Goal: Task Accomplishment & Management: Manage account settings

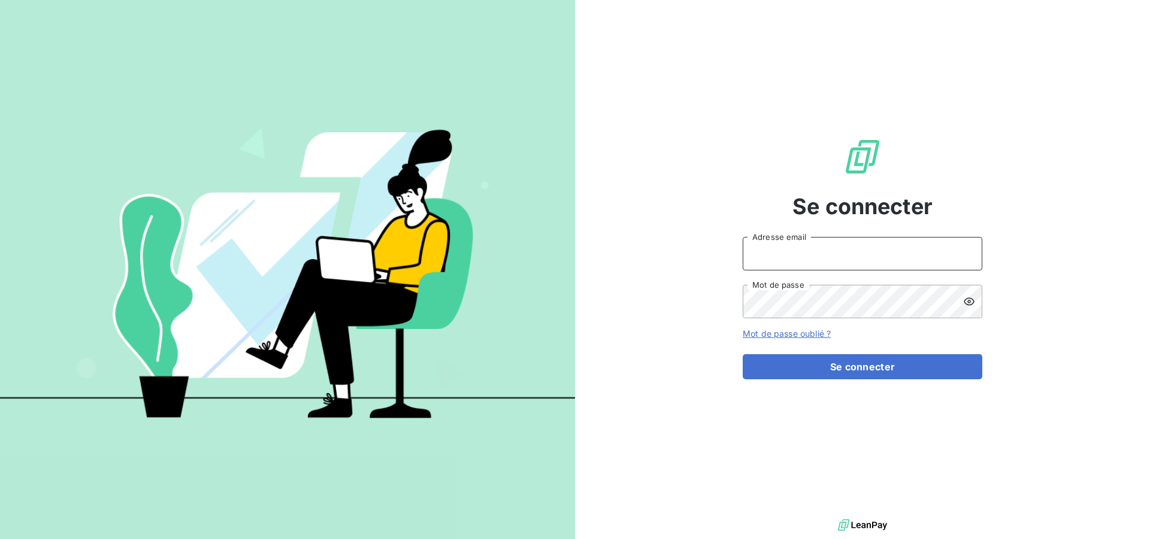
click at [909, 253] on input "Adresse email" at bounding box center [861, 254] width 239 height 34
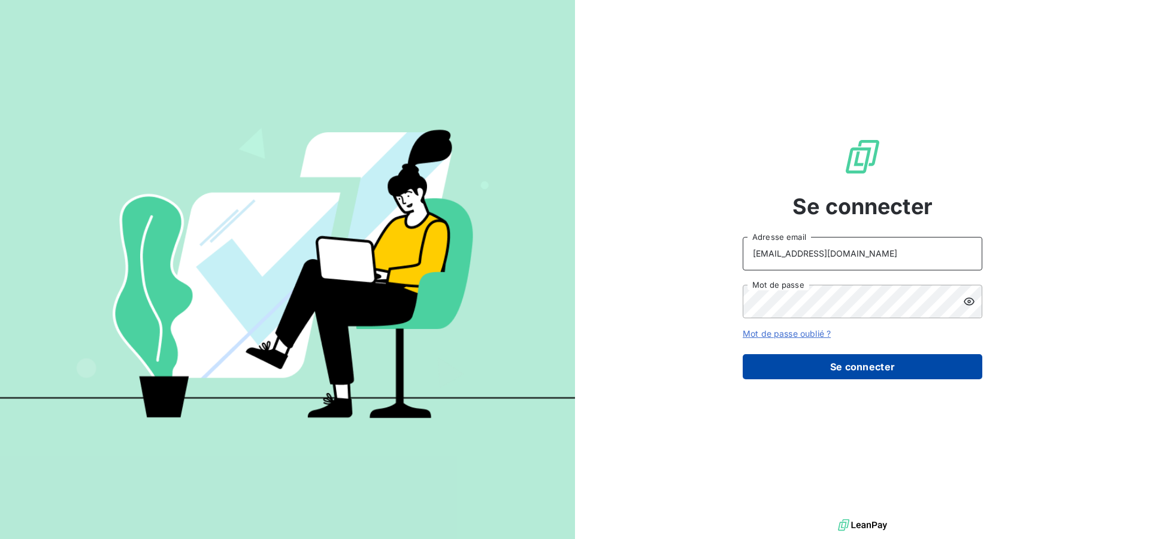
type input "compta-clients@repagroup.com"
click at [809, 362] on button "Se connecter" at bounding box center [861, 366] width 239 height 25
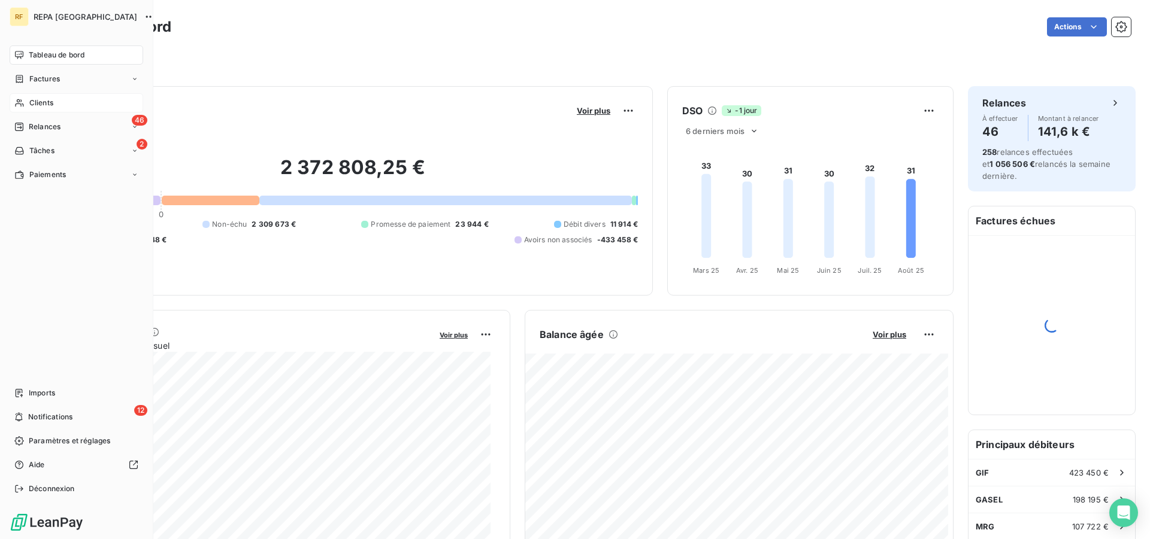
click at [47, 99] on span "Clients" at bounding box center [41, 103] width 24 height 11
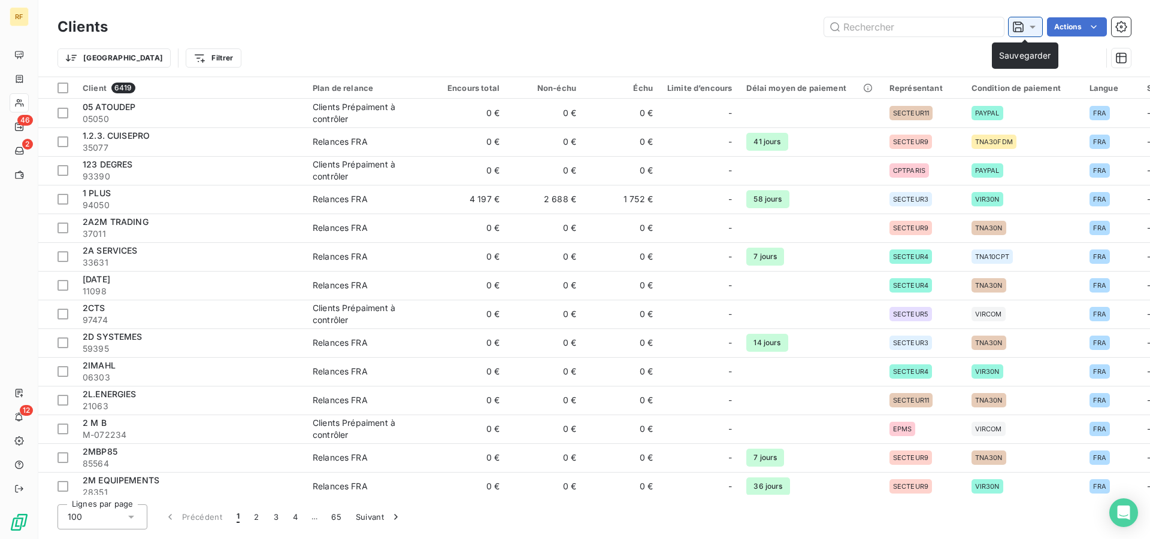
click at [1032, 28] on icon at bounding box center [1032, 27] width 6 height 3
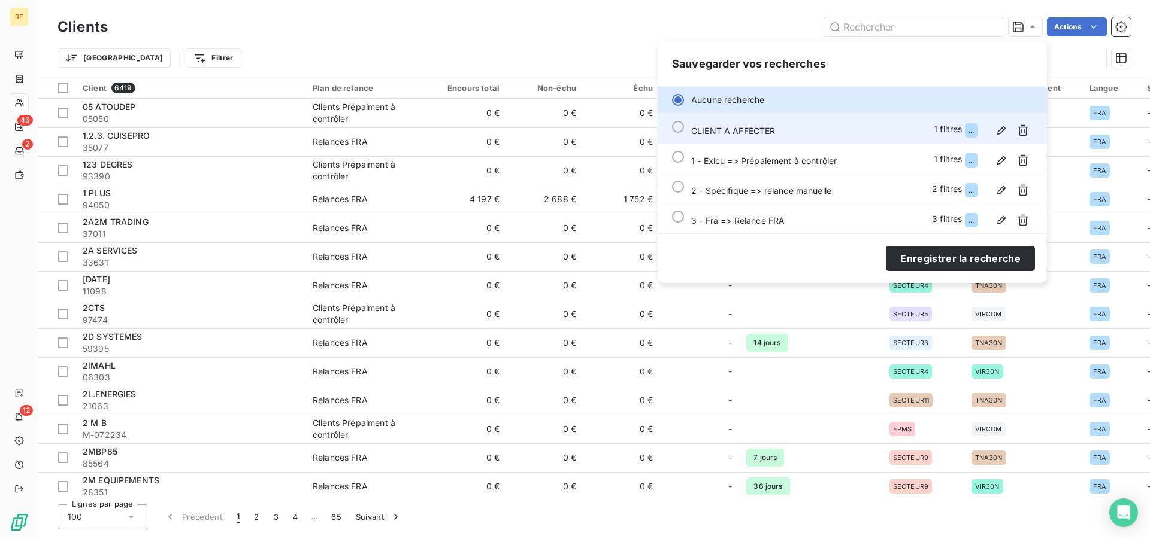
click at [678, 130] on div at bounding box center [678, 127] width 12 height 12
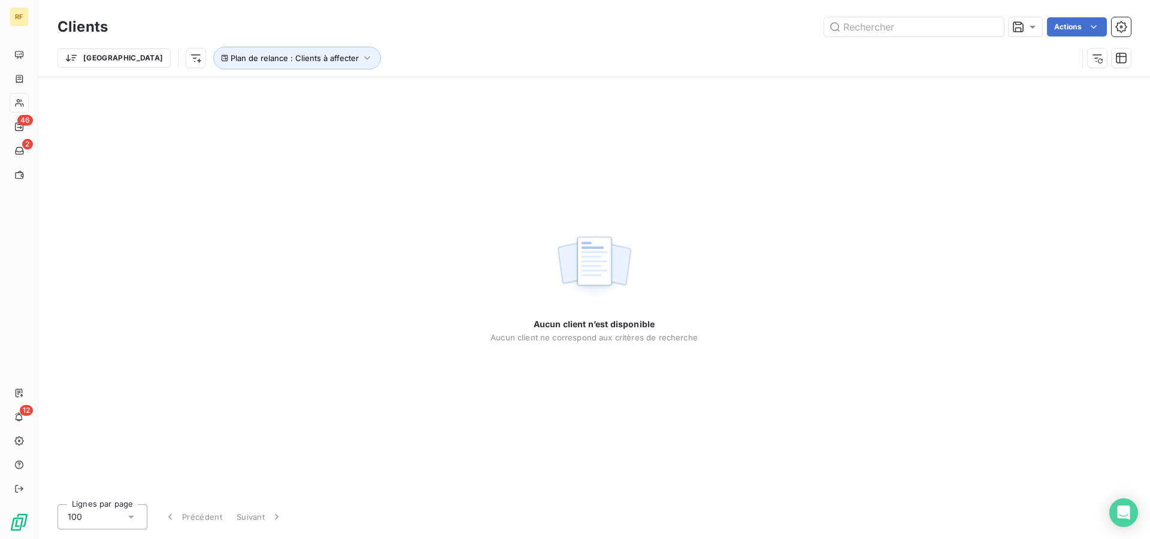
click at [247, 123] on div "Aucun client n’est disponible Aucun client ne correspond aux critères de recher…" at bounding box center [593, 286] width 1111 height 418
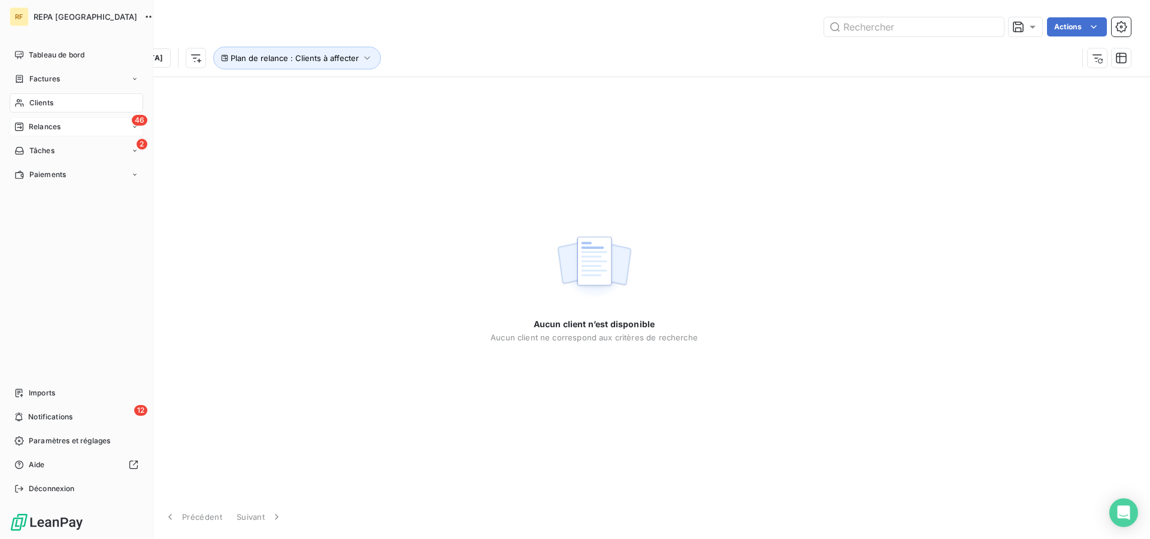
click at [52, 125] on span "Relances" at bounding box center [45, 127] width 32 height 11
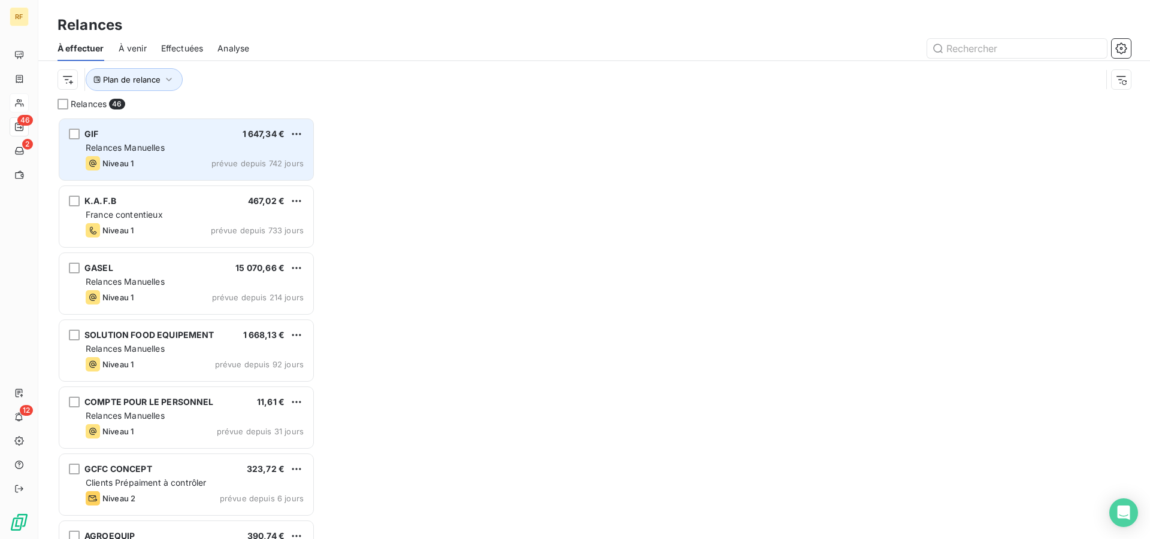
scroll to position [412, 247]
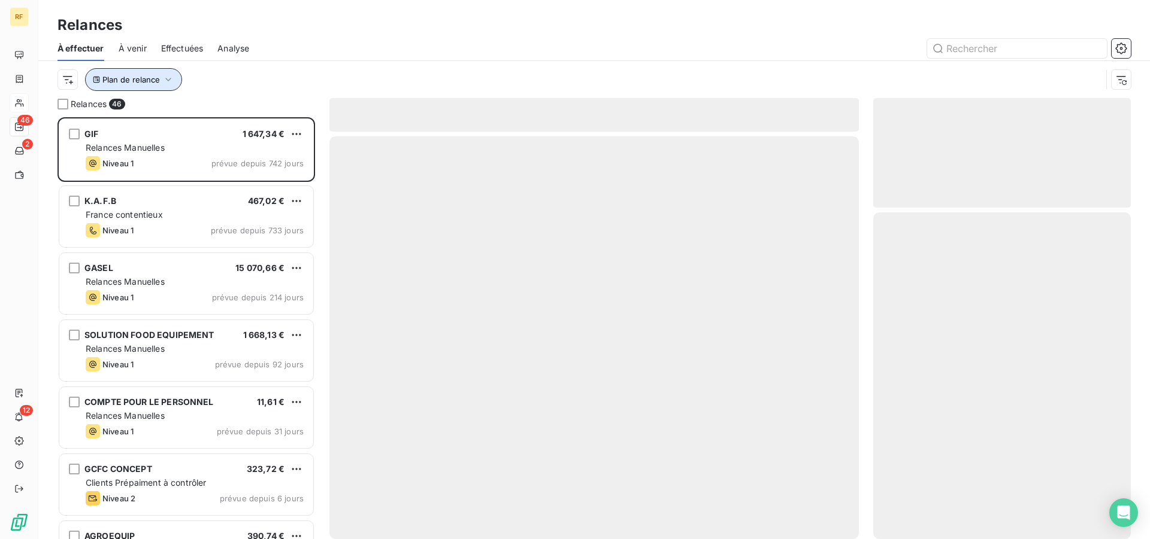
click at [151, 83] on span "Plan de relance" at bounding box center [130, 80] width 57 height 10
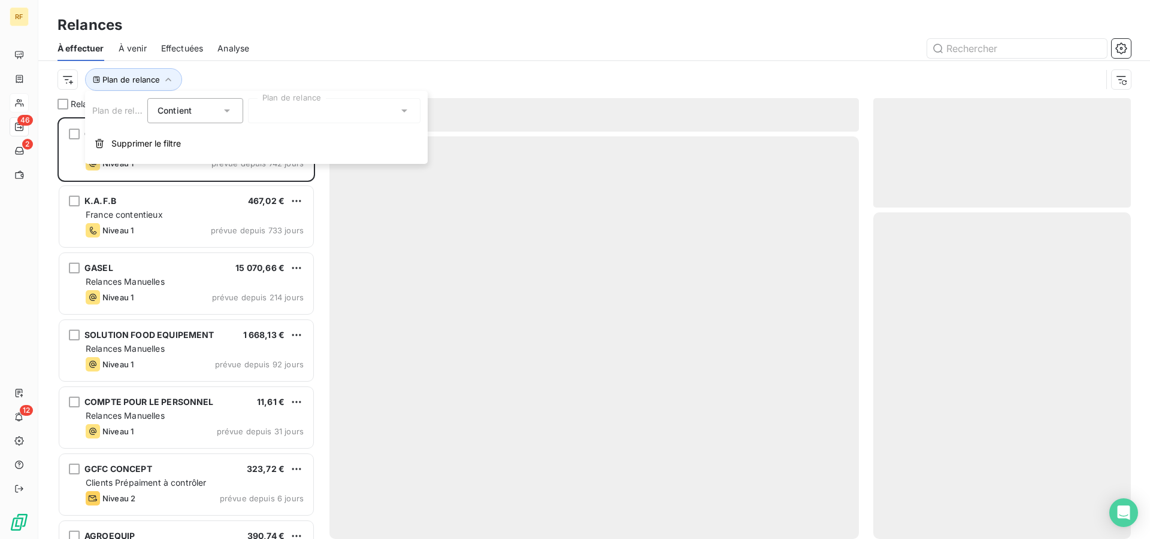
click at [304, 113] on div at bounding box center [334, 110] width 172 height 25
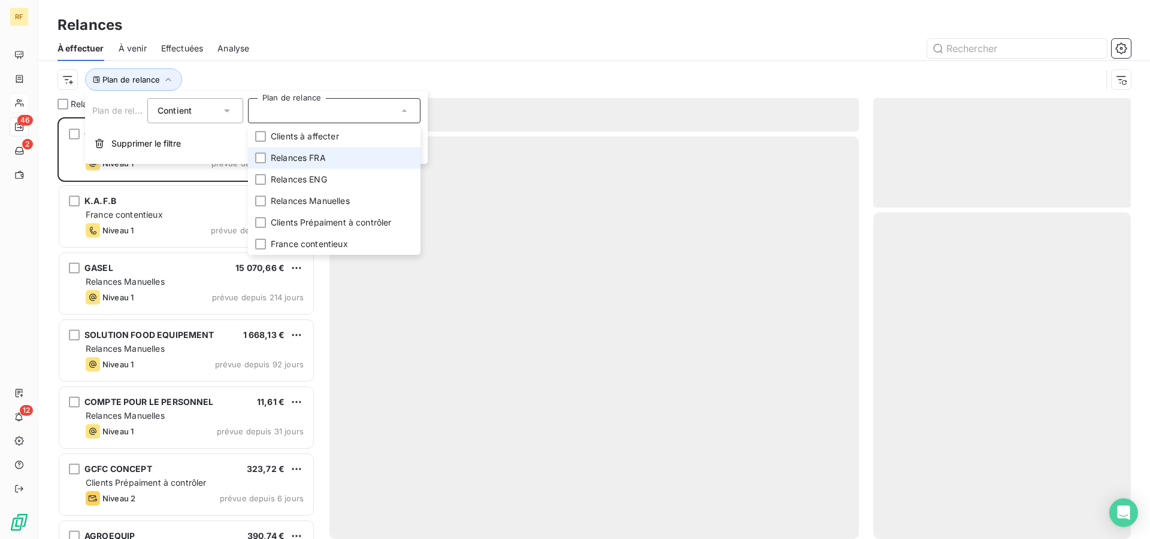
click at [323, 163] on span "Relances FRA" at bounding box center [298, 158] width 55 height 12
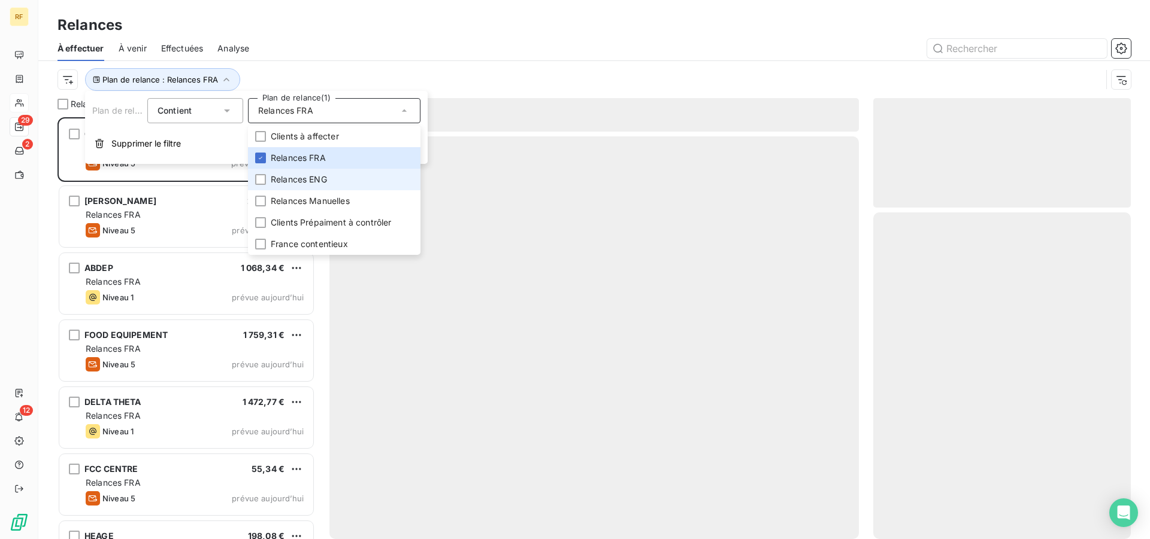
click at [327, 180] on span "Relances ENG" at bounding box center [299, 180] width 56 height 12
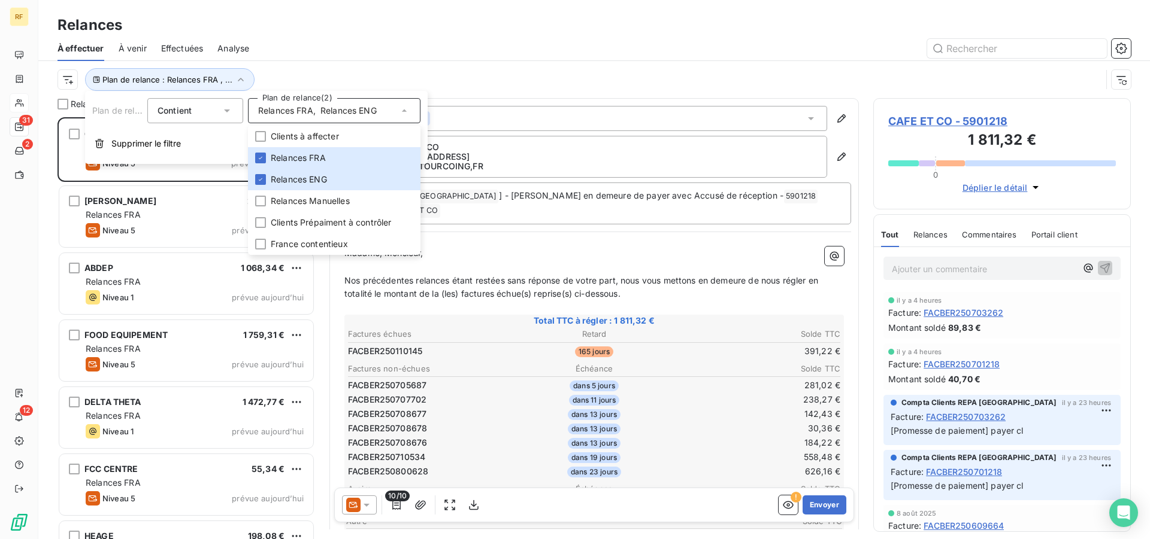
scroll to position [412, 247]
click at [377, 65] on div "Plan de relance : Relances FRA , ..." at bounding box center [593, 79] width 1073 height 37
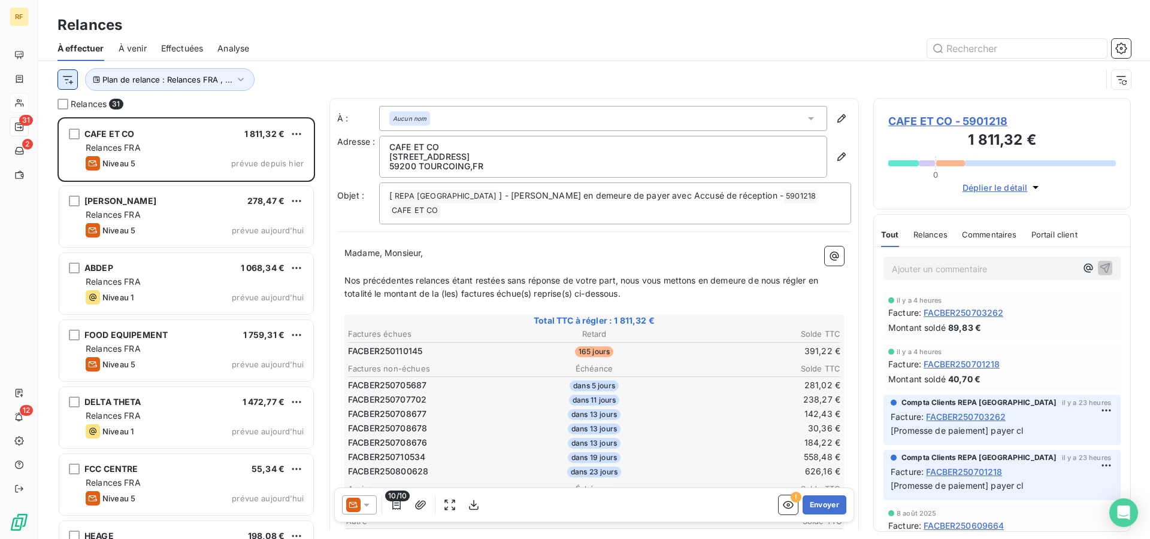
click at [66, 80] on html "RF 31 2 12 Relances À effectuer À venir Effectuées Analyse Plan de relance : Re…" at bounding box center [575, 269] width 1150 height 539
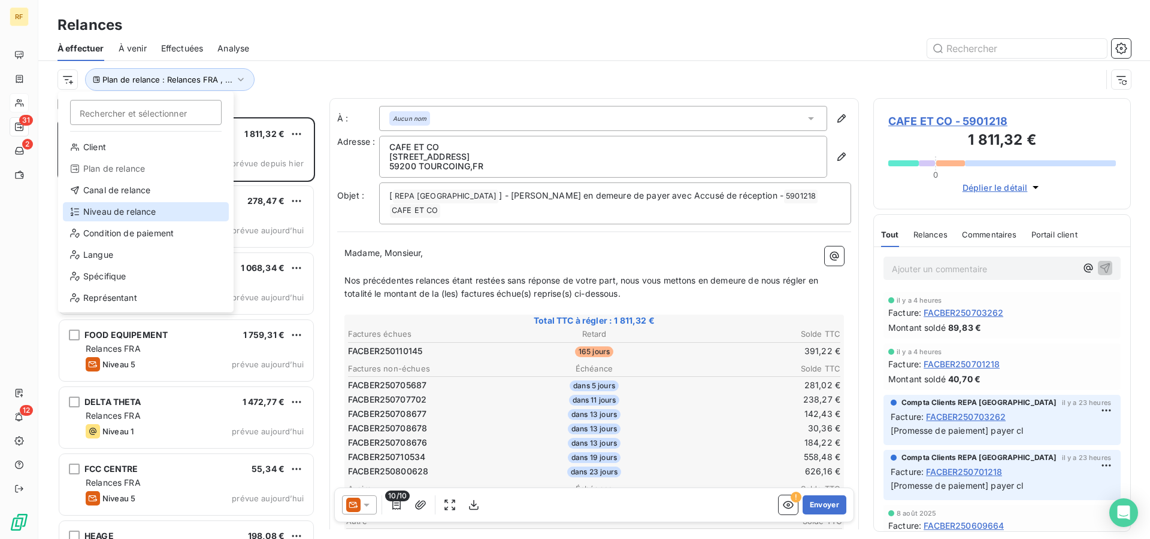
click at [159, 219] on div "Niveau de relance" at bounding box center [146, 211] width 166 height 19
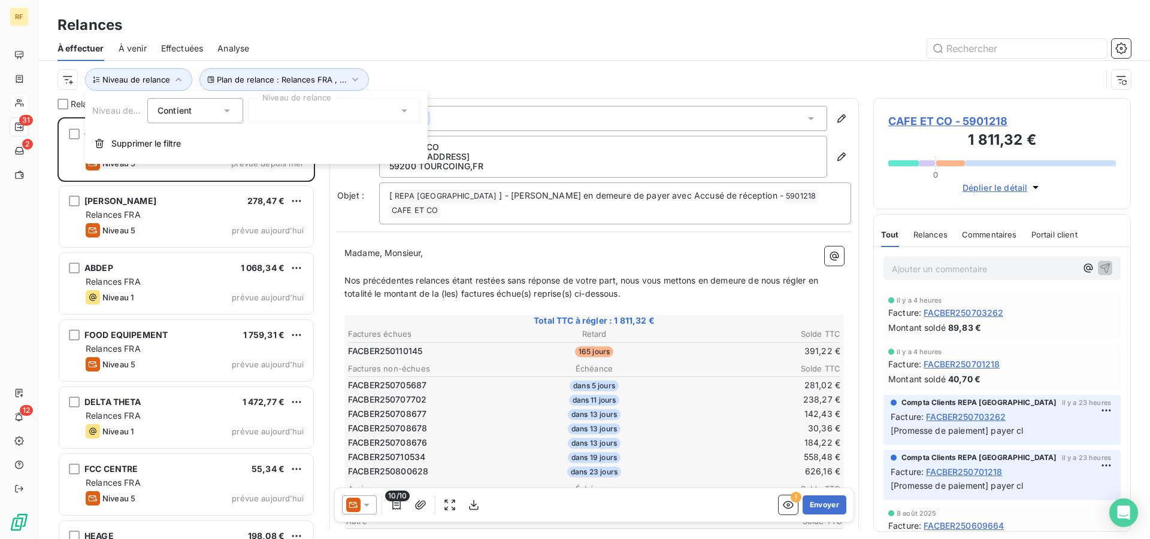
click at [334, 121] on div at bounding box center [334, 110] width 172 height 25
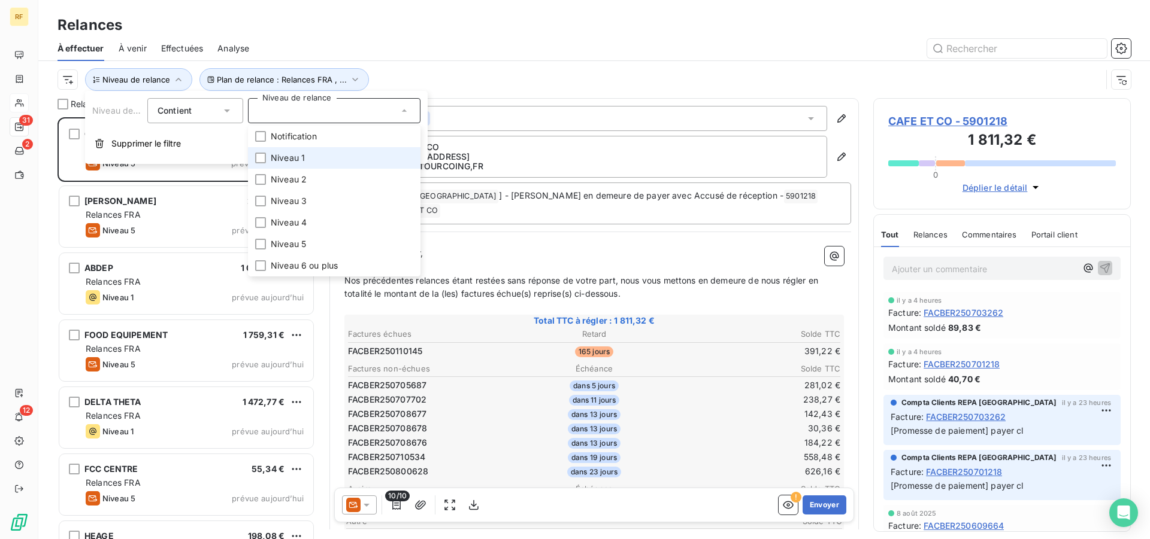
drag, startPoint x: 294, startPoint y: 157, endPoint x: 350, endPoint y: 147, distance: 57.1
click at [293, 157] on span "Niveau 1" at bounding box center [288, 158] width 34 height 12
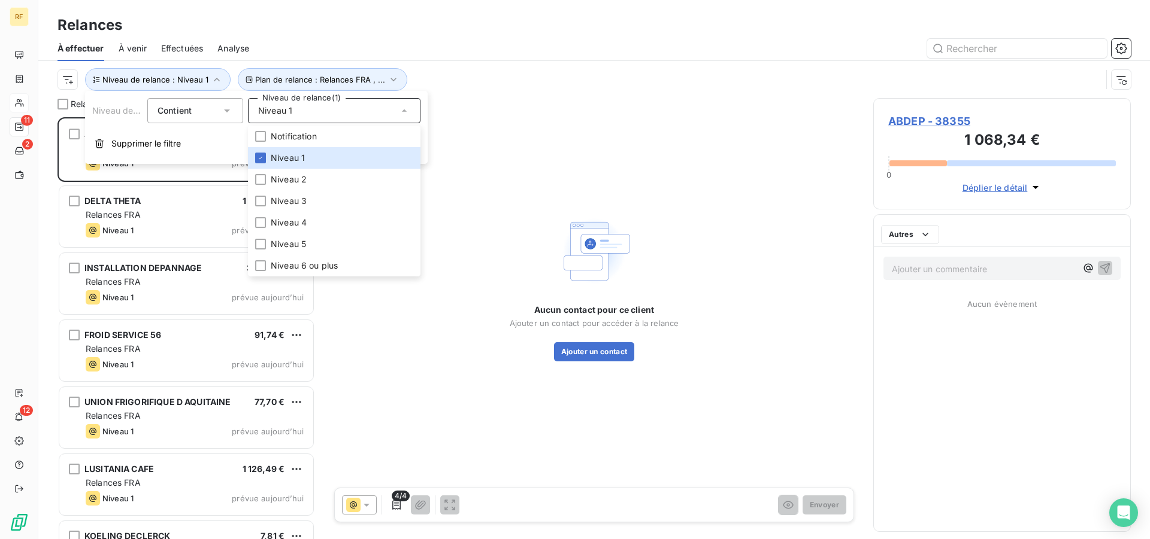
scroll to position [412, 247]
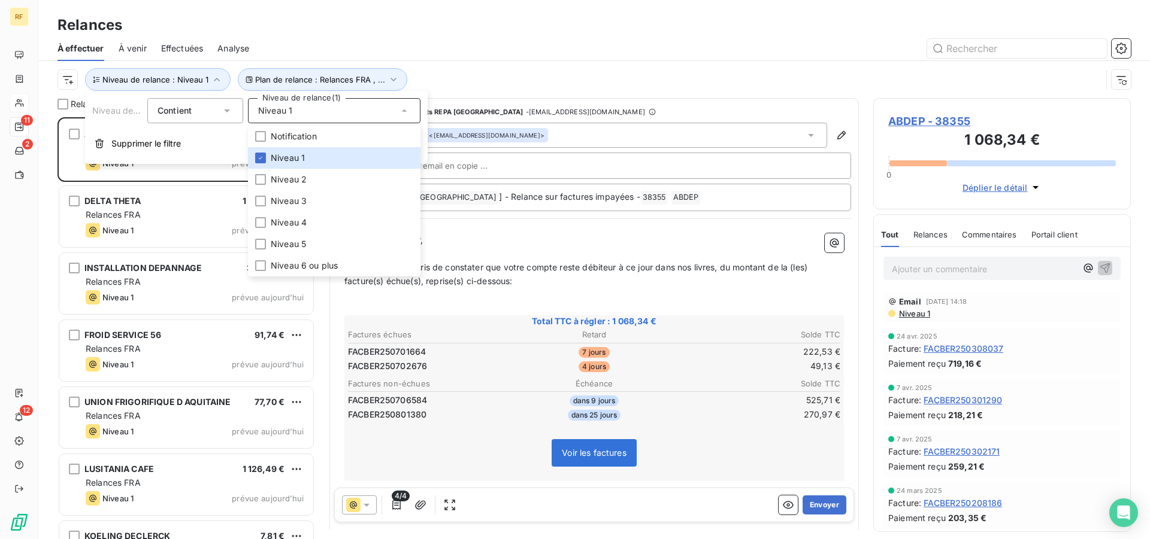
click at [471, 55] on div at bounding box center [696, 48] width 867 height 19
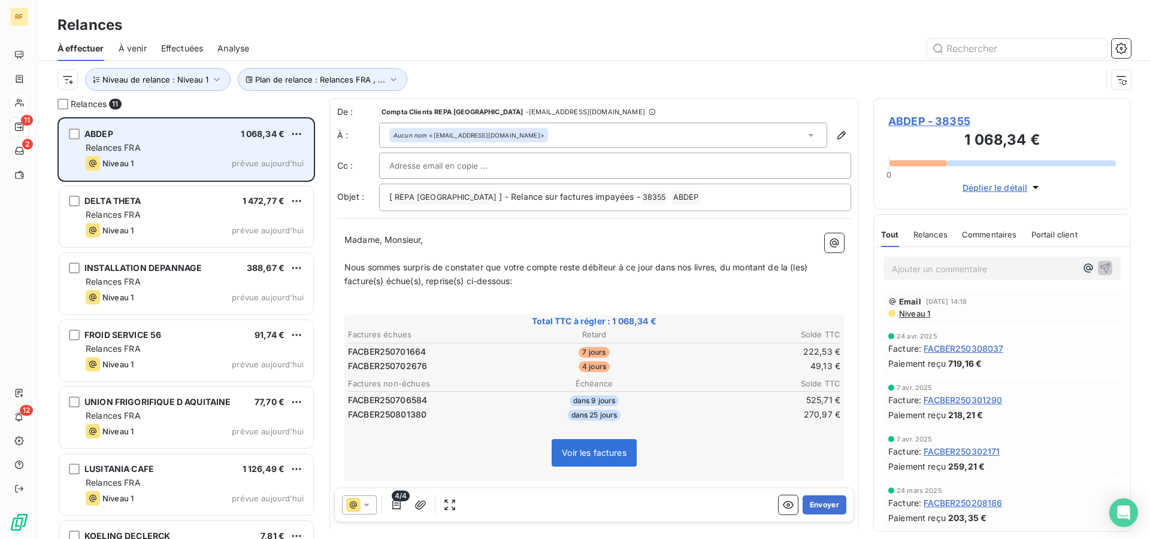
click at [201, 150] on div "Relances FRA" at bounding box center [195, 148] width 218 height 12
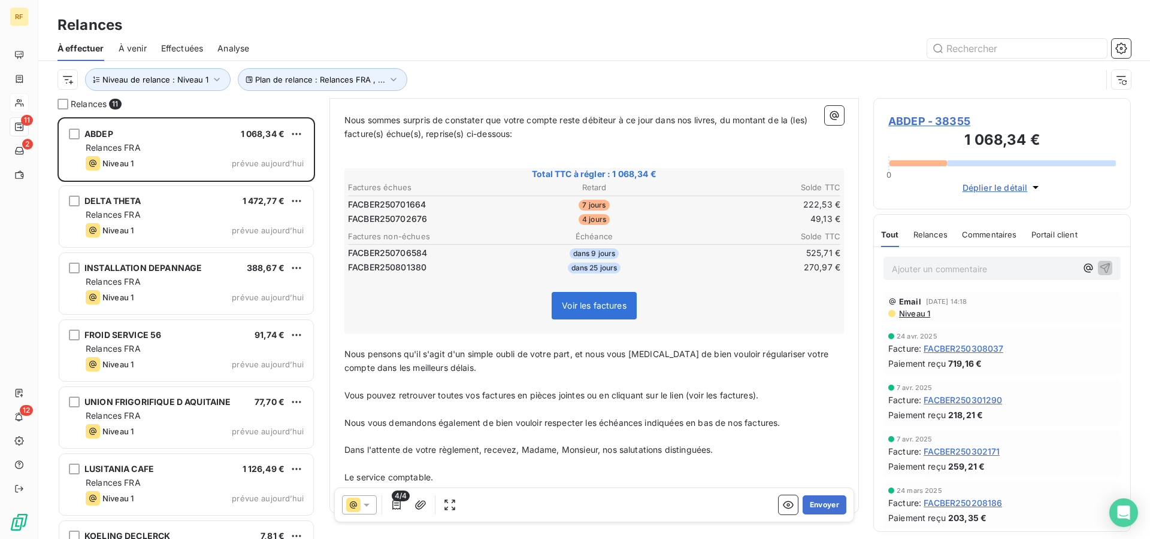
scroll to position [120, 0]
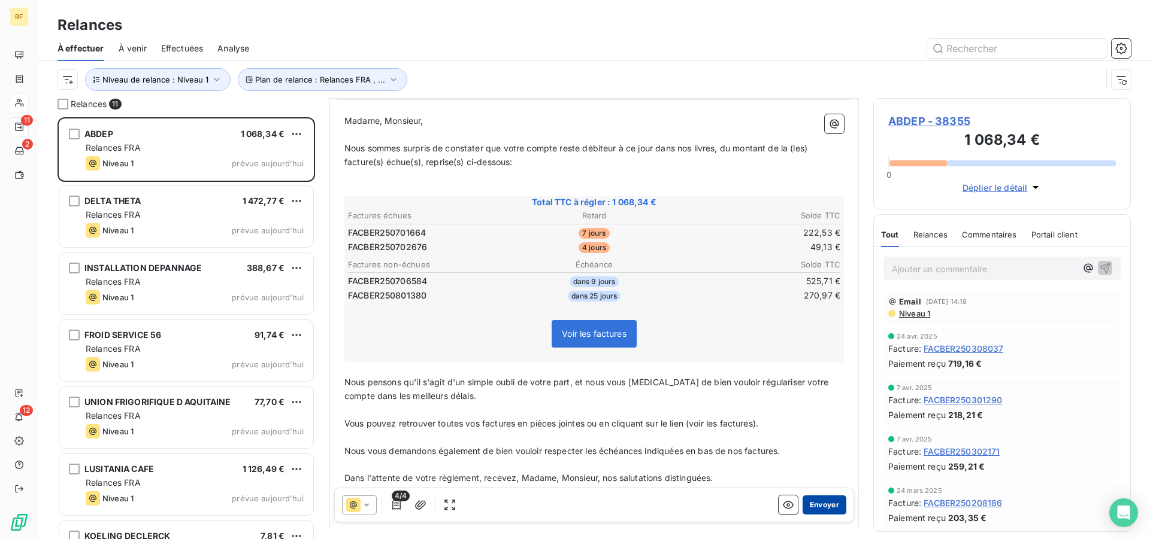
click at [815, 502] on button "Envoyer" at bounding box center [824, 505] width 44 height 19
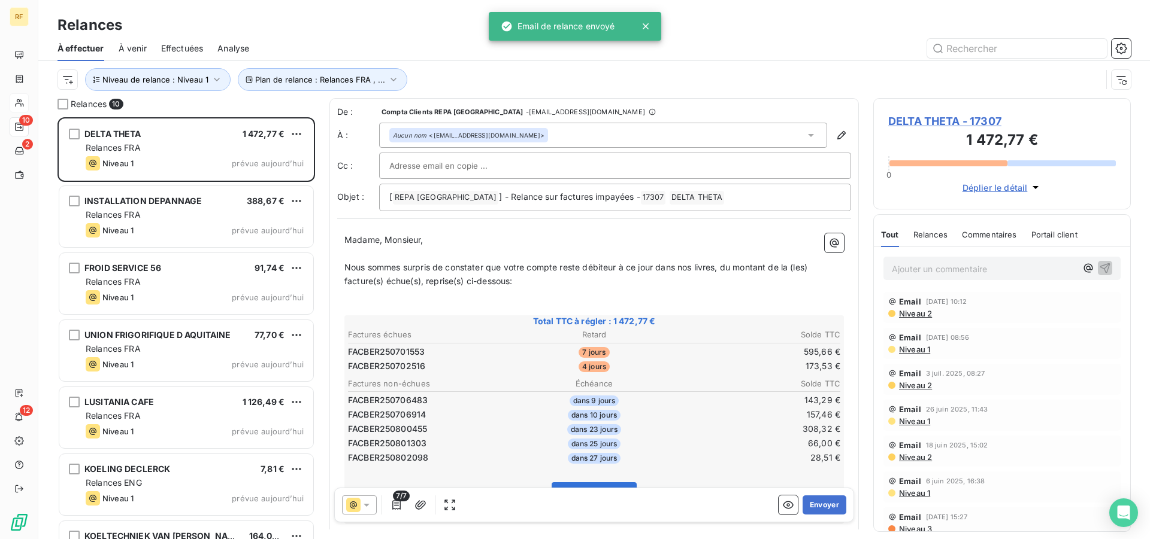
click at [725, 405] on td "143,29 €" at bounding box center [758, 400] width 163 height 13
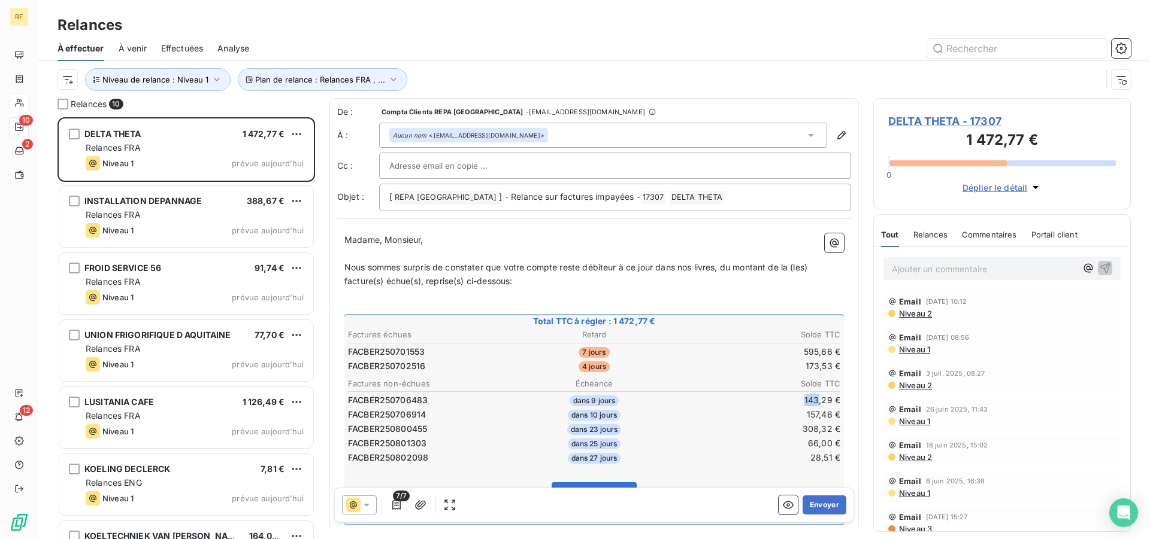
click at [725, 405] on td "143,29 €" at bounding box center [758, 400] width 163 height 13
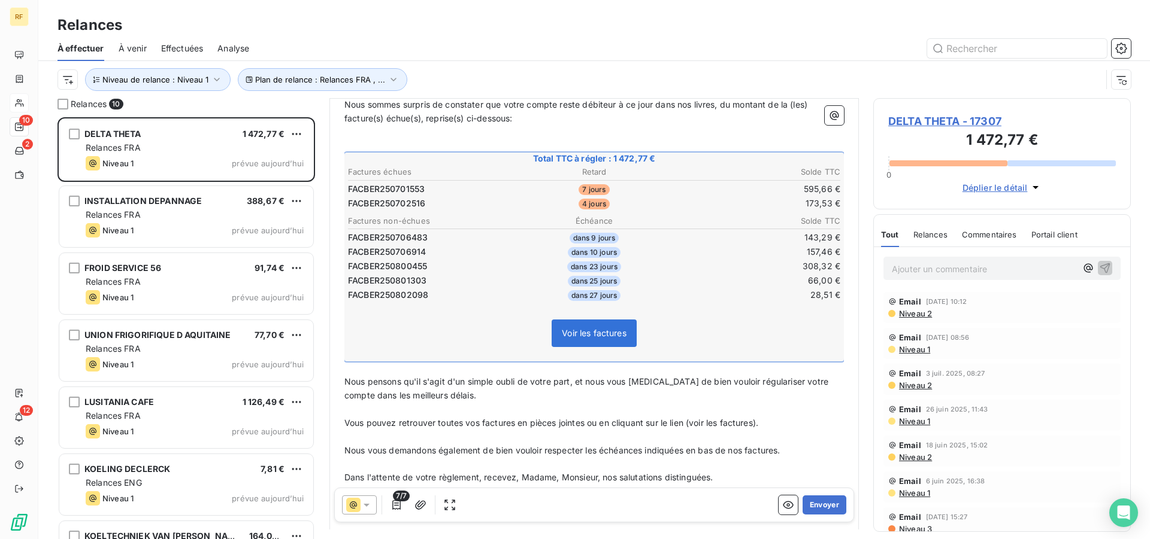
scroll to position [184, 0]
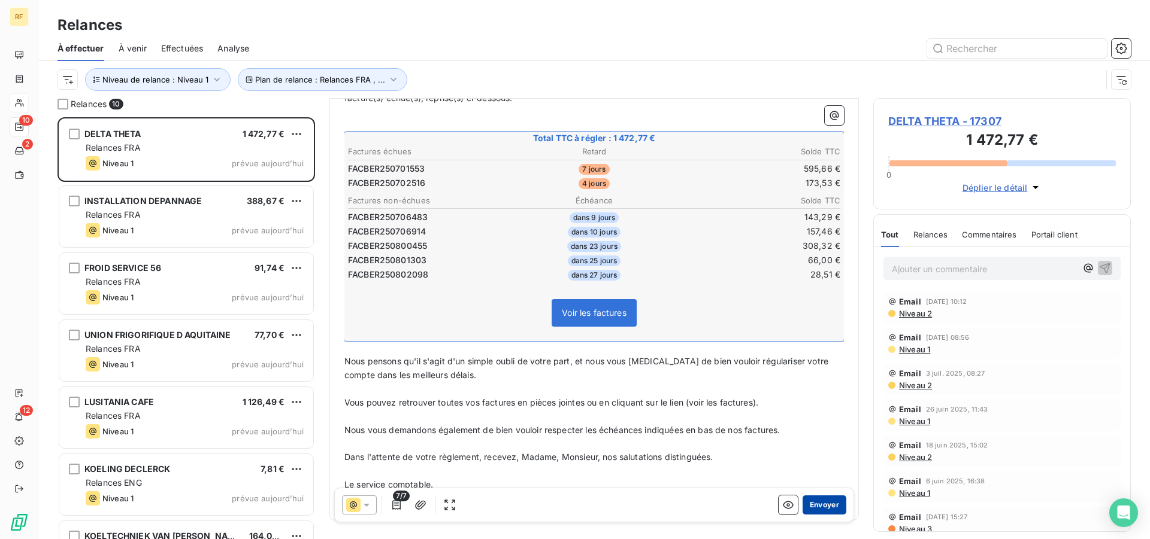
click at [808, 505] on button "Envoyer" at bounding box center [824, 505] width 44 height 19
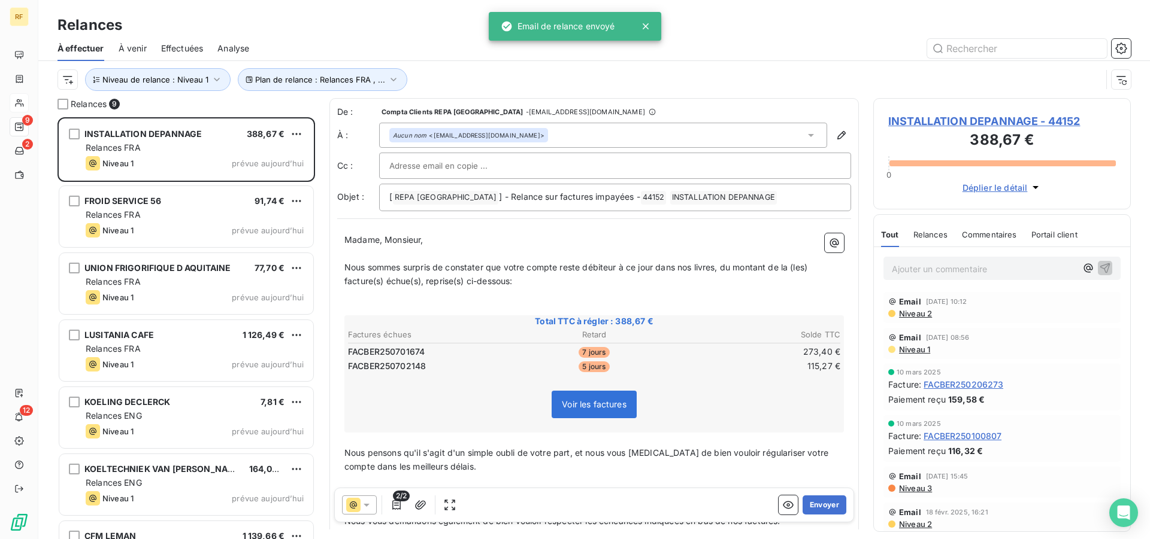
click at [809, 504] on button "Envoyer" at bounding box center [824, 505] width 44 height 19
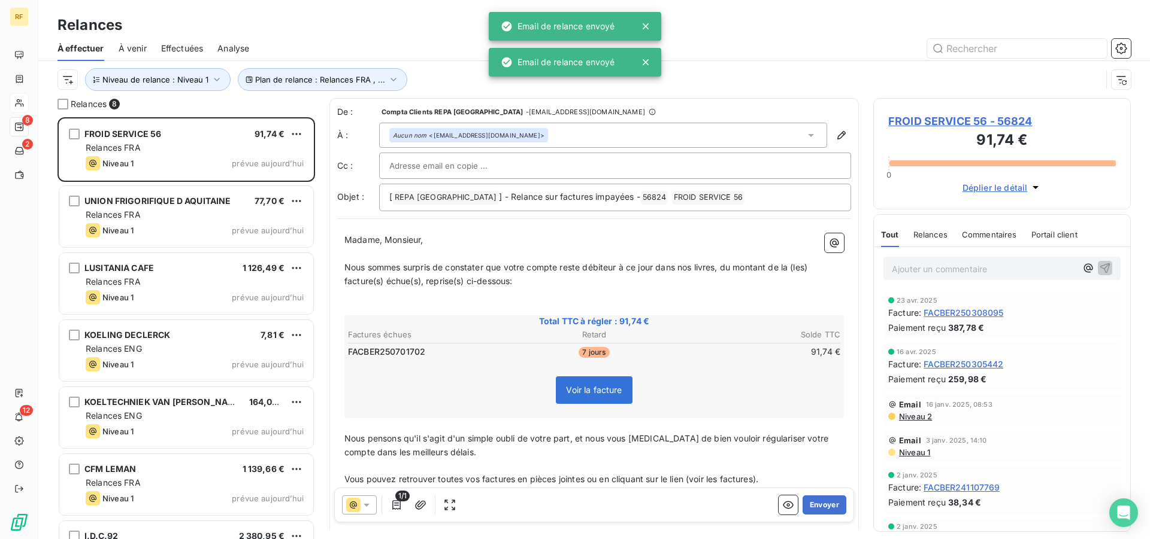
click at [809, 504] on button "Envoyer" at bounding box center [824, 505] width 44 height 19
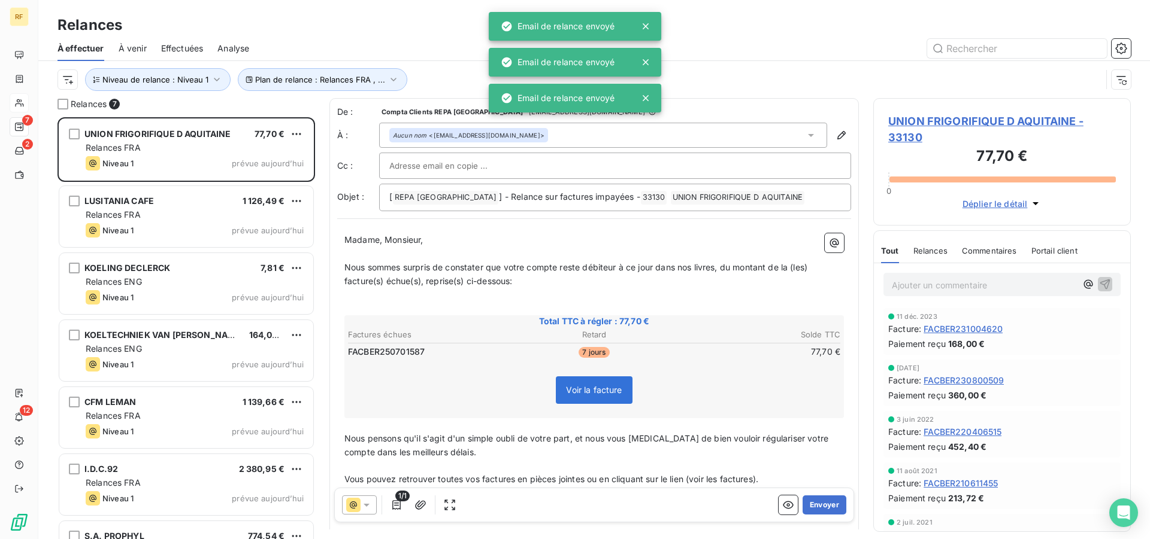
click at [809, 504] on button "Envoyer" at bounding box center [824, 505] width 44 height 19
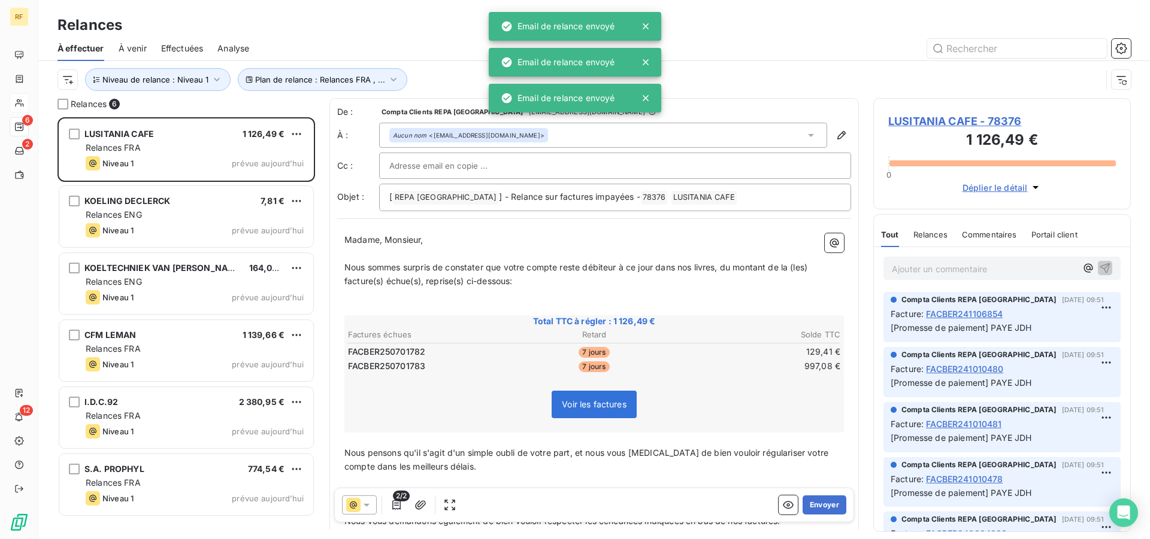
click at [809, 504] on button "Envoyer" at bounding box center [824, 505] width 44 height 19
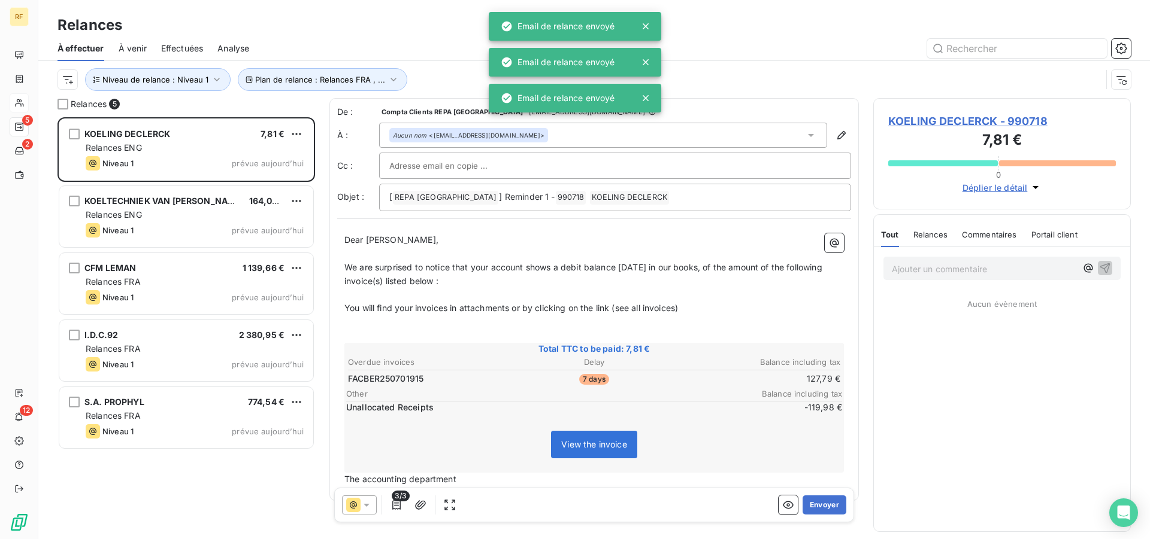
scroll to position [412, 247]
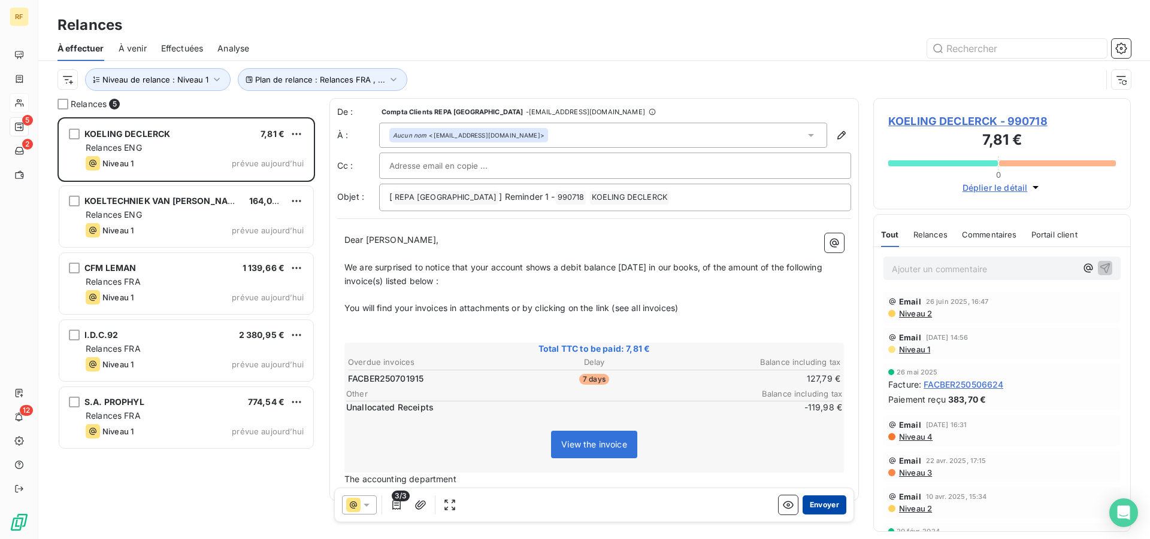
click at [827, 508] on button "Envoyer" at bounding box center [824, 505] width 44 height 19
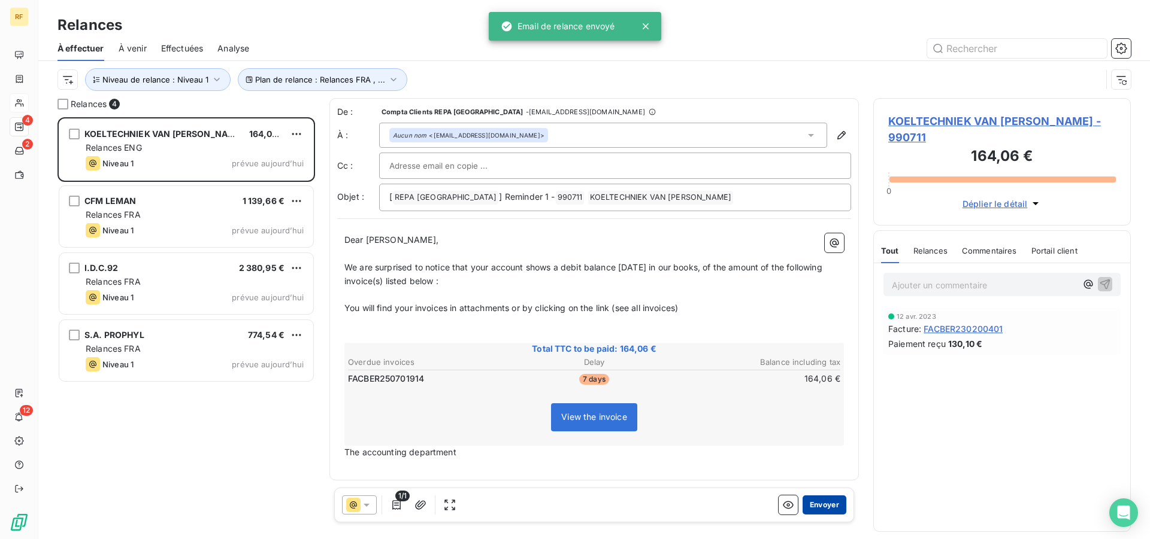
click at [827, 501] on button "Envoyer" at bounding box center [824, 505] width 44 height 19
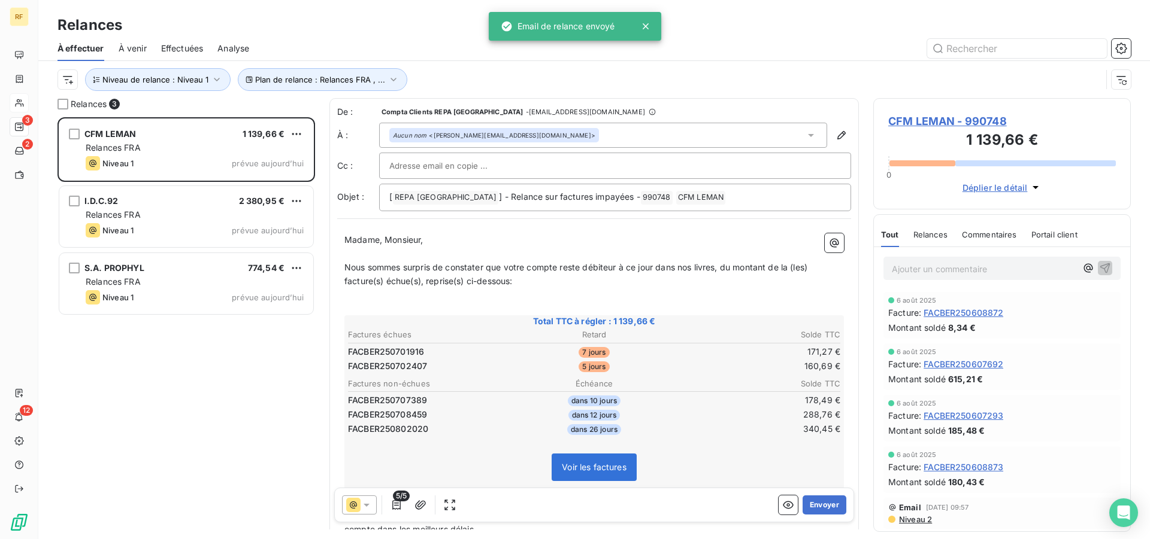
click at [827, 501] on button "Envoyer" at bounding box center [824, 505] width 44 height 19
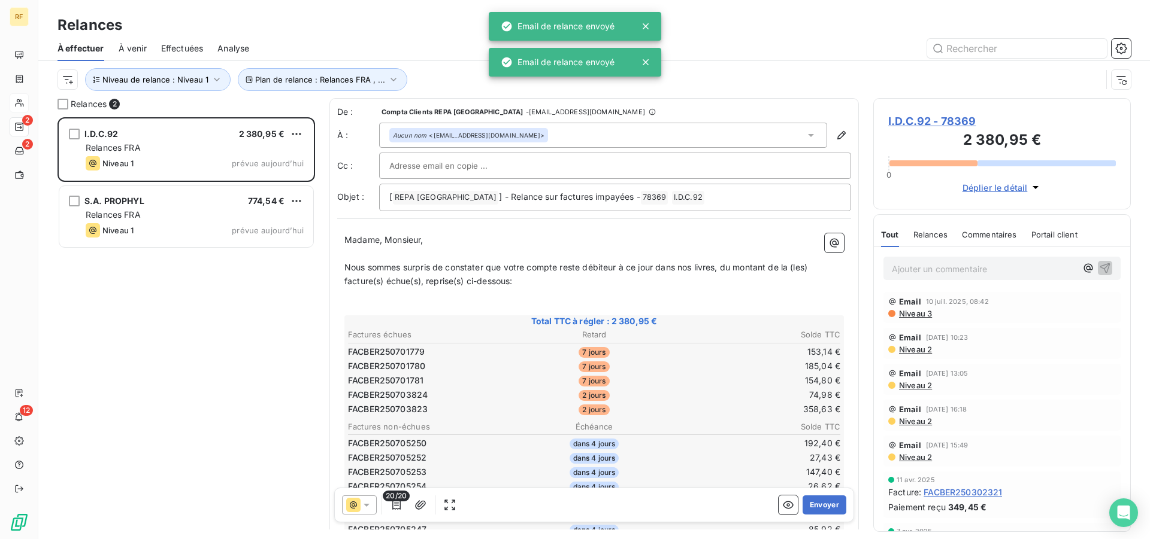
click at [742, 390] on td "74,98 €" at bounding box center [758, 395] width 163 height 13
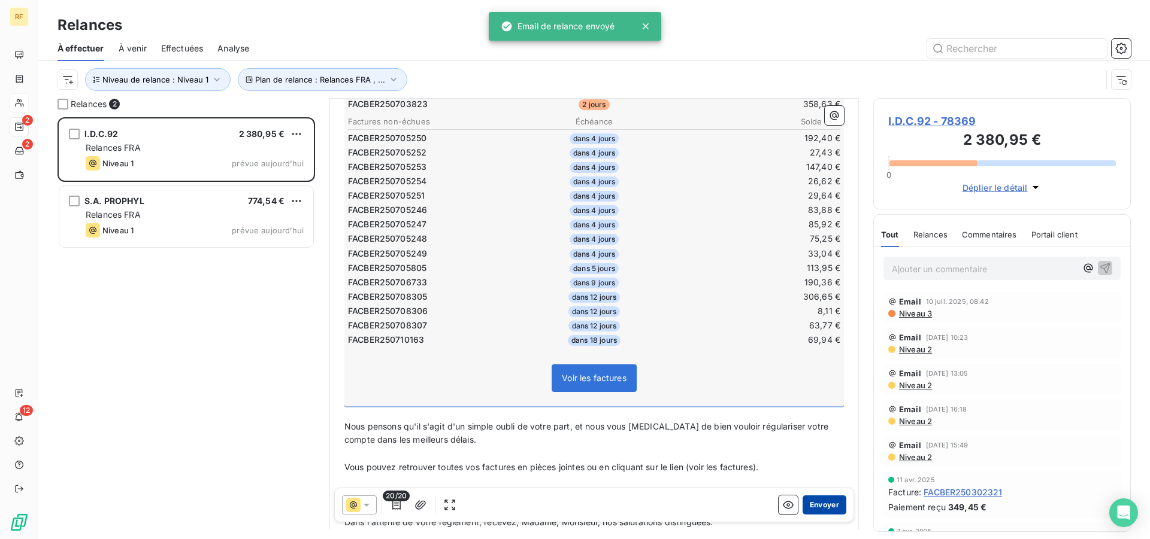
click at [814, 498] on button "Envoyer" at bounding box center [824, 505] width 44 height 19
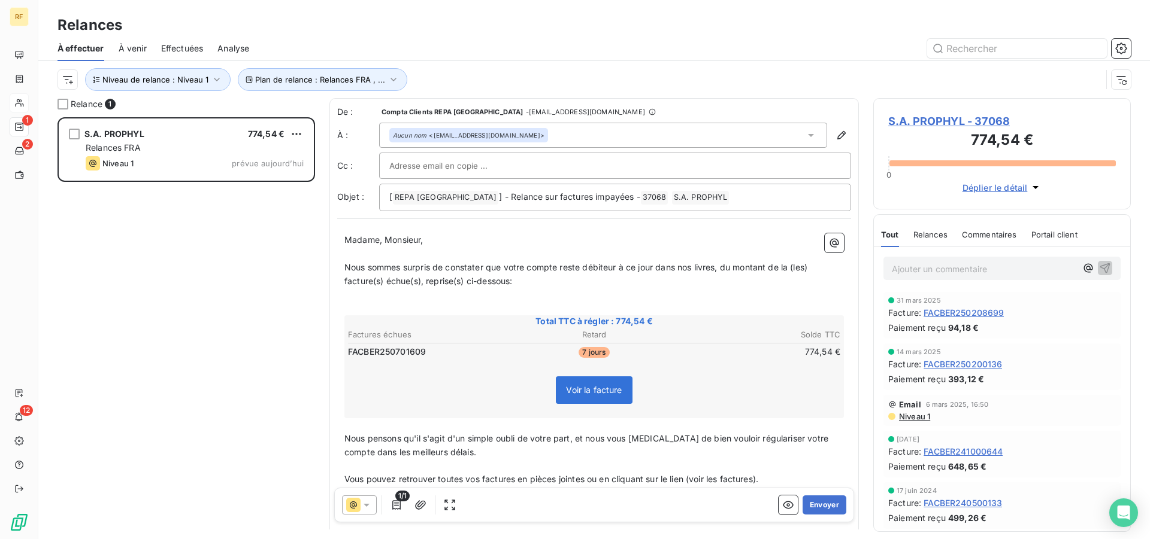
click at [814, 498] on button "Envoyer" at bounding box center [824, 505] width 44 height 19
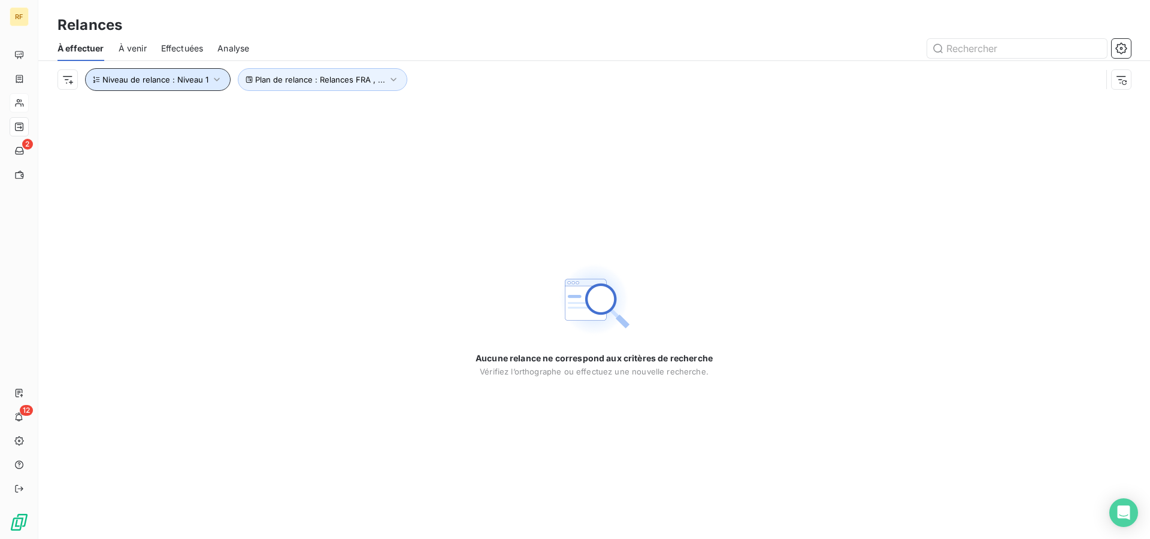
click at [219, 76] on icon "button" at bounding box center [217, 80] width 12 height 12
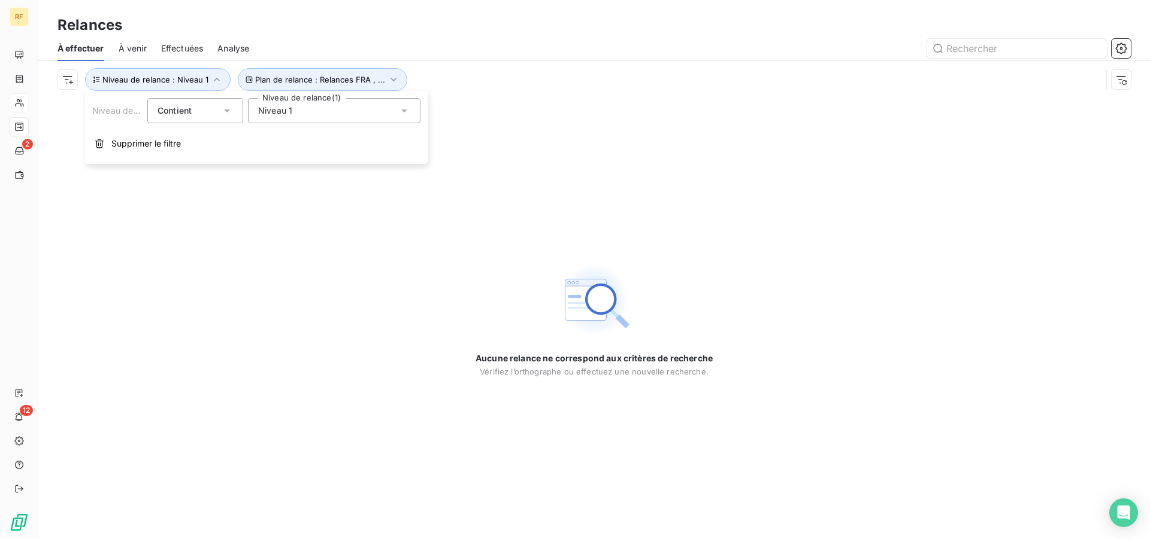
click at [362, 114] on div "Niveau 1" at bounding box center [334, 110] width 172 height 25
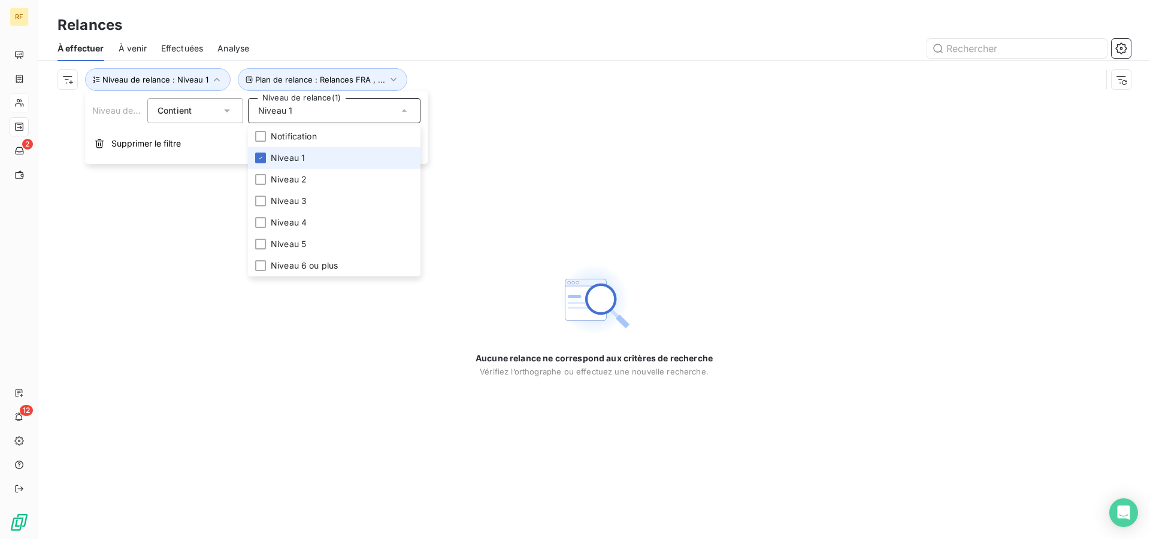
click at [291, 157] on span "Niveau 1" at bounding box center [288, 158] width 34 height 12
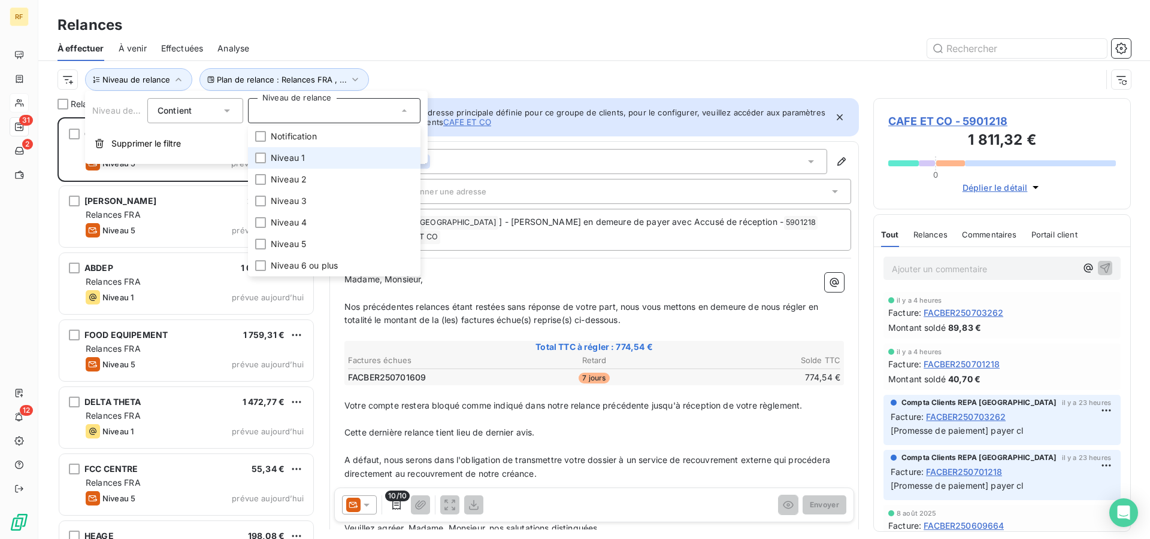
scroll to position [412, 247]
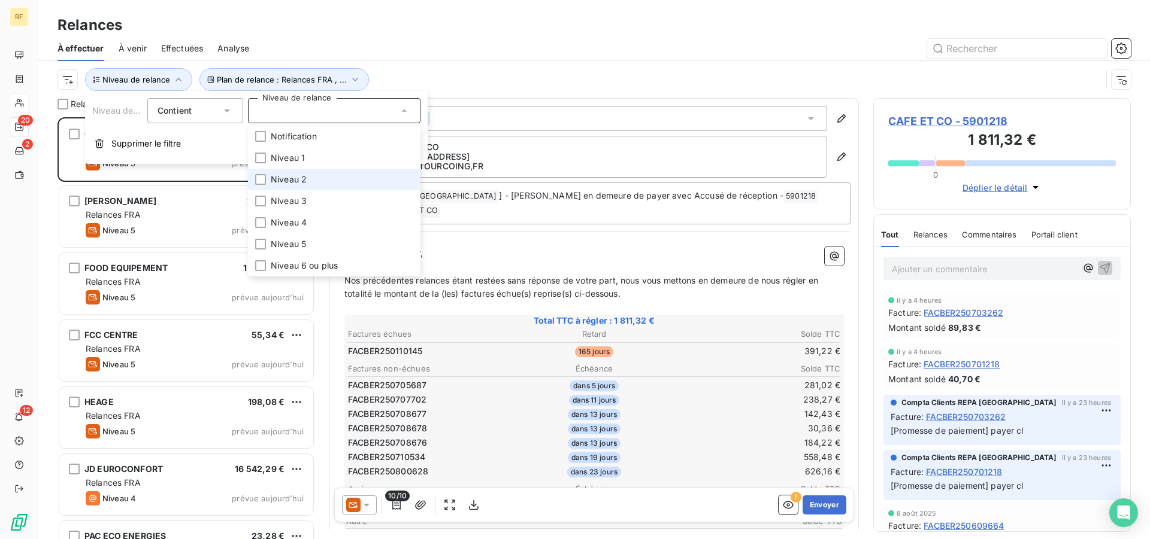
click at [289, 182] on span "Niveau 2" at bounding box center [289, 180] width 36 height 12
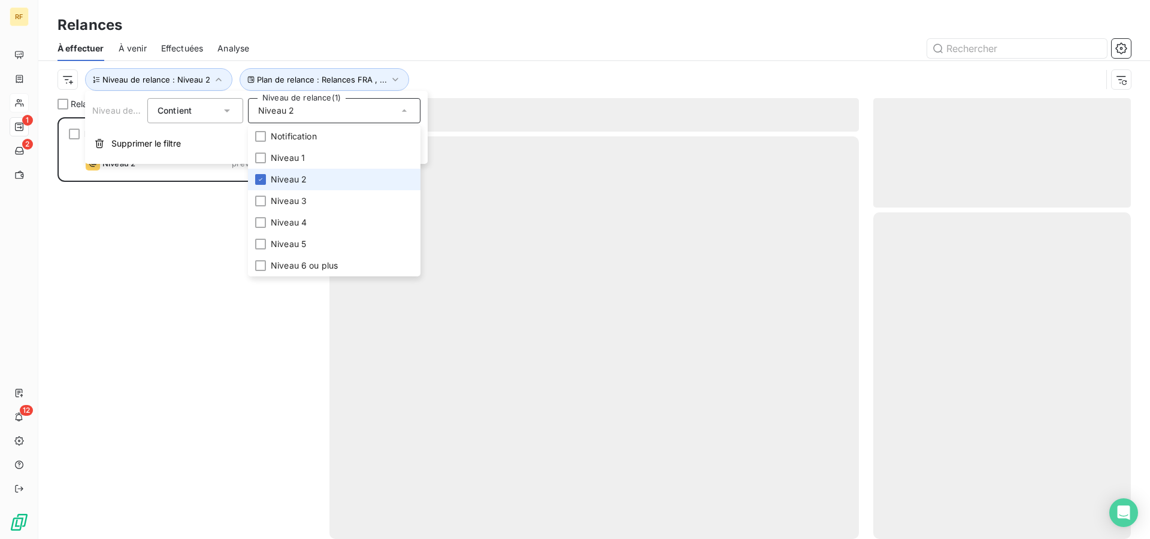
scroll to position [412, 247]
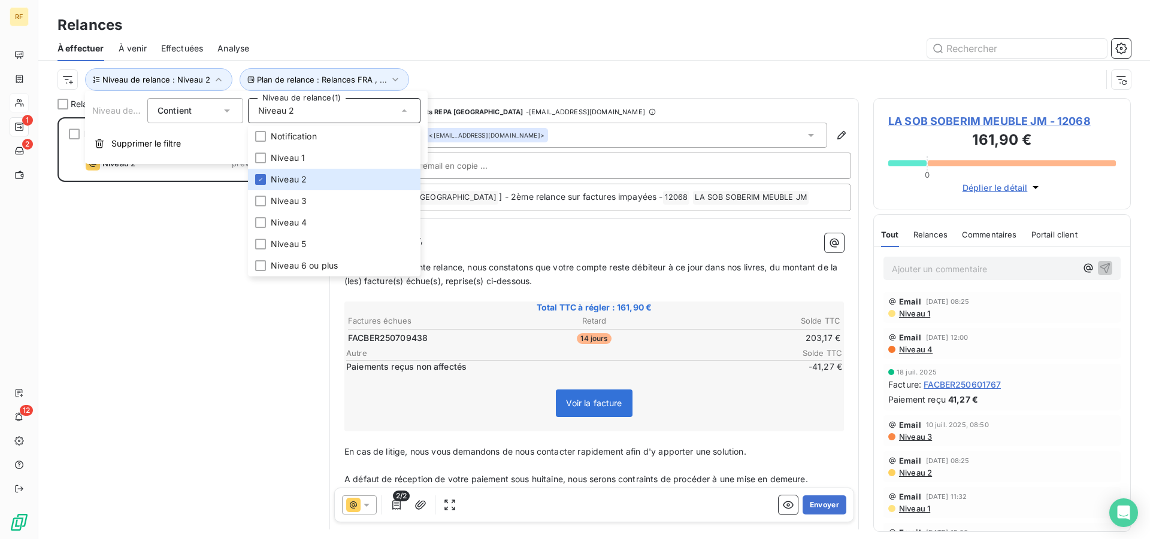
click at [359, 26] on div "Relances" at bounding box center [593, 25] width 1111 height 22
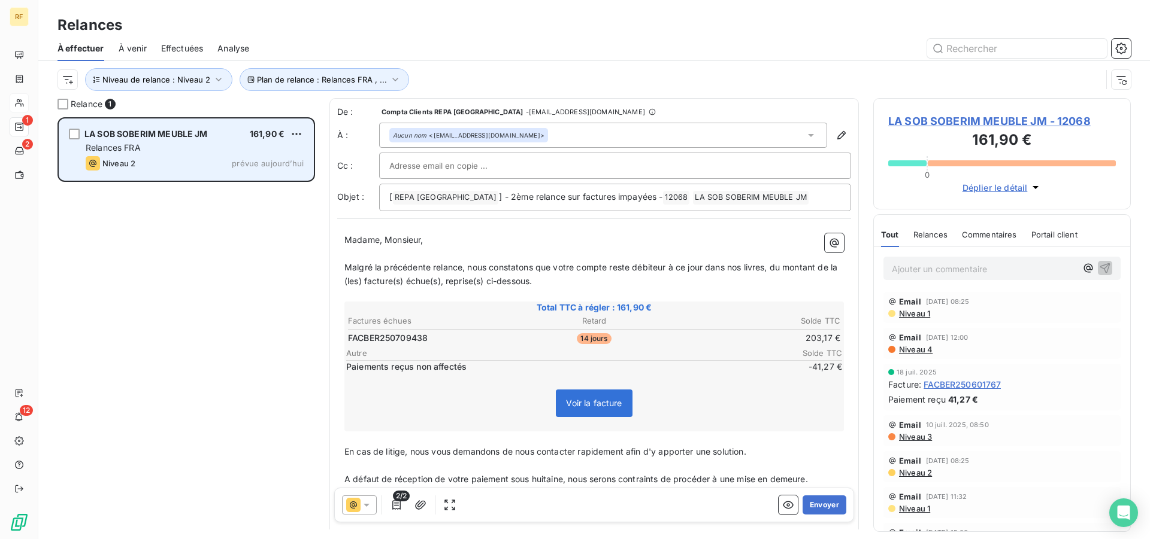
click at [194, 172] on div "LA SOB SOBERIM MEUBLE JM 161,90 € Relances FRA Niveau 2 prévue aujourd’hui" at bounding box center [186, 149] width 254 height 61
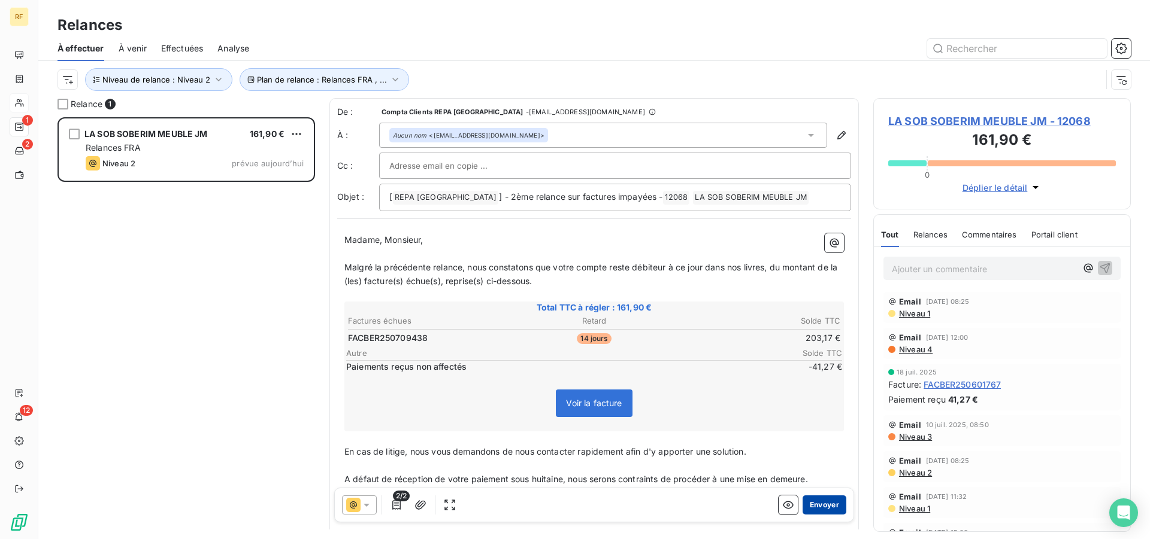
click at [827, 506] on button "Envoyer" at bounding box center [824, 505] width 44 height 19
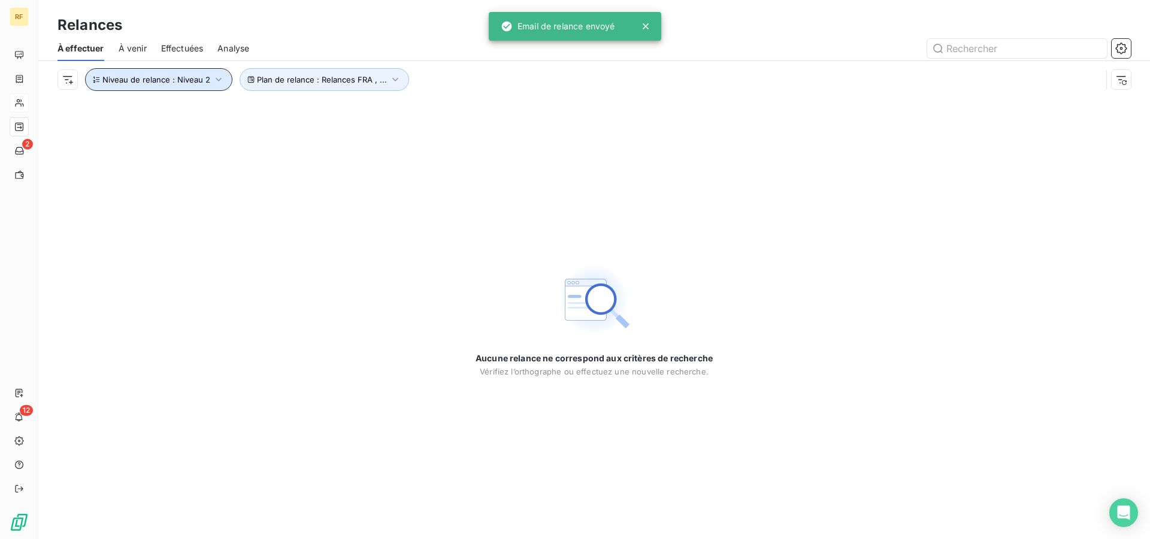
click at [188, 80] on span "Niveau de relance : Niveau 2" at bounding box center [156, 80] width 108 height 10
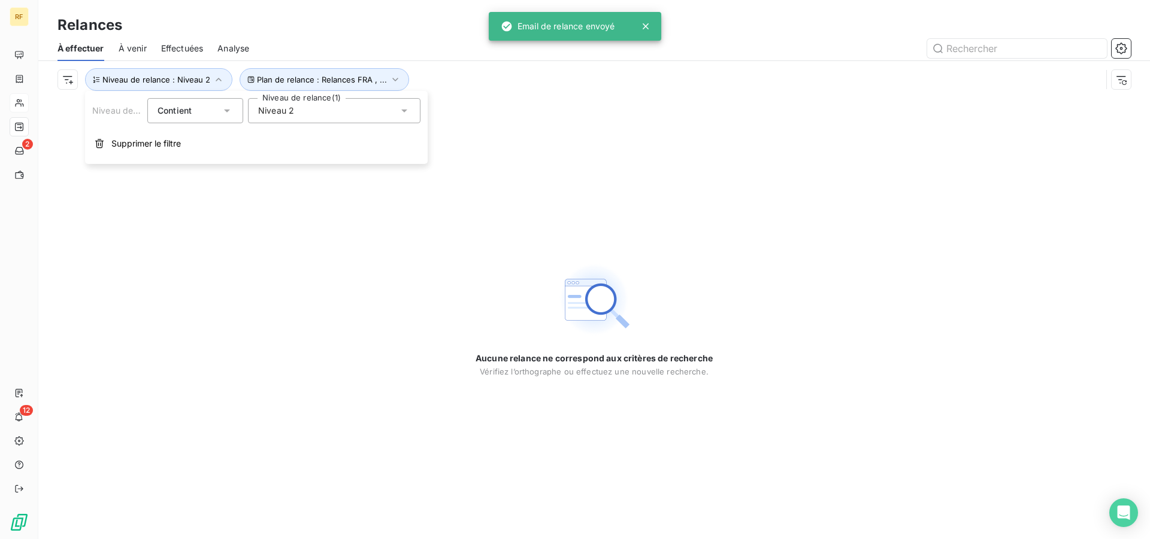
click at [298, 111] on div "Niveau 2" at bounding box center [334, 110] width 172 height 25
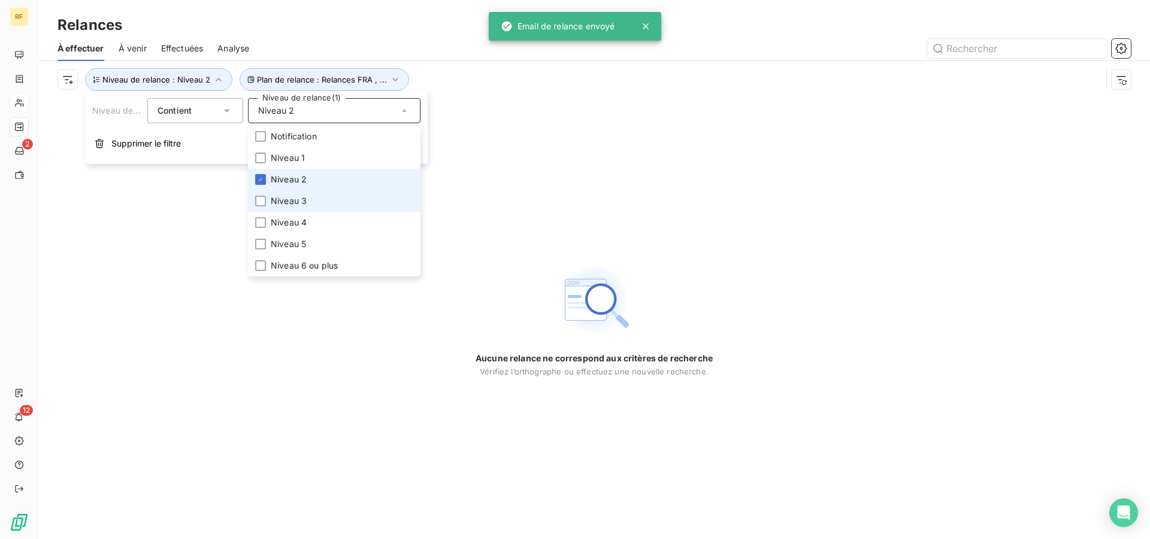
drag, startPoint x: 296, startPoint y: 180, endPoint x: 298, endPoint y: 198, distance: 18.1
click at [297, 180] on span "Niveau 2" at bounding box center [289, 180] width 36 height 12
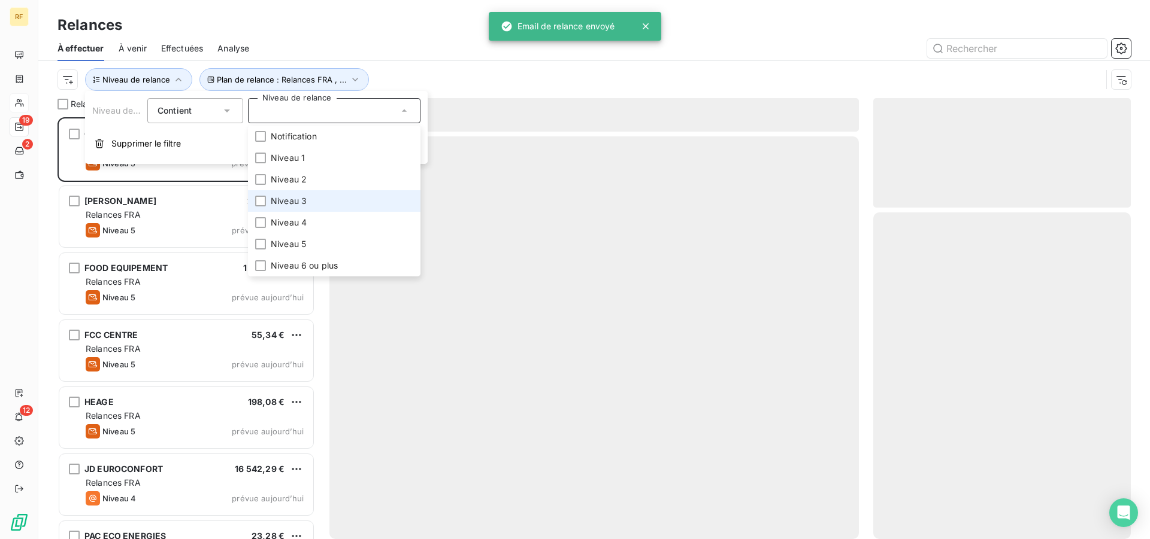
click at [298, 197] on span "Niveau 3" at bounding box center [289, 201] width 36 height 12
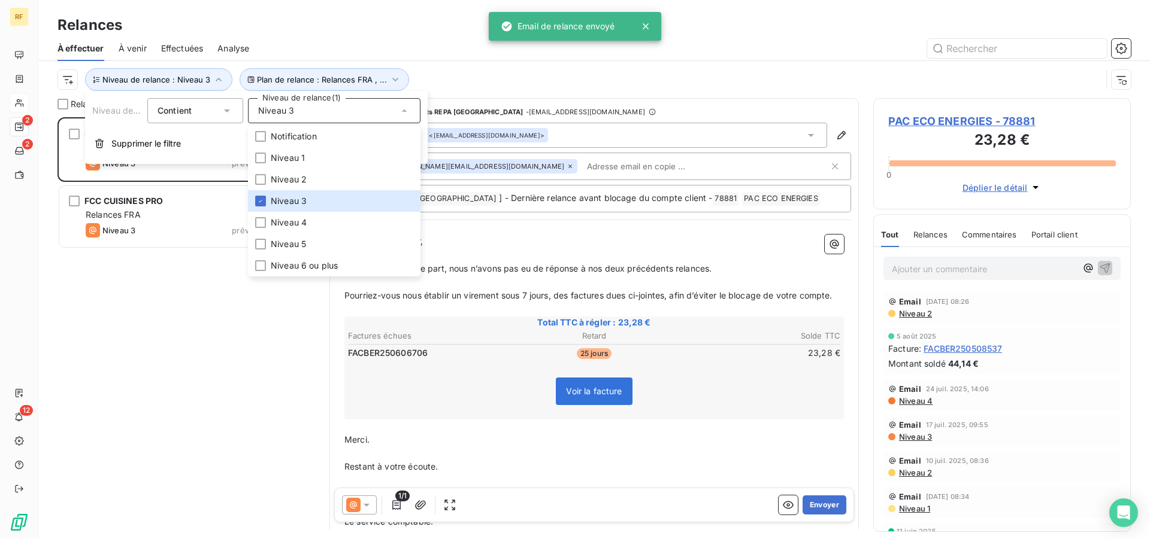
scroll to position [412, 247]
click at [423, 68] on div "Plan de relance : Relances FRA , ... Niveau de relance : Niveau 3" at bounding box center [579, 79] width 1044 height 23
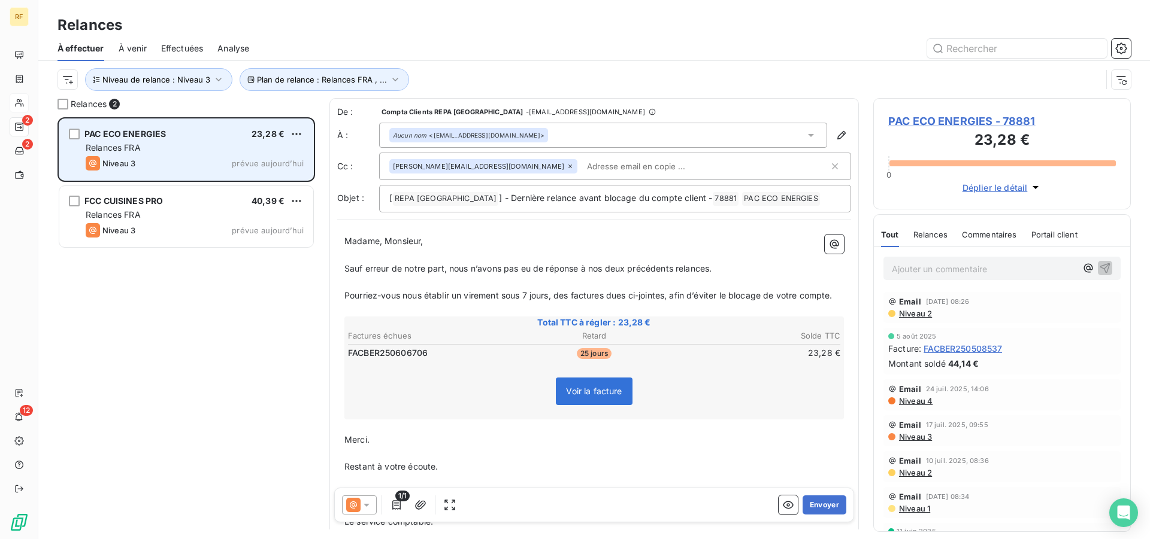
click at [154, 153] on div "Relances FRA" at bounding box center [195, 148] width 218 height 12
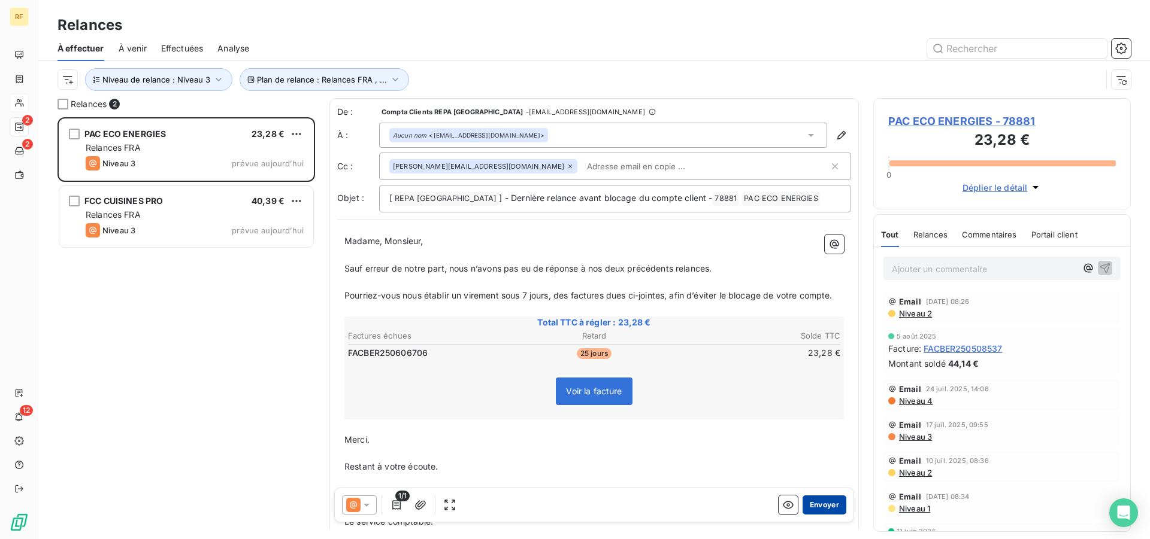
click at [819, 501] on button "Envoyer" at bounding box center [824, 505] width 44 height 19
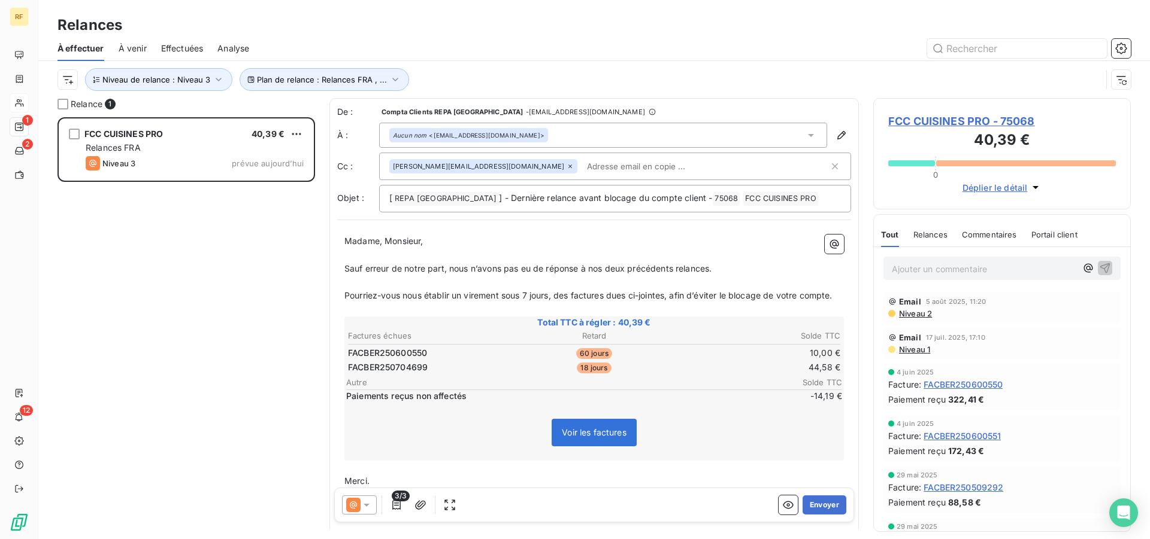
click at [957, 120] on span "FCC CUISINES PRO - 75068" at bounding box center [1002, 121] width 228 height 16
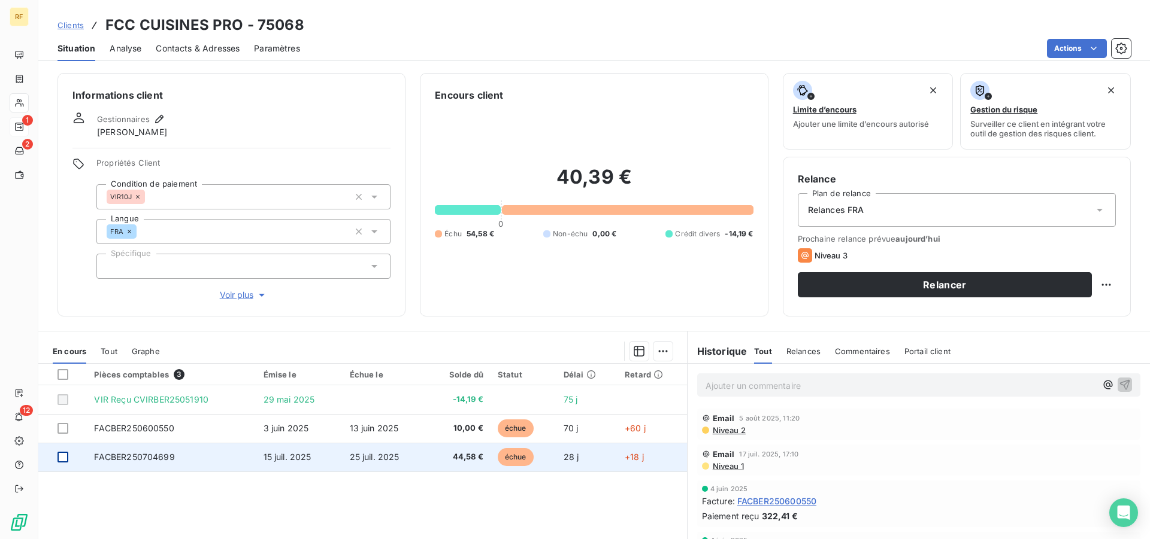
click at [61, 453] on div at bounding box center [62, 457] width 11 height 11
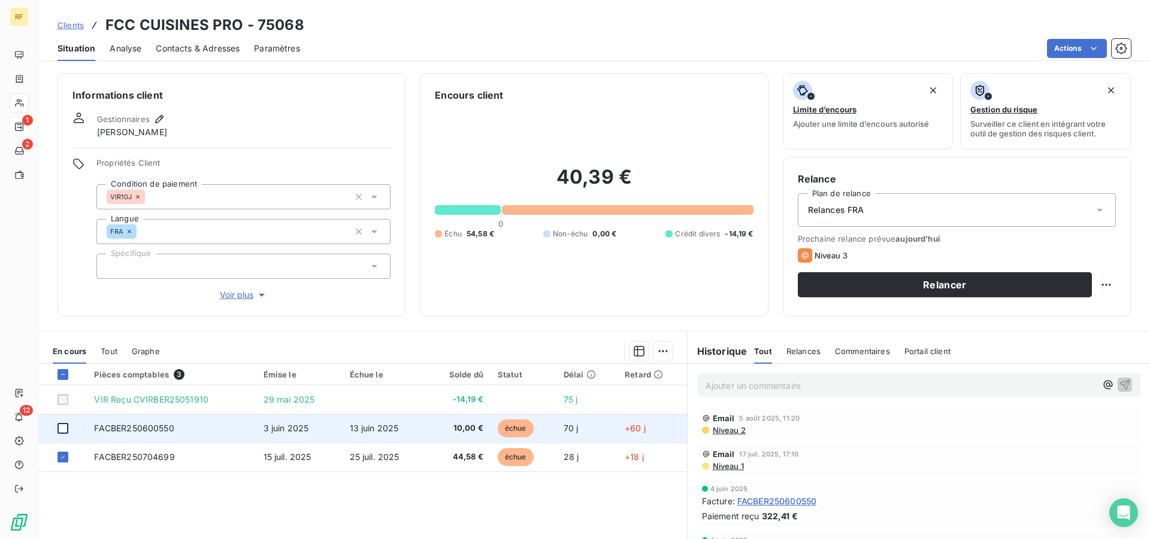
click at [64, 429] on div at bounding box center [62, 428] width 11 height 11
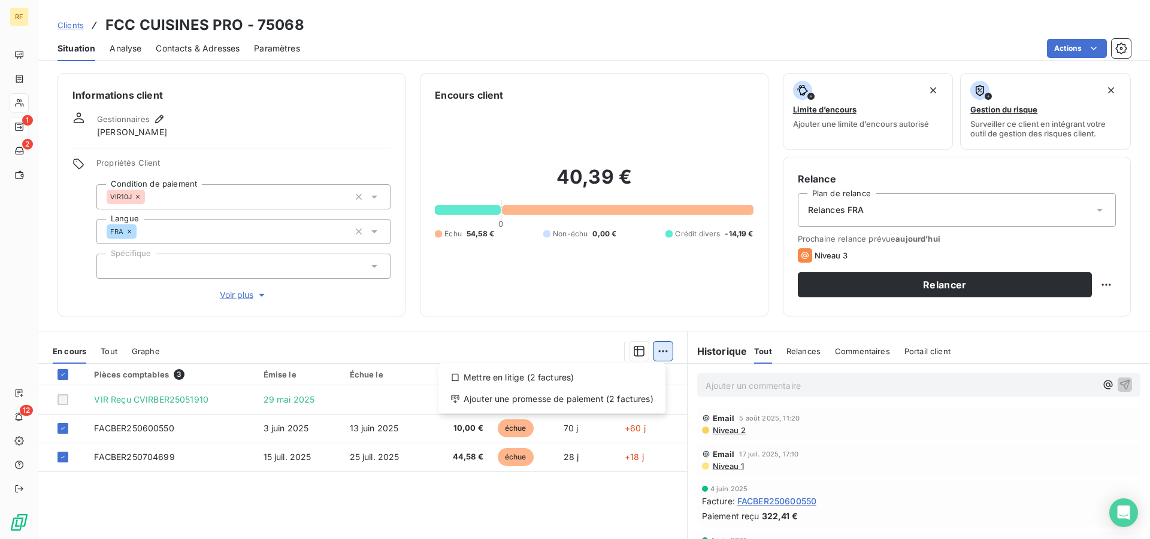
click at [663, 349] on html "RF 1 2 12 Clients FCC CUISINES PRO - 75068 Situation Analyse Contacts & Adresse…" at bounding box center [575, 269] width 1150 height 539
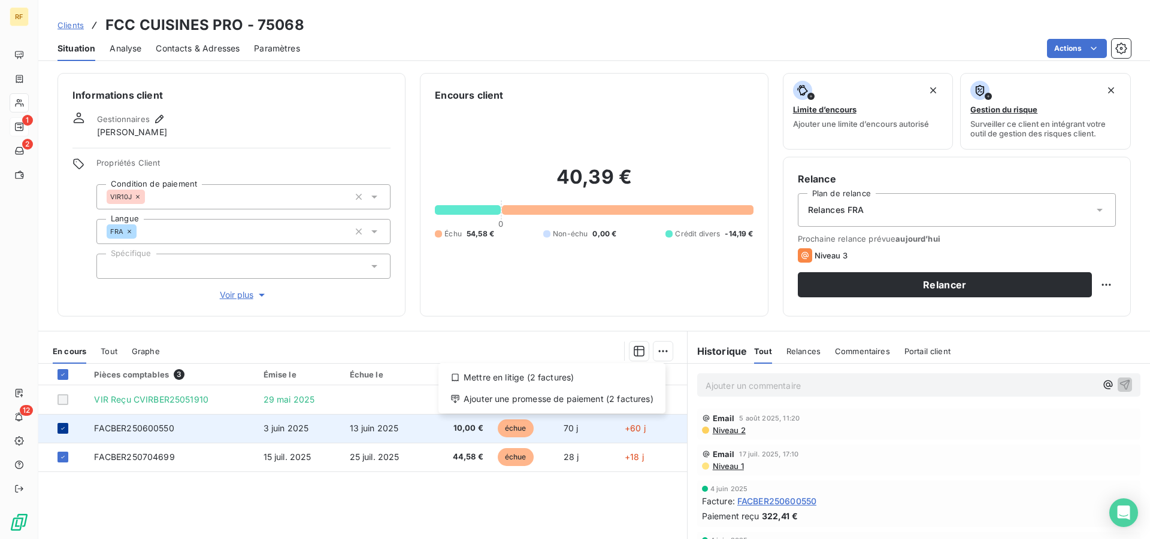
click at [63, 430] on html "RF 1 2 12 Clients FCC CUISINES PRO - 75068 Situation Analyse Contacts & Adresse…" at bounding box center [575, 269] width 1150 height 539
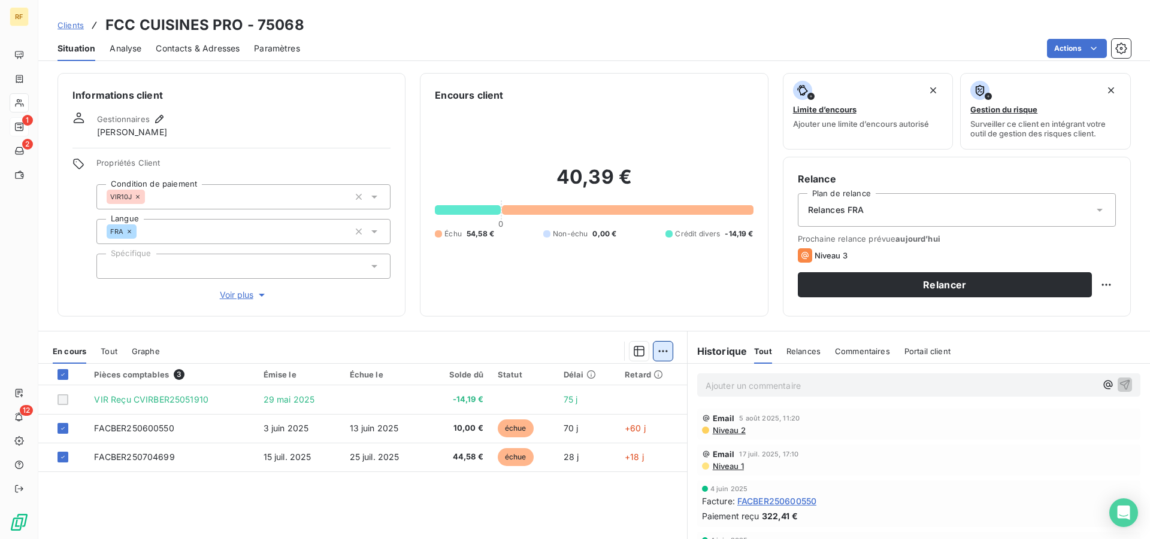
click at [663, 351] on html "RF 1 2 12 Clients FCC CUISINES PRO - 75068 Situation Analyse Contacts & Adresse…" at bounding box center [575, 269] width 1150 height 539
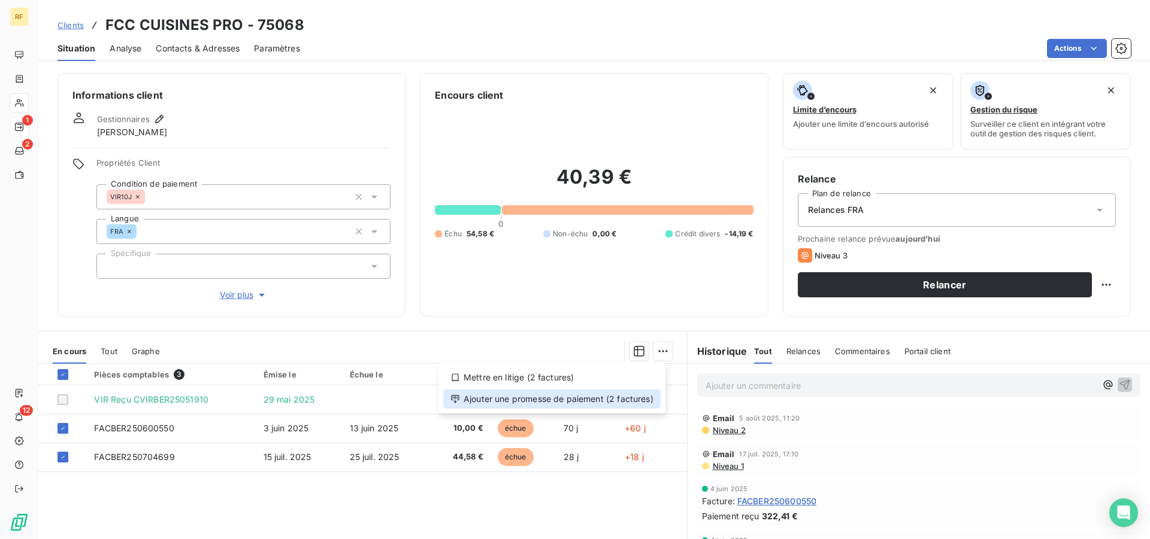
click at [604, 406] on div "Ajouter une promesse de paiement (2 factures)" at bounding box center [551, 399] width 217 height 19
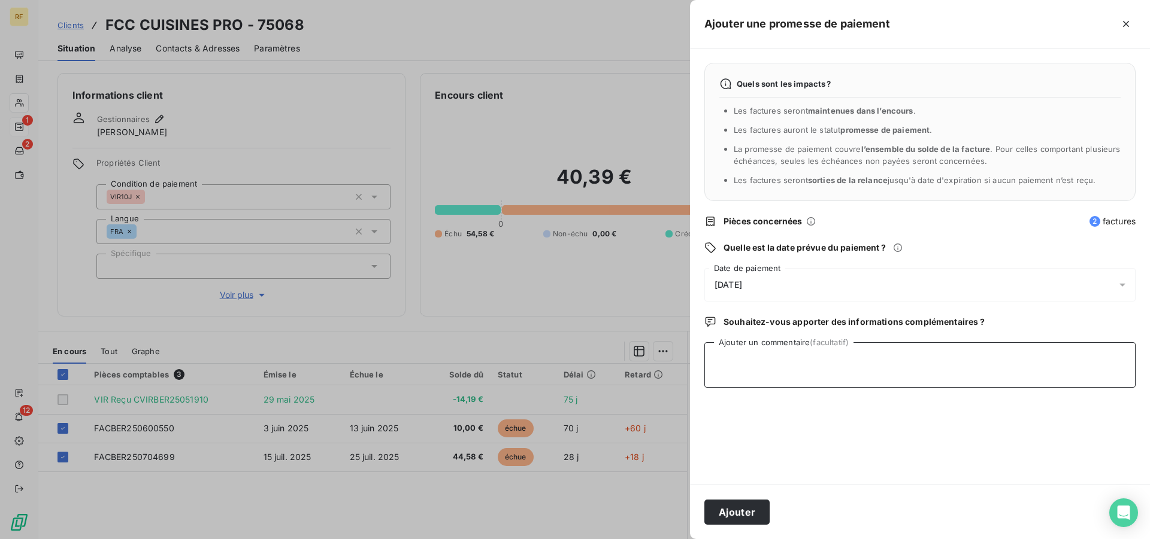
click at [844, 374] on textarea "Ajouter un commentaire (facultatif)" at bounding box center [919, 365] width 431 height 46
click at [859, 357] on textarea "payer" at bounding box center [919, 365] width 431 height 46
type textarea "payer cl"
click at [743, 510] on button "Ajouter" at bounding box center [736, 512] width 65 height 25
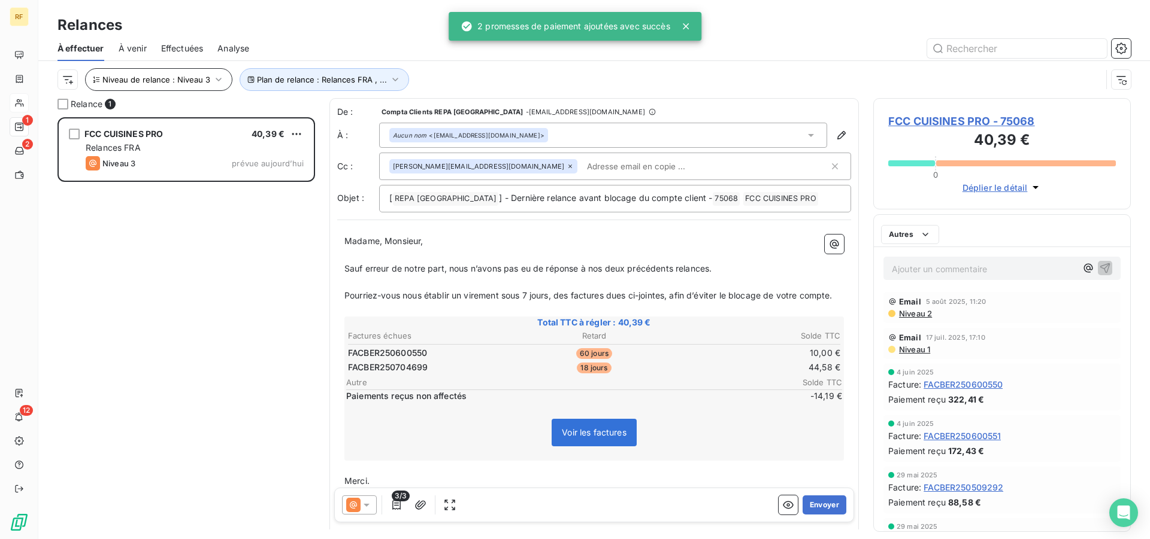
scroll to position [412, 247]
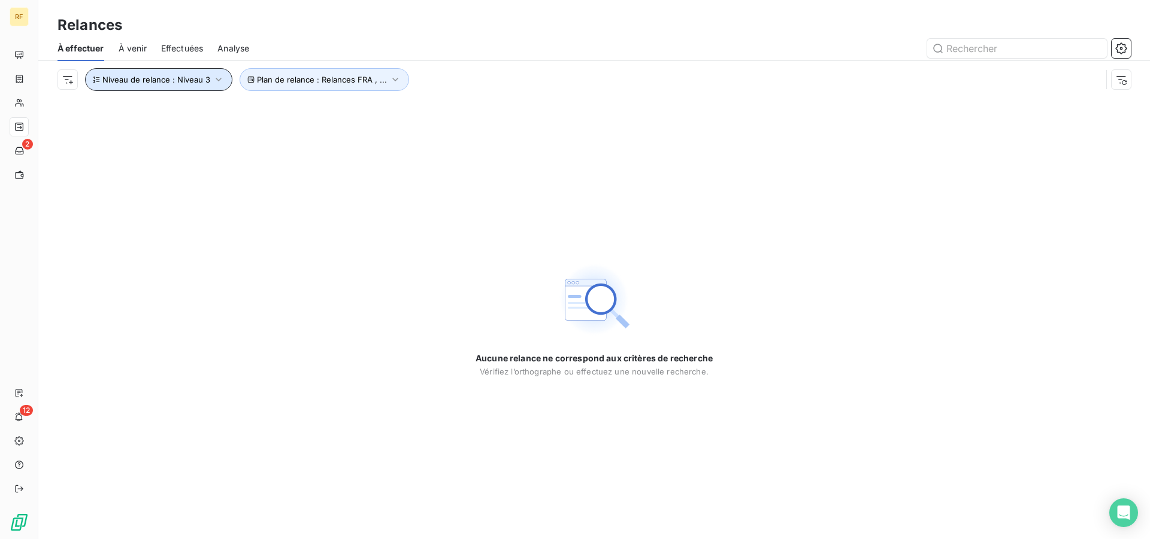
click at [196, 84] on button "Niveau de relance : Niveau 3" at bounding box center [158, 79] width 147 height 23
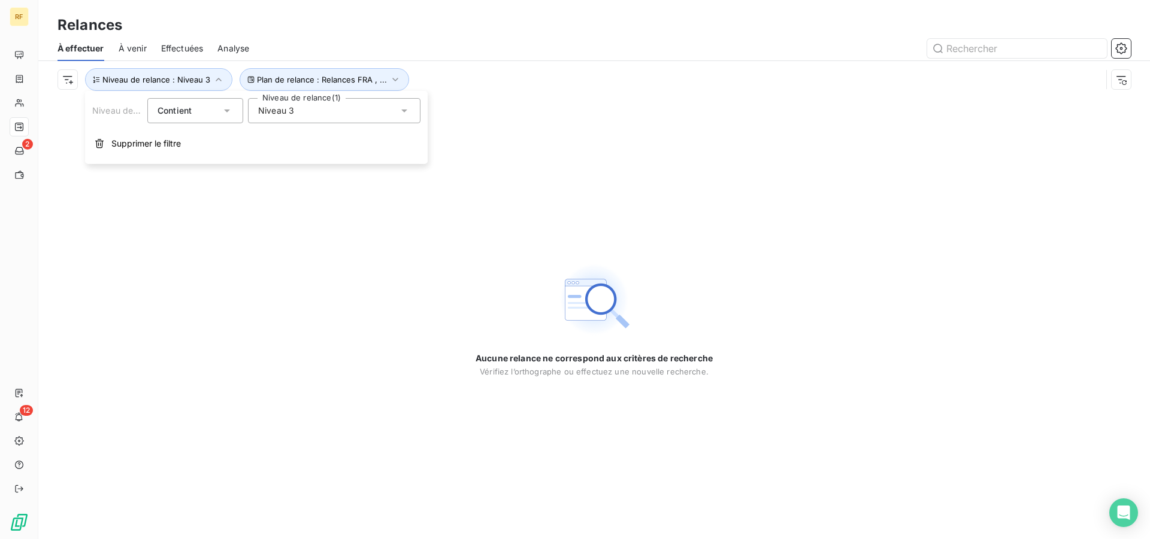
click at [276, 117] on div "Niveau 3" at bounding box center [334, 110] width 172 height 25
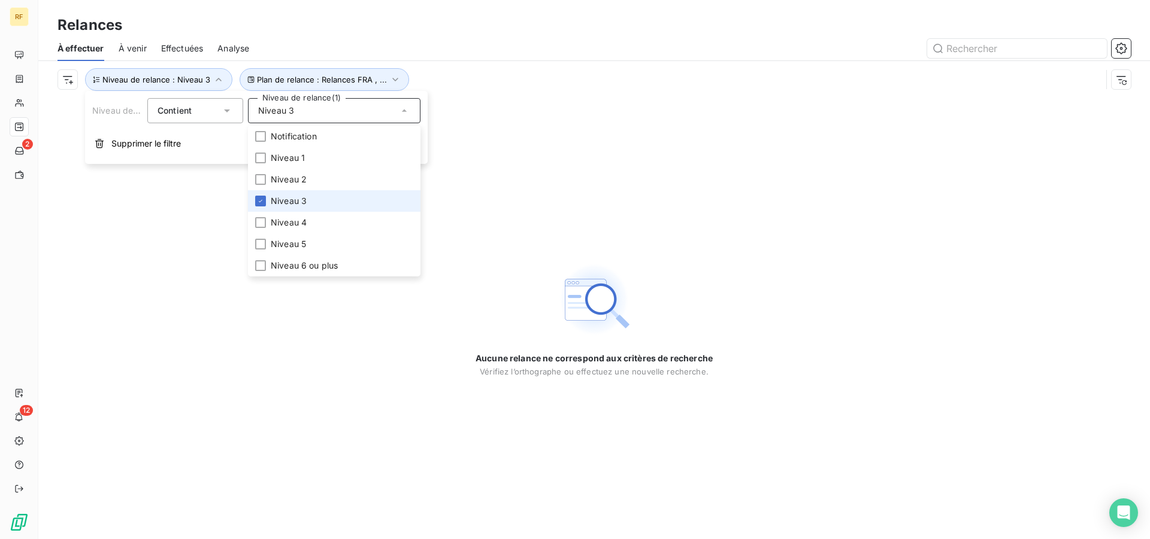
click at [290, 200] on span "Niveau 3" at bounding box center [289, 201] width 36 height 12
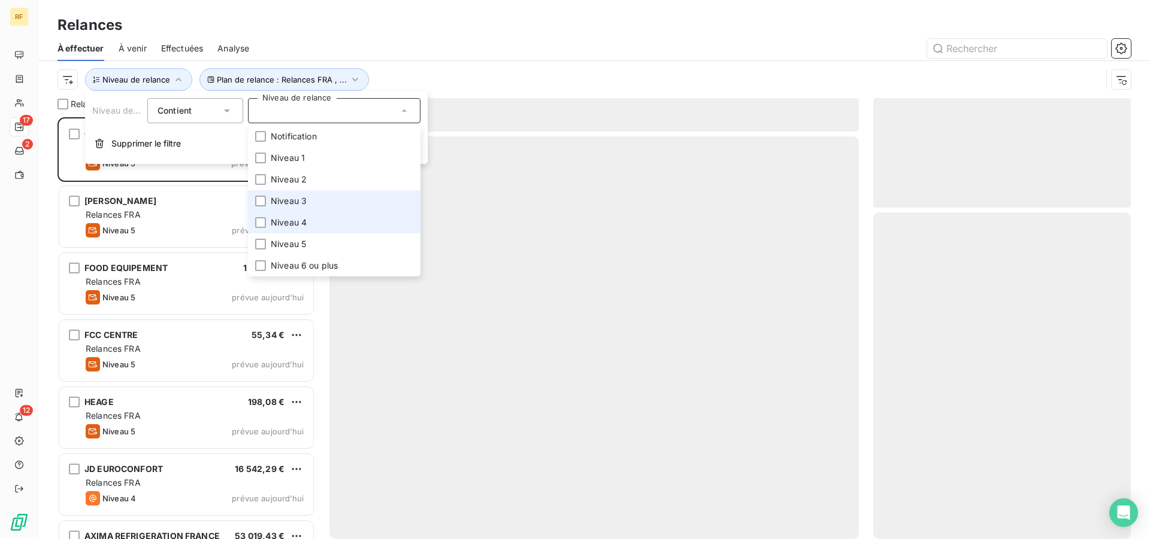
scroll to position [412, 247]
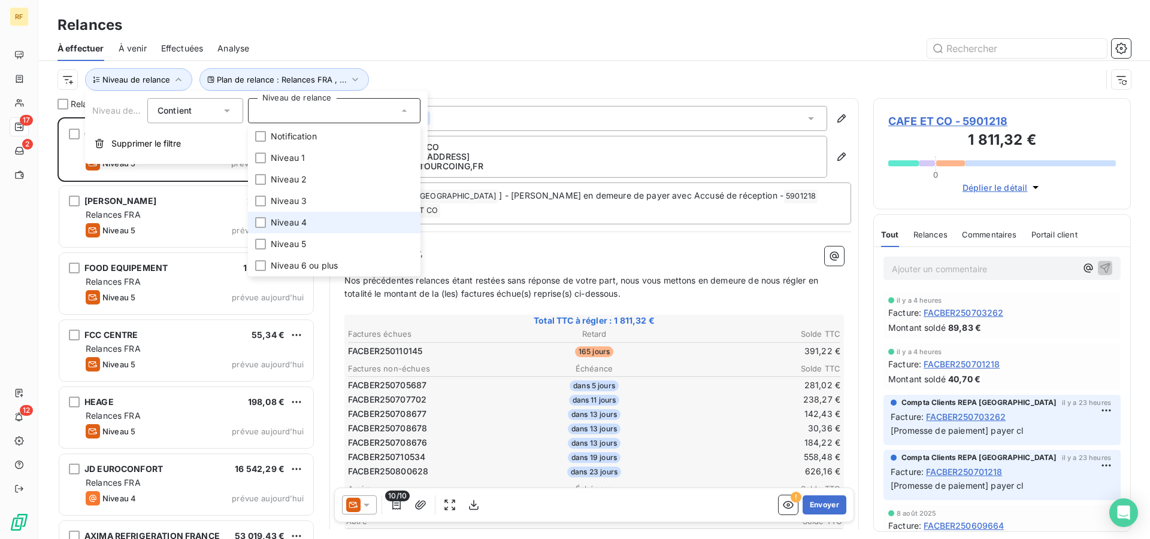
click at [292, 220] on span "Niveau 4" at bounding box center [289, 223] width 36 height 12
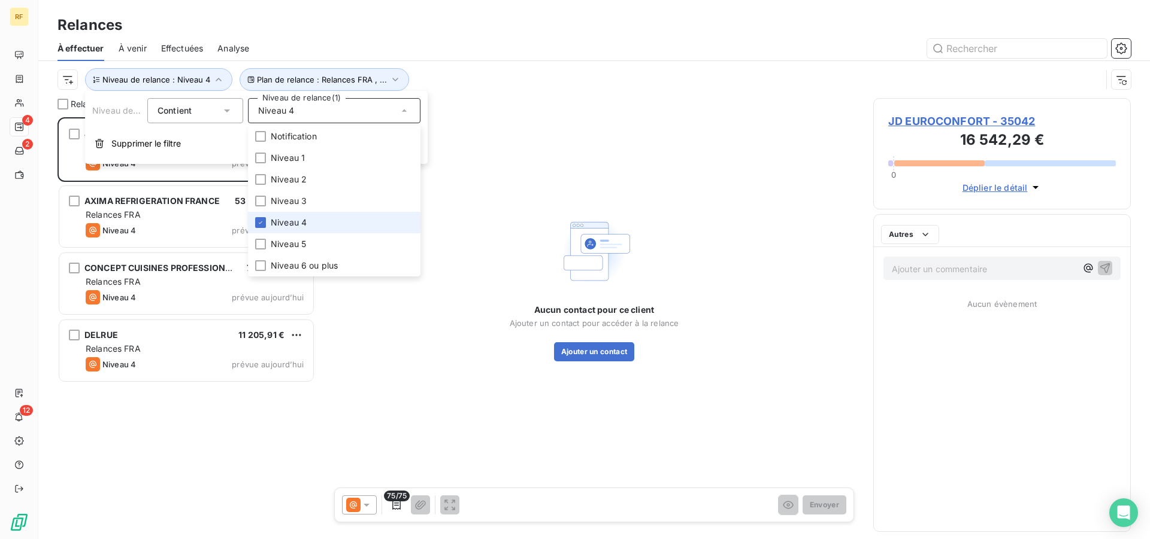
scroll to position [412, 247]
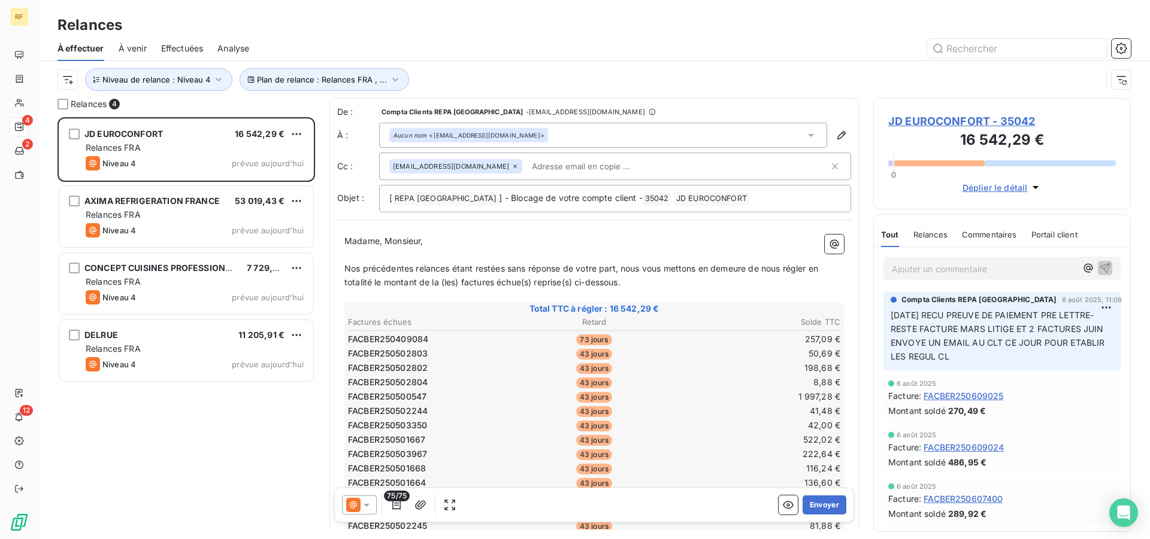
click at [450, 54] on div at bounding box center [696, 48] width 867 height 19
click at [716, 41] on div at bounding box center [696, 48] width 867 height 19
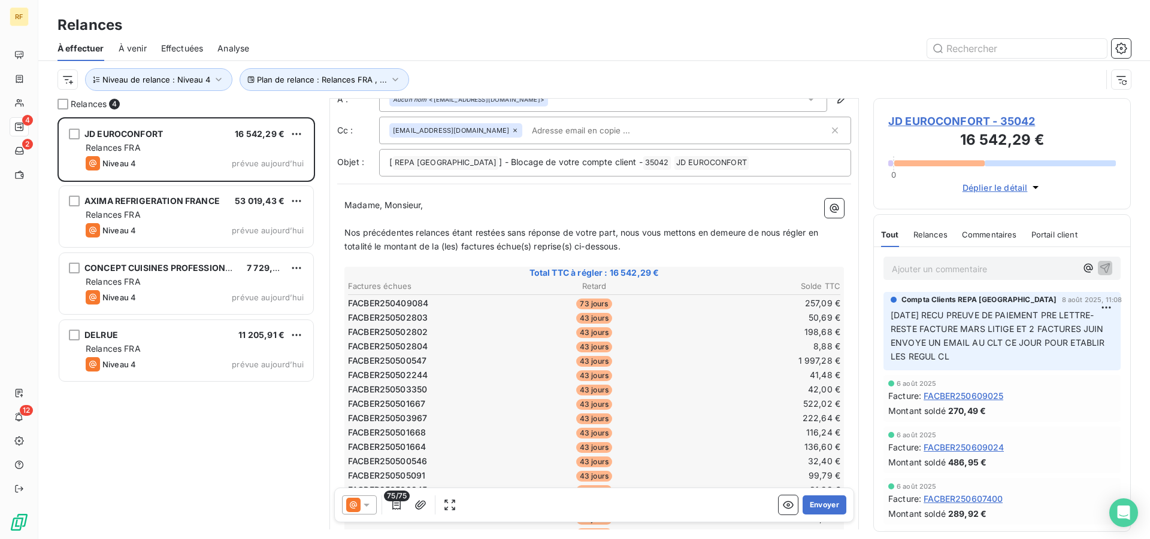
scroll to position [62, 0]
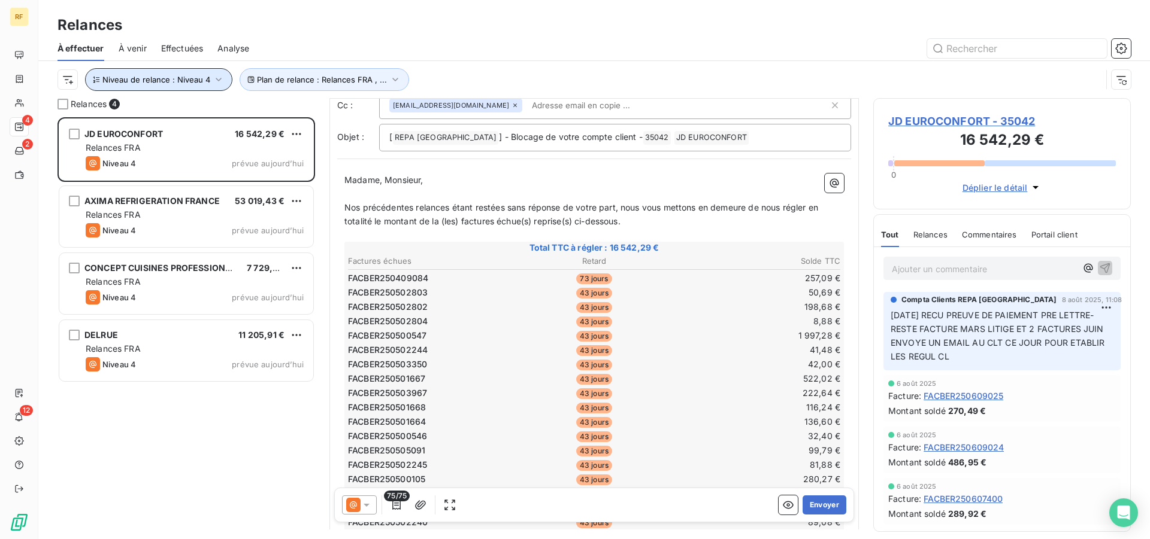
click at [219, 74] on icon "button" at bounding box center [219, 80] width 12 height 12
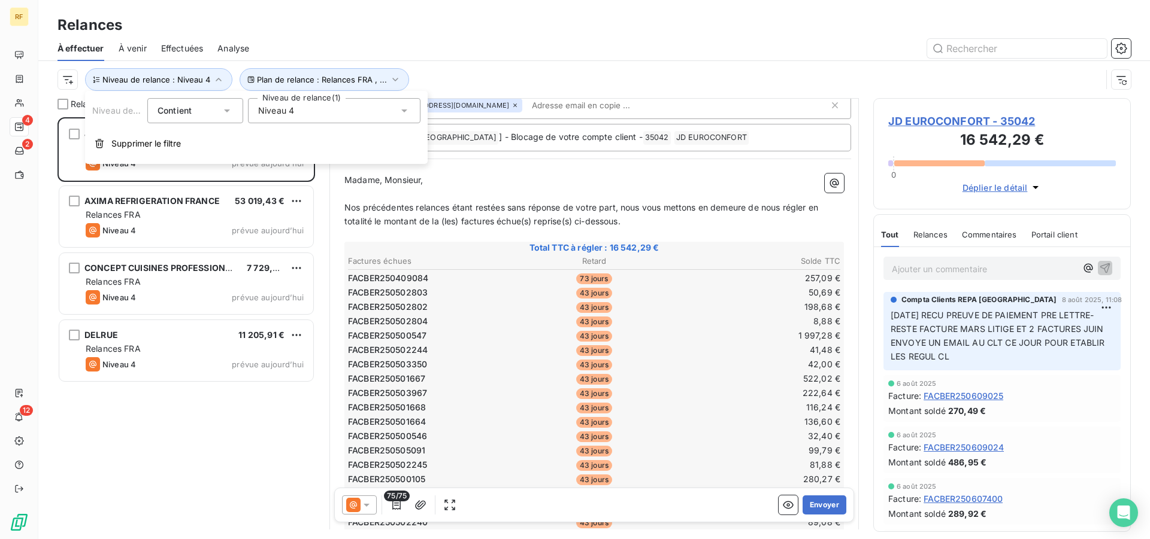
click at [342, 114] on div "Niveau 4" at bounding box center [334, 110] width 172 height 25
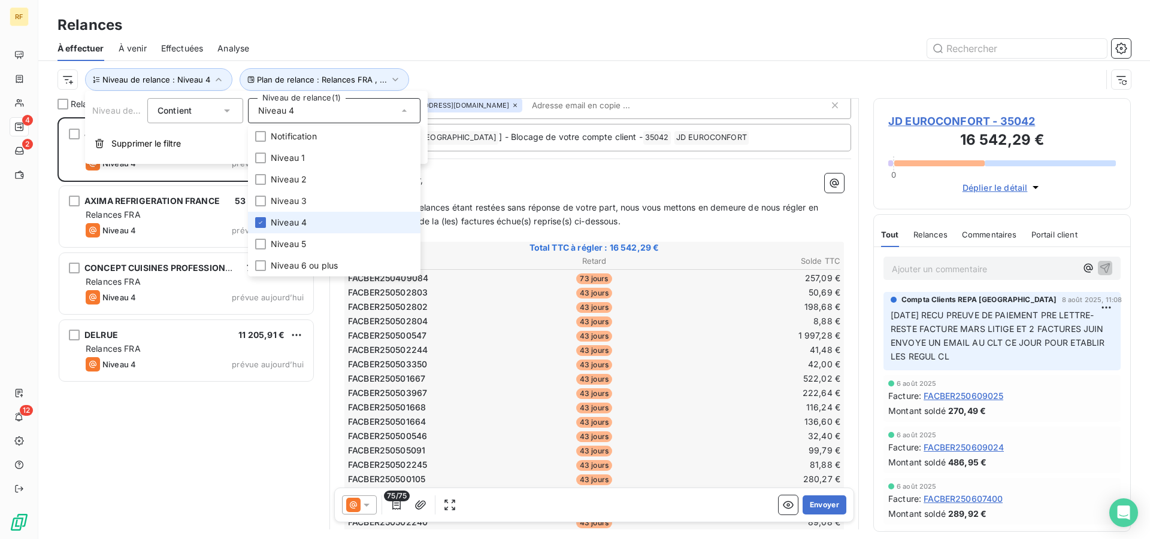
click at [290, 222] on span "Niveau 4" at bounding box center [289, 223] width 36 height 12
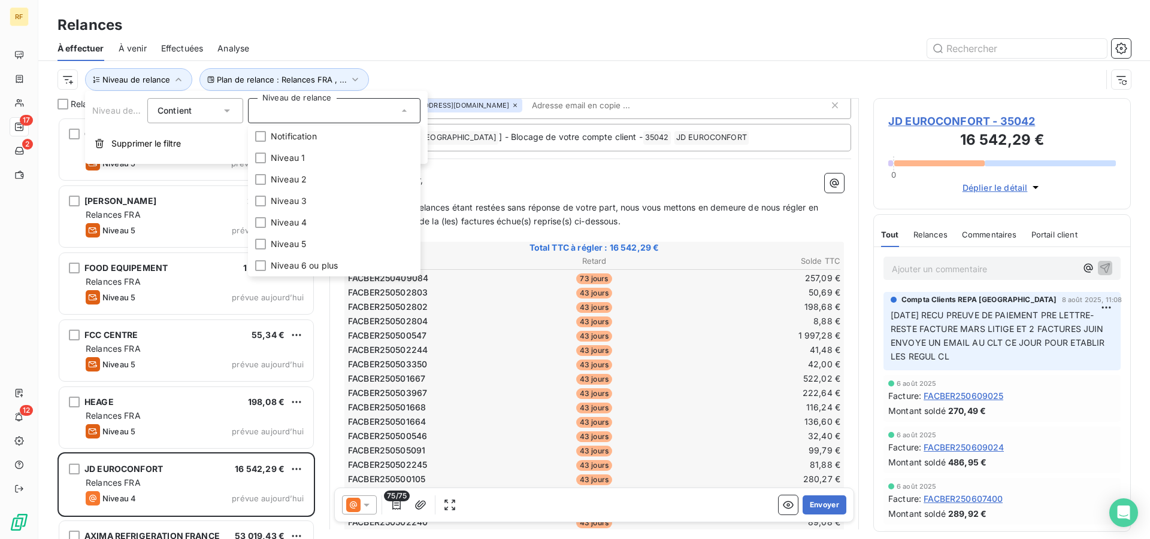
click at [396, 16] on div "Relances" at bounding box center [593, 25] width 1111 height 22
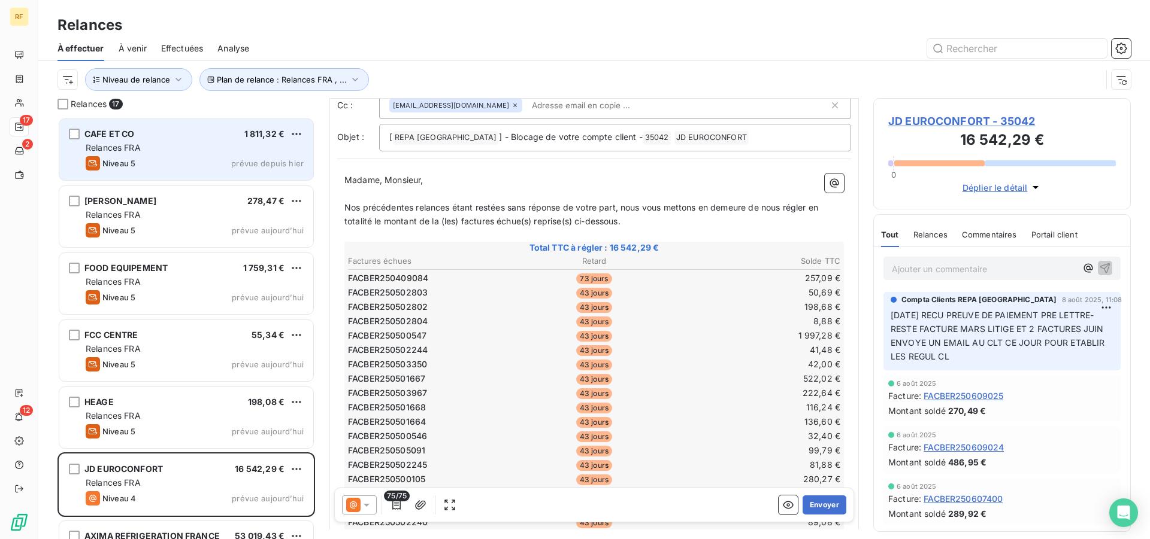
click at [177, 163] on div "Niveau 5 prévue depuis hier" at bounding box center [195, 163] width 218 height 14
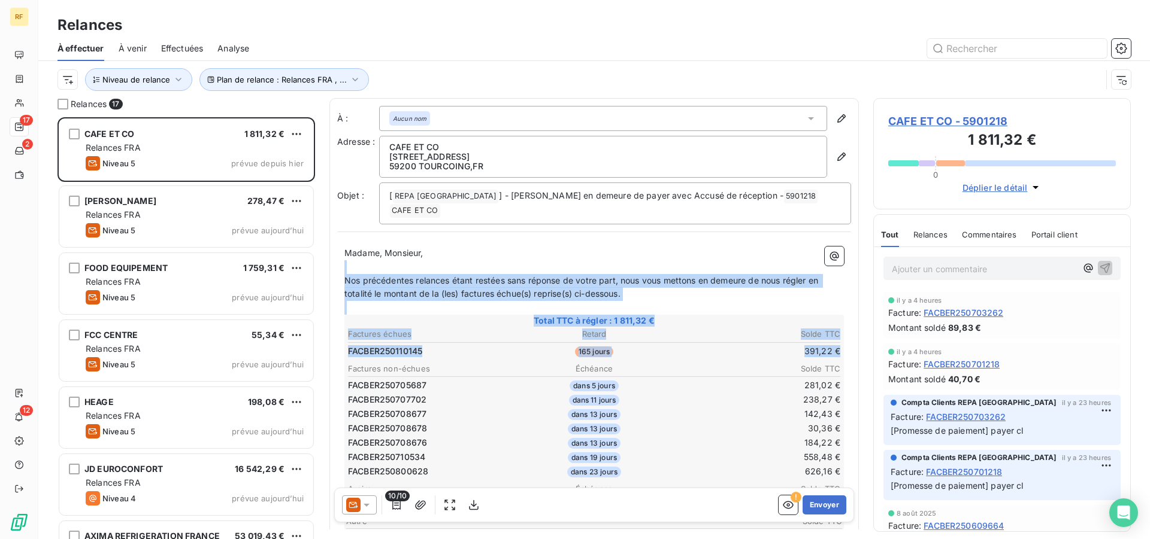
drag, startPoint x: 858, startPoint y: 256, endPoint x: 865, endPoint y: 333, distance: 78.1
click at [865, 333] on div "Relances 17 CAFE ET CO 1 811,32 € Relances FRA Niveau 5 prévue depuis hier CHRI…" at bounding box center [593, 318] width 1111 height 441
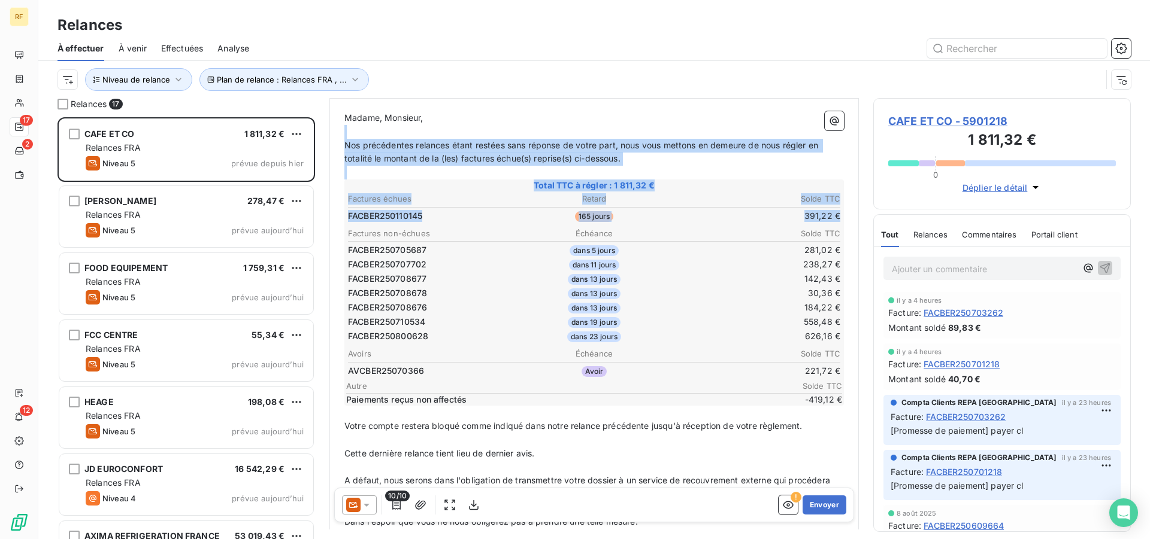
scroll to position [203, 0]
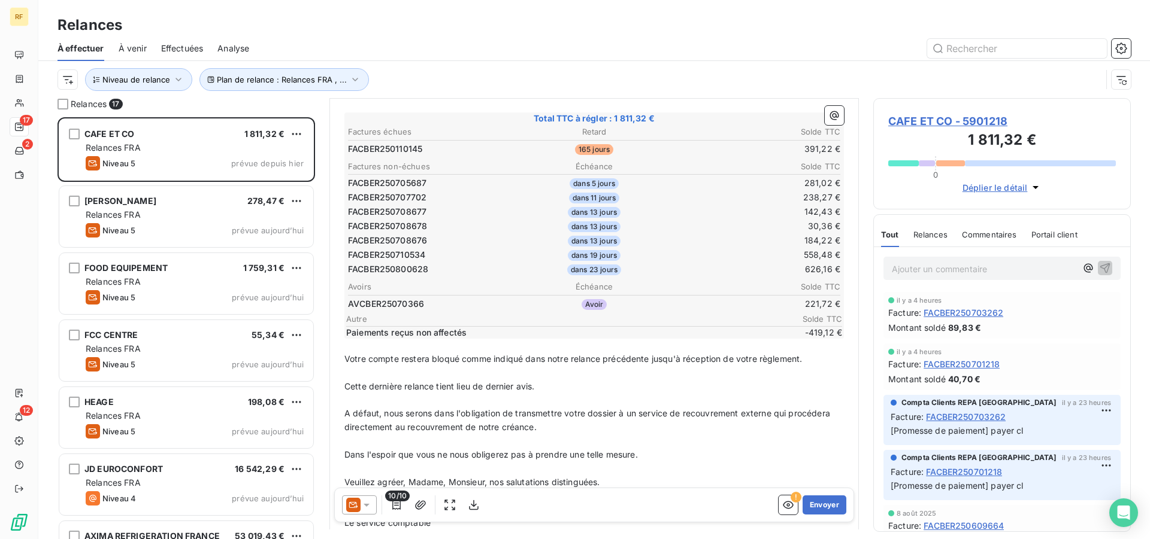
click at [926, 121] on span "CAFE ET CO - 5901218" at bounding box center [1002, 121] width 228 height 16
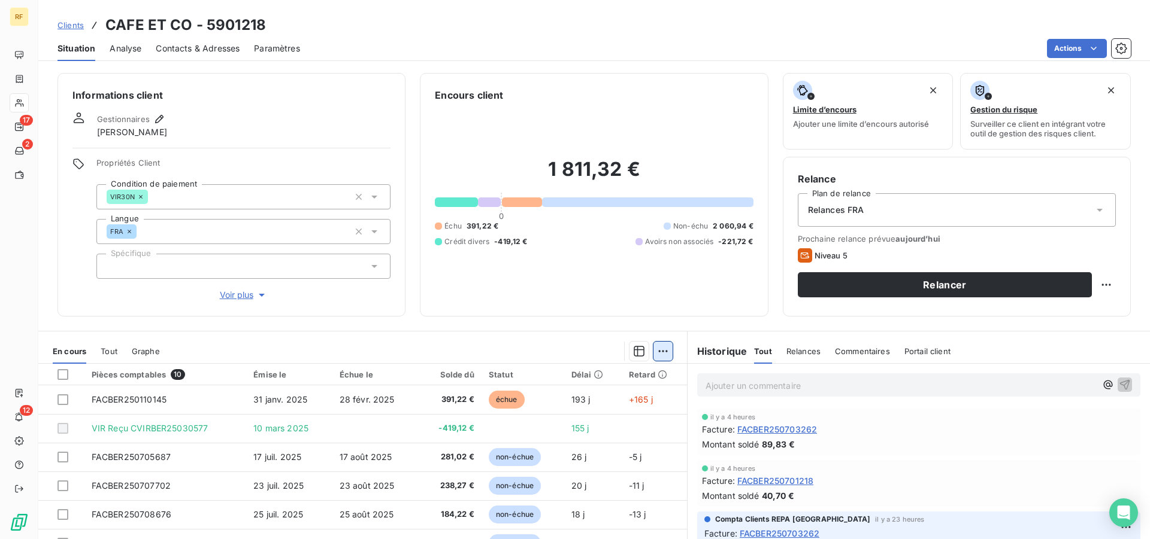
click at [656, 356] on html "RF 17 2 12 Clients CAFE ET CO - 5901218 Situation Analyse Contacts & Adresses P…" at bounding box center [575, 269] width 1150 height 539
click at [498, 403] on div "Ajouter une promesse de paiement (0 facture)" at bounding box center [553, 399] width 213 height 19
click at [648, 353] on html "RF 17 2 12 Clients CAFE ET CO - 5901218 Situation Analyse Contacts & Adresses P…" at bounding box center [575, 269] width 1150 height 539
click at [587, 405] on div "Ajouter une promesse de paiement (0 facture)" at bounding box center [553, 399] width 213 height 19
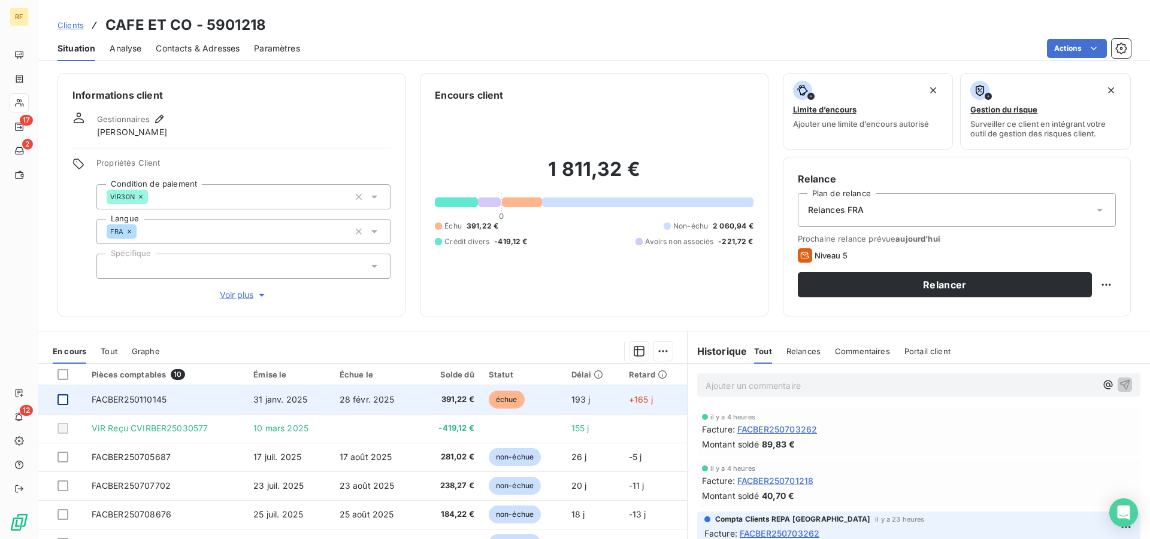
click at [61, 402] on div at bounding box center [62, 400] width 11 height 11
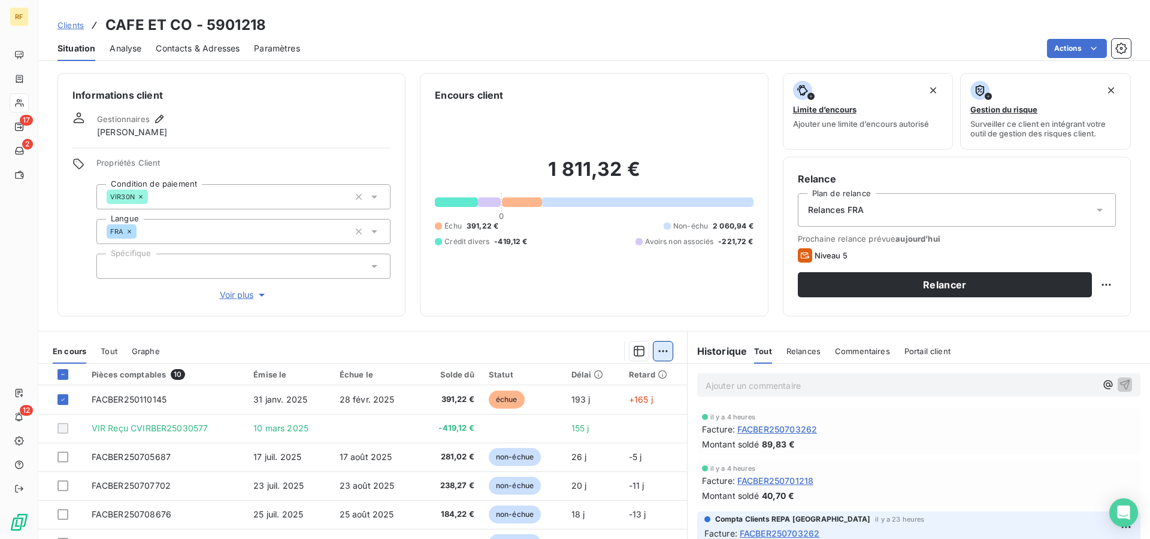
click at [655, 353] on html "RF 17 2 12 Clients CAFE ET CO - 5901218 Situation Analyse Contacts & Adresses P…" at bounding box center [575, 269] width 1150 height 539
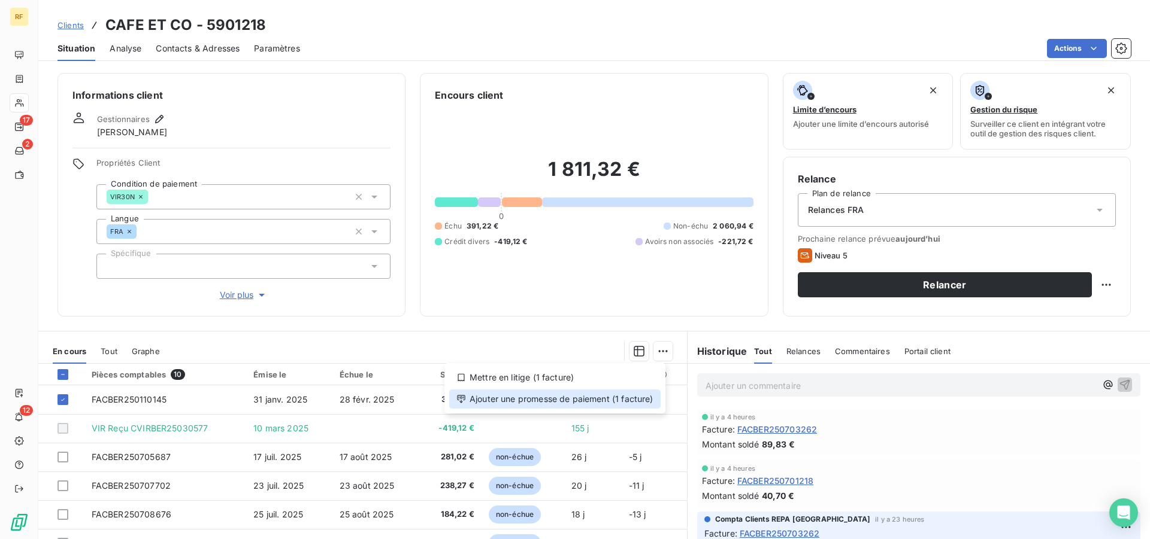
click at [614, 405] on div "Ajouter une promesse de paiement (1 facture)" at bounding box center [554, 399] width 211 height 19
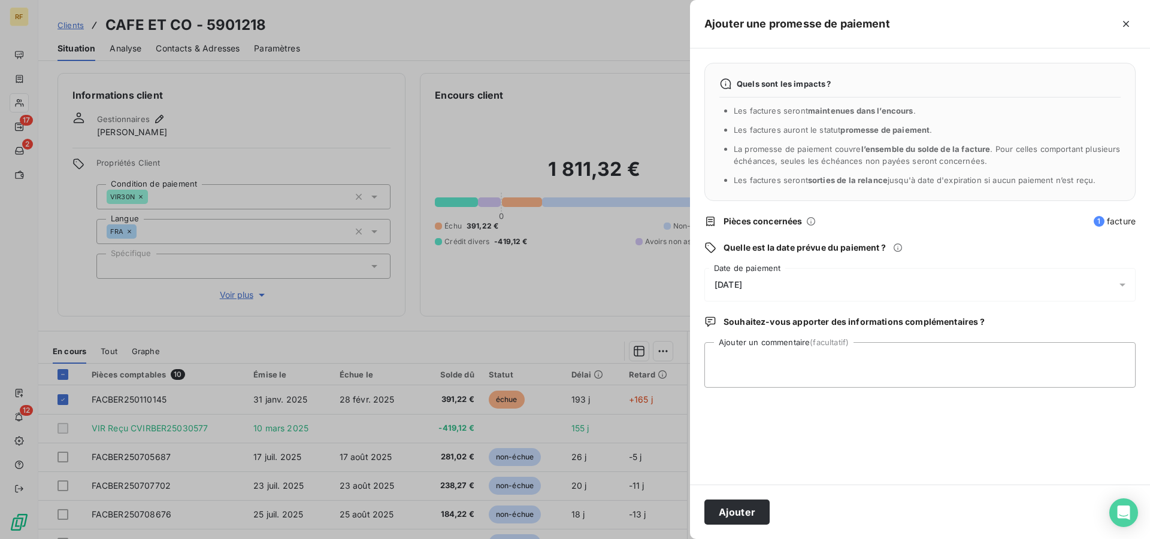
click at [742, 289] on span "[DATE]" at bounding box center [728, 285] width 28 height 10
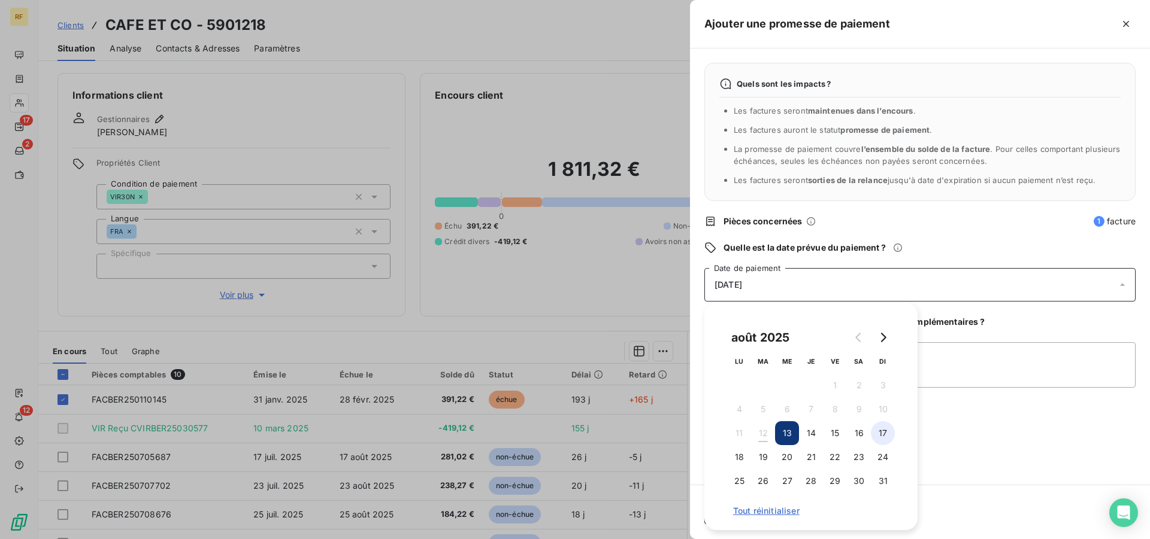
click at [883, 436] on button "17" at bounding box center [883, 433] width 24 height 24
click at [992, 368] on textarea "Ajouter un commentaire (facultatif)" at bounding box center [919, 365] width 431 height 46
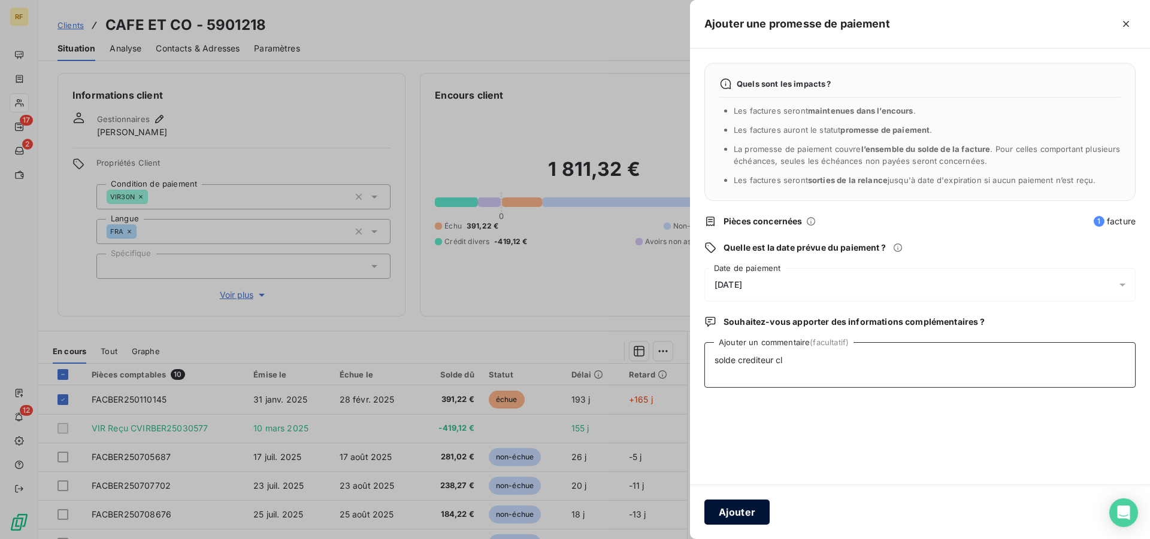
type textarea "solde crediteur cl"
click at [735, 508] on button "Ajouter" at bounding box center [736, 512] width 65 height 25
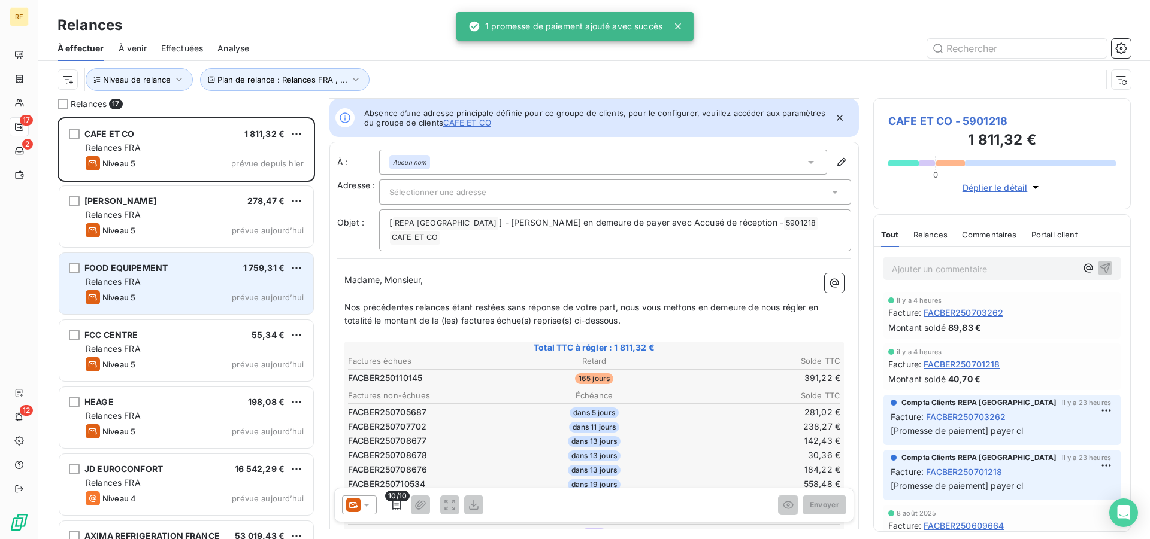
scroll to position [203, 0]
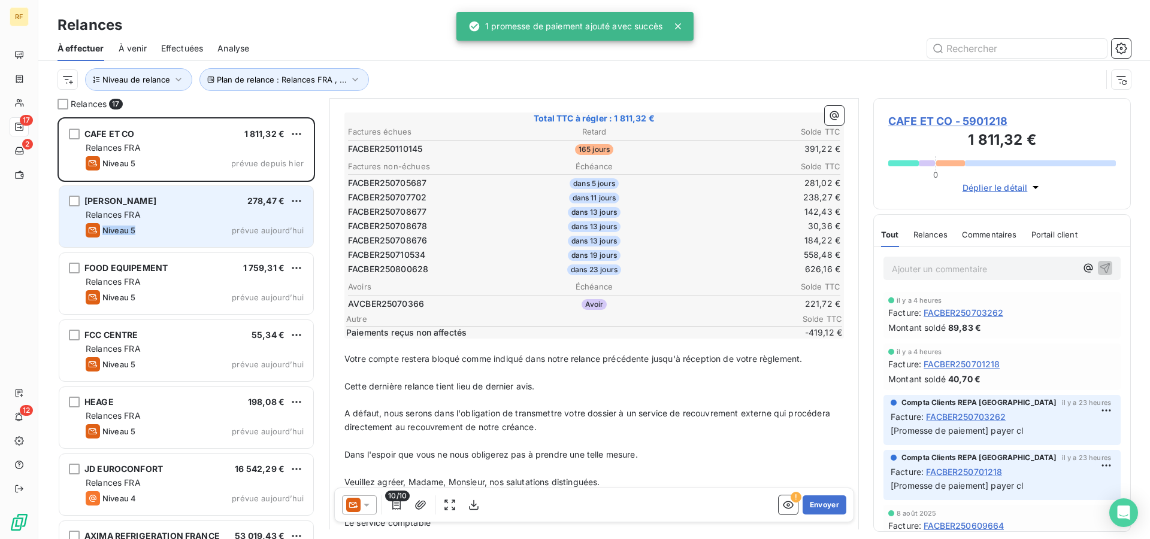
drag, startPoint x: 174, startPoint y: 216, endPoint x: 169, endPoint y: 229, distance: 13.8
click at [169, 221] on span "Relances FRA" at bounding box center [195, 215] width 218 height 12
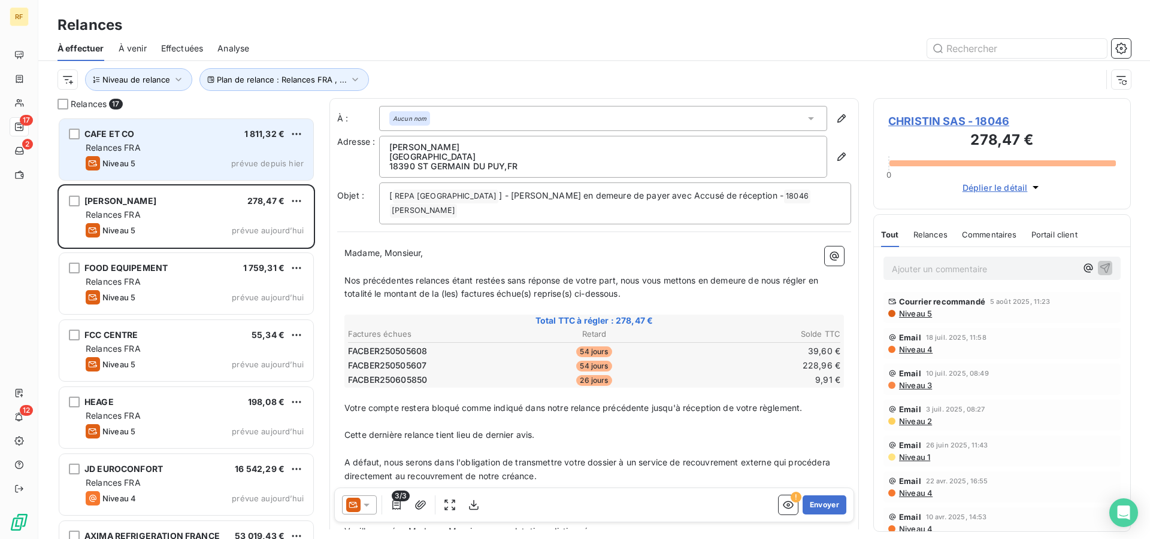
click at [145, 156] on div "CAFE ET CO 1 811,32 € Relances FRA Niveau 5 prévue depuis hier" at bounding box center [186, 149] width 254 height 61
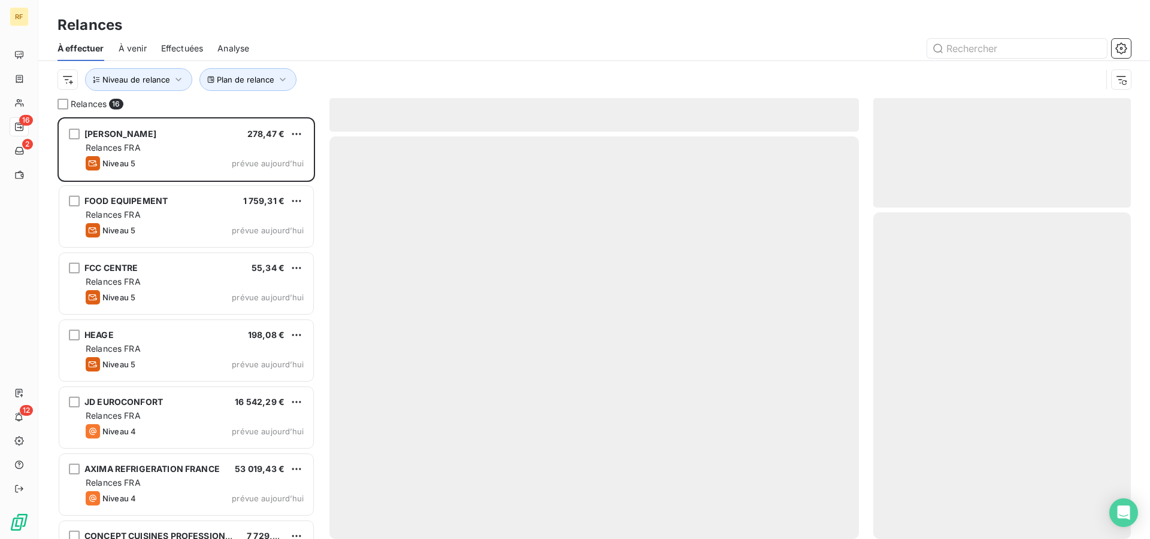
scroll to position [412, 247]
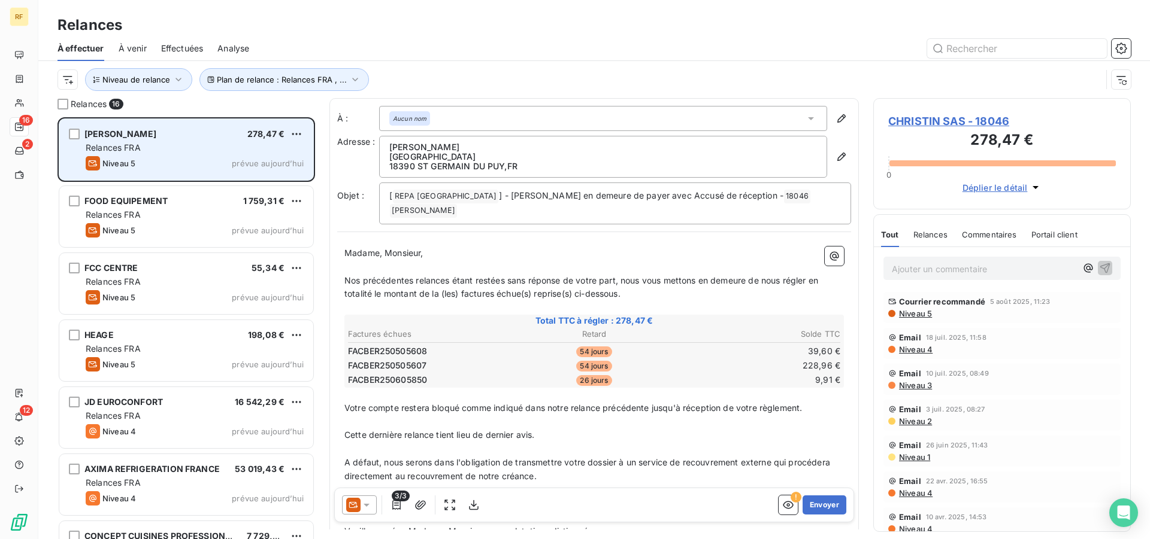
click at [177, 154] on div "CHRISTIN SAS 278,47 € Relances FRA Niveau 5 prévue aujourd’hui" at bounding box center [186, 149] width 254 height 61
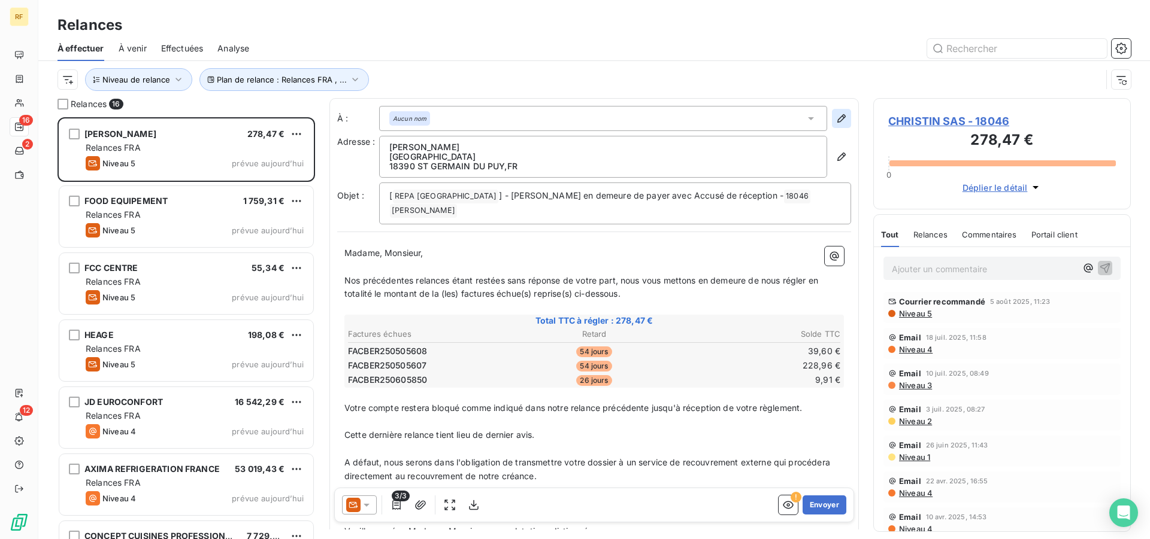
click at [835, 117] on icon "button" at bounding box center [841, 119] width 12 height 12
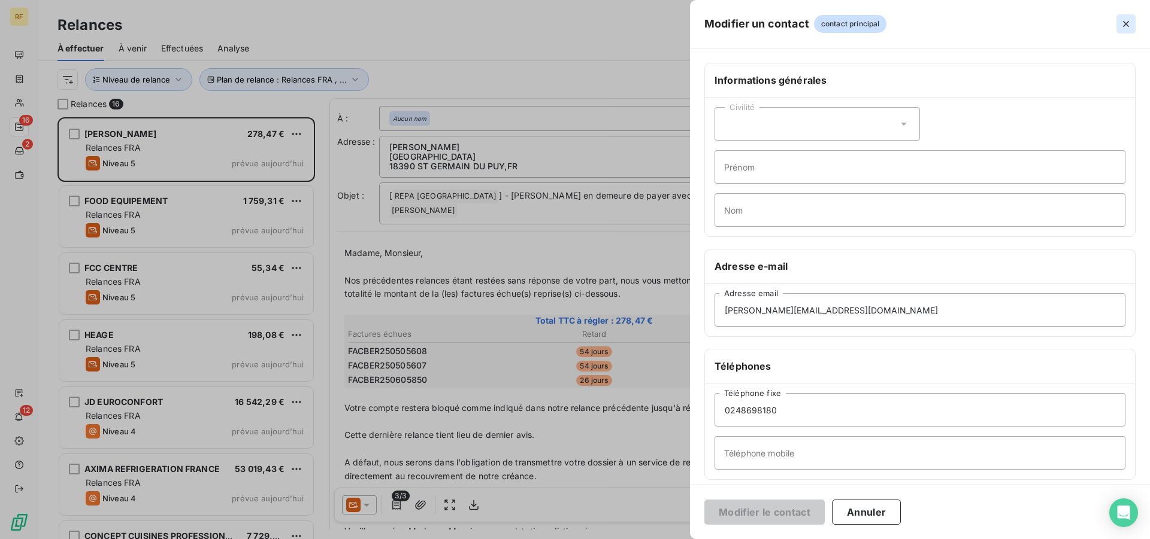
click at [1127, 22] on icon "button" at bounding box center [1126, 24] width 6 height 6
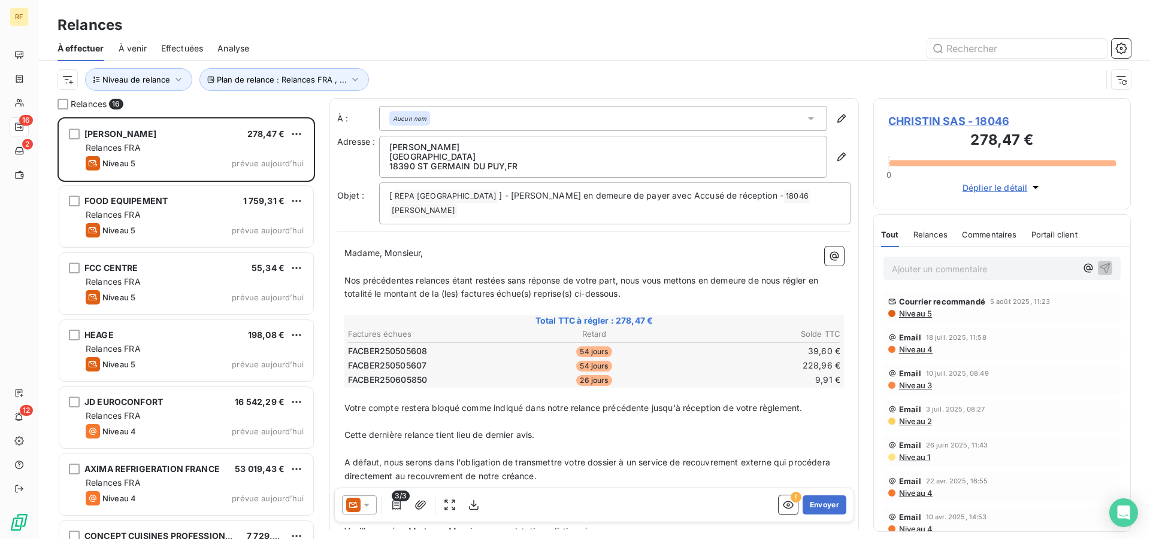
click at [915, 353] on span "Niveau 4" at bounding box center [914, 350] width 35 height 10
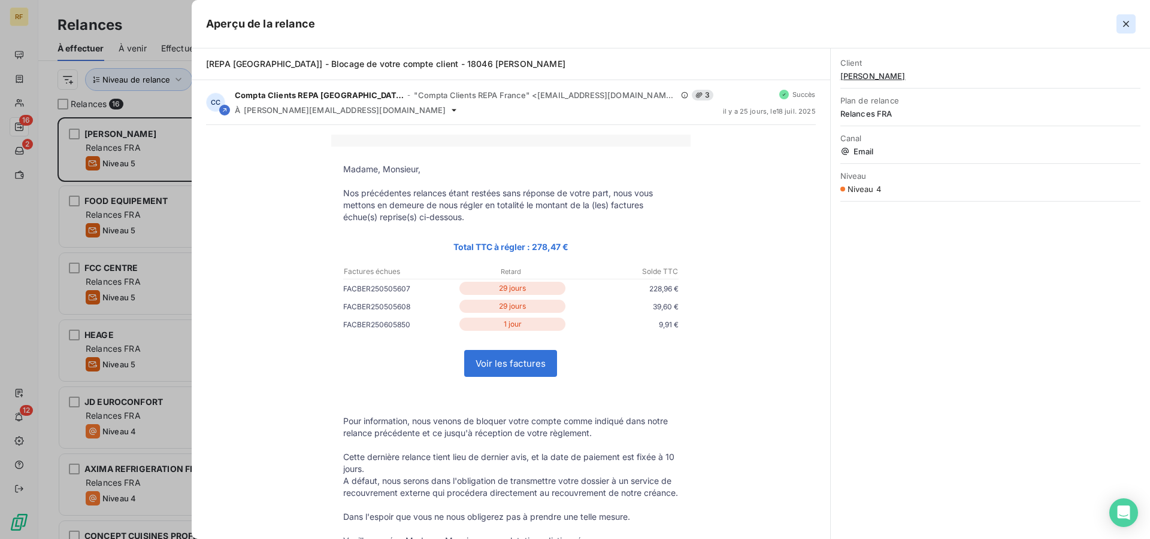
click at [1129, 26] on icon "button" at bounding box center [1126, 24] width 12 height 12
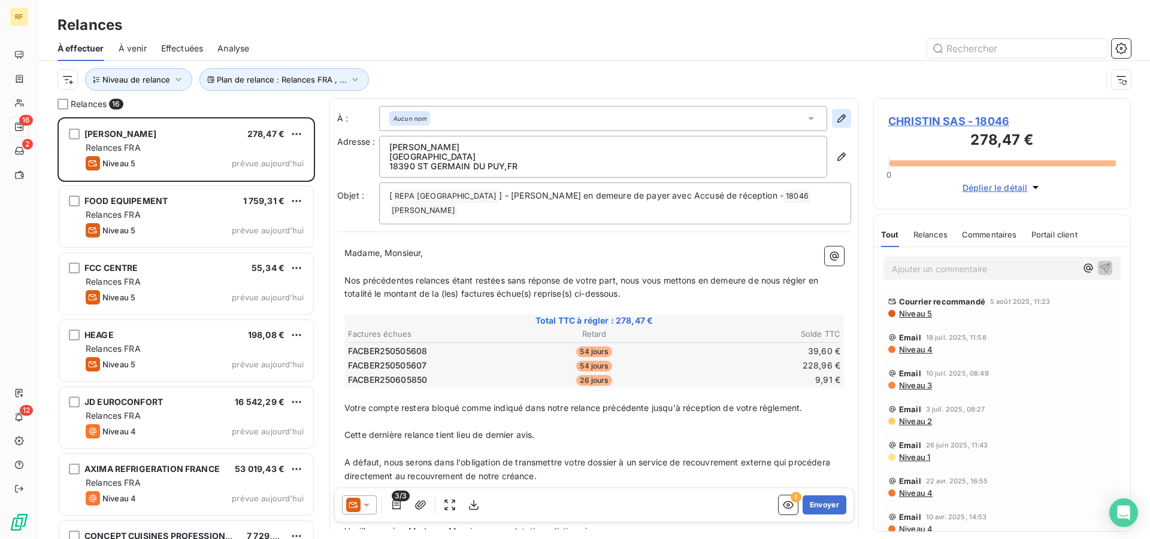
click at [835, 116] on icon "button" at bounding box center [841, 119] width 12 height 12
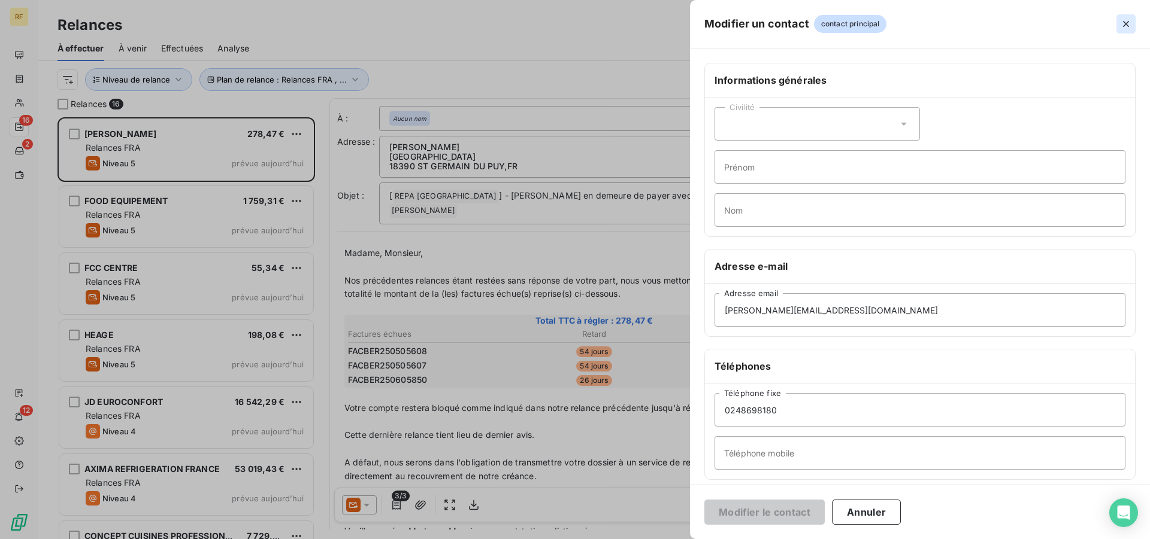
click at [1126, 25] on icon "button" at bounding box center [1126, 24] width 6 height 6
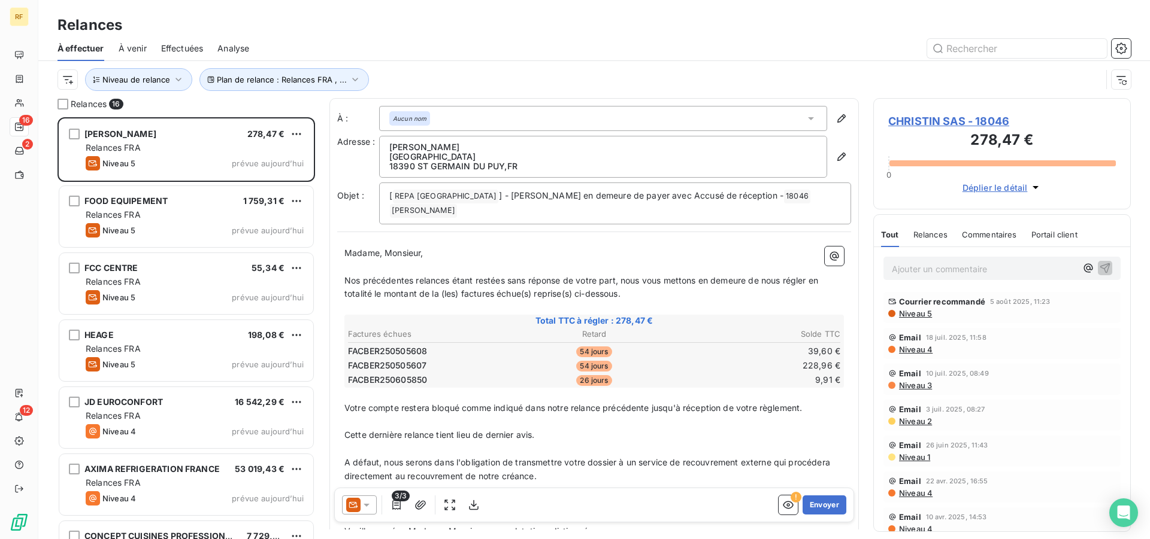
click at [960, 270] on p "Ajouter un commentaire ﻿" at bounding box center [983, 269] width 184 height 15
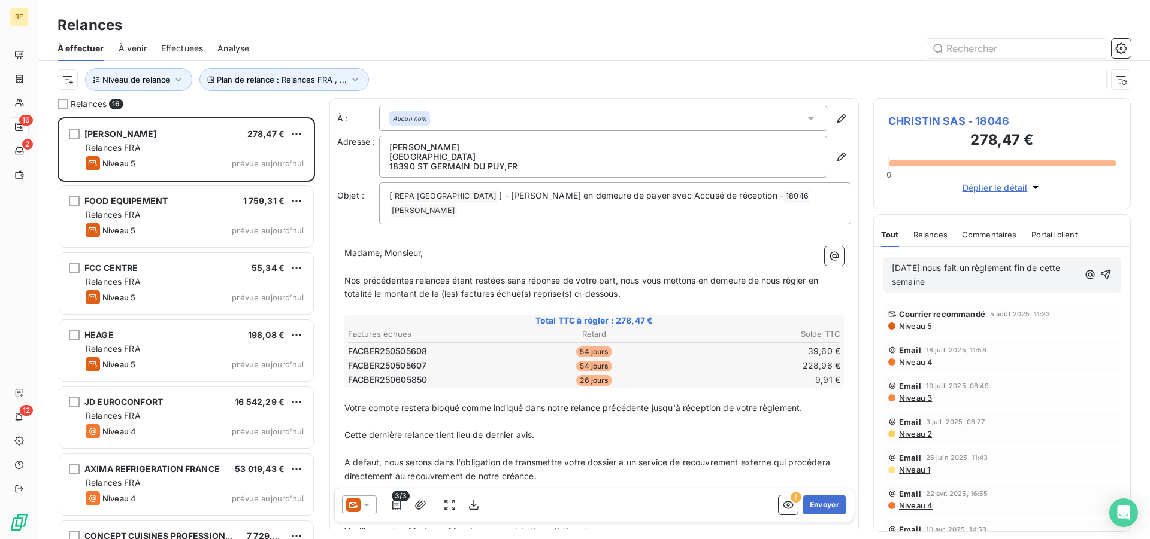
click at [1005, 290] on div "12/08/2025 nous fait un règlement fin de cette semaine" at bounding box center [1001, 275] width 237 height 36
click at [1005, 285] on p "12/08/2025 nous fait un règlement fin de cette semaine" at bounding box center [984, 276] width 187 height 28
click at [1103, 274] on div "12/08/2025 nous fait un règlement fin de cette semaine pour le solde cl" at bounding box center [1001, 275] width 237 height 36
click at [1100, 276] on icon "button" at bounding box center [1106, 275] width 12 height 12
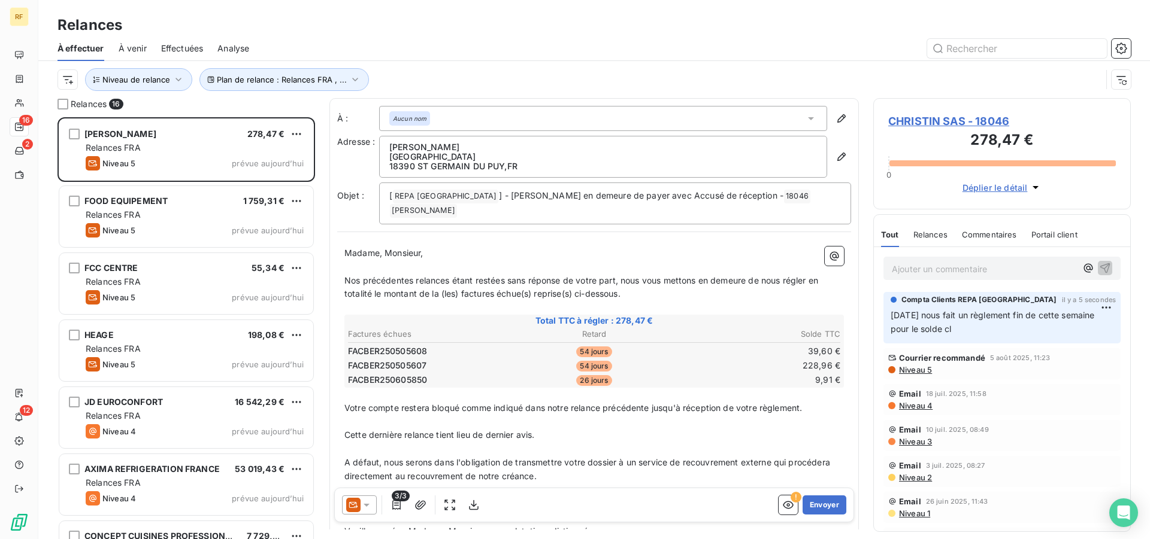
click at [942, 116] on span "CHRISTIN SAS - 18046" at bounding box center [1002, 121] width 228 height 16
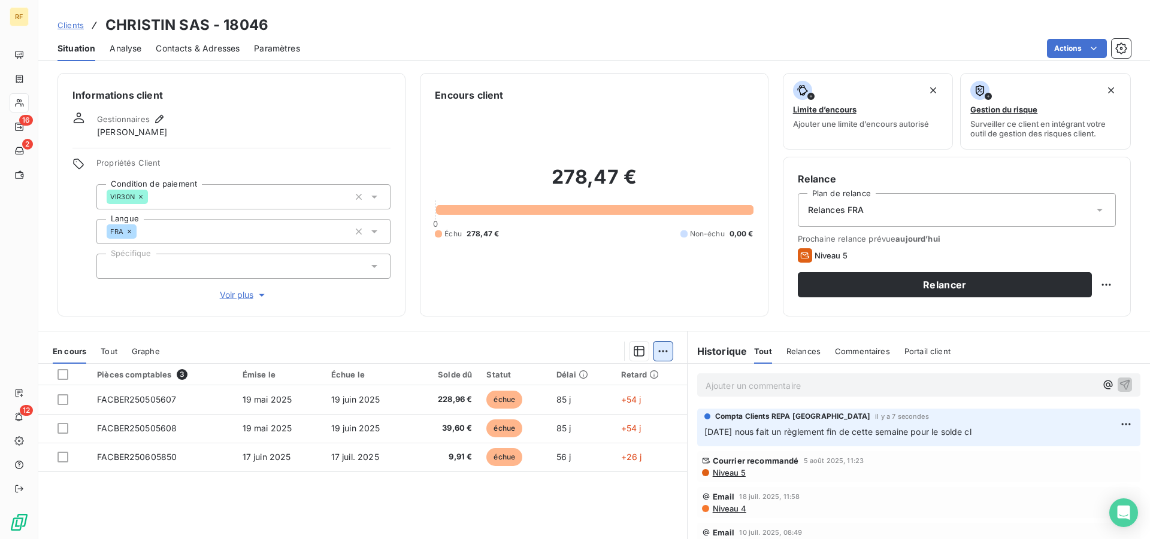
click at [653, 354] on html "RF 16 2 12 Clients CHRISTIN SAS - 18046 Situation Analyse Contacts & Adresses P…" at bounding box center [575, 269] width 1150 height 539
click at [63, 399] on html "RF 16 2 12 Clients CHRISTIN SAS - 18046 Situation Analyse Contacts & Adresses P…" at bounding box center [575, 269] width 1150 height 539
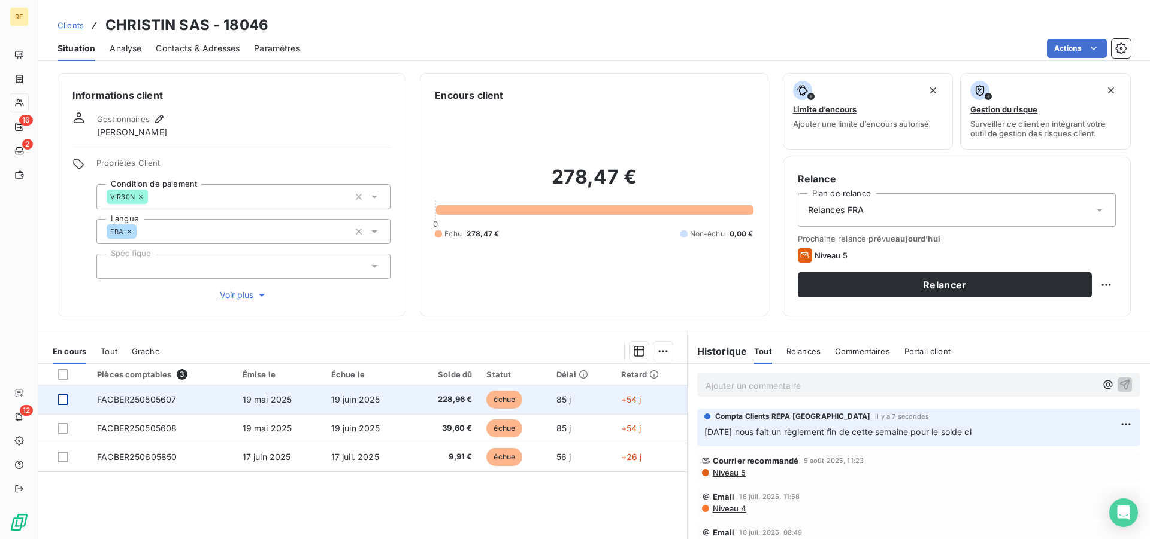
click at [61, 401] on div at bounding box center [62, 400] width 11 height 11
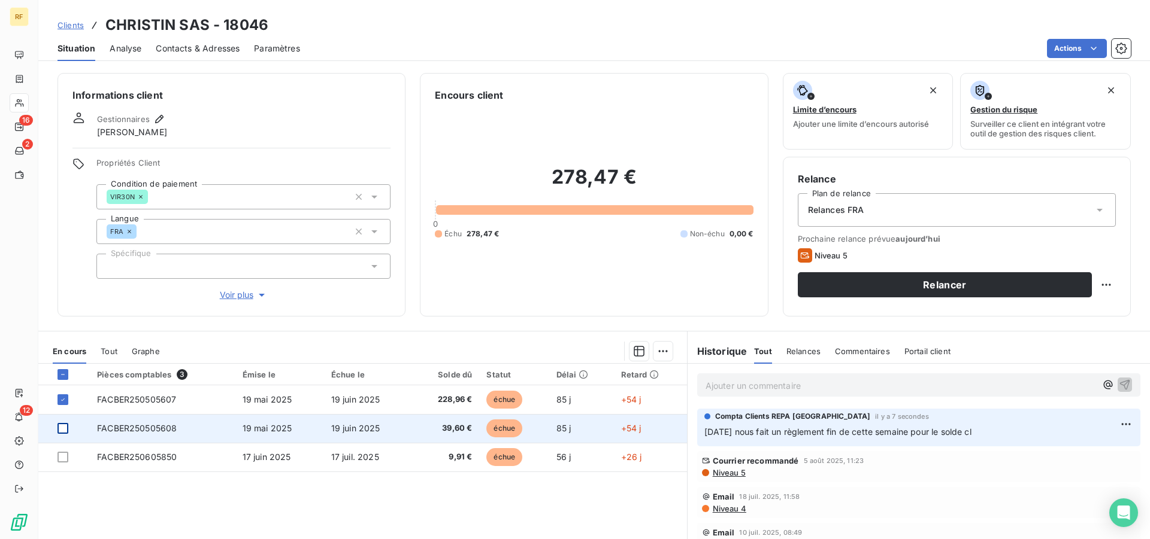
click at [65, 433] on td at bounding box center [63, 428] width 51 height 29
click at [64, 425] on div at bounding box center [62, 428] width 11 height 11
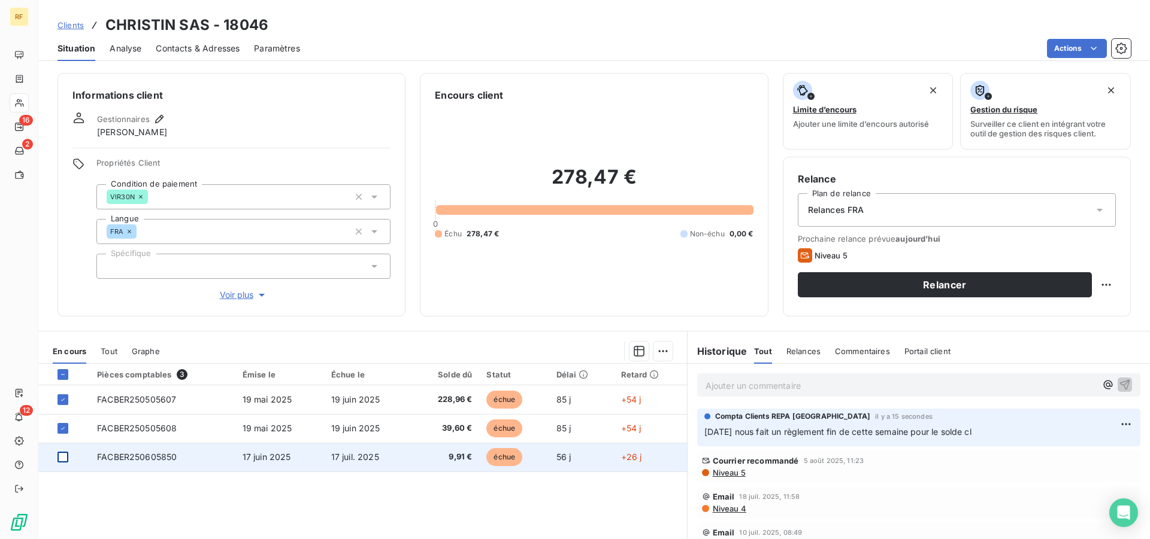
click at [64, 457] on div at bounding box center [62, 457] width 11 height 11
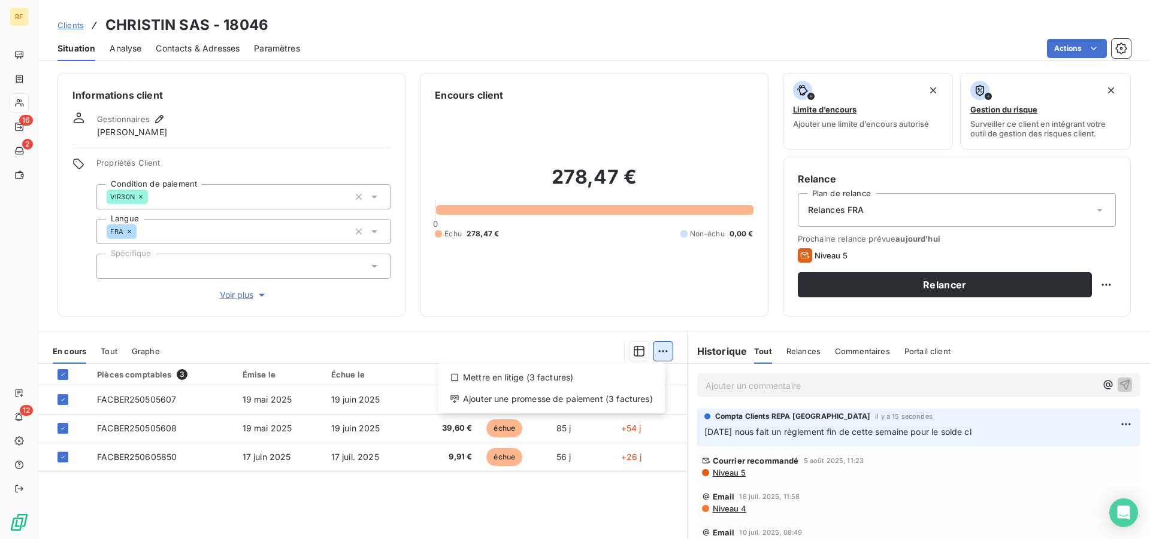
click at [664, 350] on html "RF 16 2 12 Clients CHRISTIN SAS - 18046 Situation Analyse Contacts & Adresses P…" at bounding box center [575, 269] width 1150 height 539
click at [622, 406] on div "Ajouter une promesse de paiement (3 factures)" at bounding box center [550, 399] width 217 height 19
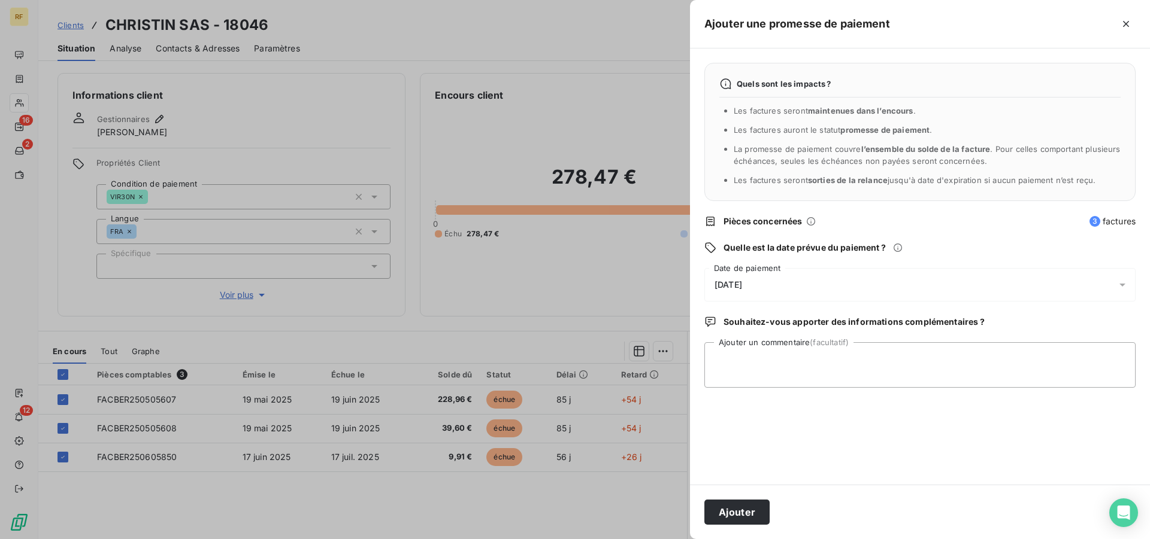
click at [757, 281] on div "[DATE]" at bounding box center [919, 285] width 431 height 34
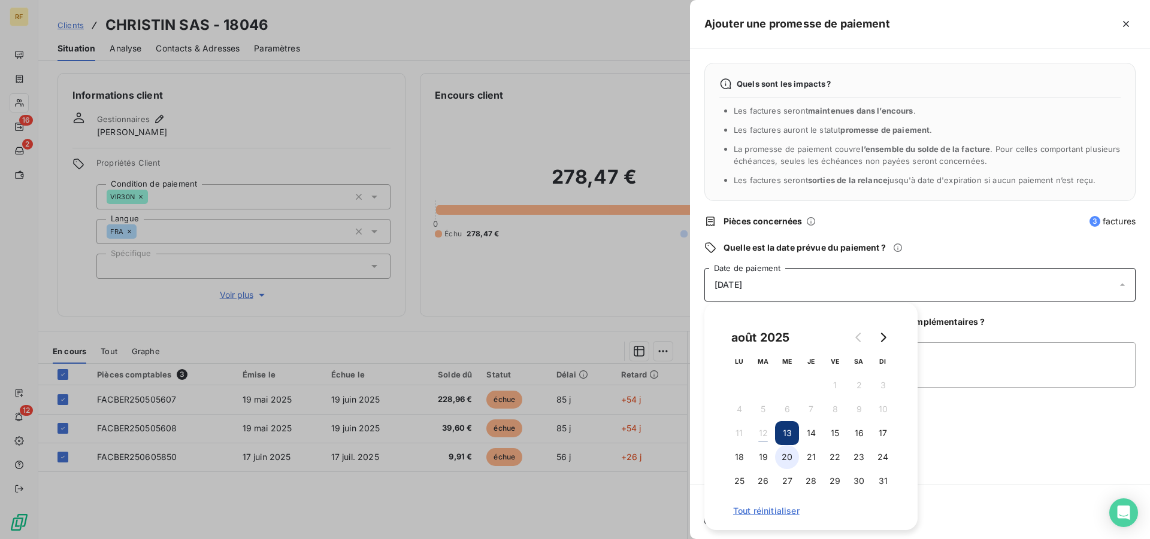
click at [790, 457] on button "20" at bounding box center [787, 457] width 24 height 24
click at [987, 284] on div "20/08/2025" at bounding box center [919, 285] width 431 height 34
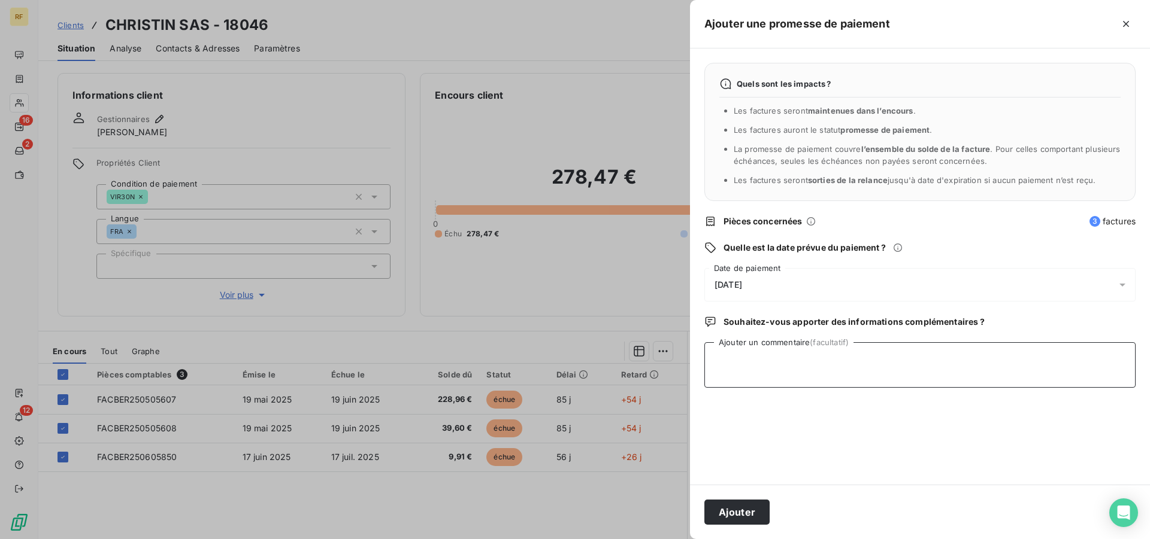
click at [935, 361] on textarea "Ajouter un commentaire (facultatif)" at bounding box center [919, 365] width 431 height 46
type textarea "12/08 rgt fin de semaine cl"
click at [742, 508] on button "Ajouter" at bounding box center [736, 512] width 65 height 25
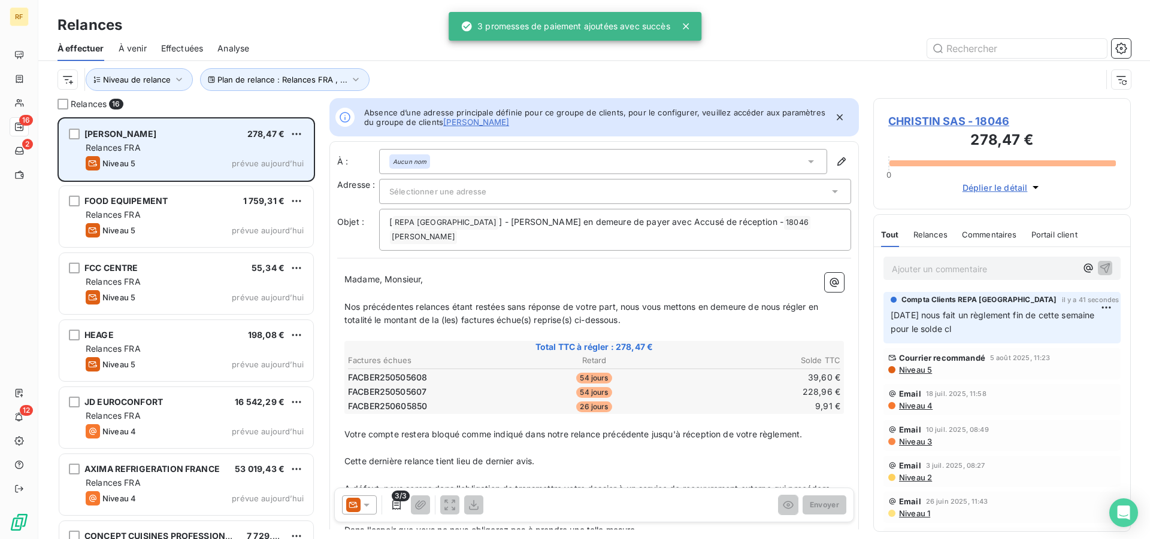
scroll to position [412, 247]
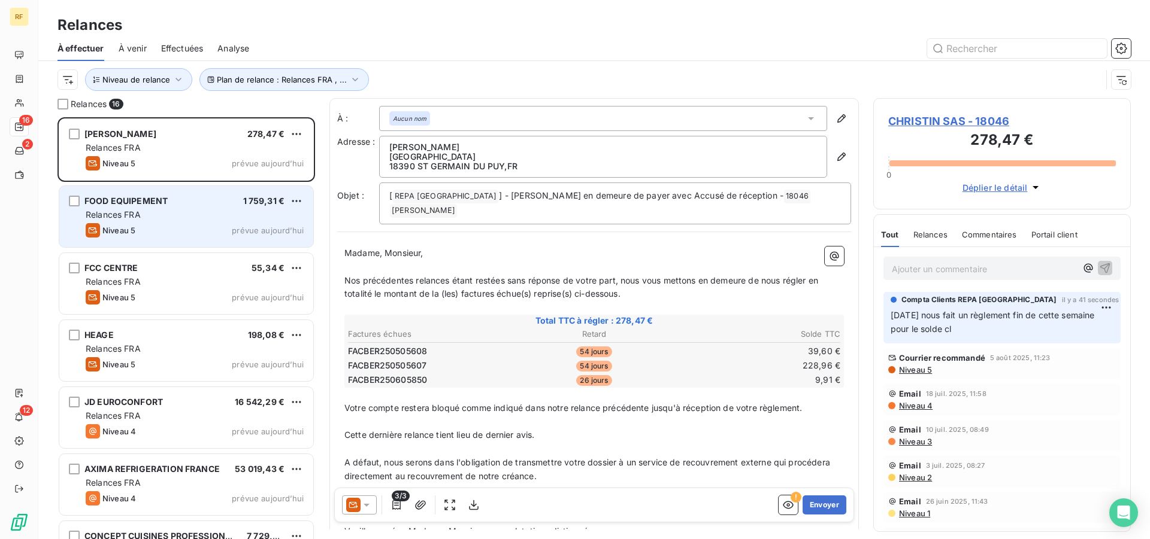
click at [142, 212] on div "Relances FRA" at bounding box center [195, 215] width 218 height 12
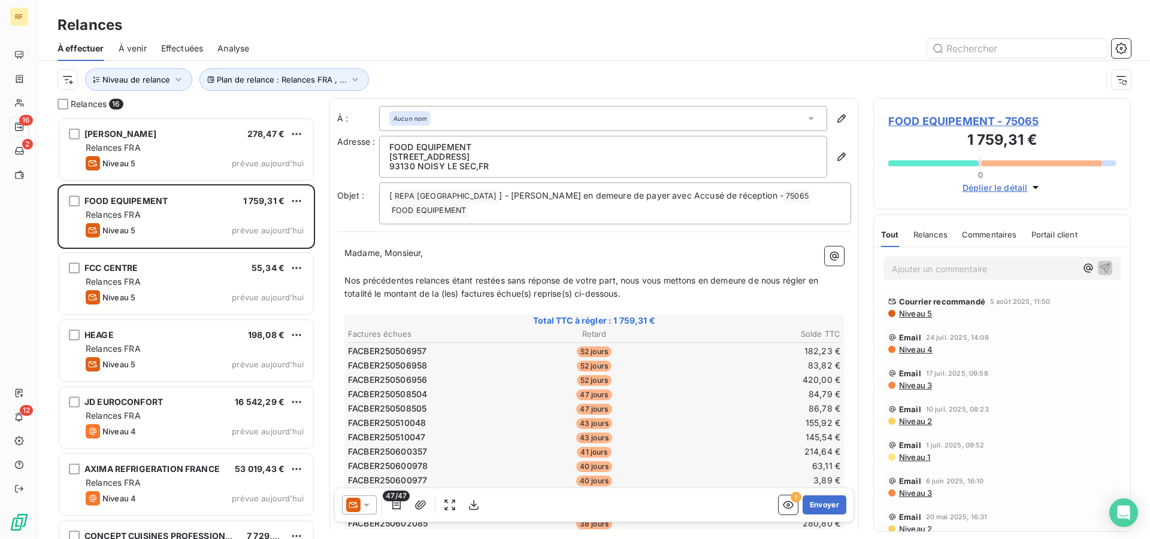
click at [936, 269] on p "Ajouter un commentaire ﻿" at bounding box center [983, 269] width 184 height 15
click at [978, 271] on p "12/08/25 tel client" at bounding box center [983, 269] width 184 height 14
click at [1099, 268] on icon "button" at bounding box center [1105, 268] width 12 height 12
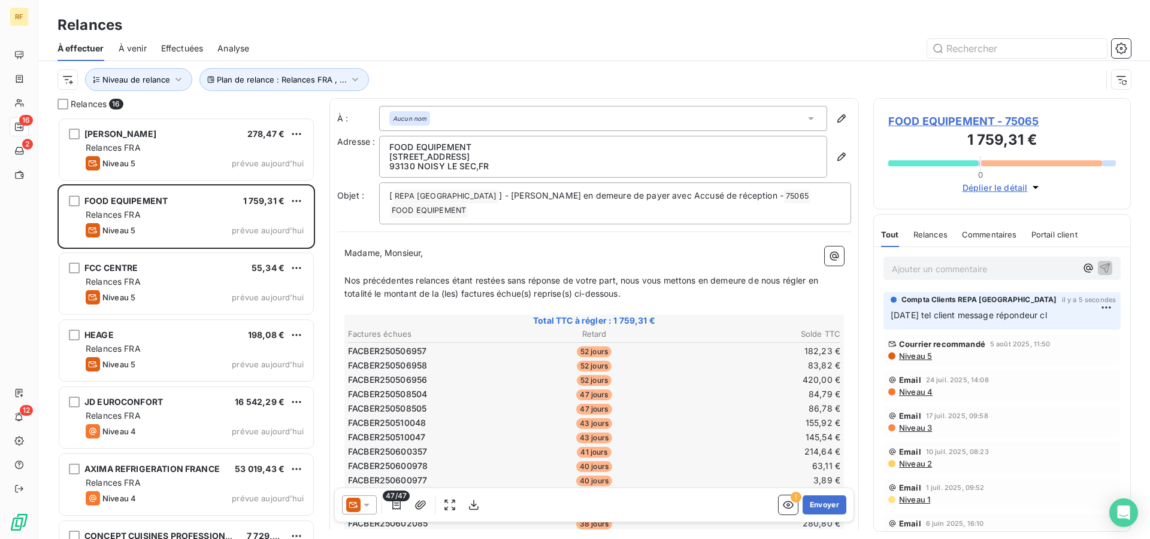
click at [631, 374] on td "52 jours" at bounding box center [593, 380] width 163 height 13
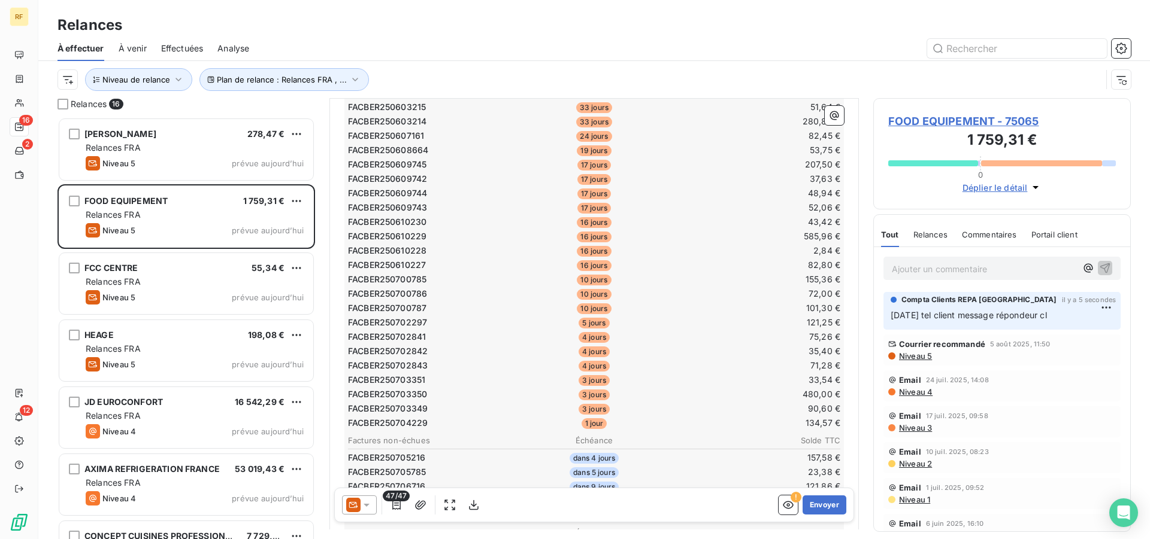
scroll to position [797, 0]
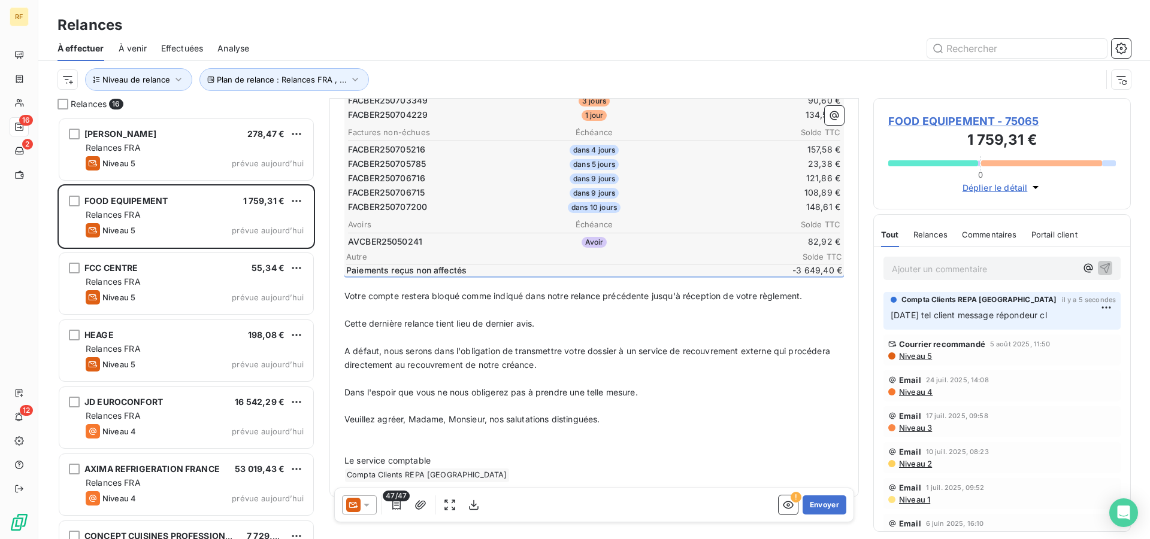
click at [706, 413] on p "Veuillez agréer, Madame, Monsieur, nos salutations distinguées." at bounding box center [593, 420] width 499 height 14
click at [908, 396] on span "Niveau 4" at bounding box center [914, 392] width 35 height 10
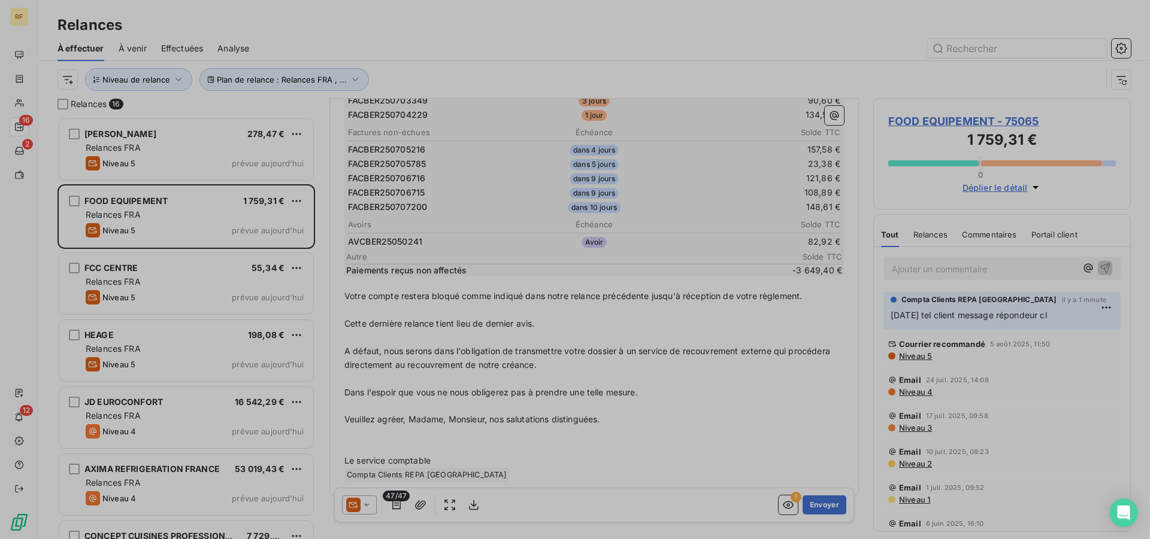
scroll to position [412, 247]
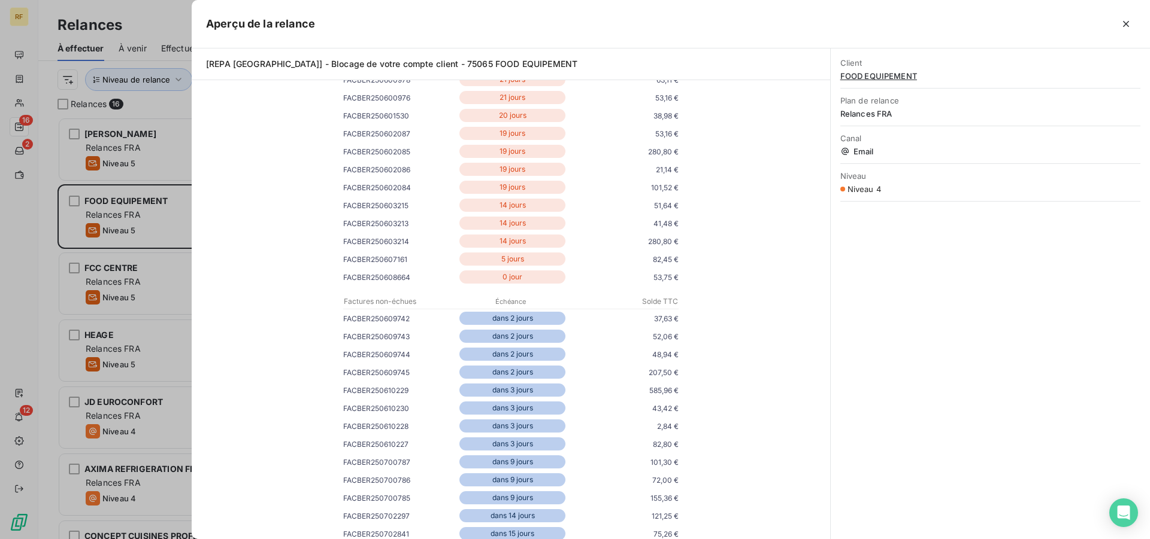
scroll to position [0, 0]
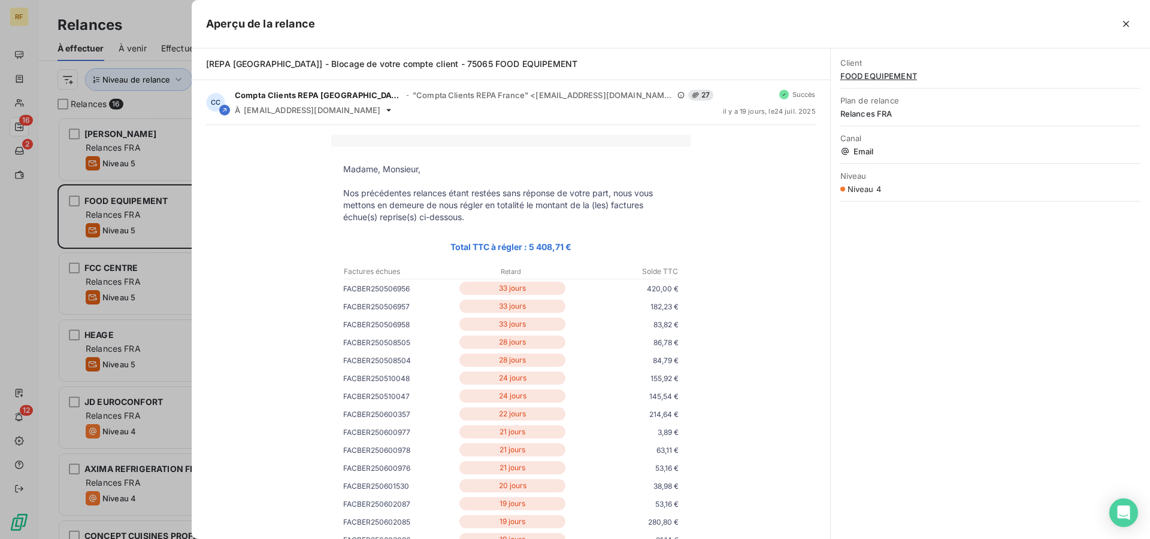
drag, startPoint x: 1129, startPoint y: 20, endPoint x: 1100, endPoint y: 38, distance: 33.4
click at [1129, 20] on icon "button" at bounding box center [1126, 24] width 12 height 12
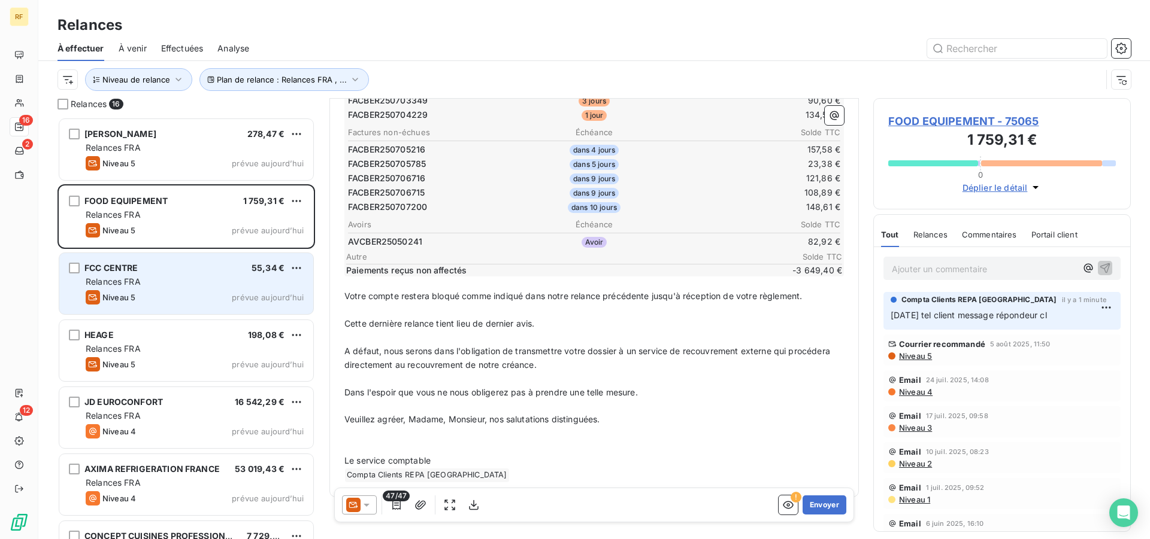
click at [145, 285] on div "Relances FRA" at bounding box center [195, 282] width 218 height 12
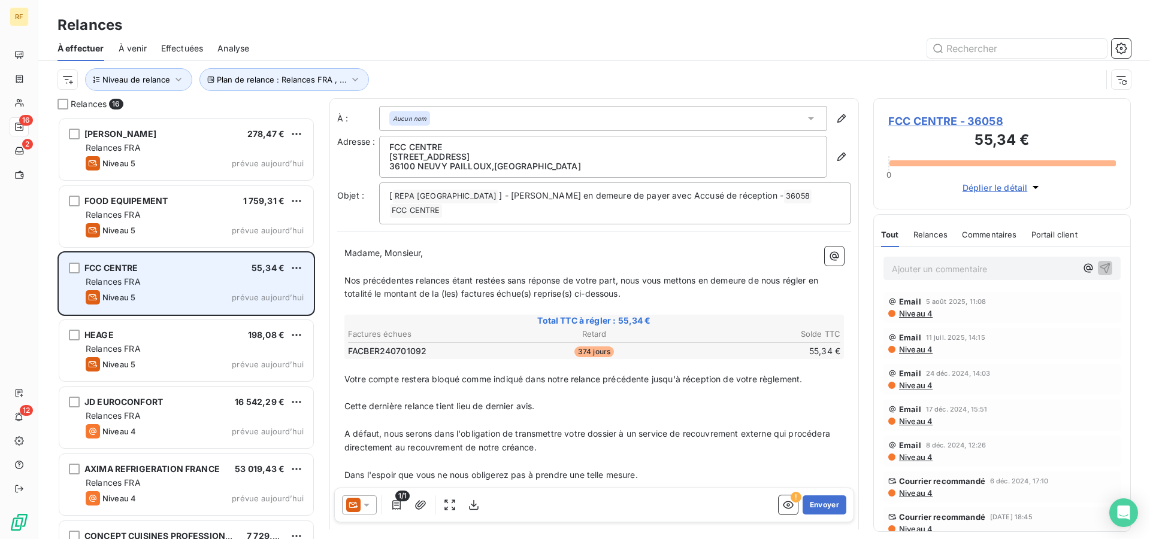
click at [195, 297] on div "Niveau 5 prévue aujourd’hui" at bounding box center [195, 297] width 218 height 14
click at [179, 289] on div "FCC CENTRE 55,34 € Relances FRA Niveau 5 prévue aujourd’hui" at bounding box center [186, 283] width 254 height 61
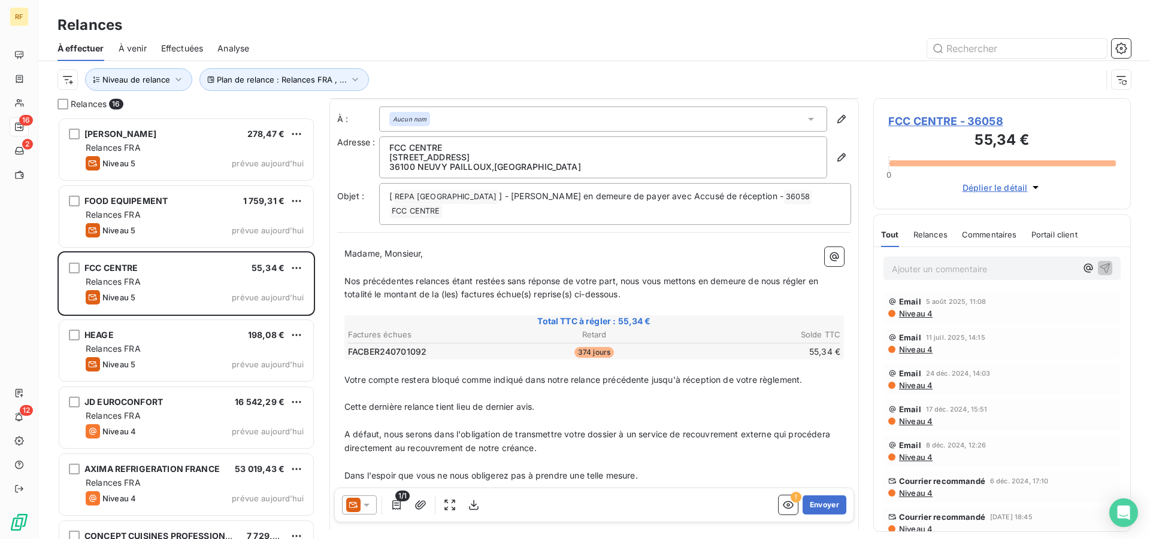
scroll to position [62, 0]
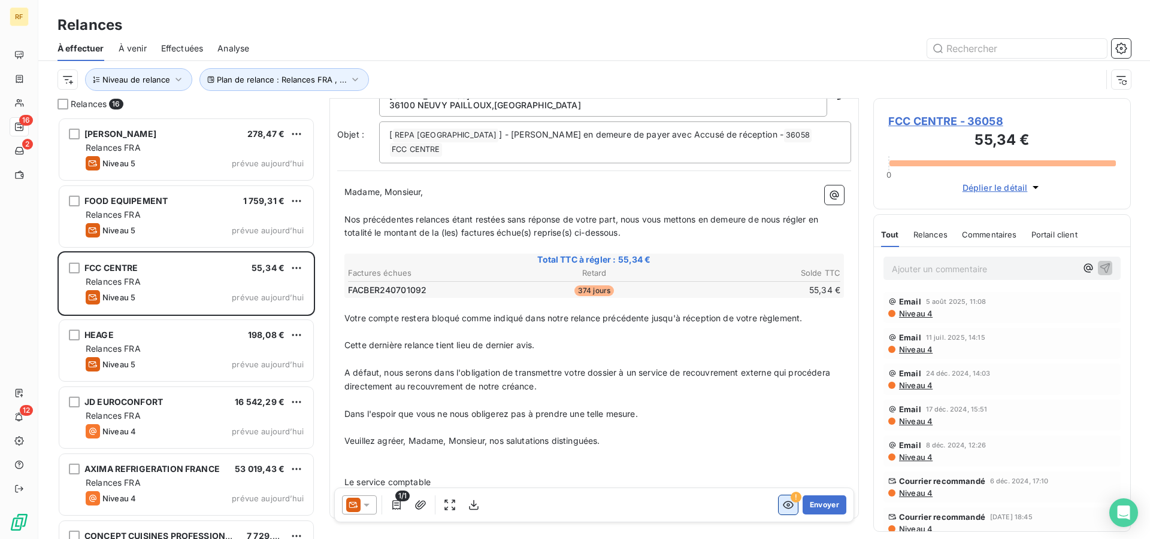
click at [782, 505] on icon "button" at bounding box center [788, 505] width 12 height 12
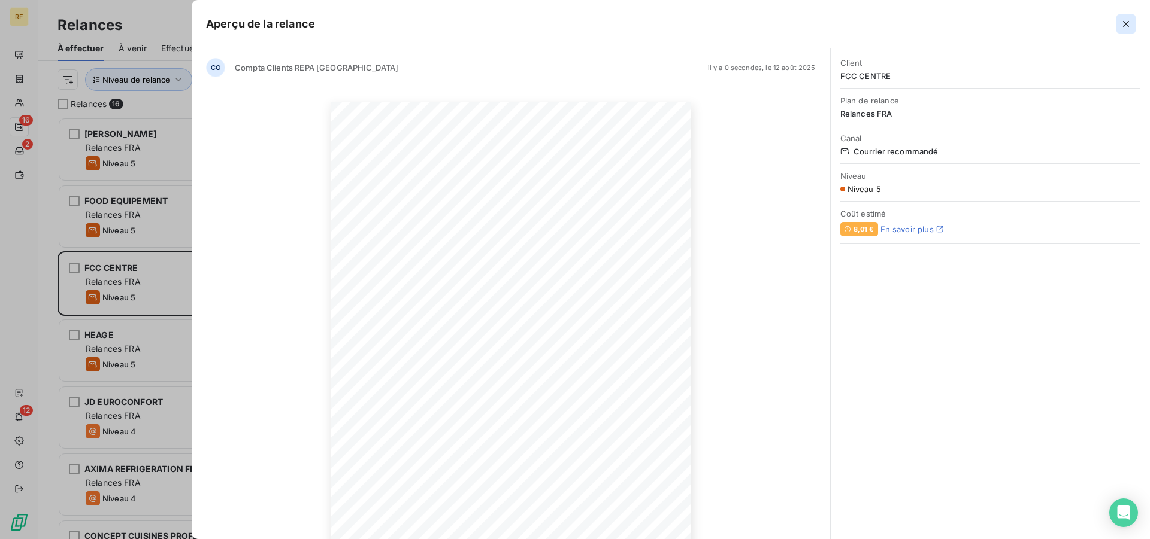
click at [1126, 23] on icon "button" at bounding box center [1126, 24] width 12 height 12
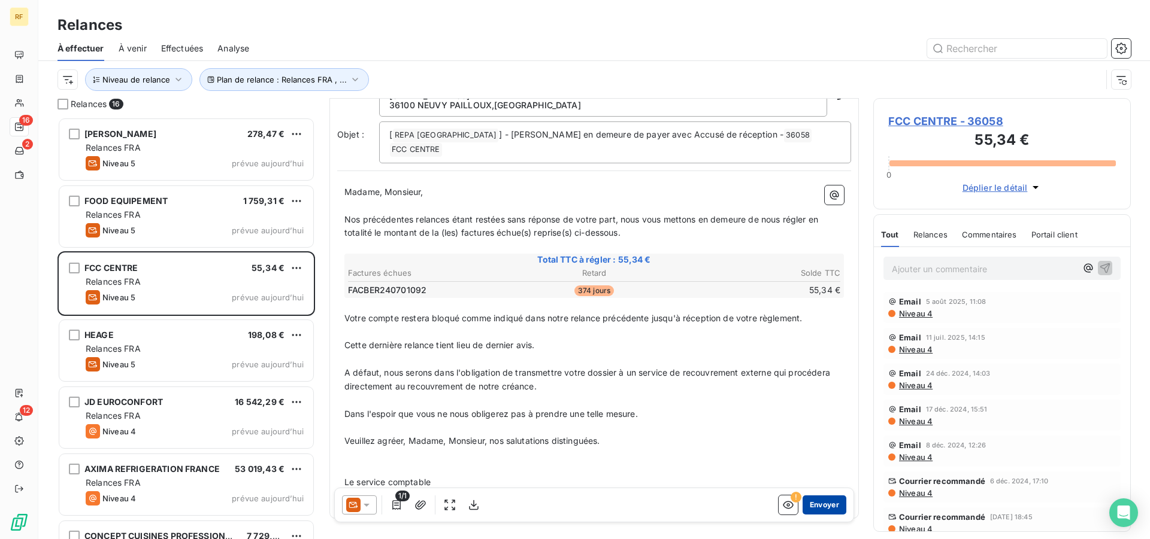
click at [820, 499] on button "Envoyer" at bounding box center [824, 505] width 44 height 19
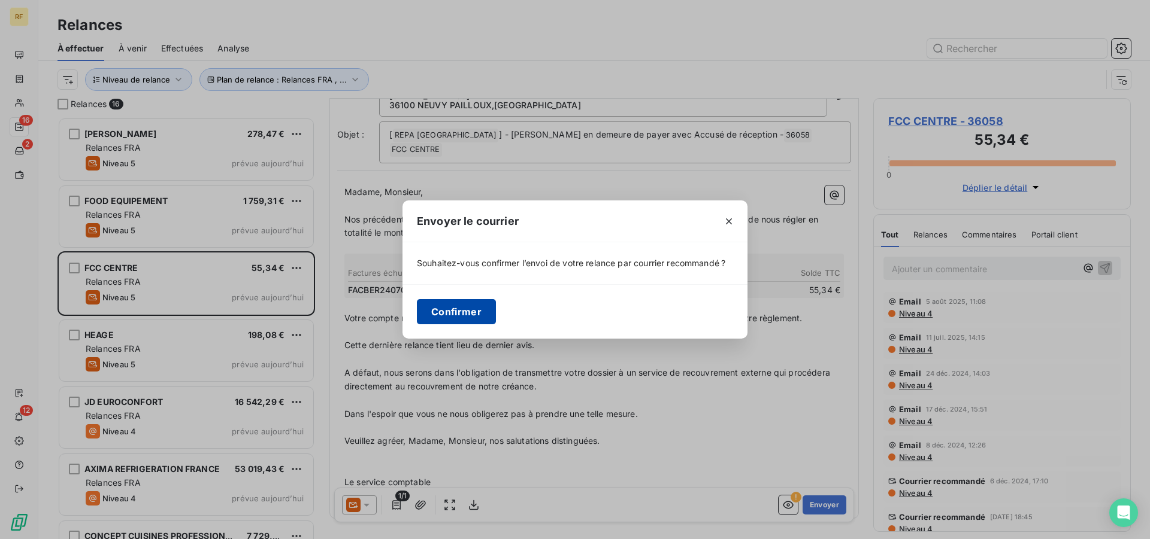
click at [448, 312] on button "Confirmer" at bounding box center [456, 311] width 79 height 25
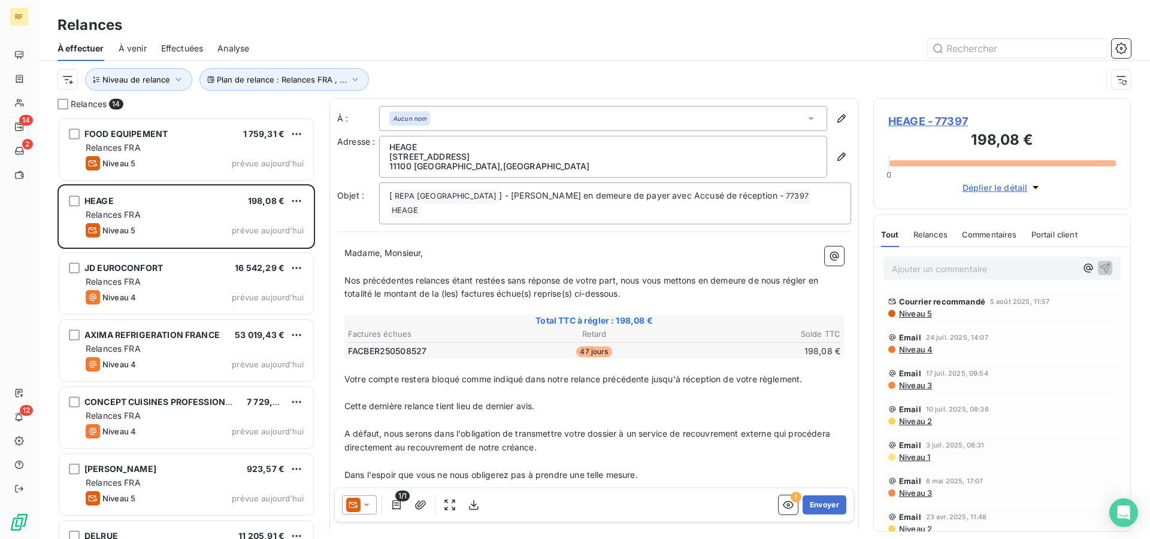
click at [924, 271] on p "Ajouter un commentaire ﻿" at bounding box center [983, 269] width 184 height 15
click at [1013, 271] on p "12/08/25 tel client" at bounding box center [983, 269] width 184 height 14
click at [1099, 271] on icon "button" at bounding box center [1105, 268] width 12 height 12
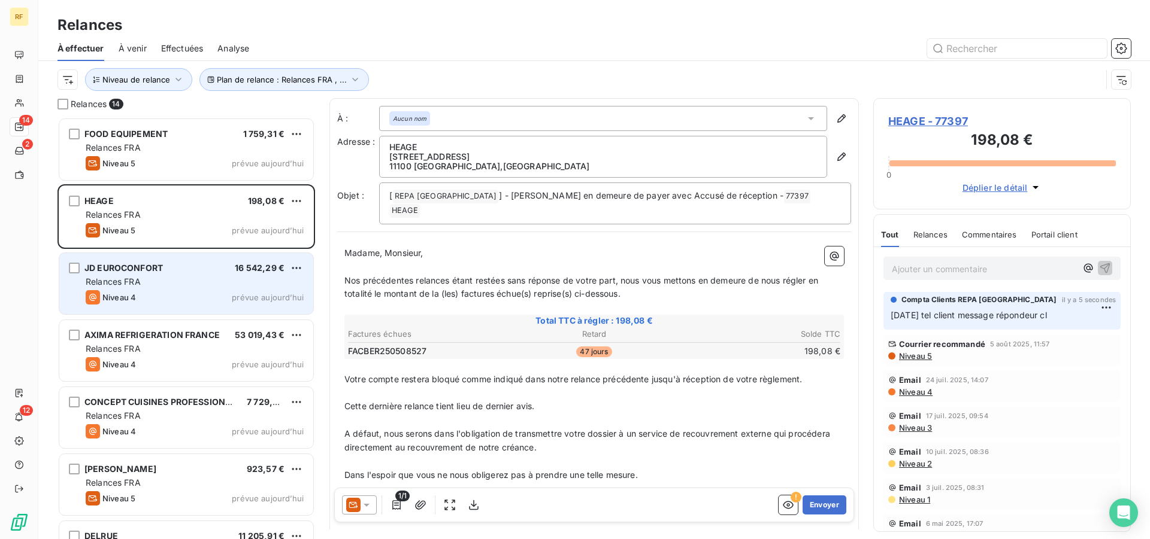
click at [139, 292] on div "Niveau 4 prévue aujourd’hui" at bounding box center [195, 297] width 218 height 14
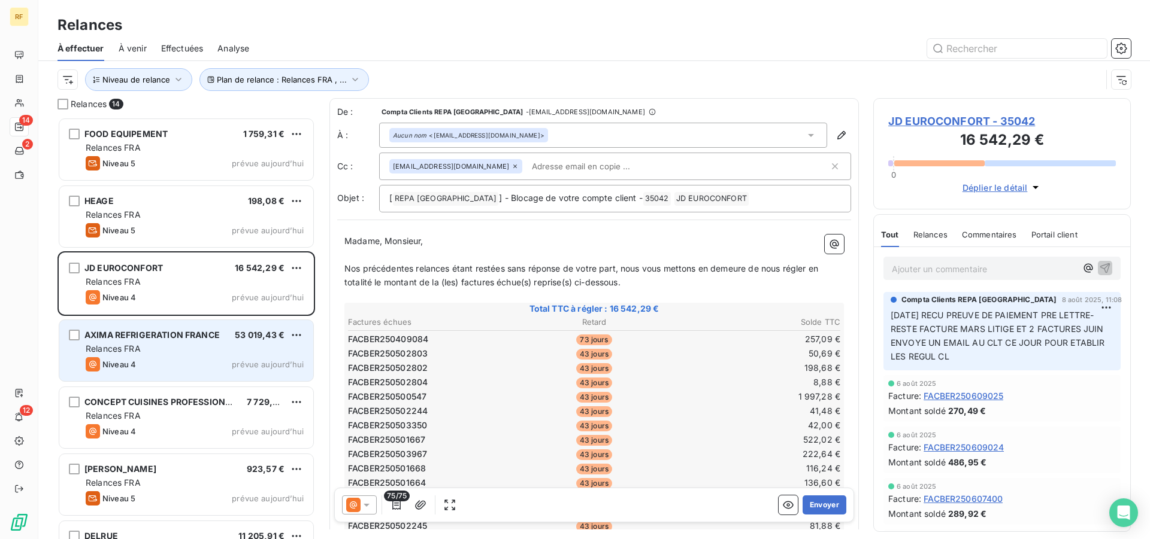
click at [179, 358] on div "Niveau 4 prévue aujourd’hui" at bounding box center [195, 364] width 218 height 14
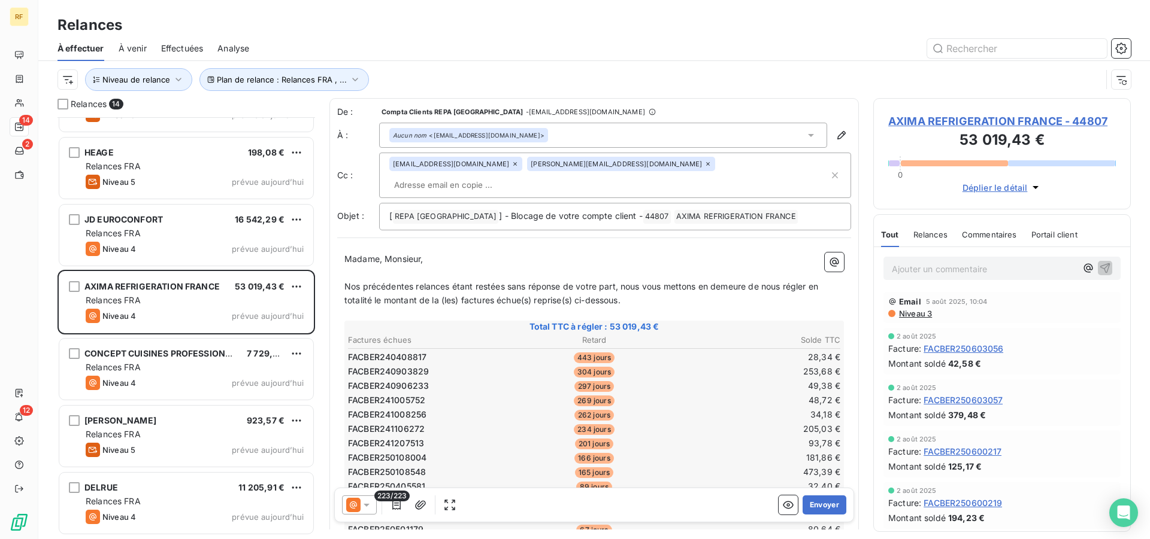
scroll to position [62, 0]
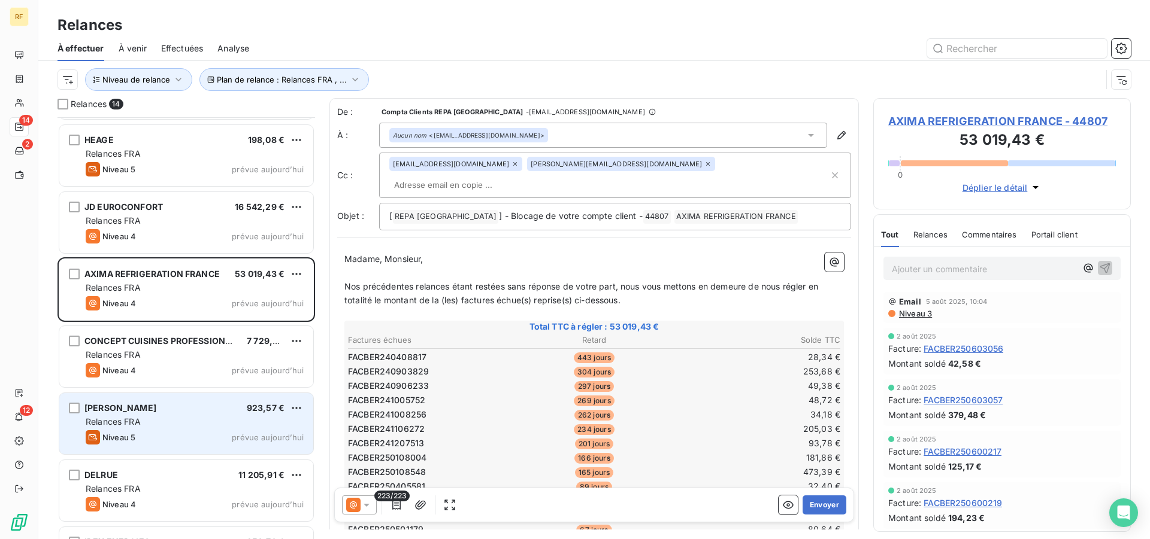
click at [173, 432] on div "Niveau 5 prévue aujourd’hui" at bounding box center [195, 437] width 218 height 14
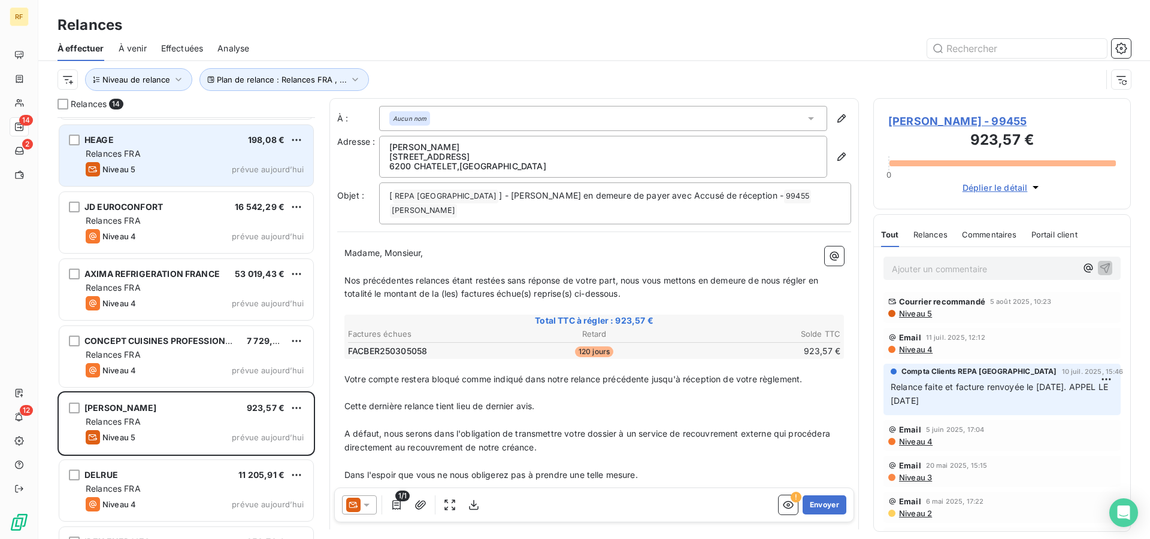
click at [186, 145] on div "HEAGE 198,08 € Relances FRA Niveau 5 prévue aujourd’hui" at bounding box center [186, 155] width 254 height 61
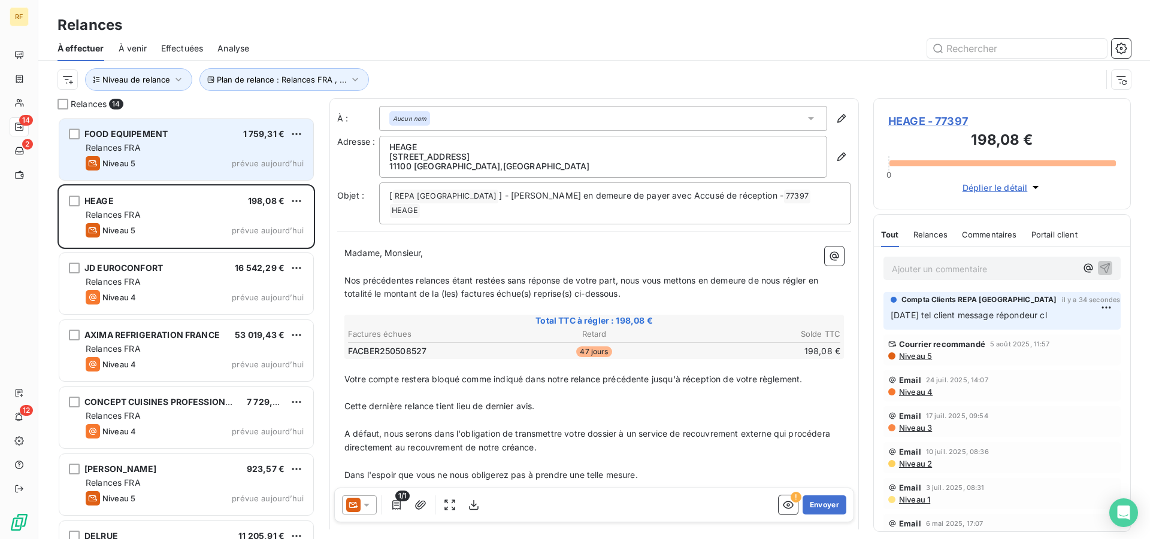
click at [187, 155] on div "FOOD EQUIPEMENT 1 759,31 € Relances FRA Niveau 5 prévue aujourd’hui" at bounding box center [186, 149] width 254 height 61
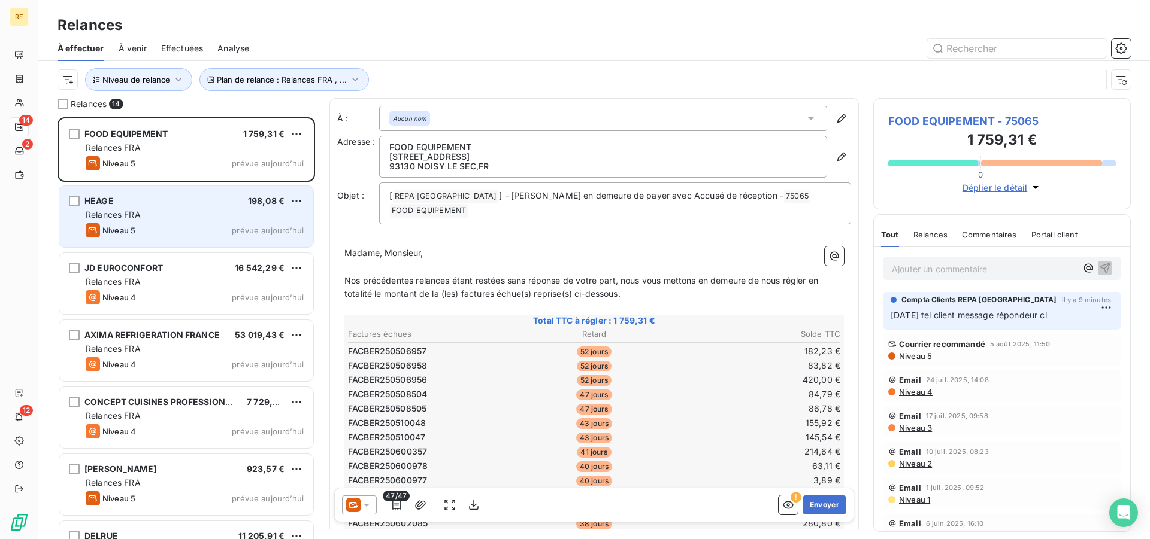
click at [155, 219] on div "Relances FRA" at bounding box center [195, 215] width 218 height 12
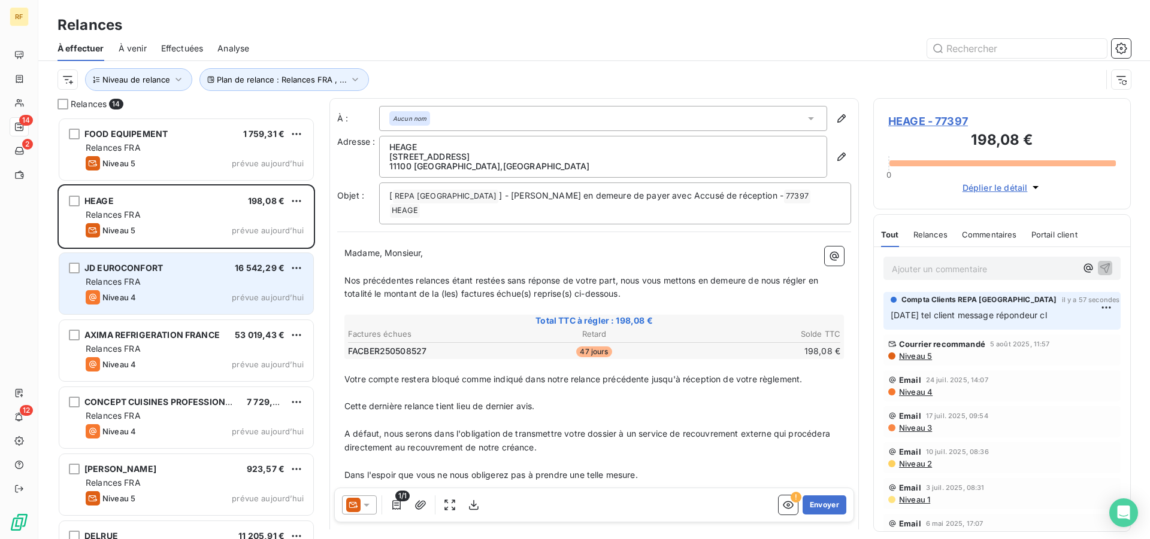
click at [153, 289] on div "JD EUROCONFORT 16 542,29 € Relances FRA Niveau 4 prévue aujourd’hui" at bounding box center [186, 283] width 254 height 61
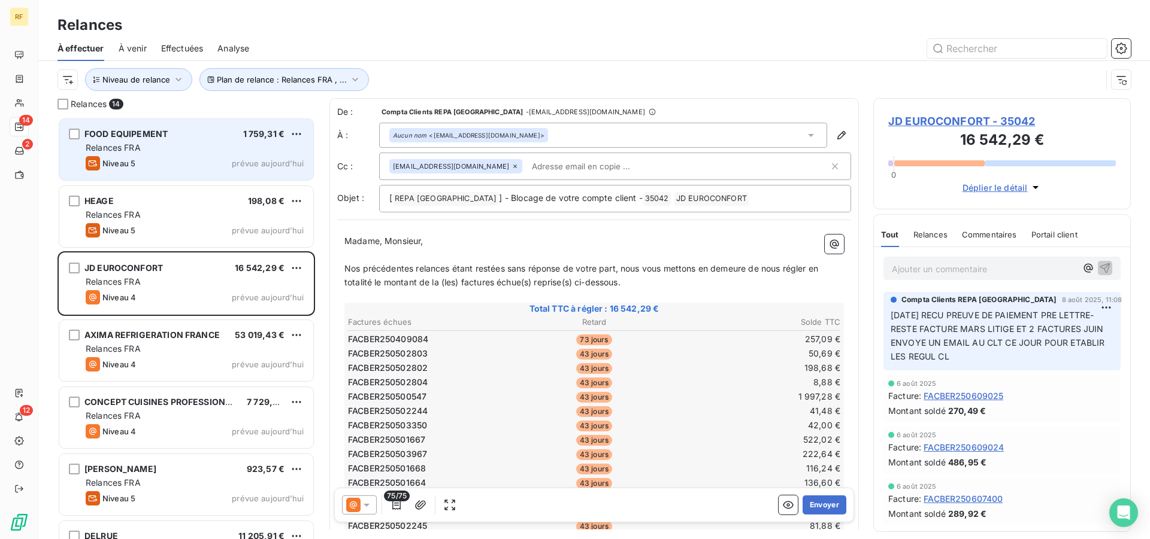
click at [166, 163] on div "Niveau 5 prévue aujourd’hui" at bounding box center [195, 163] width 218 height 14
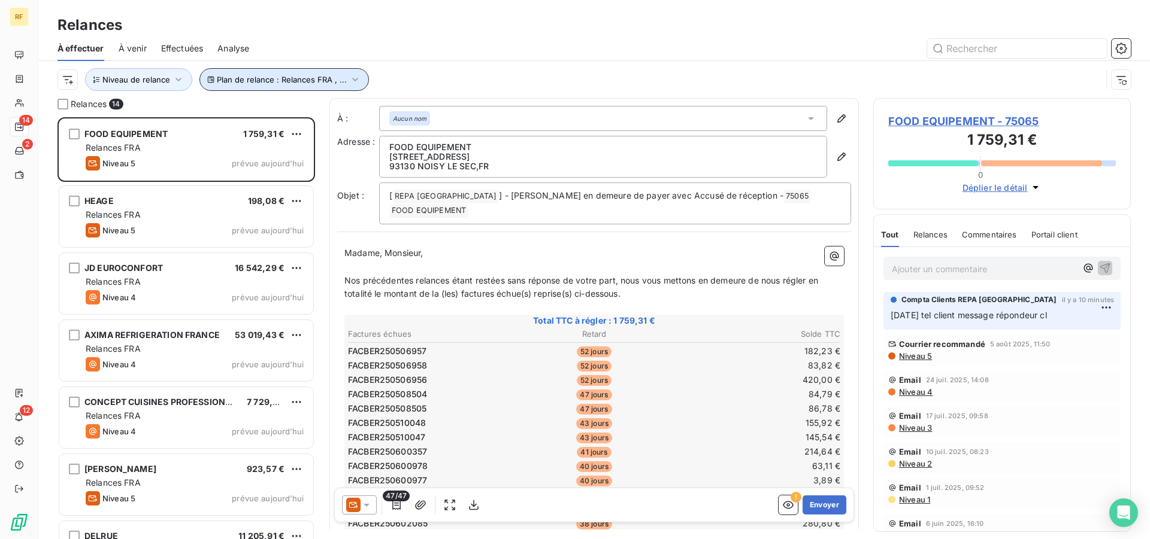
click at [355, 80] on icon "button" at bounding box center [355, 80] width 12 height 12
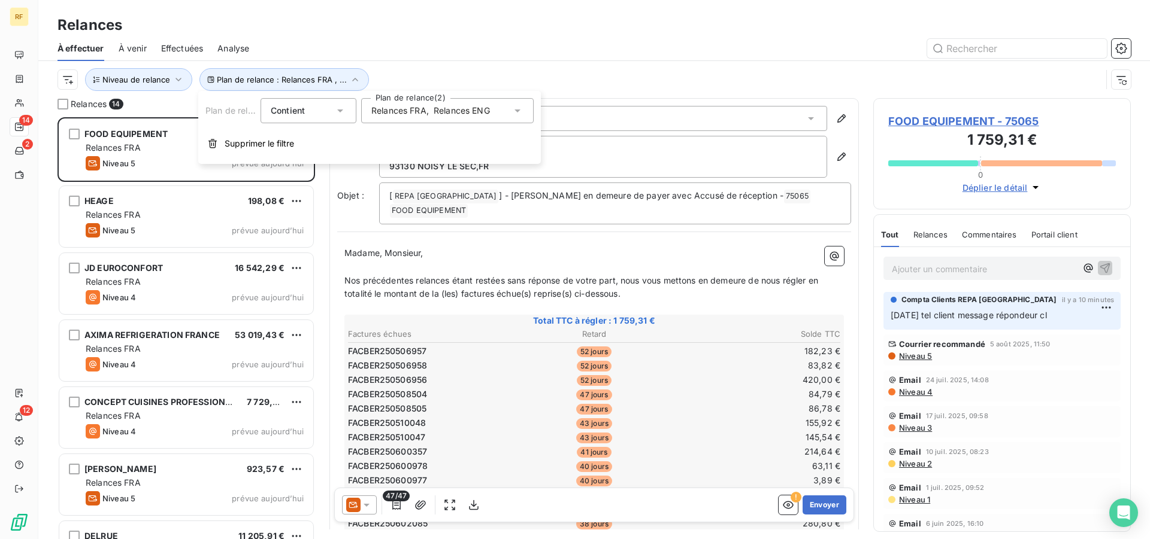
click at [453, 101] on div "Relances FRA , Relances ENG" at bounding box center [447, 110] width 172 height 25
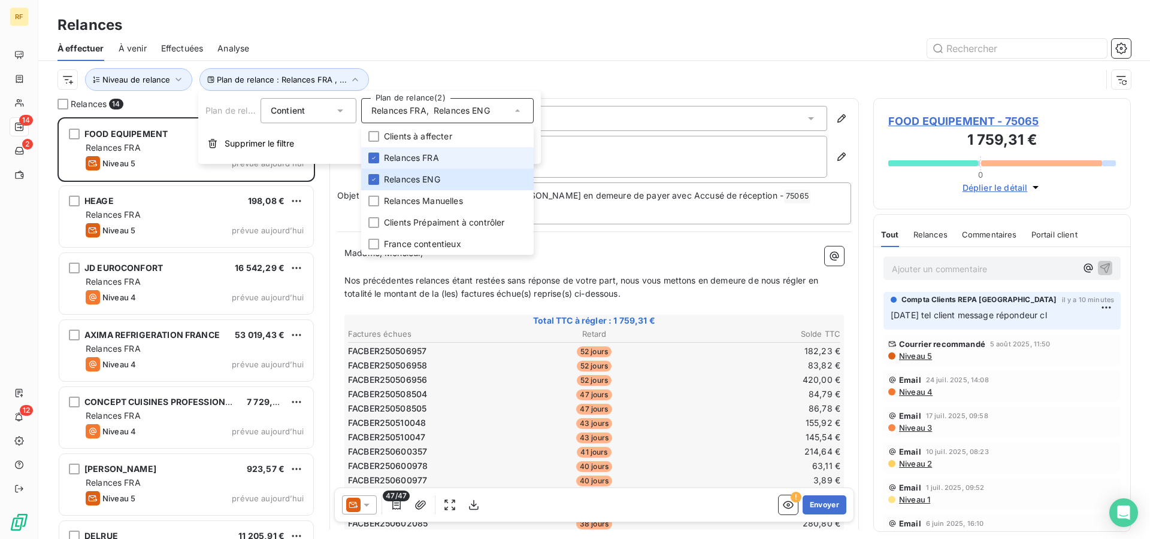
click at [432, 154] on span "Relances FRA" at bounding box center [411, 158] width 55 height 12
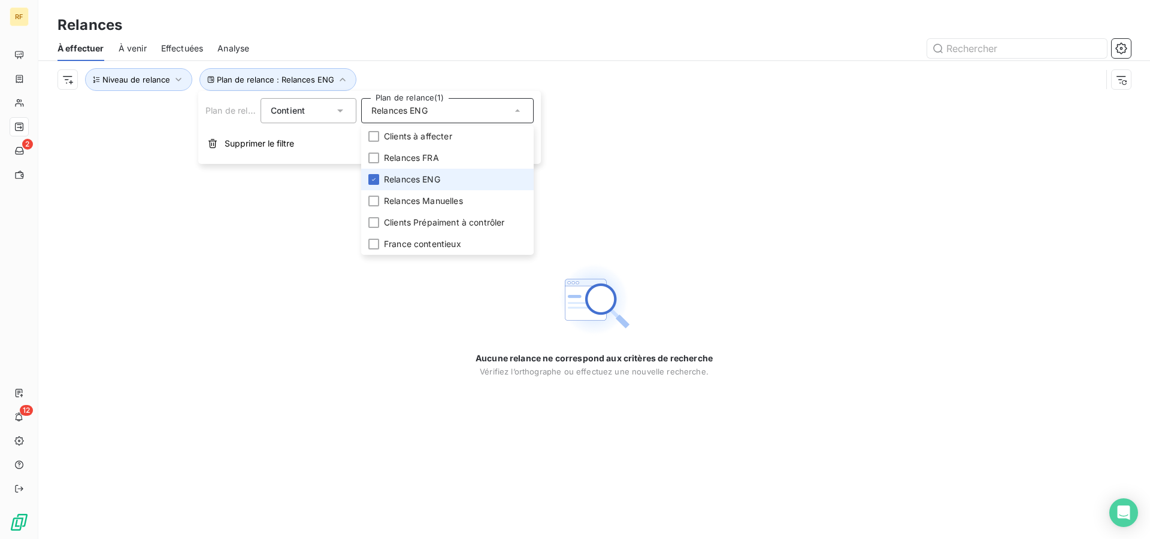
click at [428, 175] on span "Relances ENG" at bounding box center [412, 180] width 56 height 12
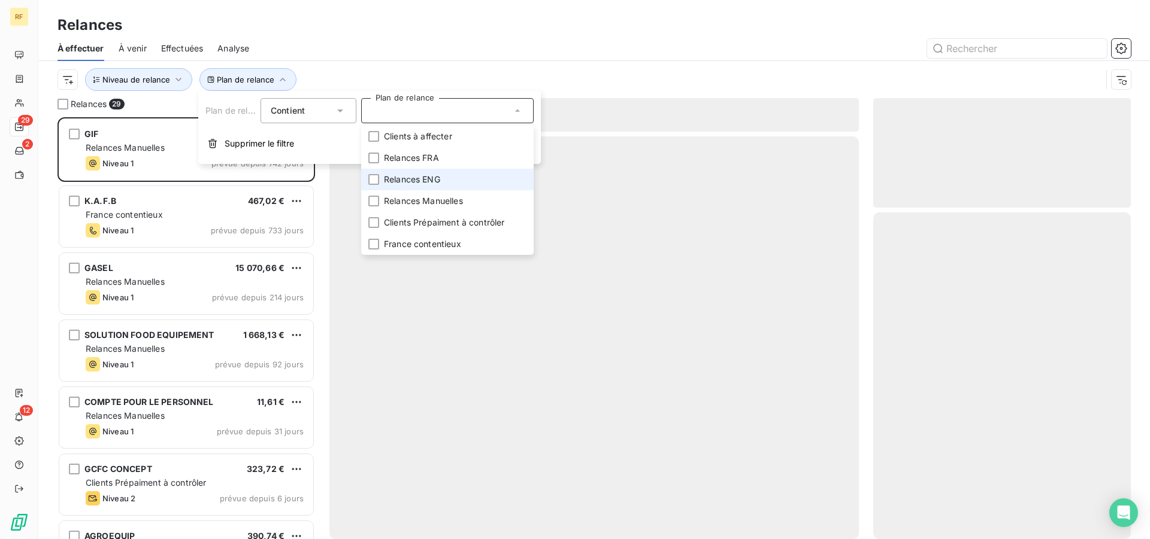
scroll to position [412, 247]
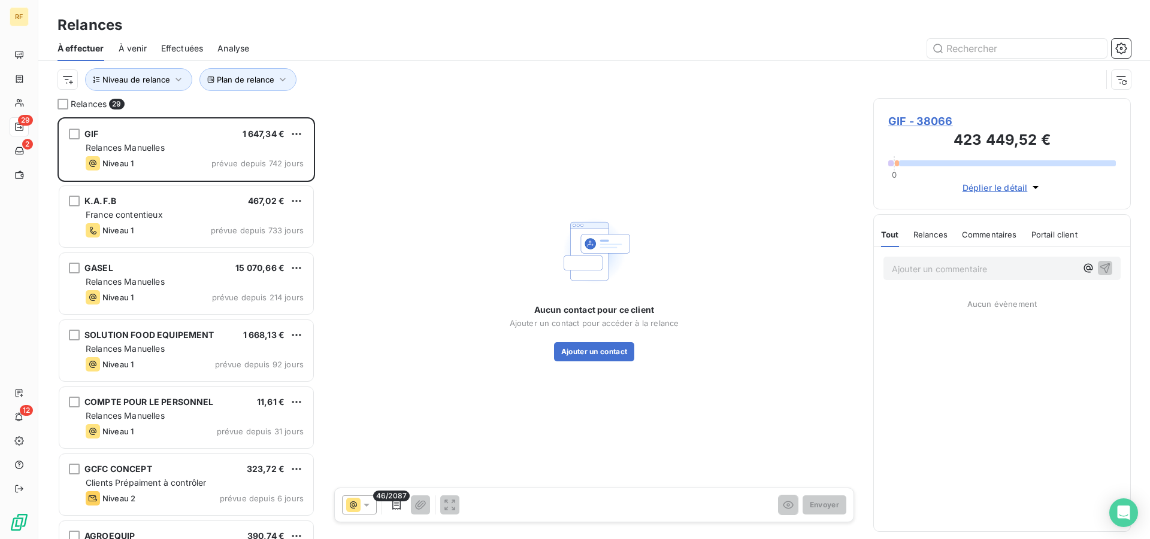
click at [438, 48] on div at bounding box center [696, 48] width 867 height 19
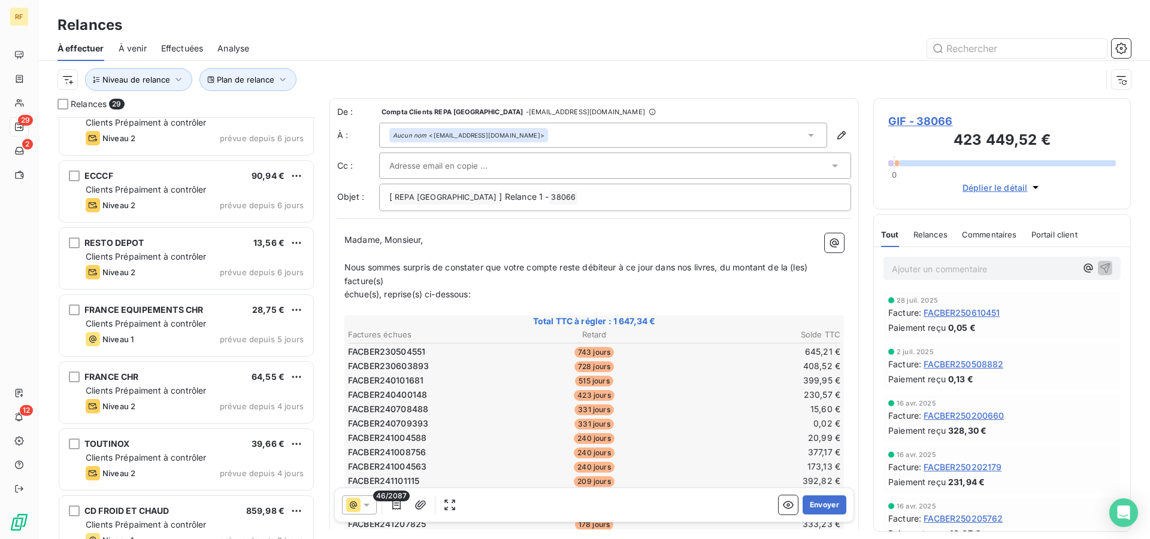
scroll to position [489, 0]
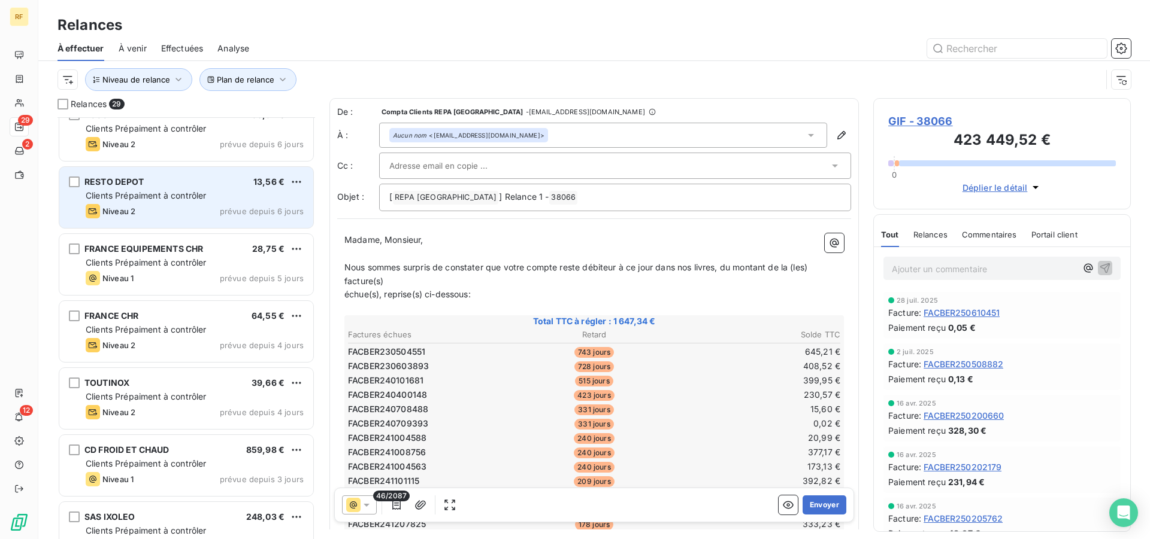
click at [222, 207] on span "prévue depuis 6 jours" at bounding box center [262, 212] width 84 height 10
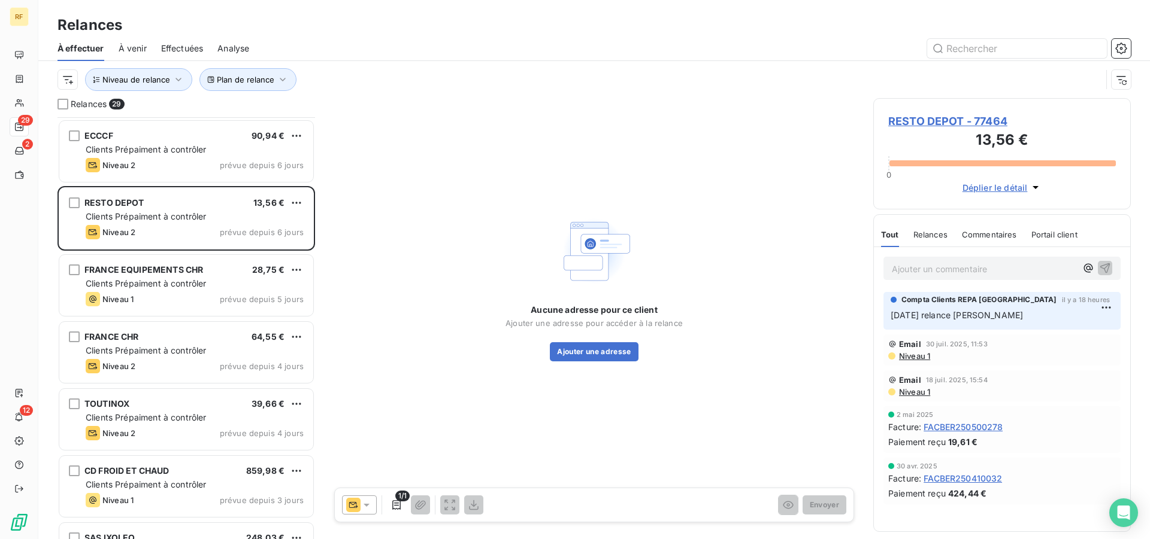
scroll to position [489, 0]
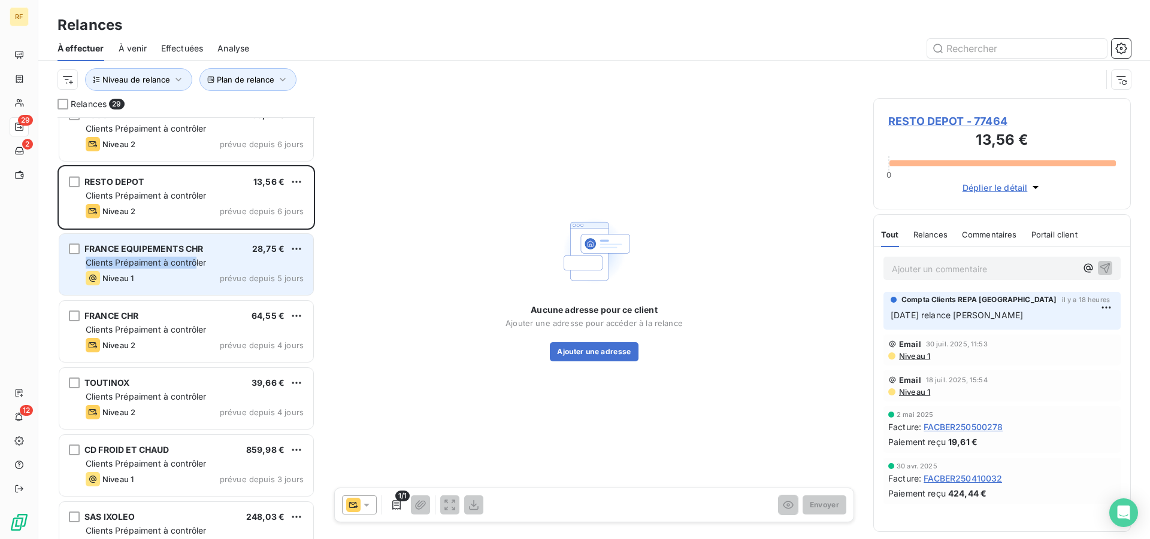
drag, startPoint x: 198, startPoint y: 251, endPoint x: 199, endPoint y: 262, distance: 10.8
click at [198, 255] on div "FRANCE EQUIPEMENTS CHR" at bounding box center [143, 249] width 119 height 12
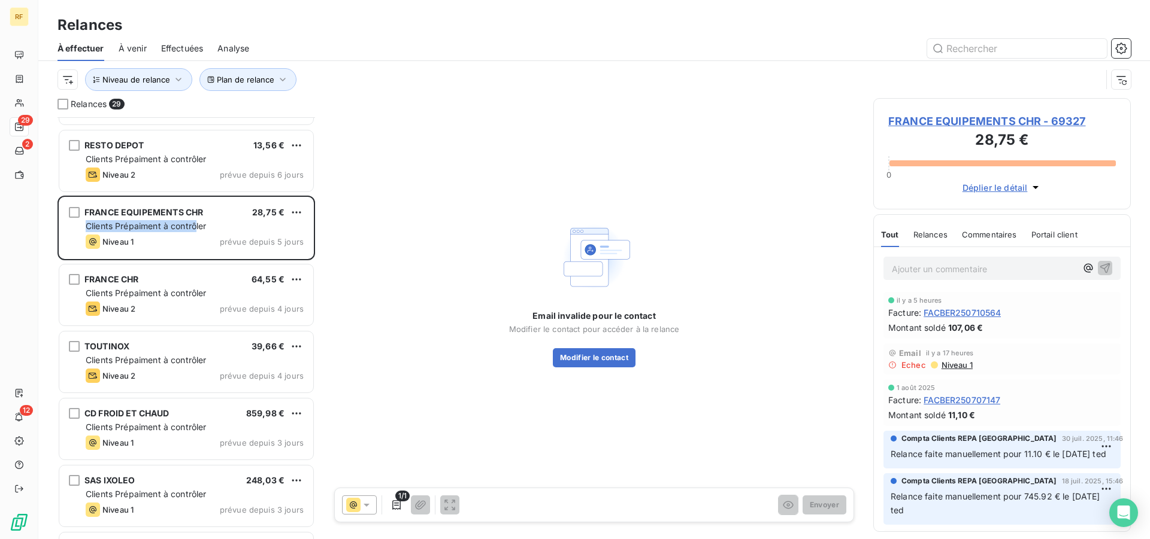
scroll to position [550, 0]
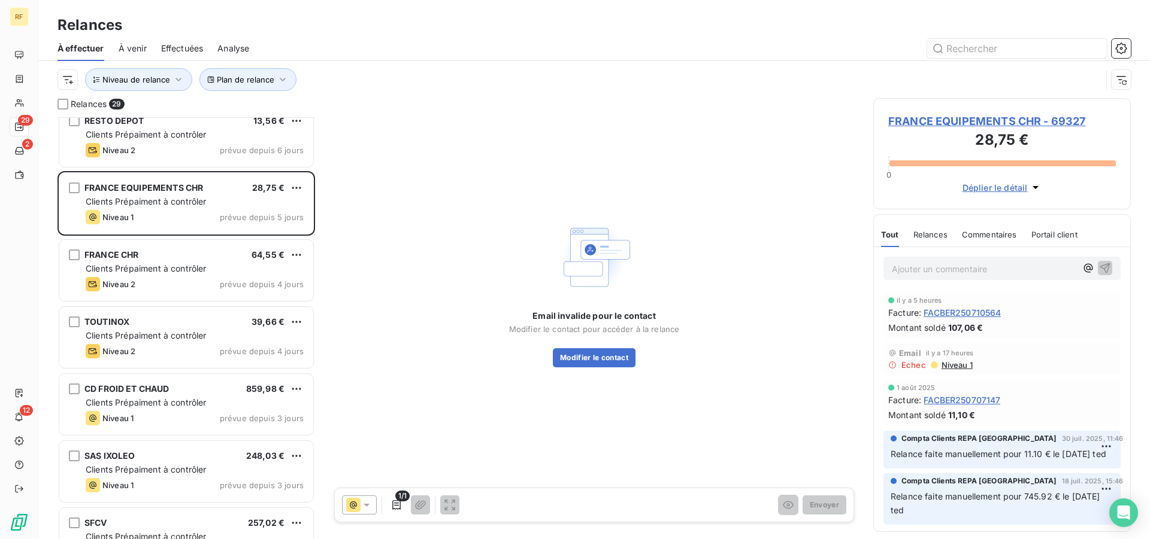
click at [165, 318] on div "AGROEQUIP 390,74 € Clients Prépaiment à contrôler Niveau 2 prévue depuis 6 jour…" at bounding box center [185, 328] width 257 height 422
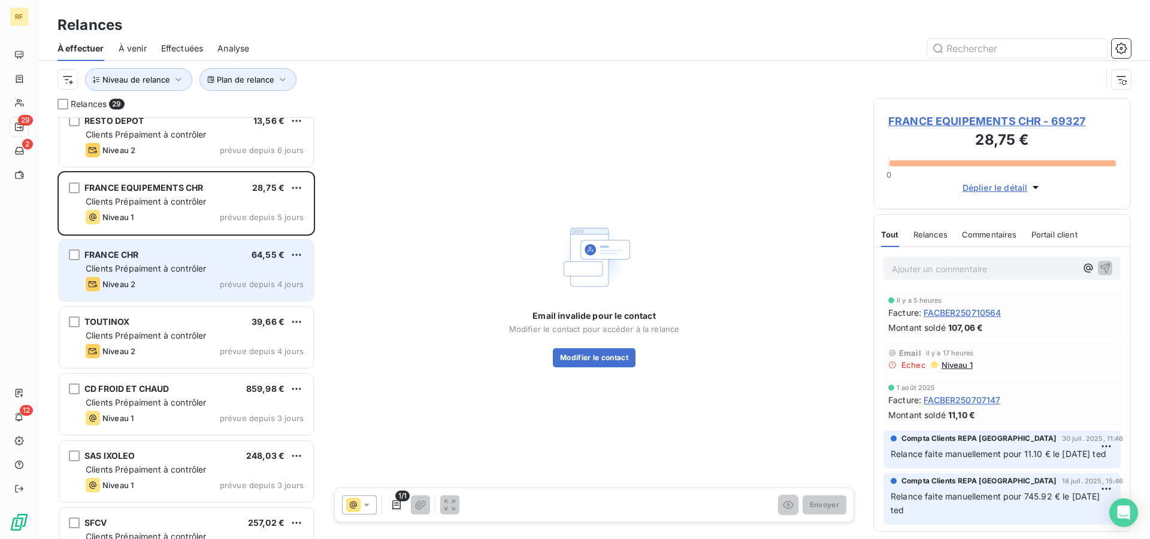
click at [164, 259] on div "FRANCE CHR 64,55 €" at bounding box center [195, 255] width 218 height 11
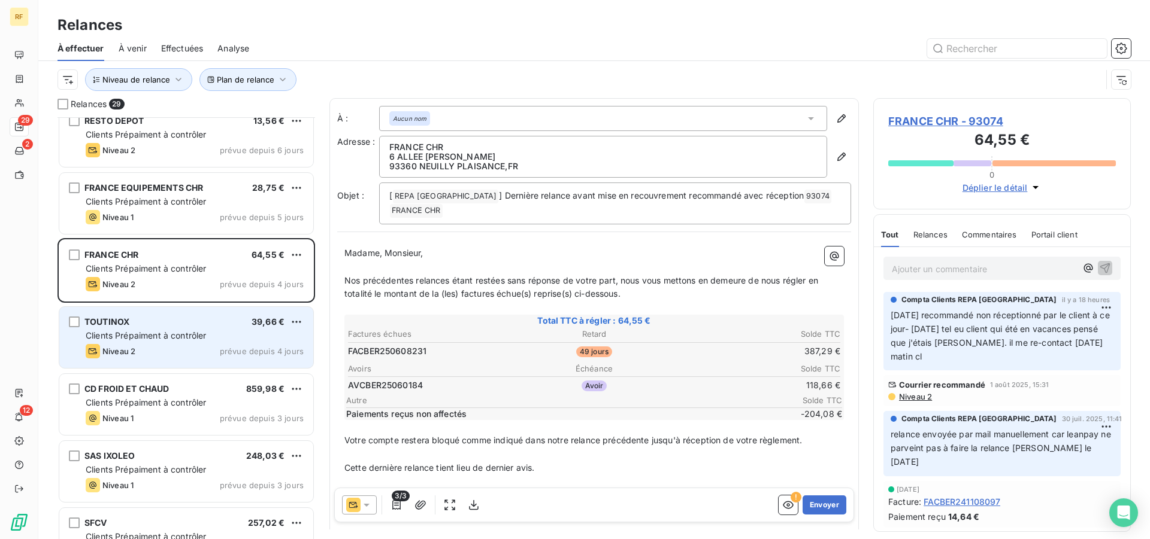
click at [196, 338] on span "Clients Prépaiment à contrôler" at bounding box center [146, 335] width 121 height 10
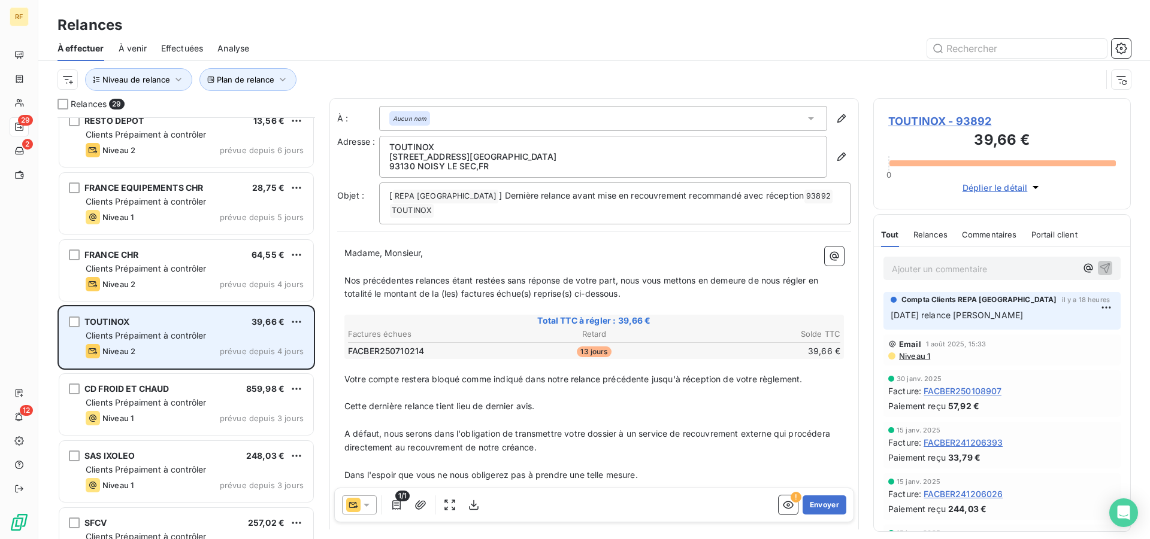
click at [228, 353] on span "prévue depuis 4 jours" at bounding box center [262, 352] width 84 height 10
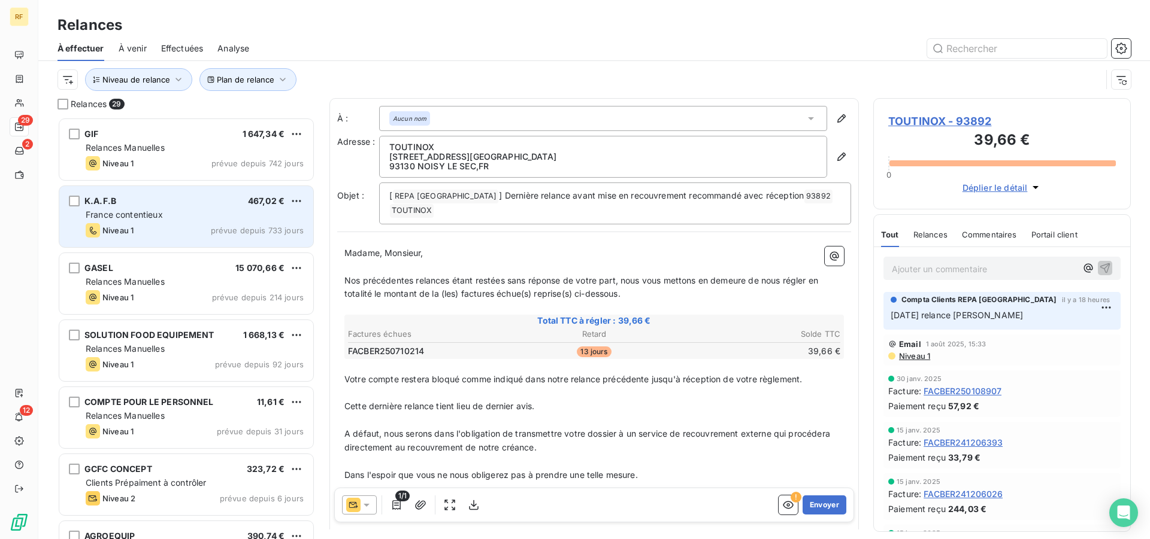
drag, startPoint x: 184, startPoint y: 224, endPoint x: 181, endPoint y: 236, distance: 12.2
click at [184, 226] on div "Niveau 1 prévue depuis 733 jours" at bounding box center [195, 230] width 218 height 14
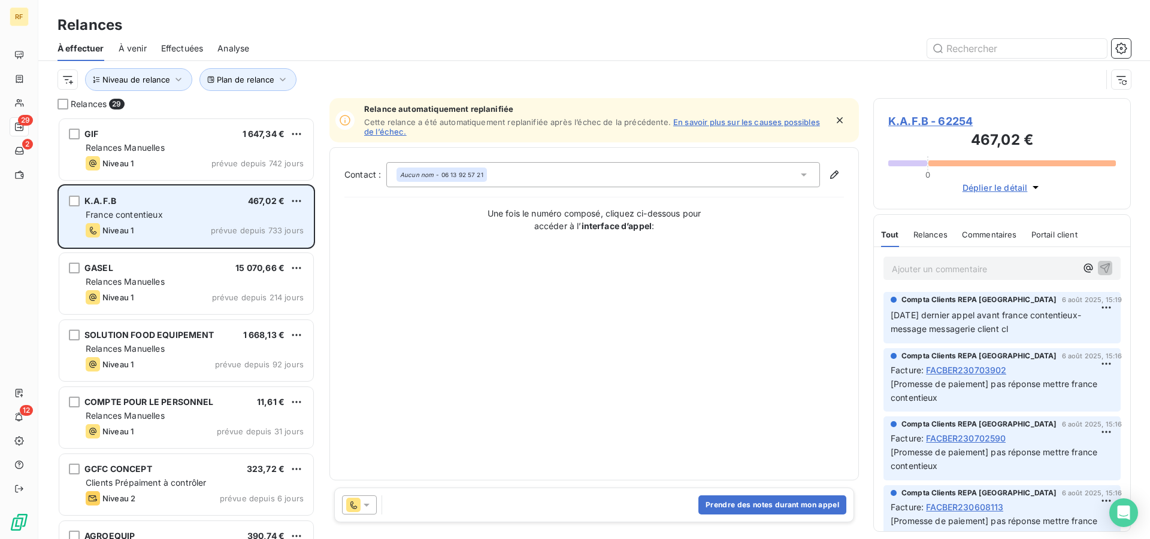
click at [201, 217] on div "France contentieux" at bounding box center [195, 215] width 218 height 12
click at [198, 223] on div "K.A.F.B 467,02 € France contentieux Niveau 1 prévue depuis 733 jours" at bounding box center [186, 216] width 254 height 61
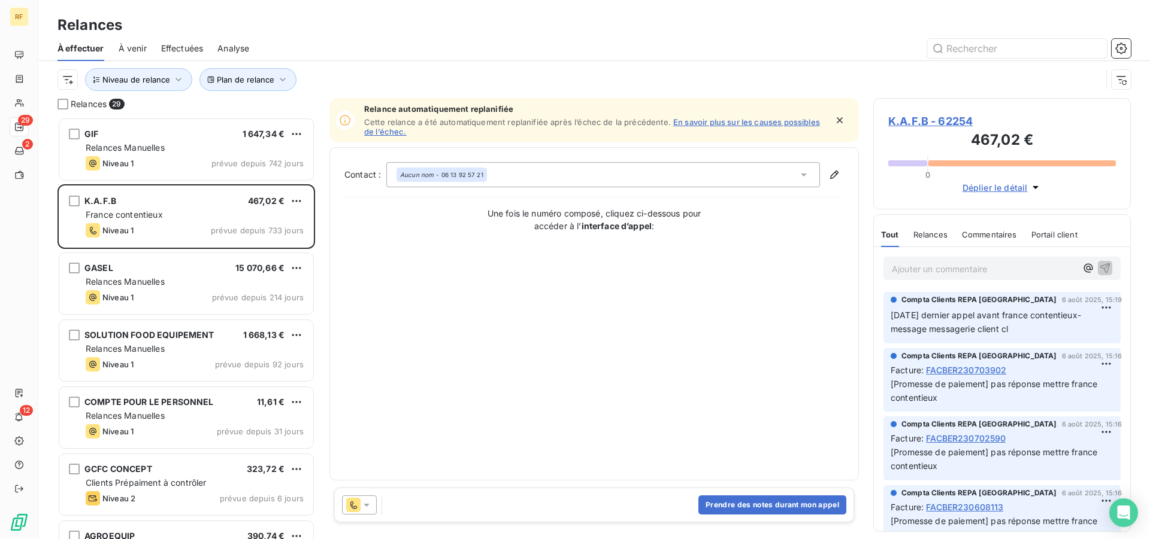
click at [196, 221] on div "K.A.F.B 467,02 € France contentieux Niveau 1 prévue depuis 733 jours" at bounding box center [186, 216] width 254 height 61
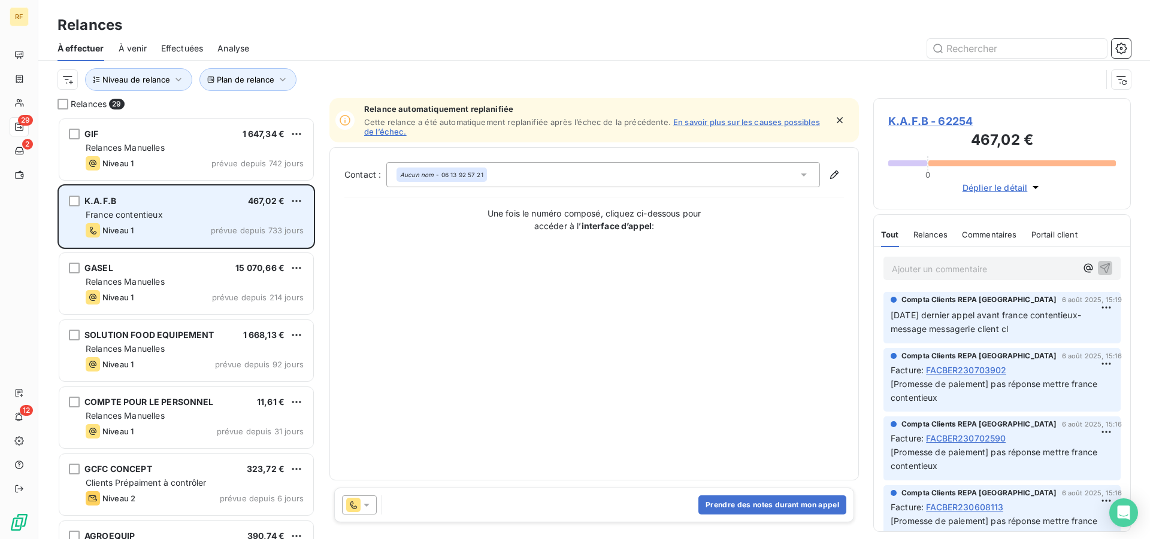
click at [208, 203] on div "K.A.F.B 467,02 €" at bounding box center [195, 201] width 218 height 11
click at [247, 212] on div "France contentieux" at bounding box center [195, 215] width 218 height 12
click at [189, 230] on div "Niveau 1 prévue depuis 733 jours" at bounding box center [195, 230] width 218 height 14
click at [189, 204] on div "K.A.F.B 467,02 €" at bounding box center [195, 201] width 218 height 11
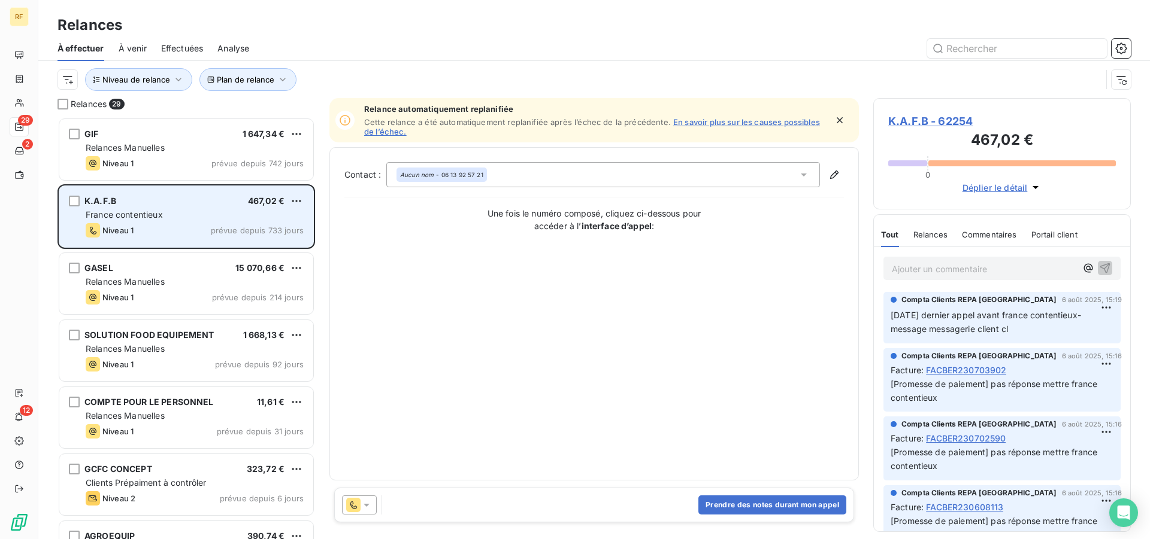
click at [233, 217] on div "France contentieux" at bounding box center [195, 215] width 218 height 12
click at [178, 222] on div "K.A.F.B 467,02 € France contentieux Niveau 1 prévue depuis 733 jours" at bounding box center [186, 216] width 254 height 61
click at [194, 202] on div "K.A.F.B 467,02 €" at bounding box center [195, 201] width 218 height 11
click at [197, 200] on div "K.A.F.B 467,02 €" at bounding box center [195, 201] width 218 height 11
click at [190, 216] on div "France contentieux" at bounding box center [195, 215] width 218 height 12
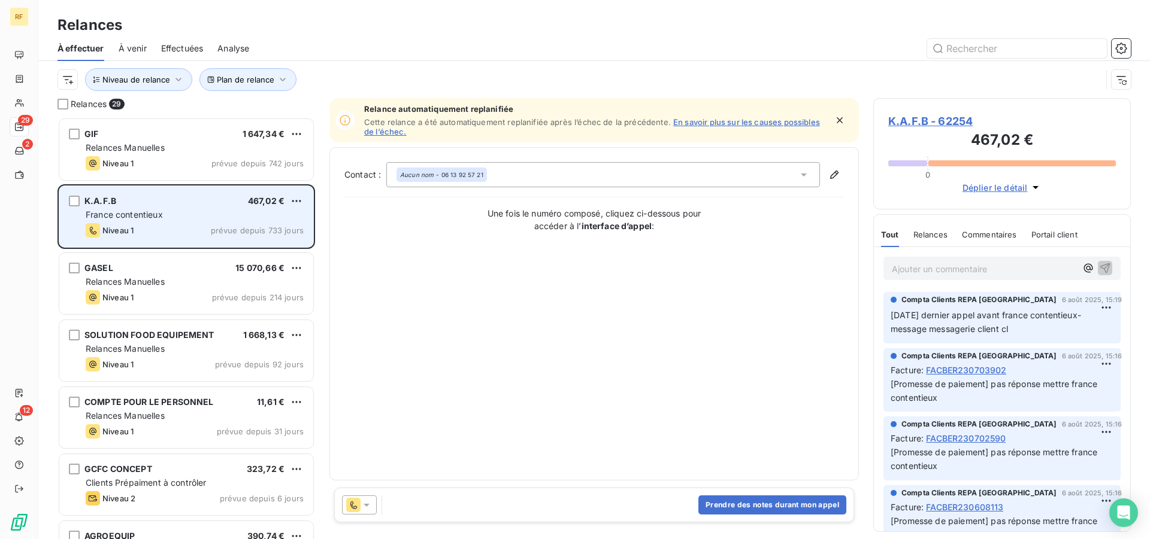
click at [182, 199] on div "K.A.F.B 467,02 €" at bounding box center [195, 201] width 218 height 11
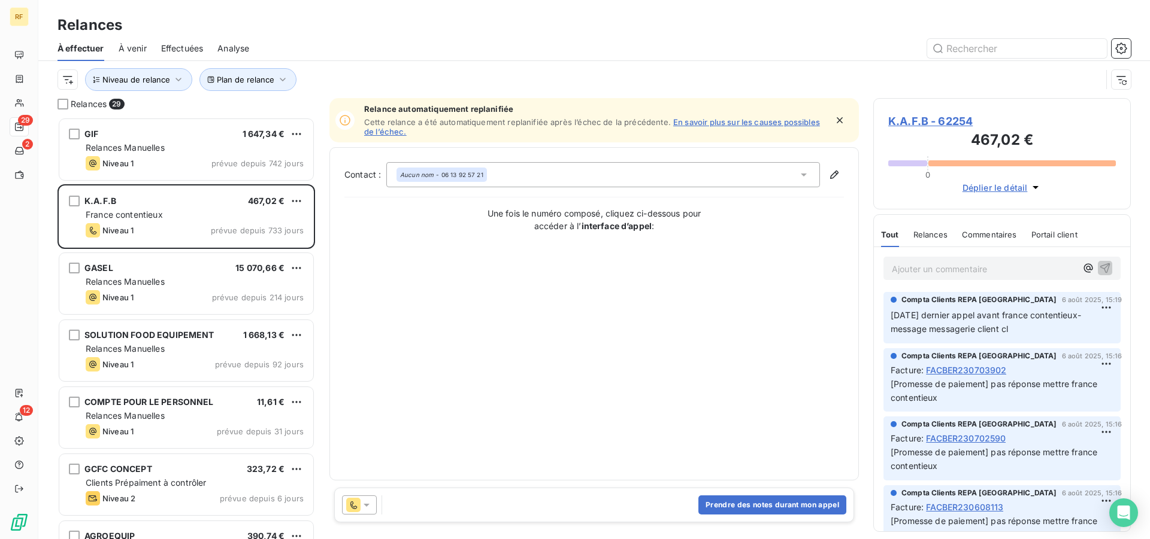
click at [955, 266] on p "Ajouter un commentaire ﻿" at bounding box center [983, 269] width 184 height 15
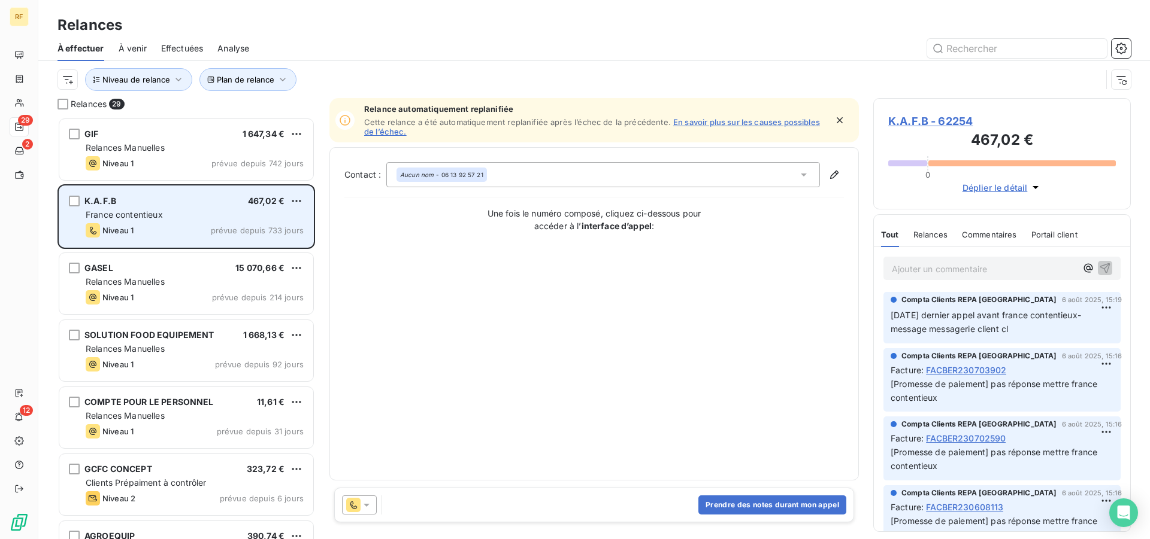
click at [183, 226] on div "Niveau 1 prévue depuis 733 jours" at bounding box center [195, 230] width 218 height 14
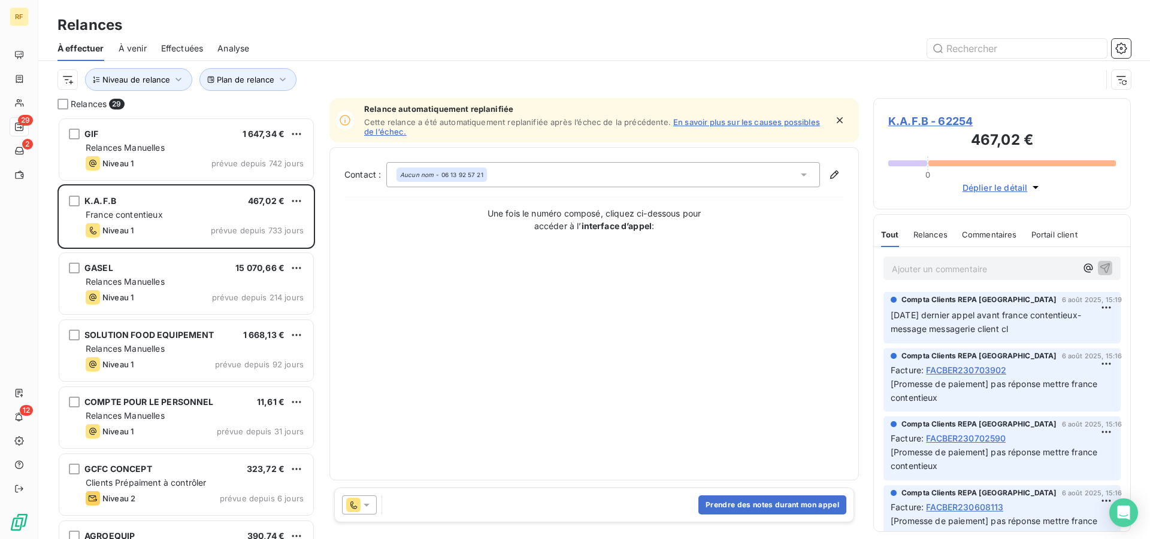
click at [954, 269] on p "Ajouter un commentaire ﻿" at bounding box center [983, 269] width 184 height 15
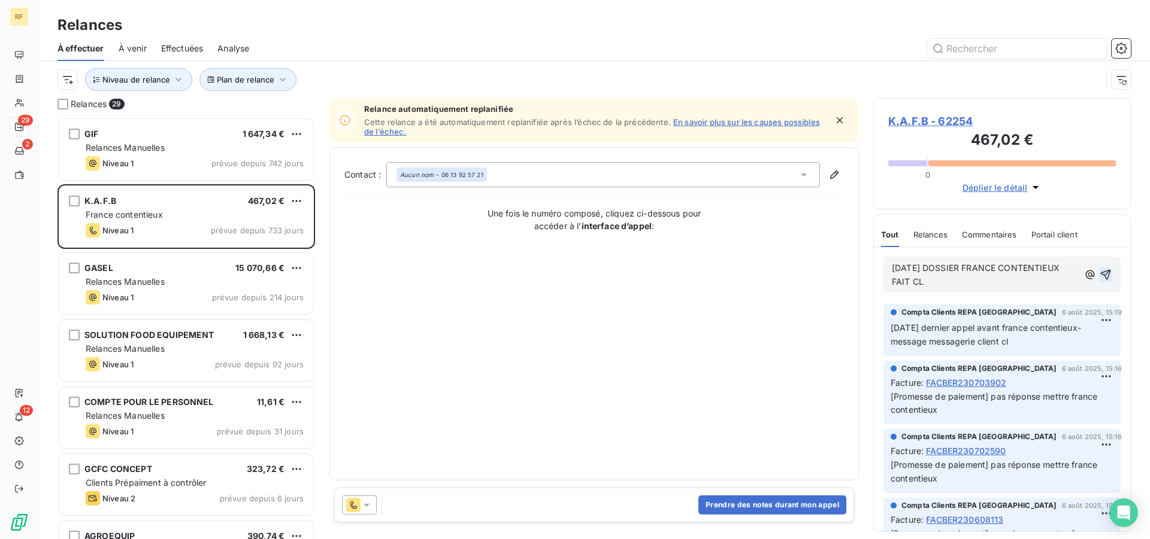
click at [1099, 277] on icon "button" at bounding box center [1105, 275] width 12 height 12
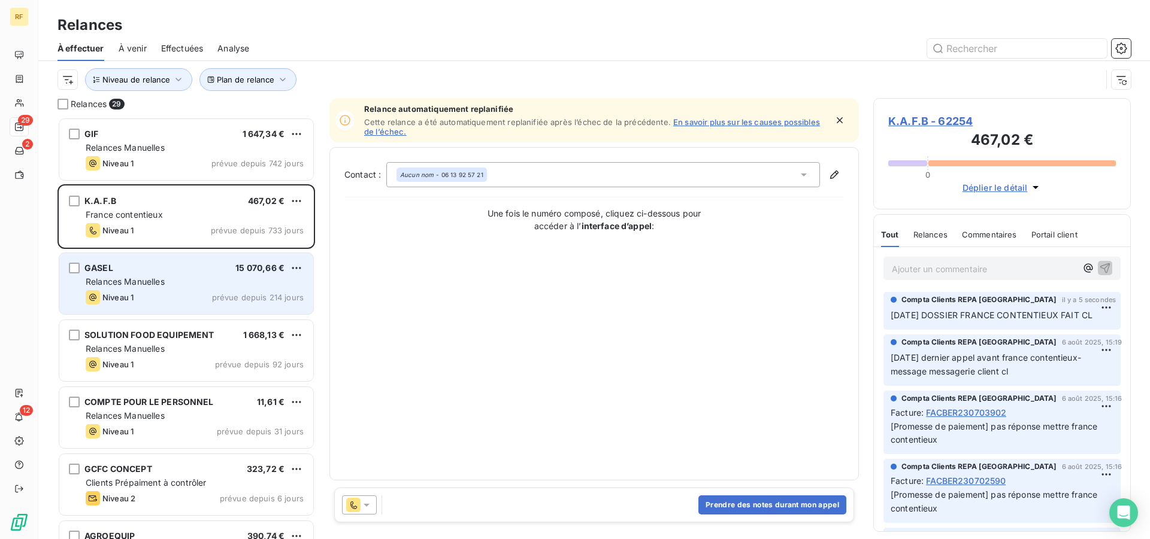
click at [126, 292] on div "Niveau 1" at bounding box center [110, 297] width 48 height 14
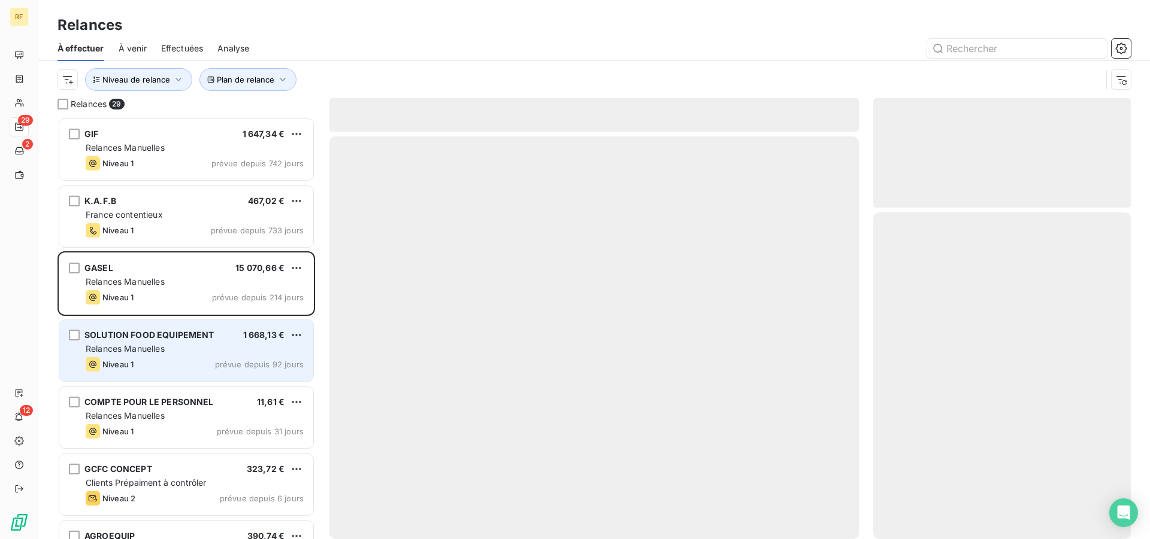
click at [126, 351] on span "Relances Manuelles" at bounding box center [125, 349] width 79 height 10
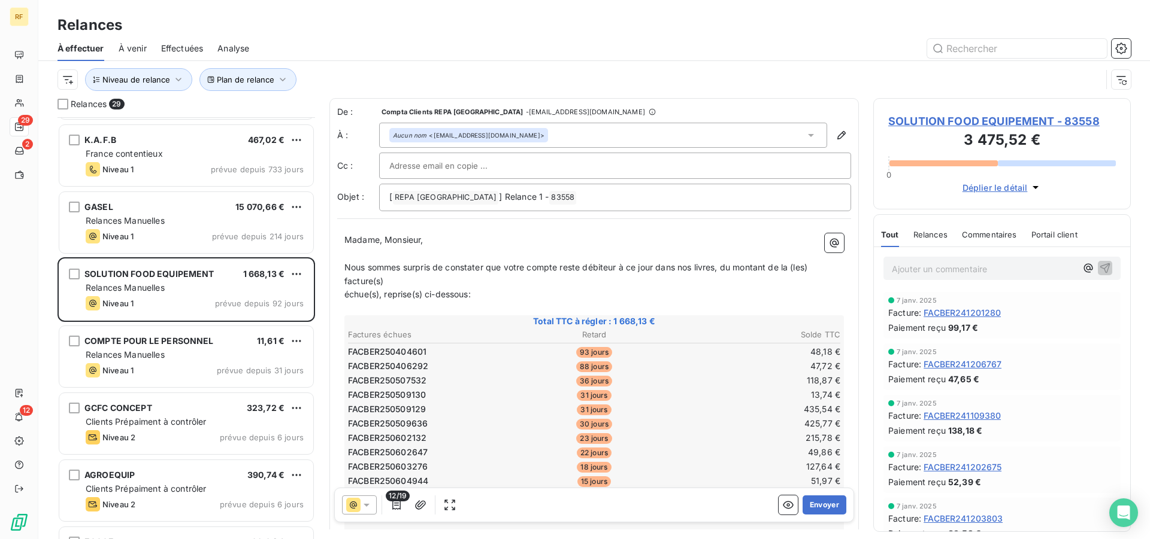
click at [903, 271] on p "Ajouter un commentaire ﻿" at bounding box center [983, 269] width 184 height 15
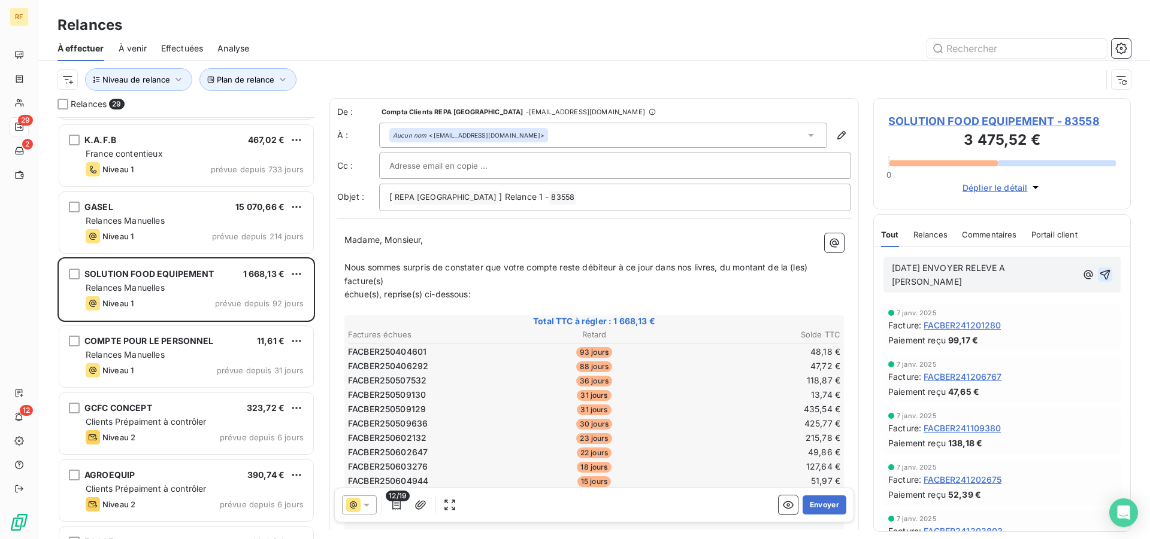
click at [1099, 277] on icon "button" at bounding box center [1105, 275] width 12 height 12
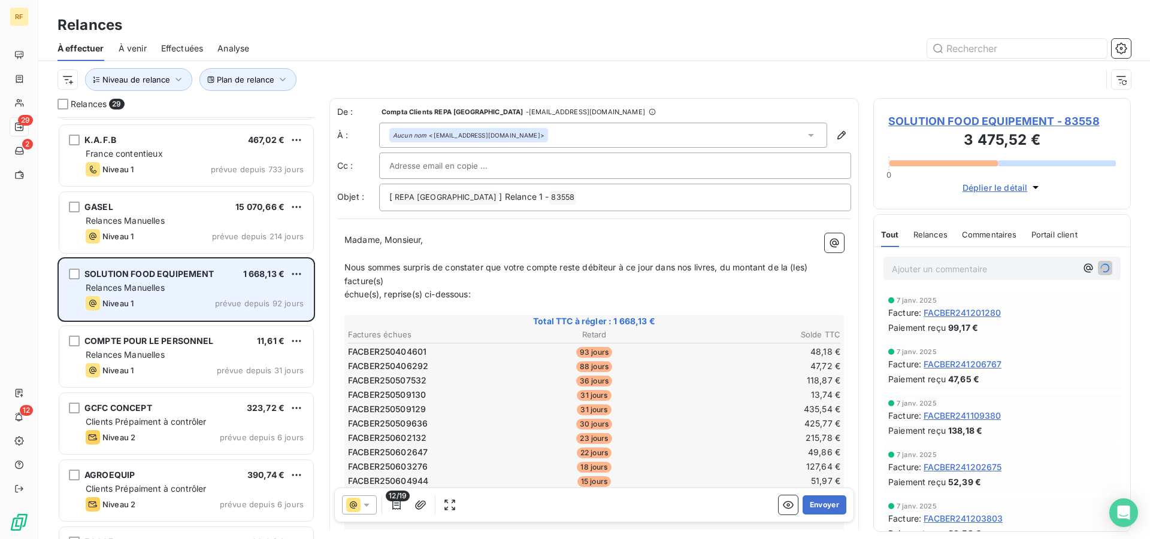
click at [164, 287] on span "Relances Manuelles" at bounding box center [125, 288] width 79 height 10
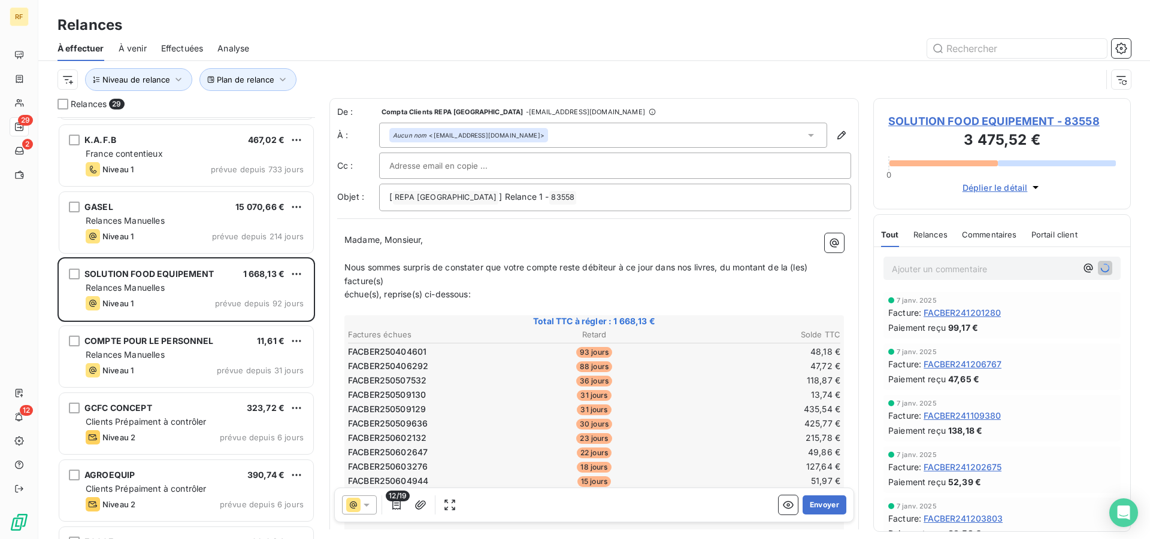
click at [907, 123] on span "SOLUTION FOOD EQUIPEMENT - 83558" at bounding box center [1002, 121] width 228 height 16
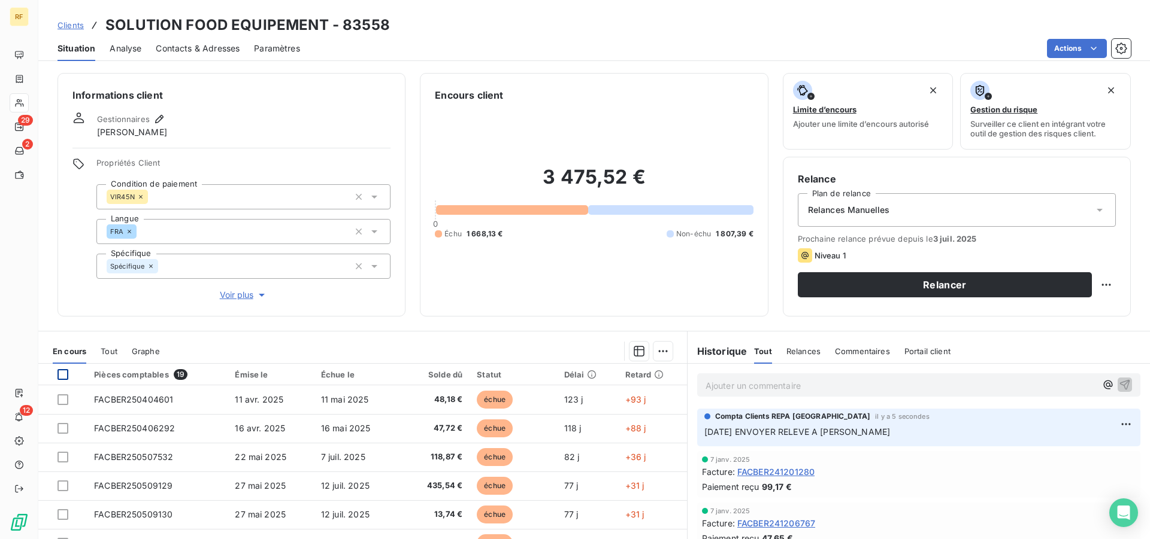
click at [63, 377] on div at bounding box center [62, 374] width 11 height 11
click at [660, 352] on html "RF 29 2 12 Clients SOLUTION FOOD EQUIPEMENT - 83558 Situation Analyse Contacts …" at bounding box center [575, 269] width 1150 height 539
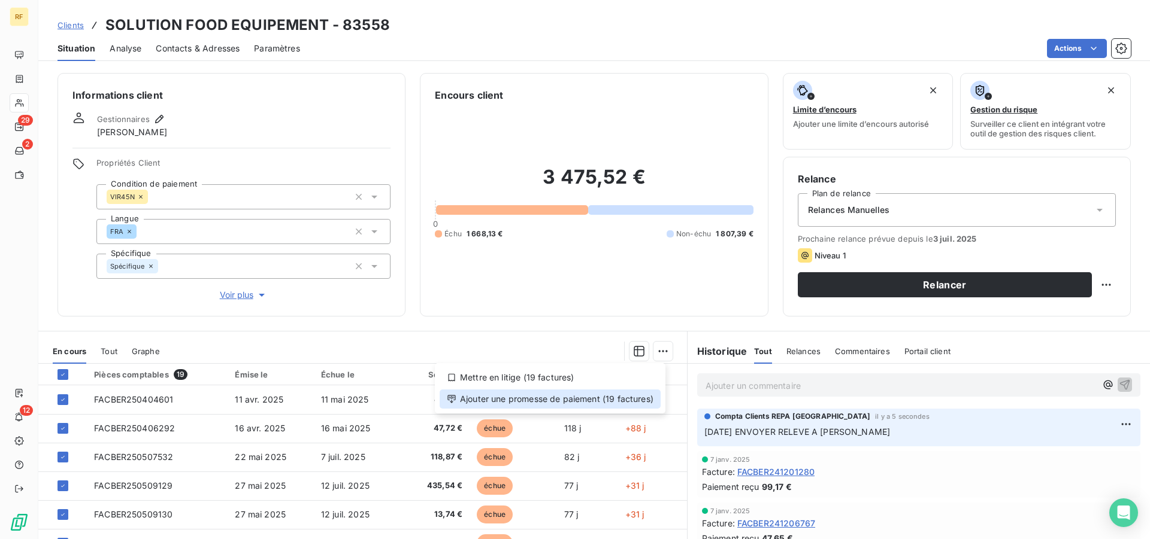
click at [523, 396] on div "Ajouter une promesse de paiement (19 factures)" at bounding box center [549, 399] width 221 height 19
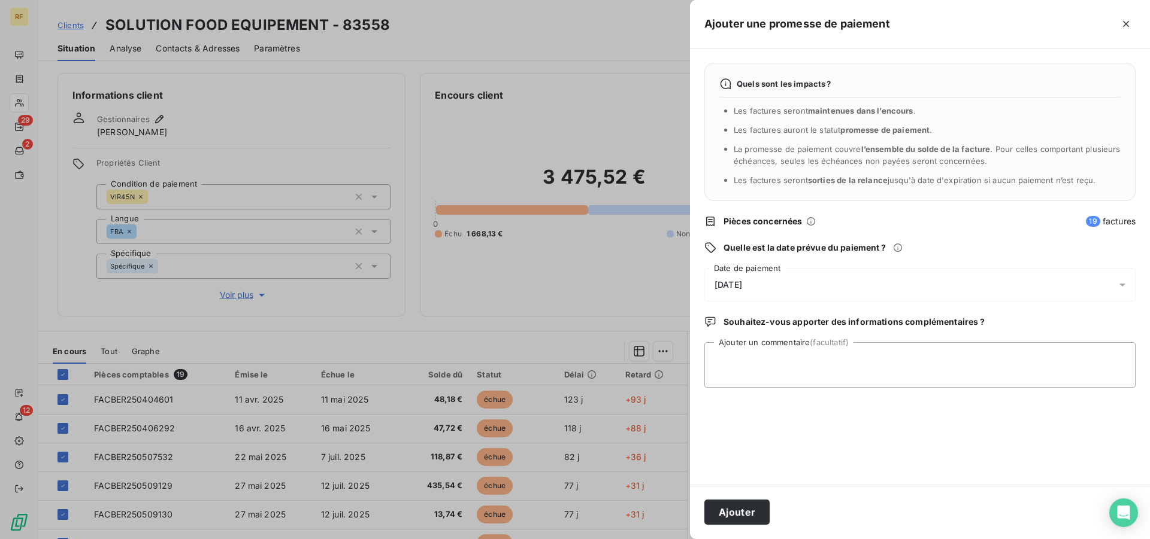
click at [738, 287] on span "13/08/2025" at bounding box center [728, 285] width 28 height 10
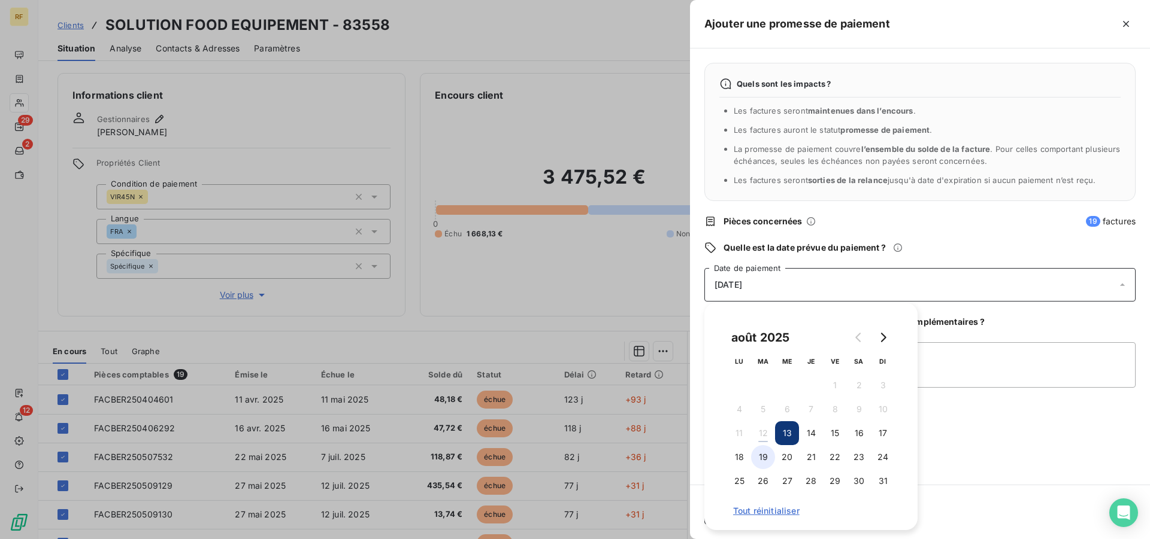
click at [759, 457] on button "19" at bounding box center [763, 457] width 24 height 24
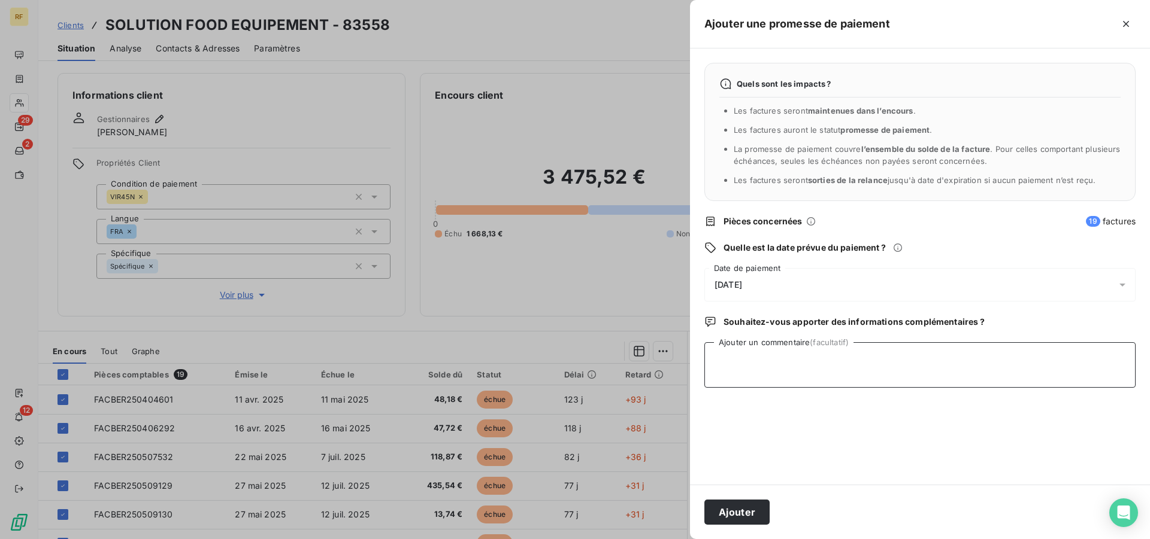
click at [945, 371] on textarea "Ajouter un commentaire (facultatif)" at bounding box center [919, 365] width 431 height 46
type textarea "RENVOYER EMAIL CHRISTOPHE CL"
click at [725, 288] on span "19/08/2025" at bounding box center [728, 285] width 28 height 10
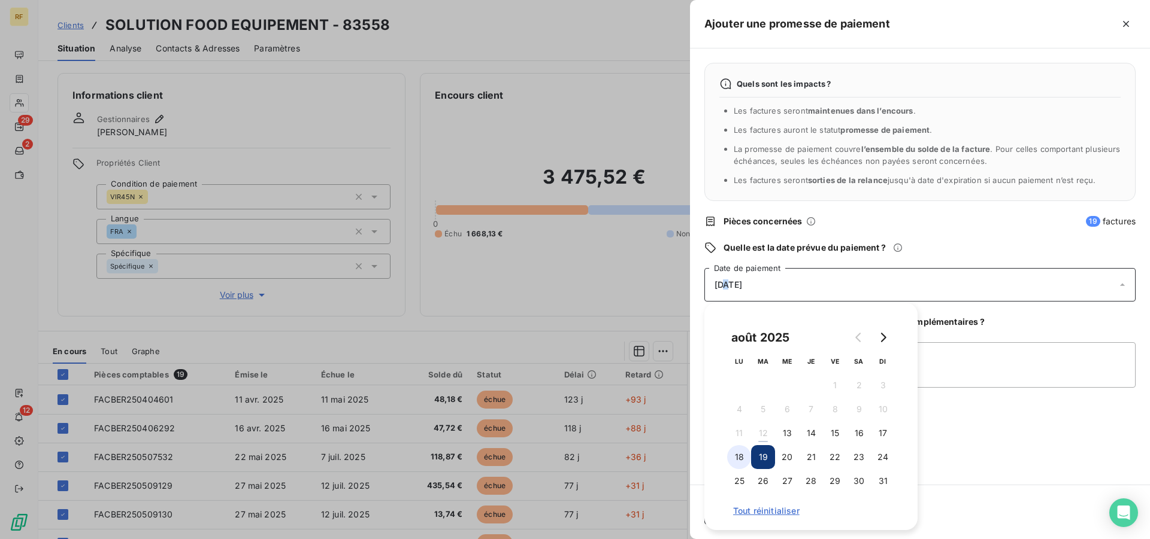
click at [733, 460] on button "18" at bounding box center [739, 457] width 24 height 24
click at [979, 363] on textarea "RENVOYER EMAIL CHRISTOPHE CL" at bounding box center [919, 365] width 431 height 46
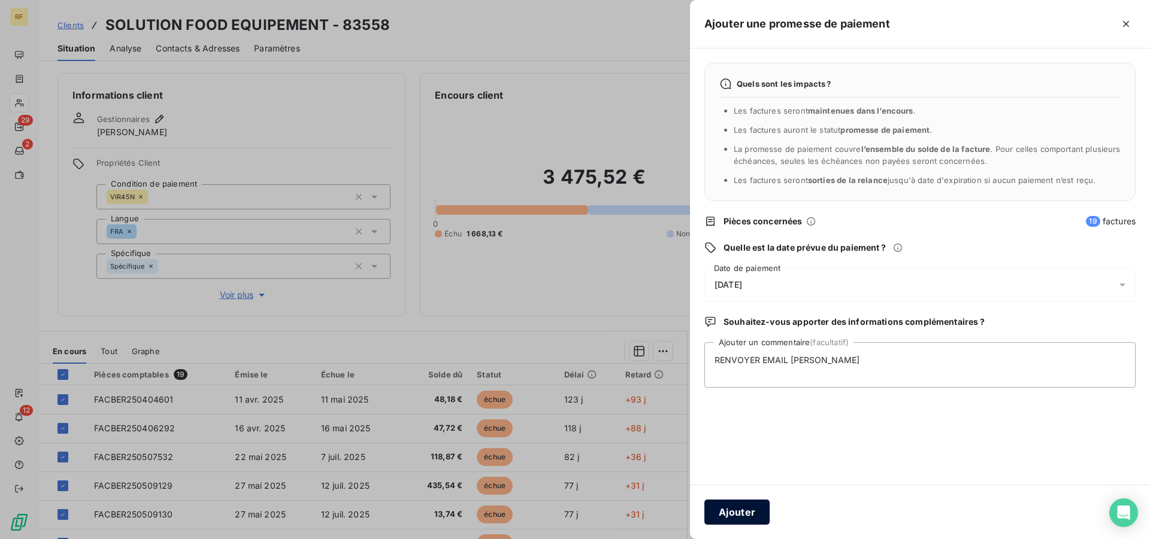
click at [745, 514] on button "Ajouter" at bounding box center [736, 512] width 65 height 25
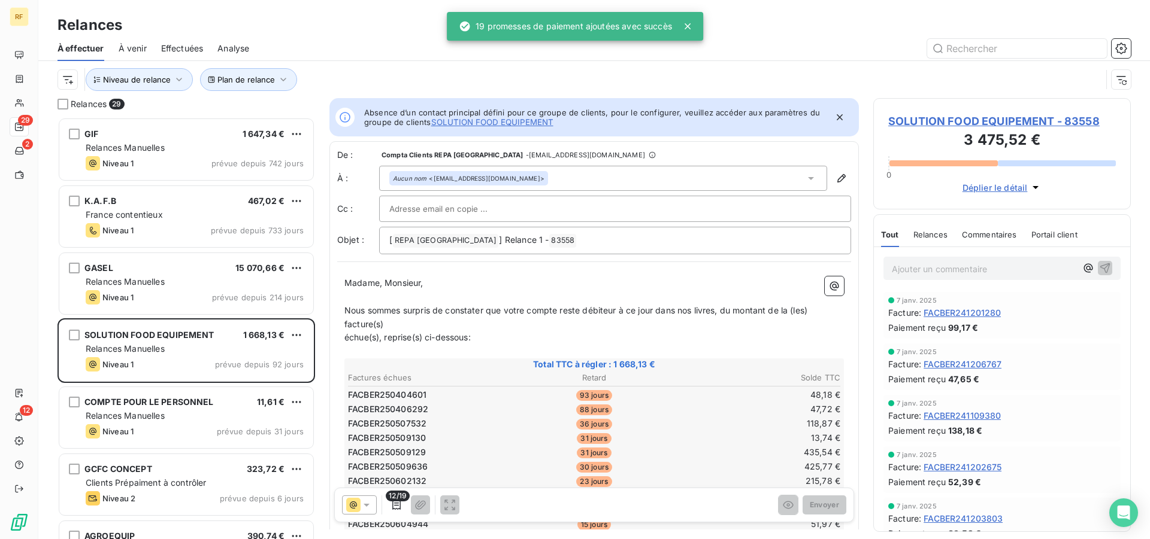
scroll to position [412, 247]
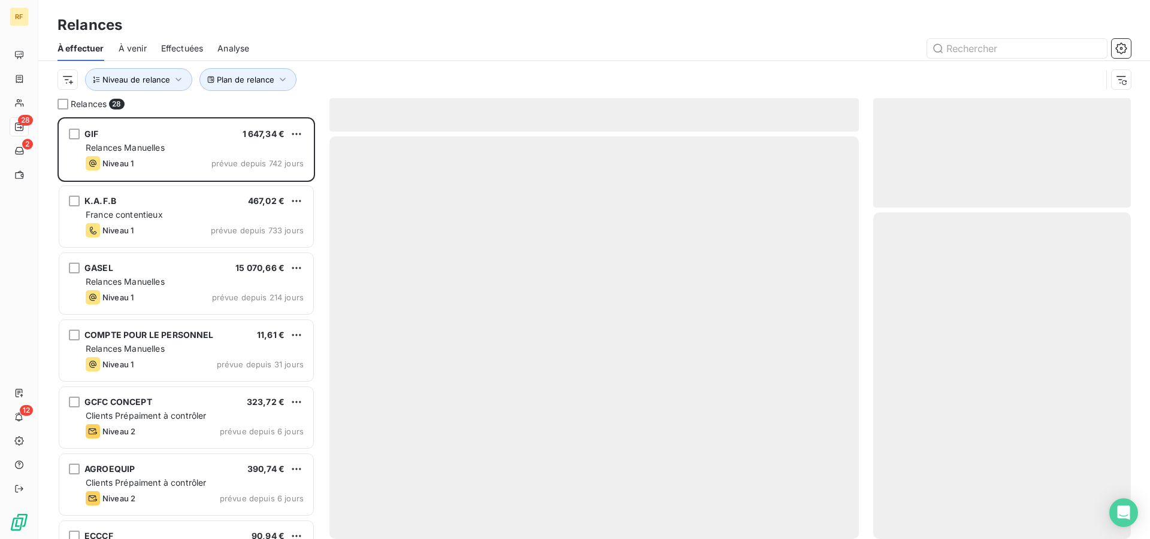
scroll to position [412, 247]
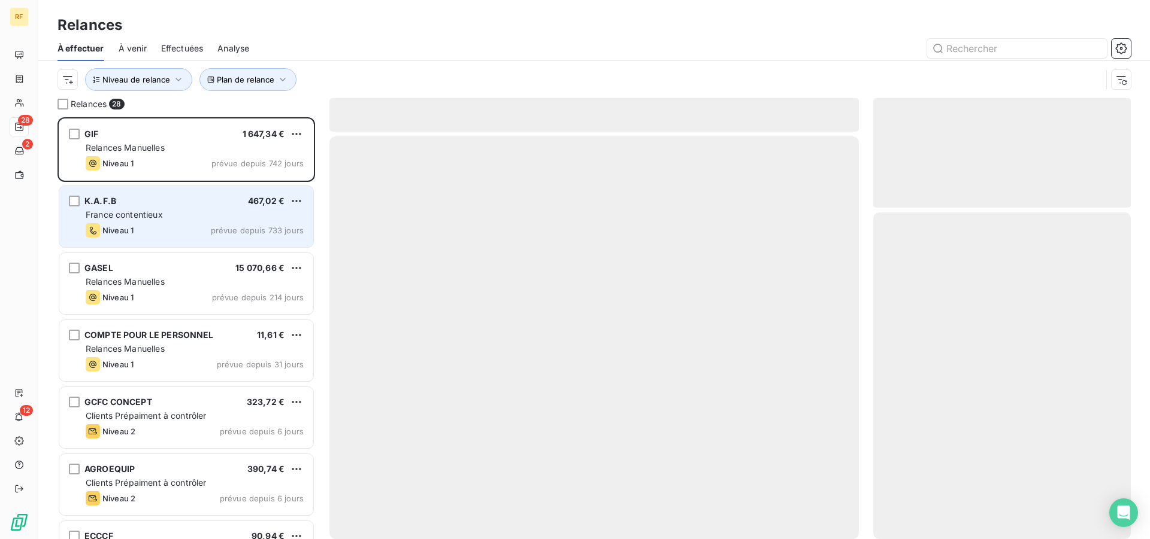
click at [188, 210] on div "France contentieux" at bounding box center [195, 215] width 218 height 12
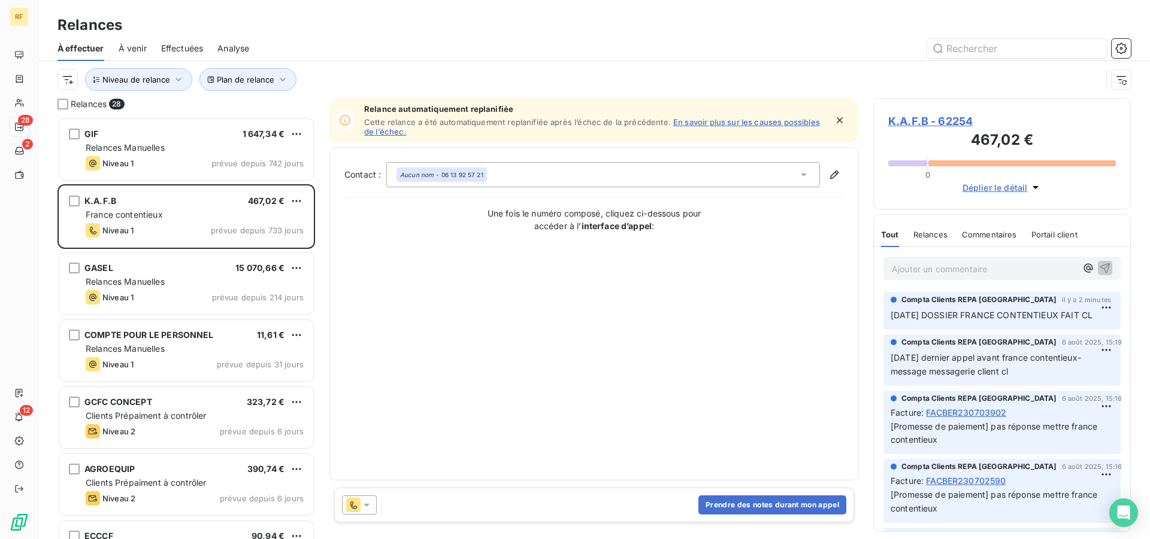
click at [950, 123] on span "K.A.F.B - 62254" at bounding box center [1002, 121] width 228 height 16
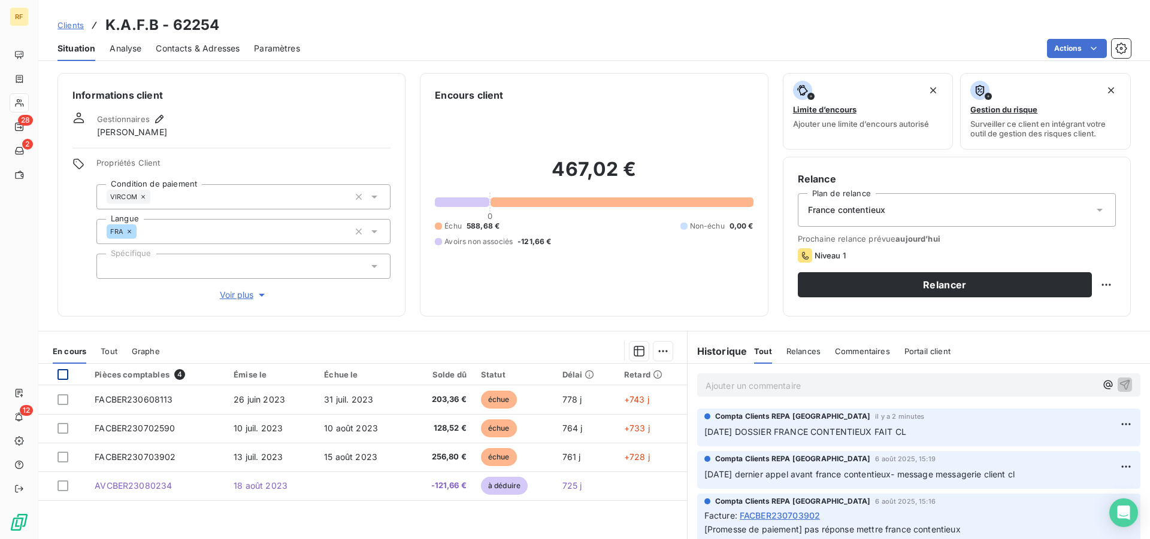
click at [66, 375] on div at bounding box center [62, 374] width 11 height 11
click at [657, 353] on html "RF 28 2 12 Clients K.A.F.B - 62254 Situation Analyse Contacts & Adresses Paramè…" at bounding box center [575, 269] width 1150 height 539
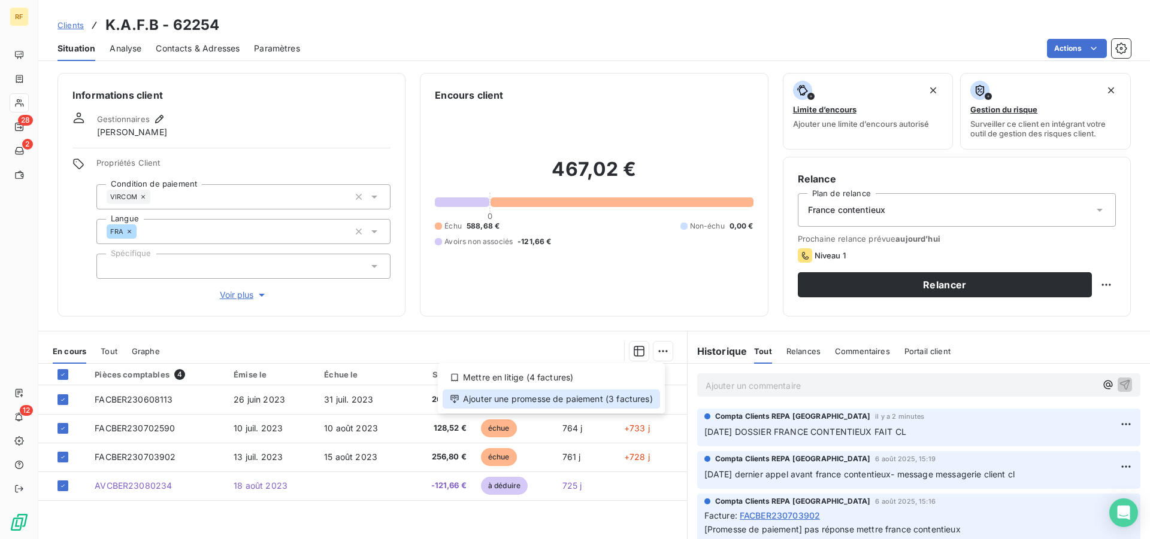
click at [589, 403] on div "Ajouter une promesse de paiement (3 factures)" at bounding box center [550, 399] width 217 height 19
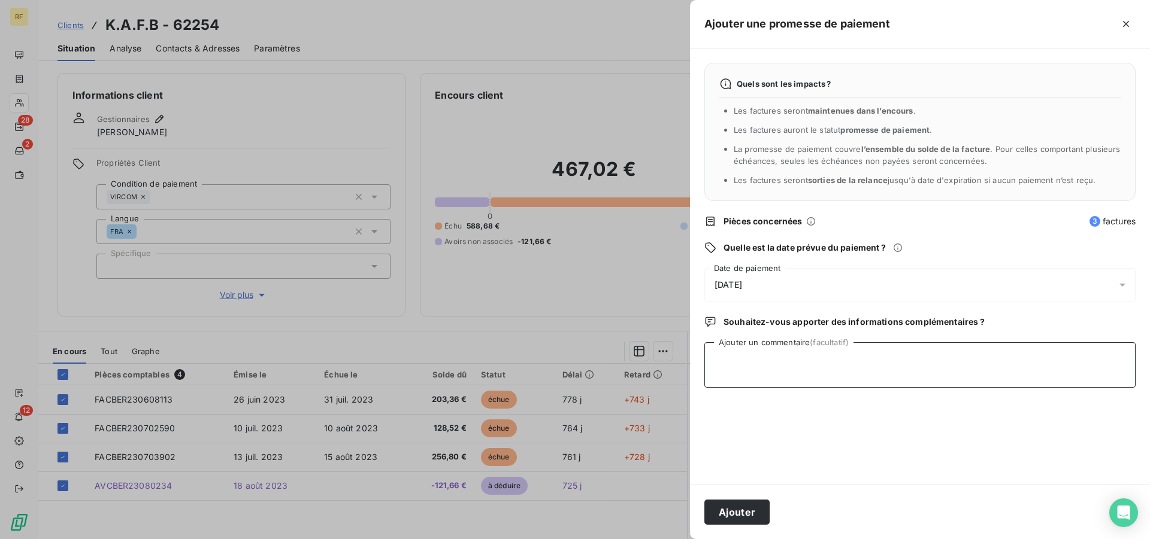
click at [771, 370] on textarea "Ajouter un commentaire (facultatif)" at bounding box center [919, 365] width 431 height 46
type textarea "DOSSIER FRANCE CONTENTIEUX -416 LE 12/08/25 CL"
click at [724, 515] on button "Ajouter" at bounding box center [736, 512] width 65 height 25
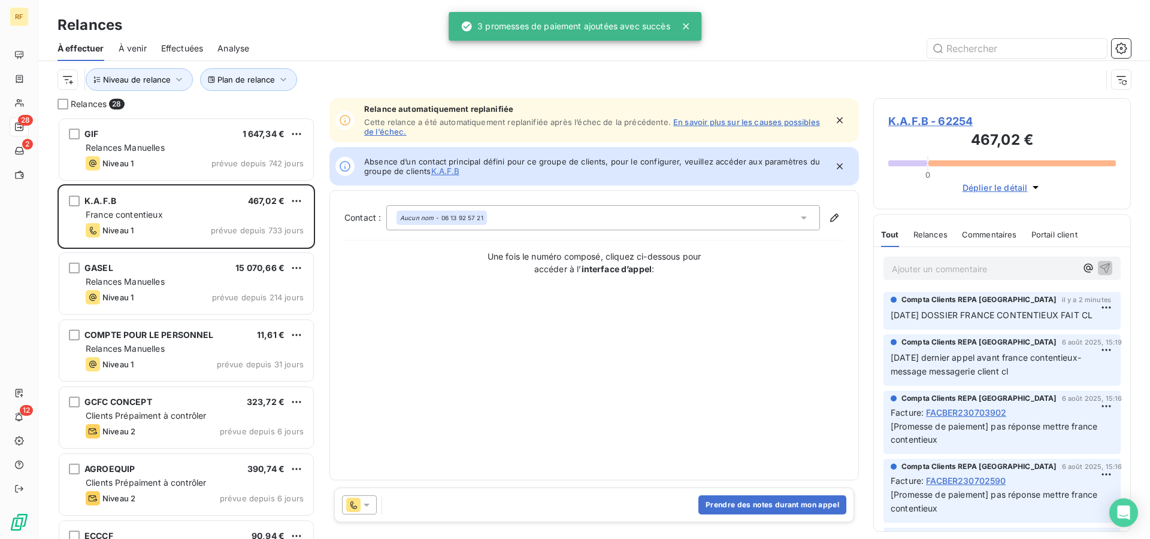
scroll to position [412, 247]
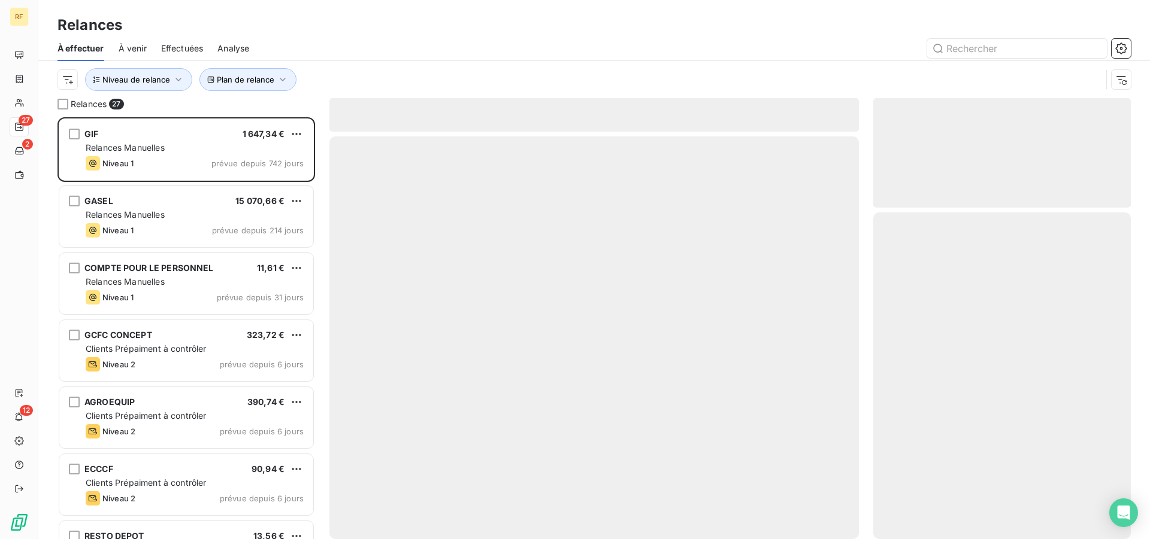
scroll to position [412, 247]
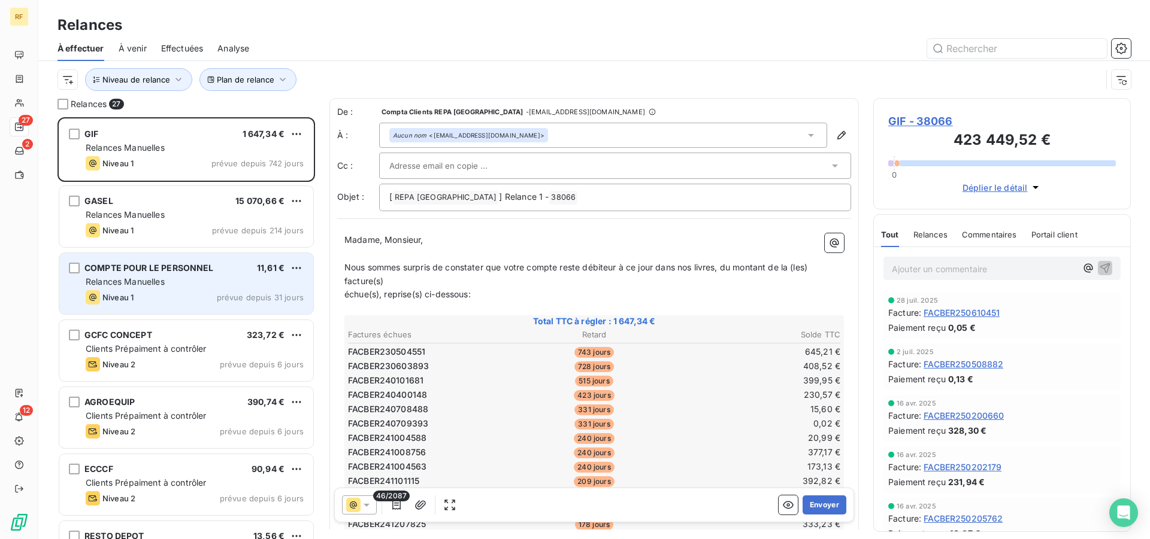
click at [178, 286] on div "Relances Manuelles" at bounding box center [195, 282] width 218 height 12
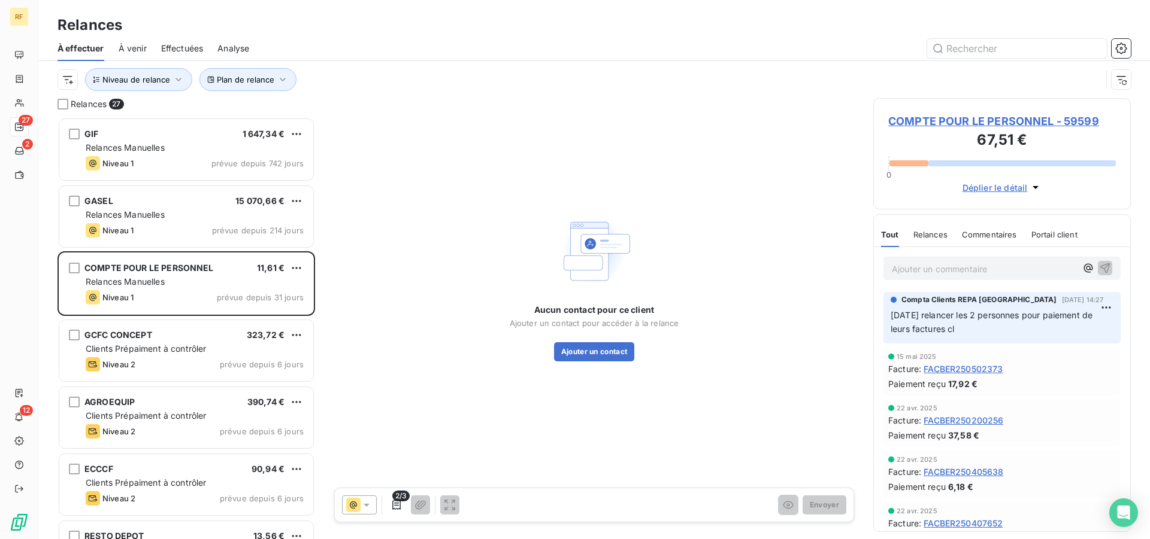
click at [940, 122] on span "COMPTE POUR LE PERSONNEL - 59599" at bounding box center [1002, 121] width 228 height 16
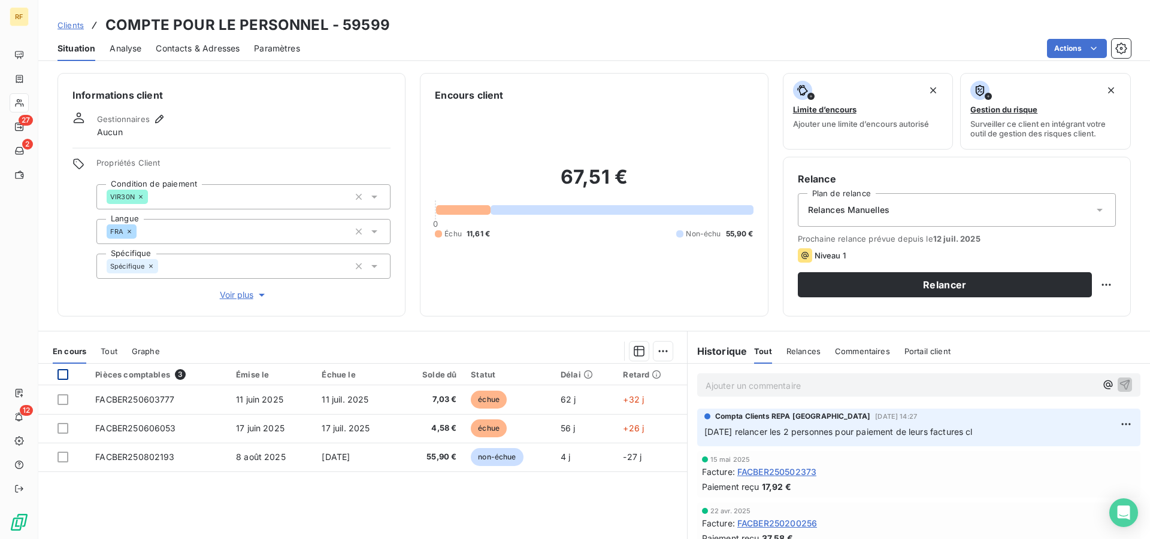
click at [60, 374] on div at bounding box center [62, 374] width 11 height 11
click at [655, 349] on html "RF 27 2 12 Clients COMPTE POUR LE PERSONNEL - 59599 Situation Analyse Contacts …" at bounding box center [575, 269] width 1150 height 539
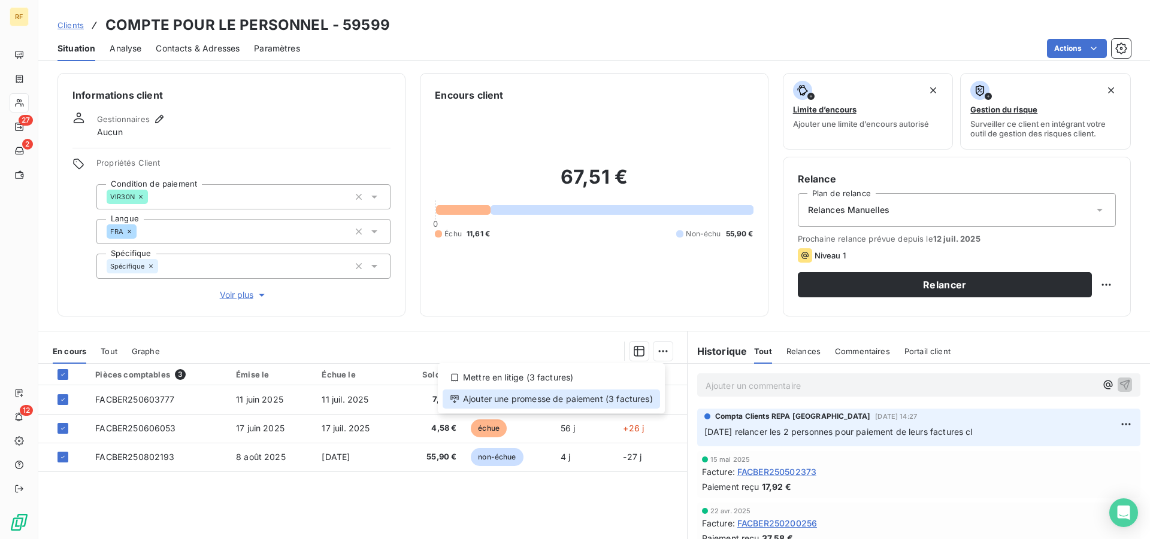
click at [562, 407] on div "Ajouter une promesse de paiement (3 factures)" at bounding box center [550, 399] width 217 height 19
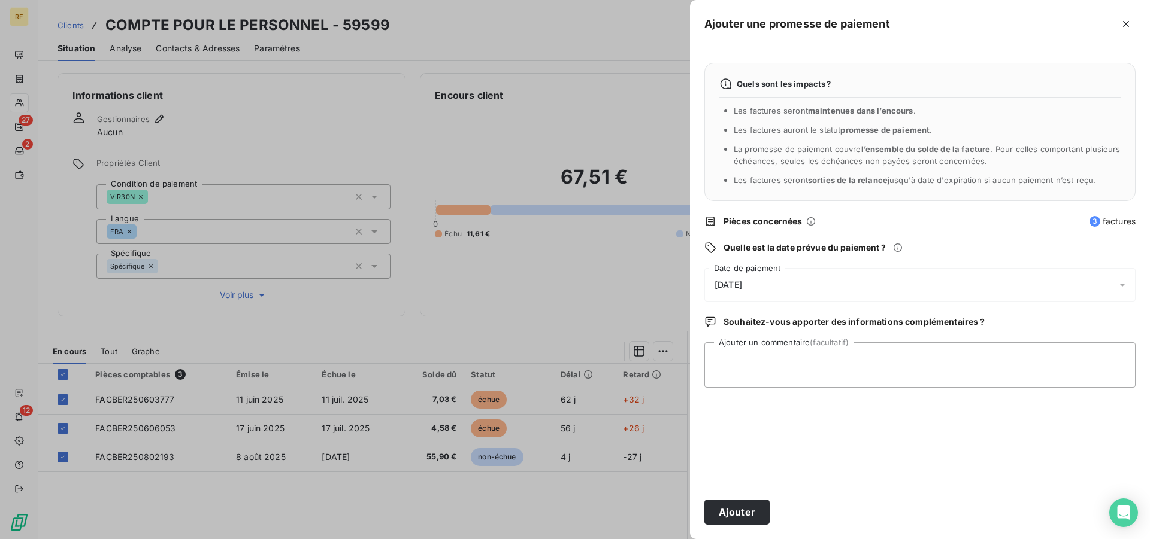
click at [734, 282] on span "[DATE]" at bounding box center [728, 285] width 28 height 10
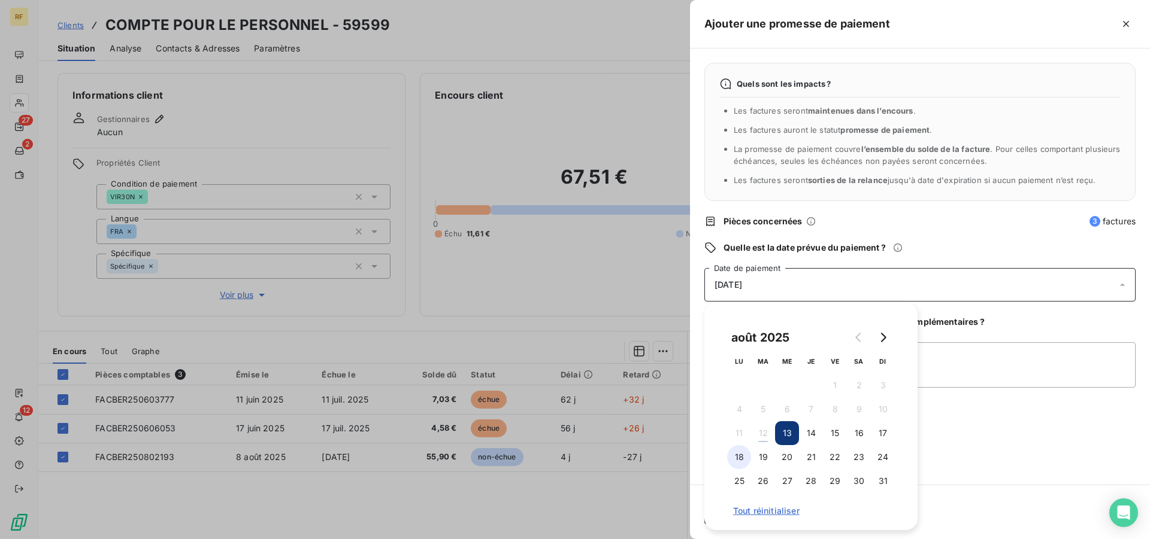
click at [729, 458] on button "18" at bounding box center [739, 457] width 24 height 24
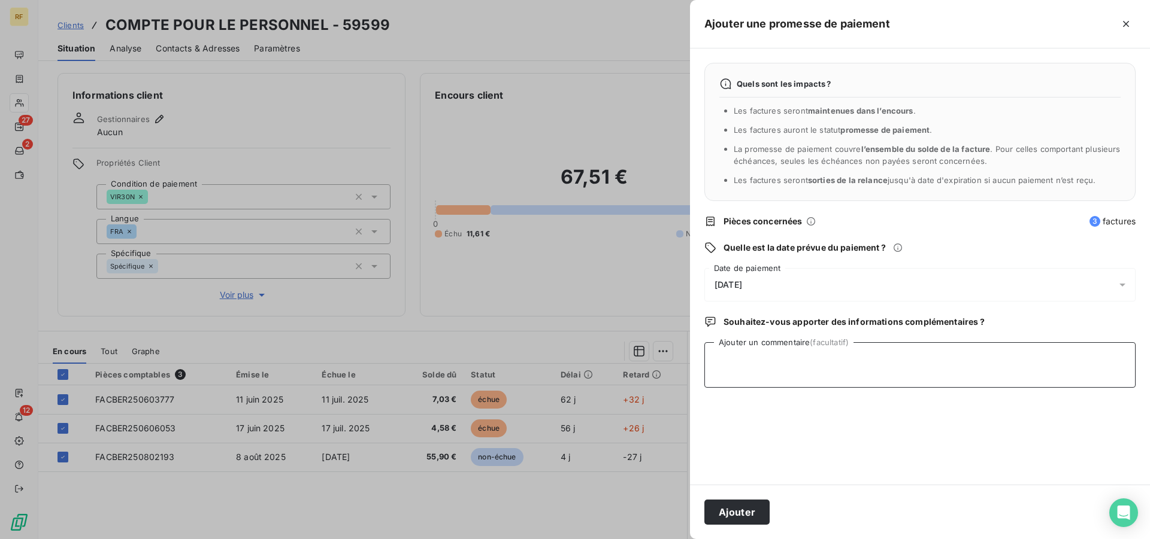
click at [992, 378] on textarea "Ajouter un commentaire (facultatif)" at bounding box center [919, 365] width 431 height 46
type textarea "RELANCER SI PAS DE PAIEMENT CL"
click at [750, 512] on button "Ajouter" at bounding box center [736, 512] width 65 height 25
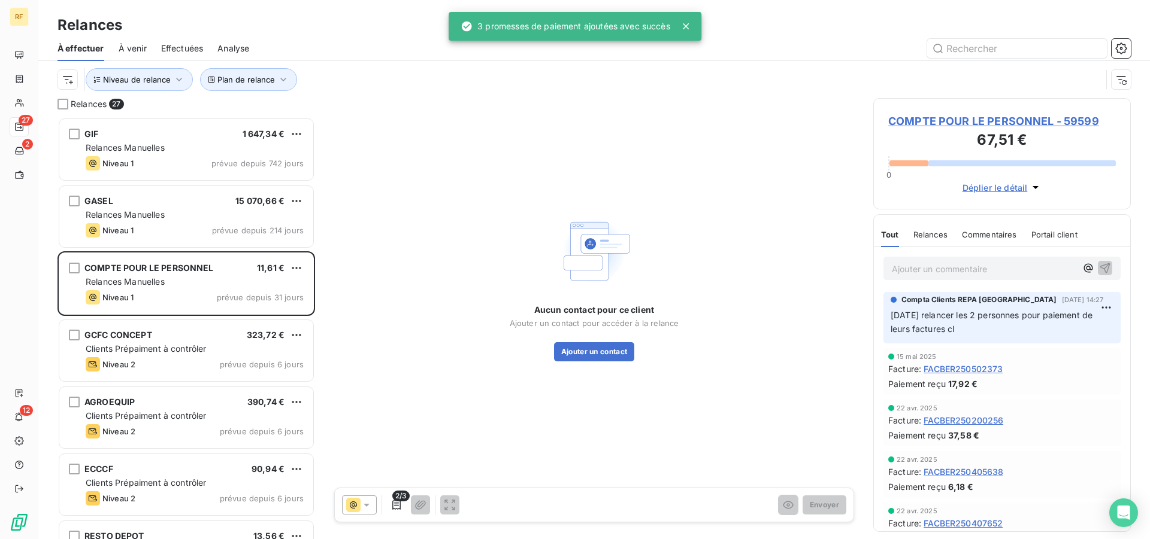
scroll to position [412, 247]
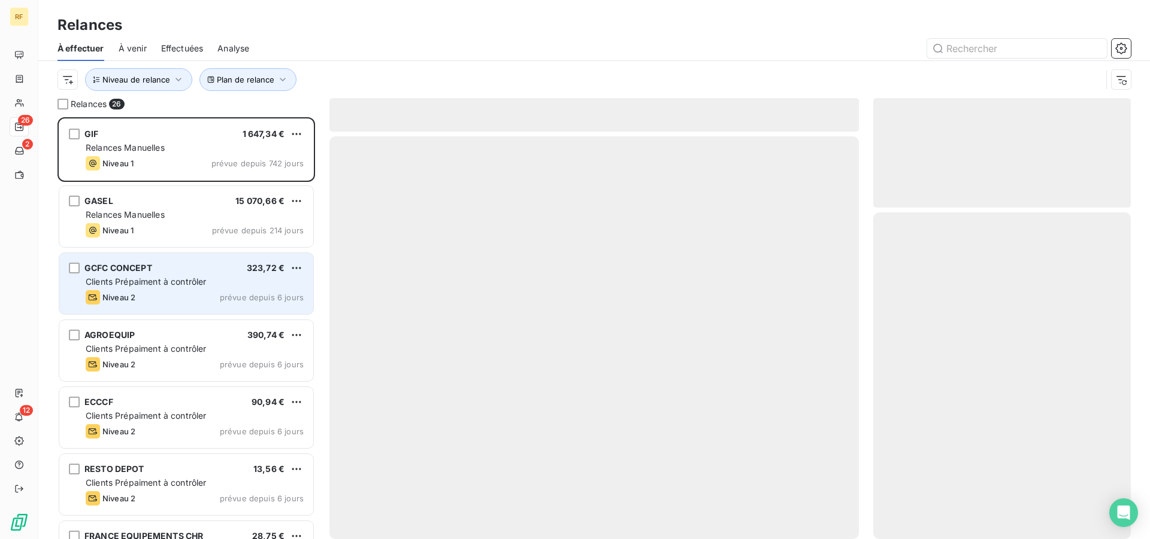
scroll to position [412, 247]
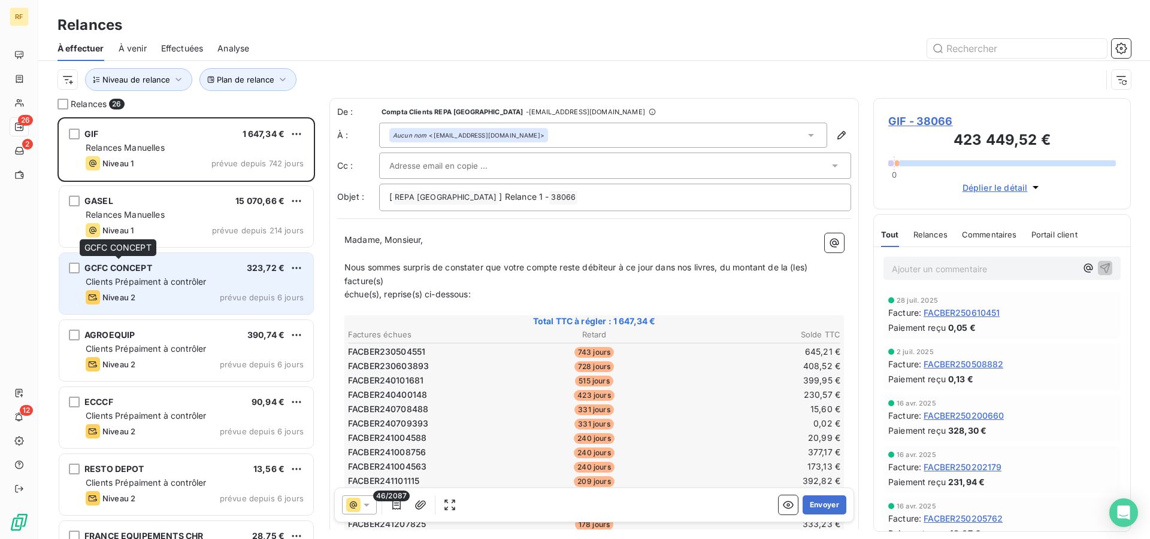
click at [140, 270] on span "GCFC CONCEPT" at bounding box center [118, 268] width 68 height 10
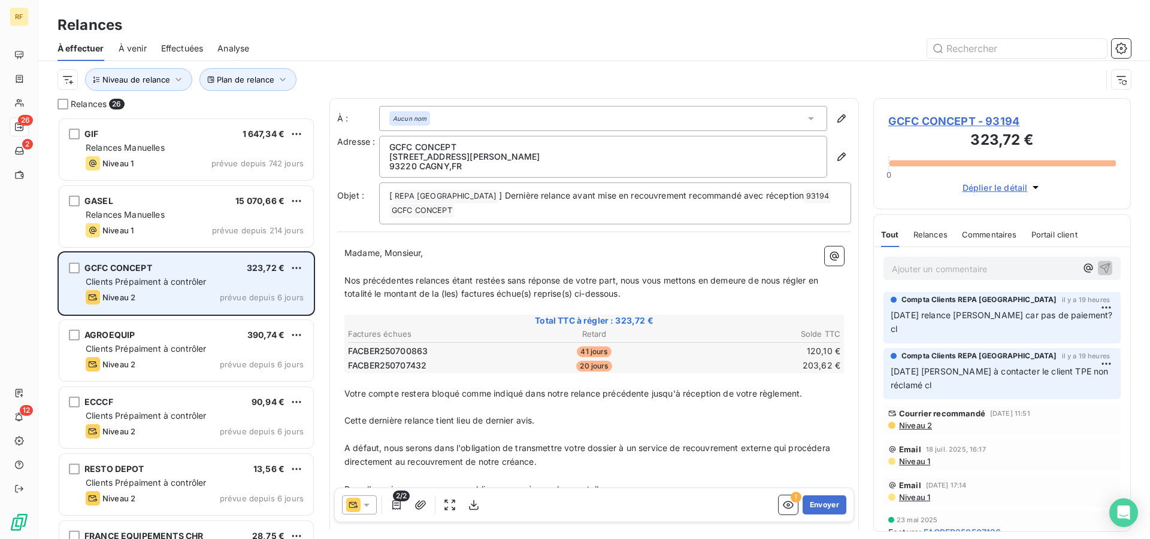
click at [140, 270] on span "GCFC CONCEPT" at bounding box center [118, 268] width 68 height 10
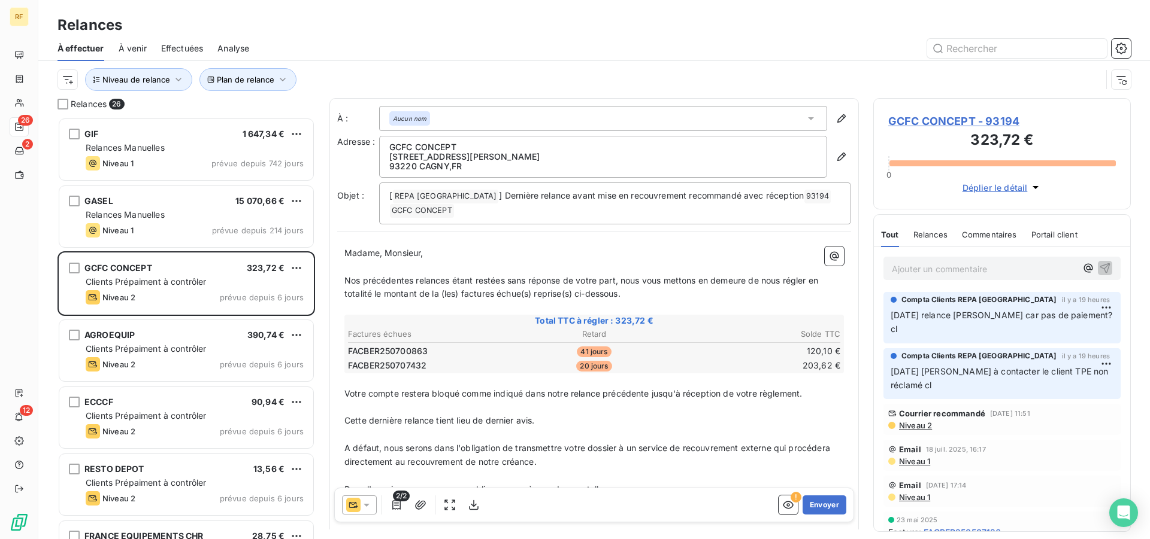
click at [988, 269] on p "Ajouter un commentaire ﻿" at bounding box center [983, 269] width 184 height 15
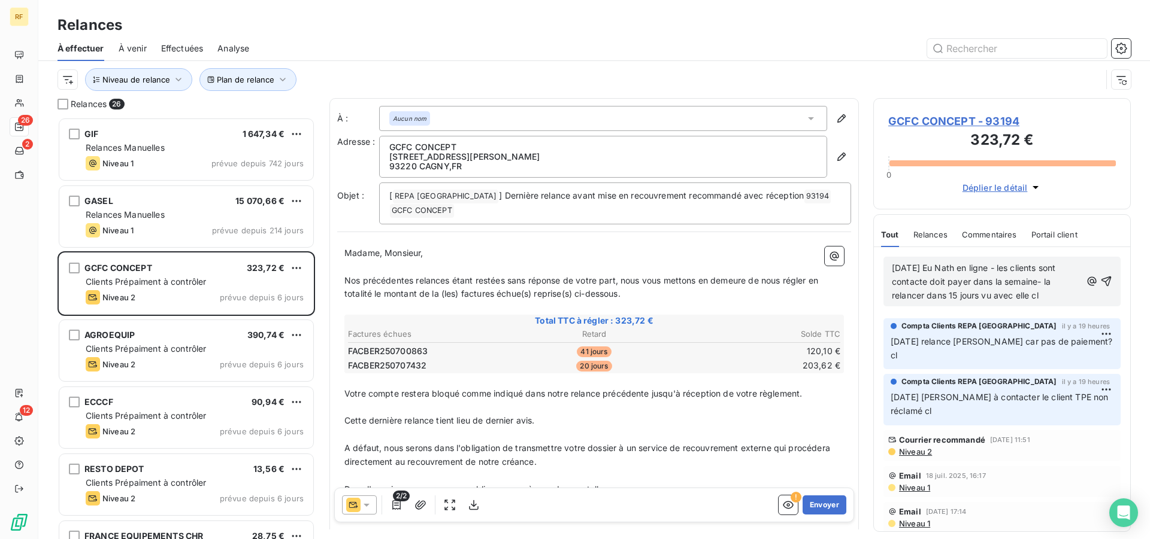
drag, startPoint x: 1060, startPoint y: 296, endPoint x: 853, endPoint y: 260, distance: 210.2
click at [874, 260] on div "[DATE] Eu Nath en ligne - les clients sont contacte doit payer dans la semaine-…" at bounding box center [1002, 389] width 256 height 284
copy span "[DATE] Eu Nath en ligne - les clients sont contacte doit payer dans la semaine-…"
click at [1100, 283] on icon "button" at bounding box center [1106, 281] width 12 height 12
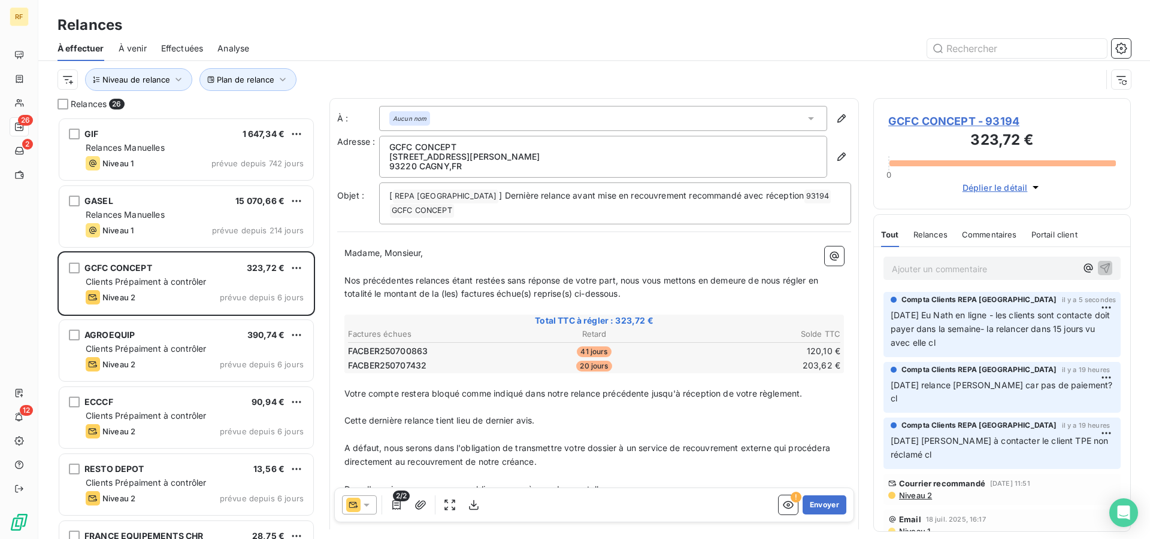
click at [933, 120] on span "GCFC CONCEPT - 93194" at bounding box center [1002, 121] width 228 height 16
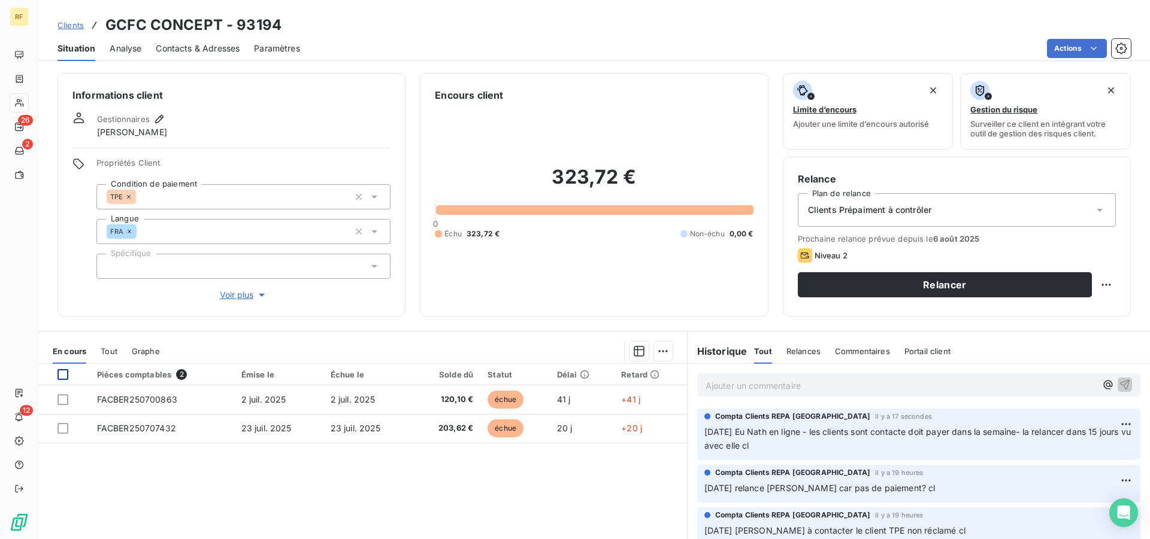
click at [66, 374] on div at bounding box center [62, 374] width 11 height 11
click at [662, 350] on html "RF 26 2 12 Clients GCFC CONCEPT - 93194 Situation Analyse Contacts & Adresses P…" at bounding box center [575, 269] width 1150 height 539
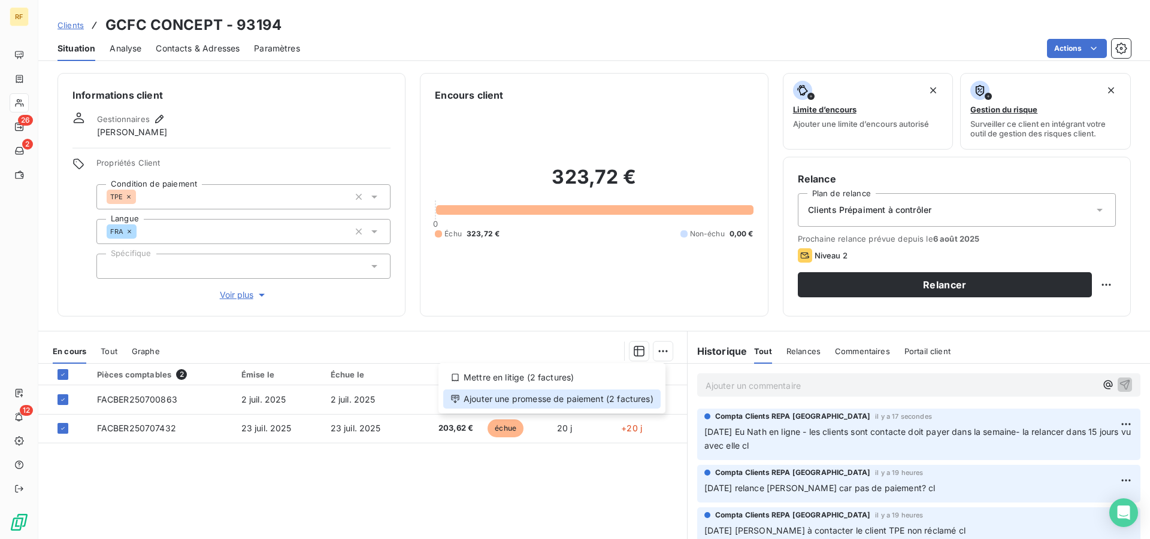
click at [531, 405] on div "Ajouter une promesse de paiement (2 factures)" at bounding box center [551, 399] width 217 height 19
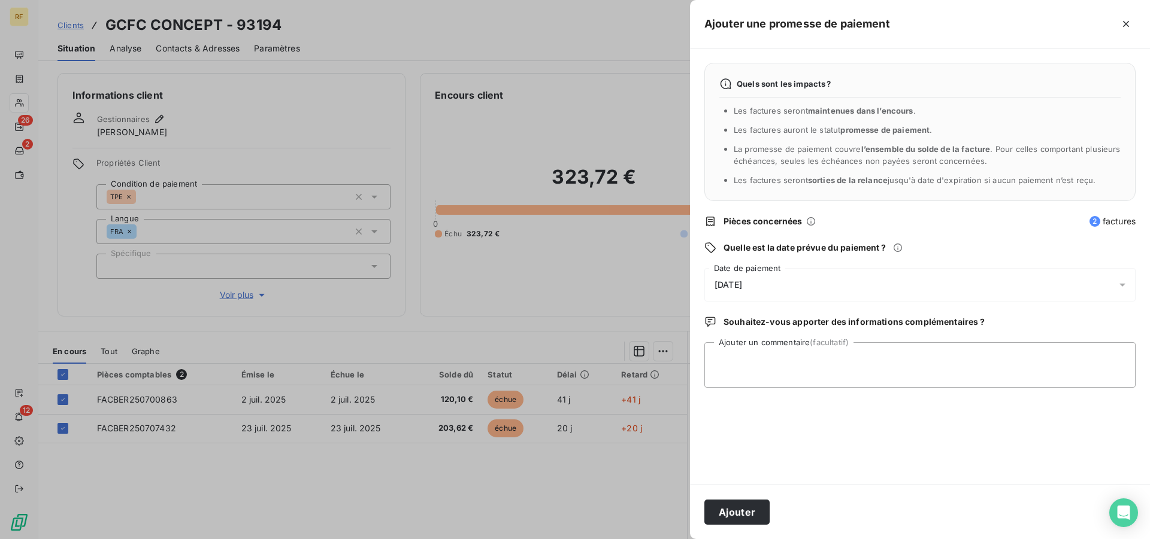
click at [742, 281] on span "[DATE]" at bounding box center [728, 285] width 28 height 10
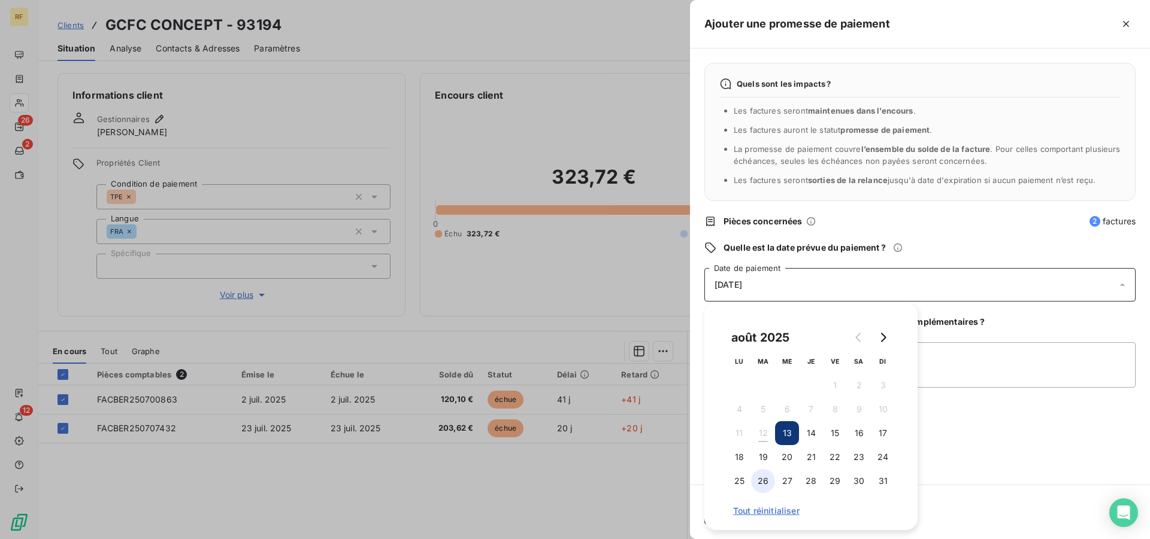
click at [764, 483] on button "26" at bounding box center [763, 481] width 24 height 24
click at [1045, 366] on textarea "Ajouter un commentaire (facultatif)" at bounding box center [919, 365] width 431 height 46
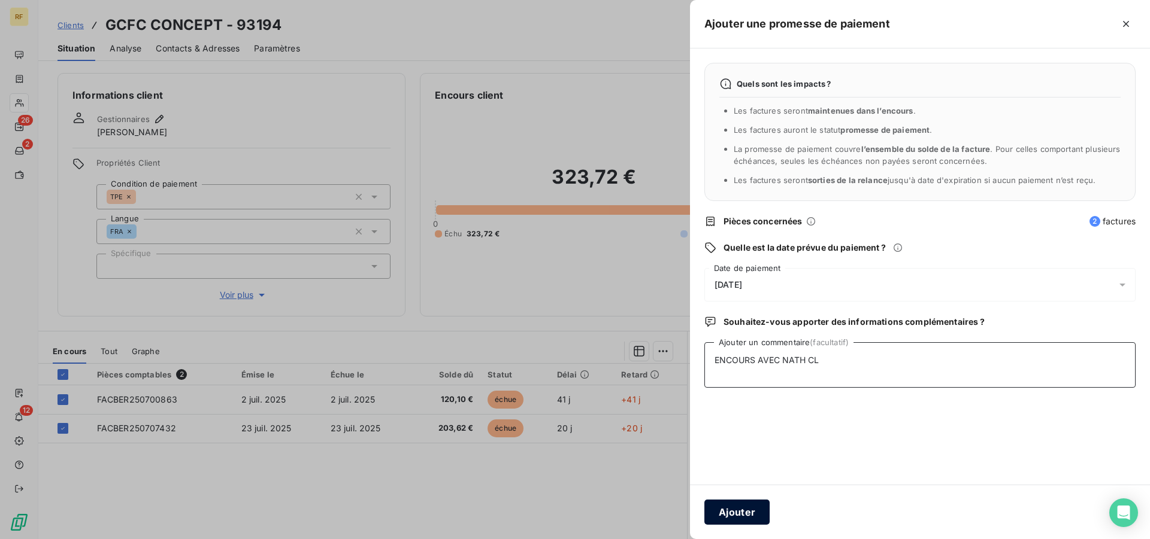
type textarea "ENCOURS AVEC NATH CL"
click at [744, 508] on button "Ajouter" at bounding box center [736, 512] width 65 height 25
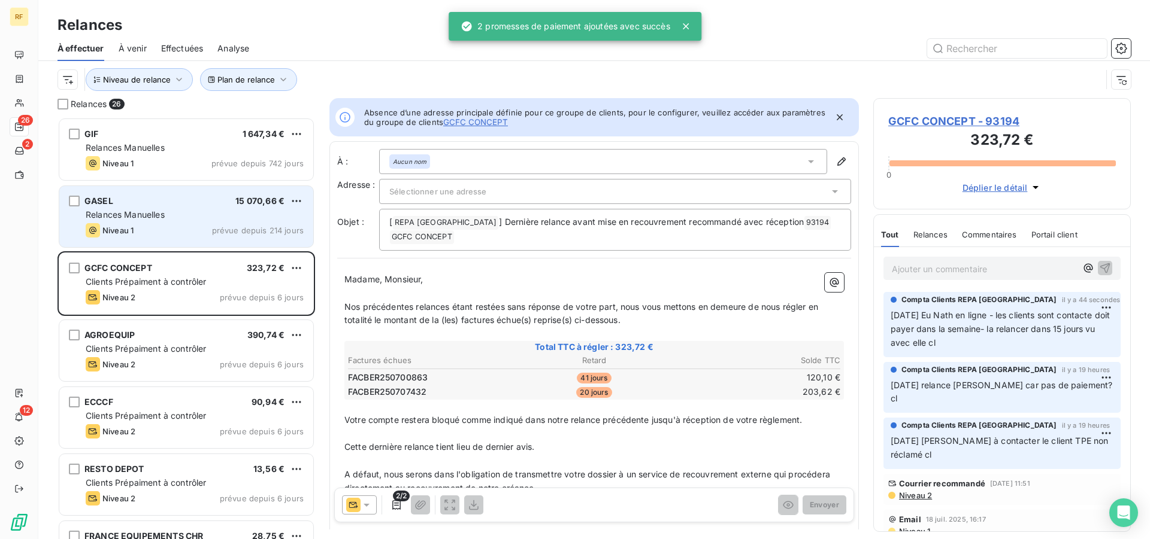
scroll to position [412, 247]
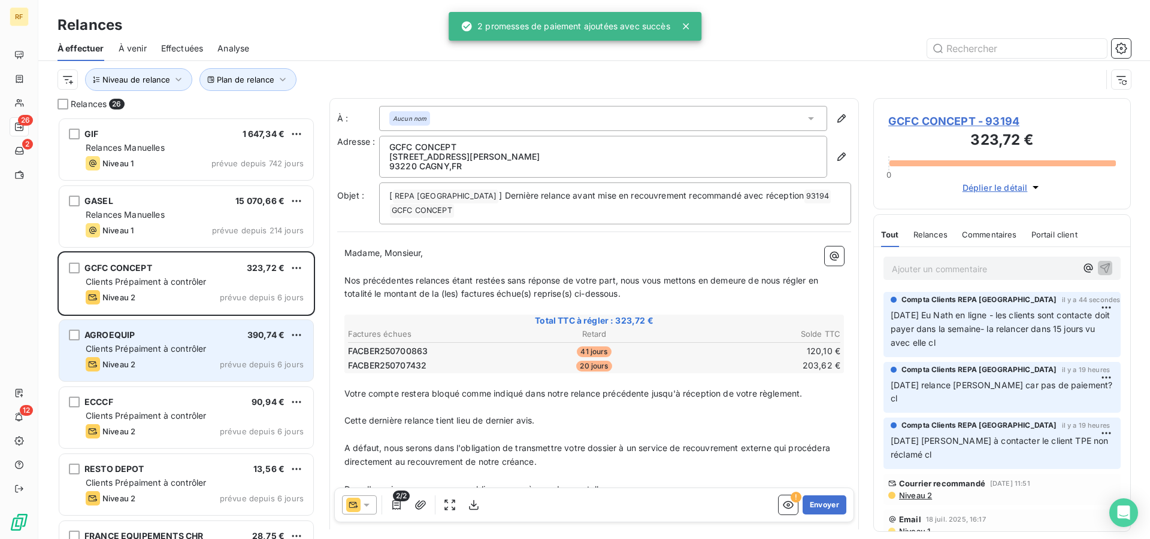
click at [133, 348] on span "Clients Prépaiment à contrôler" at bounding box center [146, 349] width 121 height 10
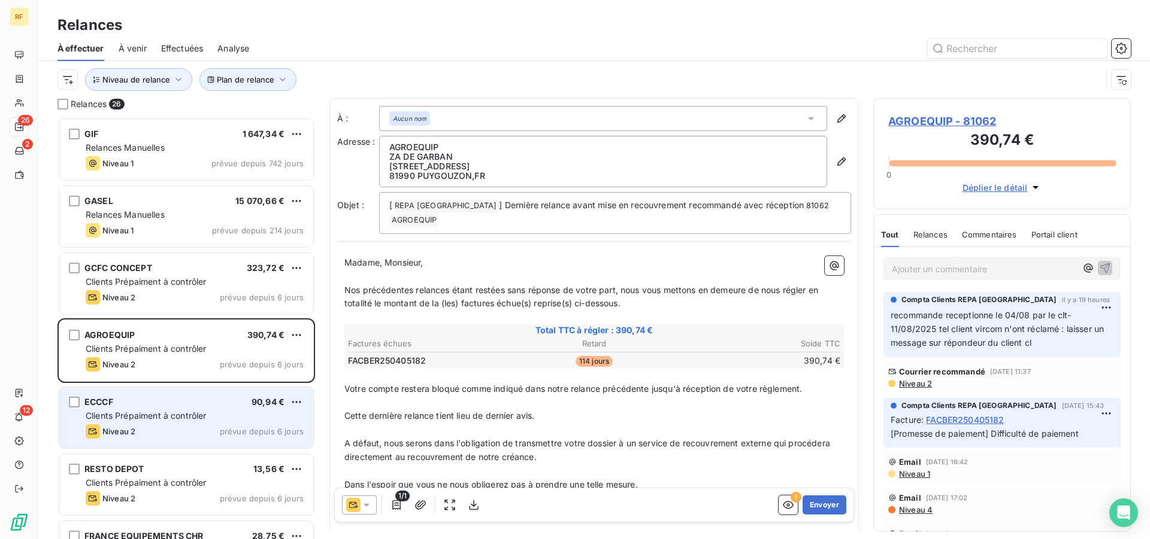
click at [144, 407] on div "ECCCF 90,94 €" at bounding box center [195, 402] width 218 height 11
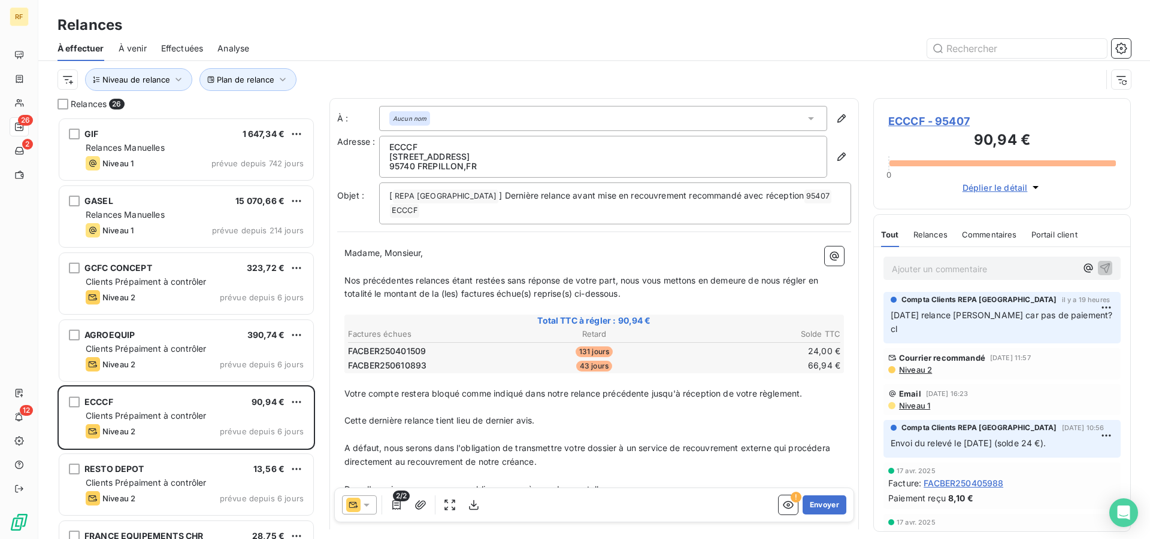
click at [986, 274] on p "Ajouter un commentaire ﻿" at bounding box center [983, 269] width 184 height 15
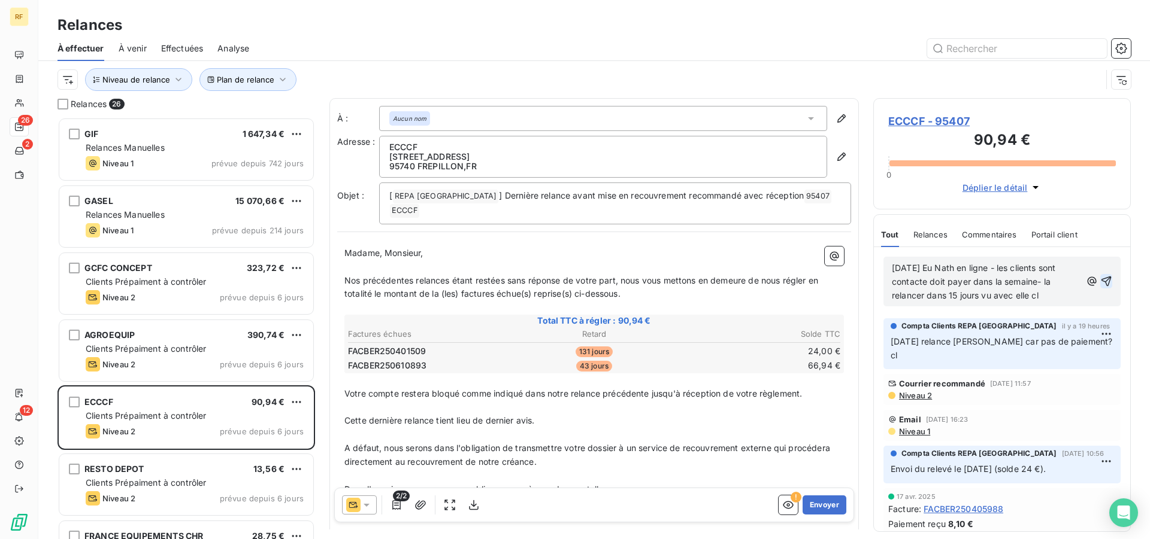
click at [1101, 280] on icon "button" at bounding box center [1106, 282] width 10 height 10
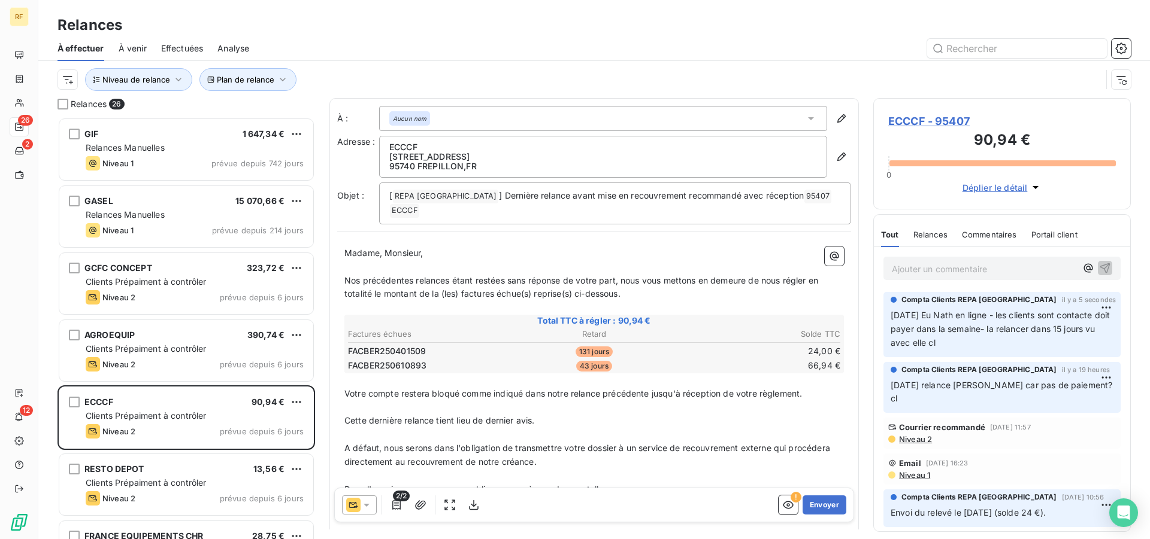
click at [922, 122] on span "ECCCF - 95407" at bounding box center [1002, 121] width 228 height 16
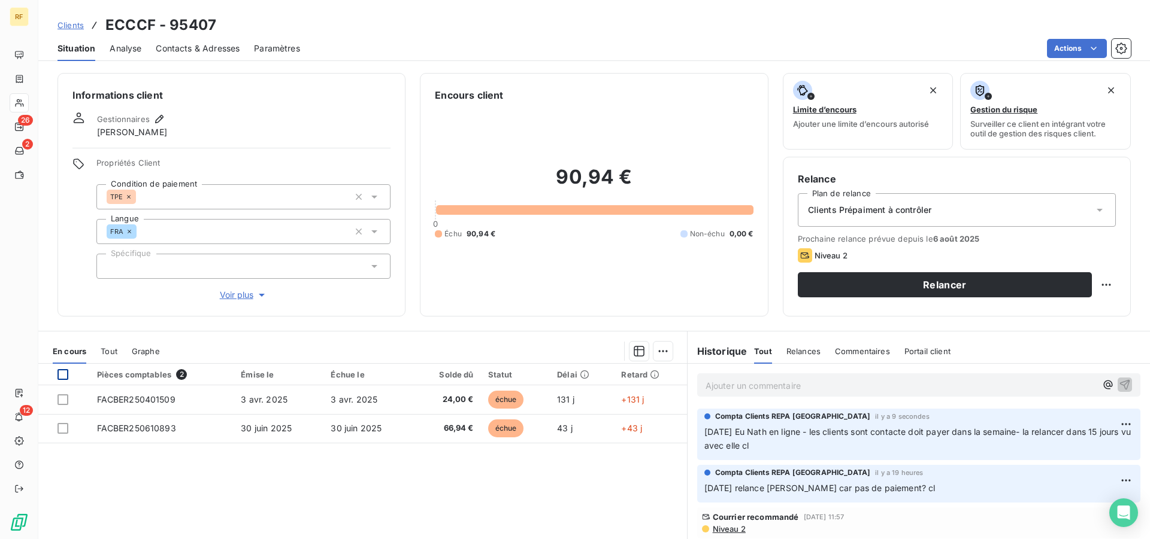
click at [65, 377] on div at bounding box center [62, 374] width 11 height 11
click at [655, 351] on html "RF 26 2 12 Clients ECCCF - 95407 Situation Analyse Contacts & Adresses Paramètr…" at bounding box center [575, 269] width 1150 height 539
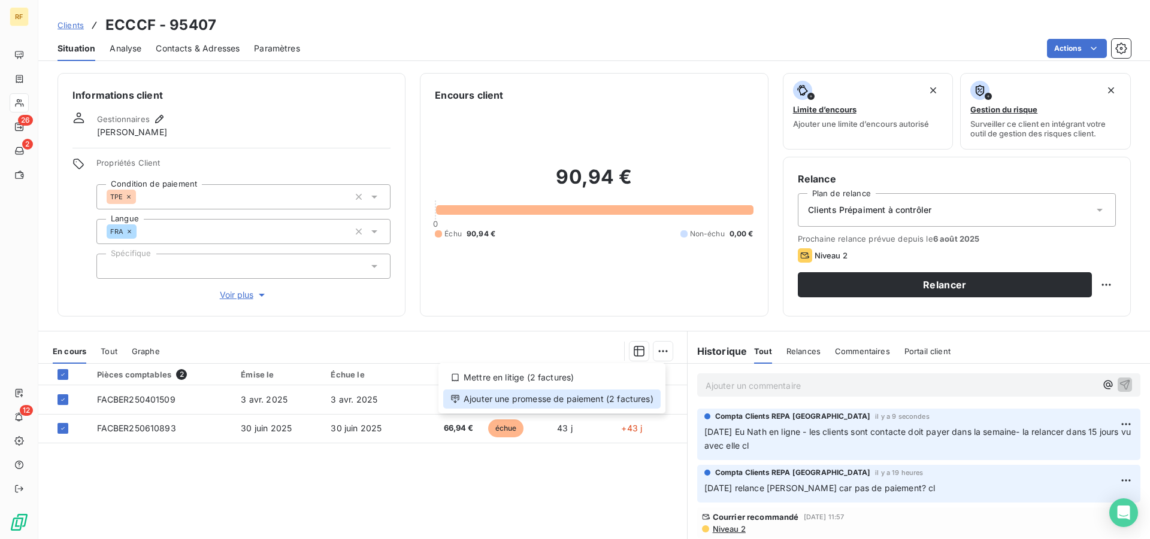
click at [559, 408] on div "Ajouter une promesse de paiement (2 factures)" at bounding box center [551, 399] width 217 height 19
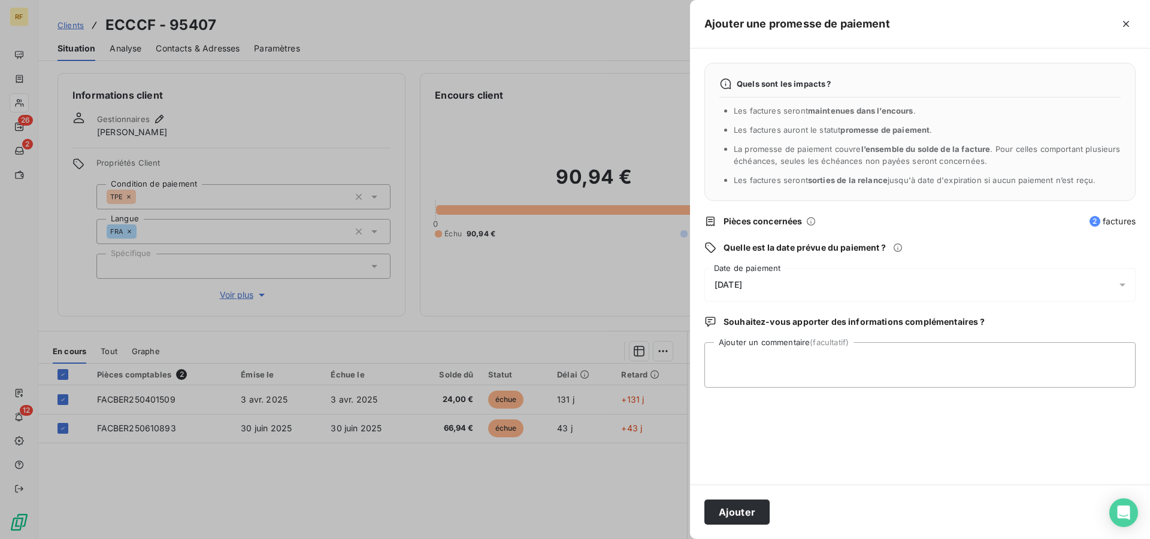
click at [742, 288] on span "[DATE]" at bounding box center [728, 285] width 28 height 10
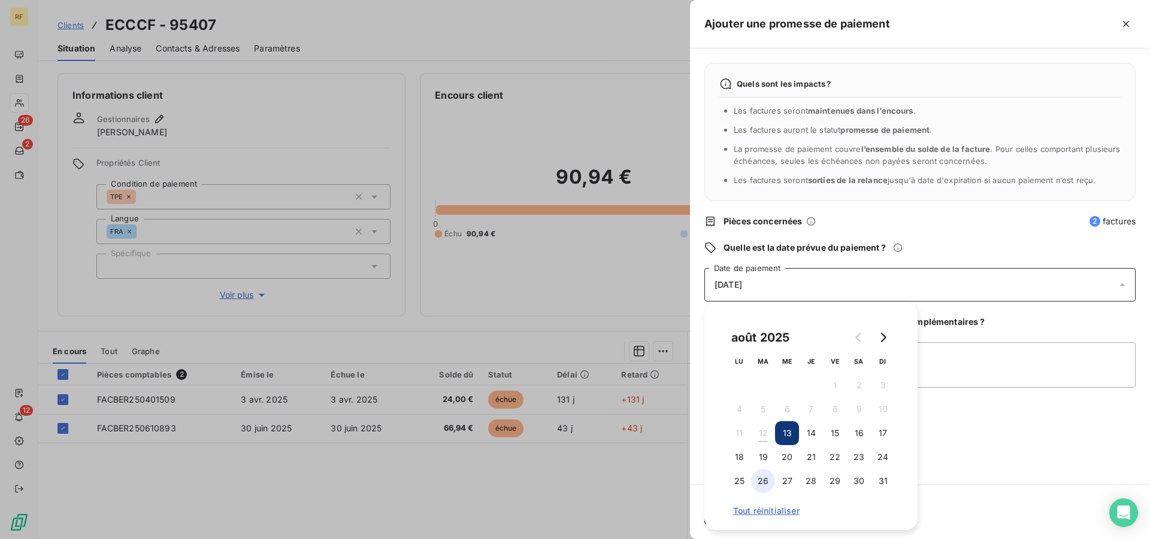
click at [763, 482] on button "26" at bounding box center [763, 481] width 24 height 24
click at [935, 371] on textarea "Ajouter un commentaire (facultatif)" at bounding box center [919, 365] width 431 height 46
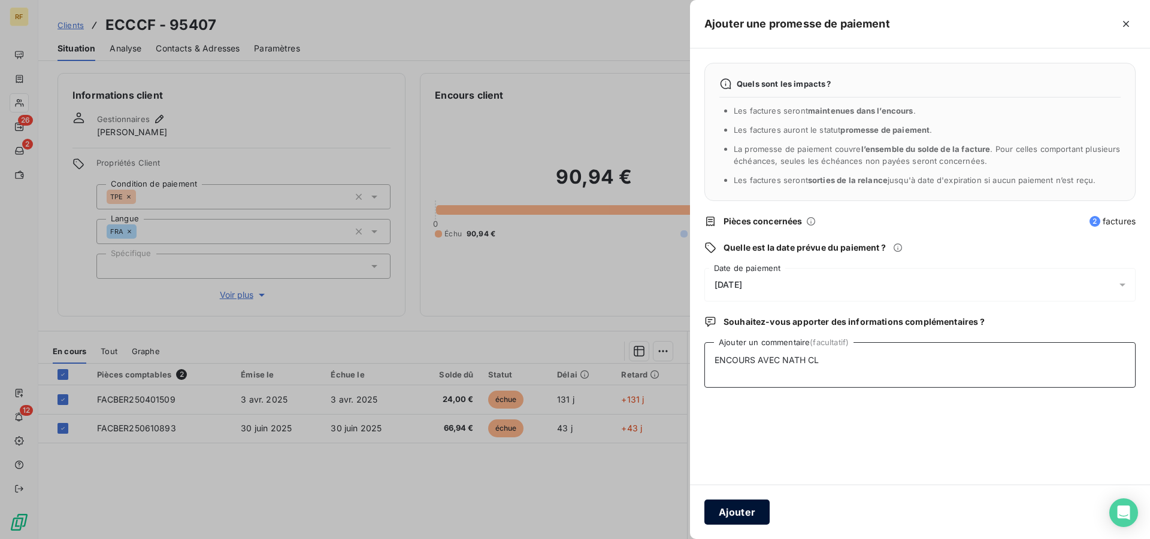
type textarea "ENCOURS AVEC NATH CL"
click at [736, 512] on button "Ajouter" at bounding box center [736, 512] width 65 height 25
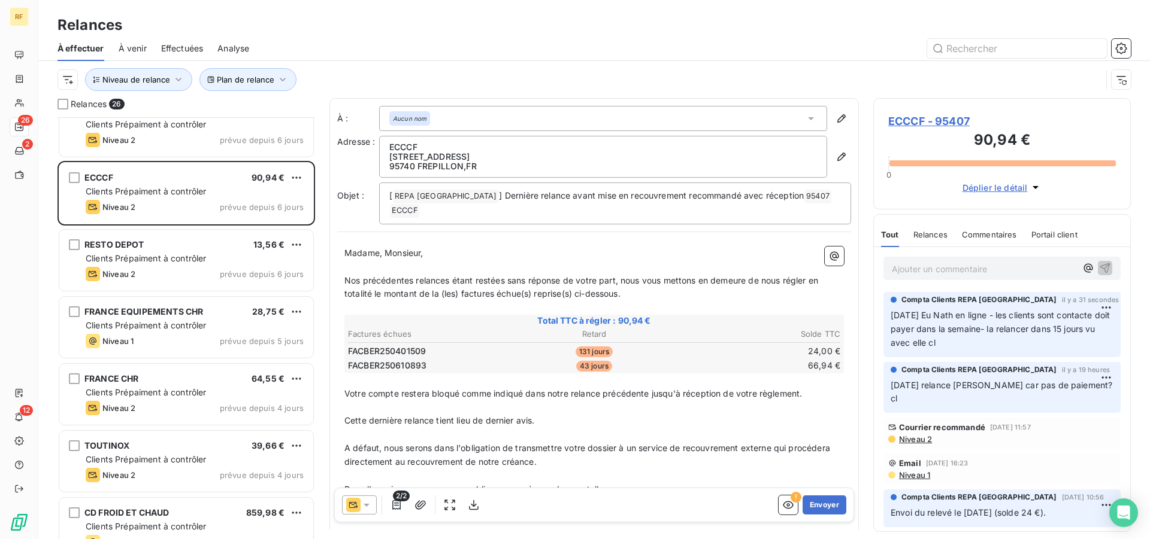
scroll to position [245, 0]
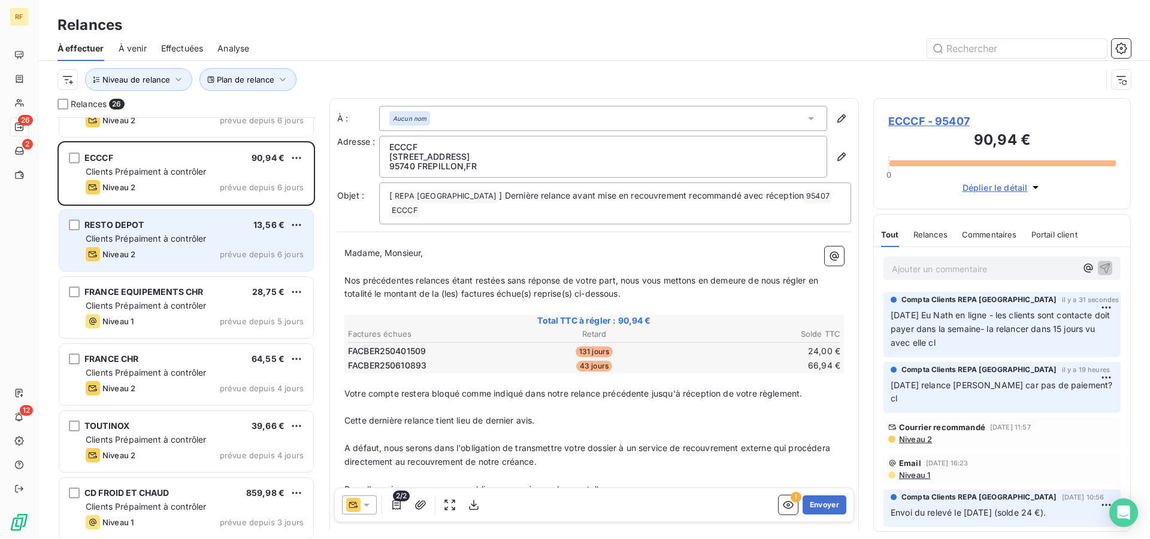
click at [155, 231] on div "RESTO DEPOT 13,56 € Clients Prépaiment à contrôler Niveau 2 prévue depuis 6 jou…" at bounding box center [186, 240] width 254 height 61
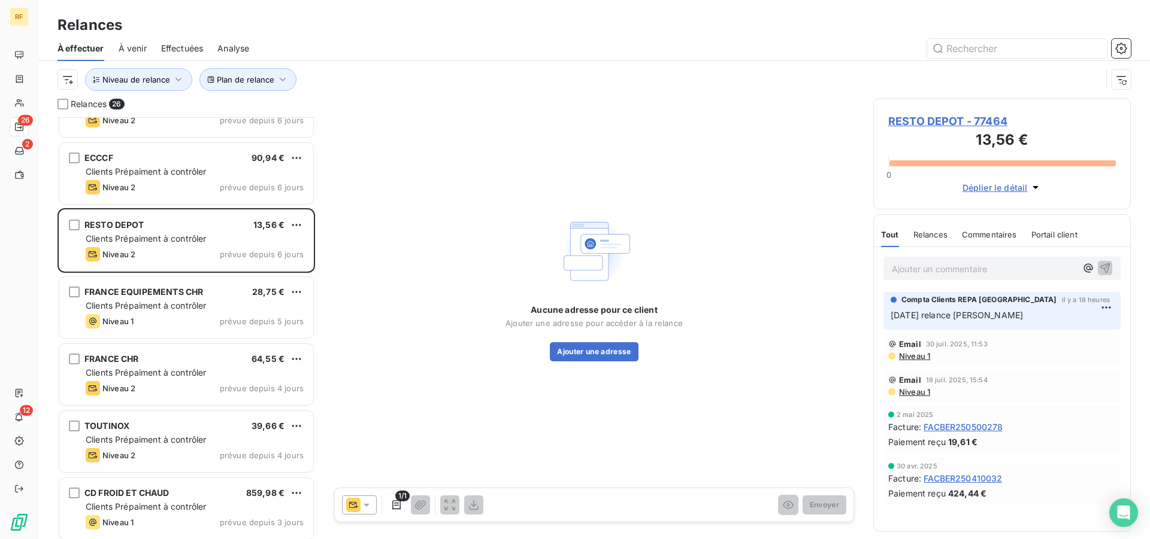
click at [990, 275] on p "Ajouter un commentaire ﻿" at bounding box center [983, 269] width 184 height 15
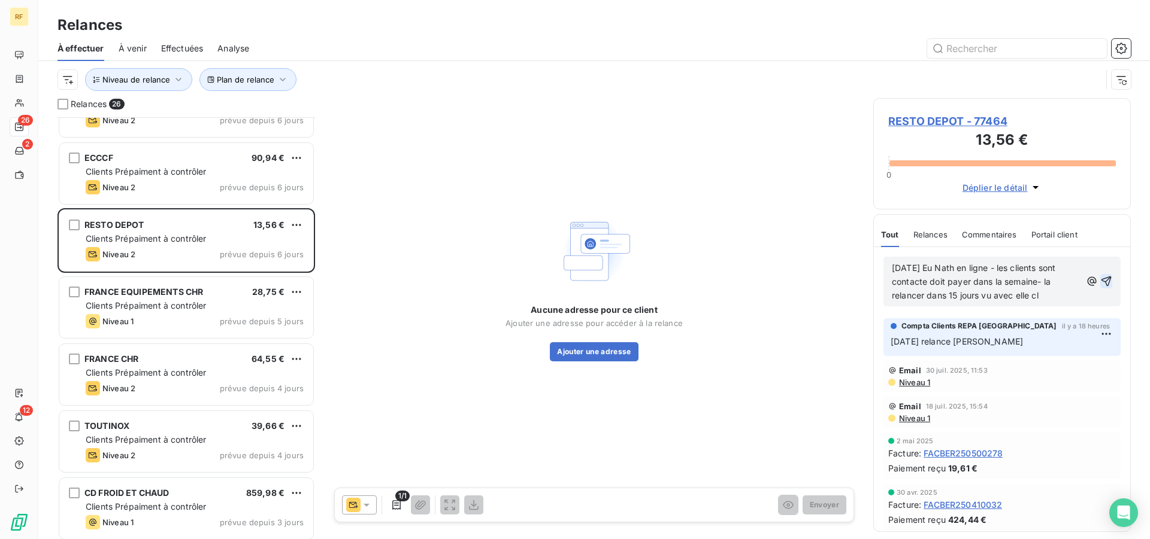
click at [1100, 284] on icon "button" at bounding box center [1106, 281] width 12 height 12
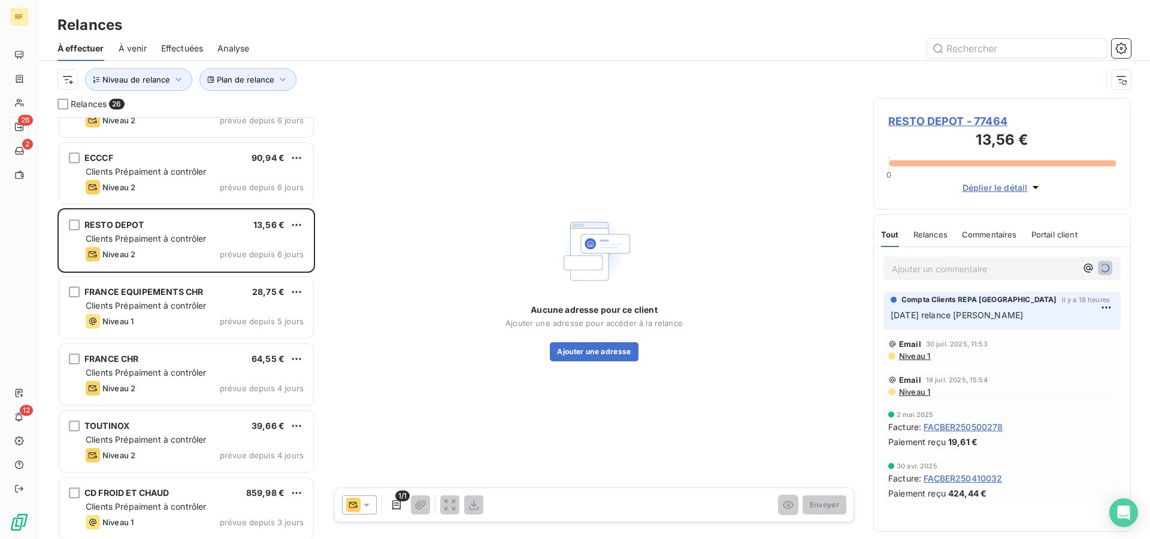
click at [950, 119] on span "RESTO DEPOT - 77464" at bounding box center [1002, 121] width 228 height 16
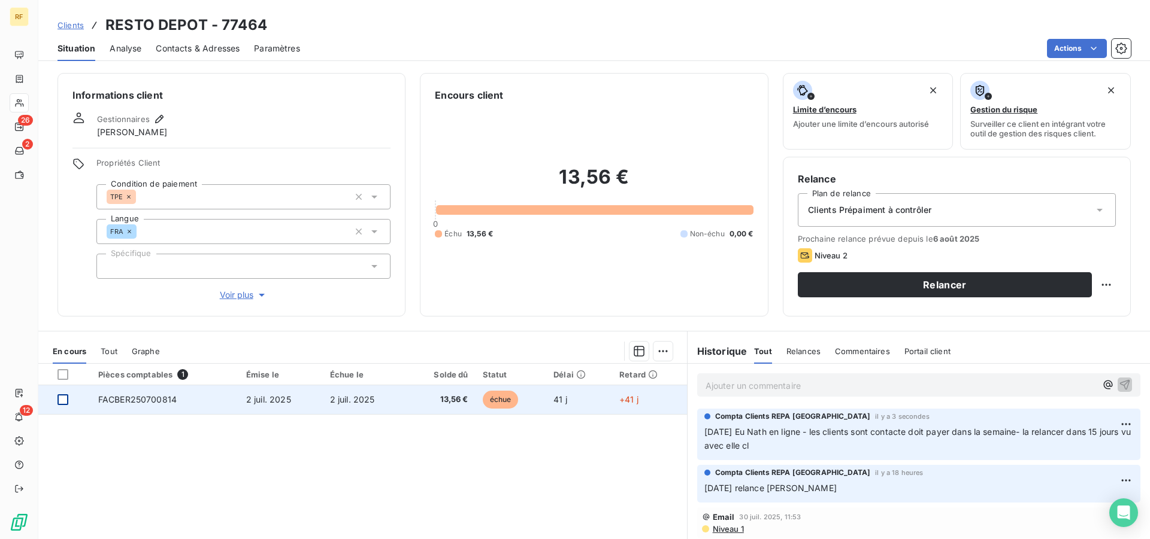
click at [62, 400] on div at bounding box center [62, 400] width 11 height 11
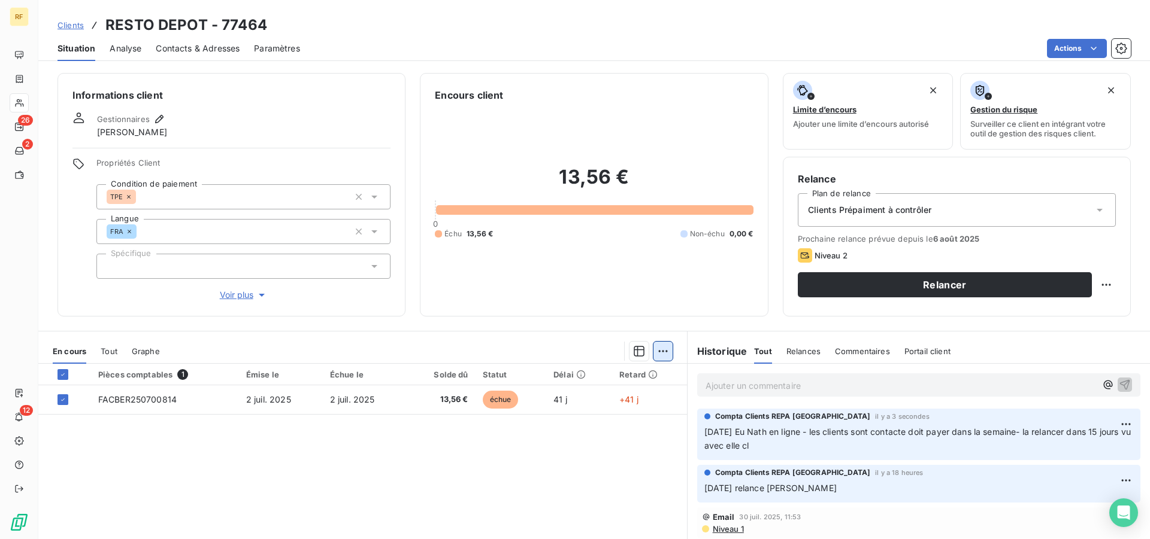
click at [656, 353] on html "RF 26 2 12 Clients RESTO DEPOT - 77464 Situation Analyse Contacts & Adresses Pa…" at bounding box center [575, 269] width 1150 height 539
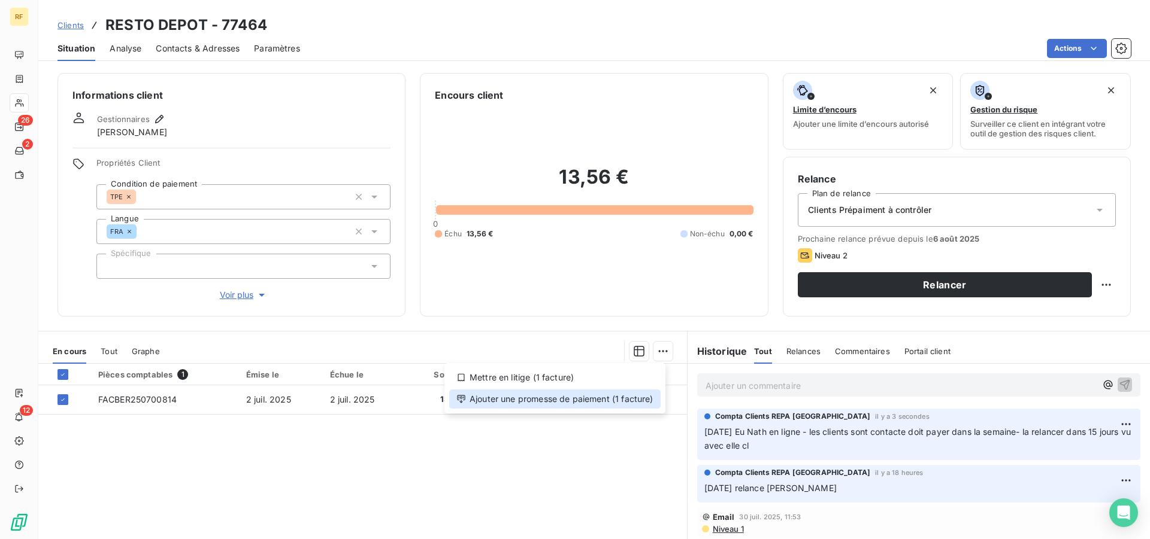
click at [581, 402] on div "Ajouter une promesse de paiement (1 facture)" at bounding box center [554, 399] width 211 height 19
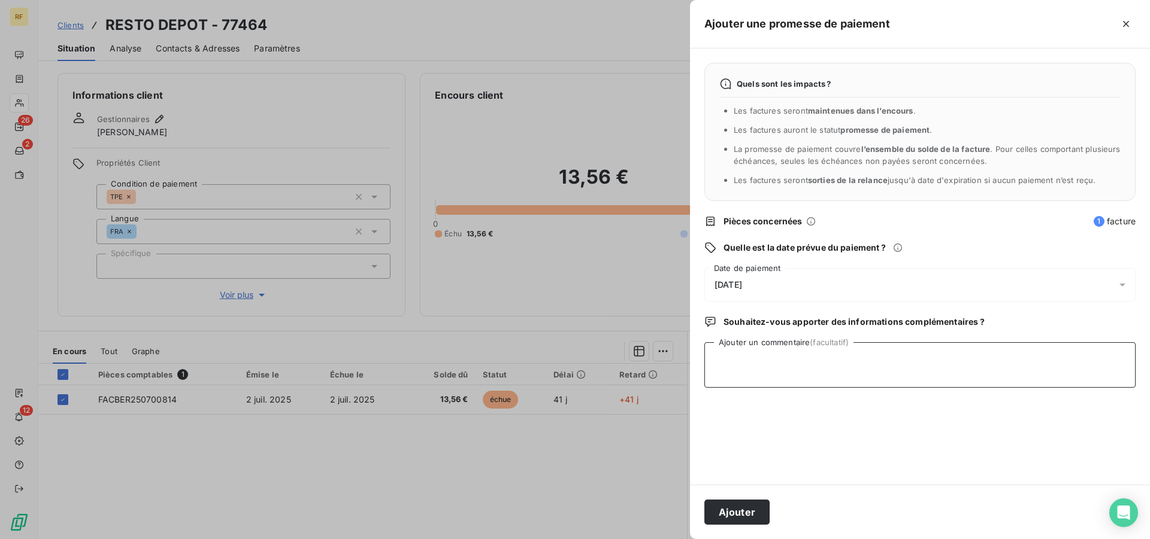
click at [806, 375] on textarea "Ajouter un commentaire (facultatif)" at bounding box center [919, 365] width 431 height 46
type textarea "ENCOURS AVEC NATH CL"
click at [722, 508] on button "Ajouter" at bounding box center [736, 512] width 65 height 25
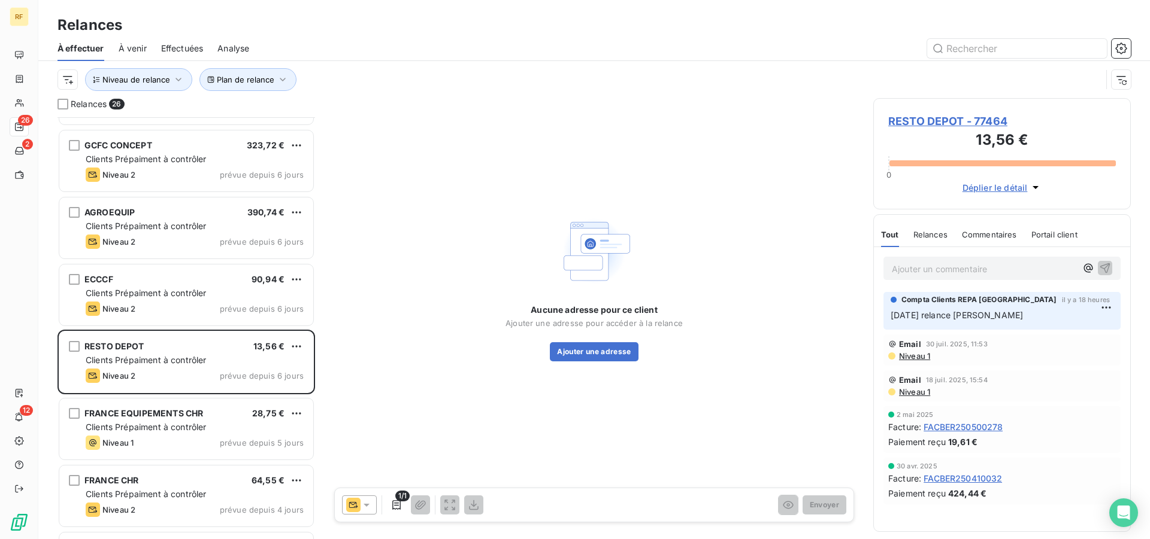
scroll to position [184, 0]
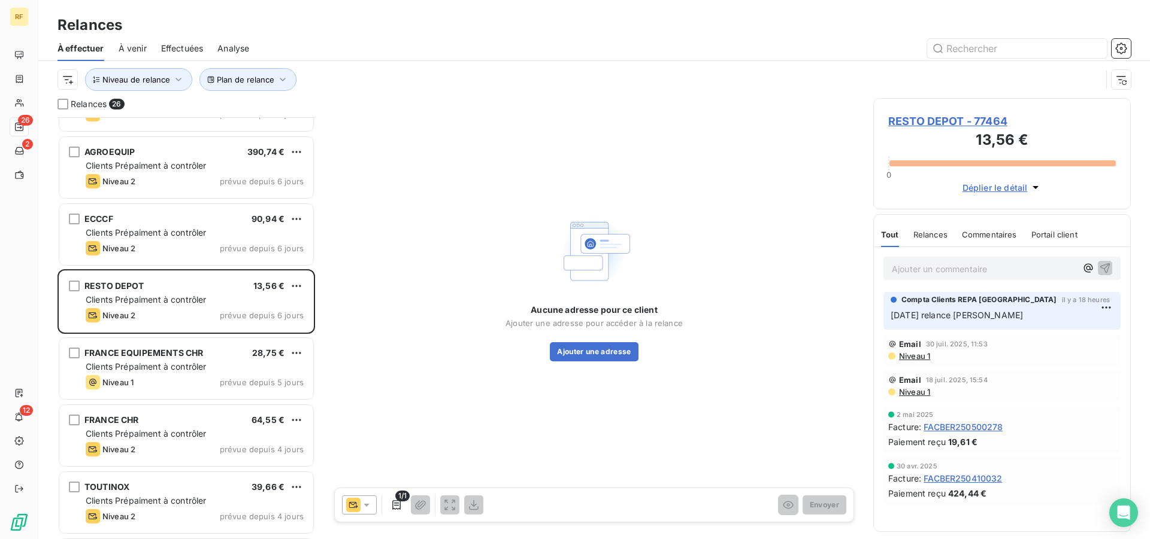
click at [148, 360] on div "FRANCE EQUIPEMENTS CHR 28,75 € Clients Prépaiment à contrôler Niveau 1 prévue d…" at bounding box center [186, 368] width 254 height 61
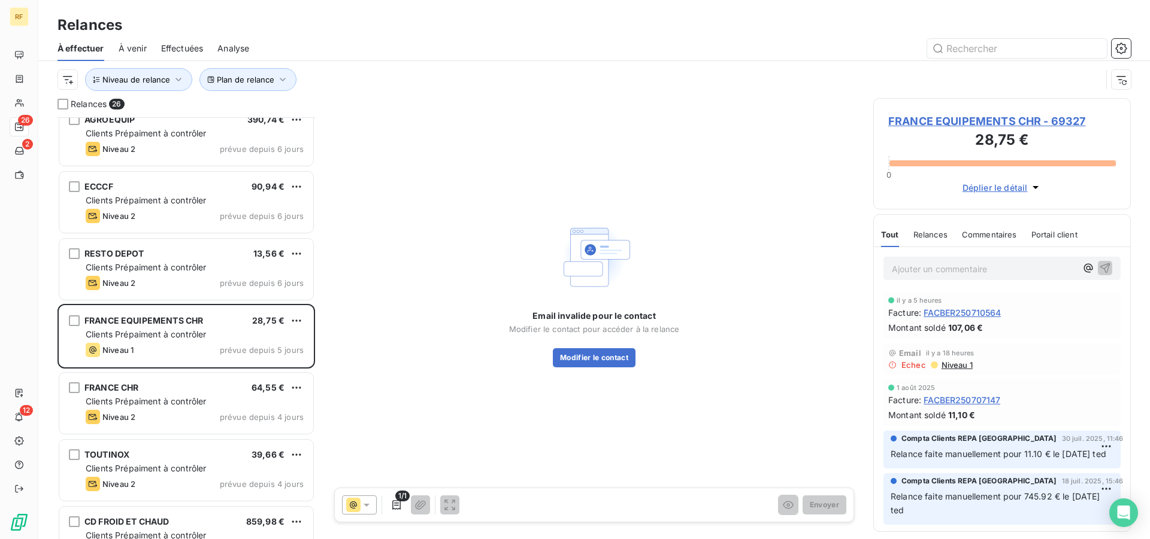
scroll to position [245, 0]
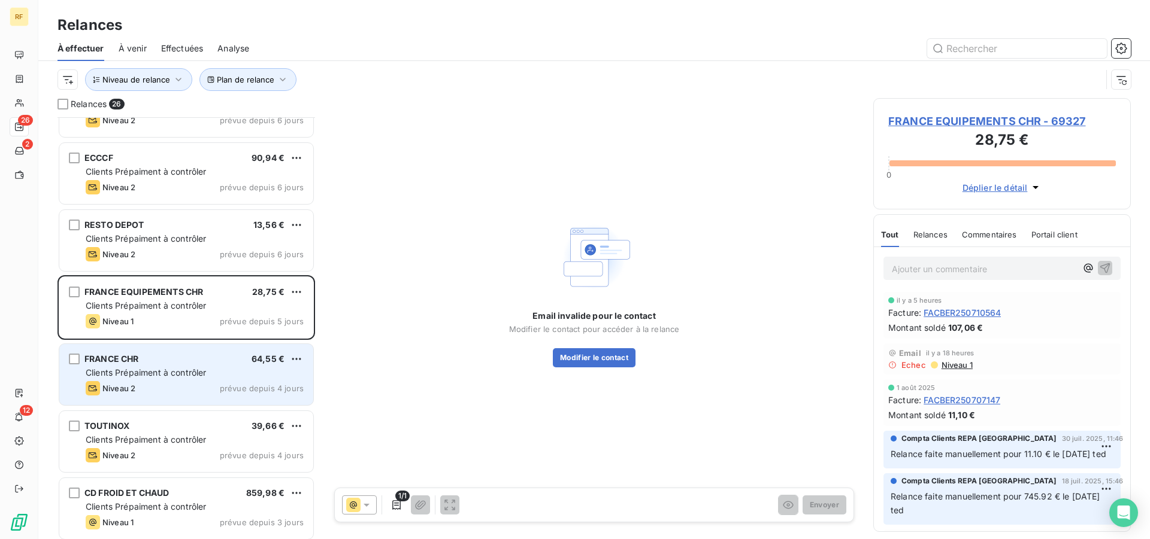
click at [178, 372] on span "Clients Prépaiment à contrôler" at bounding box center [146, 373] width 121 height 10
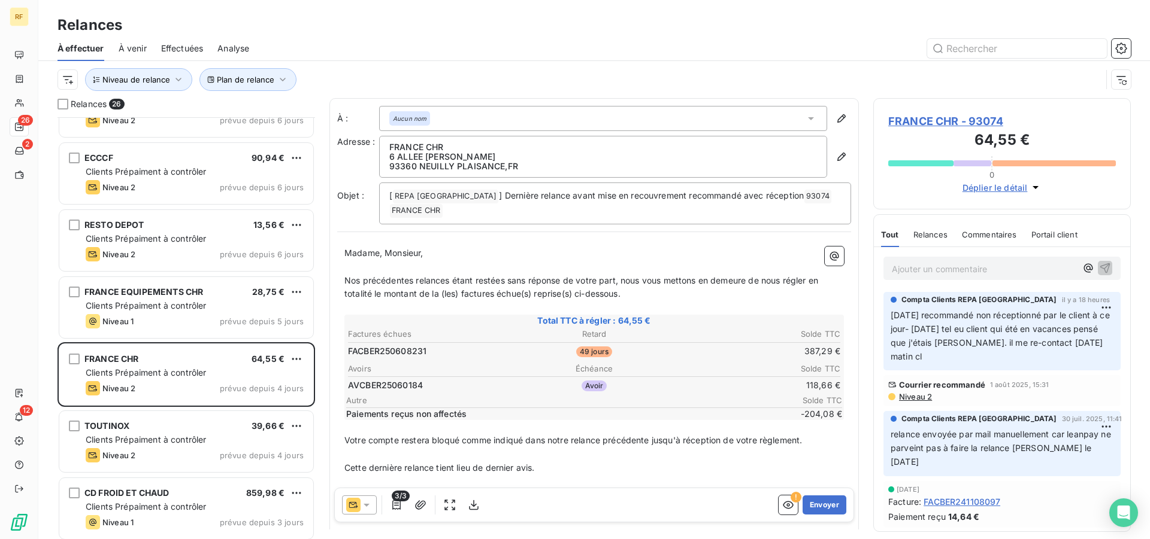
click at [978, 261] on div "Ajouter un commentaire ﻿" at bounding box center [983, 268] width 184 height 16
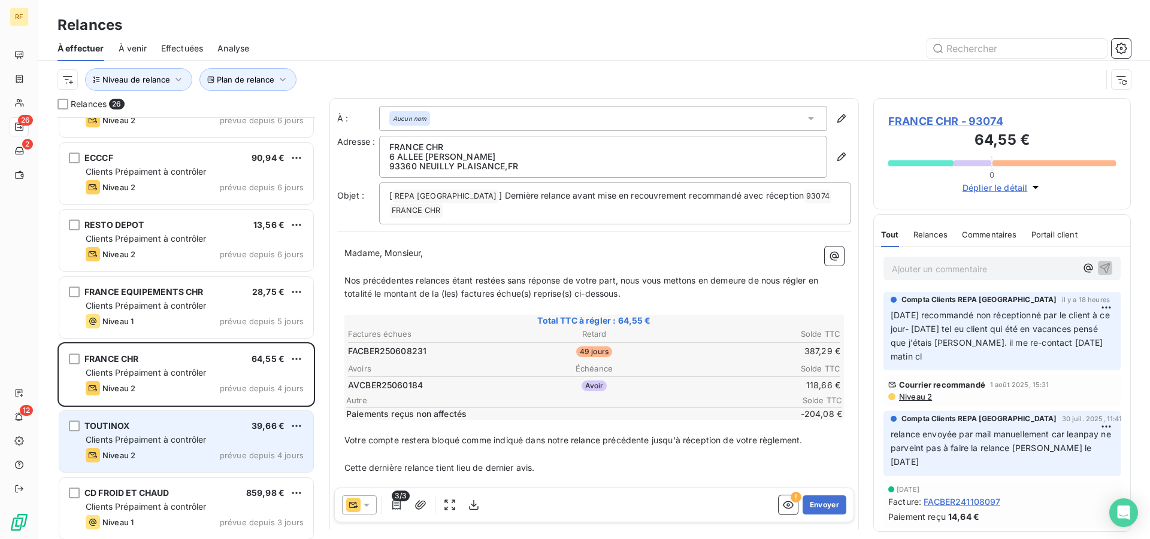
click at [216, 435] on div "Clients Prépaiment à contrôler" at bounding box center [195, 440] width 218 height 12
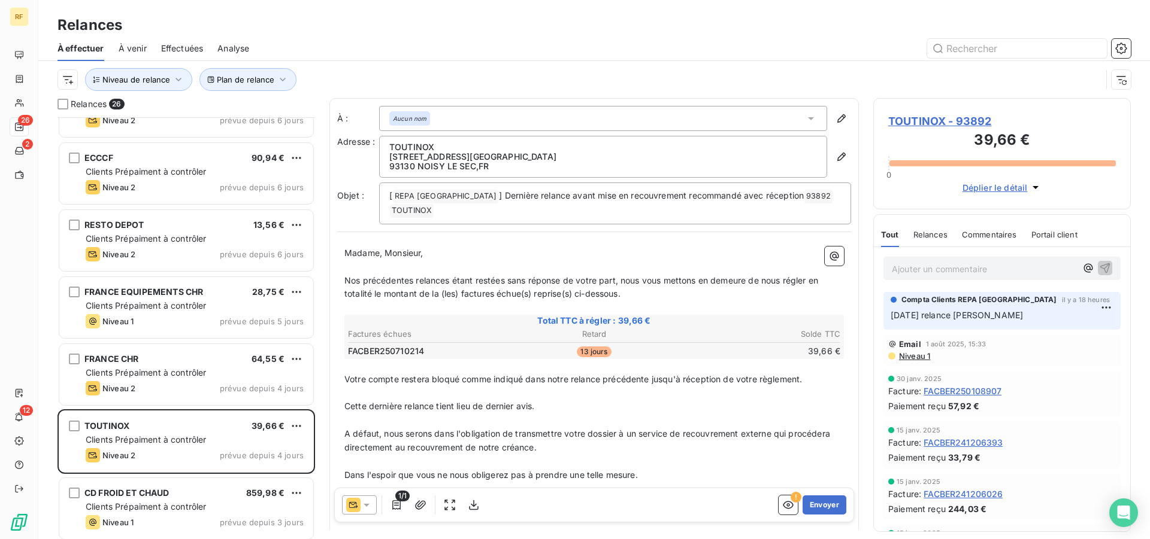
click at [979, 278] on div "Ajouter un commentaire ﻿" at bounding box center [1001, 268] width 237 height 23
click at [985, 268] on p "Ajouter un commentaire ﻿" at bounding box center [983, 269] width 184 height 15
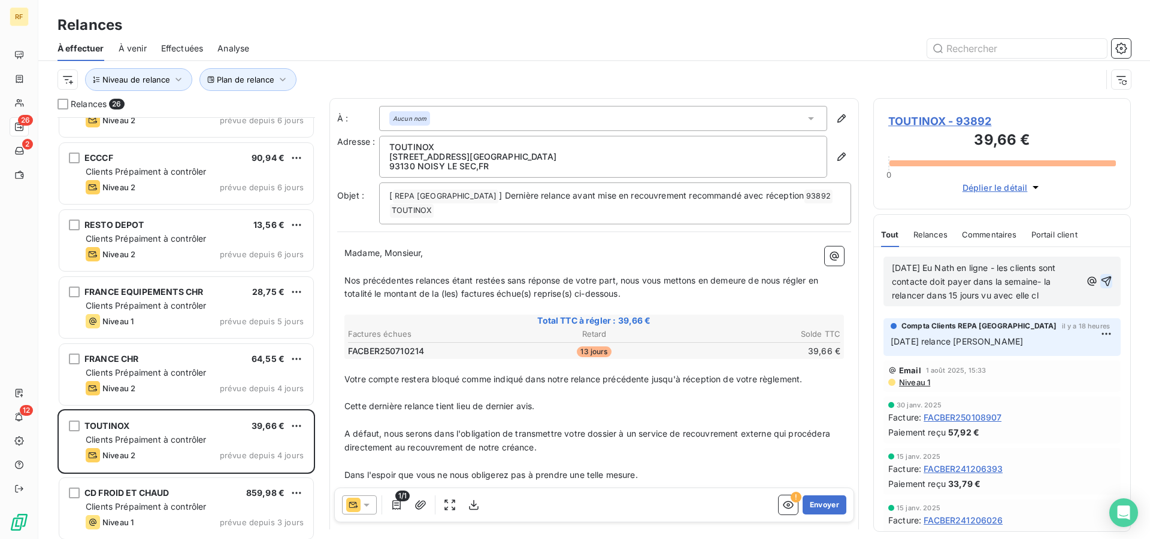
click at [1100, 282] on icon "button" at bounding box center [1106, 281] width 12 height 12
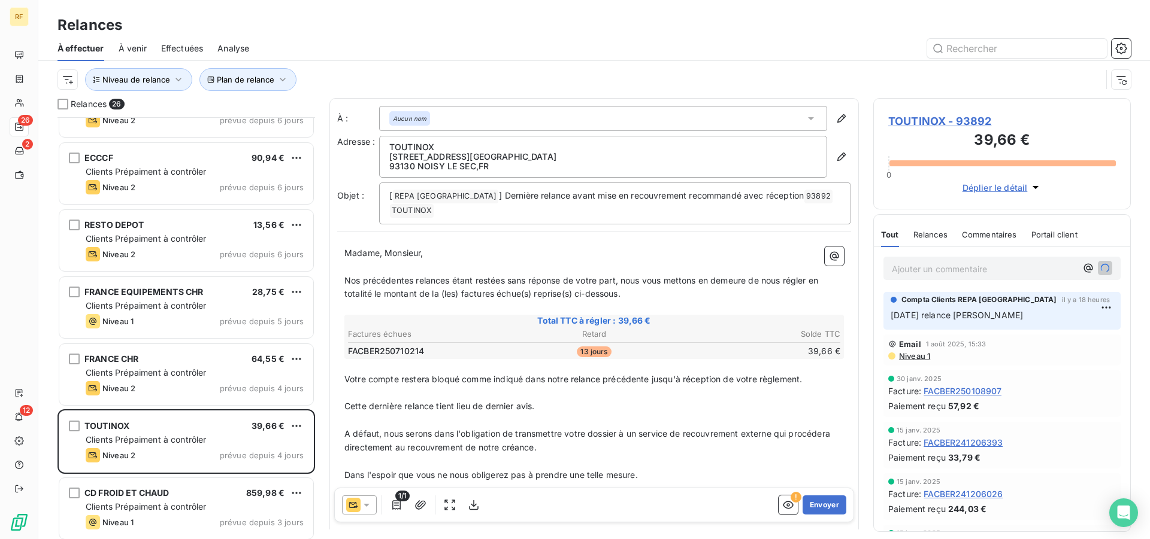
click at [968, 119] on span "TOUTINOX - 93892" at bounding box center [1002, 121] width 228 height 16
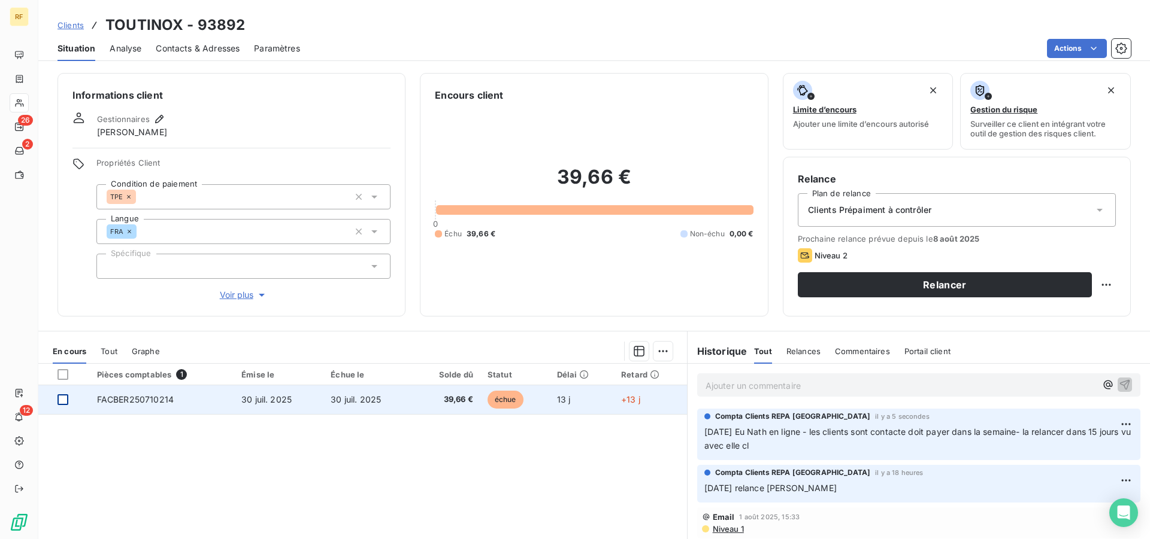
click at [63, 401] on div at bounding box center [62, 400] width 11 height 11
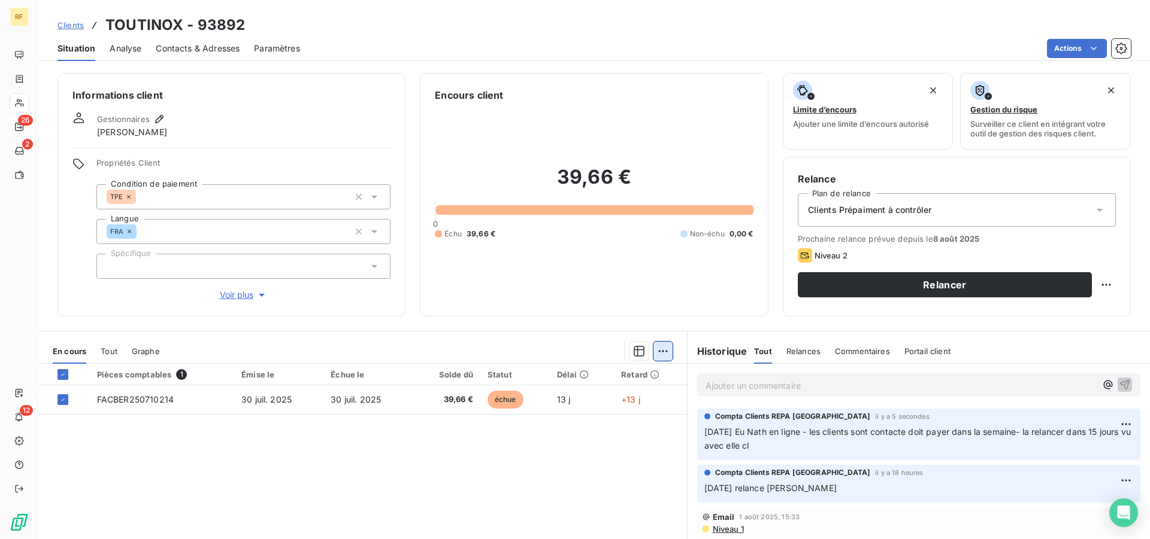
click at [655, 353] on html "RF 26 2 12 Clients TOUTINOX - 93892 Situation Analyse Contacts & Adresses Param…" at bounding box center [575, 269] width 1150 height 539
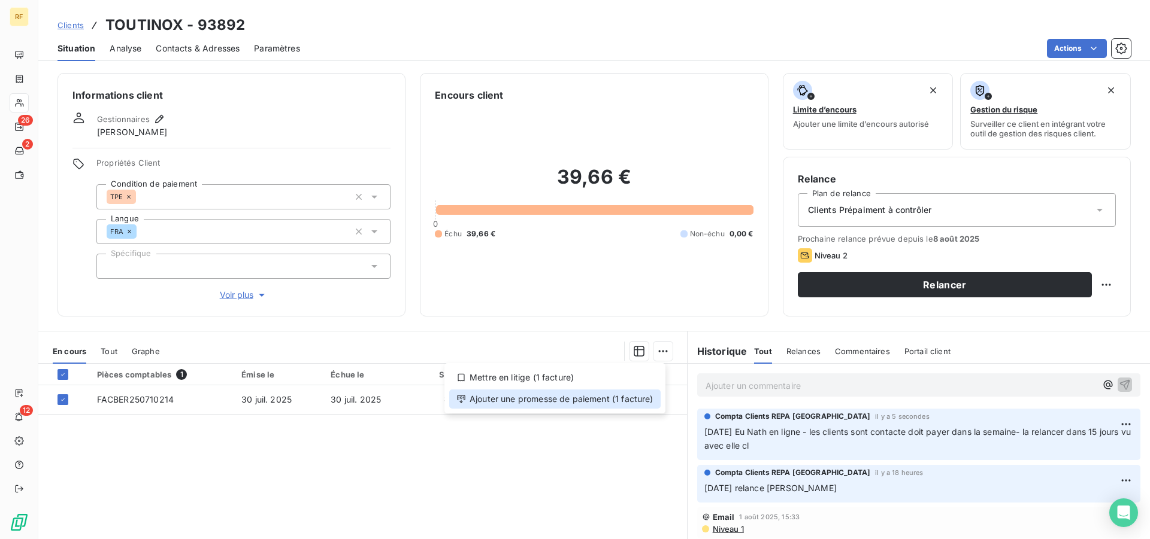
click at [637, 402] on div "Ajouter une promesse de paiement (1 facture)" at bounding box center [554, 399] width 211 height 19
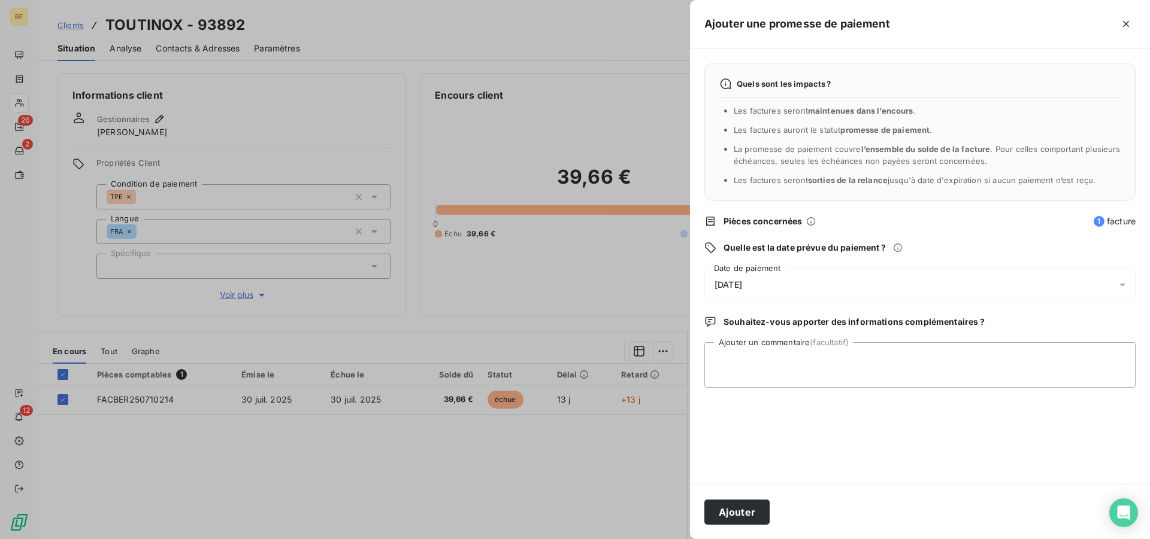
click at [742, 285] on span "[DATE]" at bounding box center [728, 285] width 28 height 10
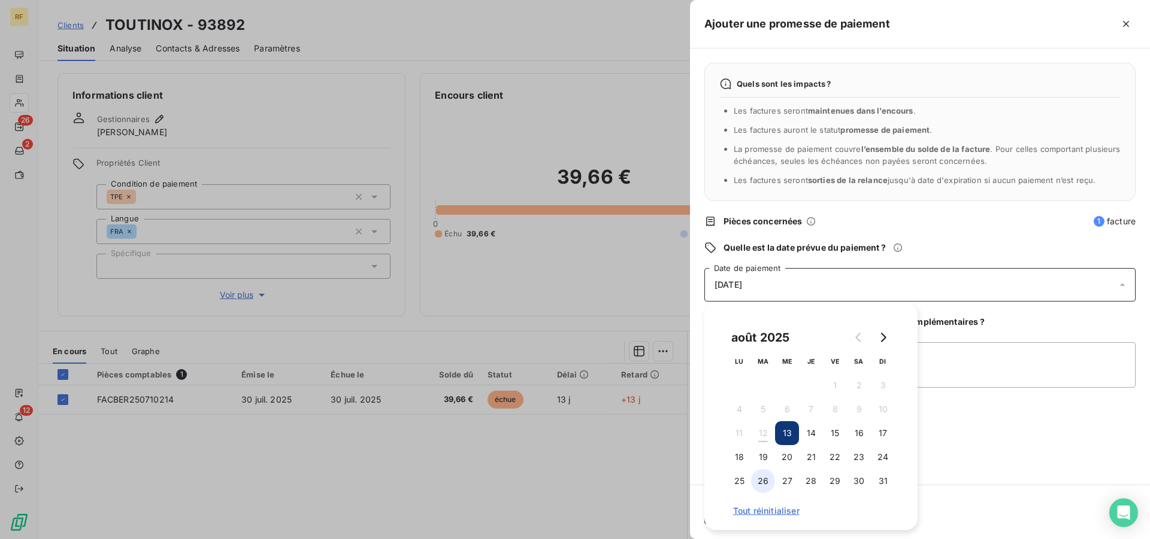
click at [766, 481] on button "26" at bounding box center [763, 481] width 24 height 24
click at [983, 383] on textarea "Ajouter un commentaire (facultatif)" at bounding box center [919, 365] width 431 height 46
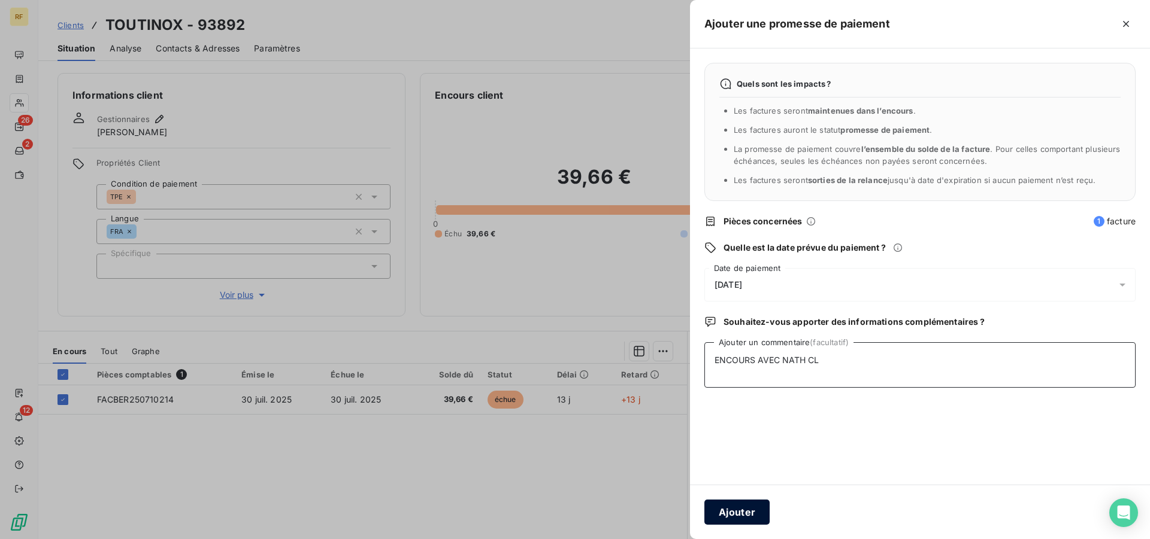
type textarea "ENCOURS AVEC NATH CL"
click at [735, 511] on button "Ajouter" at bounding box center [736, 512] width 65 height 25
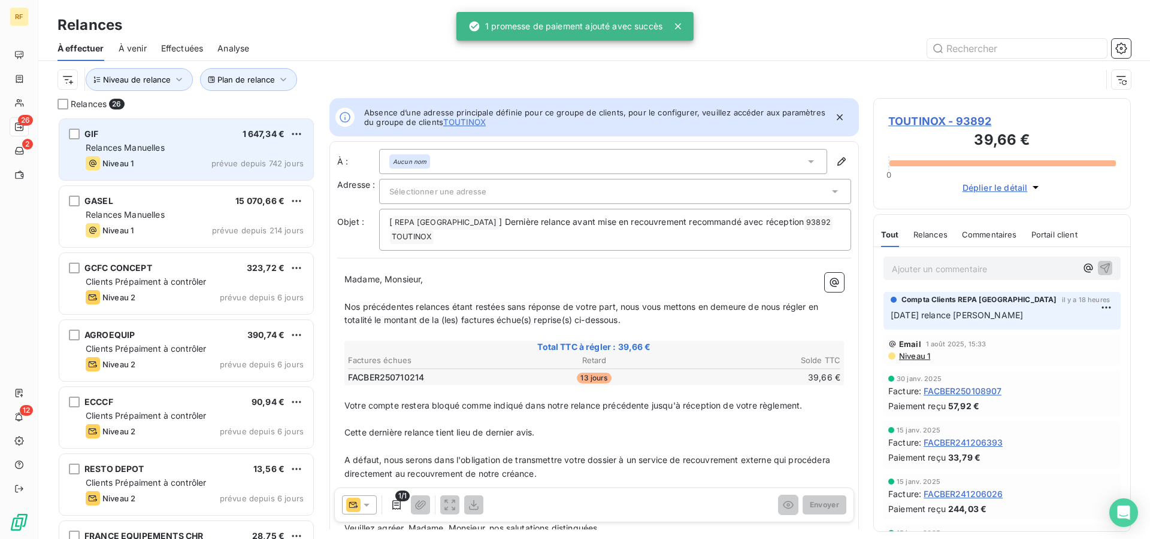
scroll to position [412, 247]
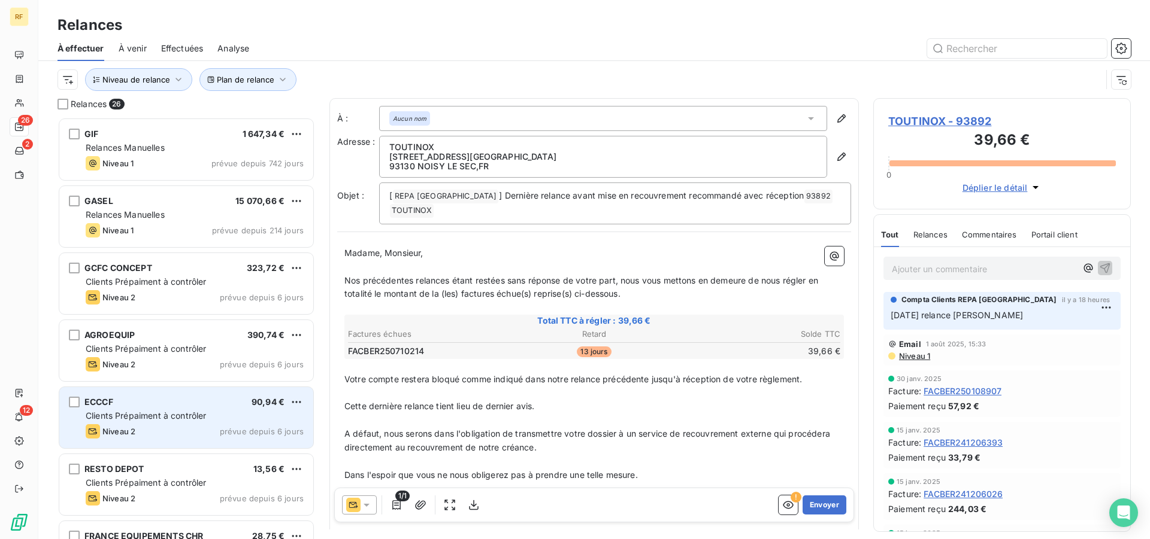
click at [232, 420] on div "Clients Prépaiment à contrôler" at bounding box center [195, 416] width 218 height 12
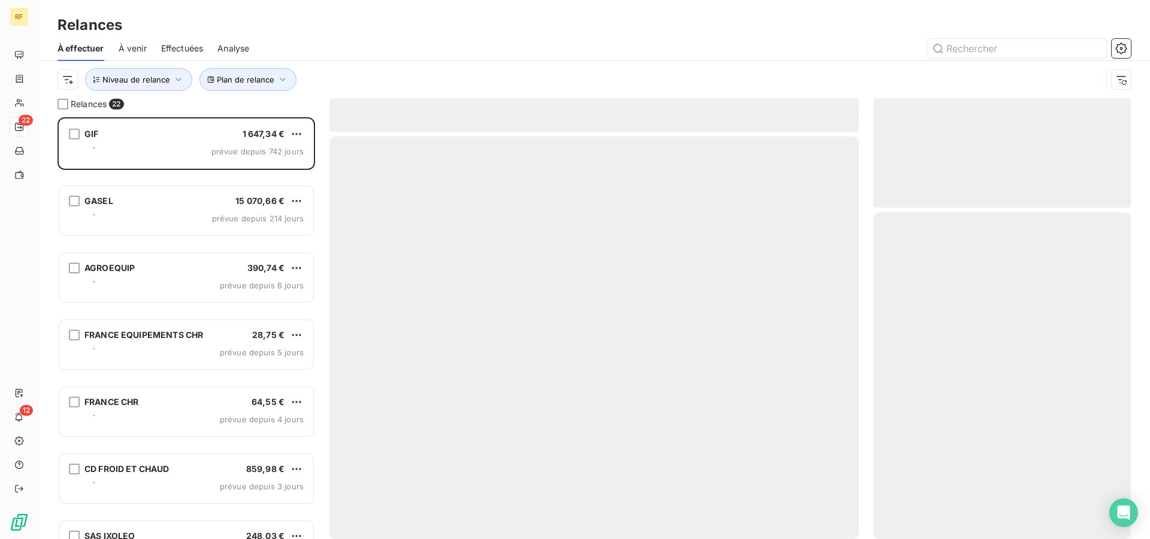
scroll to position [412, 247]
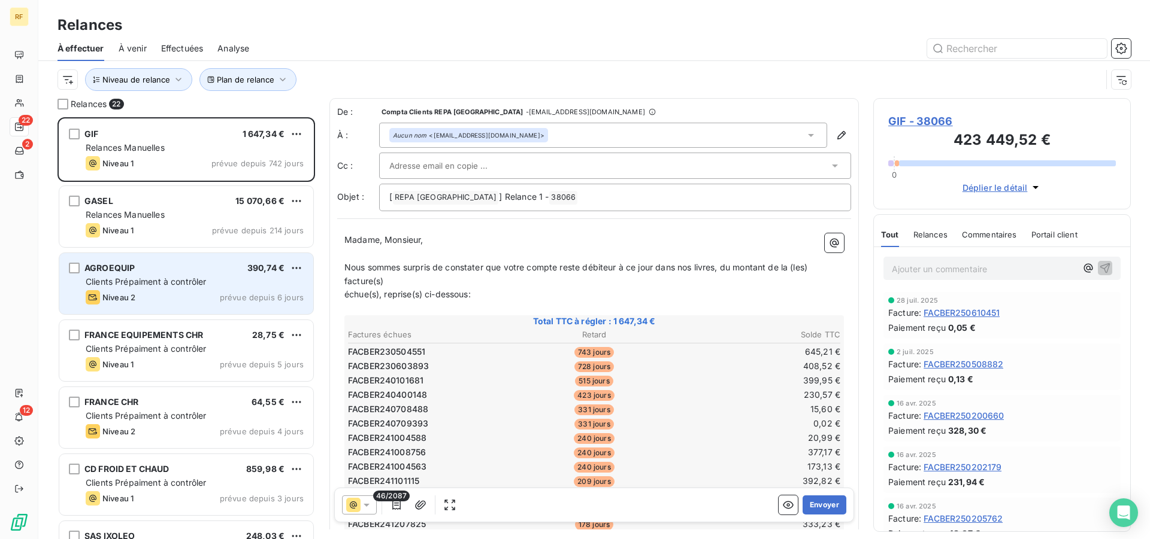
click at [163, 283] on span "Clients Prépaiment à contrôler" at bounding box center [146, 282] width 121 height 10
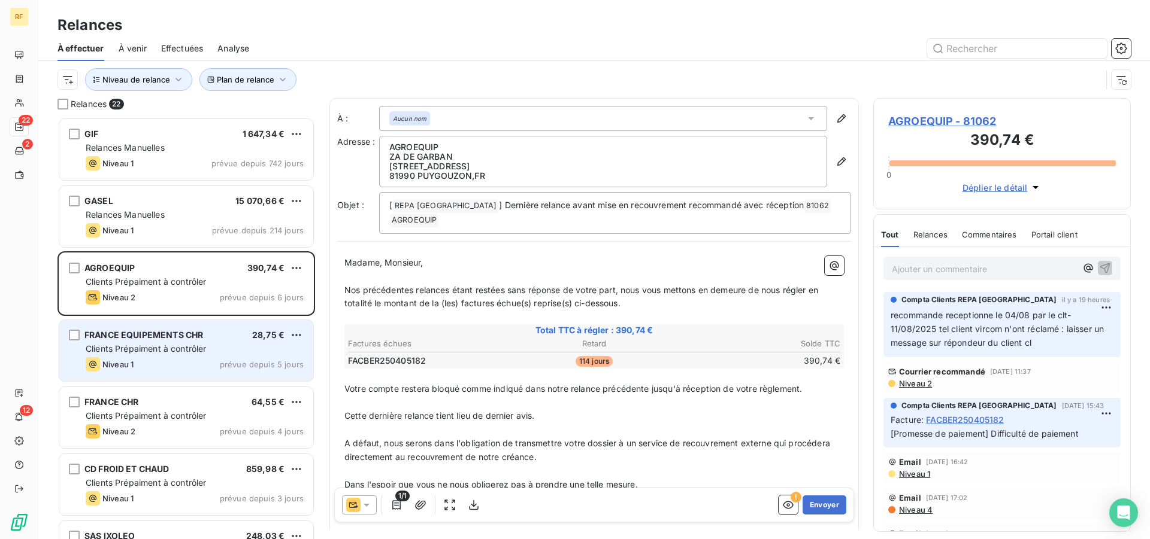
click at [164, 342] on div "FRANCE EQUIPEMENTS CHR 28,75 € Clients Prépaiment à contrôler Niveau 1 prévue d…" at bounding box center [186, 350] width 254 height 61
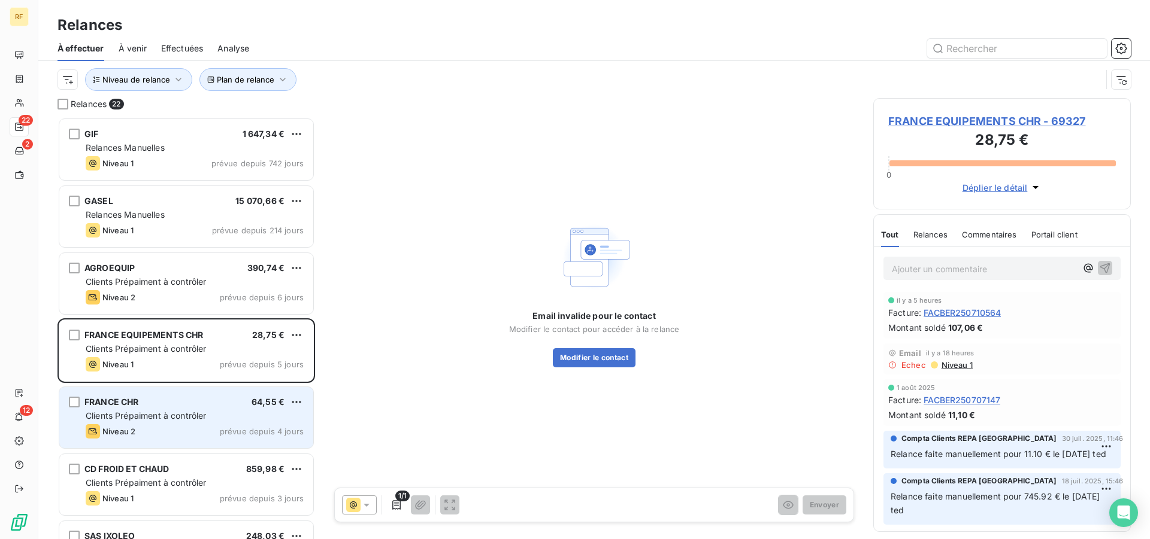
click at [160, 420] on span "Clients Prépaiment à contrôler" at bounding box center [146, 416] width 121 height 10
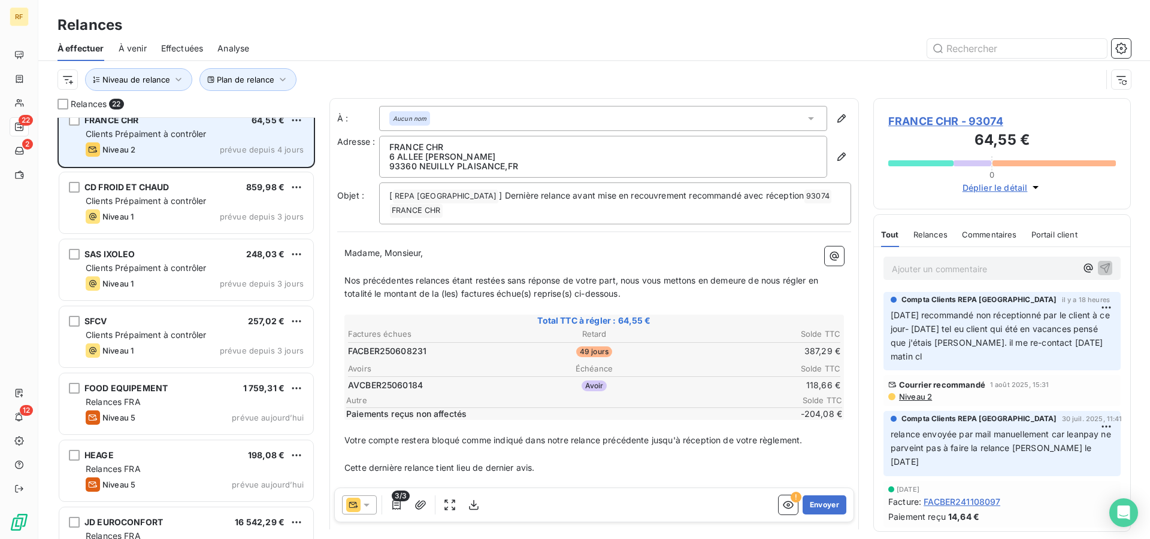
scroll to position [306, 0]
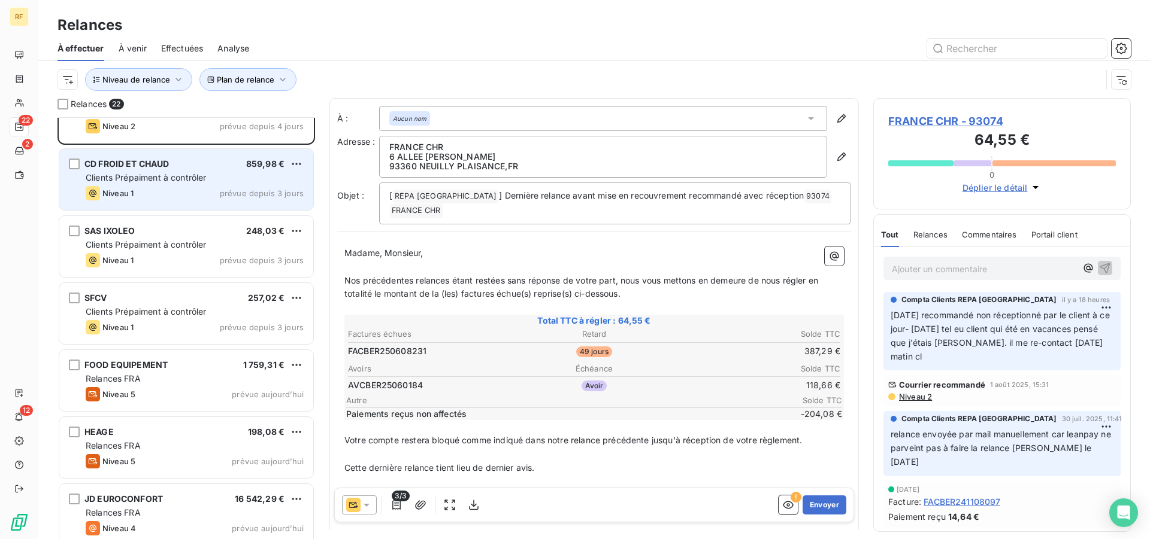
click at [174, 187] on div "Niveau 1 prévue depuis 3 jours" at bounding box center [195, 193] width 218 height 14
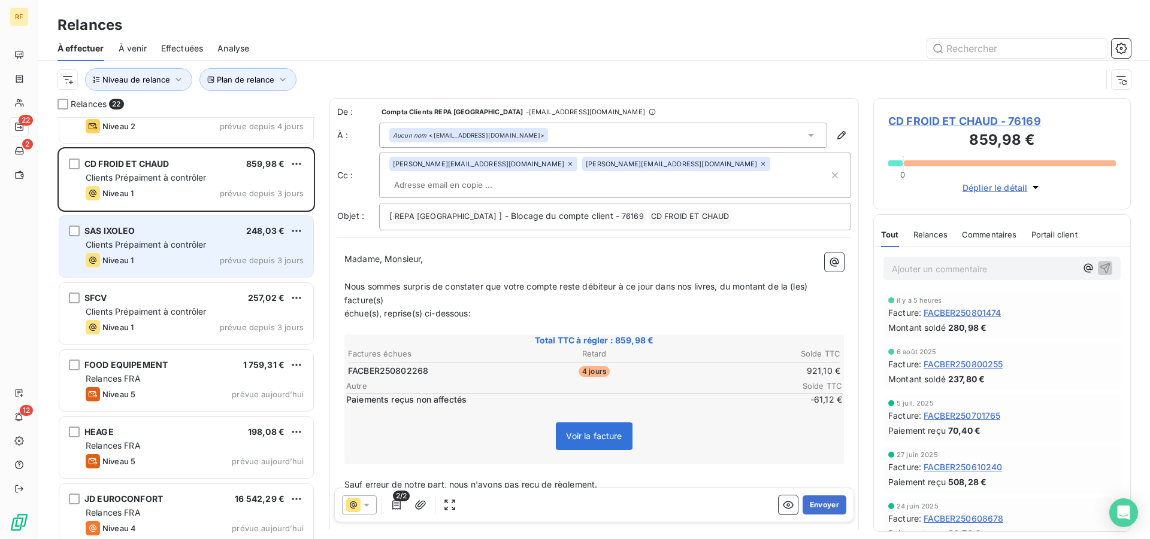
click at [171, 248] on span "Clients Prépaiment à contrôler" at bounding box center [146, 244] width 121 height 10
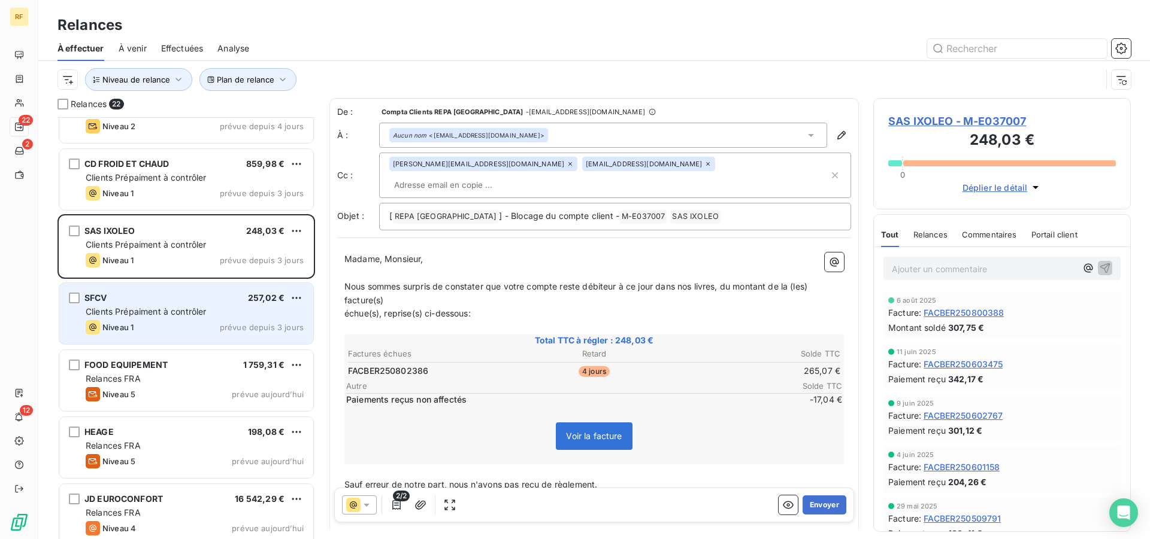
click at [162, 308] on span "Clients Prépaiment à contrôler" at bounding box center [146, 312] width 121 height 10
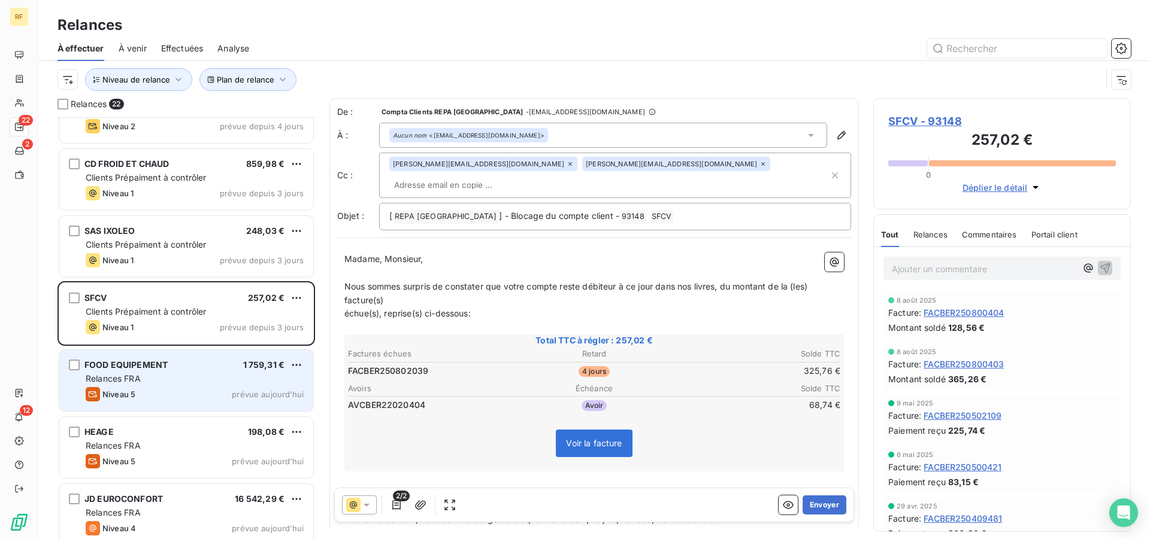
click at [162, 380] on div "Relances FRA" at bounding box center [195, 379] width 218 height 12
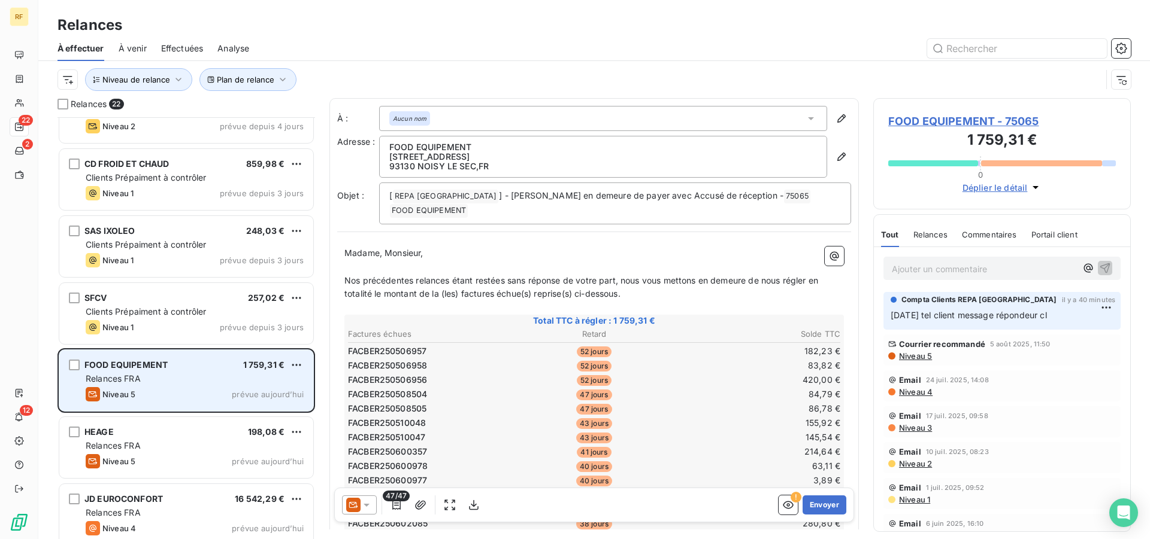
click at [162, 382] on div "Relances FRA" at bounding box center [195, 379] width 218 height 12
click at [195, 372] on div "FOOD EQUIPEMENT 1 759,31 € Relances FRA Niveau 5 prévue aujourd’hui" at bounding box center [186, 380] width 254 height 61
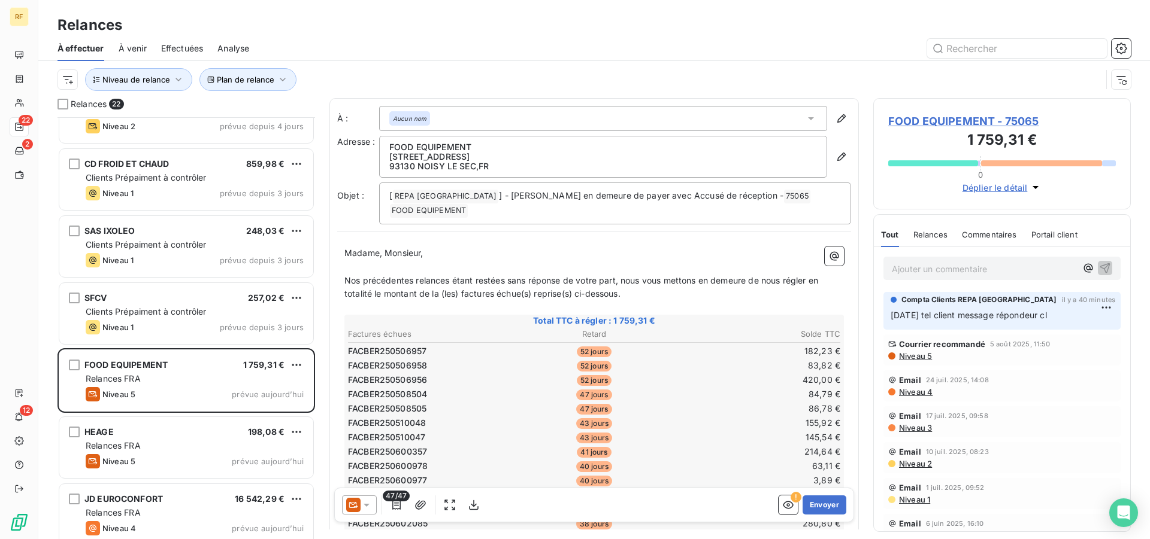
click at [941, 236] on span "Relances" at bounding box center [930, 235] width 34 height 10
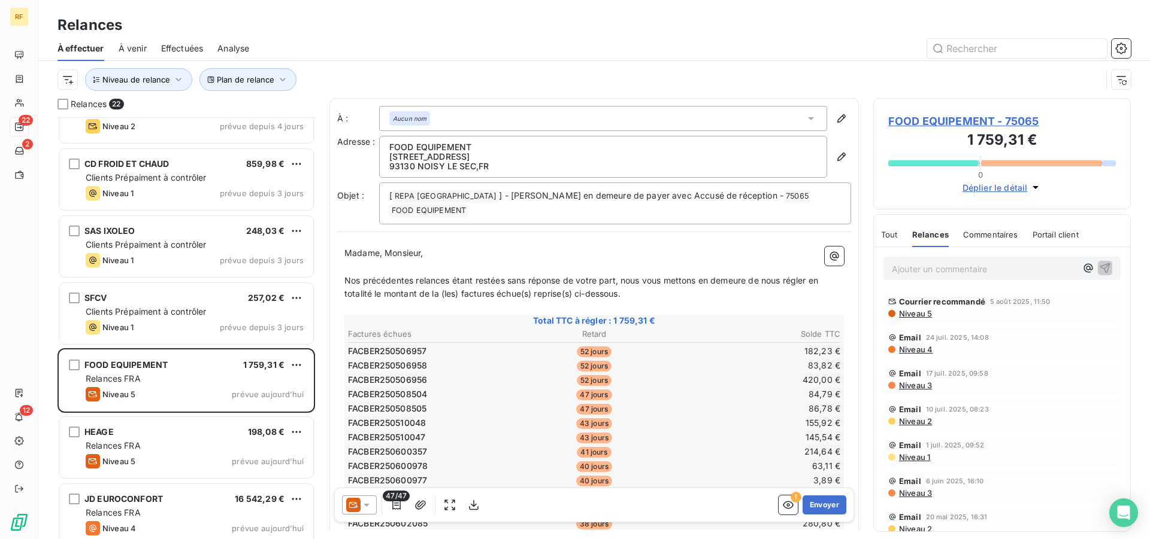
click at [892, 235] on span "Tout" at bounding box center [889, 235] width 17 height 10
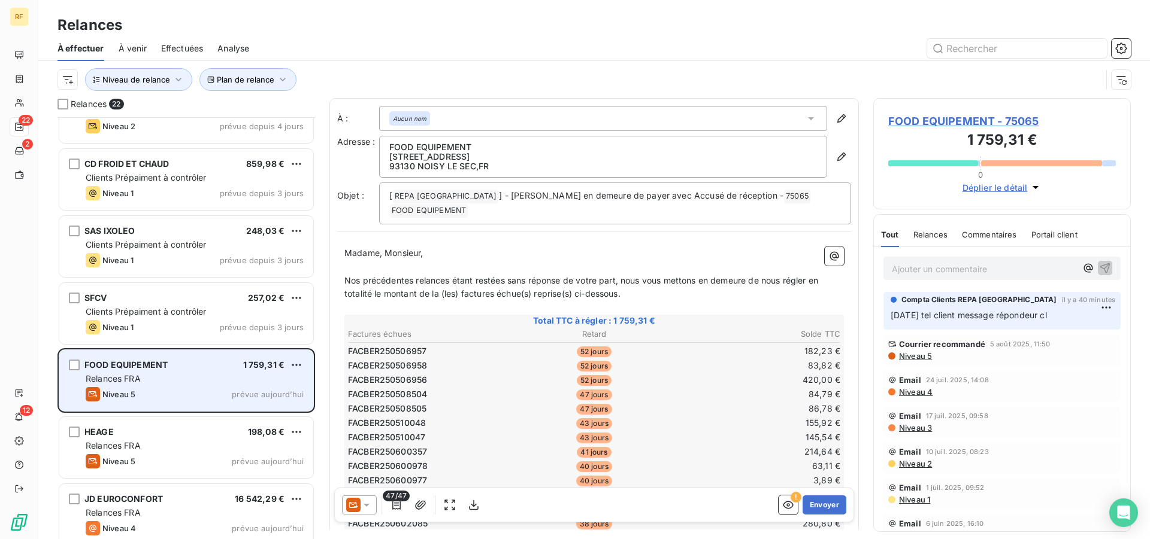
click at [134, 380] on span "Relances FRA" at bounding box center [113, 379] width 55 height 10
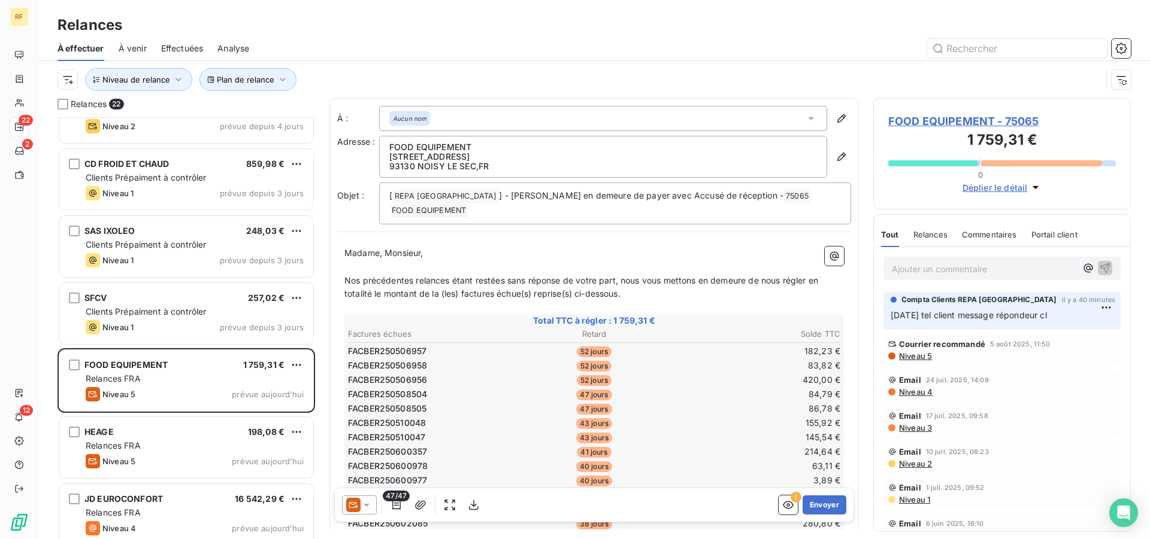
click at [956, 117] on span "FOOD EQUIPEMENT - 75065" at bounding box center [1002, 121] width 228 height 16
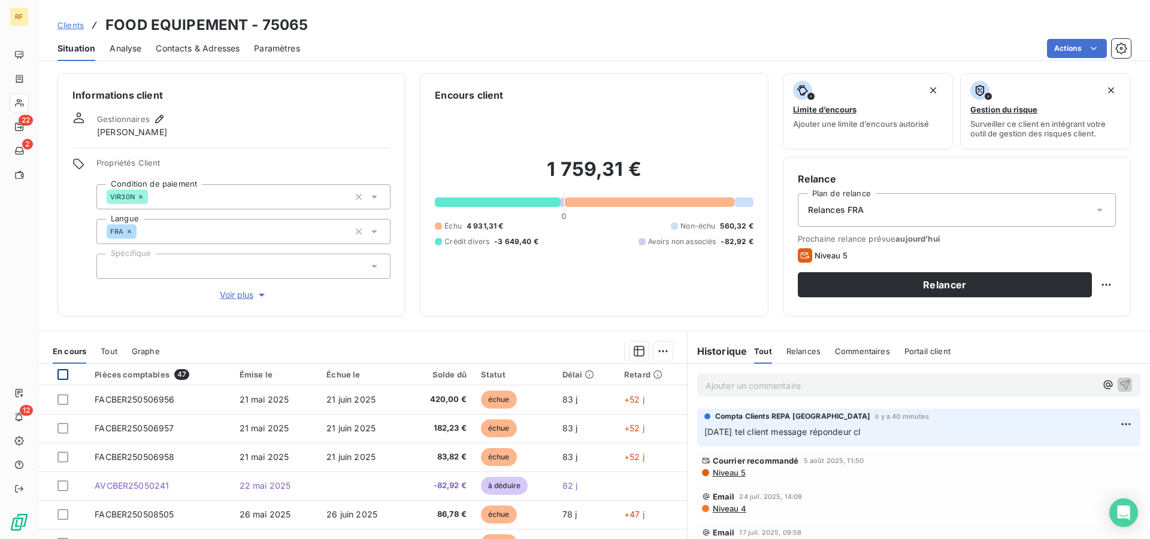
click at [63, 376] on div at bounding box center [62, 374] width 11 height 11
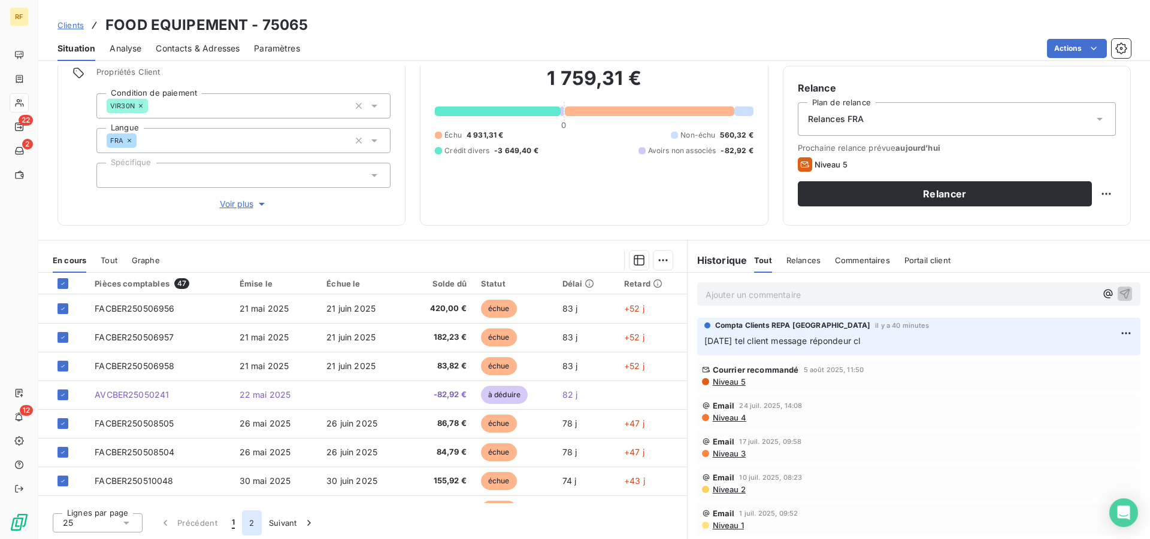
click at [251, 526] on button "2" at bounding box center [251, 523] width 19 height 25
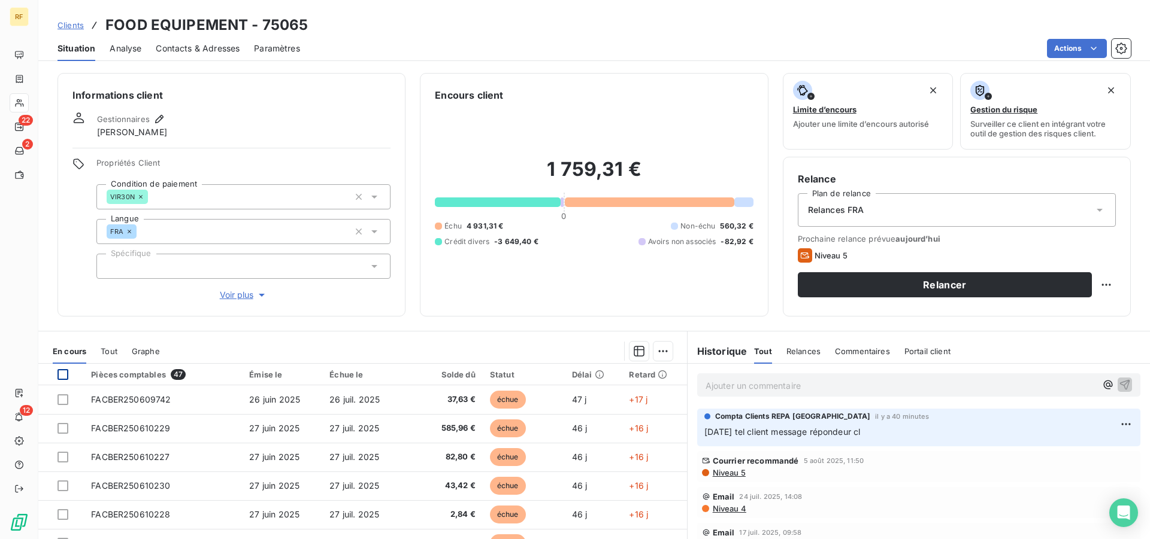
click at [63, 378] on div at bounding box center [62, 374] width 11 height 11
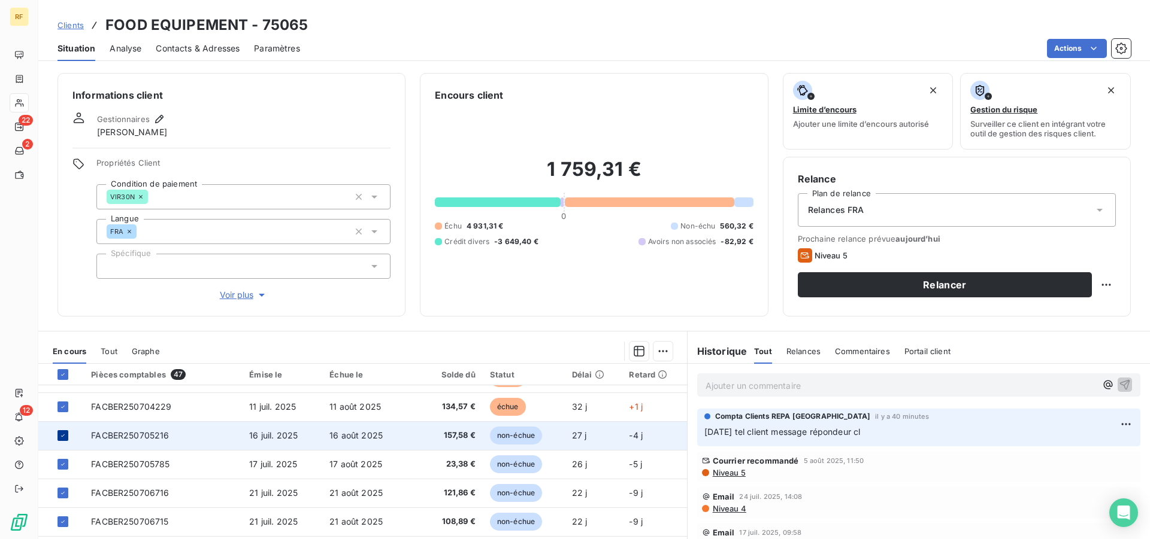
click at [60, 435] on icon at bounding box center [62, 435] width 7 height 7
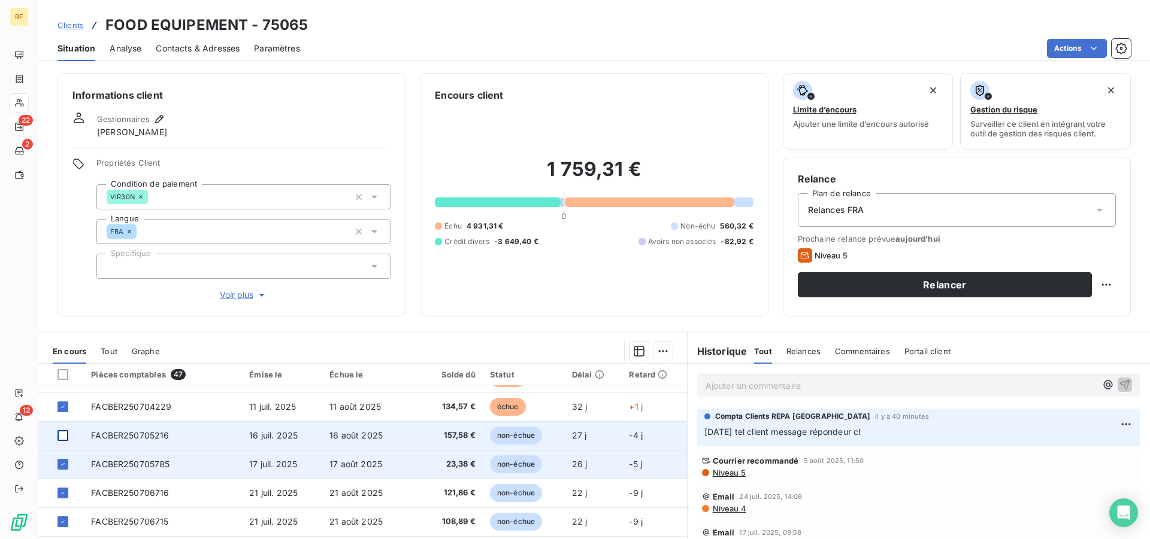
click at [62, 459] on td at bounding box center [61, 464] width 46 height 29
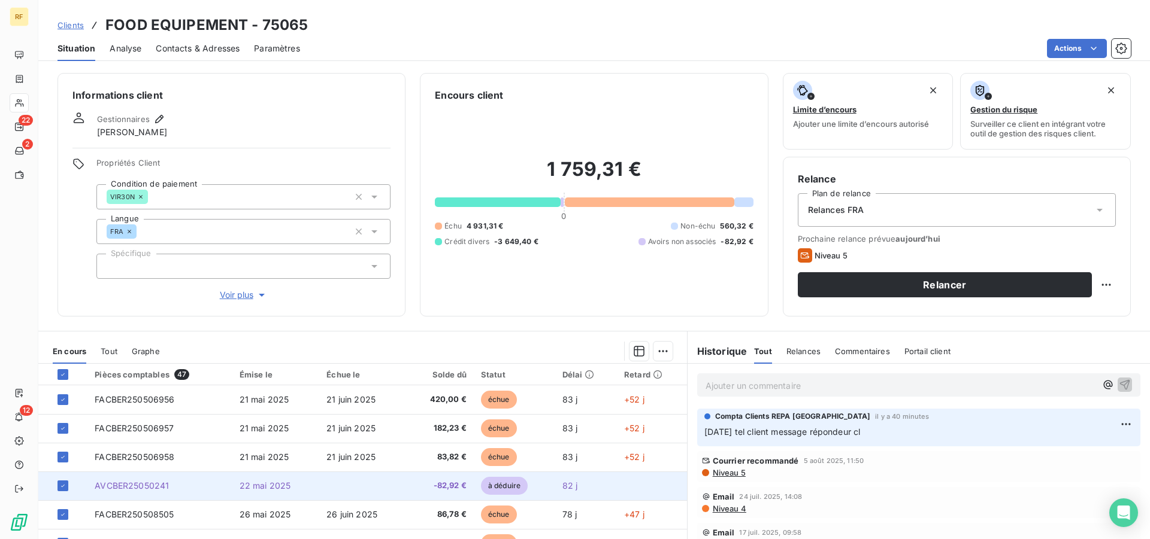
scroll to position [91, 0]
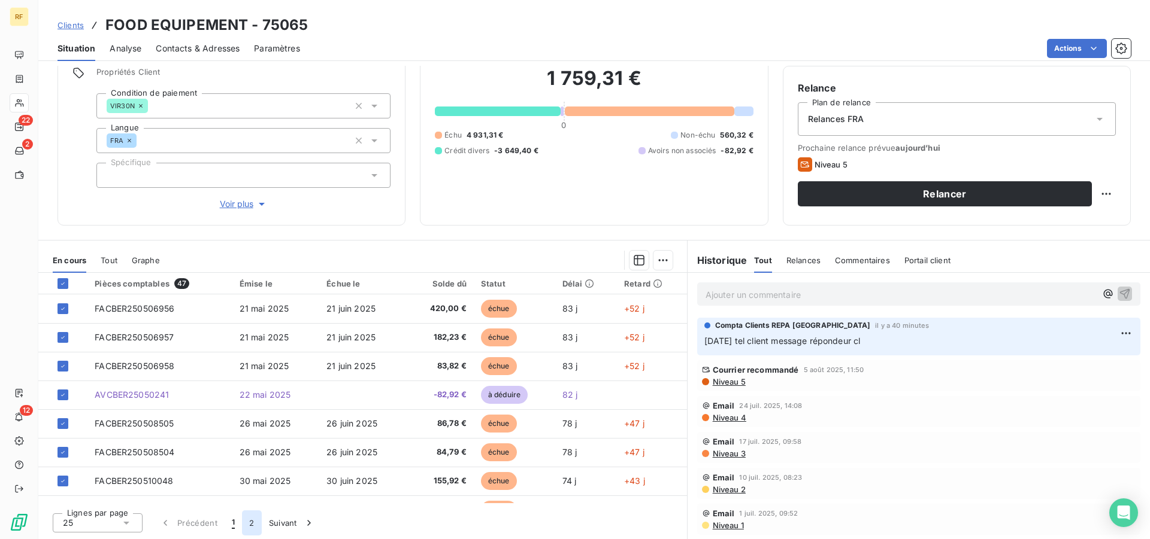
click at [250, 524] on button "2" at bounding box center [251, 523] width 19 height 25
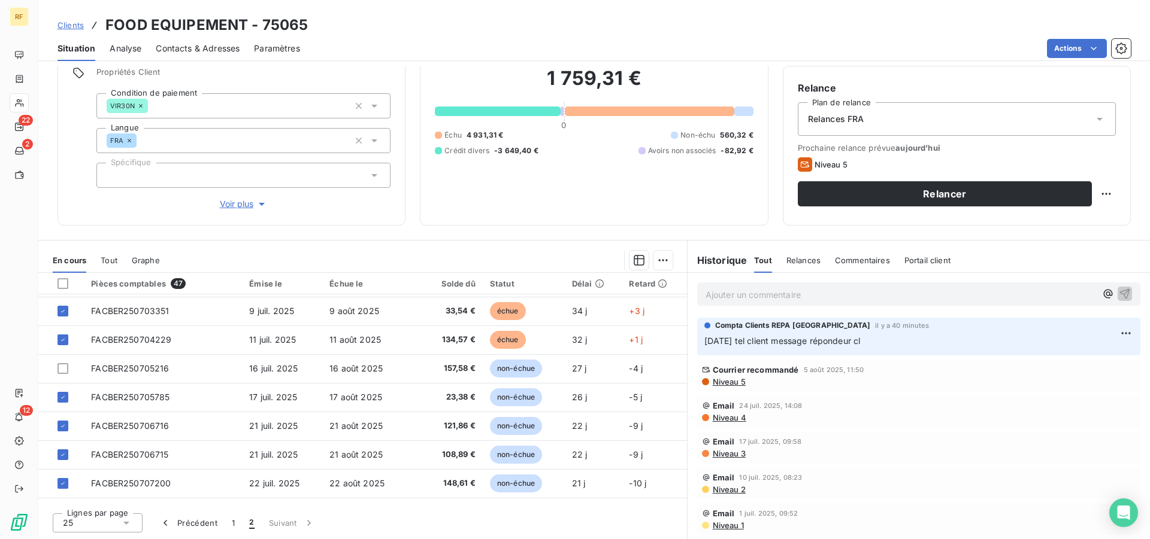
scroll to position [424, 0]
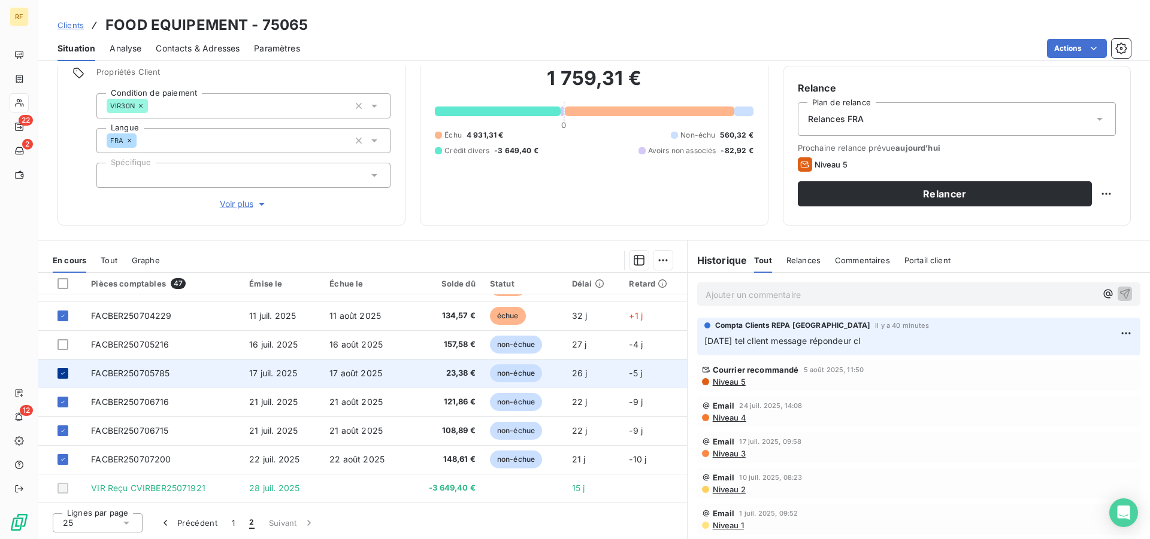
click at [64, 374] on icon at bounding box center [62, 373] width 7 height 7
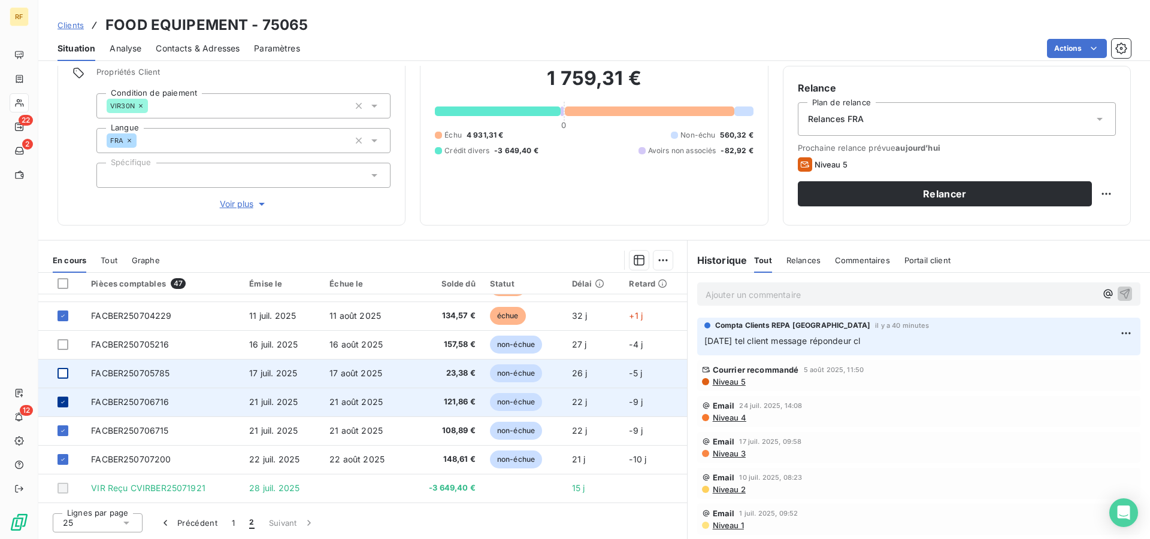
click at [63, 402] on icon at bounding box center [62, 402] width 7 height 7
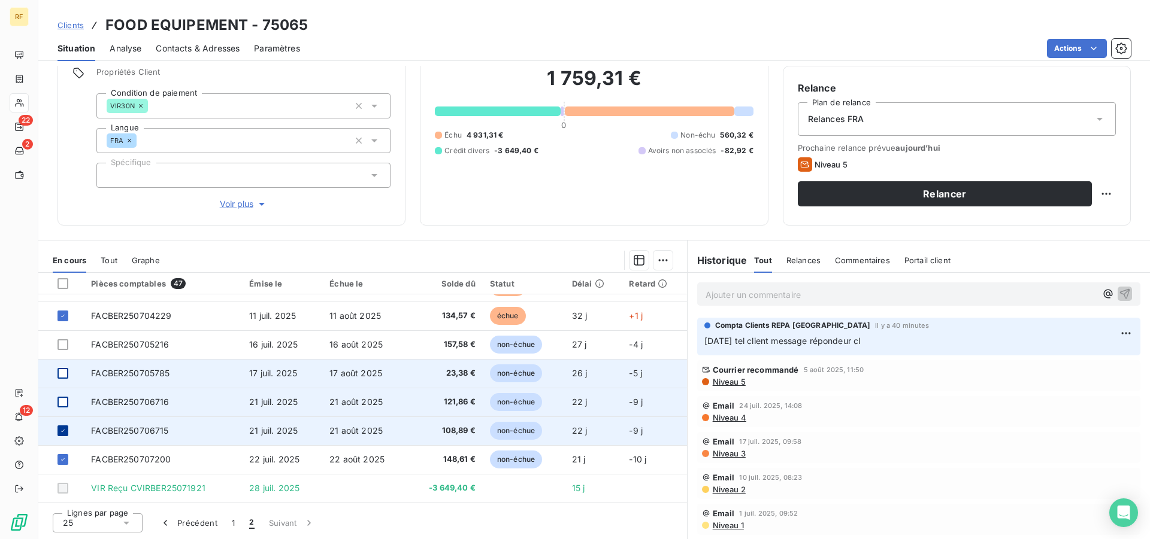
click at [62, 429] on icon at bounding box center [62, 430] width 7 height 7
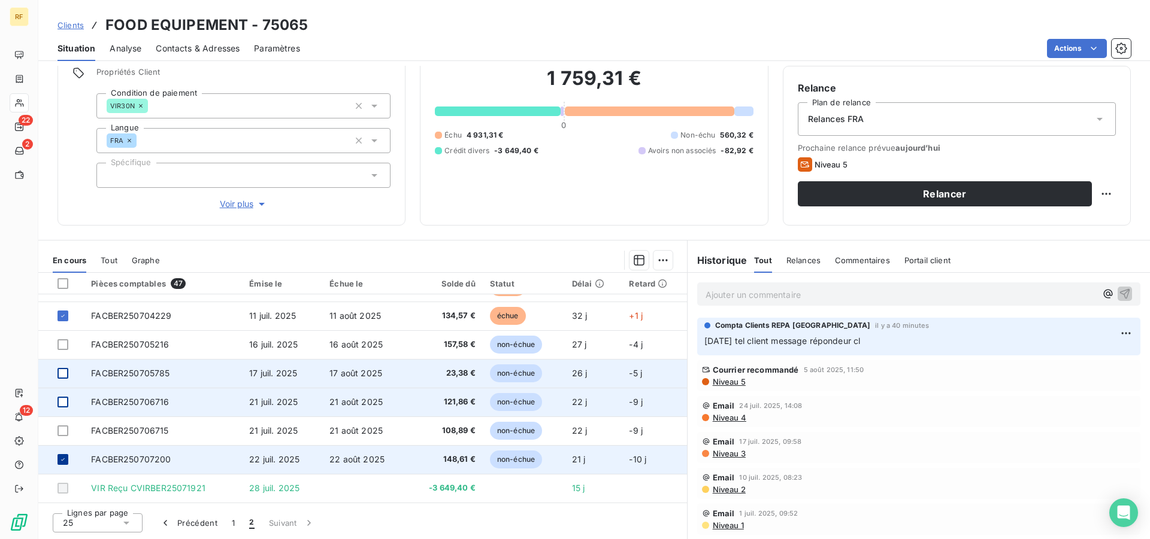
click at [62, 459] on icon at bounding box center [62, 459] width 7 height 7
click at [656, 259] on html "RF 22 2 12 Clients FOOD EQUIPEMENT - 75065 Situation Analyse Contacts & Adresse…" at bounding box center [575, 269] width 1150 height 539
click at [569, 308] on div "Ajouter une promesse de paiement (40 factures)" at bounding box center [548, 308] width 223 height 19
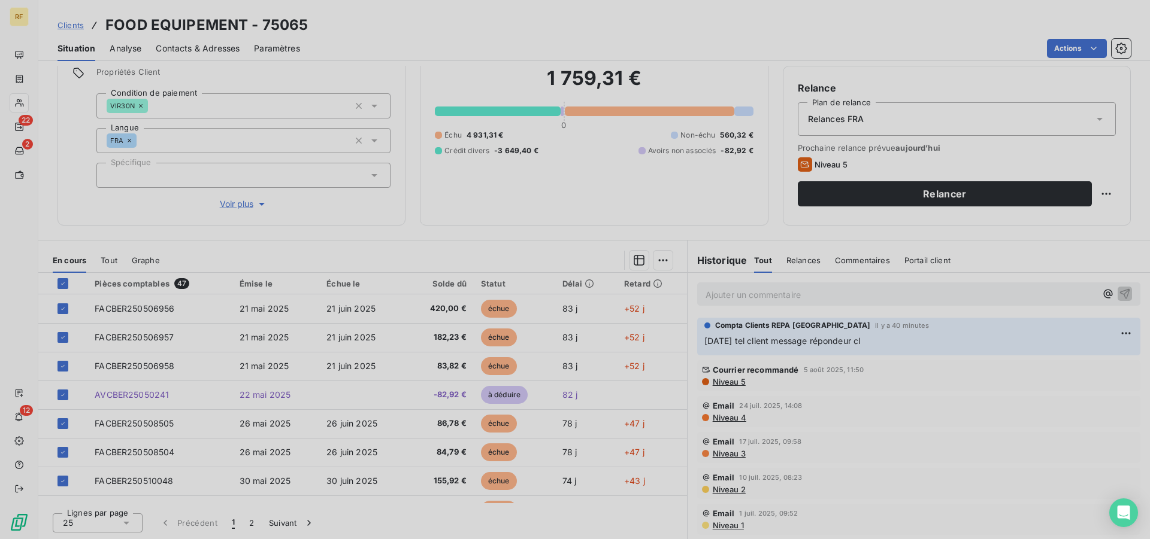
scroll to position [424, 0]
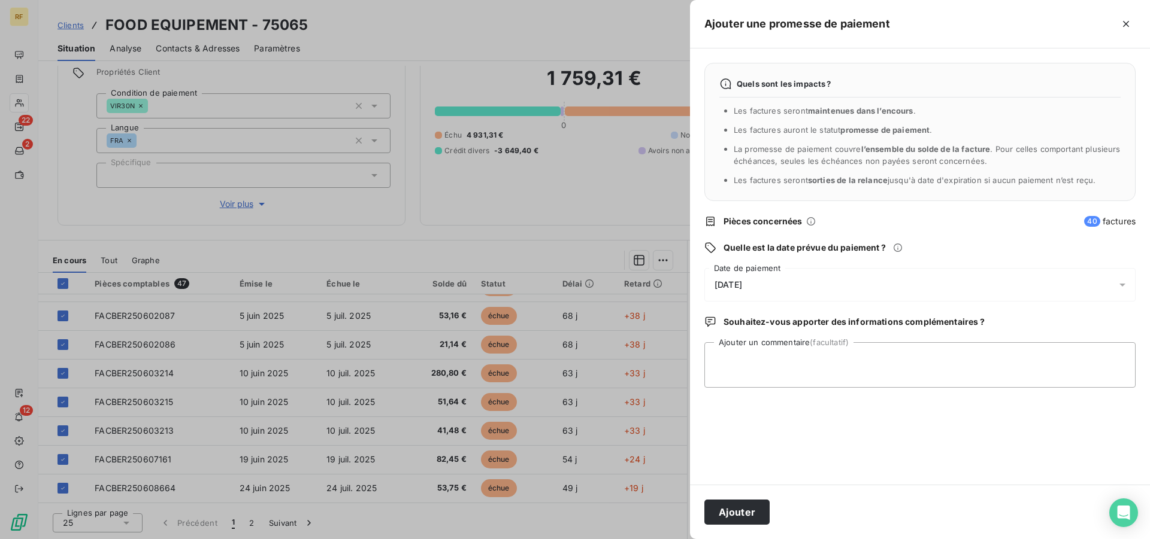
click at [742, 285] on span "[DATE]" at bounding box center [728, 285] width 28 height 10
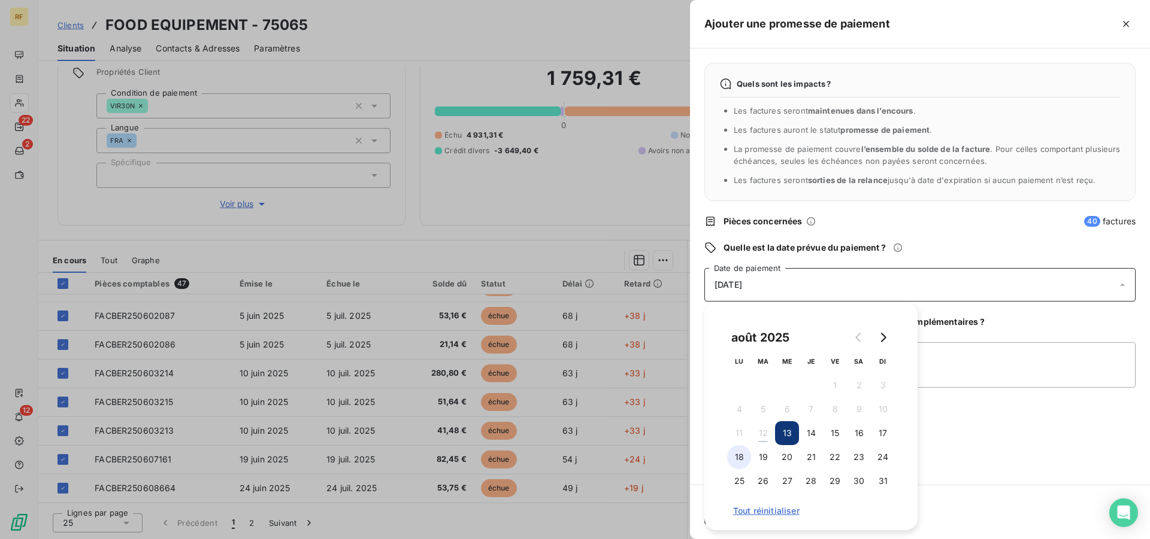
click at [740, 462] on button "18" at bounding box center [739, 457] width 24 height 24
click at [969, 372] on textarea "Ajouter un commentaire (facultatif)" at bounding box center [919, 365] width 431 height 46
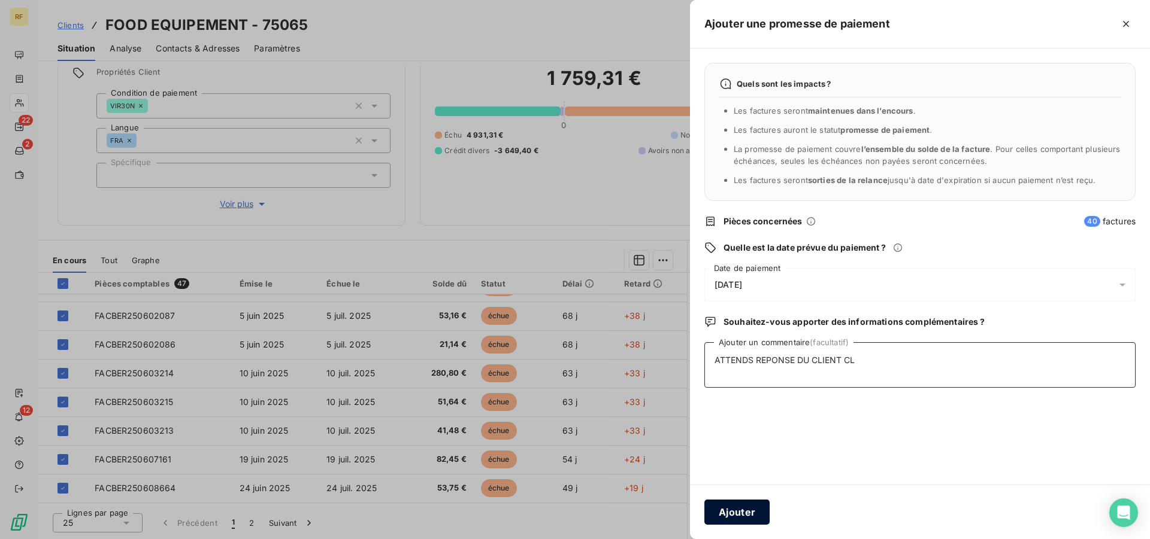
type textarea "ATTENDS REPONSE DU CLIENT CL"
click at [735, 514] on button "Ajouter" at bounding box center [736, 512] width 65 height 25
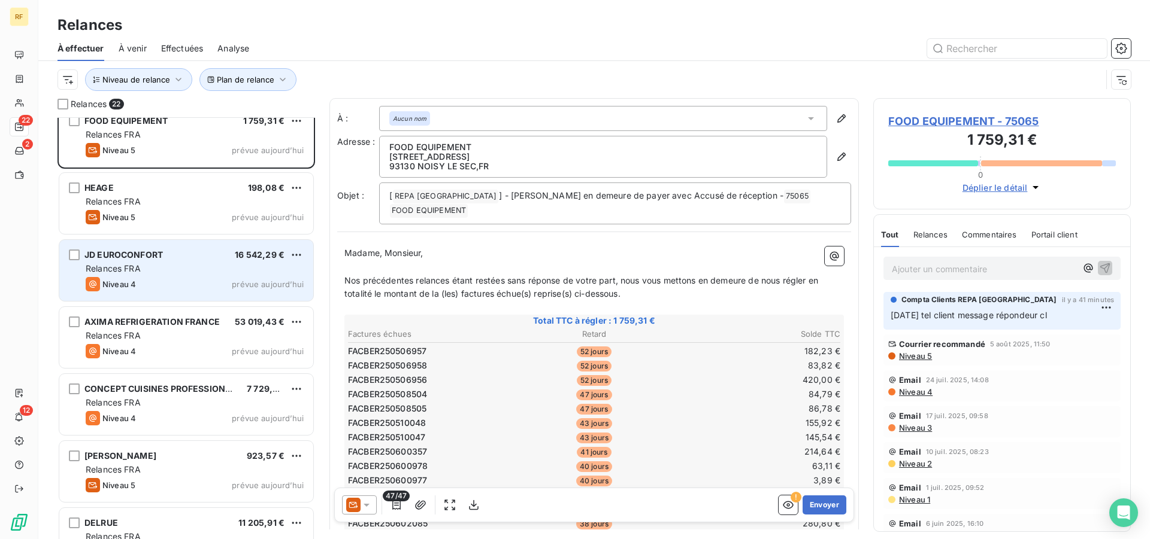
scroll to position [489, 0]
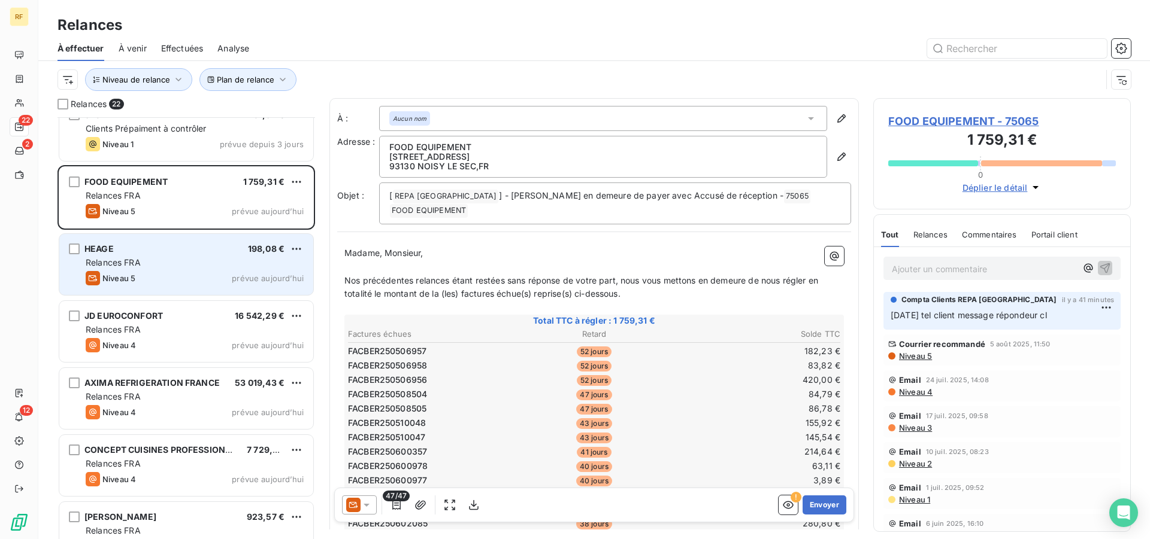
click at [183, 267] on div "Relances FRA" at bounding box center [195, 263] width 218 height 12
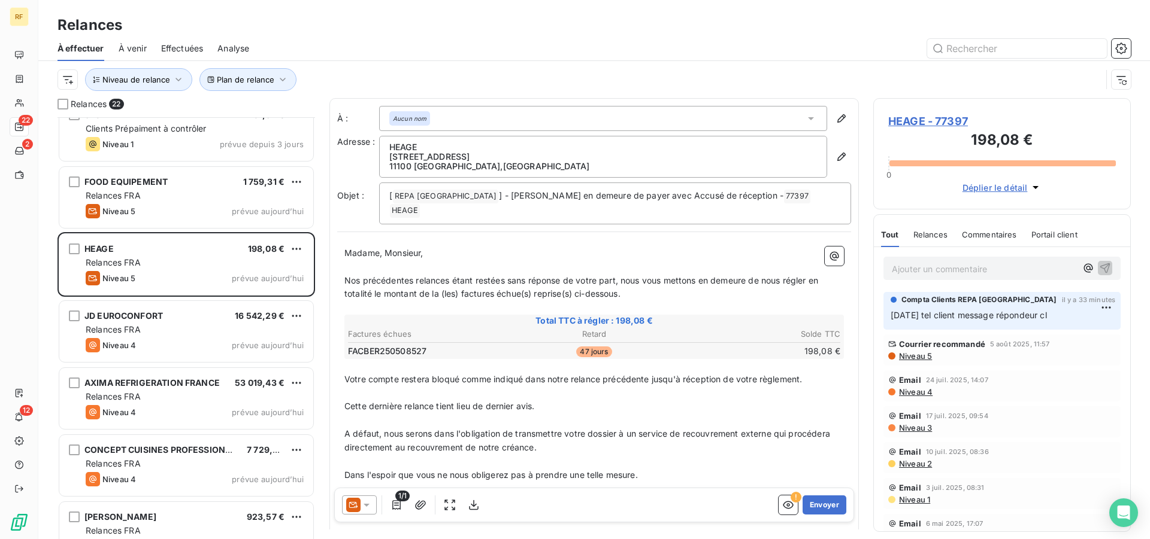
click at [921, 117] on span "HEAGE - 77397" at bounding box center [1002, 121] width 228 height 16
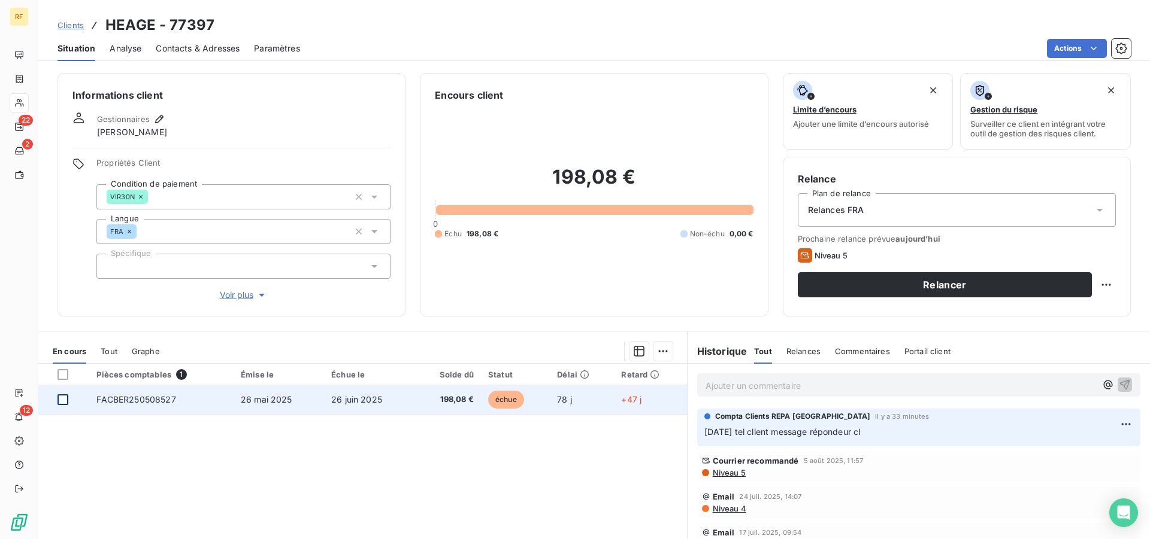
click at [63, 397] on div at bounding box center [62, 400] width 11 height 11
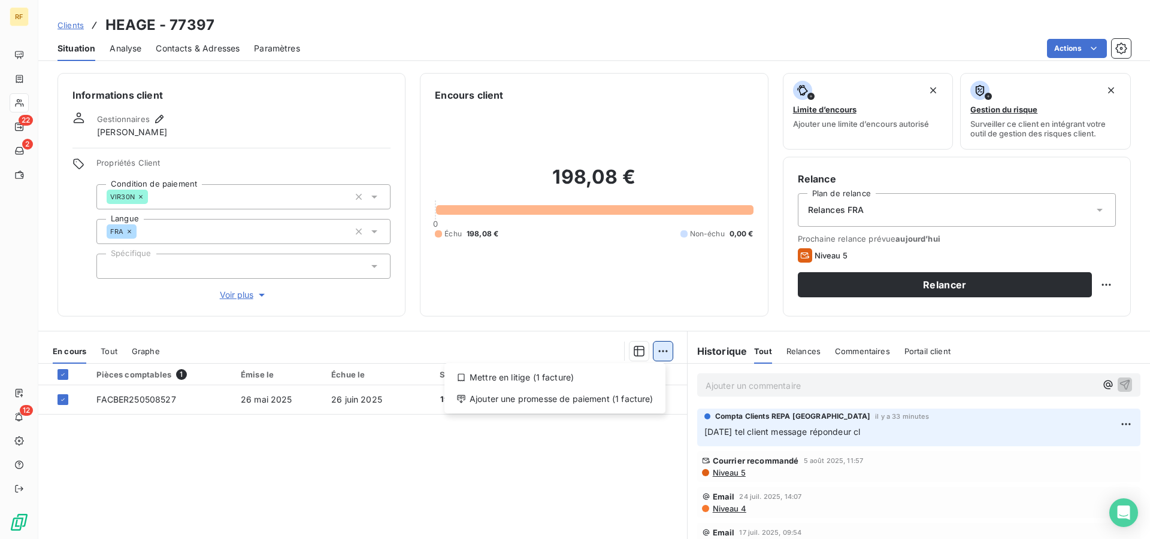
click at [666, 350] on html "RF 22 2 12 Clients HEAGE - 77397 Situation Analyse Contacts & Adresses Paramètr…" at bounding box center [575, 269] width 1150 height 539
click at [612, 407] on div "Ajouter une promesse de paiement (1 facture)" at bounding box center [554, 399] width 211 height 19
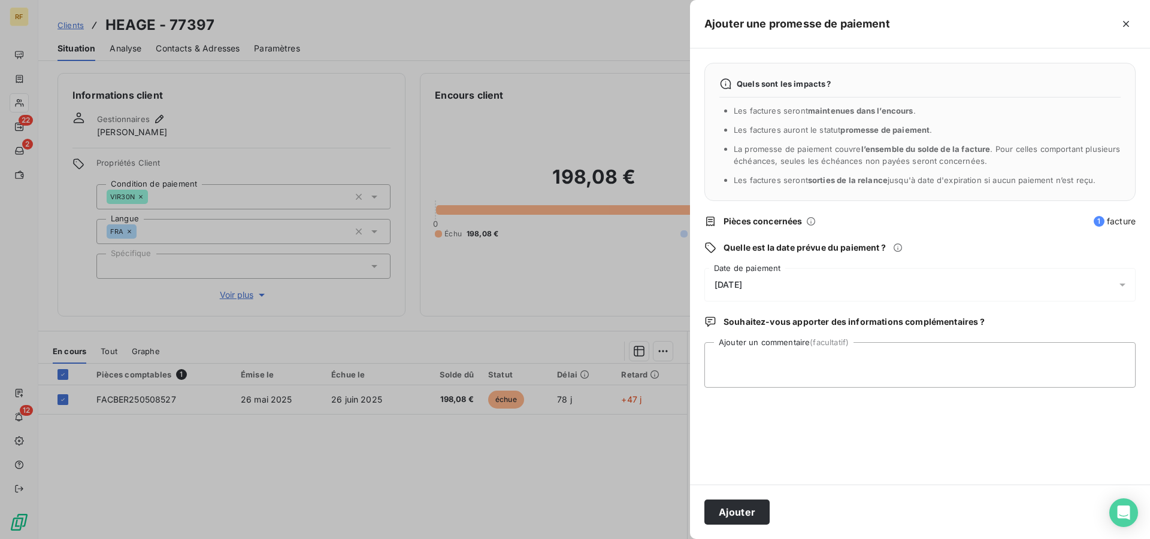
click at [742, 286] on span "[DATE]" at bounding box center [728, 285] width 28 height 10
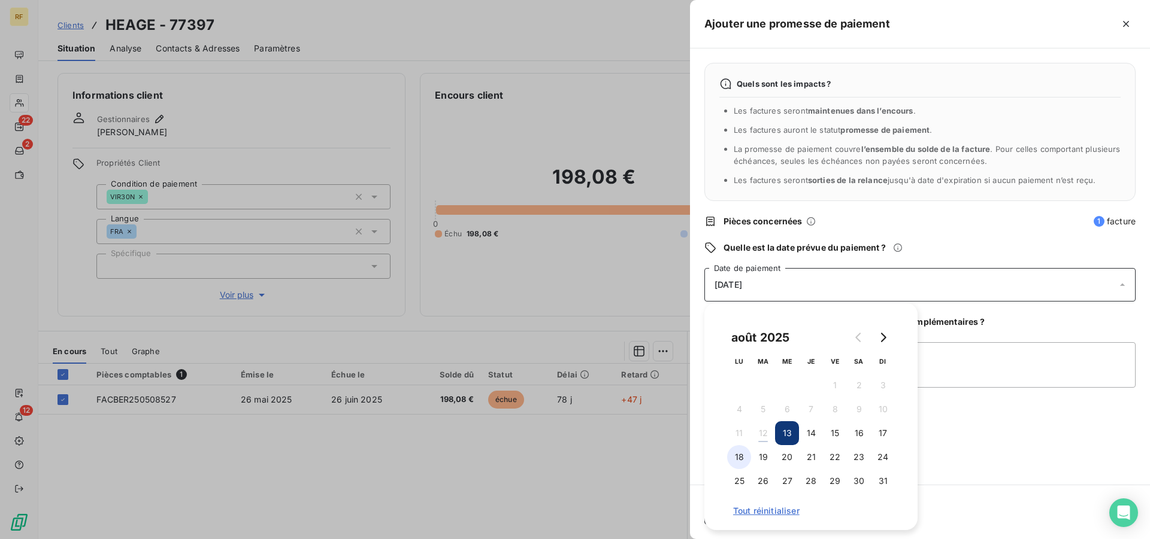
click at [741, 459] on button "18" at bounding box center [739, 457] width 24 height 24
click at [962, 365] on textarea "Ajouter un commentaire (facultatif)" at bounding box center [919, 365] width 431 height 46
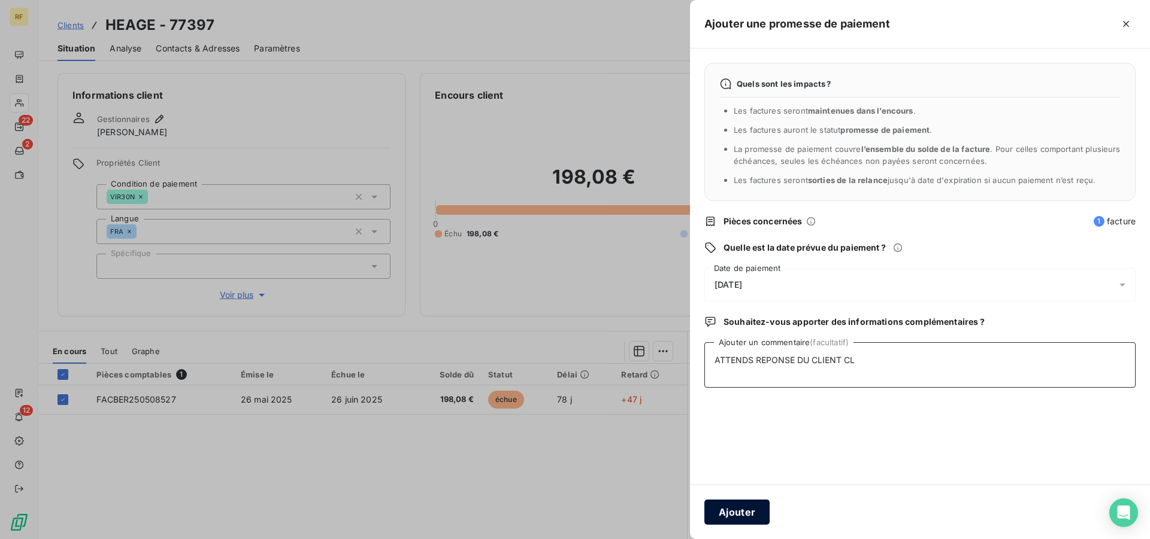
type textarea "ATTENDS REPONSE DU CLIENT CL"
click at [732, 510] on button "Ajouter" at bounding box center [736, 512] width 65 height 25
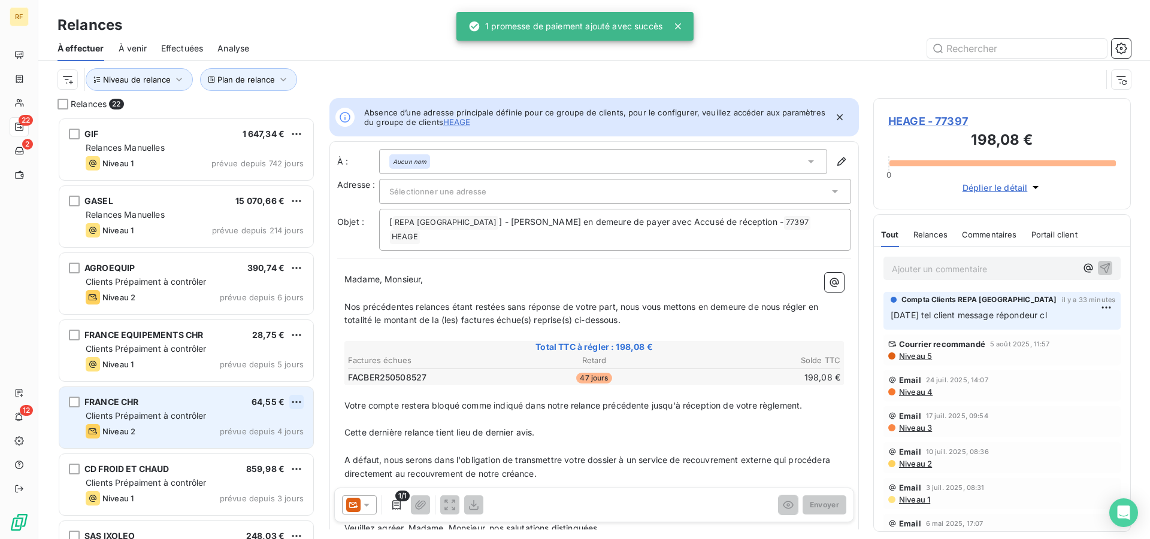
scroll to position [412, 247]
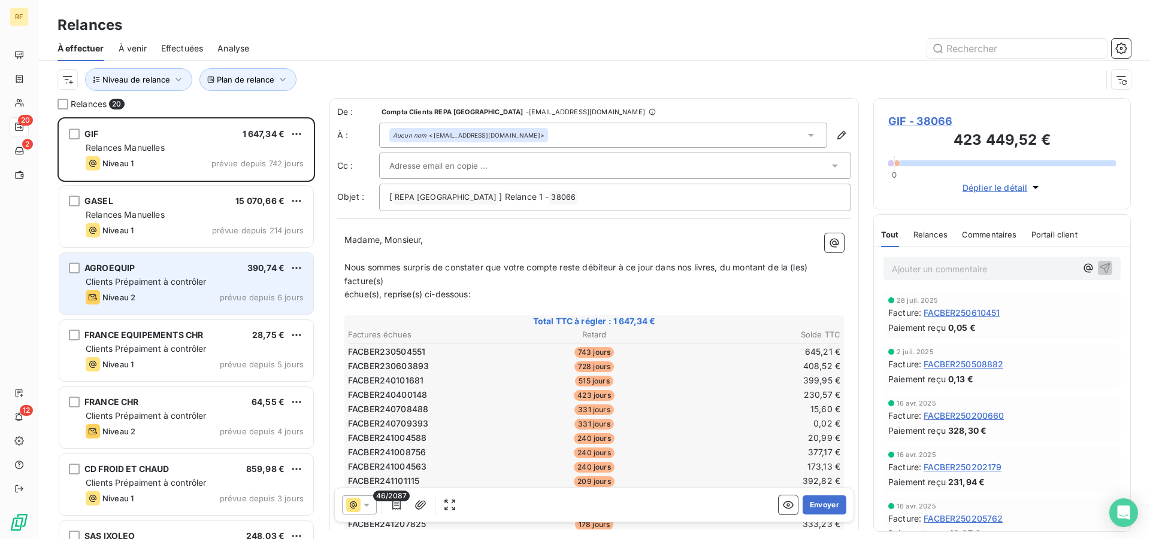
click at [145, 286] on span "Clients Prépaiment à contrôler" at bounding box center [146, 282] width 121 height 10
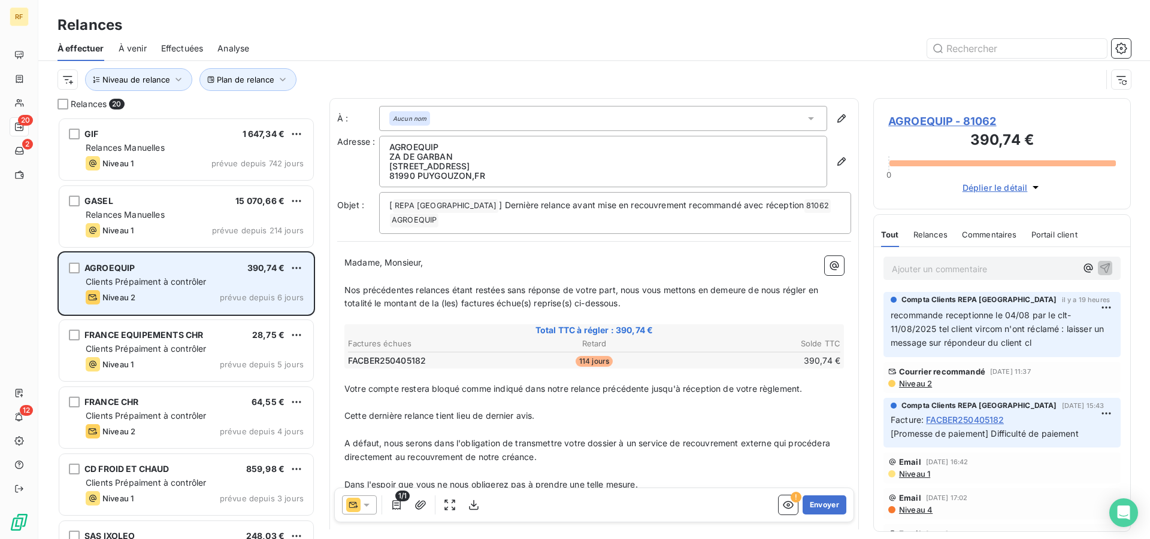
click at [146, 286] on span "Clients Prépaiment à contrôler" at bounding box center [146, 282] width 121 height 10
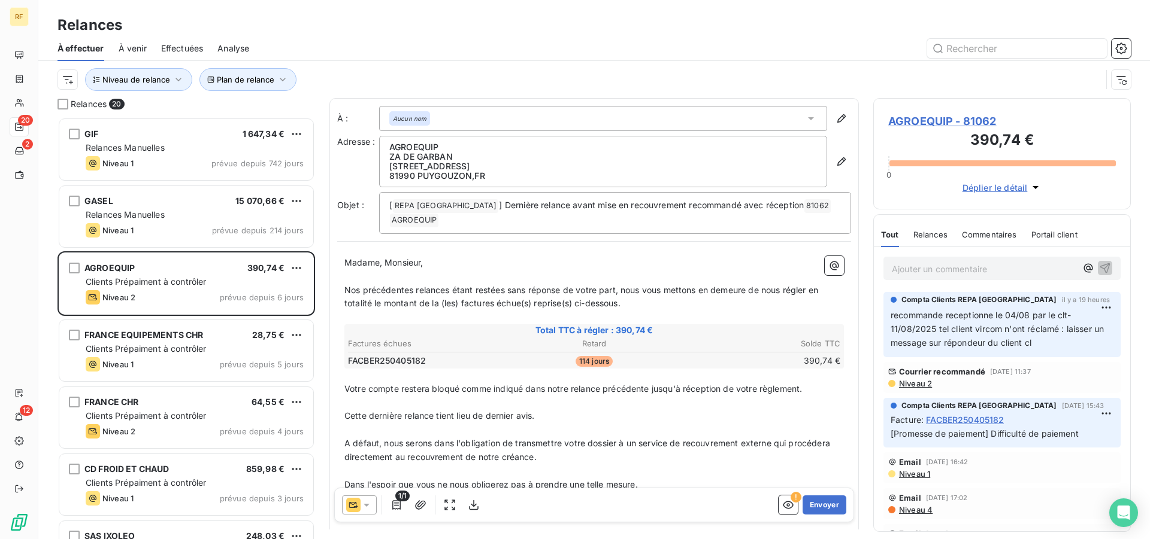
click at [938, 125] on span "AGROEQUIP - 81062" at bounding box center [1002, 121] width 228 height 16
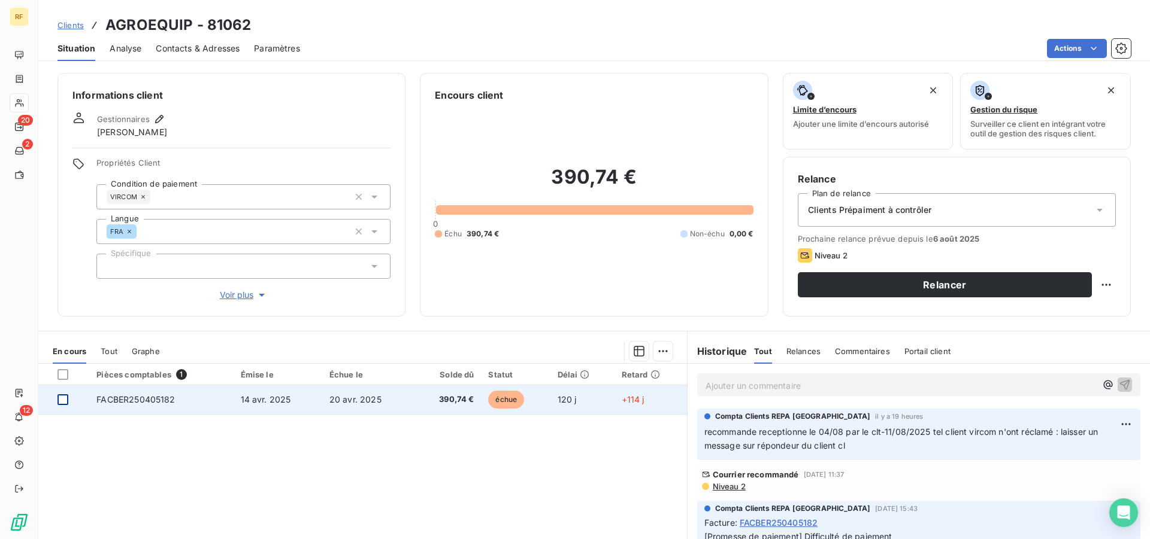
click at [62, 400] on div at bounding box center [62, 400] width 11 height 11
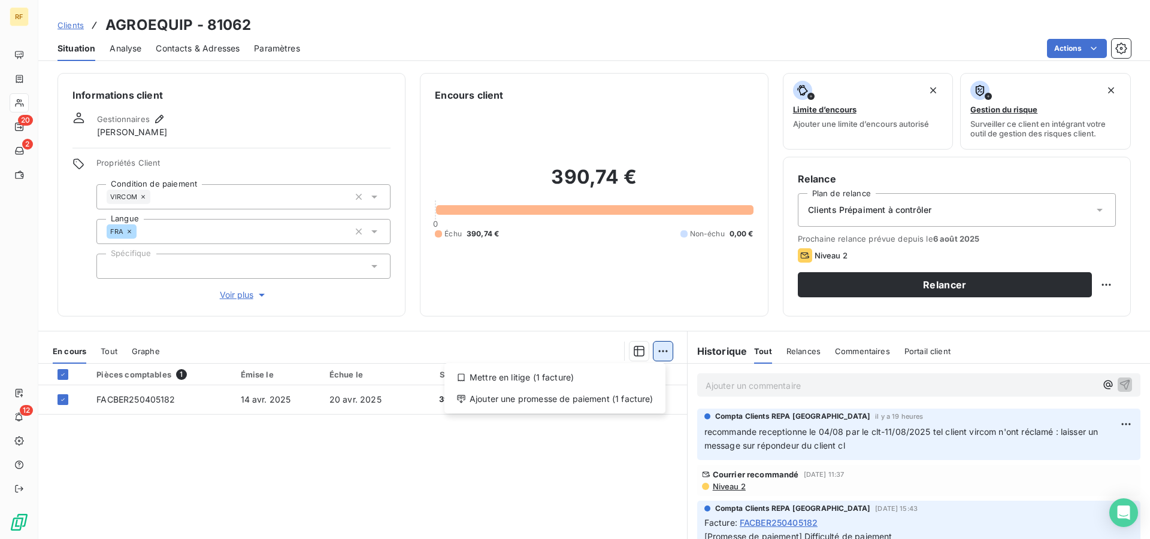
click at [657, 351] on html "RF 20 2 12 Clients AGROEQUIP - 81062 Situation Analyse Contacts & Adresses Para…" at bounding box center [575, 269] width 1150 height 539
click at [654, 398] on div "Ajouter une promesse de paiement (1 facture)" at bounding box center [554, 399] width 211 height 19
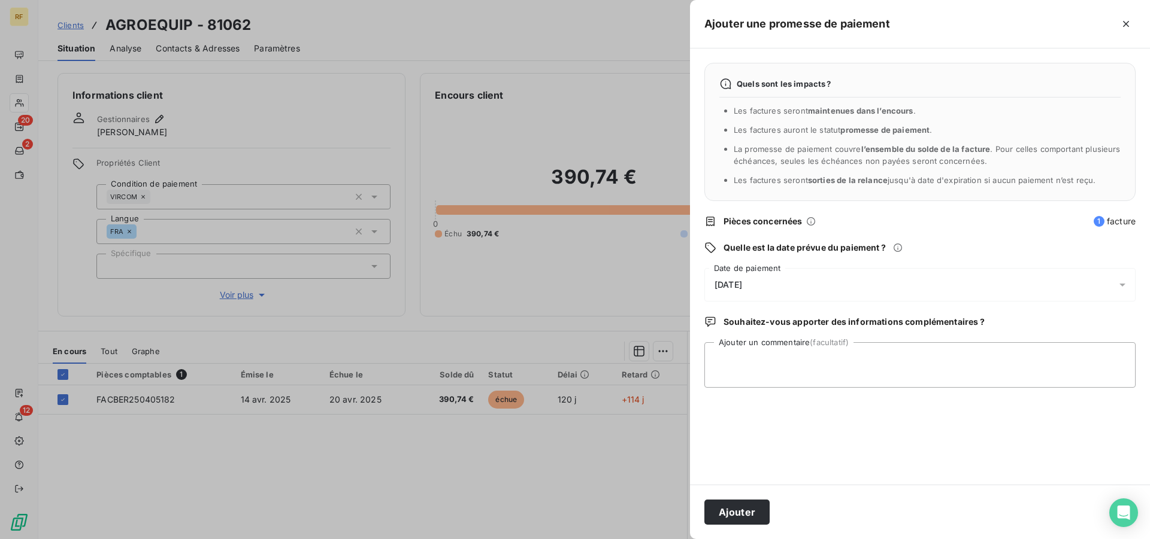
click at [742, 283] on span "[DATE]" at bounding box center [728, 285] width 28 height 10
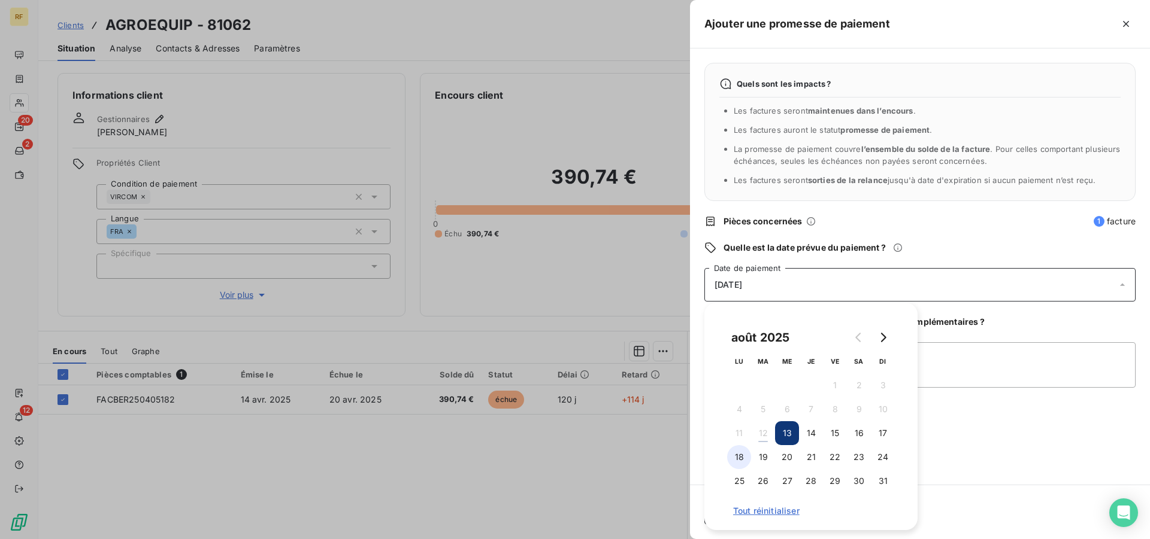
click at [741, 459] on button "18" at bounding box center [739, 457] width 24 height 24
click at [953, 372] on textarea "Ajouter un commentaire (facultatif)" at bounding box center [919, 365] width 431 height 46
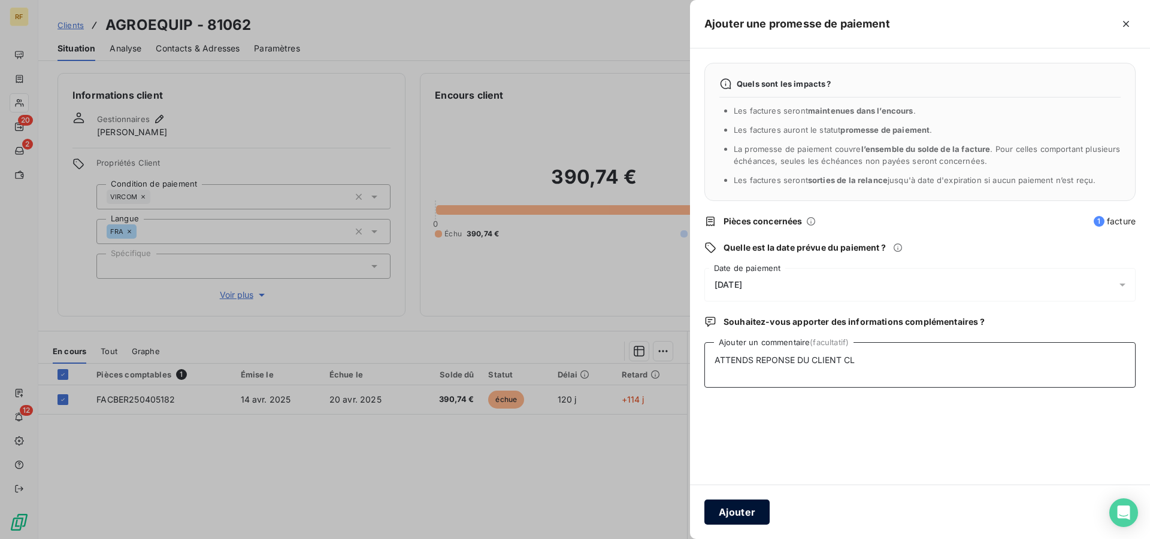
type textarea "ATTENDS REPONSE DU CLIENT CL"
click at [727, 514] on button "Ajouter" at bounding box center [736, 512] width 65 height 25
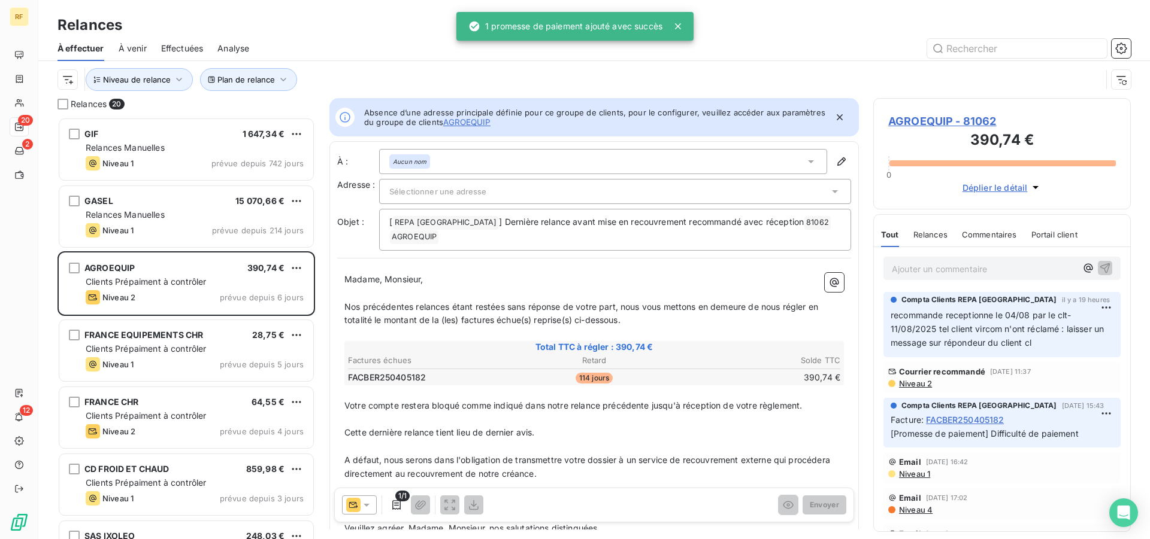
scroll to position [412, 247]
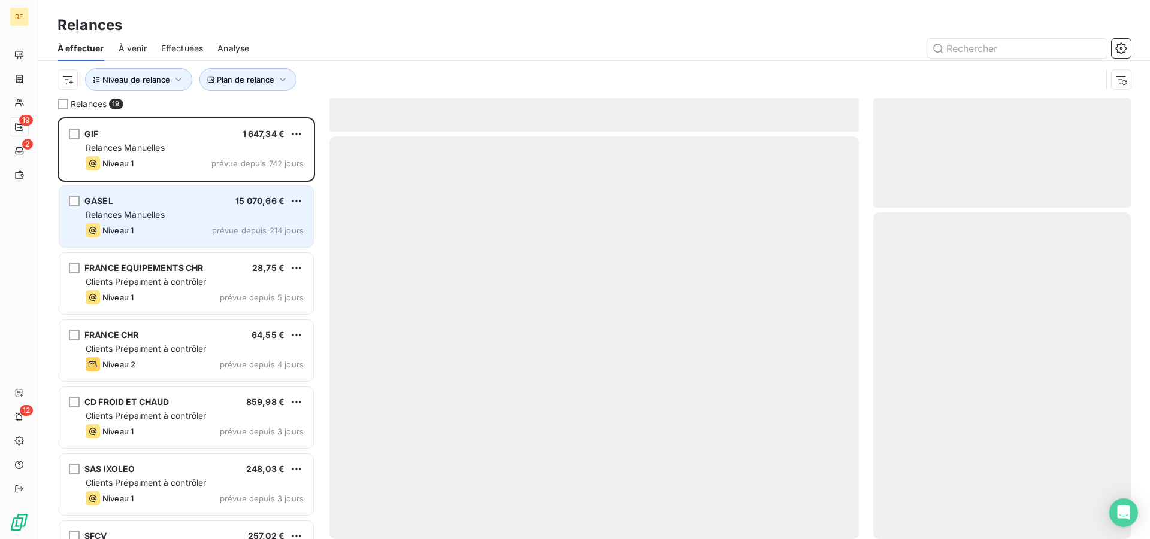
scroll to position [412, 247]
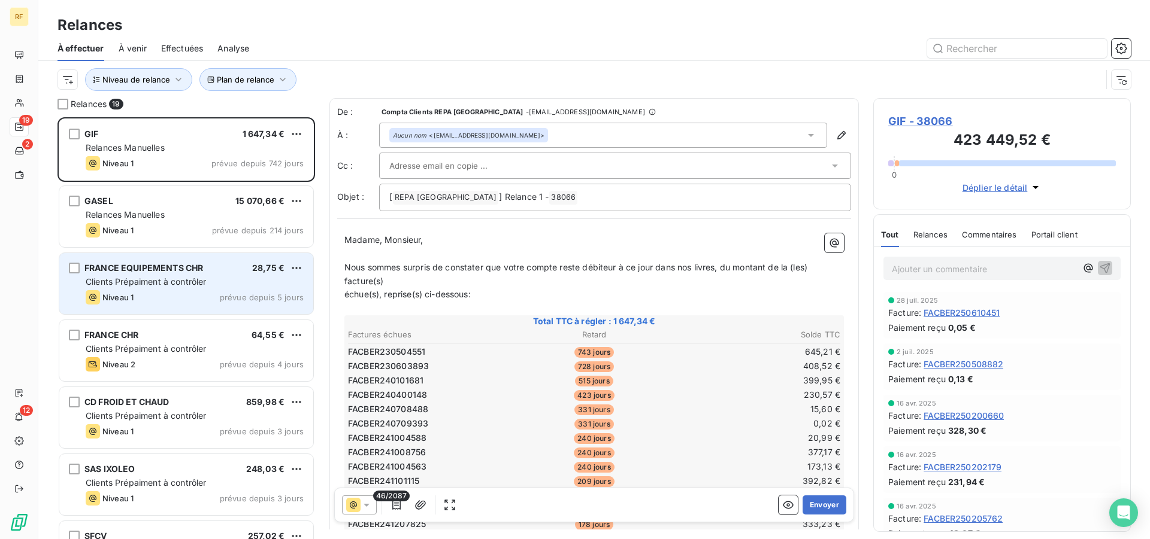
click at [163, 287] on div "Clients Prépaiment à contrôler" at bounding box center [195, 282] width 218 height 12
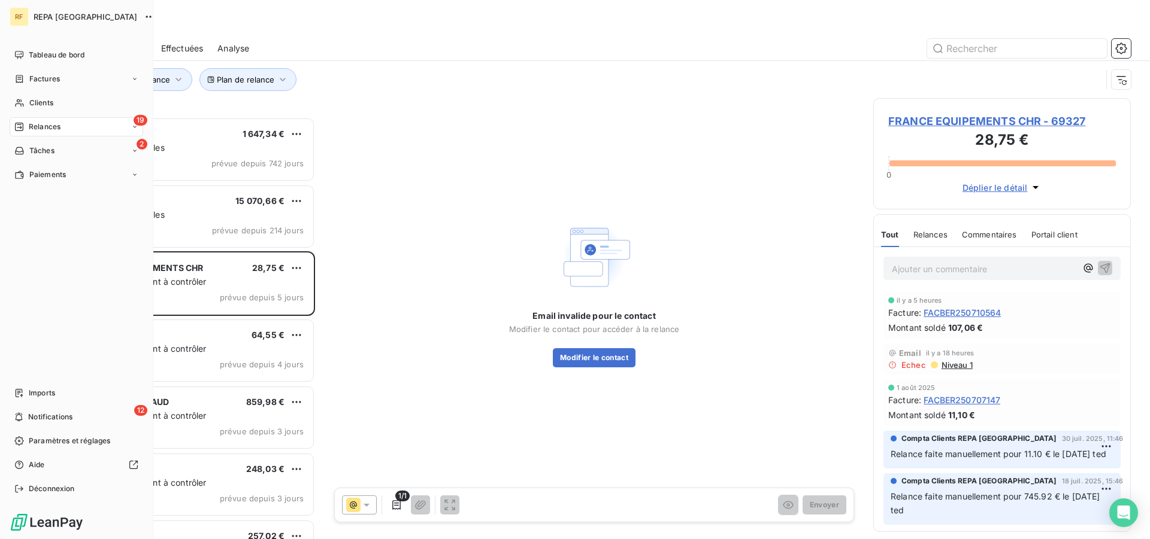
click at [150, 282] on div "RF REPA FRANCE Tableau de bord Factures Clients 19 Relances 2 Tâches Paiements …" at bounding box center [76, 269] width 153 height 539
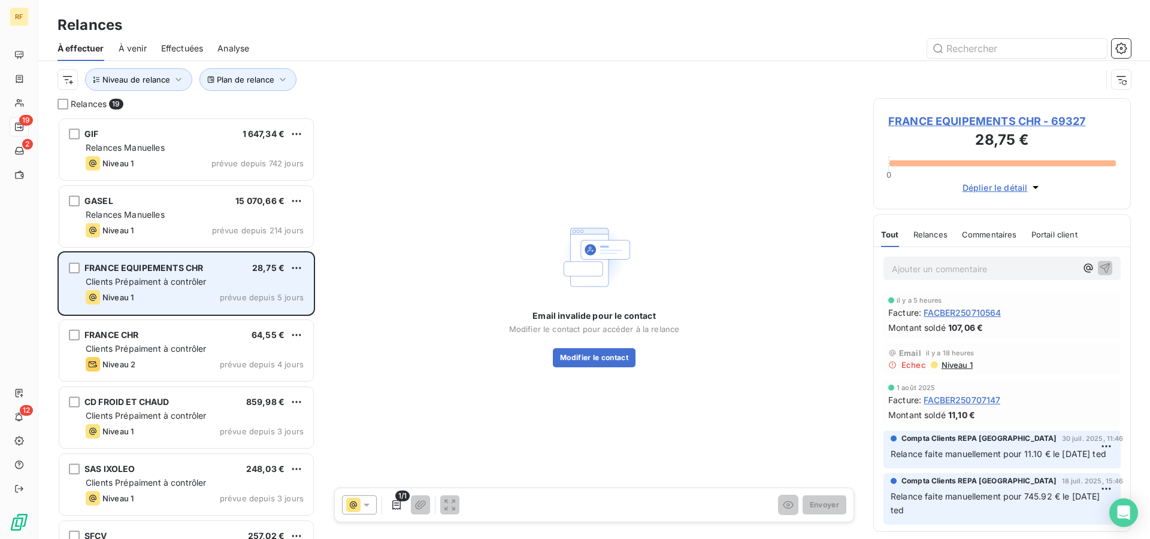
click at [177, 290] on div "Niveau 1 prévue depuis 5 jours" at bounding box center [195, 297] width 218 height 14
click at [168, 275] on div "FRANCE EQUIPEMENTS CHR 28,75 € Clients Prépaiment à contrôler Niveau 1 prévue d…" at bounding box center [186, 283] width 254 height 61
click at [210, 290] on div "Niveau 1 prévue depuis 5 jours" at bounding box center [195, 297] width 218 height 14
click at [151, 279] on span "Clients Prépaiment à contrôler" at bounding box center [146, 282] width 121 height 10
click at [165, 287] on div "Clients Prépaiment à contrôler" at bounding box center [195, 282] width 218 height 12
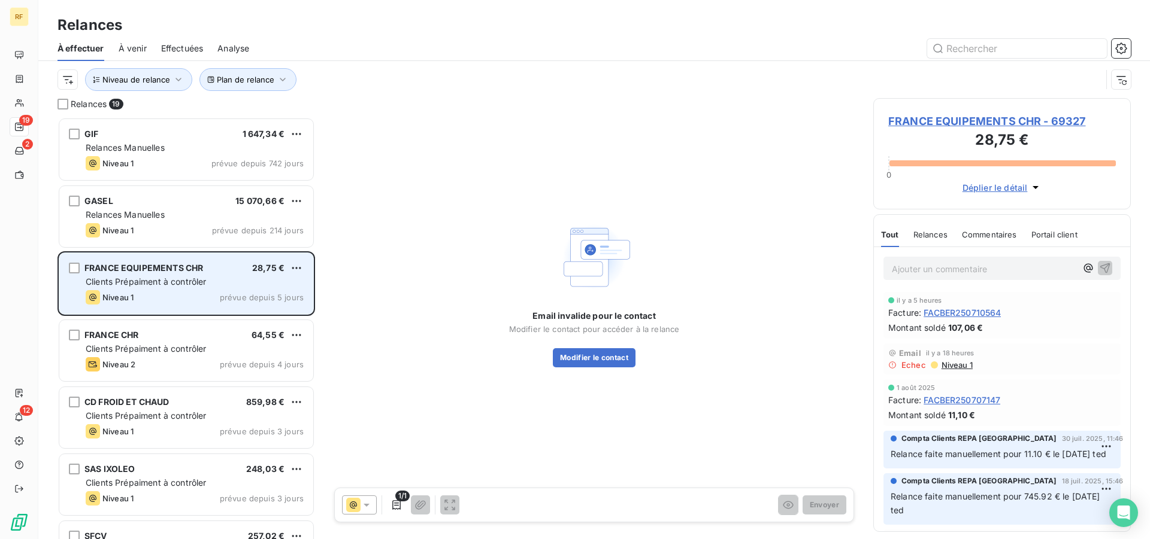
click at [135, 290] on div "FRANCE EQUIPEMENTS CHR 28,75 € Clients Prépaiment à contrôler Niveau 1 prévue d…" at bounding box center [186, 283] width 254 height 61
click at [236, 275] on div "FRANCE EQUIPEMENTS CHR 28,75 € Clients Prépaiment à contrôler Niveau 1 prévue d…" at bounding box center [186, 283] width 254 height 61
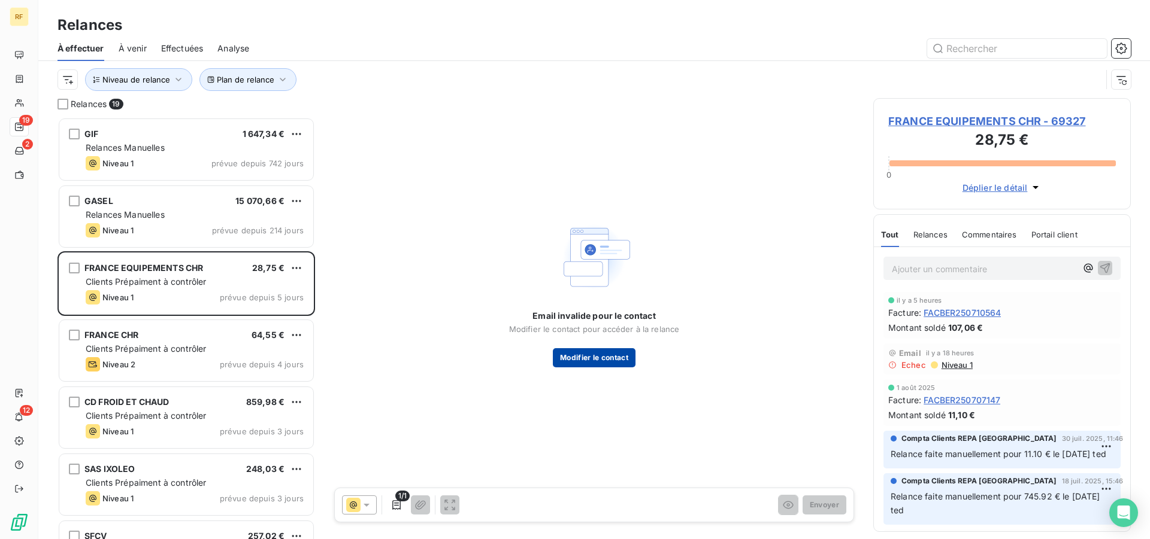
click at [601, 362] on button "Modifier le contact" at bounding box center [594, 357] width 83 height 19
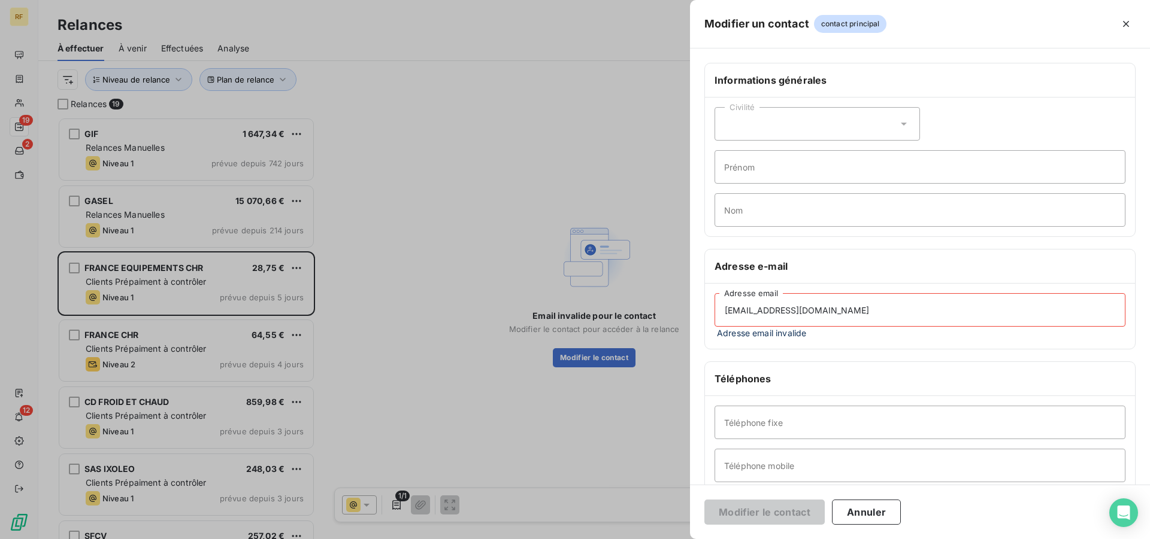
drag, startPoint x: 839, startPoint y: 313, endPoint x: 666, endPoint y: 313, distance: 173.0
click at [666, 539] on div "Modifier un contact contact principal Informations générales Civilité Prénom No…" at bounding box center [575, 539] width 1150 height 0
drag, startPoint x: 816, startPoint y: 310, endPoint x: 640, endPoint y: 301, distance: 176.3
click at [714, 301] on input "[EMAIL_ADDRESS][DOMAIN_NAME]" at bounding box center [919, 310] width 411 height 34
paste input "equipements-"
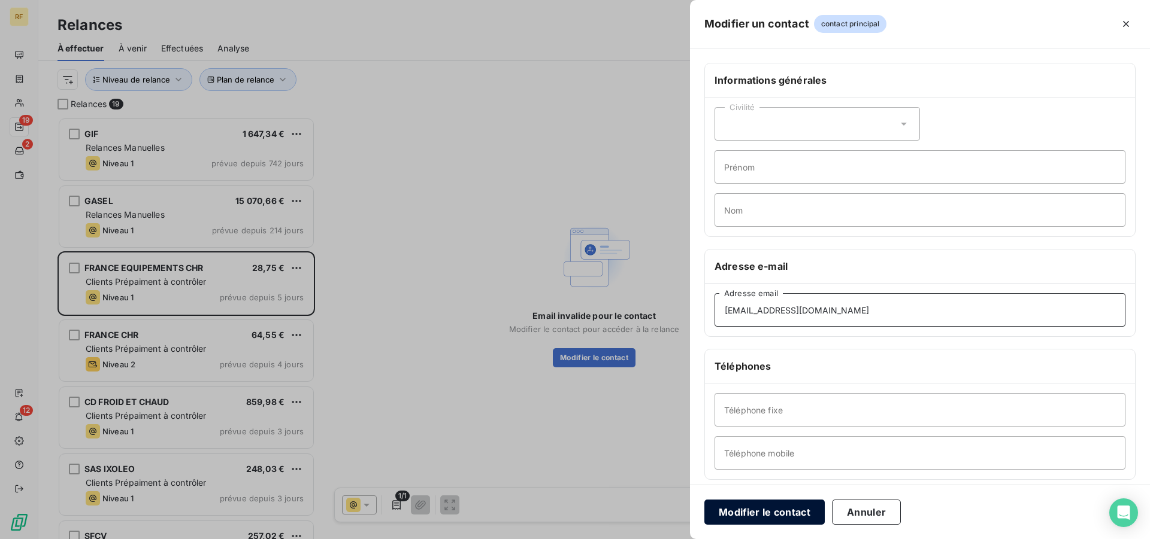
type input "[EMAIL_ADDRESS][DOMAIN_NAME]"
click at [736, 509] on button "Modifier le contact" at bounding box center [764, 512] width 120 height 25
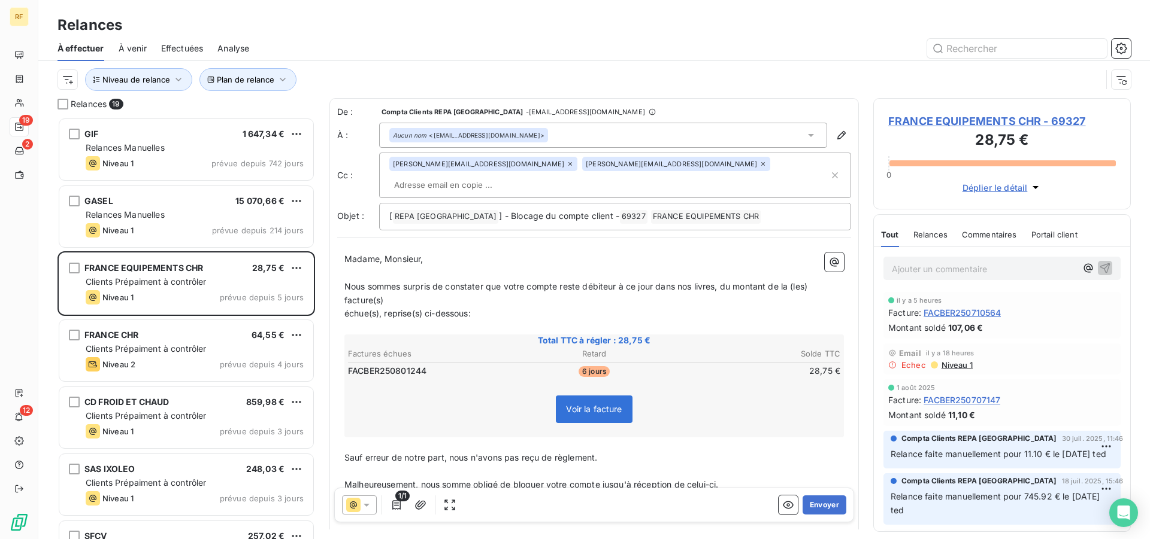
click at [973, 268] on p "Ajouter un commentaire ﻿" at bounding box center [983, 269] width 184 height 15
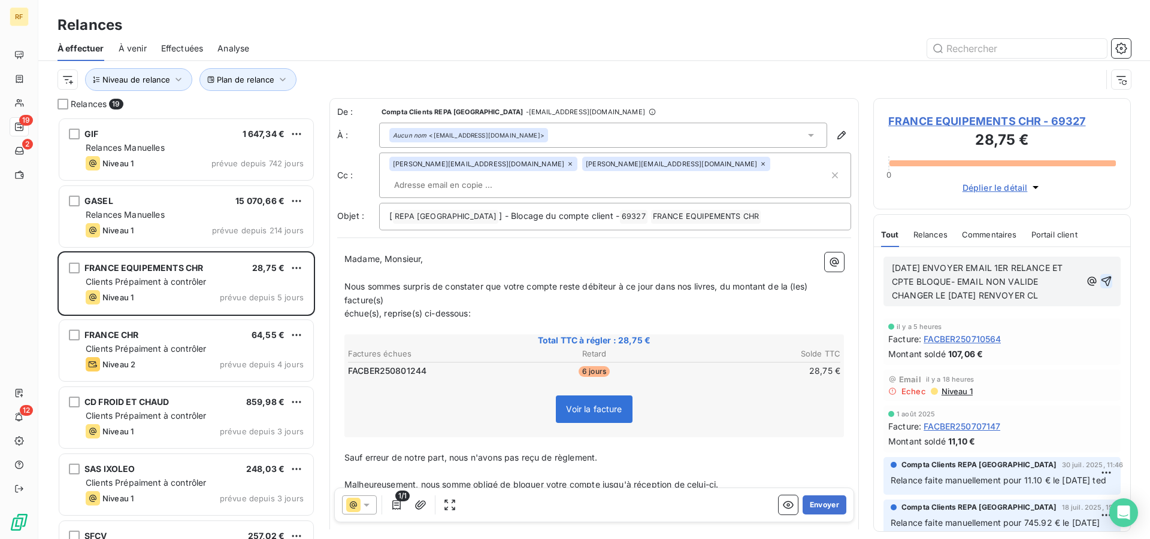
click at [1100, 280] on icon "button" at bounding box center [1106, 281] width 12 height 12
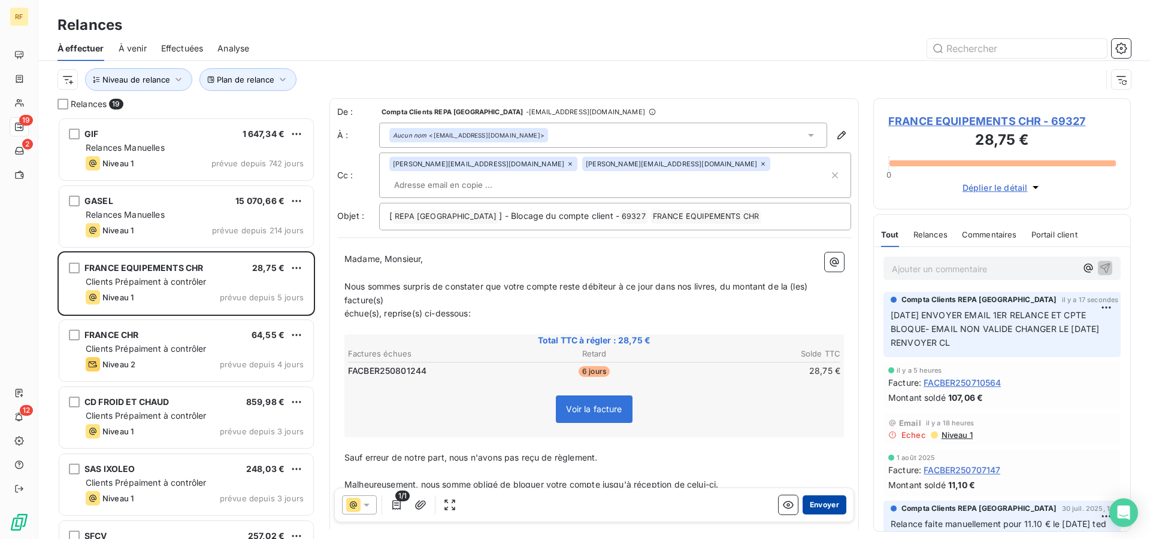
click at [826, 504] on button "Envoyer" at bounding box center [824, 505] width 44 height 19
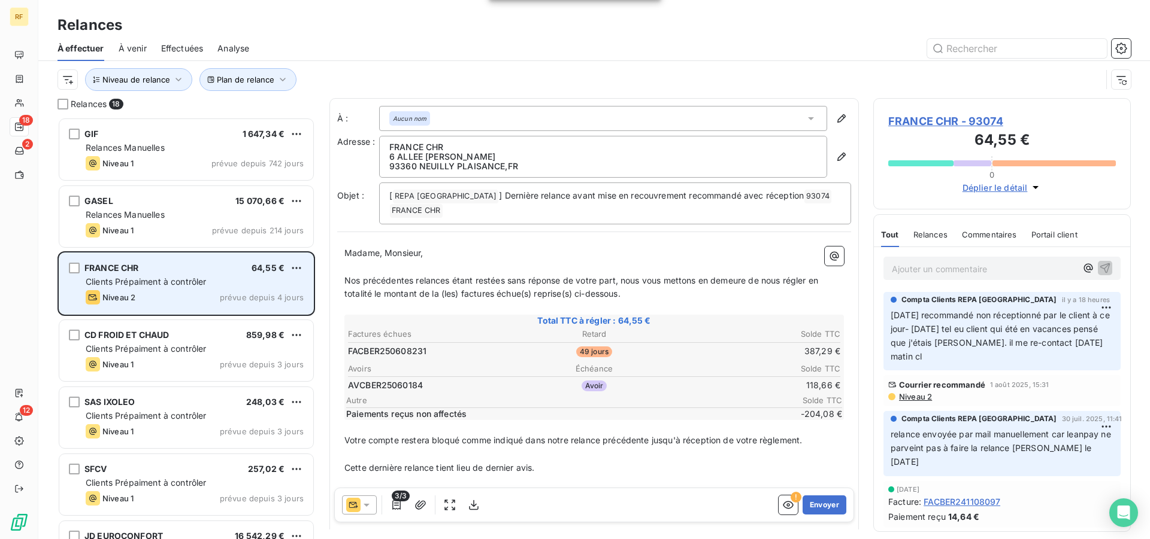
click at [204, 290] on div "Niveau 2 prévue depuis 4 jours" at bounding box center [195, 297] width 218 height 14
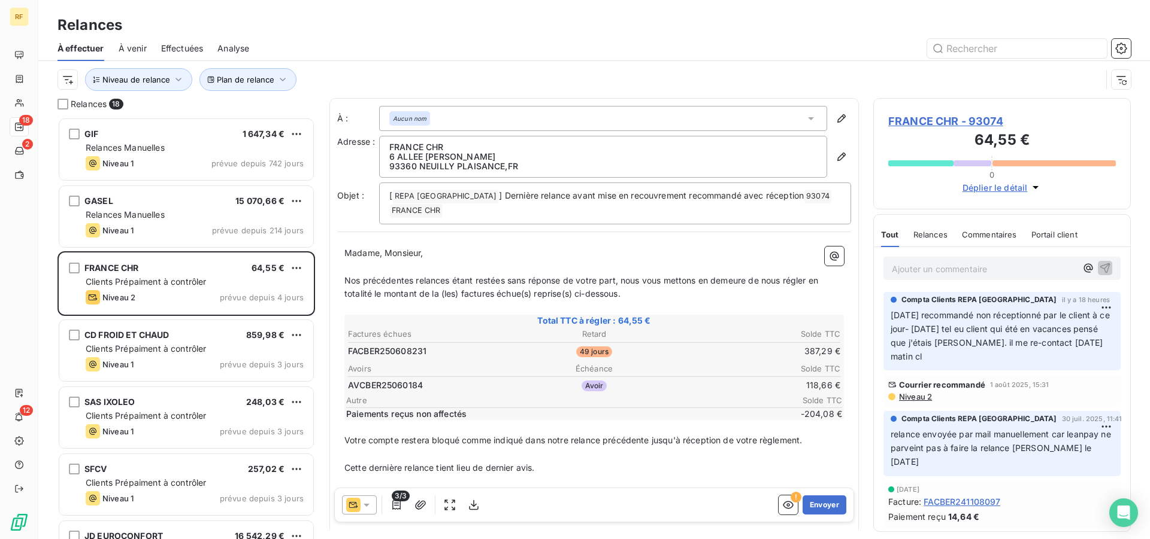
click at [944, 124] on span "FRANCE CHR - 93074" at bounding box center [1002, 121] width 228 height 16
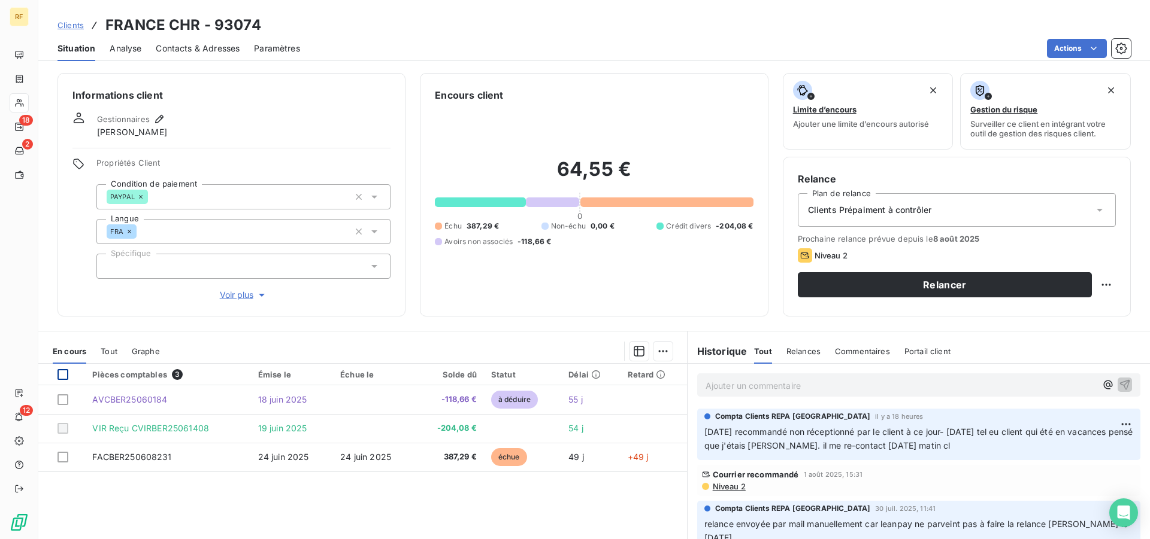
click at [62, 374] on div at bounding box center [62, 374] width 11 height 11
click at [663, 353] on html "RF 18 2 12 Clients FRANCE CHR - 93074 Situation Analyse Contacts & Adresses Par…" at bounding box center [575, 269] width 1150 height 539
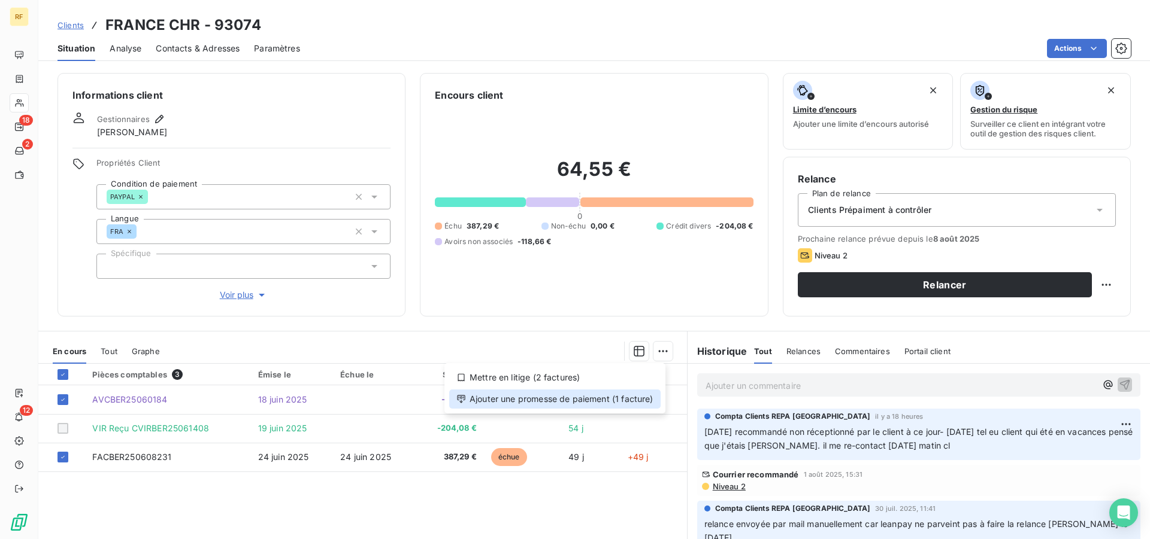
click at [633, 402] on div "Ajouter une promesse de paiement (1 facture)" at bounding box center [554, 399] width 211 height 19
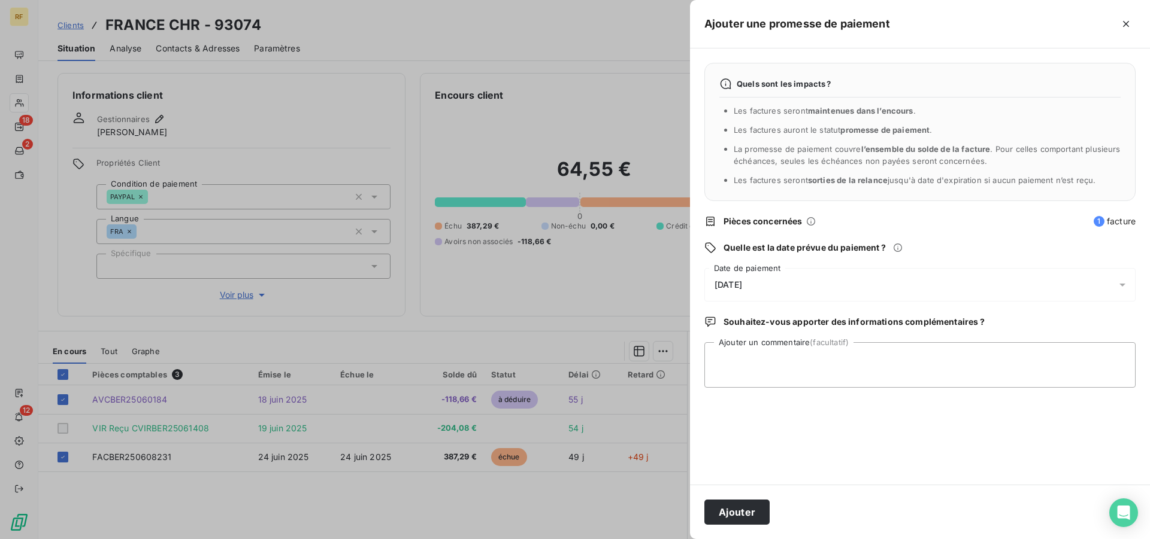
click at [742, 284] on span "[DATE]" at bounding box center [728, 285] width 28 height 10
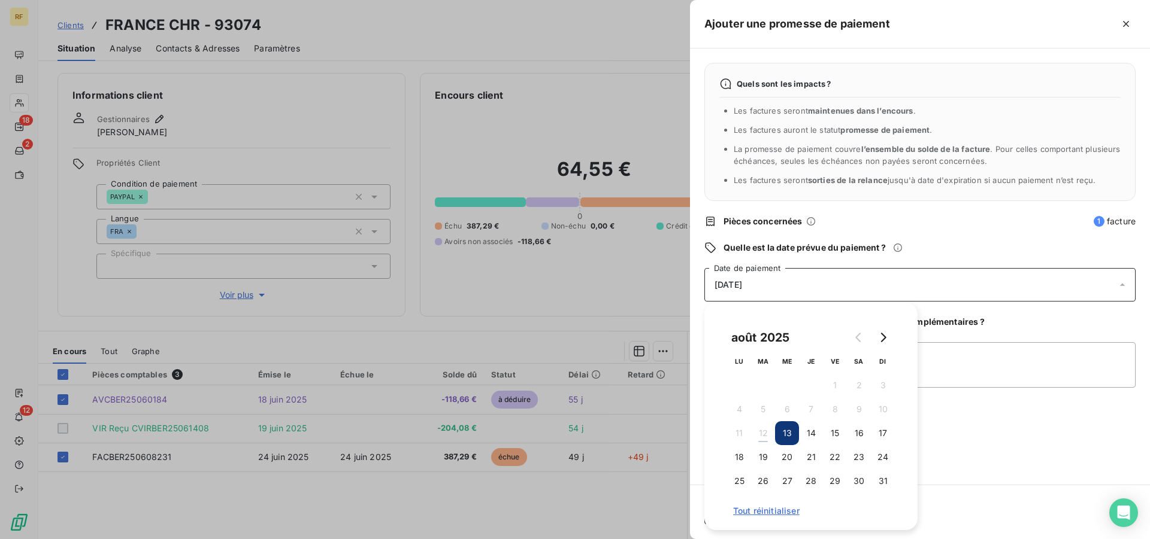
click at [788, 433] on button "13" at bounding box center [787, 433] width 24 height 24
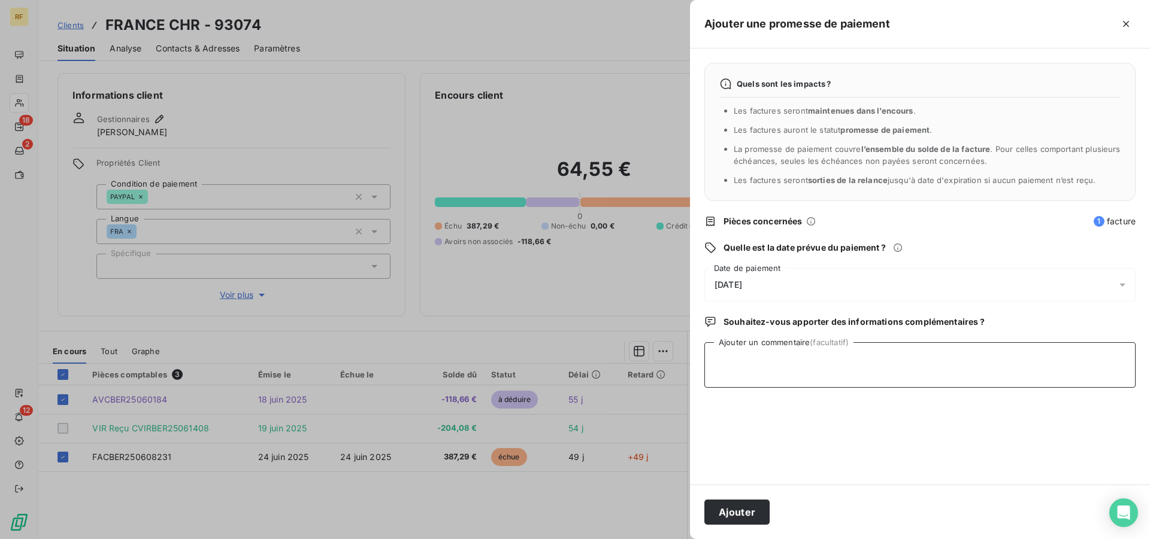
click at [934, 382] on textarea "Ajouter un commentaire (facultatif)" at bounding box center [919, 365] width 431 height 46
type textarea "ATTENDS APPEL CLIENT [DATE] CL"
click at [737, 507] on button "Ajouter" at bounding box center [736, 512] width 65 height 25
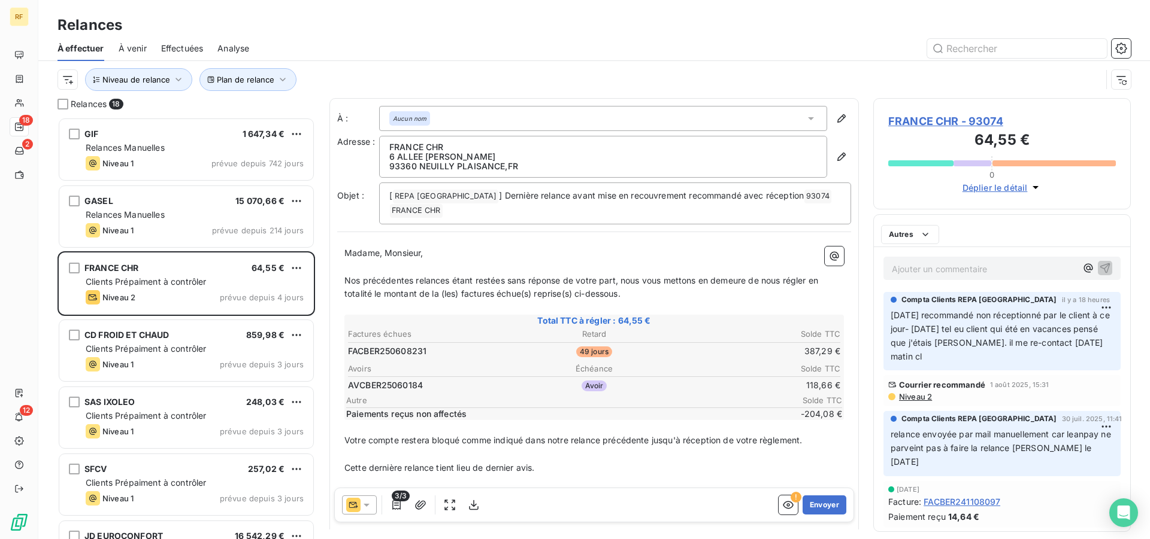
scroll to position [412, 247]
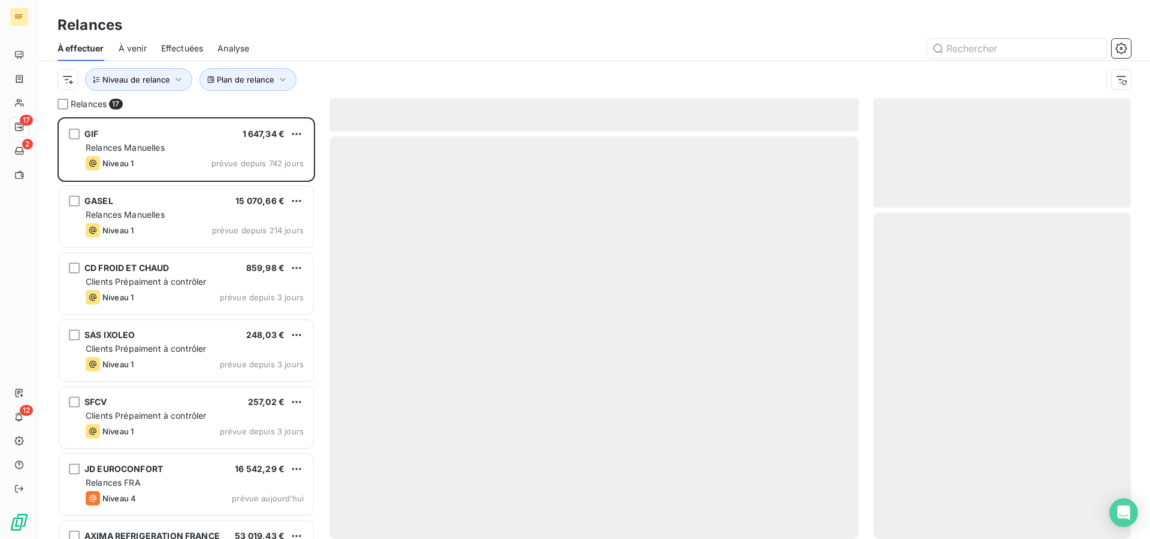
scroll to position [412, 247]
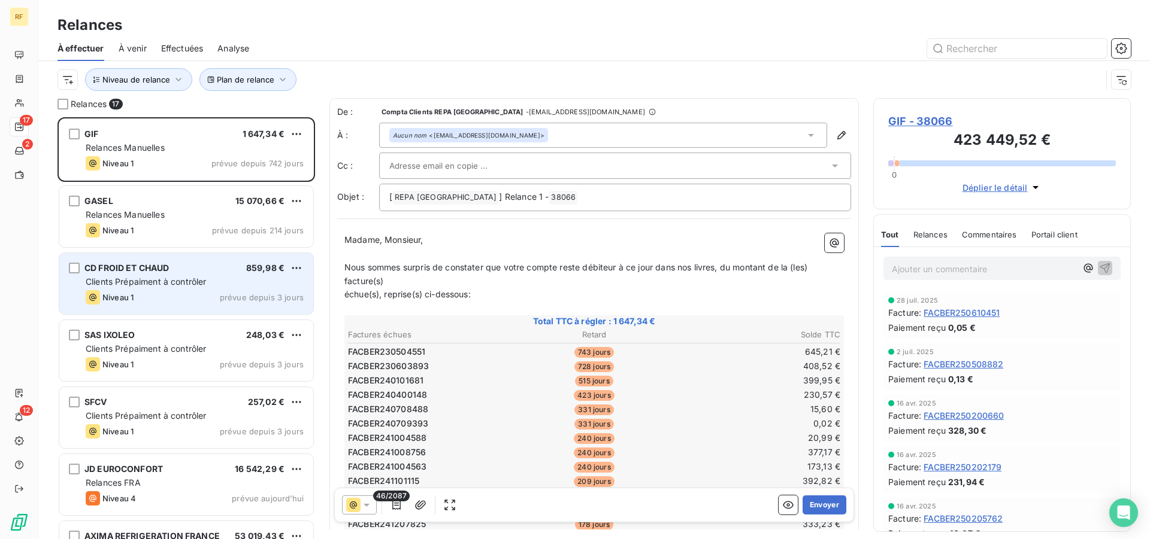
click at [152, 283] on span "Clients Prépaiment à contrôler" at bounding box center [146, 282] width 121 height 10
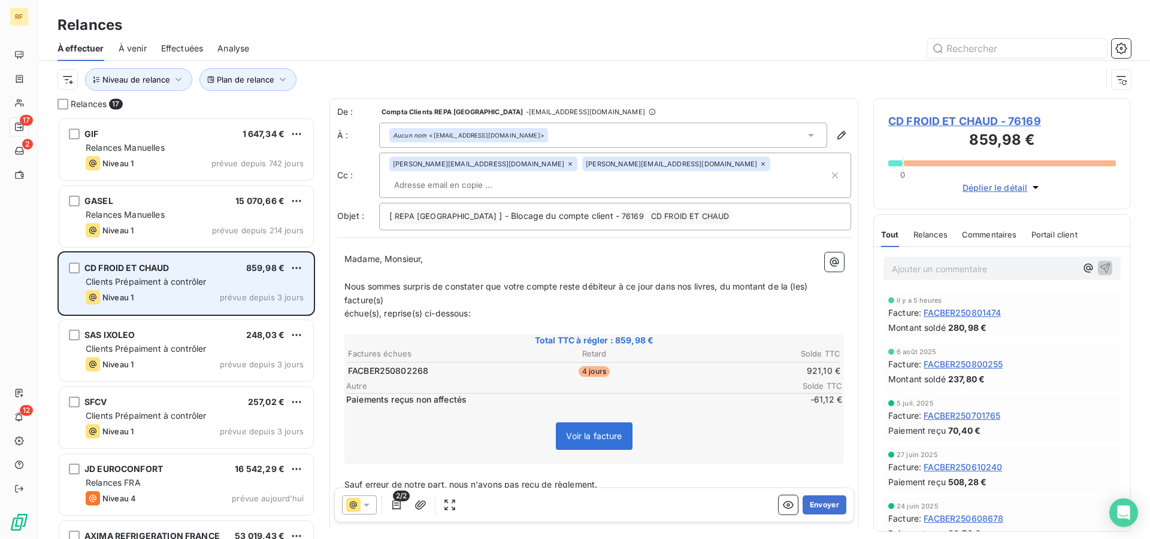
click at [152, 283] on span "Clients Prépaiment à contrôler" at bounding box center [146, 282] width 121 height 10
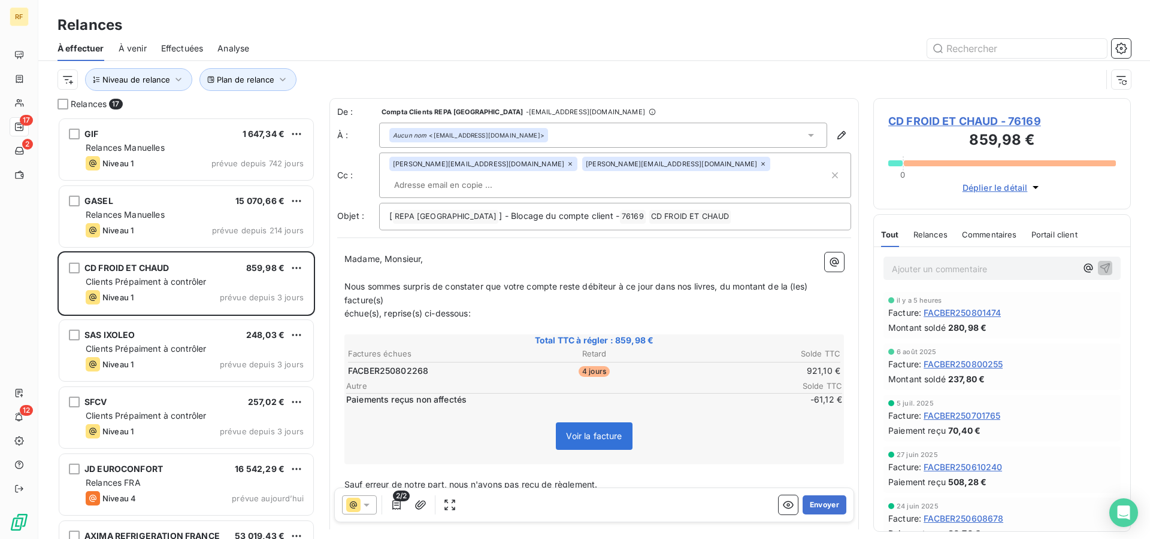
click at [902, 116] on span "CD FROID ET CHAUD - 76169" at bounding box center [1002, 121] width 228 height 16
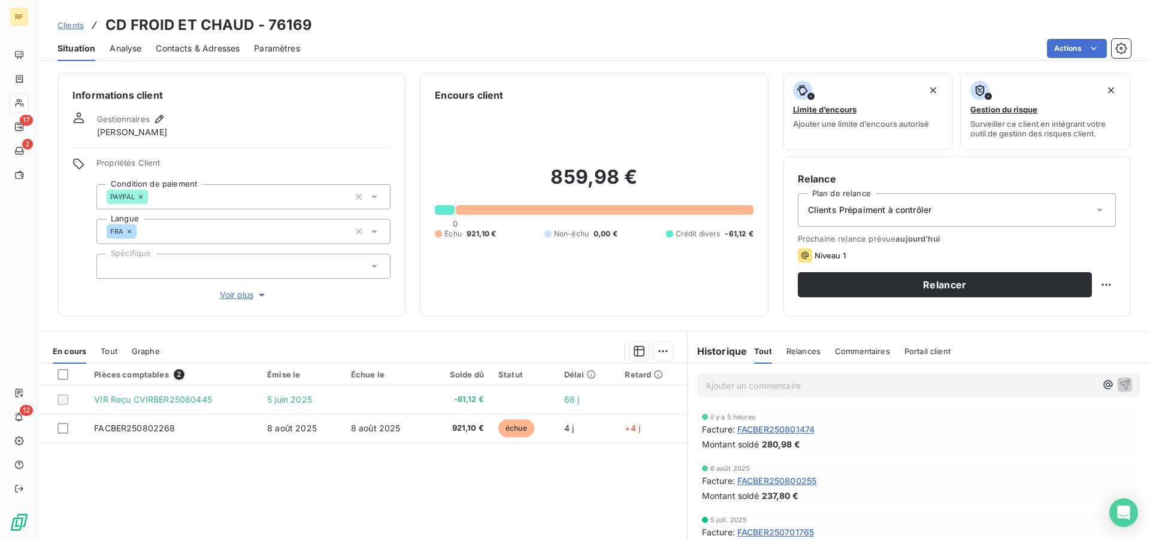
click at [743, 387] on p "Ajouter un commentaire ﻿" at bounding box center [900, 385] width 390 height 15
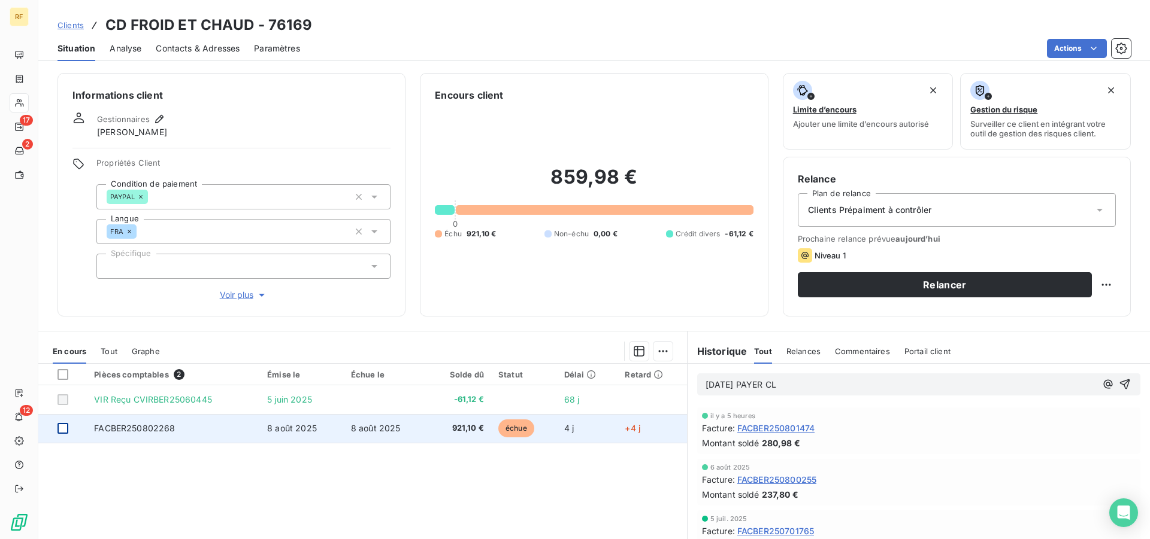
click at [64, 427] on div at bounding box center [62, 428] width 11 height 11
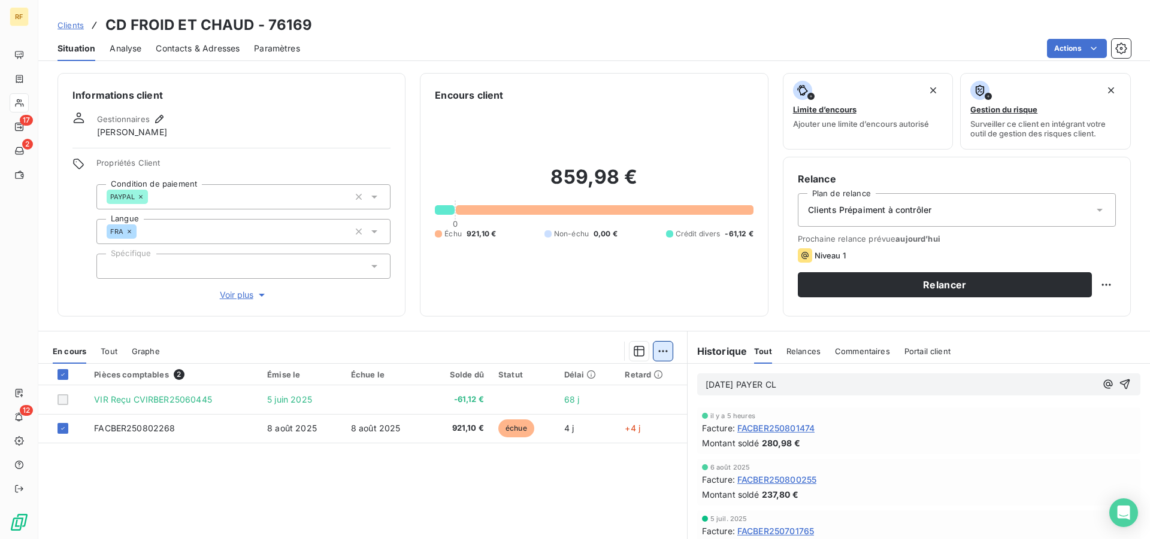
click at [660, 354] on html "RF 17 2 12 Clients CD FROID ET CHAUD - 76169 Situation Analyse Contacts & Adres…" at bounding box center [575, 269] width 1150 height 539
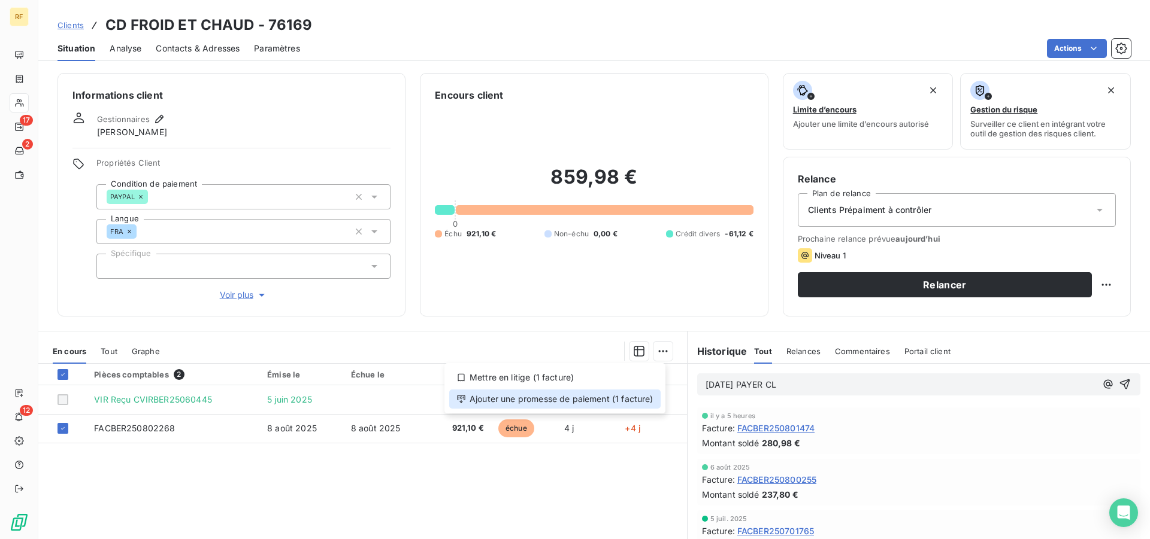
click at [634, 403] on div "Ajouter une promesse de paiement (1 facture)" at bounding box center [554, 399] width 211 height 19
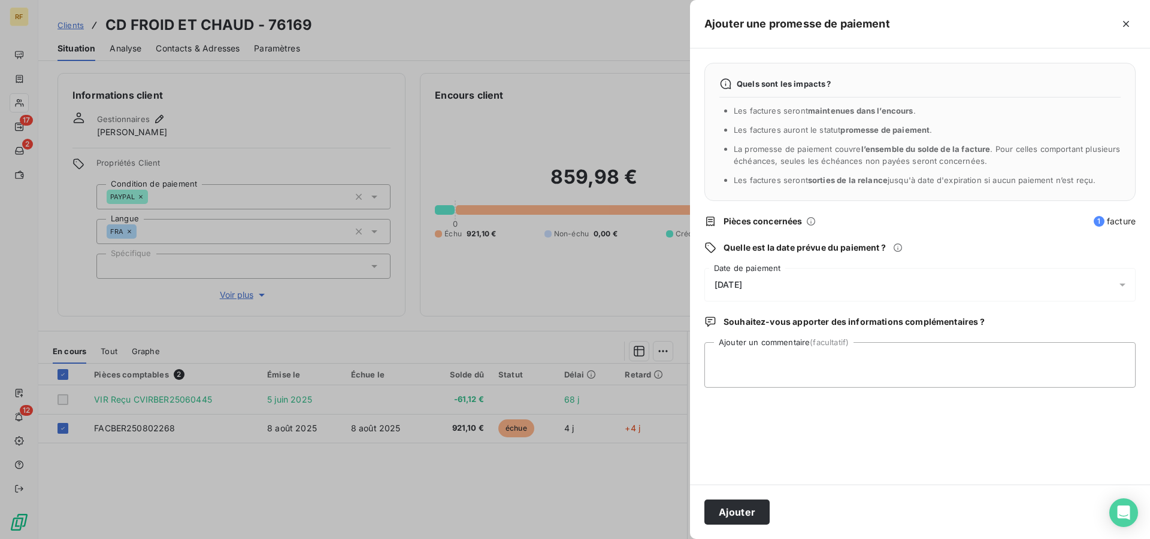
click at [742, 287] on span "[DATE]" at bounding box center [728, 285] width 28 height 10
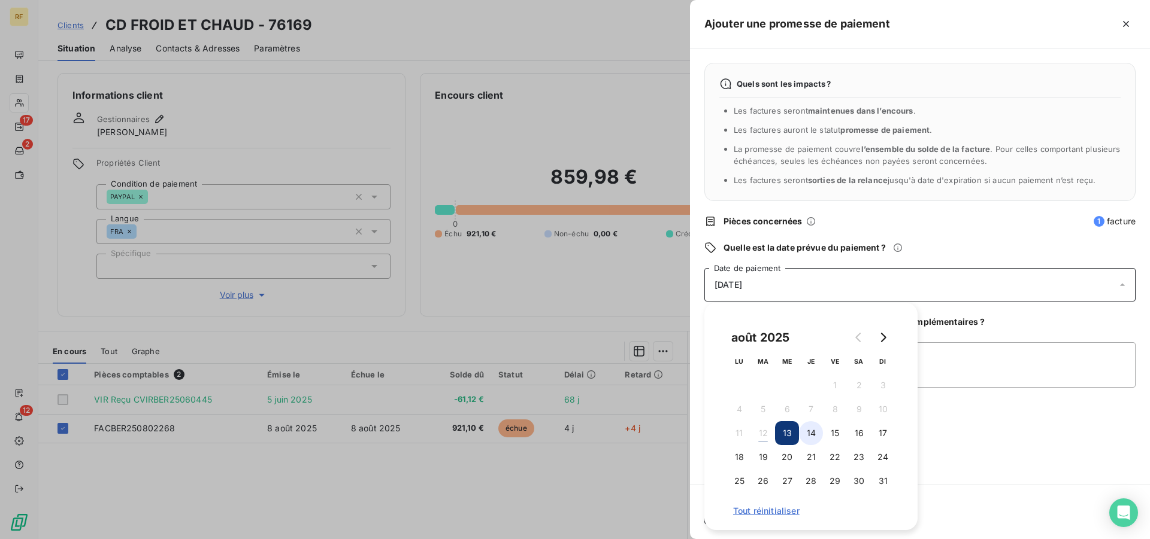
click at [810, 433] on button "14" at bounding box center [811, 433] width 24 height 24
click at [947, 379] on textarea "Ajouter un commentaire (facultatif)" at bounding box center [919, 365] width 431 height 46
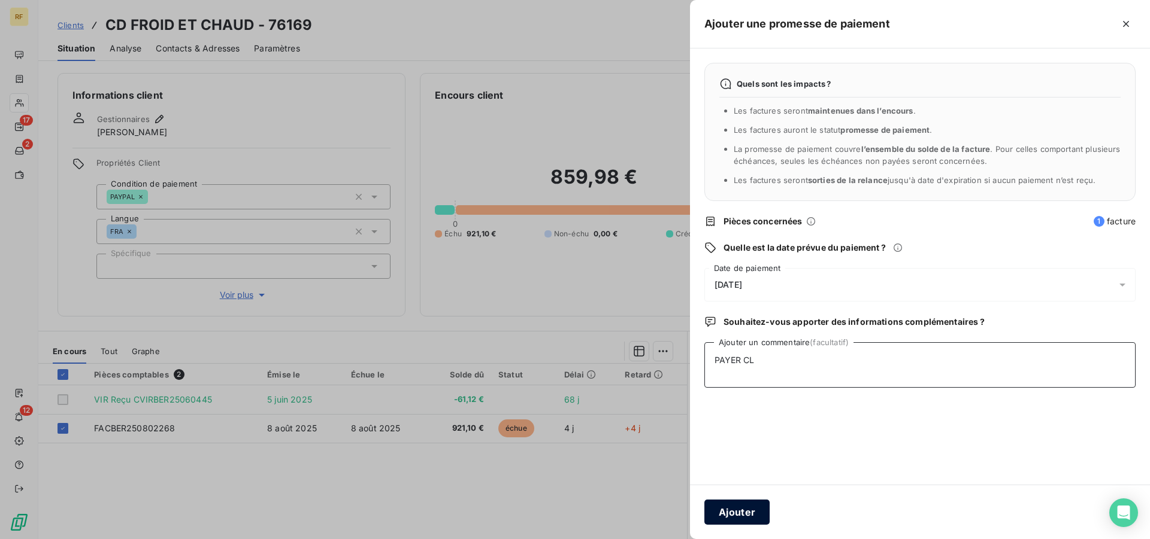
type textarea "PAYER CL"
click at [751, 517] on button "Ajouter" at bounding box center [736, 512] width 65 height 25
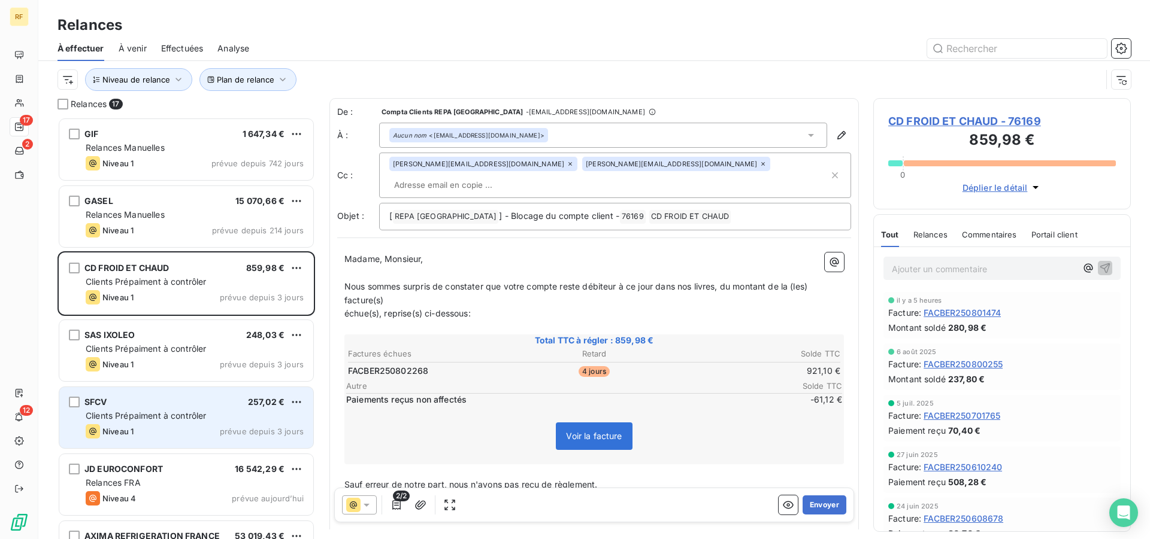
scroll to position [412, 247]
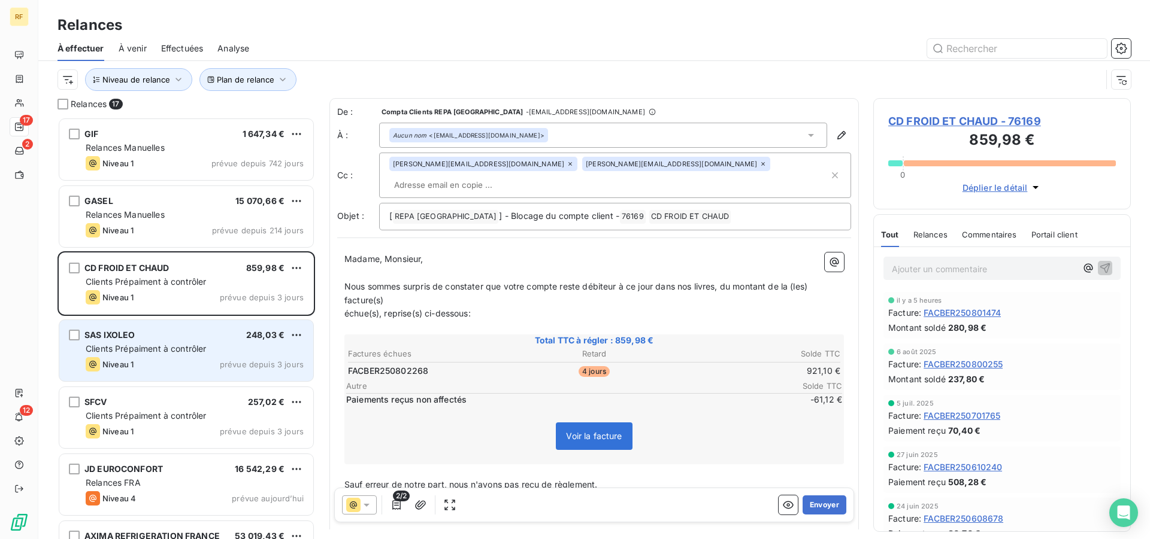
click at [172, 348] on span "Clients Prépaiment à contrôler" at bounding box center [146, 349] width 121 height 10
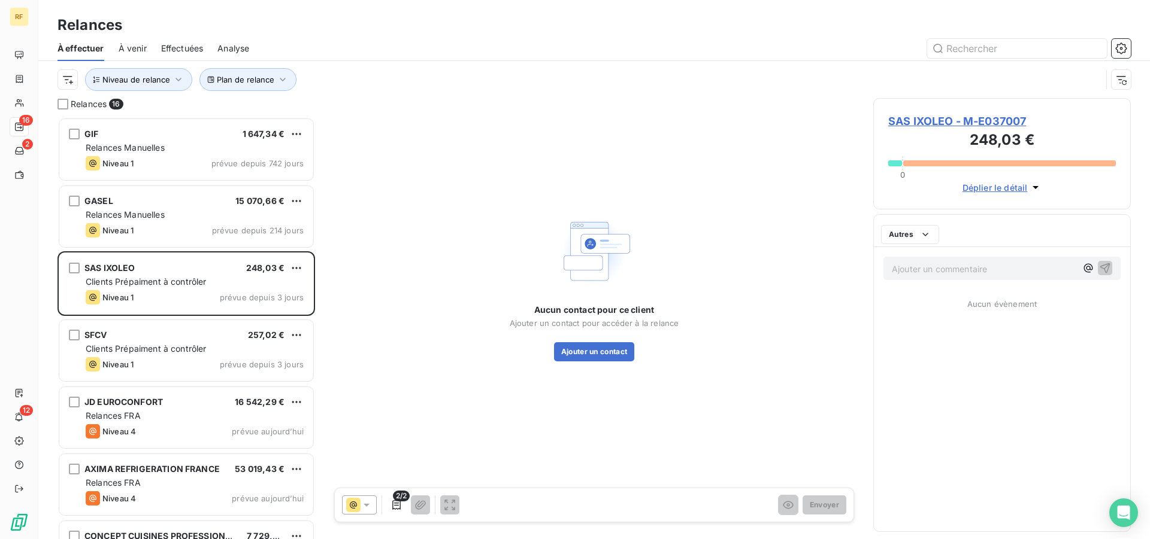
scroll to position [412, 247]
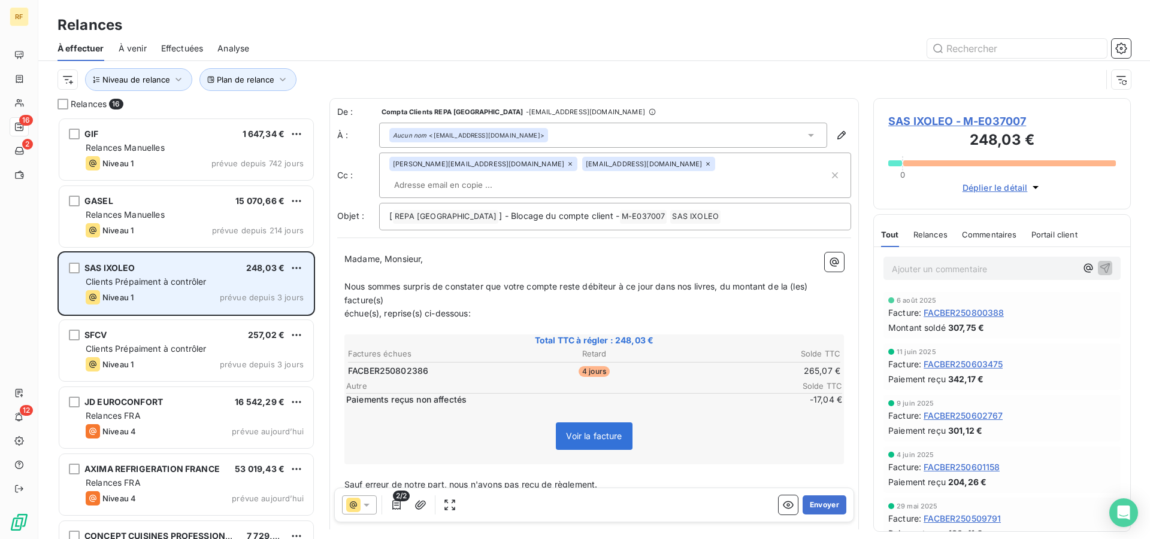
click at [183, 277] on span "Clients Prépaiment à contrôler" at bounding box center [146, 282] width 121 height 10
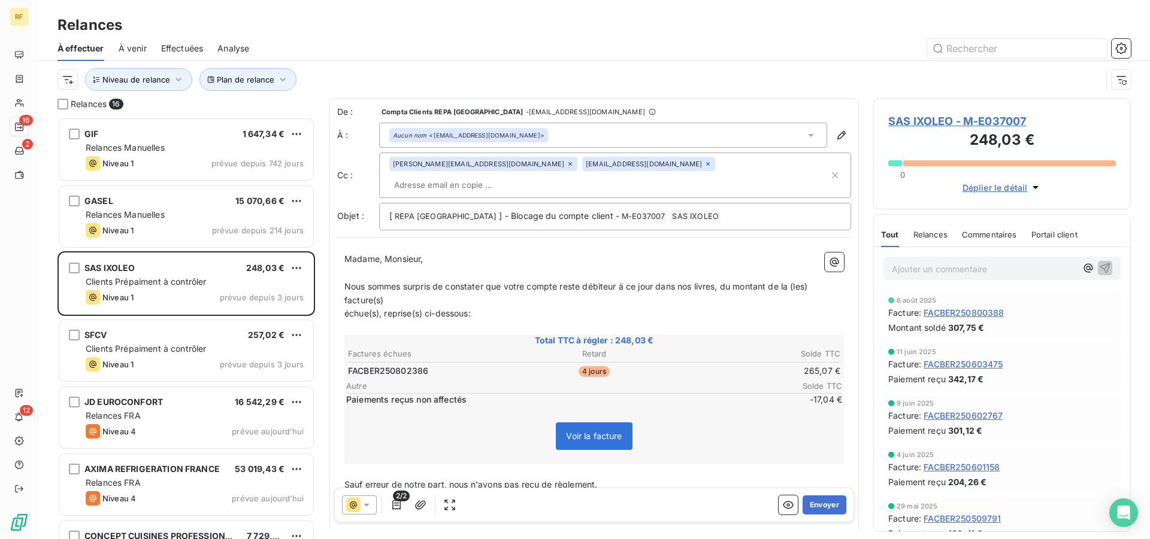
click at [900, 122] on span "SAS IXOLEO - M-E037007" at bounding box center [1002, 121] width 228 height 16
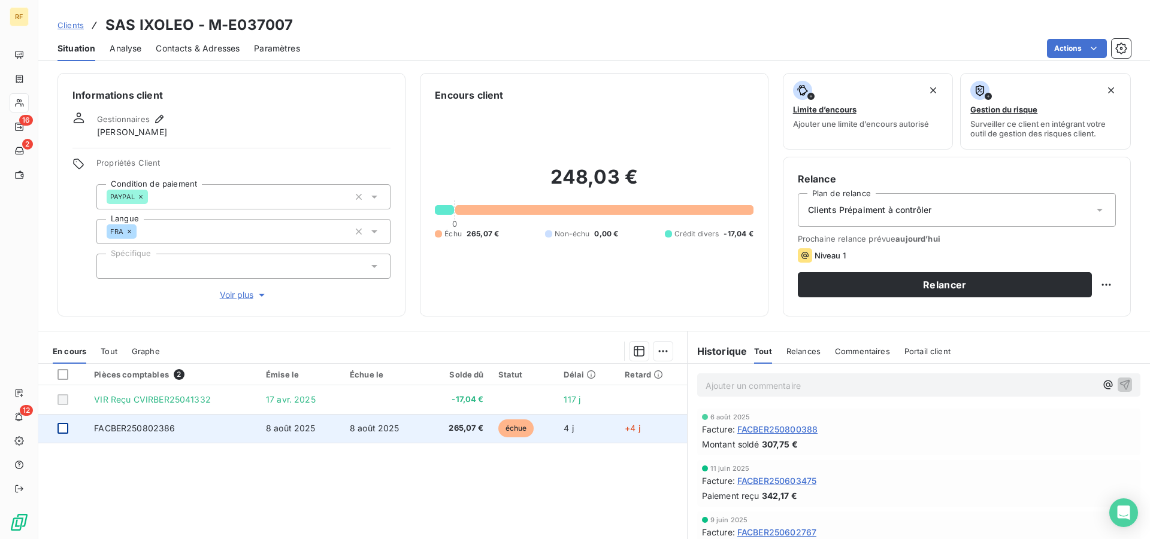
click at [61, 427] on div at bounding box center [62, 428] width 11 height 11
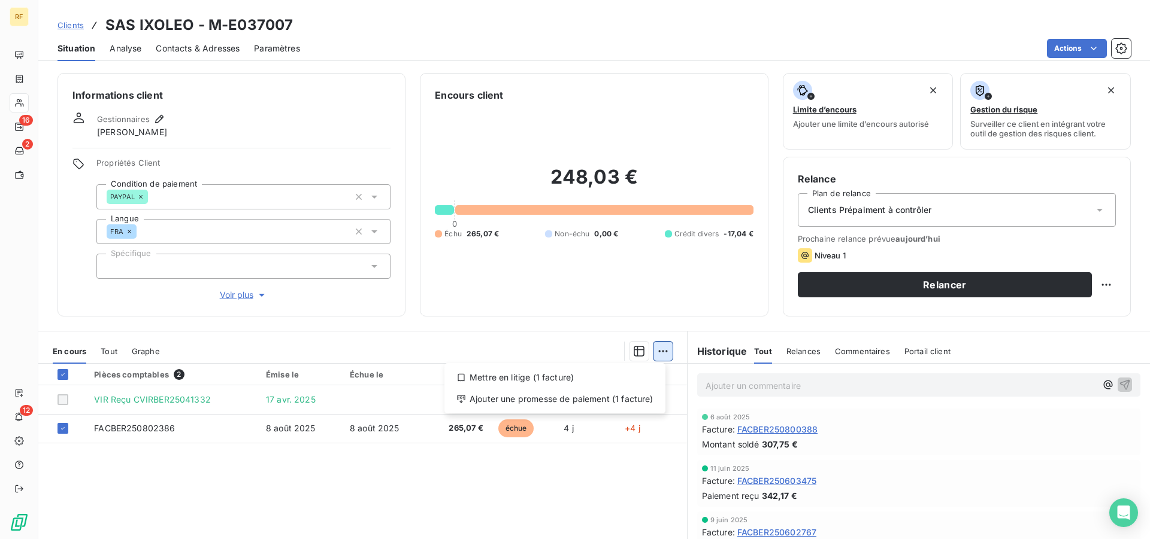
click at [660, 351] on html "RF 16 2 12 Clients SAS IXOLEO - M-E037007 Situation Analyse Contacts & Adresses…" at bounding box center [575, 269] width 1150 height 539
click at [593, 401] on div "Ajouter une promesse de paiement (1 facture)" at bounding box center [554, 399] width 211 height 19
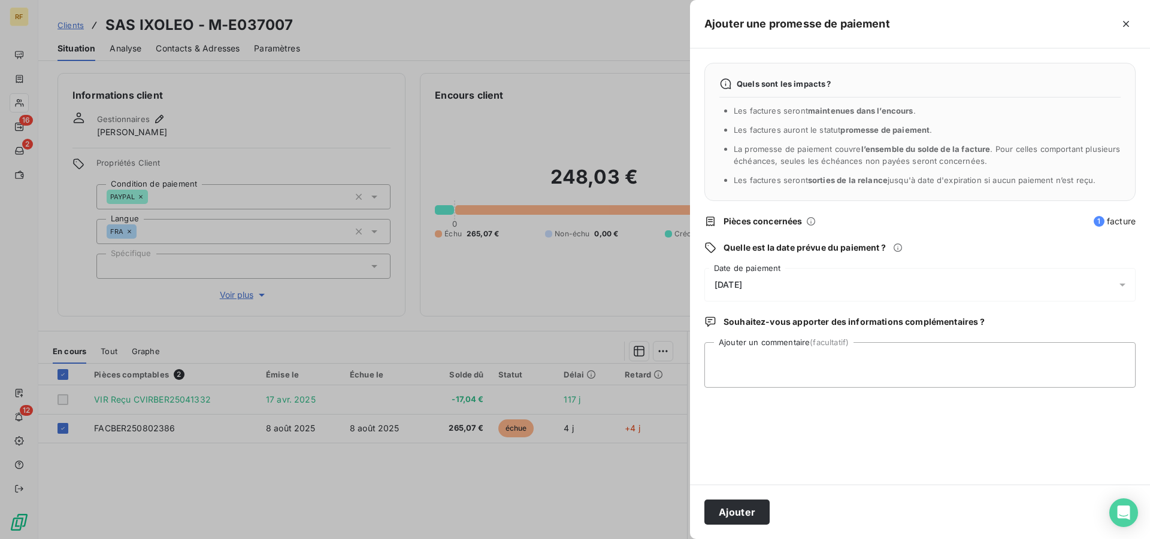
click at [743, 294] on div "[DATE]" at bounding box center [919, 285] width 431 height 34
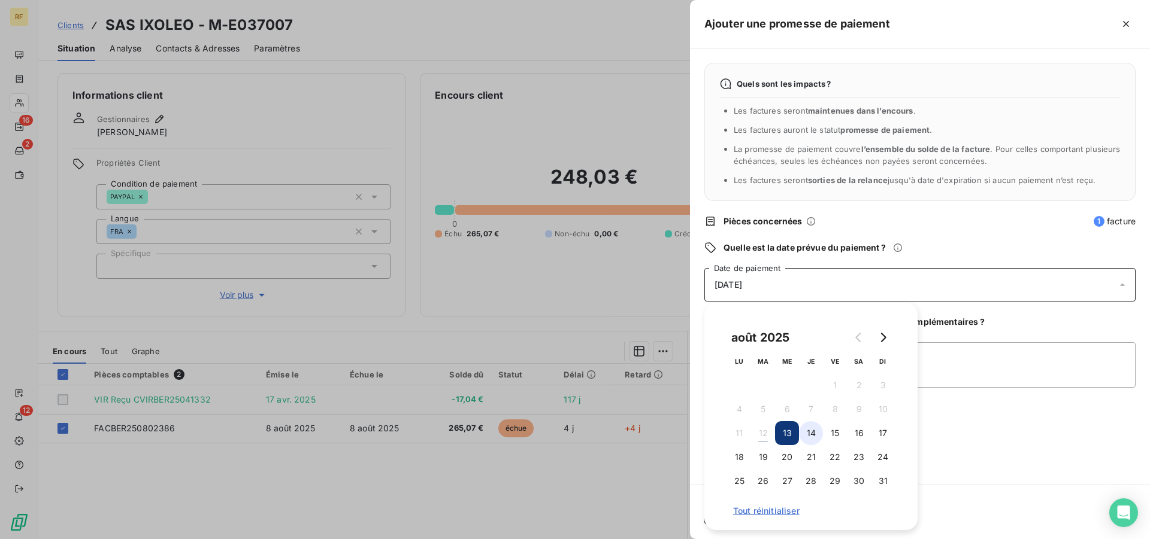
click at [810, 428] on button "14" at bounding box center [811, 433] width 24 height 24
click at [947, 360] on textarea "Ajouter un commentaire (facultatif)" at bounding box center [919, 365] width 431 height 46
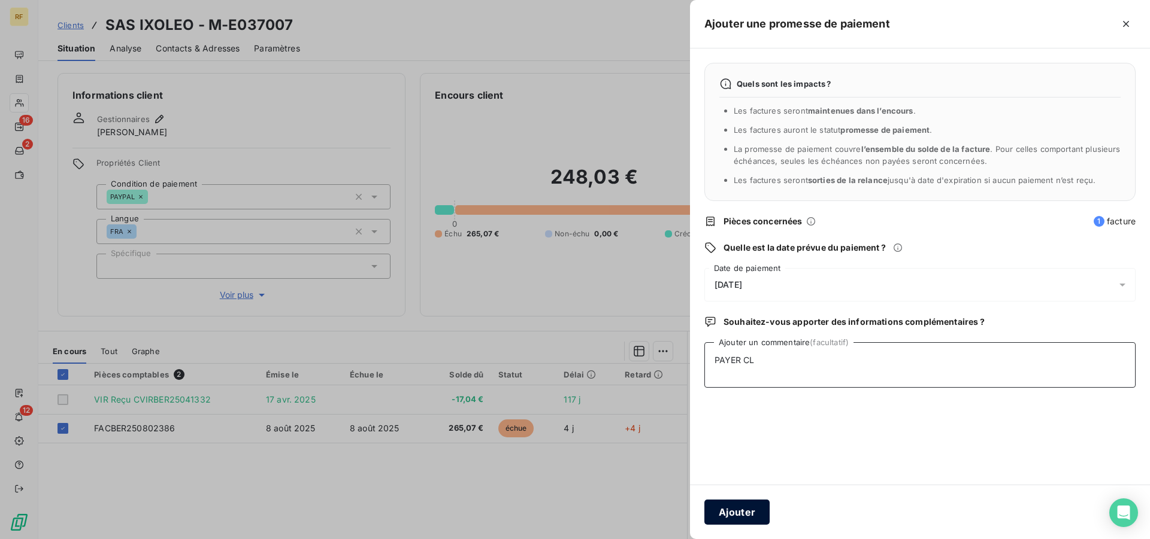
type textarea "PAYER CL"
click at [725, 516] on button "Ajouter" at bounding box center [736, 512] width 65 height 25
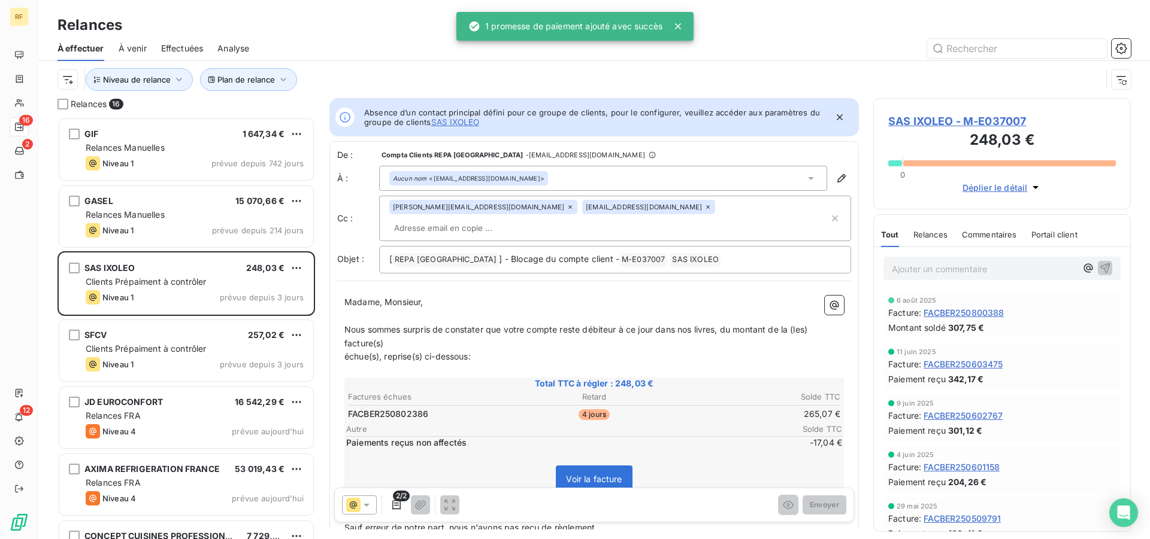
scroll to position [412, 247]
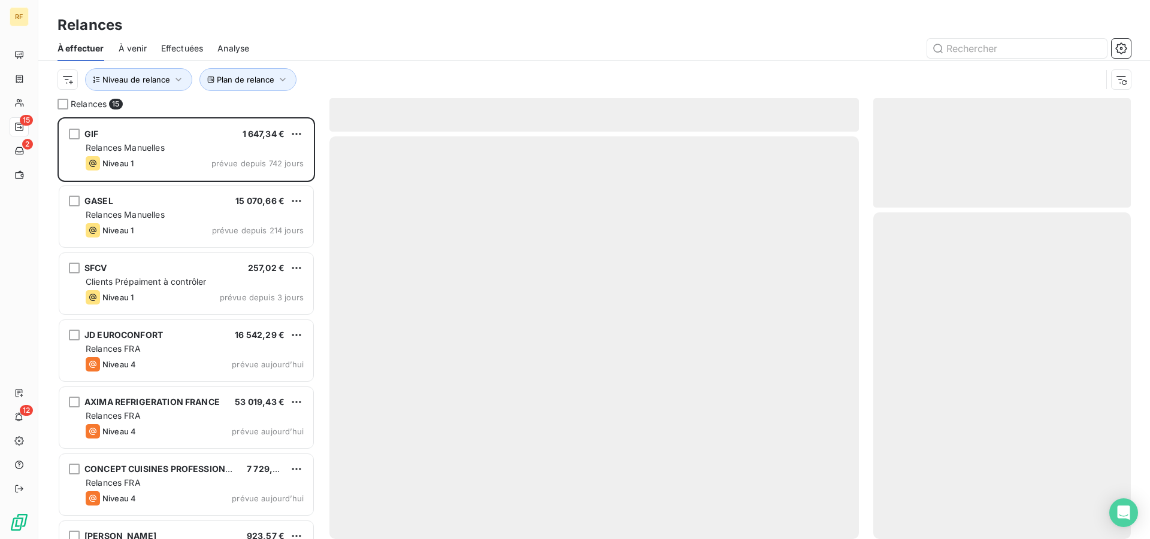
scroll to position [412, 247]
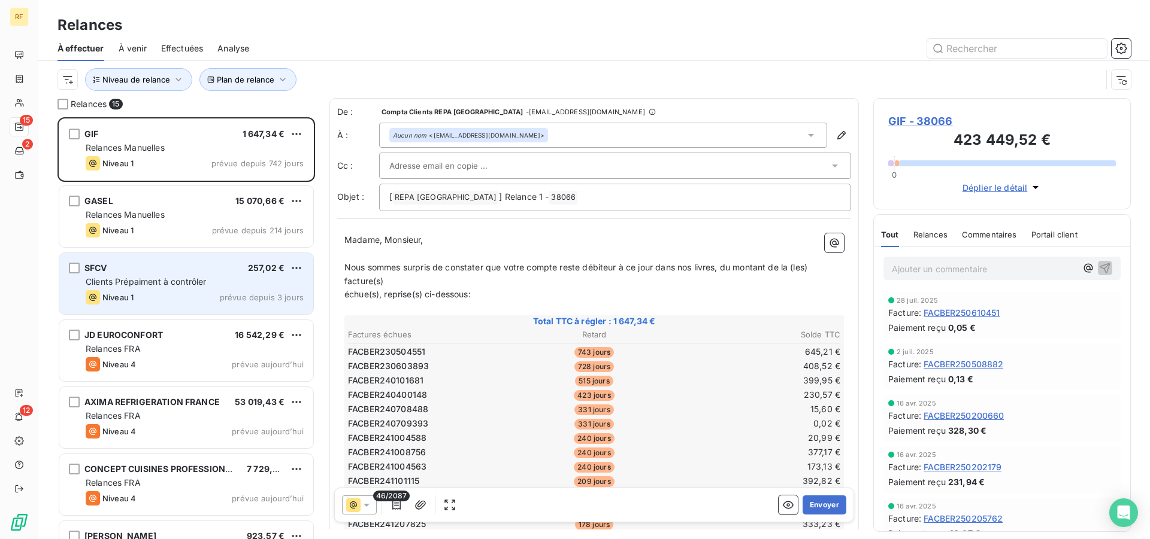
click at [150, 286] on span "Clients Prépaiment à contrôler" at bounding box center [146, 282] width 121 height 10
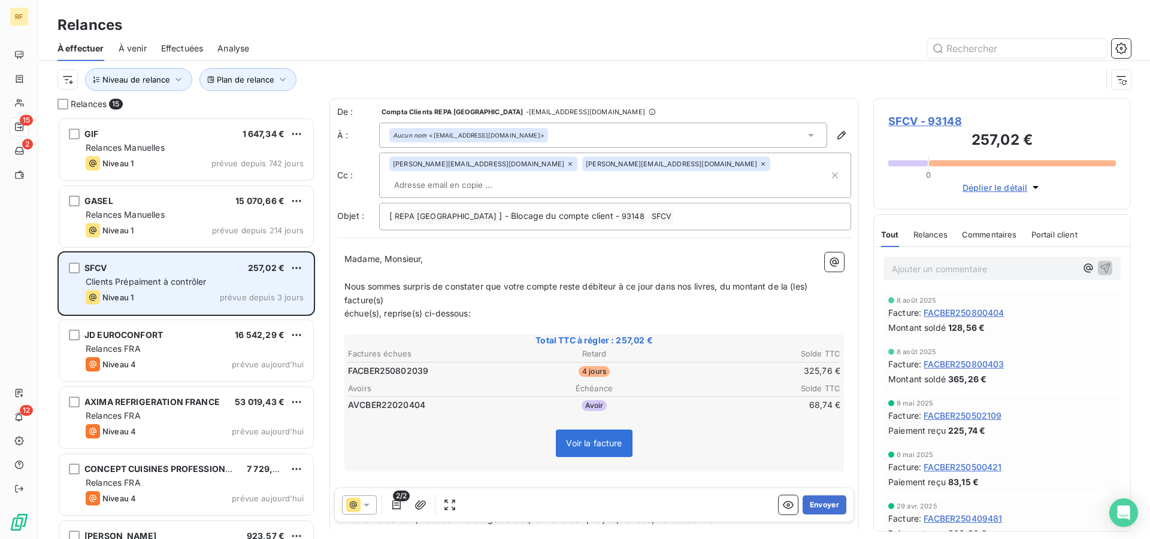
click at [150, 286] on span "Clients Prépaiment à contrôler" at bounding box center [146, 282] width 121 height 10
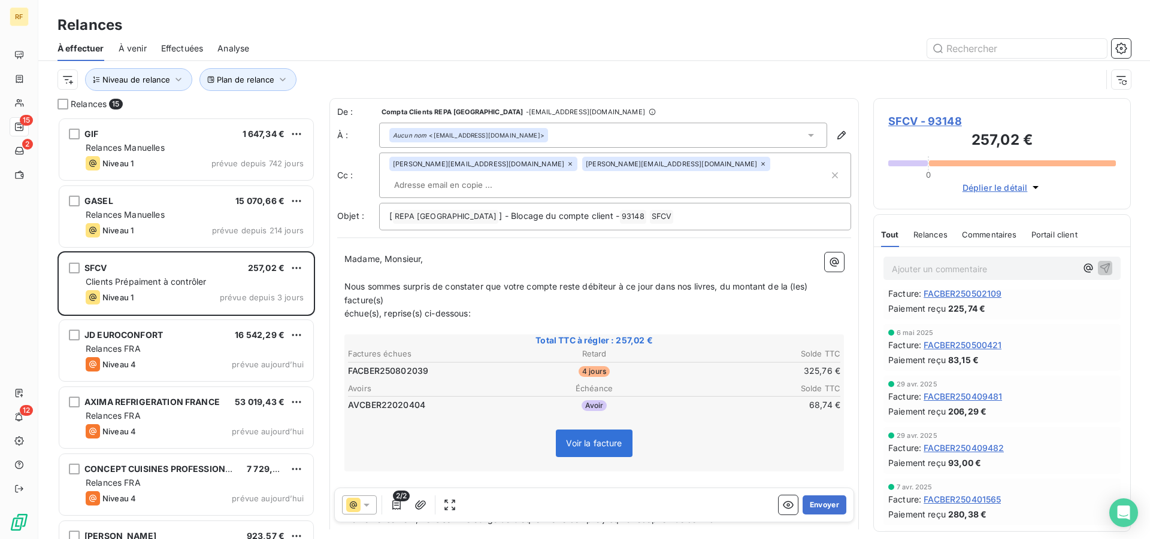
scroll to position [61, 0]
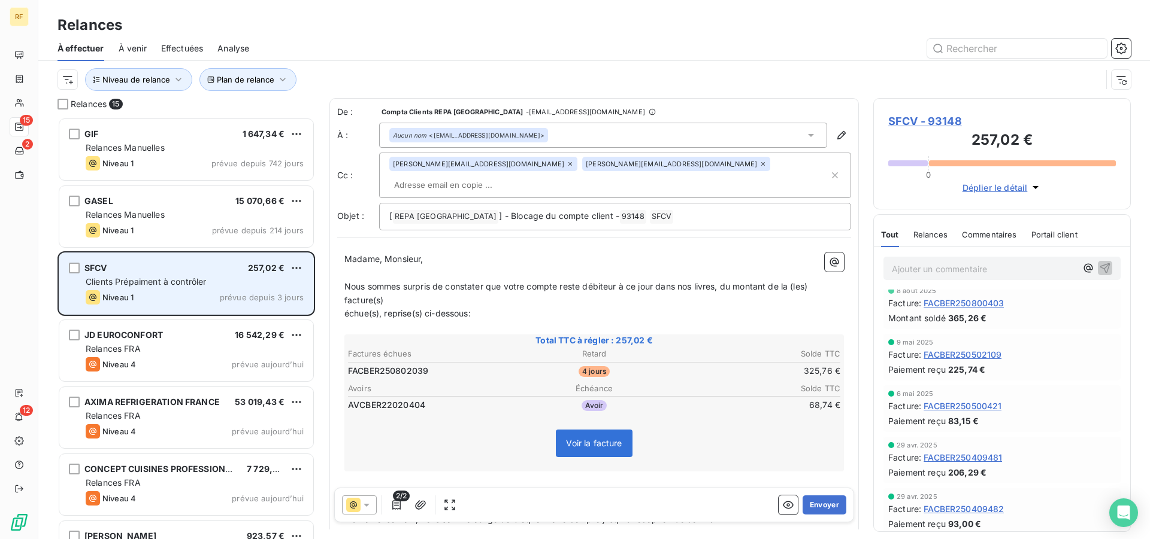
click at [205, 289] on div "SFCV 257,02 € Clients Prépaiment à contrôler Niveau 1 prévue depuis 3 jours" at bounding box center [186, 283] width 254 height 61
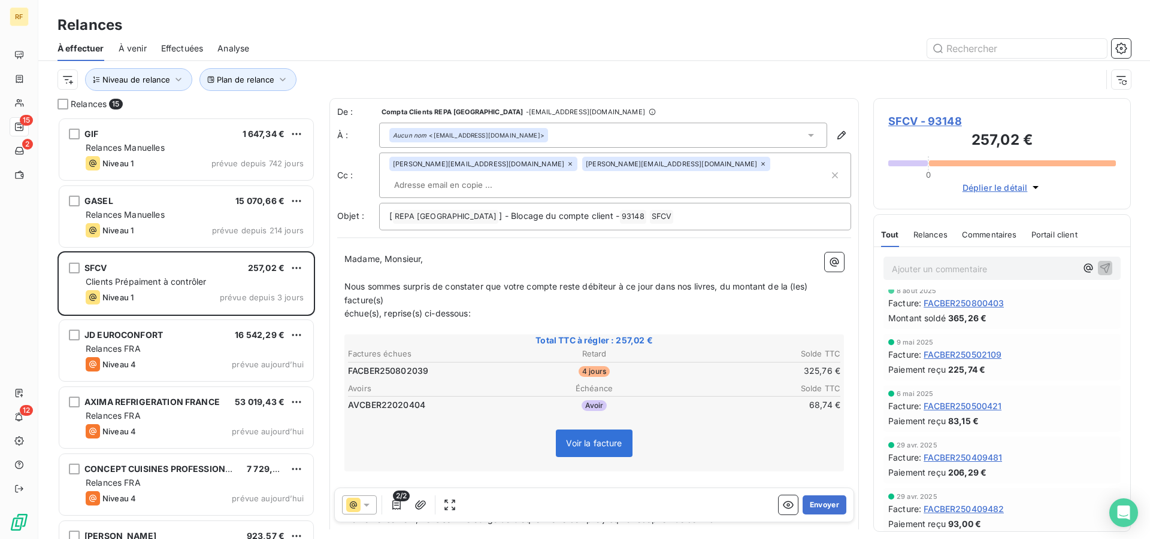
click at [890, 265] on div "Ajouter un commentaire ﻿" at bounding box center [1001, 268] width 237 height 23
click at [901, 268] on p "Ajouter un commentaire ﻿" at bounding box center [983, 269] width 184 height 15
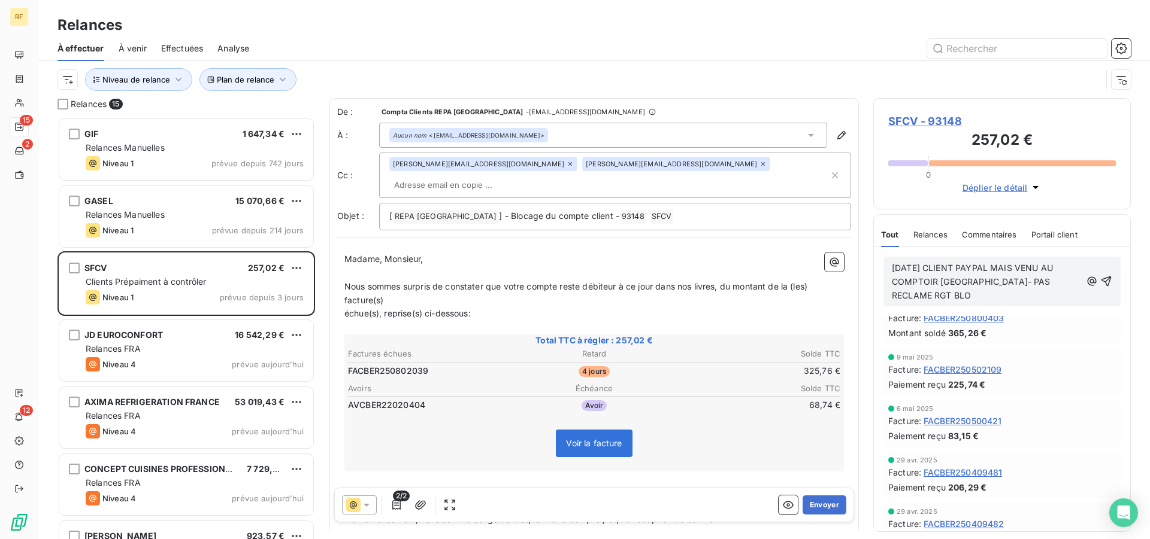
scroll to position [86, 0]
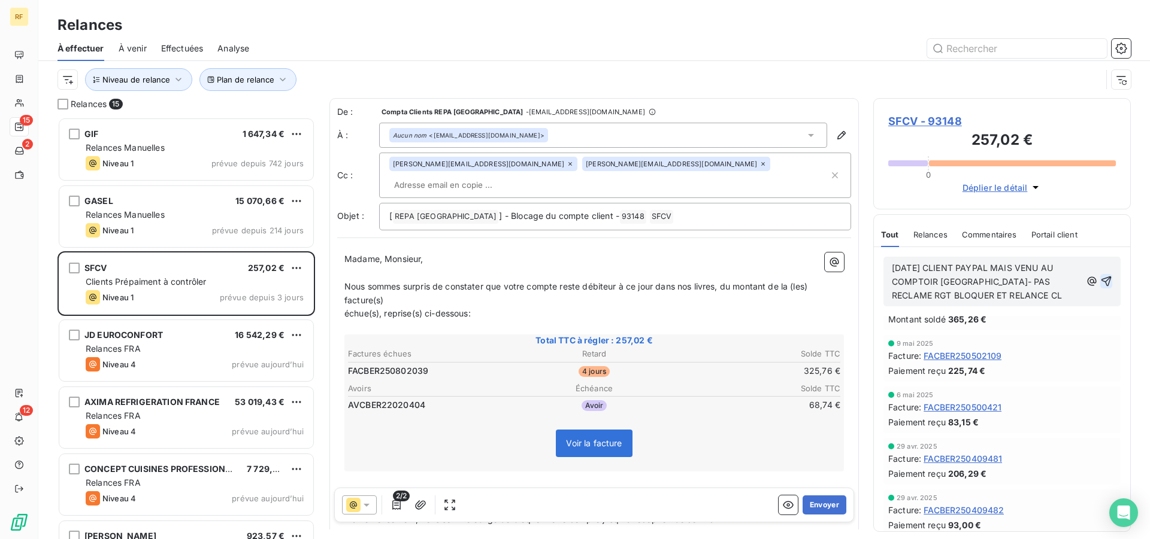
click at [1101, 281] on icon "button" at bounding box center [1106, 282] width 10 height 10
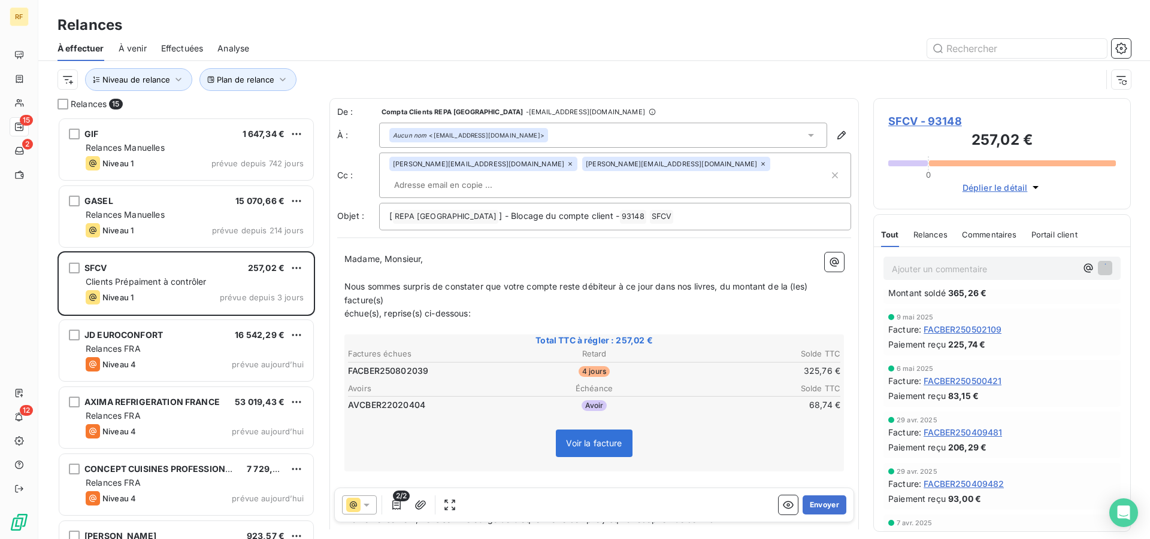
scroll to position [61, 0]
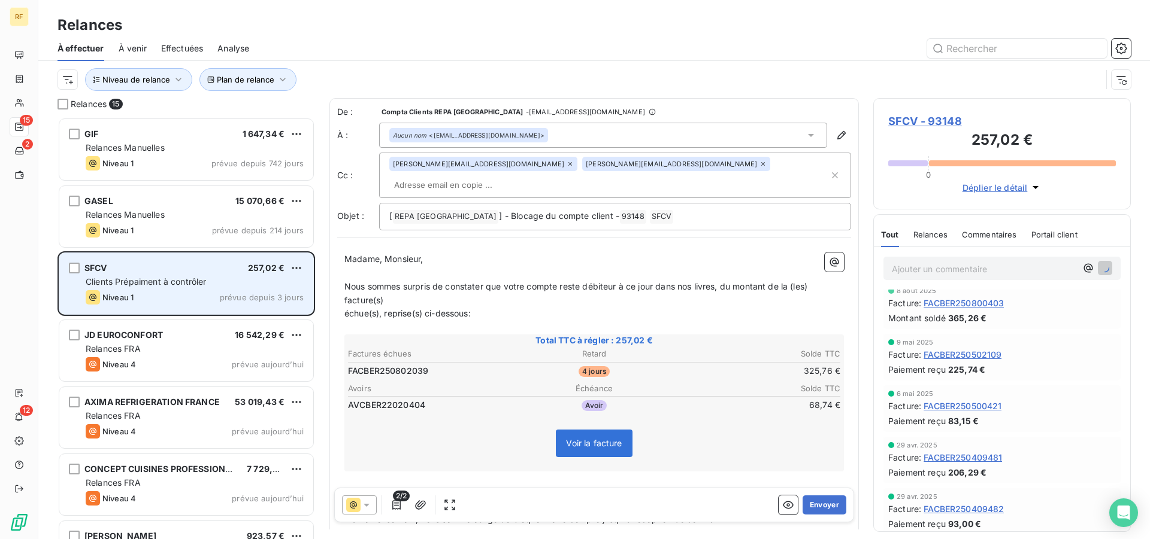
click at [183, 282] on span "Clients Prépaiment à contrôler" at bounding box center [146, 282] width 121 height 10
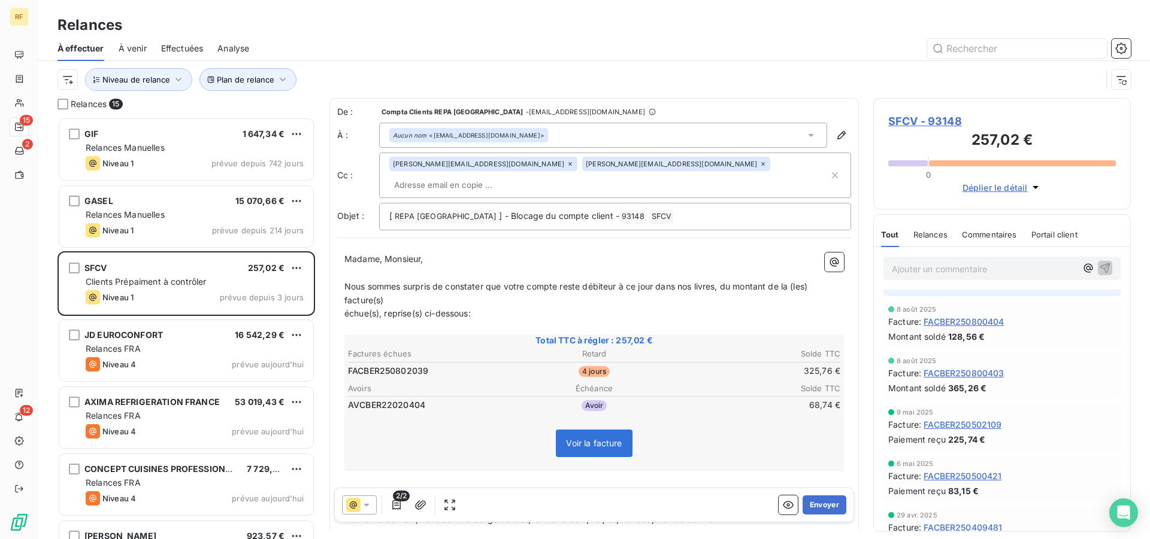
scroll to position [131, 0]
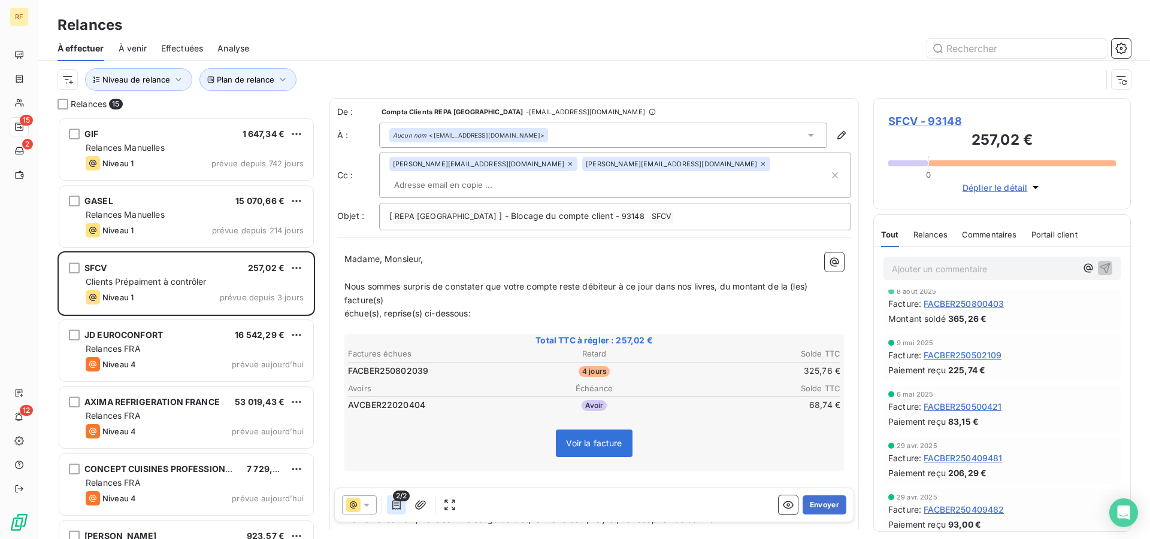
click at [396, 506] on icon "button" at bounding box center [396, 506] width 8 height 10
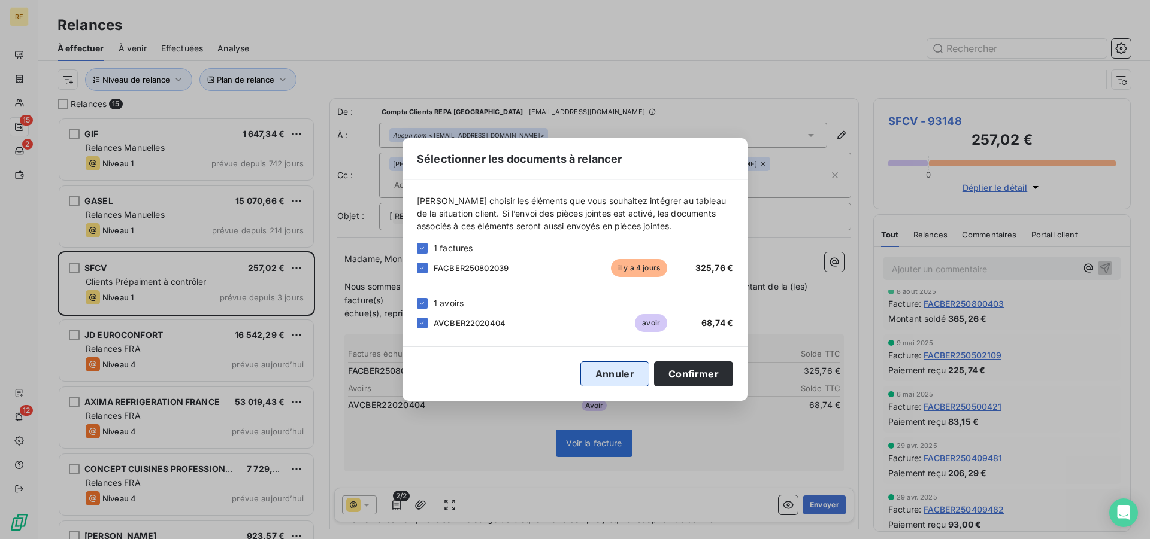
drag, startPoint x: 633, startPoint y: 375, endPoint x: 593, endPoint y: 371, distance: 40.3
click at [633, 376] on button "Annuler" at bounding box center [614, 374] width 69 height 25
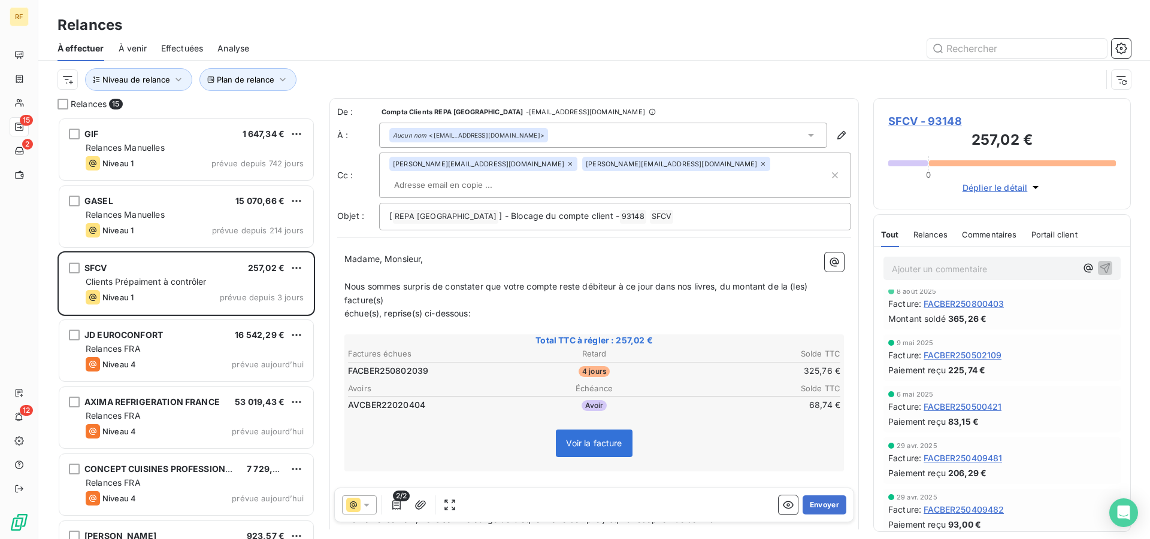
click at [668, 399] on div "Total TTC à régler : 257,02 € Factures échues Retard Solde TTC FACBER250802039 …" at bounding box center [593, 403] width 499 height 137
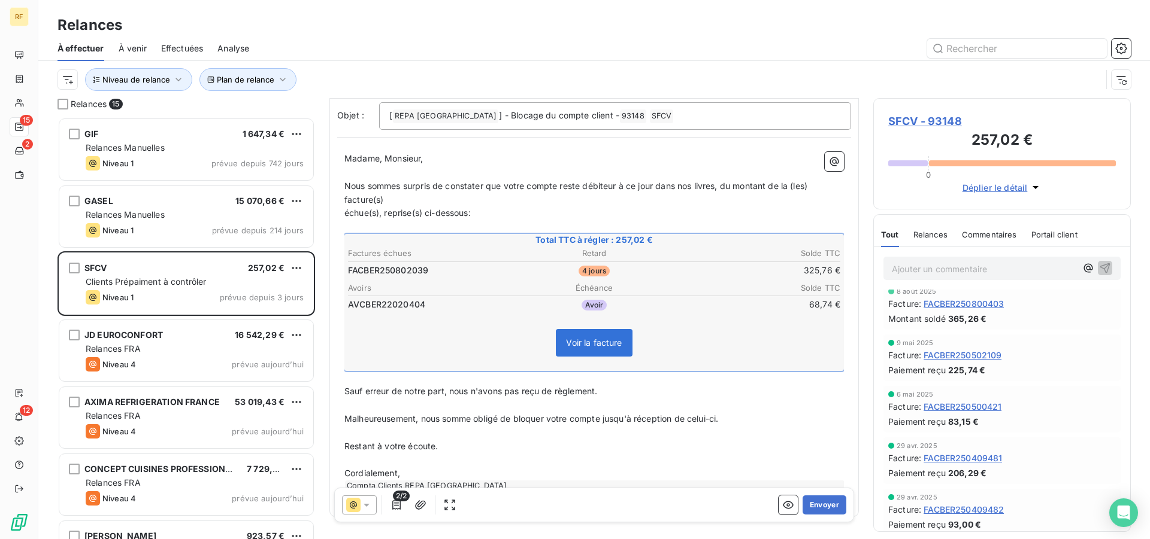
scroll to position [120, 0]
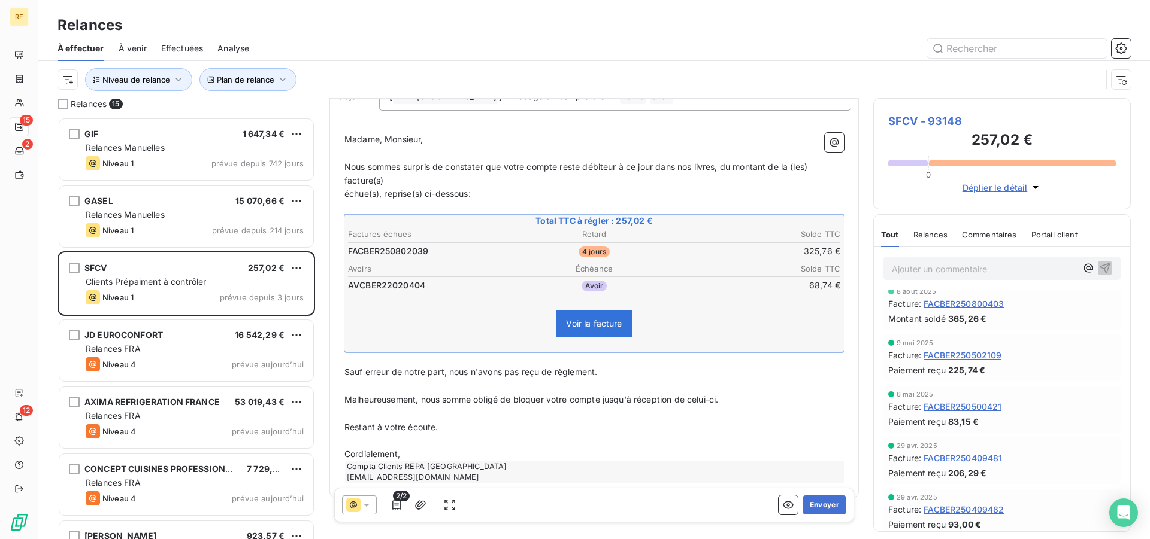
click at [812, 495] on div "2/2 Envoyer" at bounding box center [594, 505] width 520 height 35
click at [818, 504] on button "Envoyer" at bounding box center [824, 505] width 44 height 19
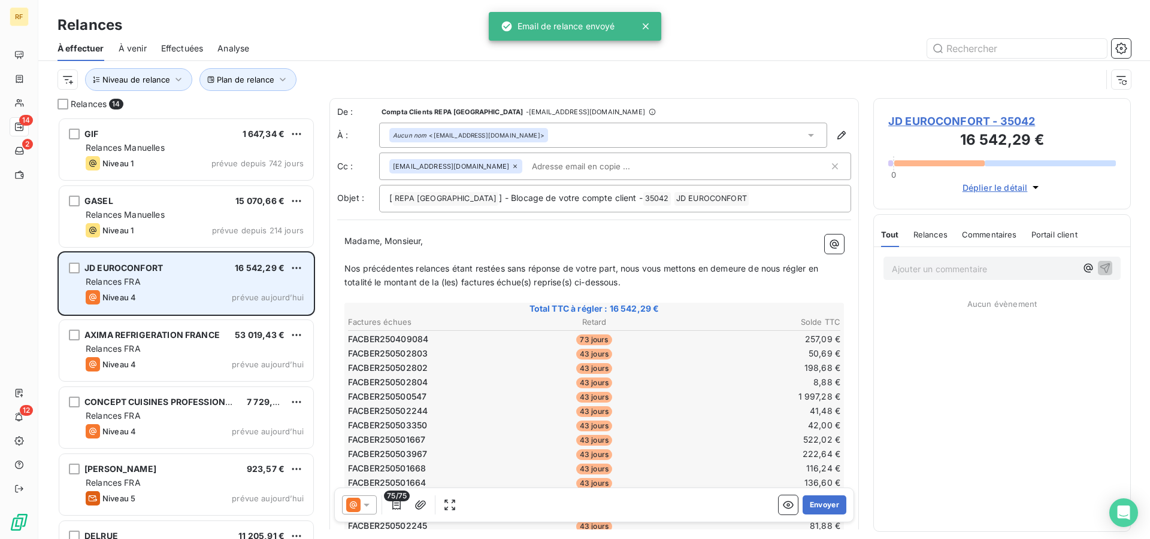
click at [146, 283] on div "Relances FRA" at bounding box center [195, 282] width 218 height 12
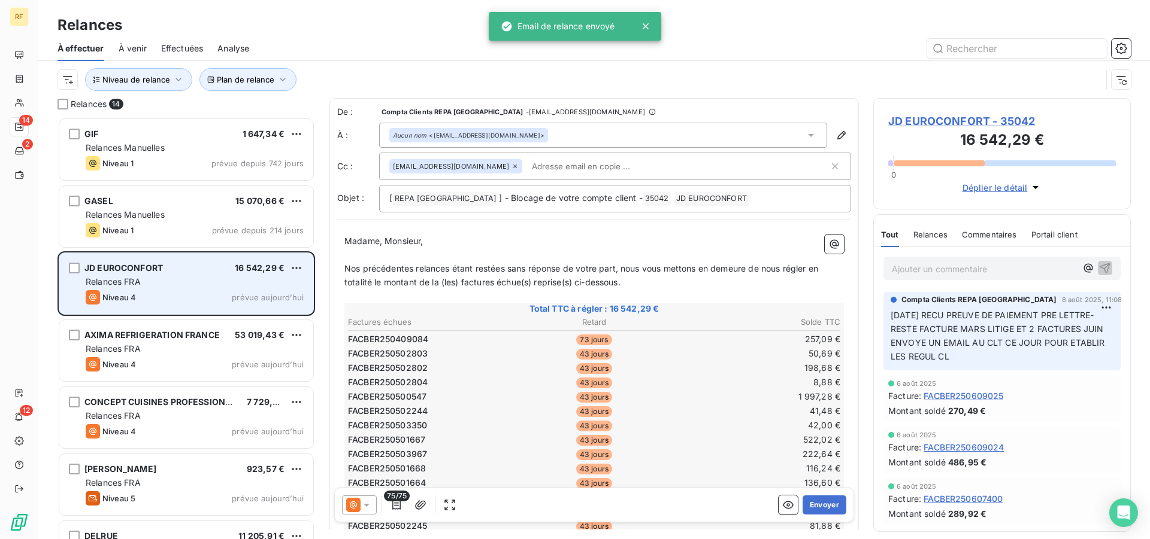
click at [179, 275] on div "JD EUROCONFORT 16 542,29 € Relances FRA Niveau 4 prévue aujourd’hui" at bounding box center [186, 283] width 254 height 61
click at [228, 297] on div "Niveau 4 prévue aujourd’hui" at bounding box center [195, 297] width 218 height 14
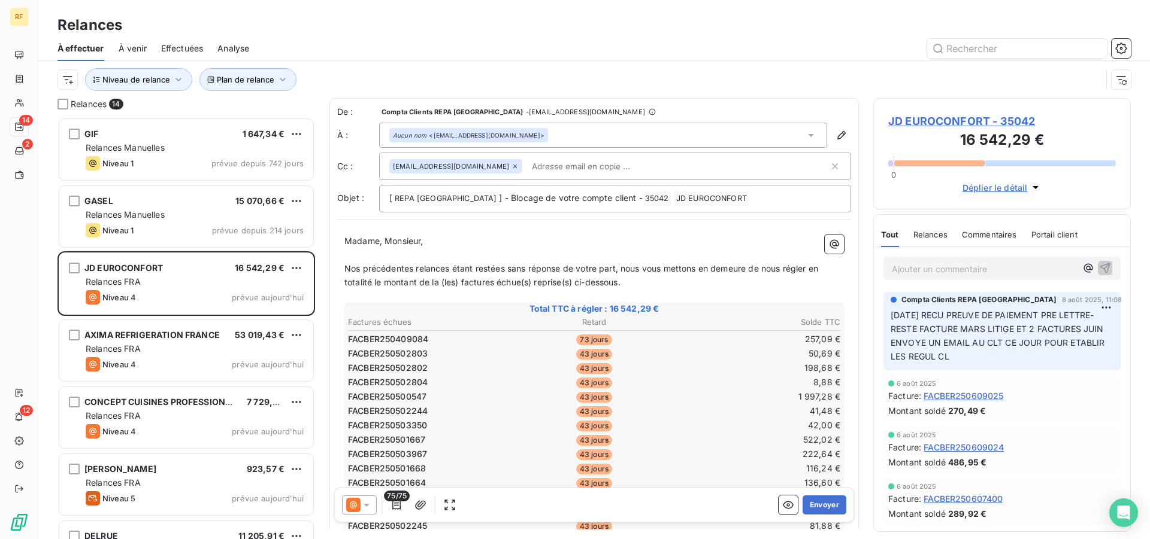
click at [974, 119] on span "JD EUROCONFORT - 35042" at bounding box center [1002, 121] width 228 height 16
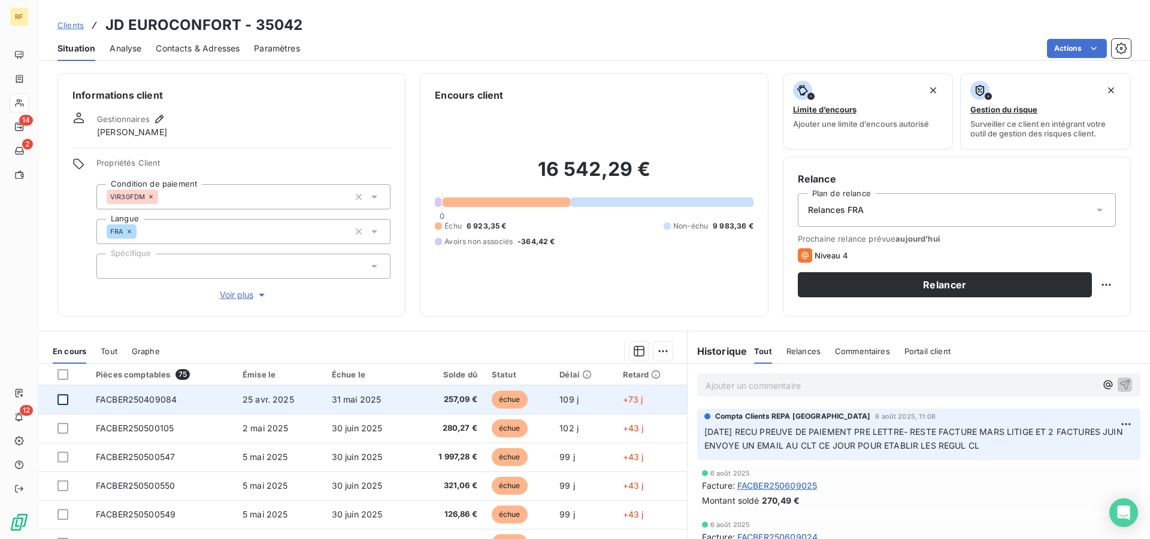
click at [65, 400] on div at bounding box center [62, 400] width 11 height 11
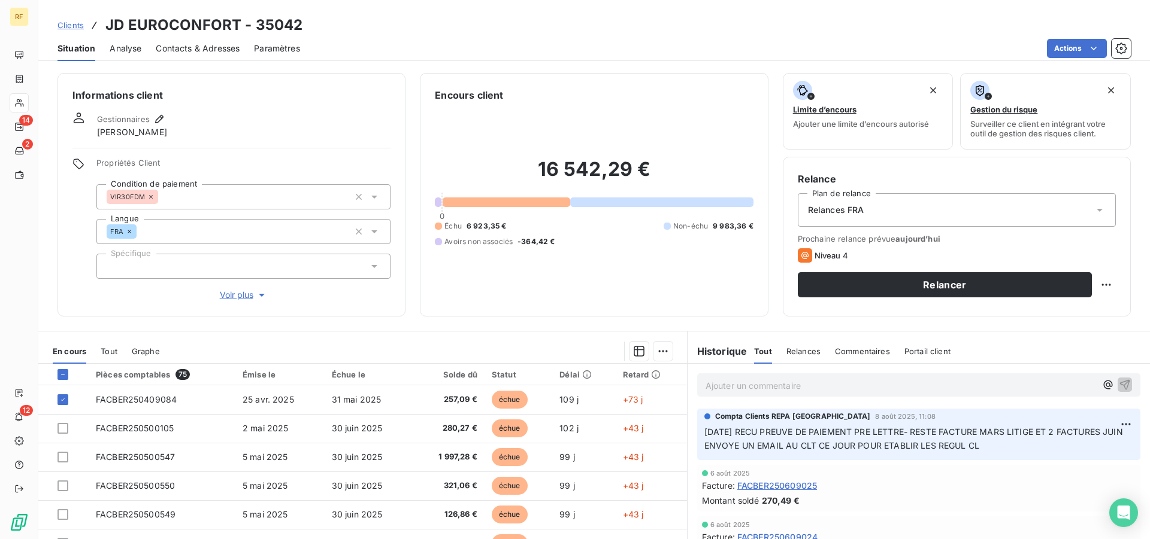
click at [920, 383] on p "Ajouter un commentaire ﻿" at bounding box center [900, 385] width 390 height 15
click at [660, 348] on html "RF 14 2 12 Clients JD EUROCONFORT - 35042 Situation Analyse Contacts & Adresses…" at bounding box center [575, 269] width 1150 height 539
click at [598, 408] on div "Ajouter une promesse de paiement (1 facture)" at bounding box center [554, 399] width 211 height 19
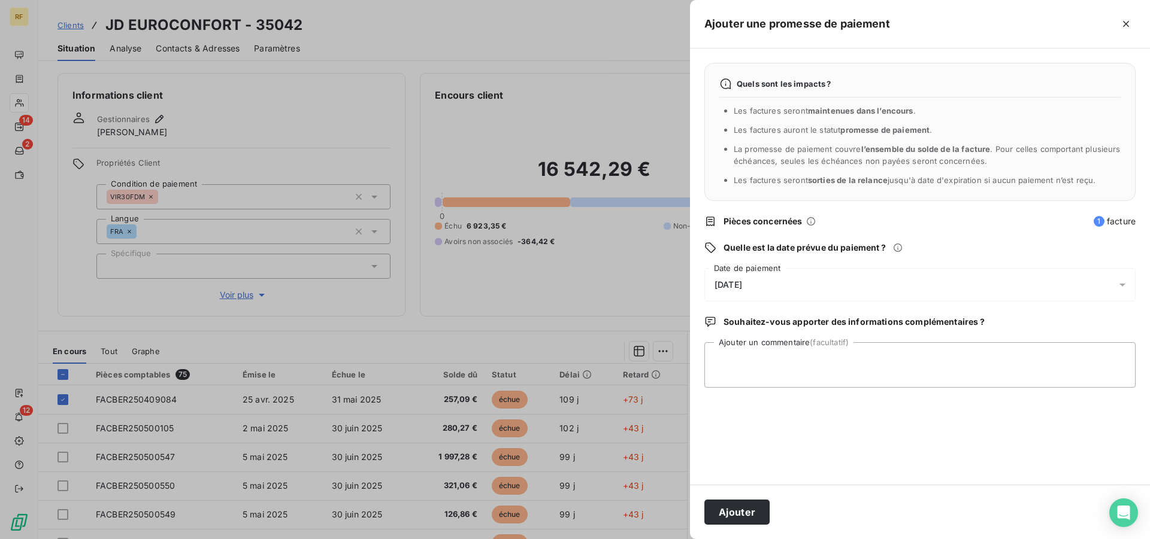
click at [741, 288] on span "13/08/2025" at bounding box center [728, 285] width 28 height 10
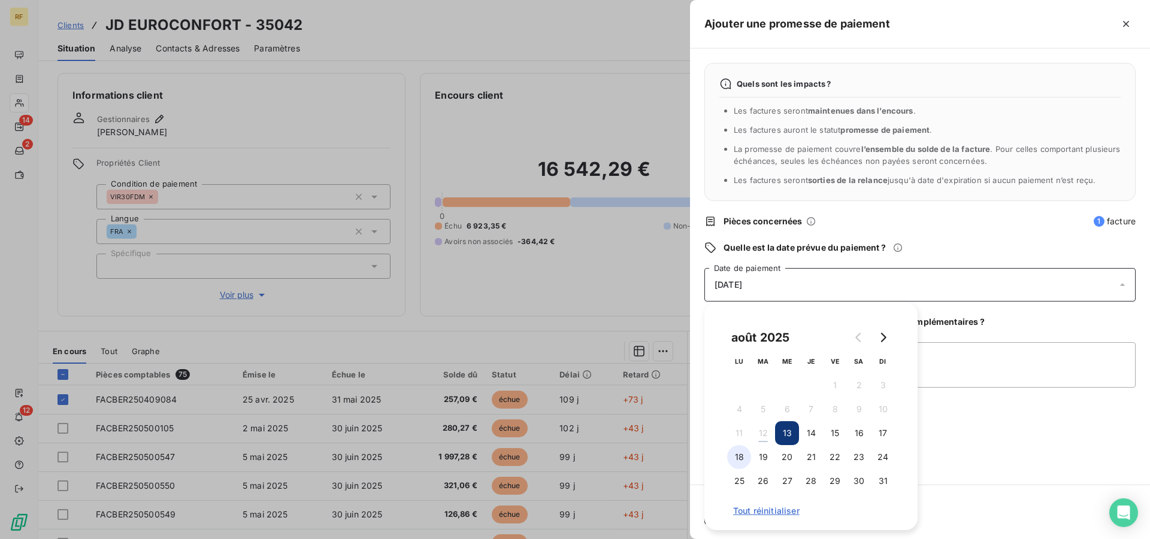
click at [741, 459] on button "18" at bounding box center [739, 457] width 24 height 24
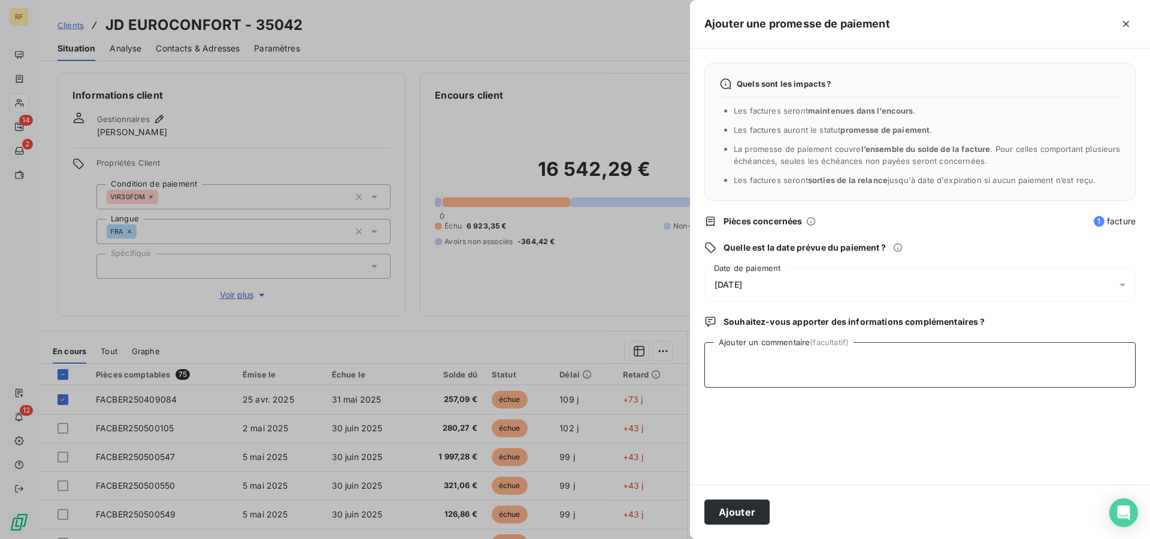
click at [978, 359] on textarea "Ajouter un commentaire (facultatif)" at bounding box center [919, 365] width 431 height 46
type textarea "VA NOUS REGLER CL"
click at [736, 507] on button "Ajouter" at bounding box center [736, 512] width 65 height 25
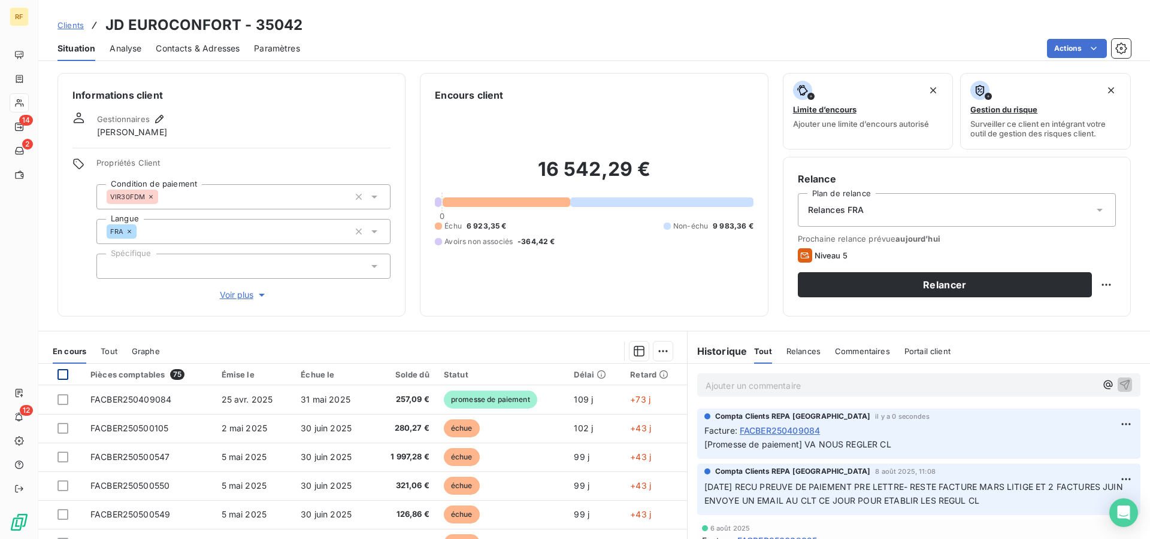
click at [64, 371] on div at bounding box center [62, 374] width 11 height 11
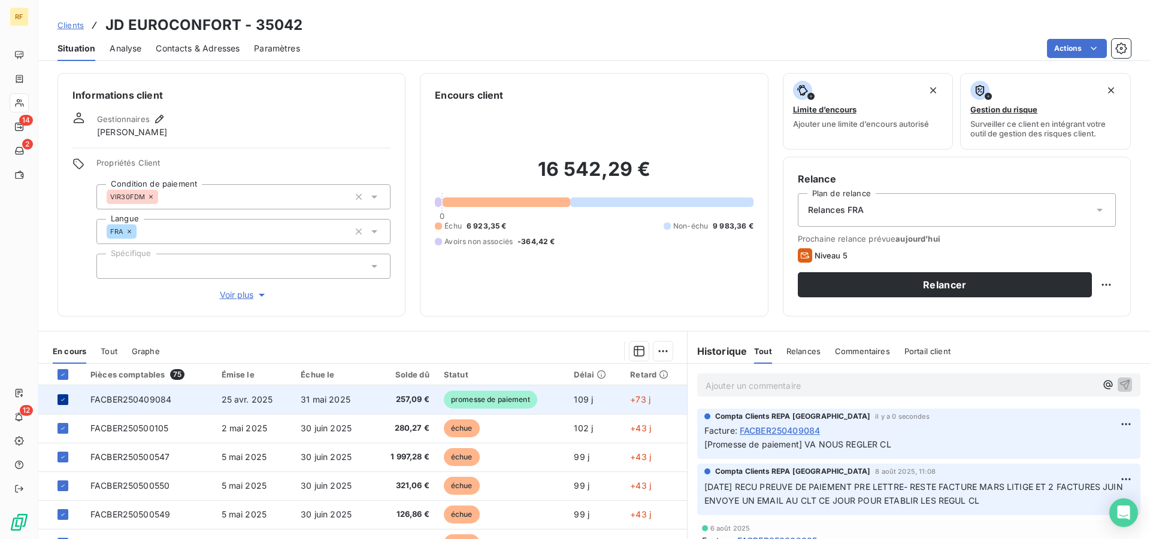
click at [62, 399] on icon at bounding box center [62, 399] width 7 height 7
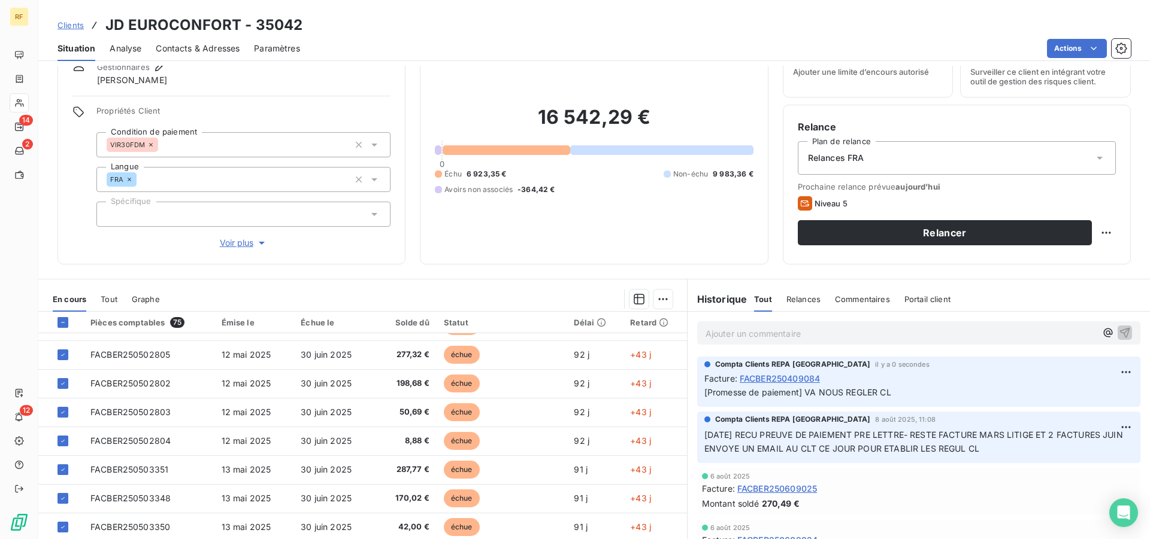
scroll to position [91, 0]
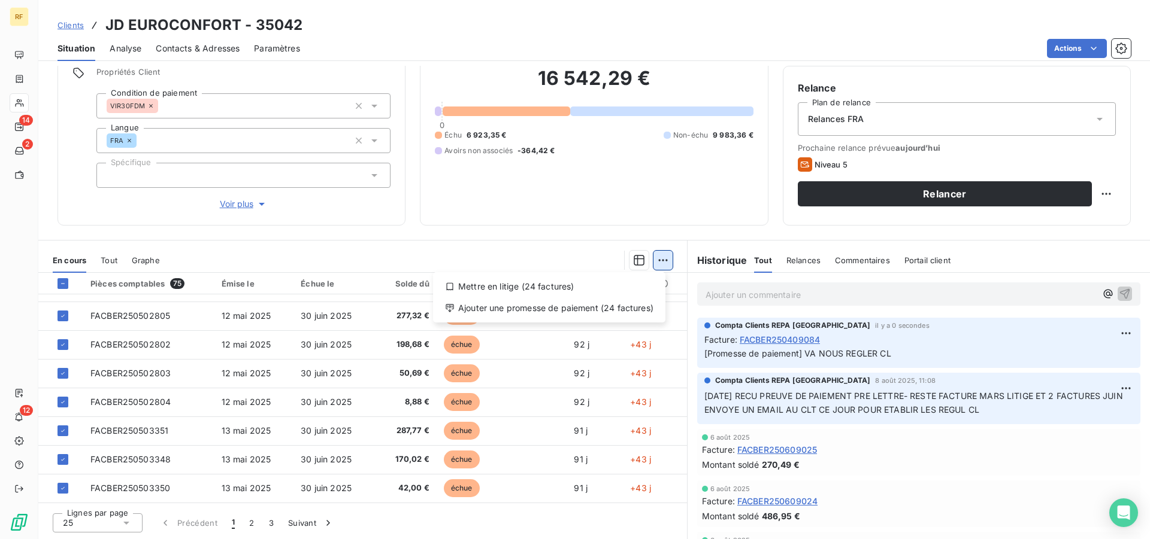
click at [657, 264] on html "RF 14 2 12 Clients JD EUROCONFORT - 35042 Situation Analyse Contacts & Adresses…" at bounding box center [575, 269] width 1150 height 539
click at [565, 314] on div "Ajouter une promesse de paiement (24 factures)" at bounding box center [549, 308] width 223 height 19
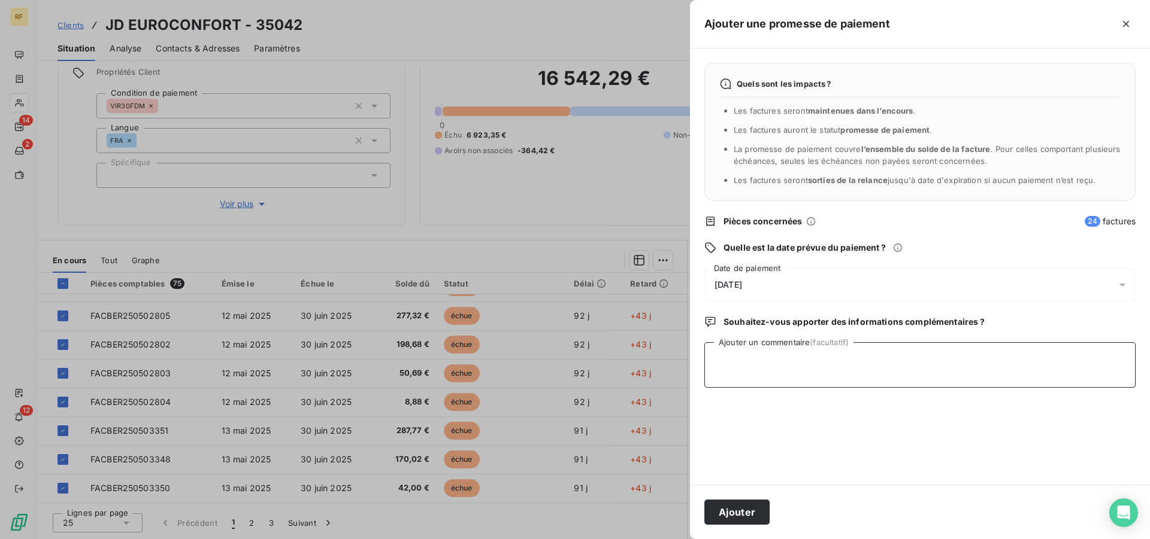
click at [806, 366] on textarea "Ajouter un commentaire (facultatif)" at bounding box center [919, 365] width 431 height 46
type textarea "PAYER CL"
click at [736, 509] on button "Ajouter" at bounding box center [736, 512] width 65 height 25
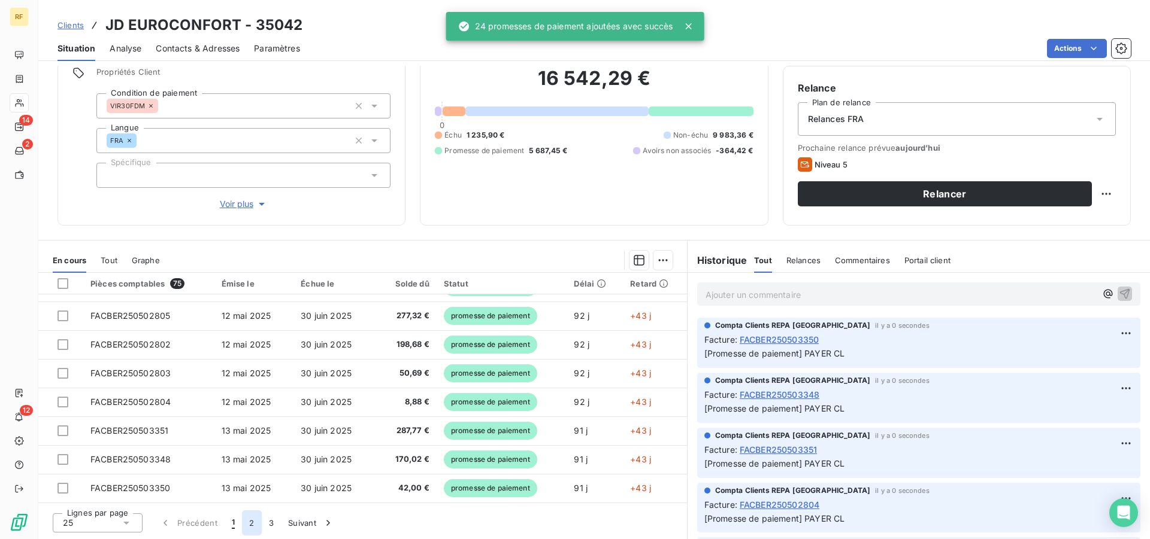
click at [253, 526] on button "2" at bounding box center [251, 523] width 19 height 25
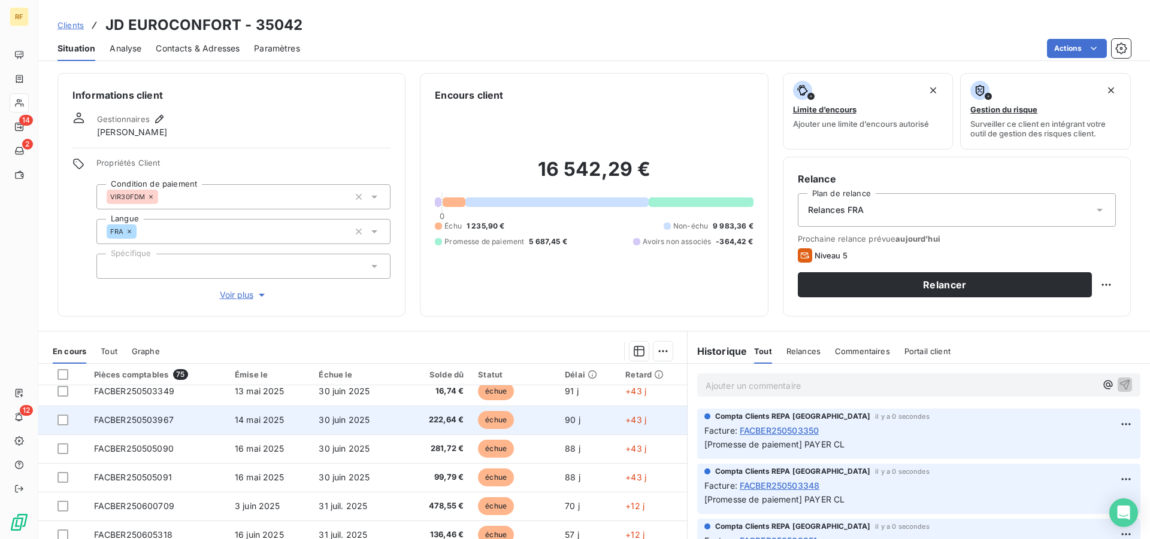
scroll to position [0, 0]
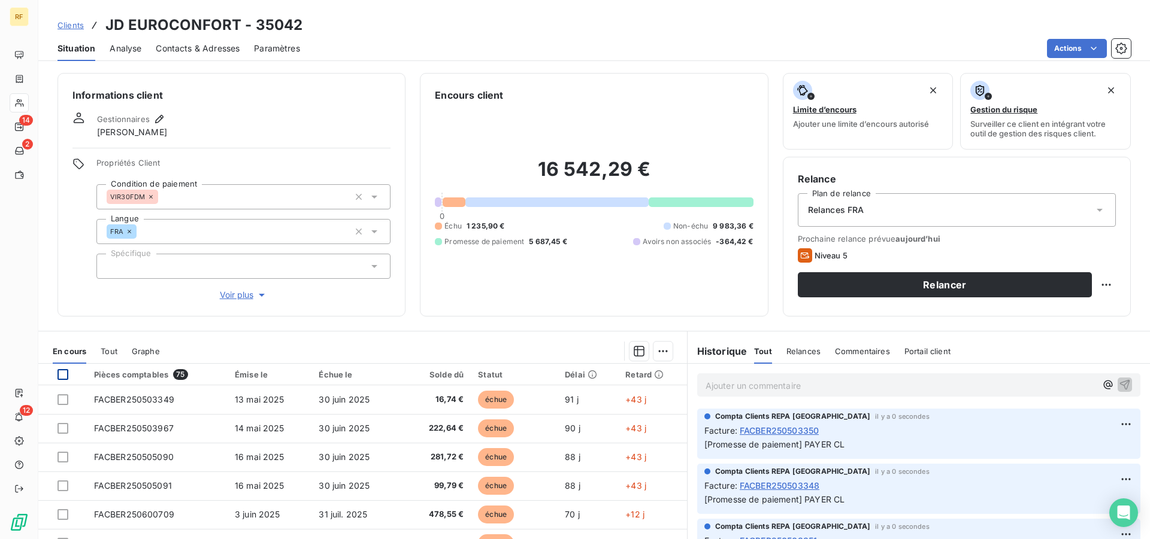
click at [62, 376] on div at bounding box center [62, 374] width 11 height 11
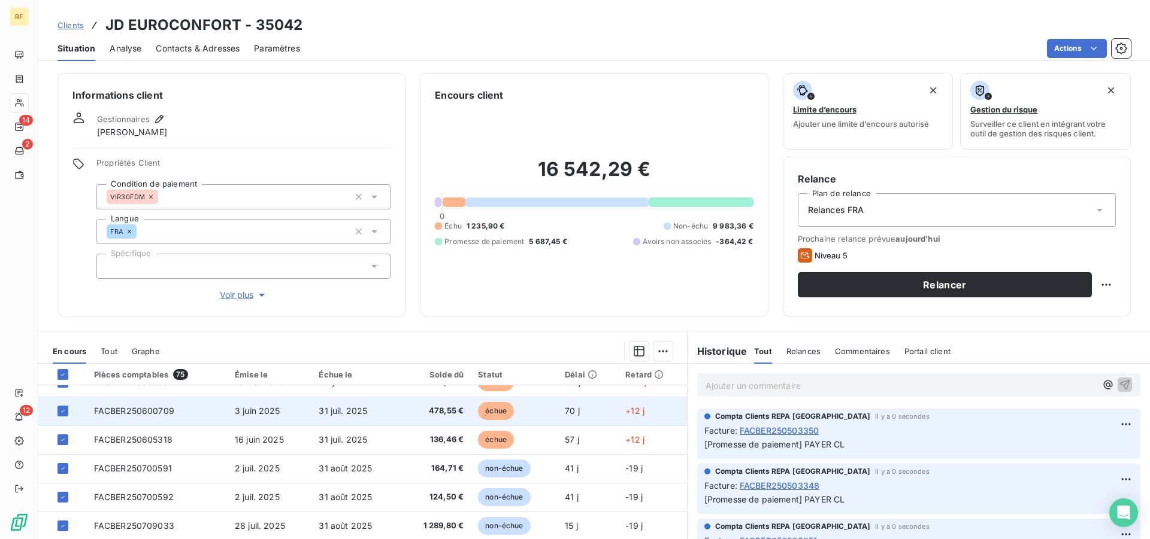
scroll to position [122, 0]
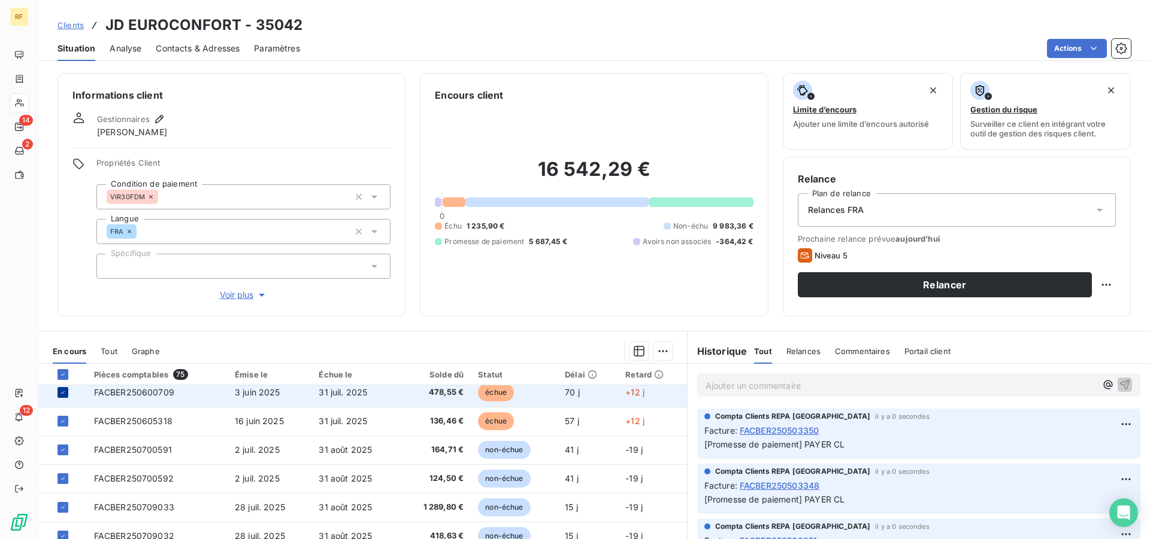
click at [61, 395] on icon at bounding box center [62, 392] width 7 height 7
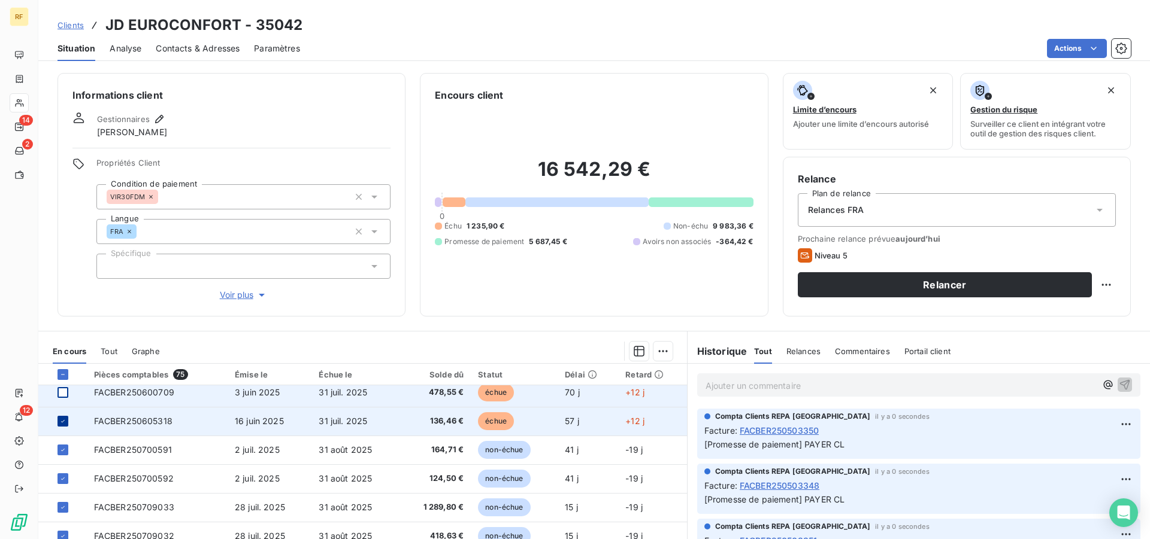
click at [63, 420] on icon at bounding box center [62, 421] width 7 height 7
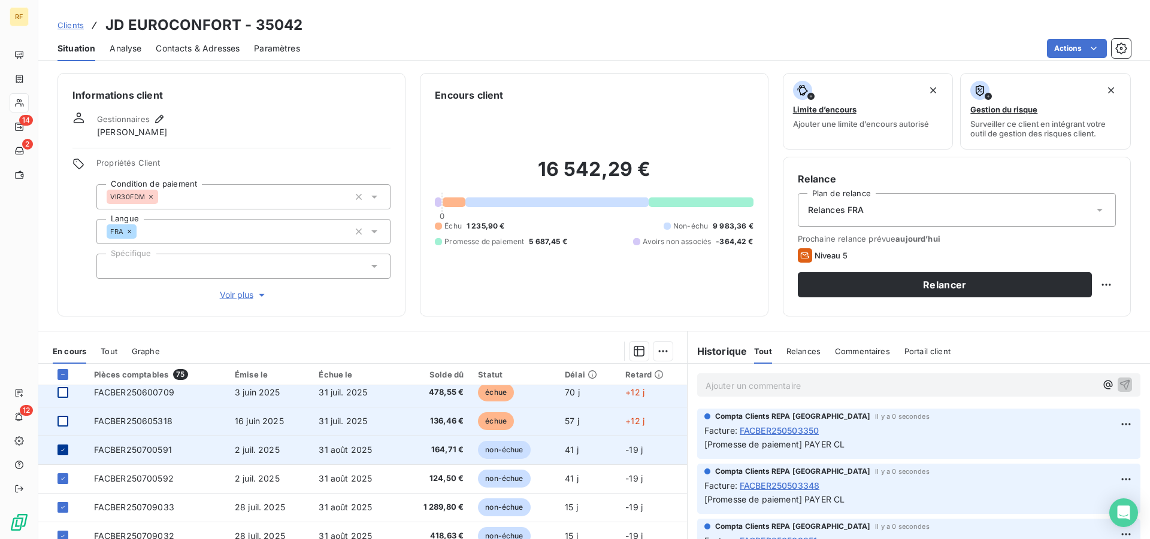
click at [60, 449] on icon at bounding box center [62, 450] width 7 height 7
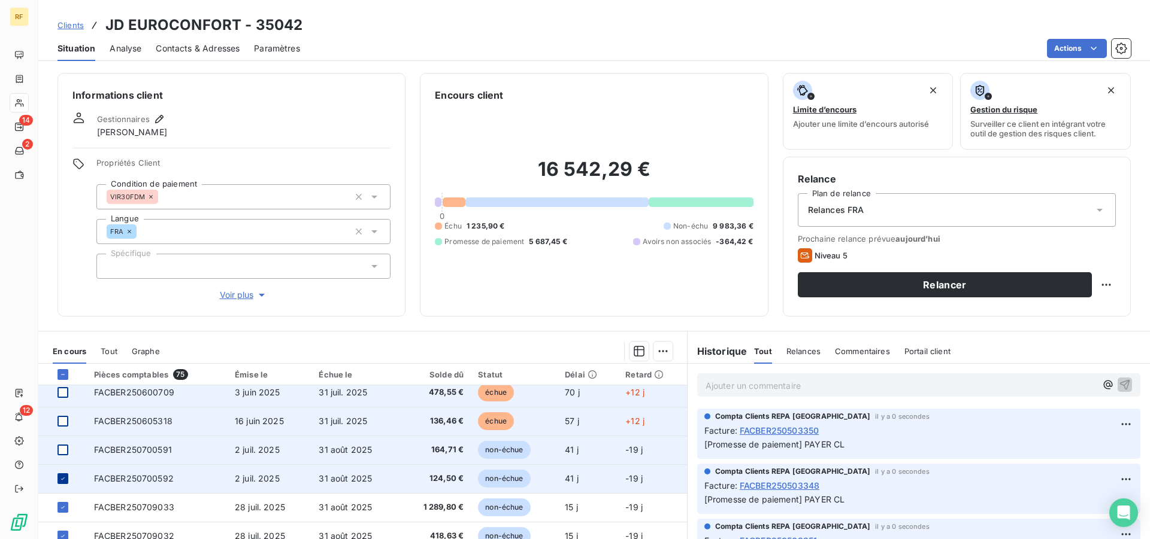
click at [62, 480] on icon at bounding box center [63, 479] width 4 height 2
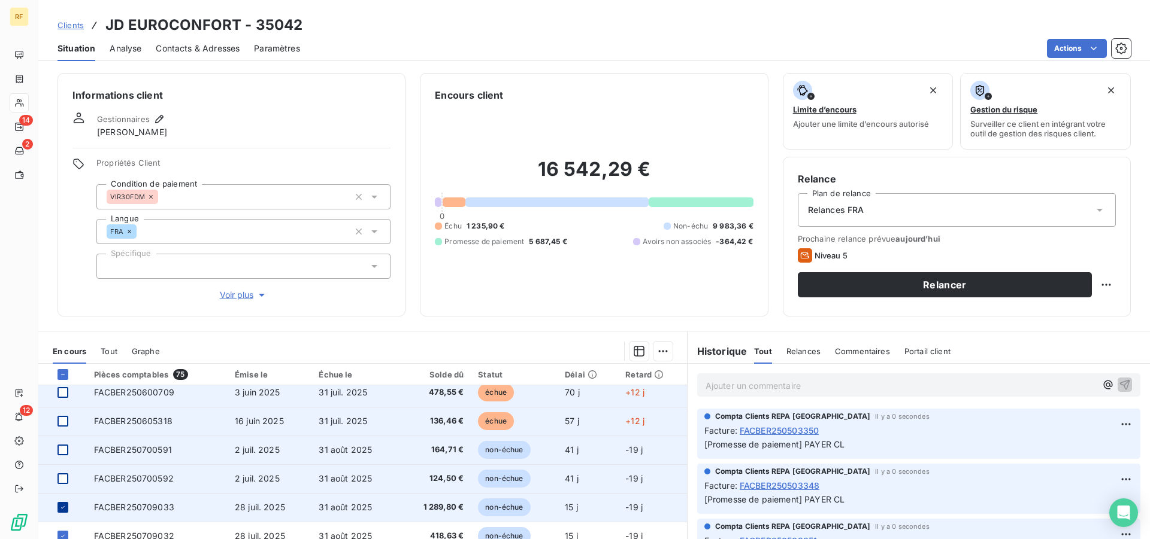
click at [62, 510] on icon at bounding box center [62, 507] width 7 height 7
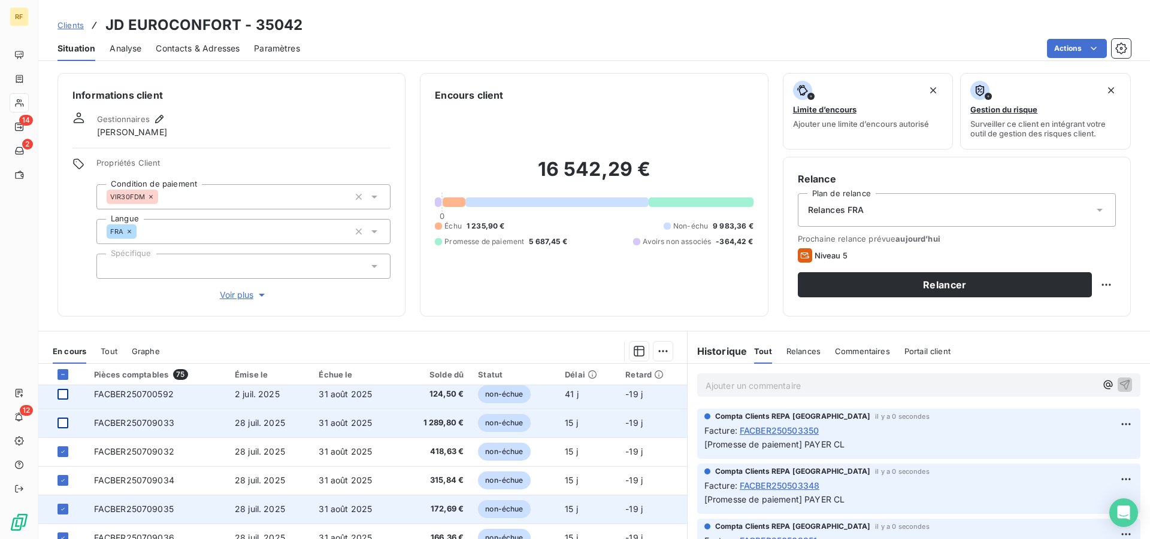
scroll to position [244, 0]
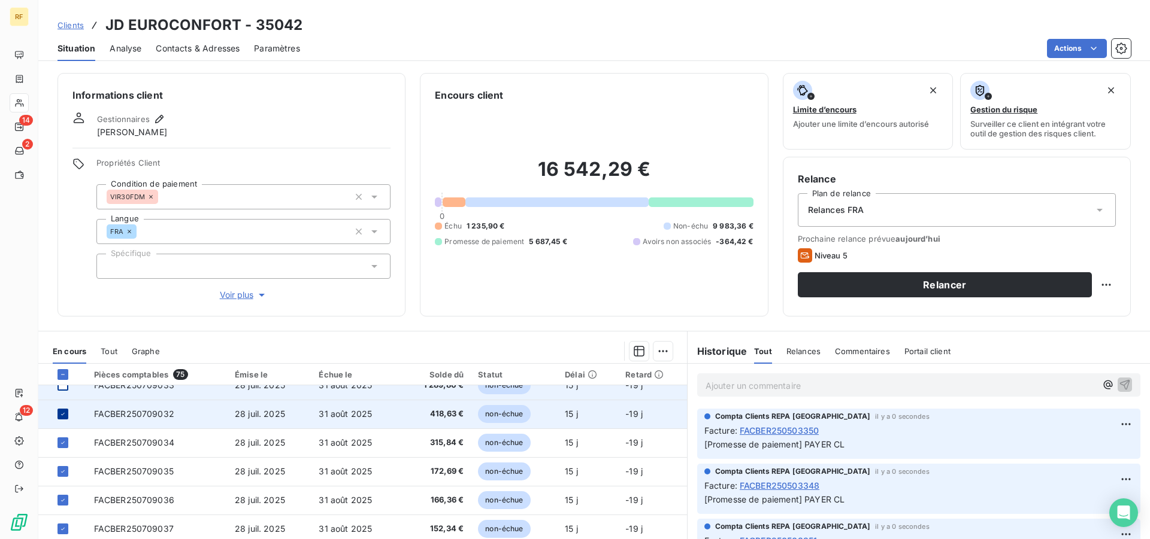
click at [62, 413] on icon at bounding box center [62, 414] width 7 height 7
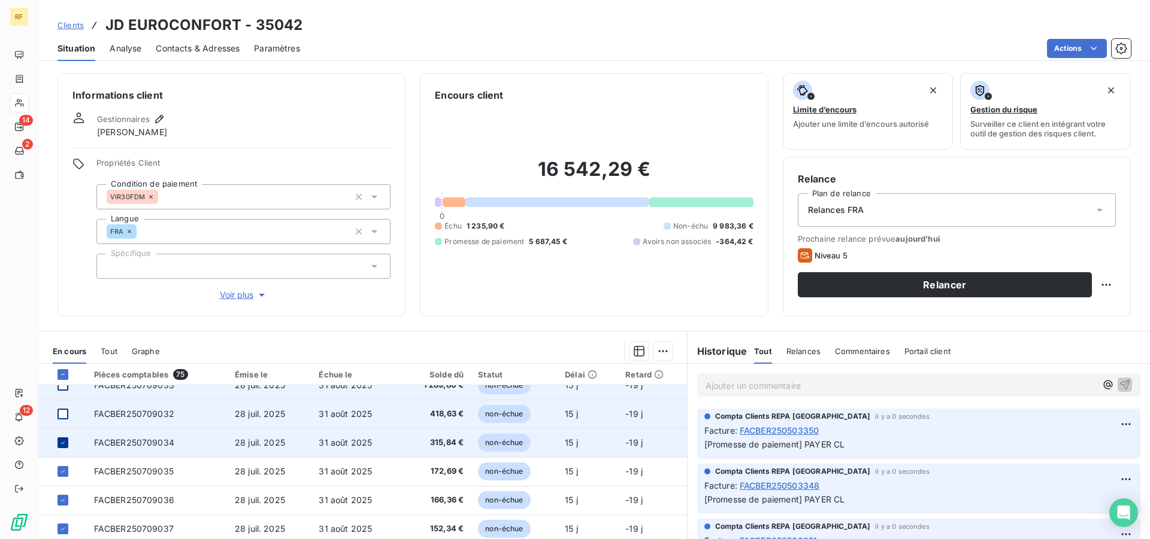
click at [63, 447] on div at bounding box center [62, 443] width 11 height 11
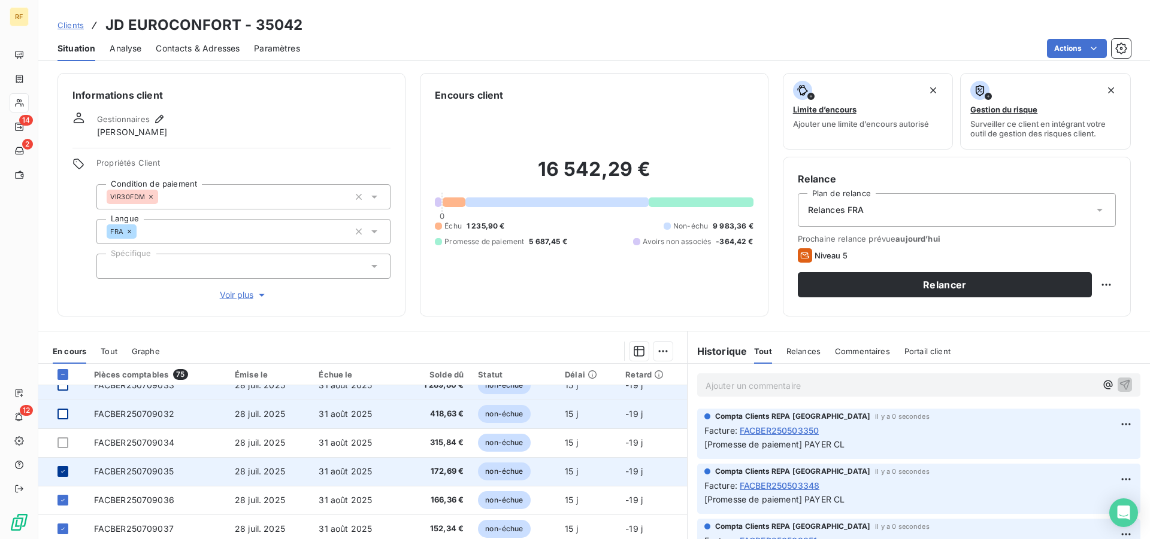
click at [61, 471] on icon at bounding box center [62, 471] width 7 height 7
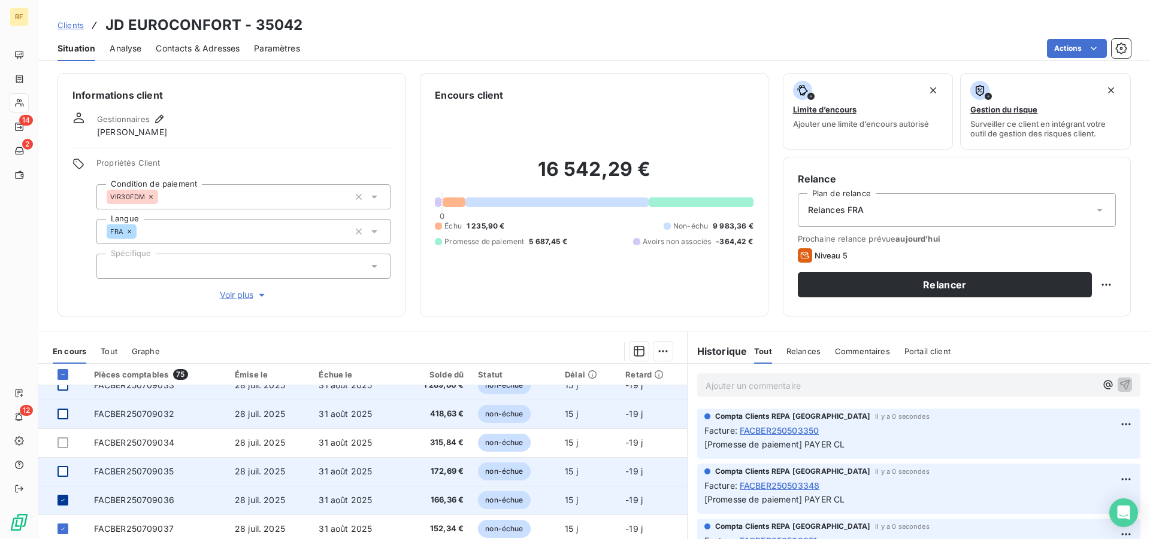
click at [62, 500] on icon at bounding box center [62, 500] width 7 height 7
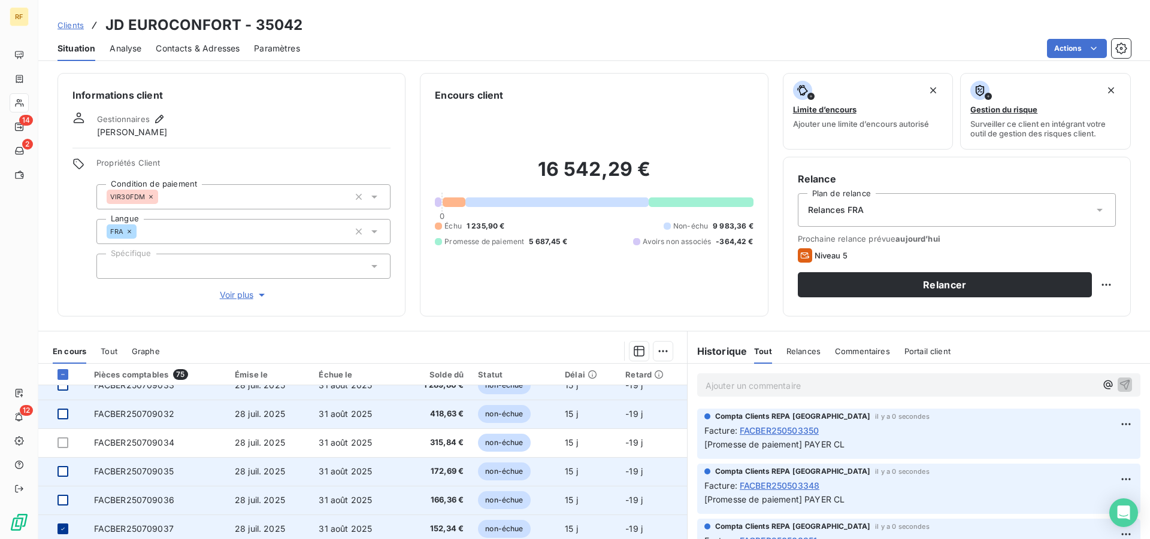
click at [62, 529] on icon at bounding box center [62, 529] width 7 height 7
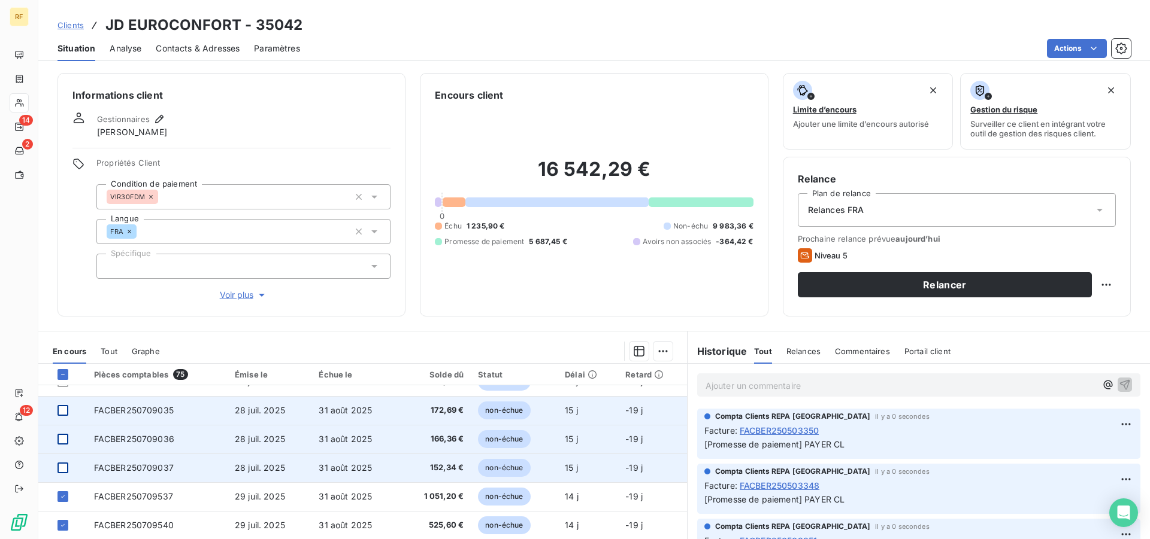
scroll to position [366, 0]
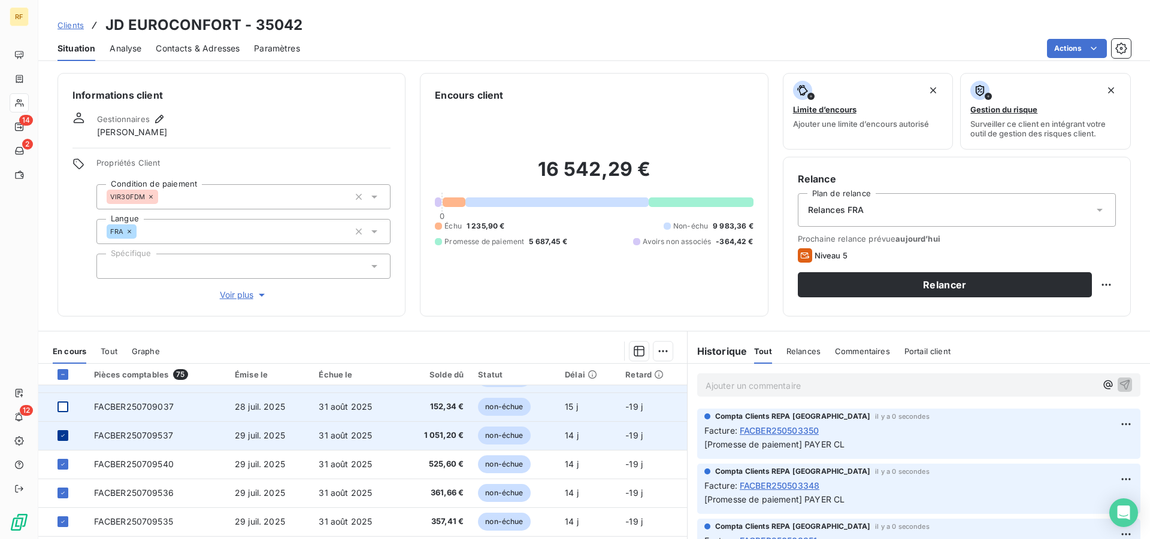
click at [63, 435] on icon at bounding box center [62, 435] width 7 height 7
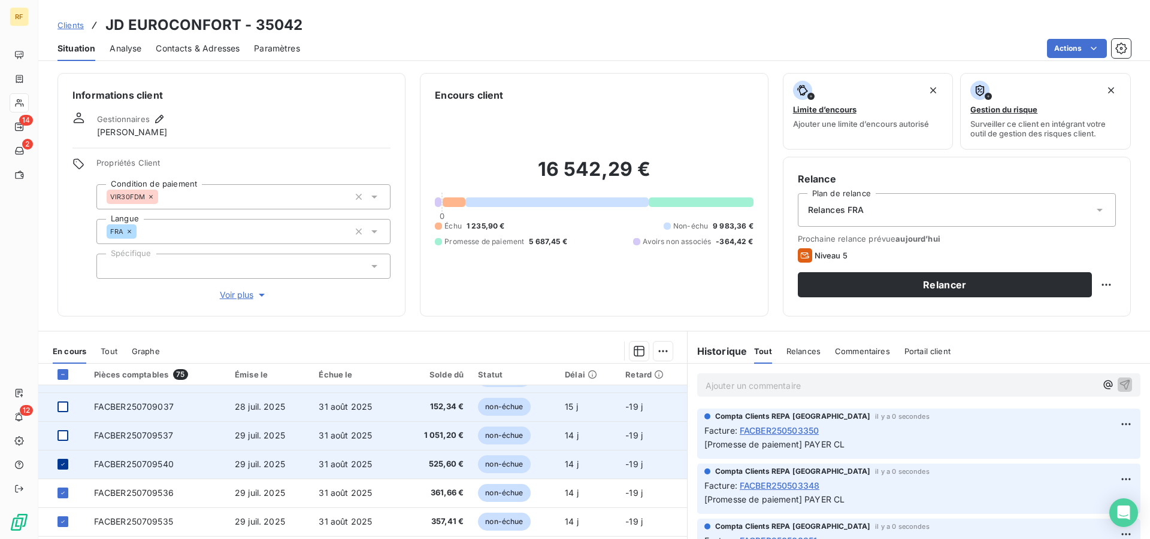
click at [62, 461] on icon at bounding box center [62, 464] width 7 height 7
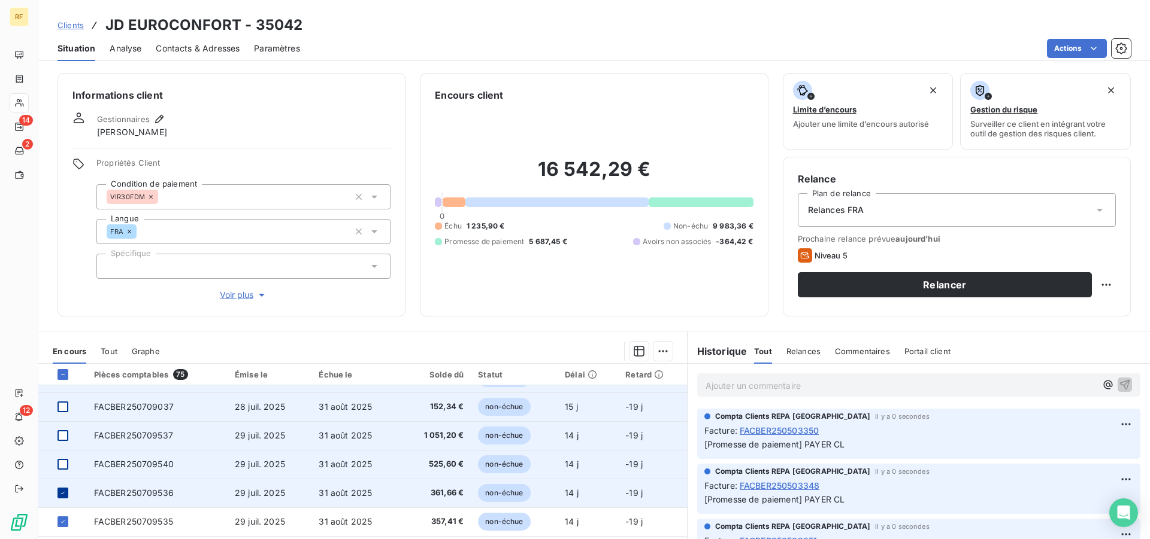
click at [63, 496] on icon at bounding box center [62, 493] width 7 height 7
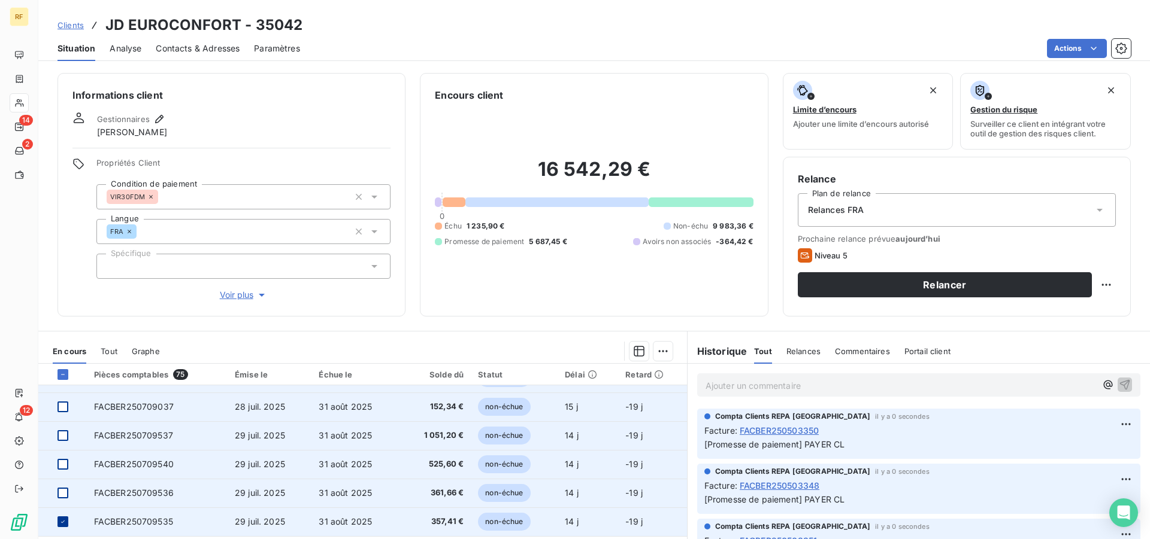
click at [64, 522] on icon at bounding box center [62, 521] width 7 height 7
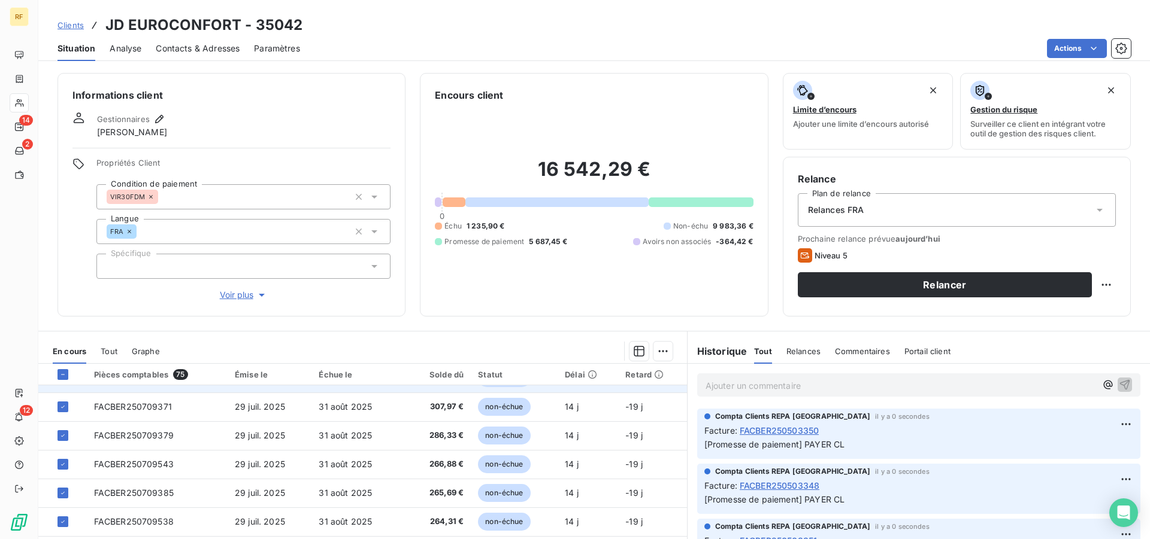
scroll to position [449, 0]
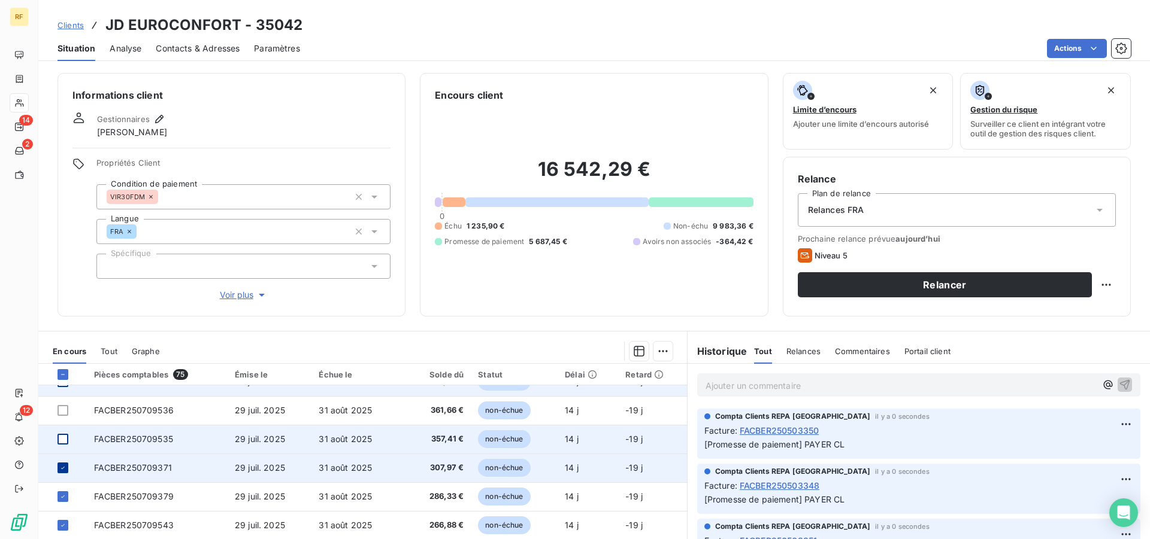
click at [60, 468] on icon at bounding box center [62, 468] width 7 height 7
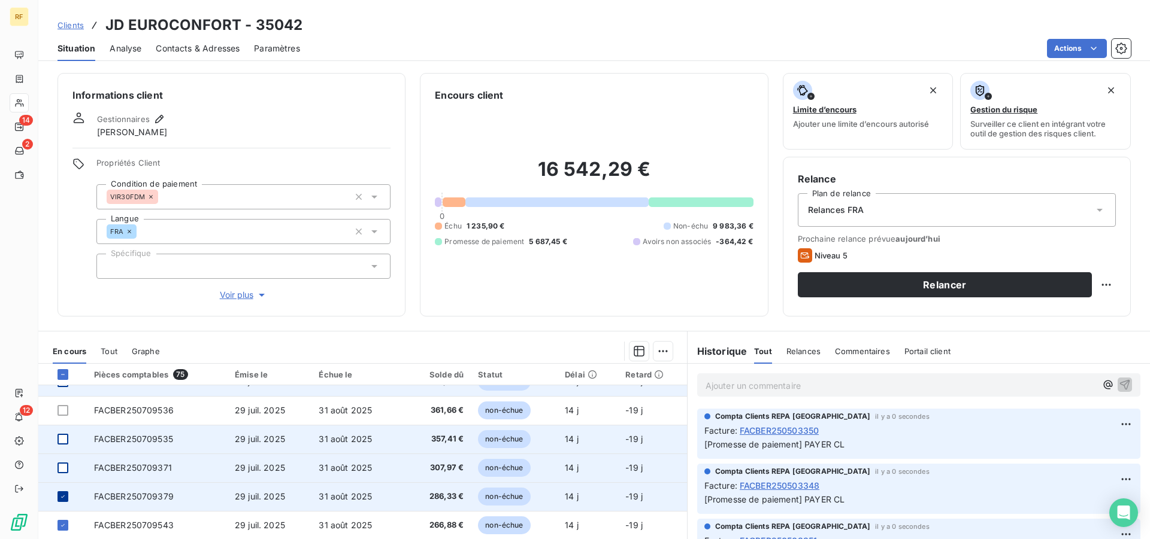
click at [62, 497] on icon at bounding box center [62, 496] width 7 height 7
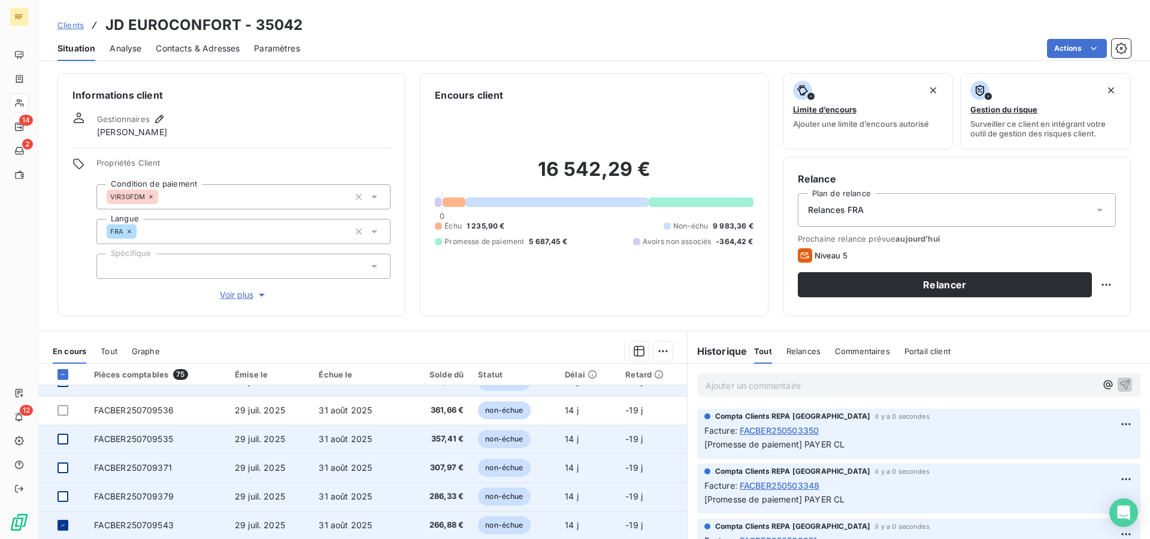
click at [63, 524] on icon at bounding box center [62, 525] width 7 height 7
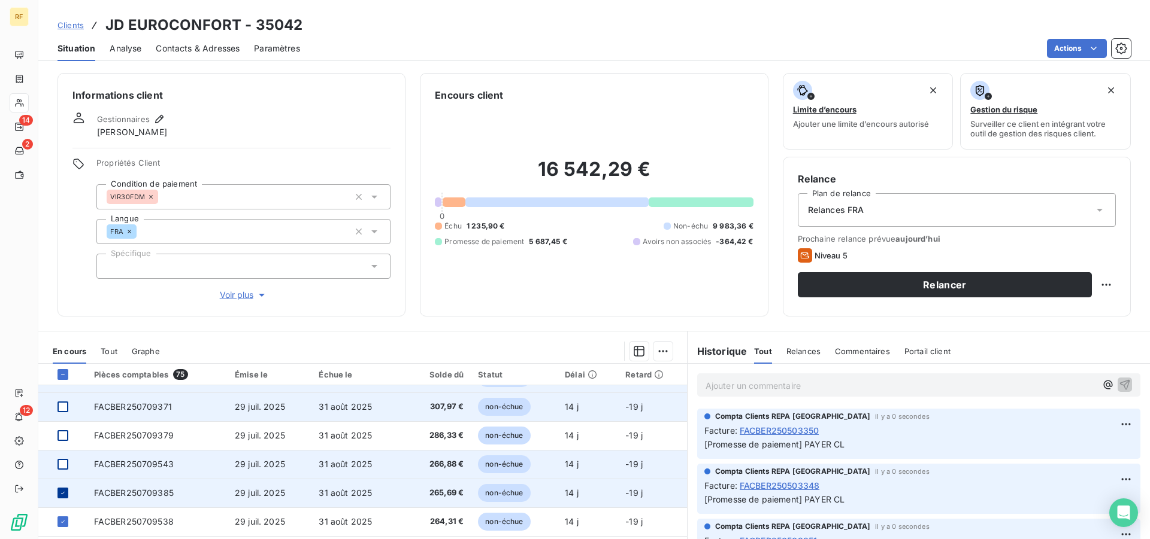
click at [62, 493] on icon at bounding box center [62, 493] width 7 height 7
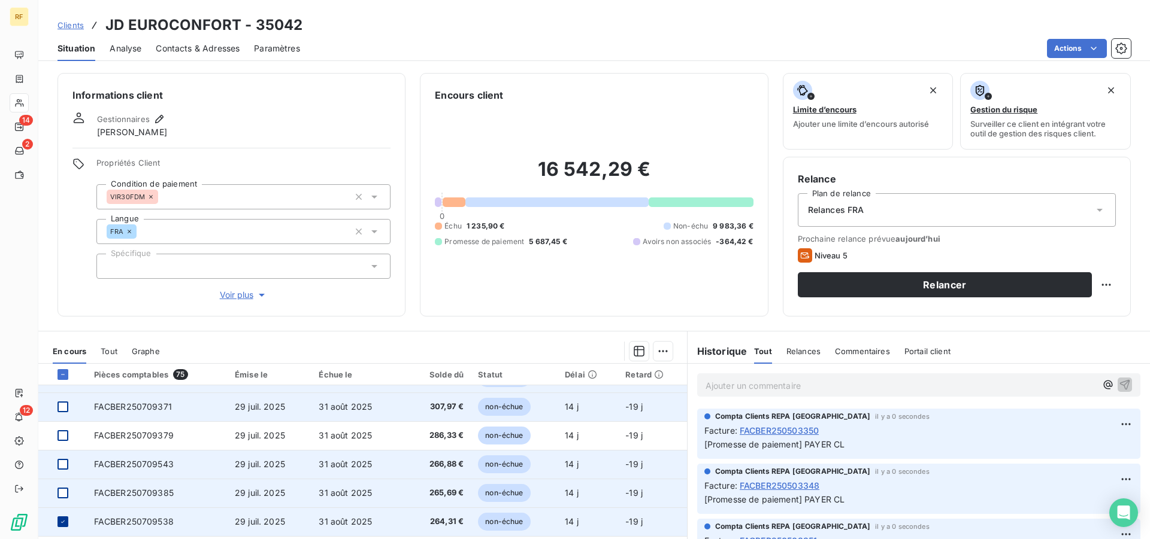
click at [64, 523] on icon at bounding box center [62, 521] width 7 height 7
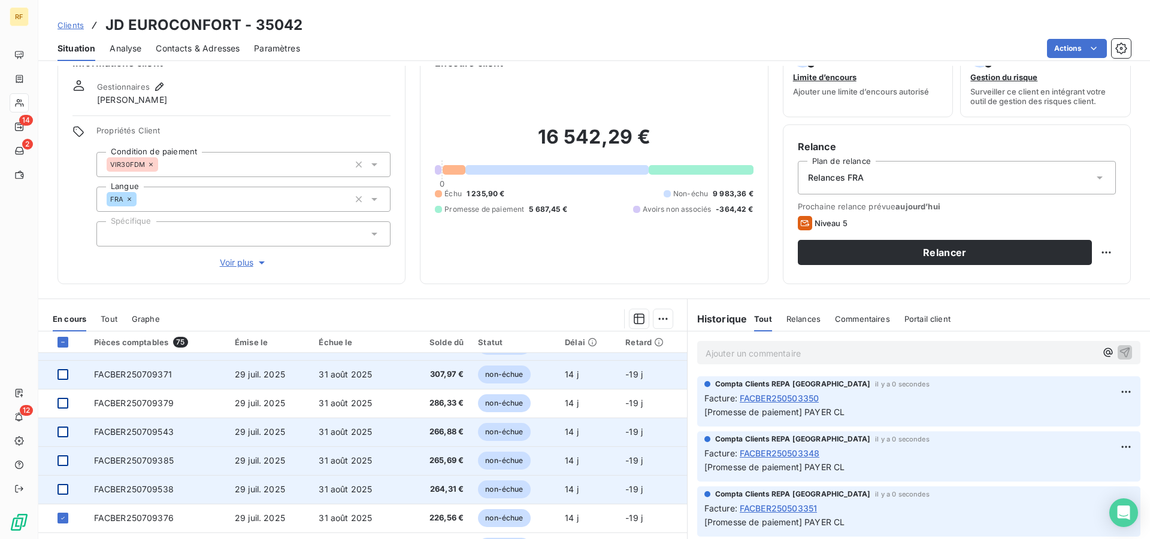
scroll to position [61, 0]
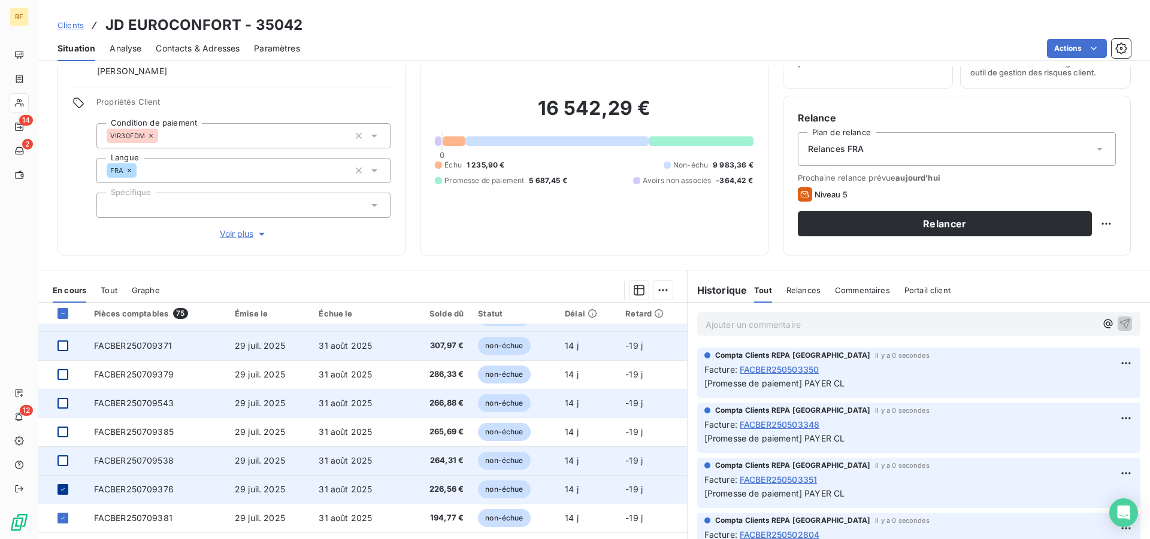
click at [62, 492] on icon at bounding box center [62, 489] width 7 height 7
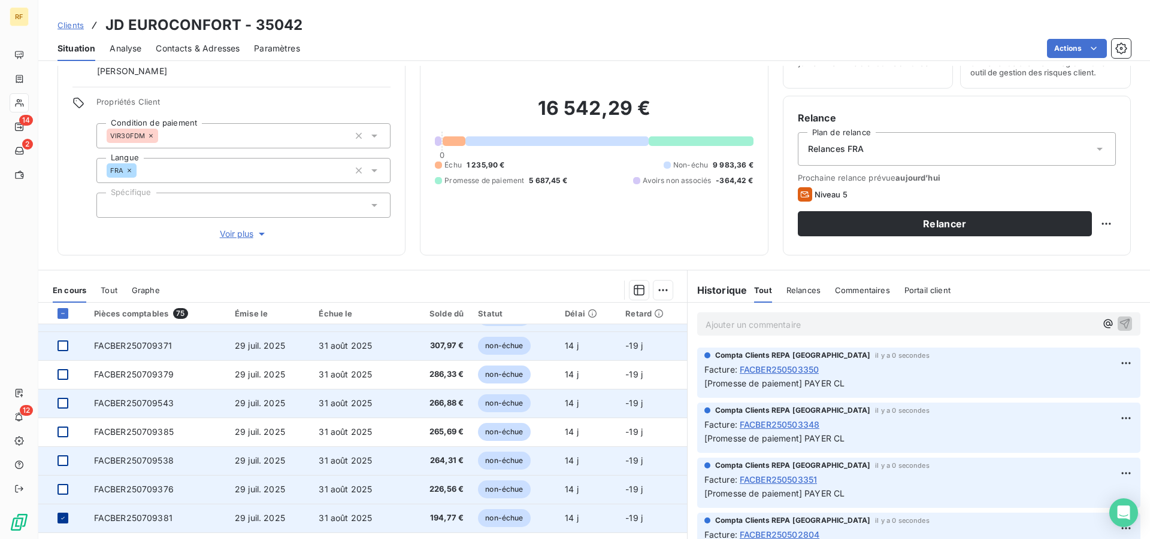
click at [62, 518] on icon at bounding box center [62, 518] width 7 height 7
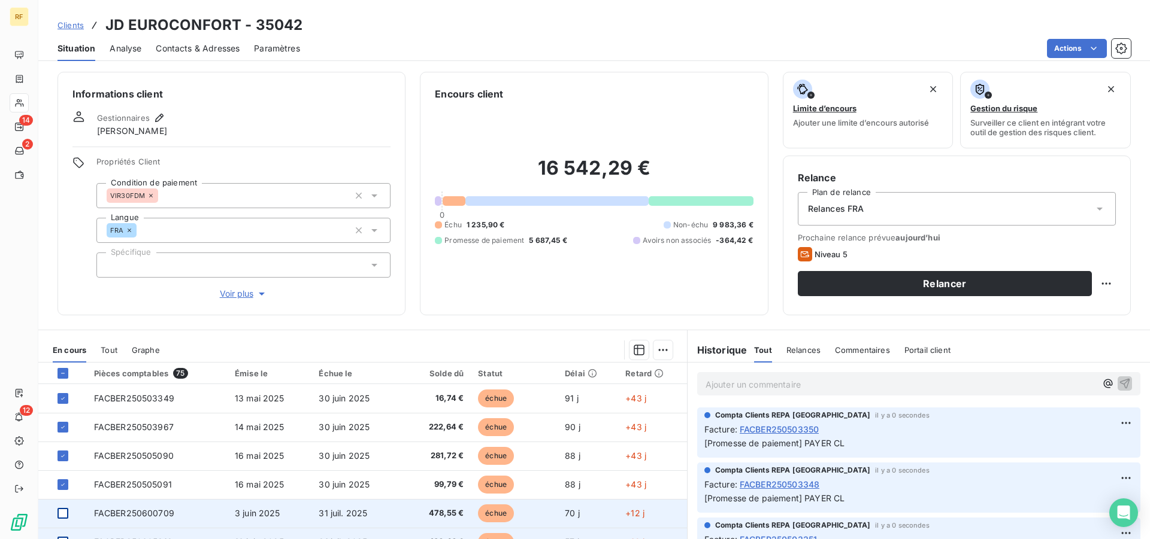
scroll to position [0, 0]
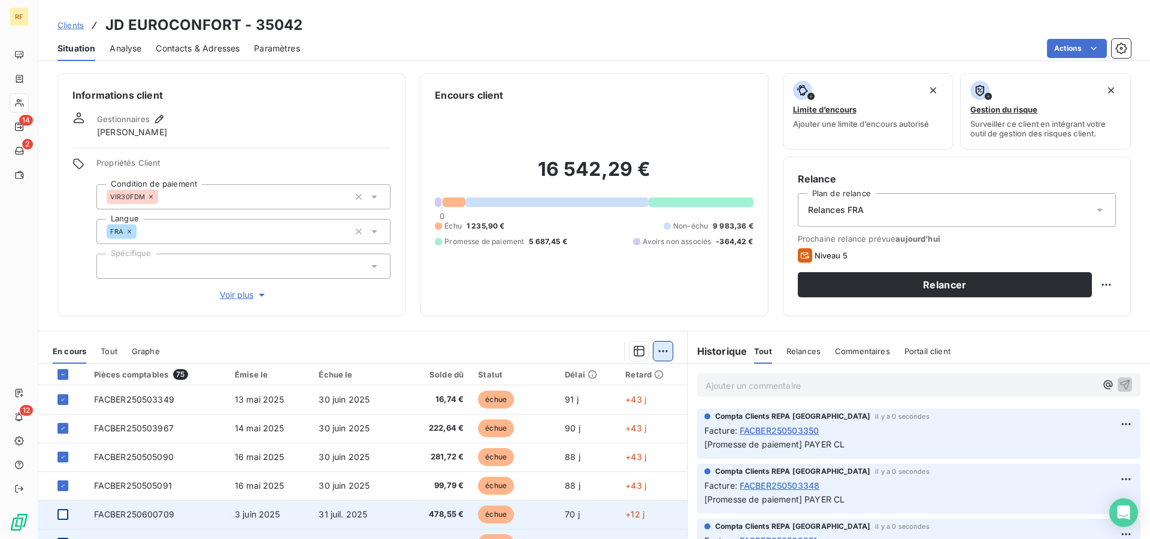
click at [657, 350] on html "RF 14 2 12 Clients JD EUROCONFORT - 35042 Situation Analyse Contacts & Adresses…" at bounding box center [575, 269] width 1150 height 539
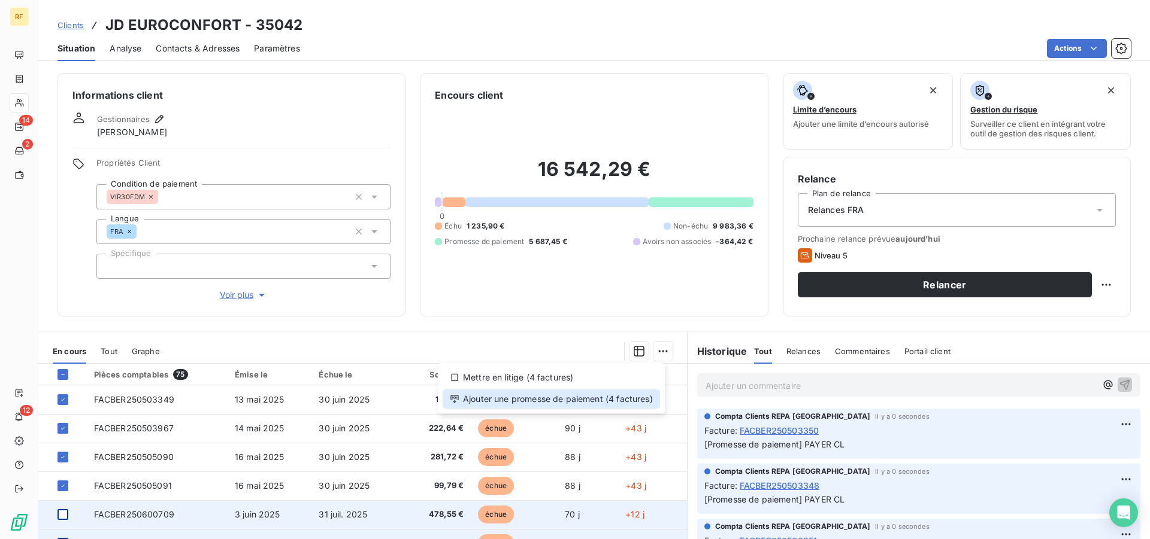
click at [612, 404] on div "Ajouter une promesse de paiement (4 factures)" at bounding box center [550, 399] width 217 height 19
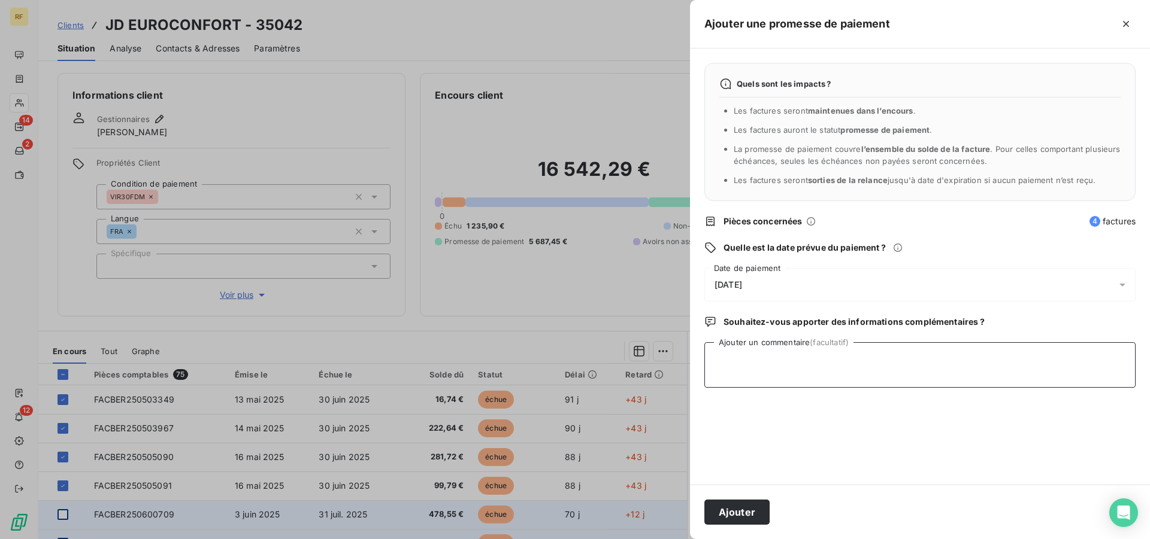
click at [798, 364] on textarea "Ajouter un commentaire (facultatif)" at bounding box center [919, 365] width 431 height 46
type textarea "PAYER CL"
click at [736, 519] on button "Ajouter" at bounding box center [736, 512] width 65 height 25
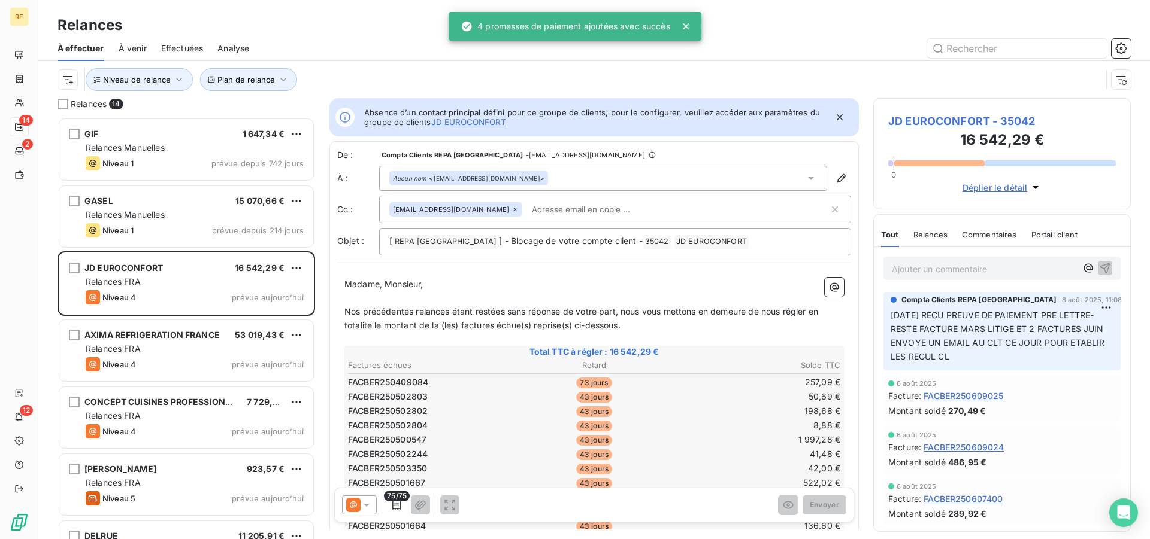
scroll to position [412, 247]
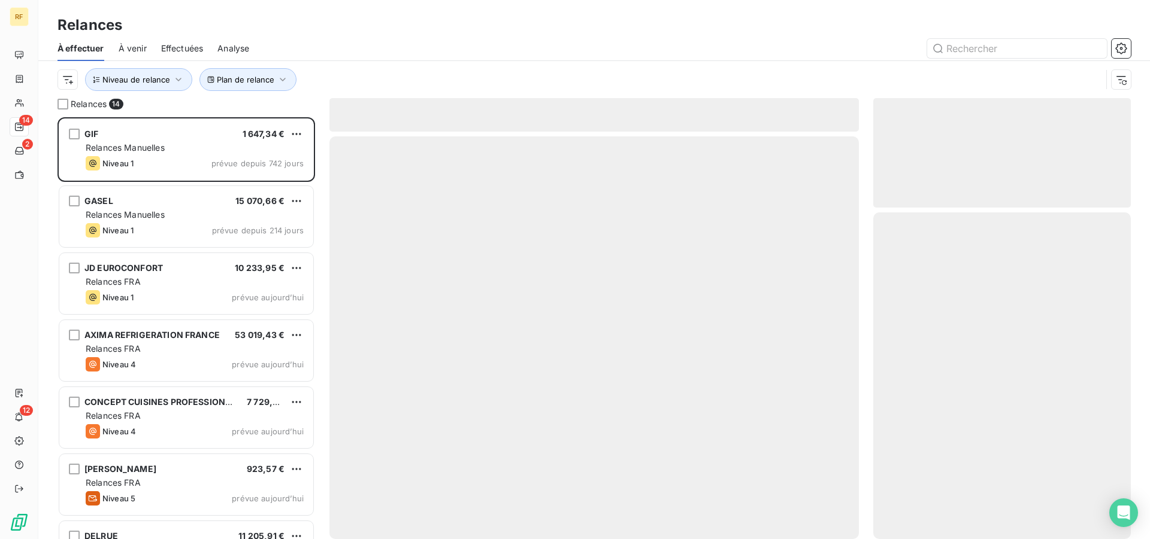
scroll to position [412, 247]
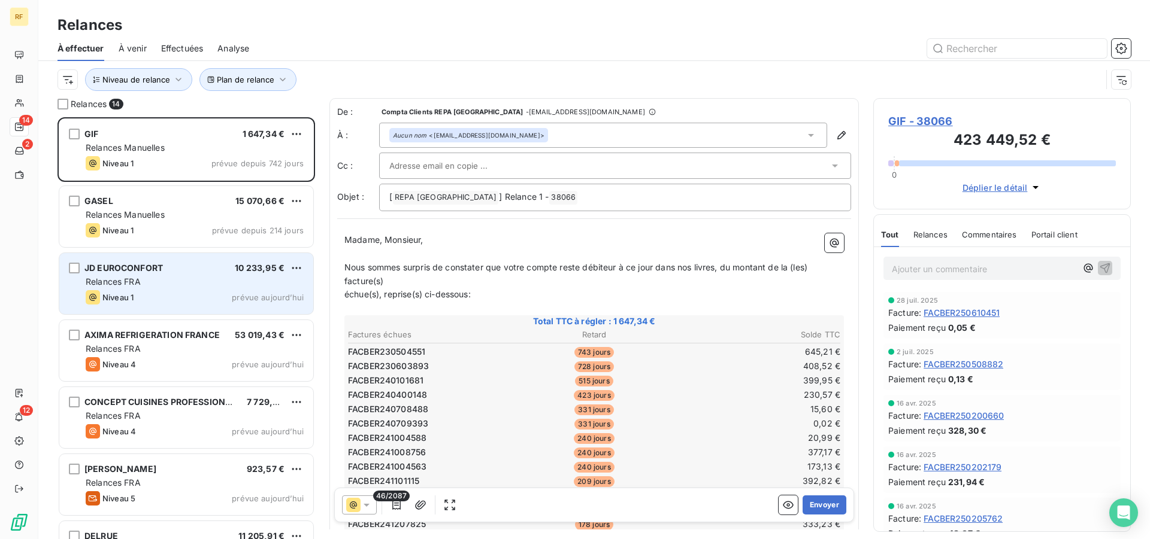
click at [162, 277] on div "Relances FRA" at bounding box center [195, 282] width 218 height 12
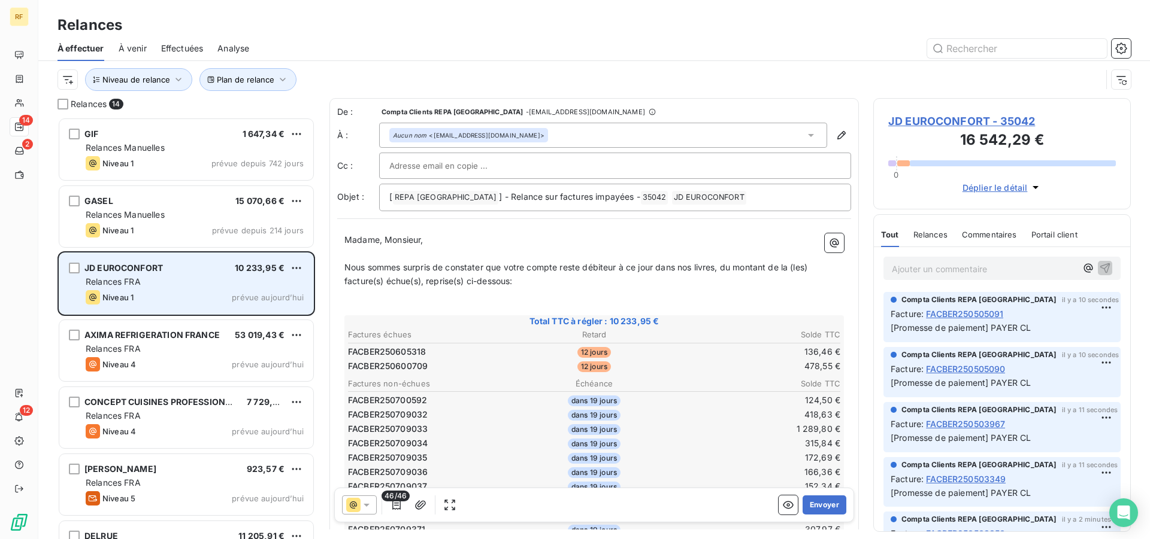
click at [162, 277] on div "Relances FRA" at bounding box center [195, 282] width 218 height 12
click at [162, 285] on div "Relances FRA" at bounding box center [195, 282] width 218 height 12
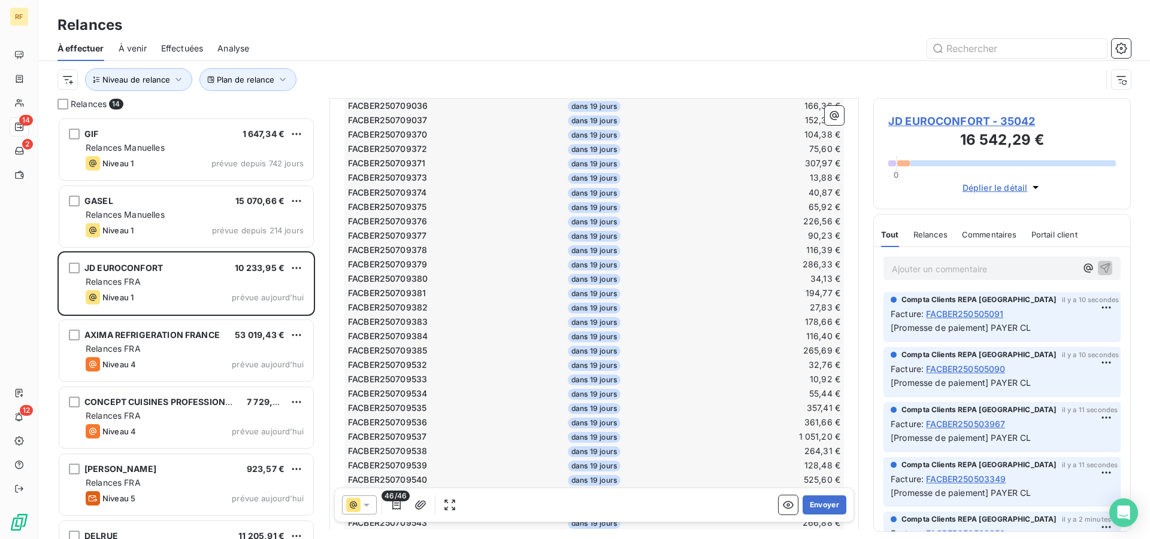
scroll to position [1, 0]
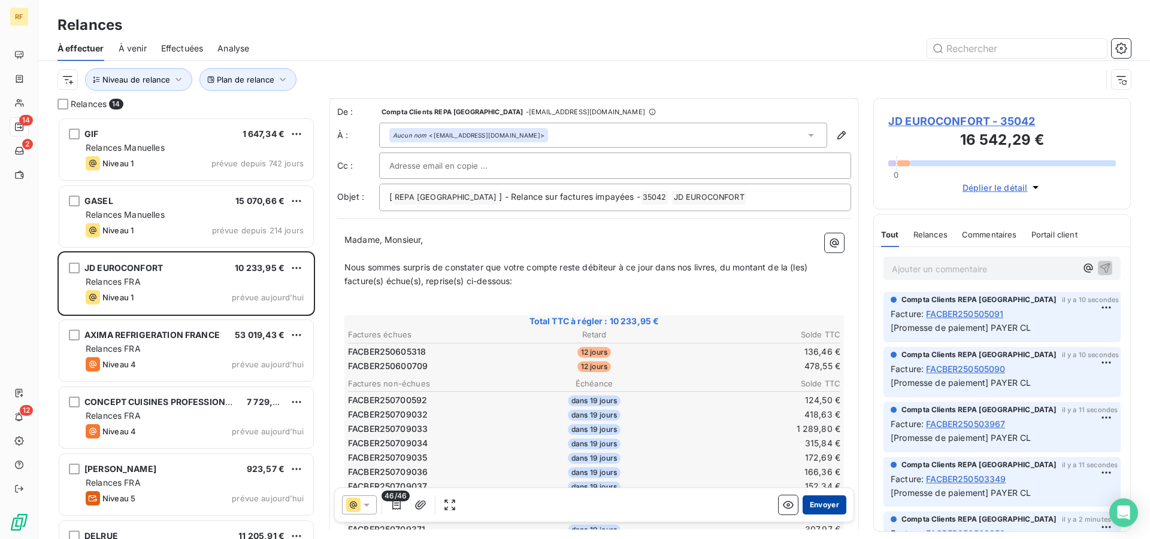
click at [821, 502] on button "Envoyer" at bounding box center [824, 505] width 44 height 19
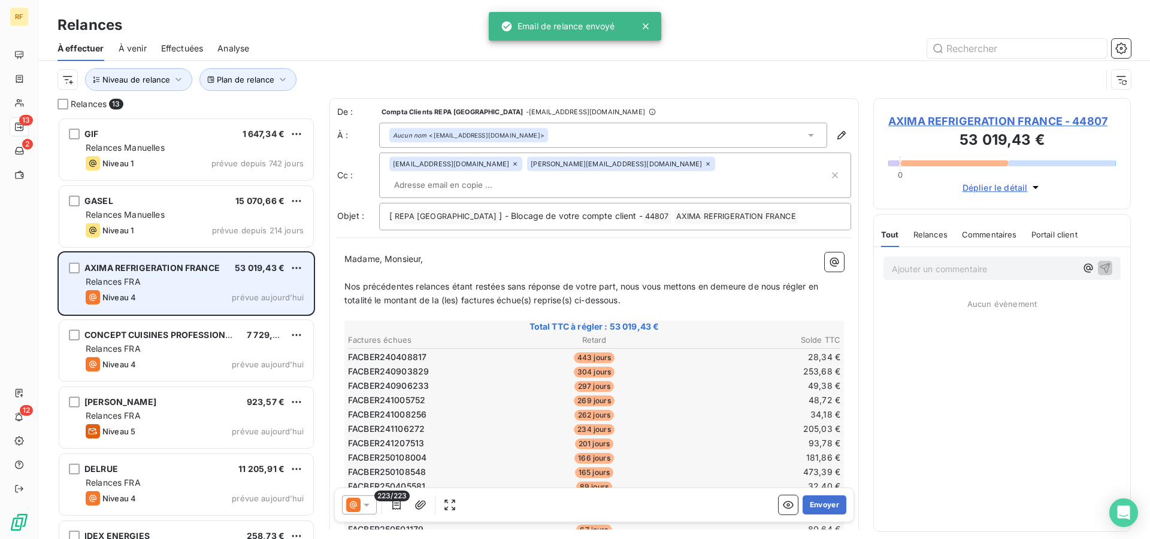
click at [162, 293] on div "Niveau 4 prévue aujourd’hui" at bounding box center [195, 297] width 218 height 14
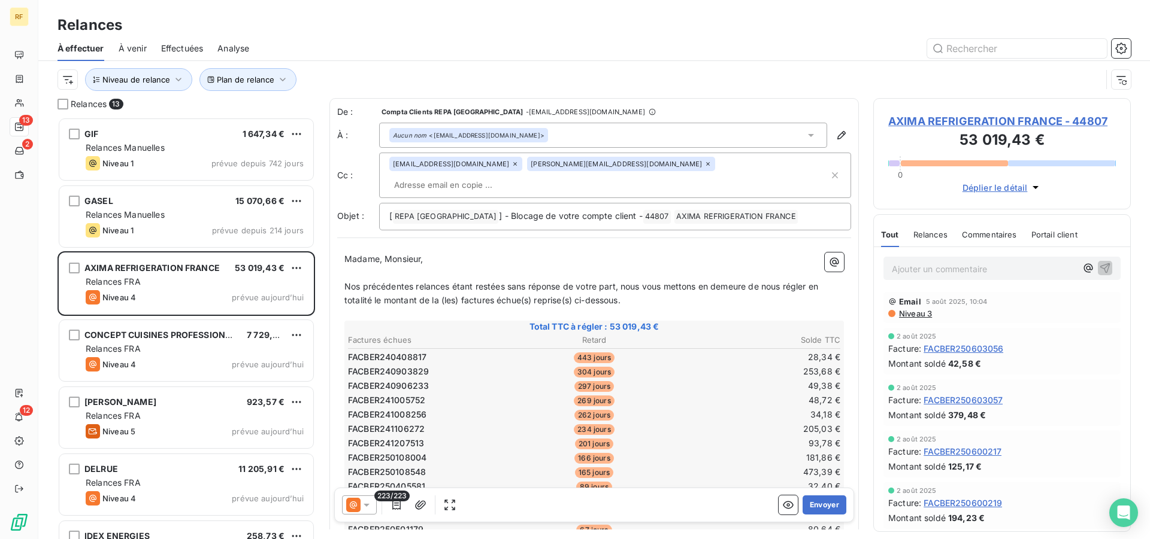
click at [929, 320] on div "Email 5 août 2025, 10:04 Niveau 3" at bounding box center [1001, 307] width 237 height 31
click at [928, 317] on span "Niveau 3" at bounding box center [914, 314] width 34 height 10
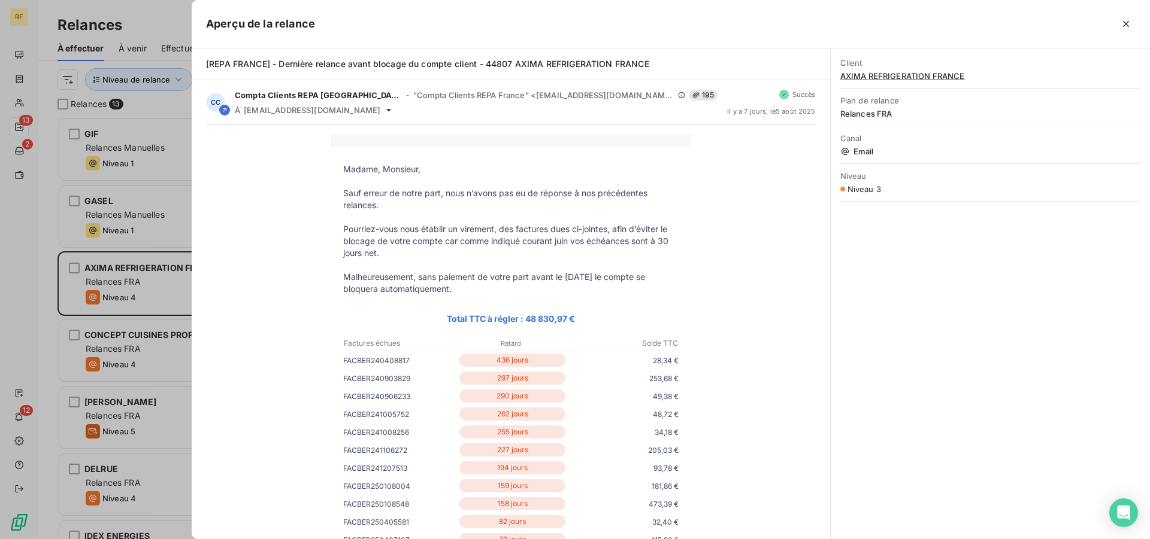
drag, startPoint x: 1125, startPoint y: 25, endPoint x: 1121, endPoint y: 31, distance: 7.8
click at [1126, 25] on icon "button" at bounding box center [1126, 24] width 6 height 6
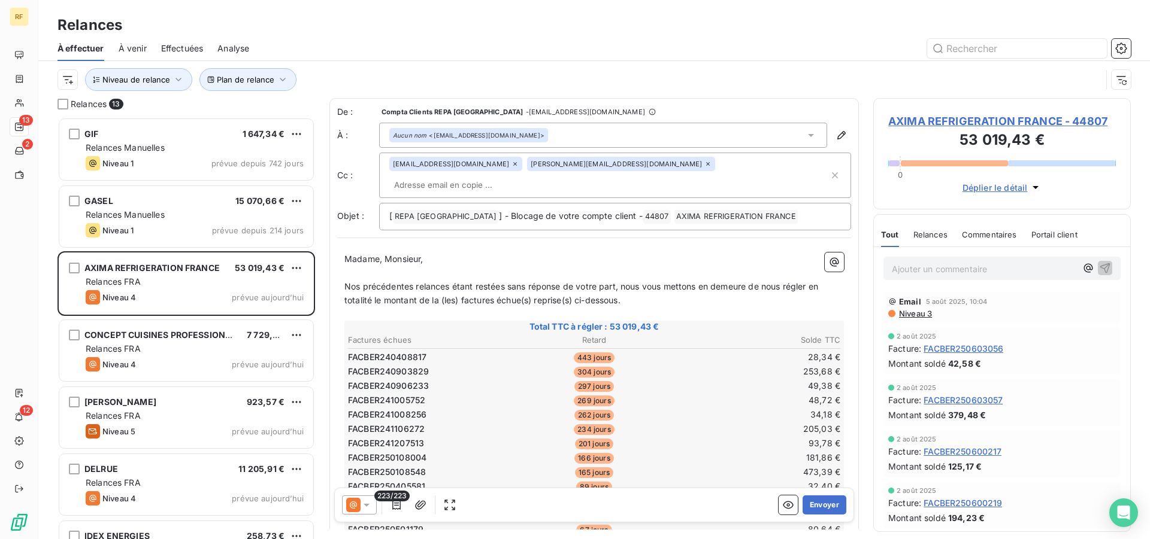
click at [721, 423] on td "205,03 €" at bounding box center [758, 429] width 163 height 13
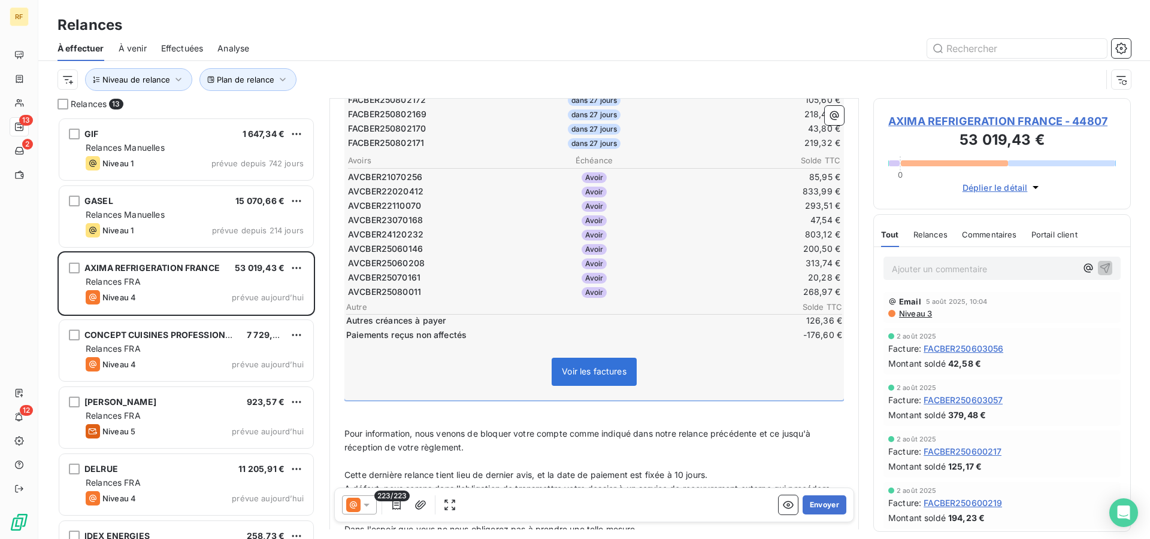
scroll to position [3208, 0]
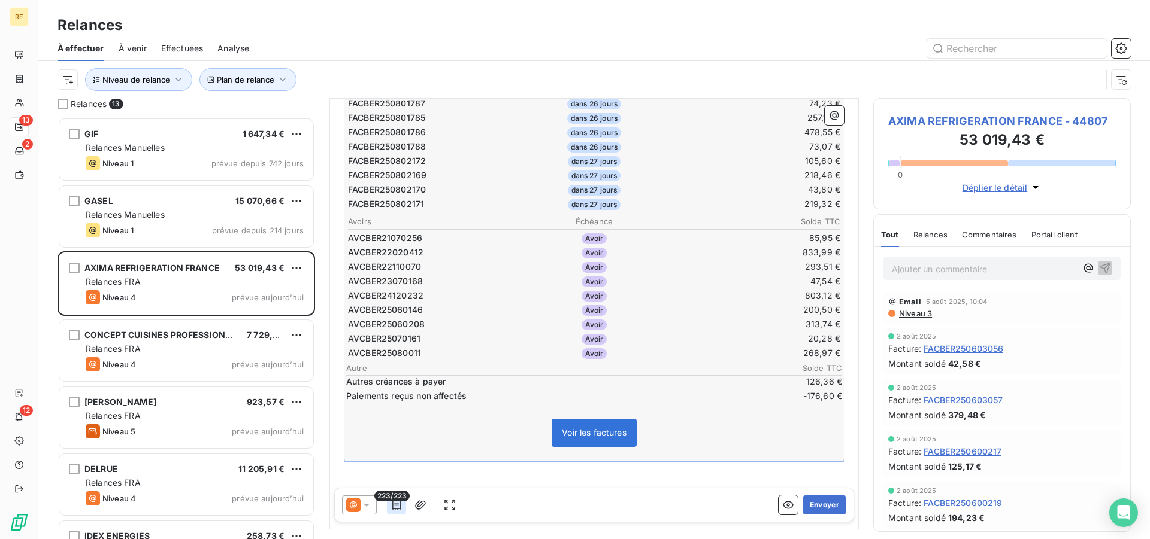
click at [398, 504] on icon "button" at bounding box center [396, 505] width 12 height 12
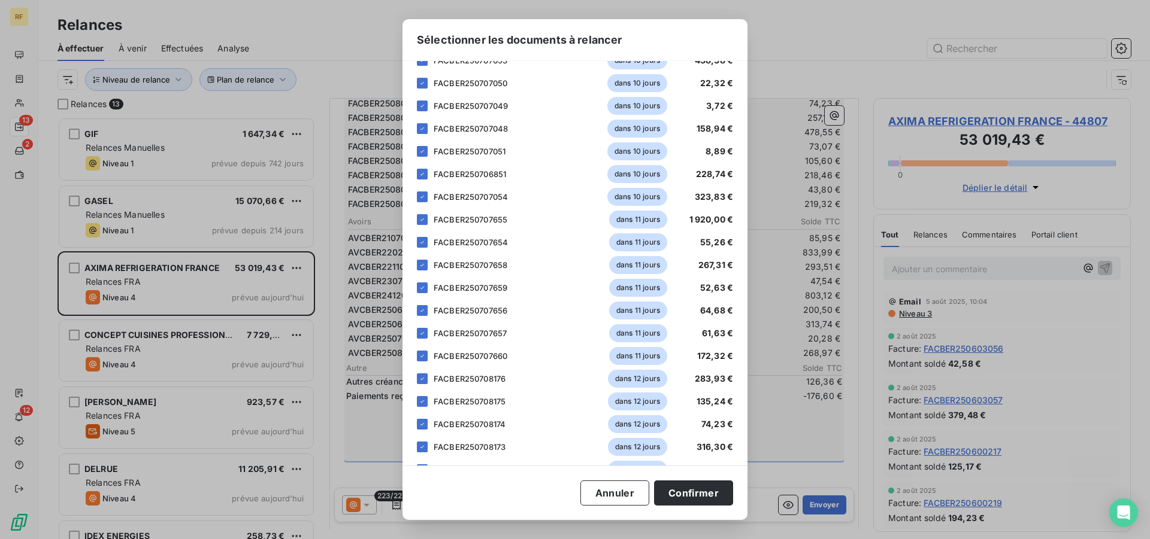
scroll to position [3603, 0]
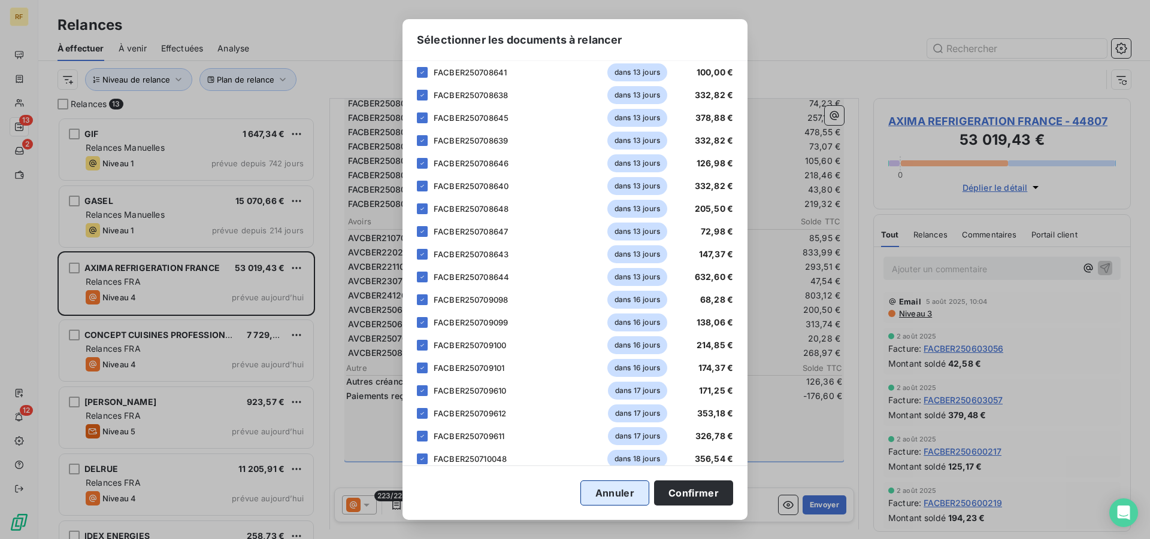
click at [628, 490] on button "Annuler" at bounding box center [614, 493] width 69 height 25
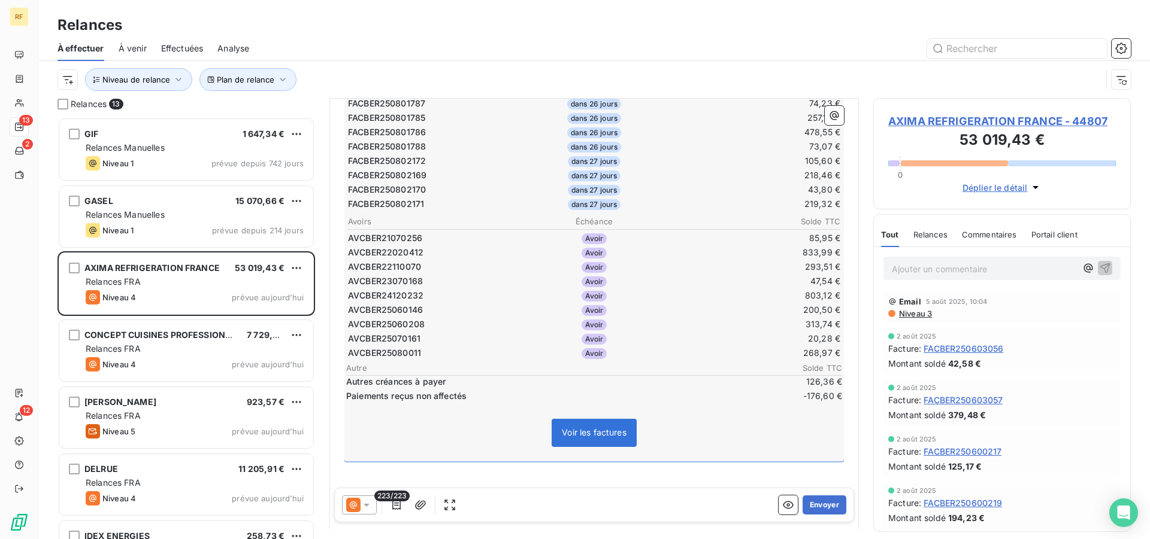
click at [371, 505] on icon at bounding box center [366, 505] width 12 height 12
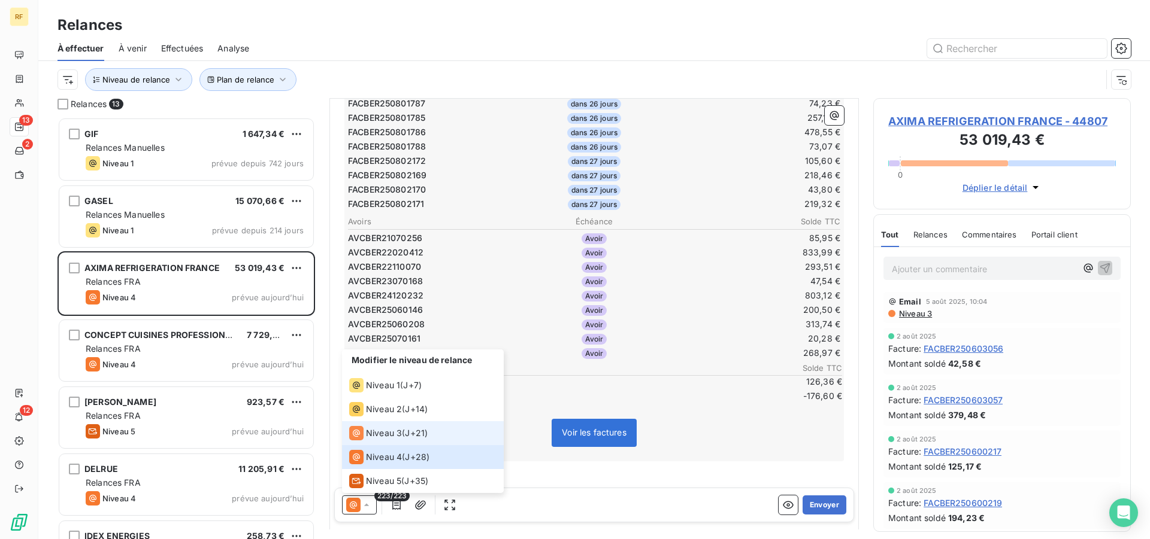
click at [410, 433] on span "J+21 )" at bounding box center [416, 433] width 23 height 12
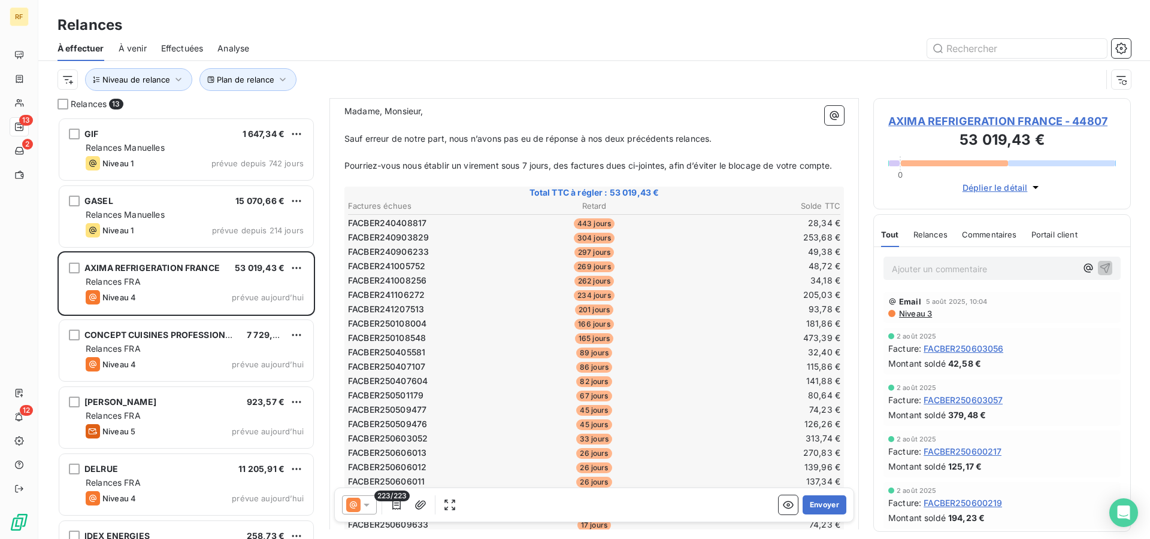
scroll to position [184, 0]
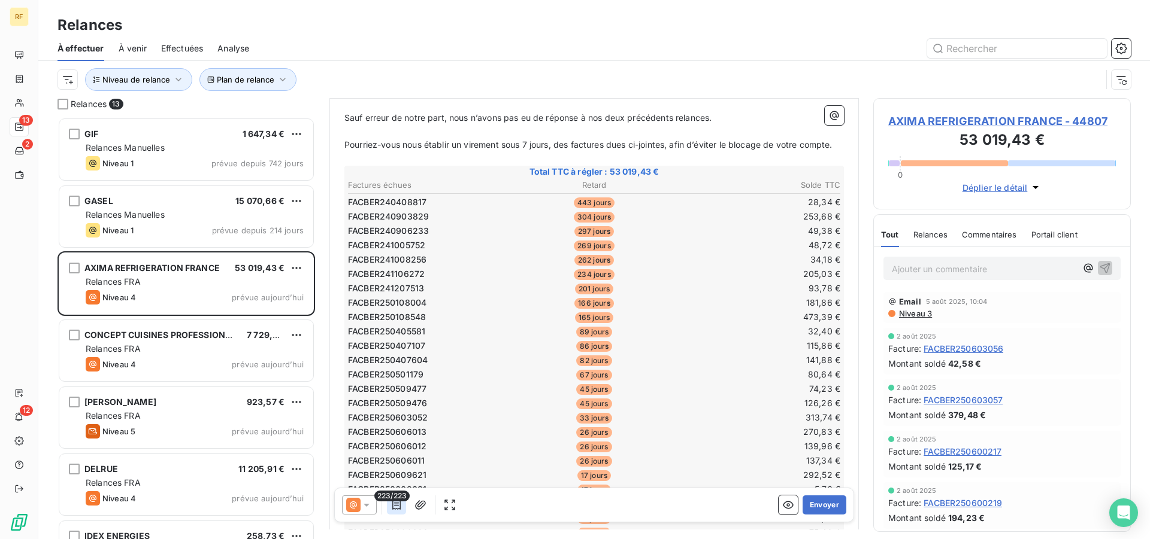
click at [399, 506] on icon "button" at bounding box center [396, 505] width 12 height 12
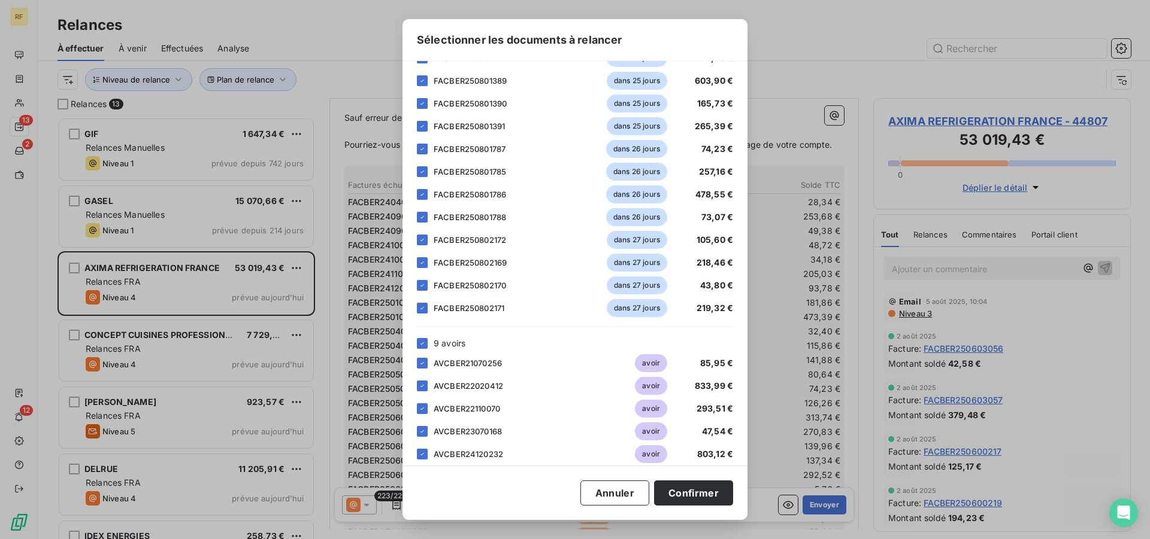
scroll to position [4854, 0]
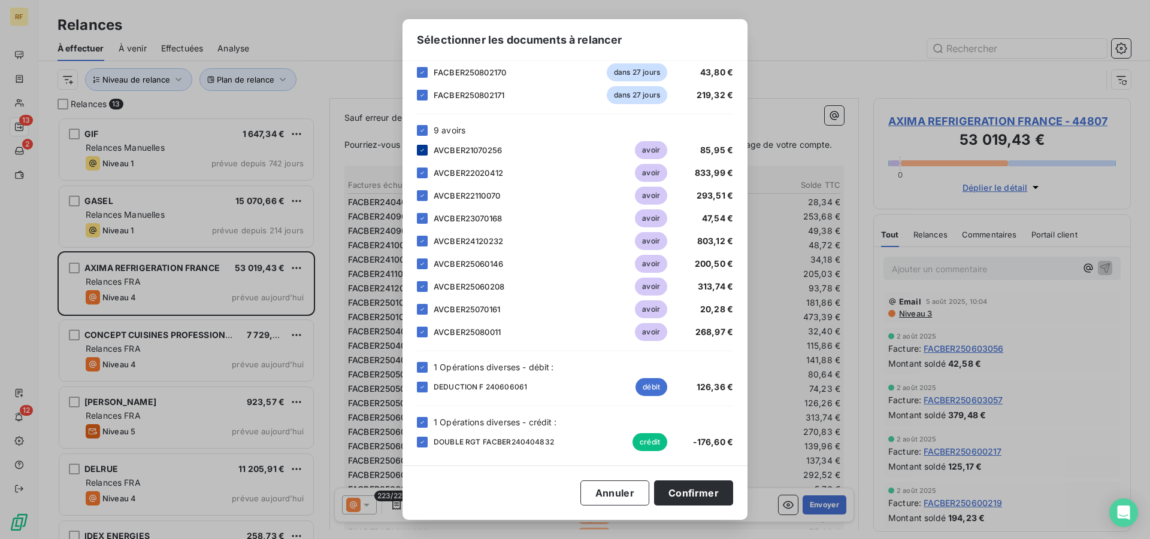
click at [424, 151] on icon at bounding box center [421, 150] width 7 height 7
click at [420, 173] on icon at bounding box center [421, 172] width 7 height 7
drag, startPoint x: 424, startPoint y: 198, endPoint x: 424, endPoint y: 205, distance: 6.6
click at [424, 198] on icon at bounding box center [421, 195] width 7 height 7
click at [422, 219] on icon at bounding box center [422, 218] width 4 height 2
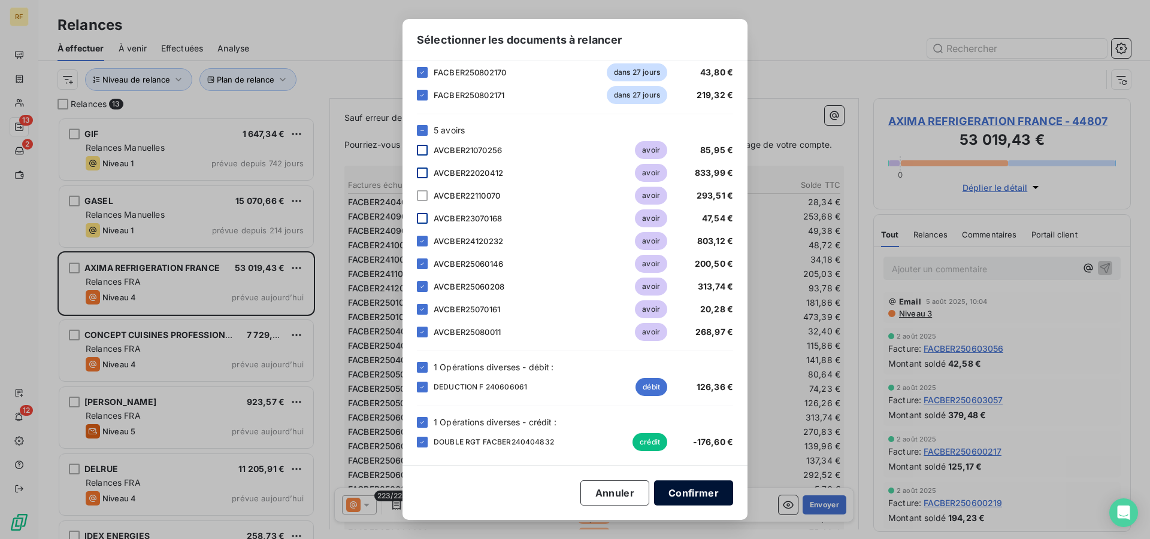
click at [699, 491] on button "Confirmer" at bounding box center [693, 493] width 79 height 25
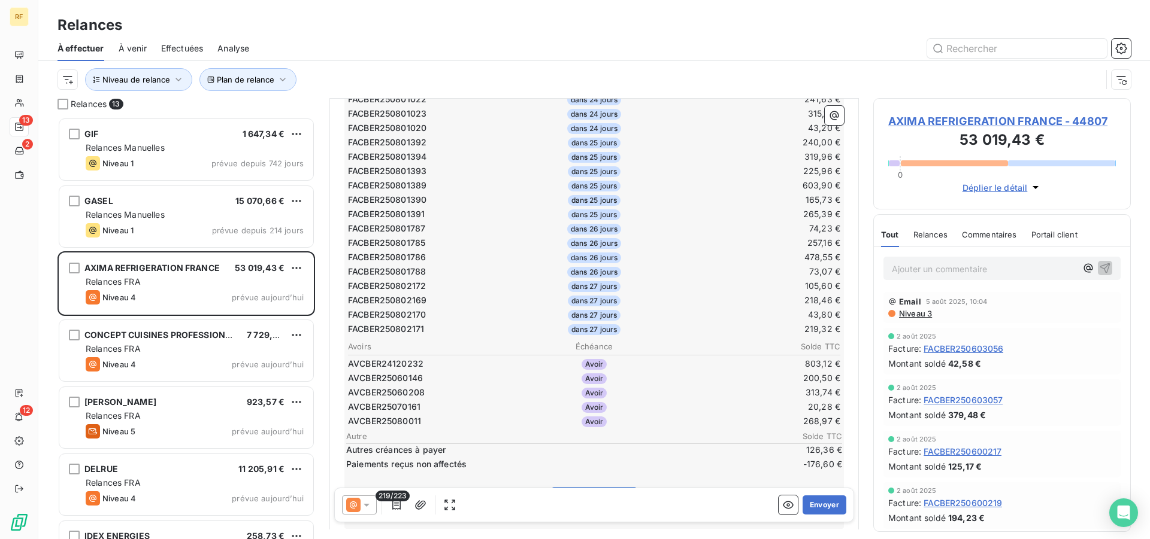
scroll to position [3116, 0]
click at [735, 188] on td "165,73 €" at bounding box center [758, 194] width 163 height 13
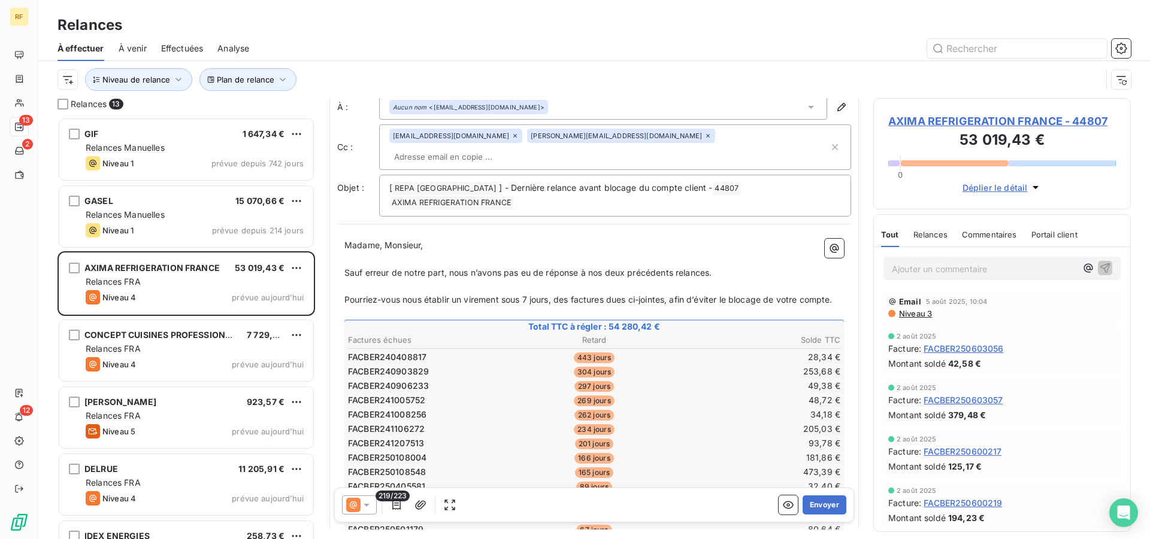
scroll to position [0, 0]
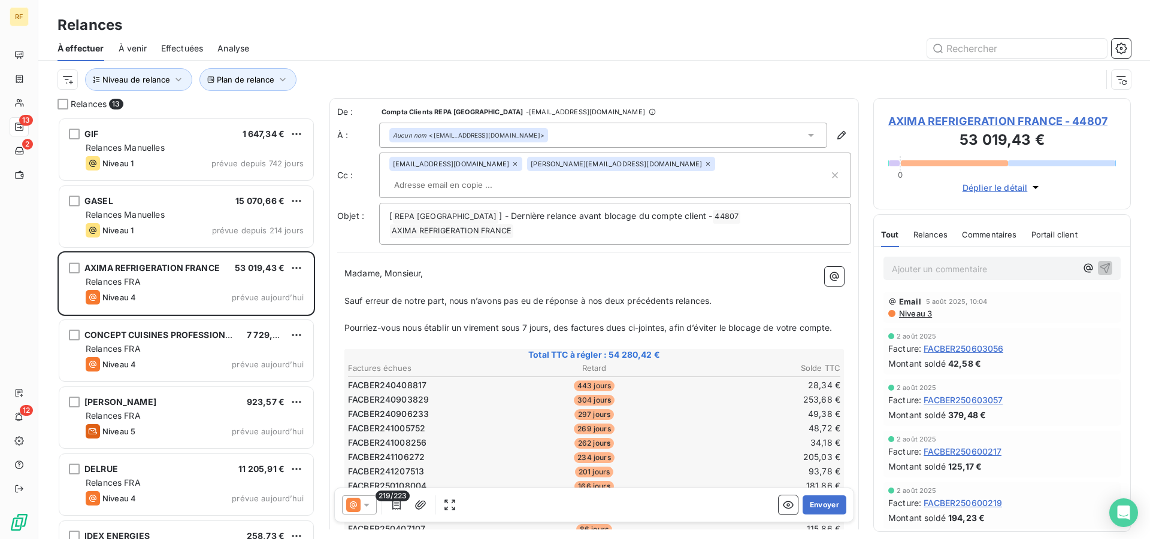
click at [726, 308] on p "﻿" at bounding box center [593, 315] width 499 height 14
click at [726, 295] on p "Sauf erreur de notre part, nous n’avons pas eu de réponse à nos deux précédents…" at bounding box center [593, 302] width 499 height 14
click at [633, 296] on span "Sauf erreur de notre part, nous n’avons pas eu de réponse à nos deux précédents…" at bounding box center [527, 301] width 367 height 10
click at [630, 296] on span "Sauf erreur de notre part, nous n’avons pas eu de réponse à nos deux précédents…" at bounding box center [527, 301] width 367 height 10
click at [648, 296] on span "Sauf erreur de notre part, nous n’avons pas eu de réponse à nos précédents rela…" at bounding box center [516, 301] width 345 height 10
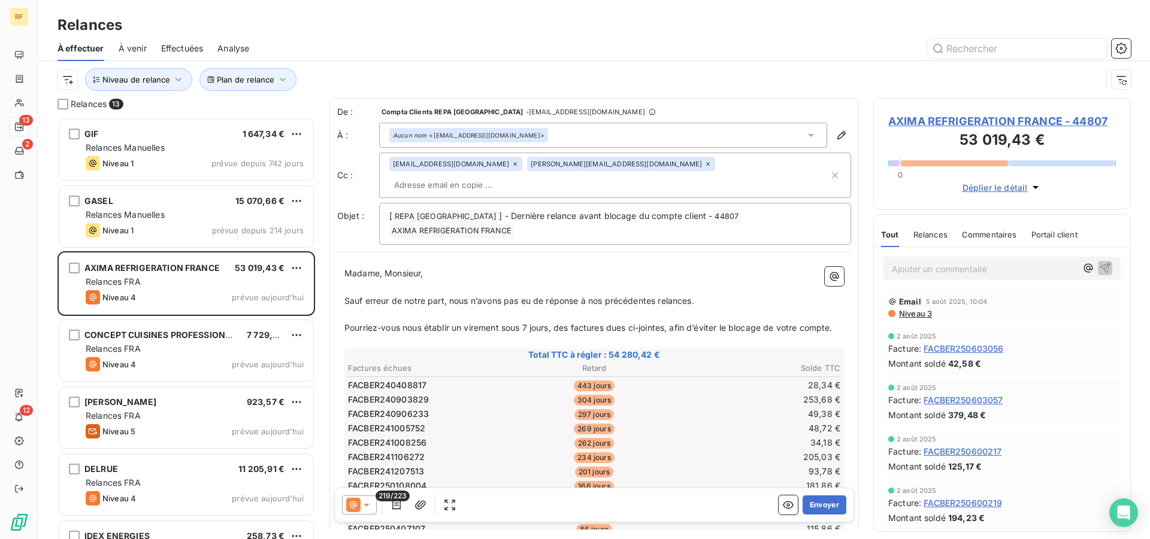
click at [938, 257] on div "Ajouter un commentaire ﻿" at bounding box center [1001, 268] width 237 height 23
click at [929, 279] on div "Ajouter un commentaire ﻿" at bounding box center [1001, 268] width 237 height 23
click at [930, 274] on p "Ajouter un commentaire ﻿" at bounding box center [983, 269] width 184 height 15
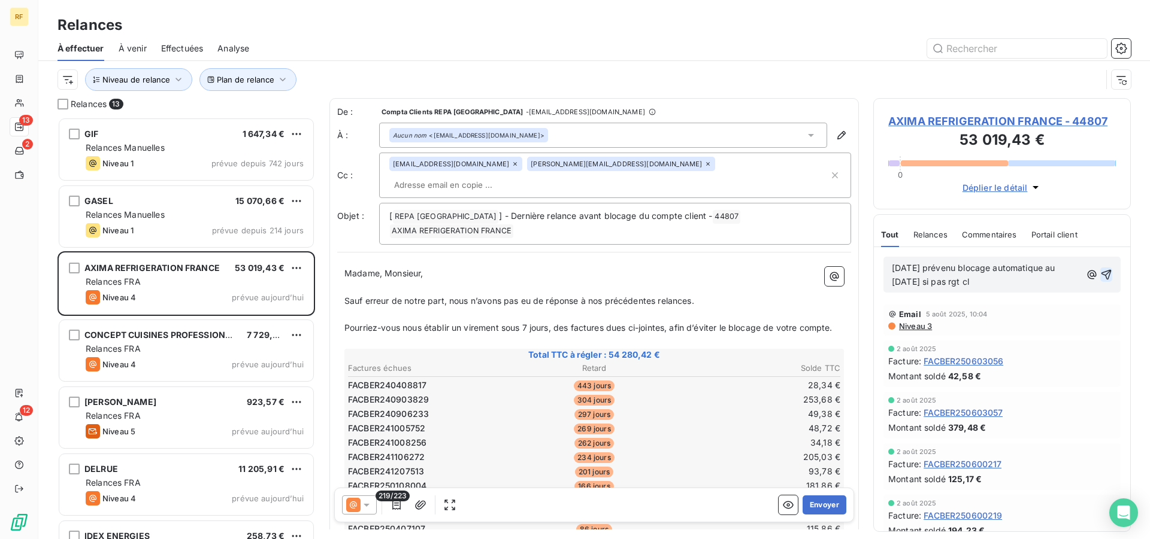
click at [1101, 275] on icon "button" at bounding box center [1106, 275] width 10 height 10
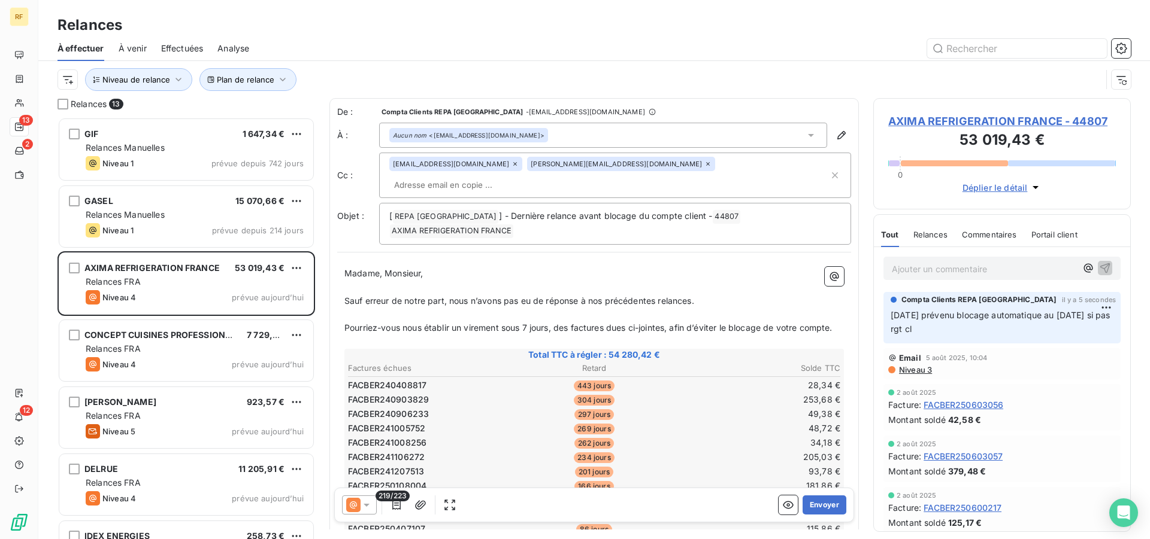
click at [553, 323] on span "Pourriez-vous nous établir un virement sous 7 jours, des factures dues ci-joint…" at bounding box center [588, 328] width 488 height 10
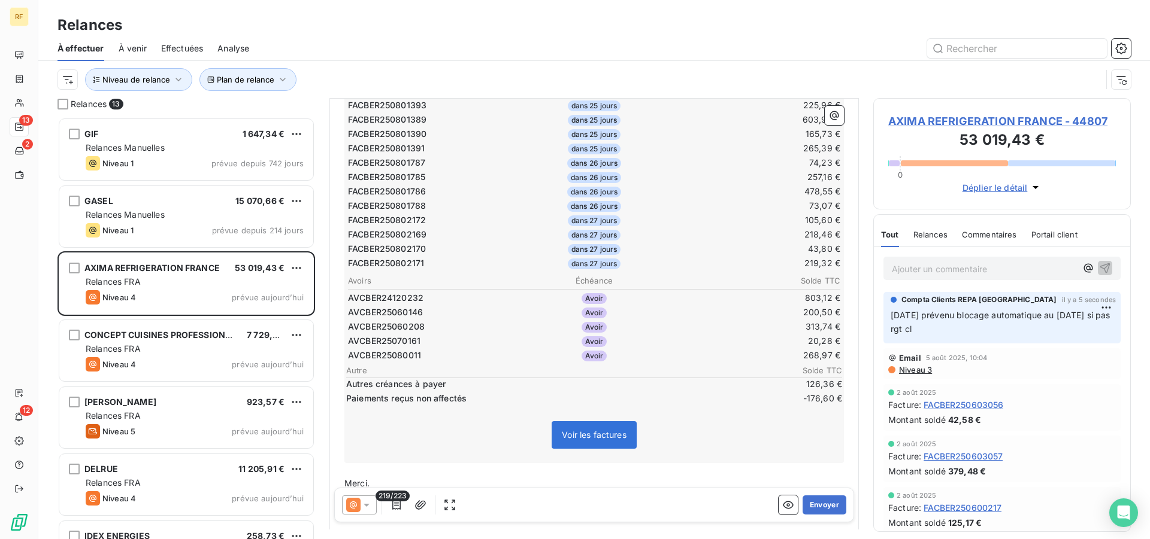
scroll to position [3265, 0]
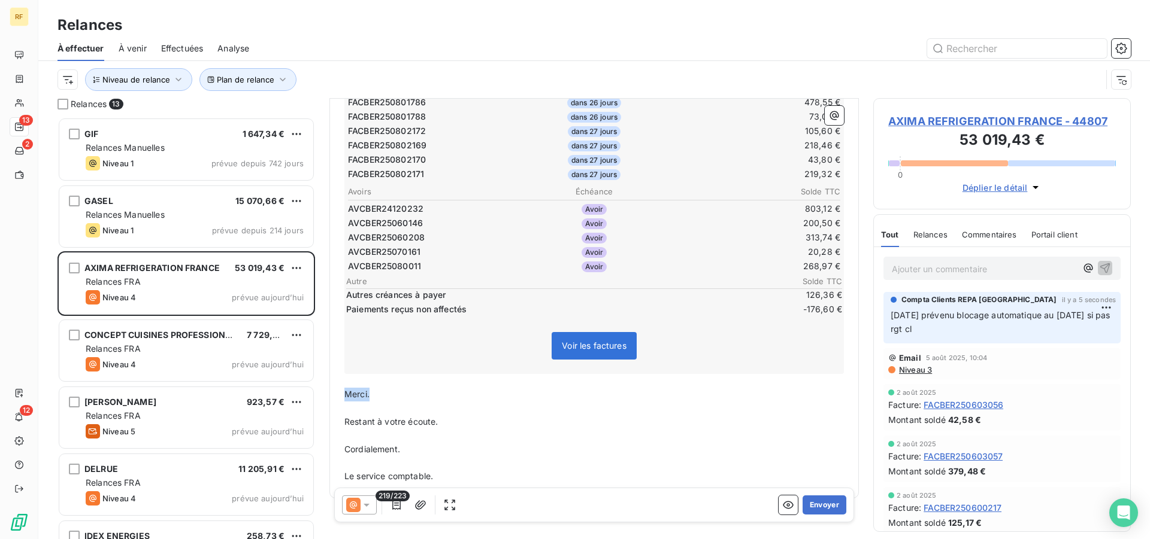
drag, startPoint x: 404, startPoint y: 378, endPoint x: 329, endPoint y: 378, distance: 74.8
click at [329, 378] on div "De : Compta Clients REPA France - rappels@leanpay.io À : Aucun nom <relances-cs…" at bounding box center [593, 314] width 529 height 432
click at [346, 389] on span "Merci." at bounding box center [356, 394] width 25 height 10
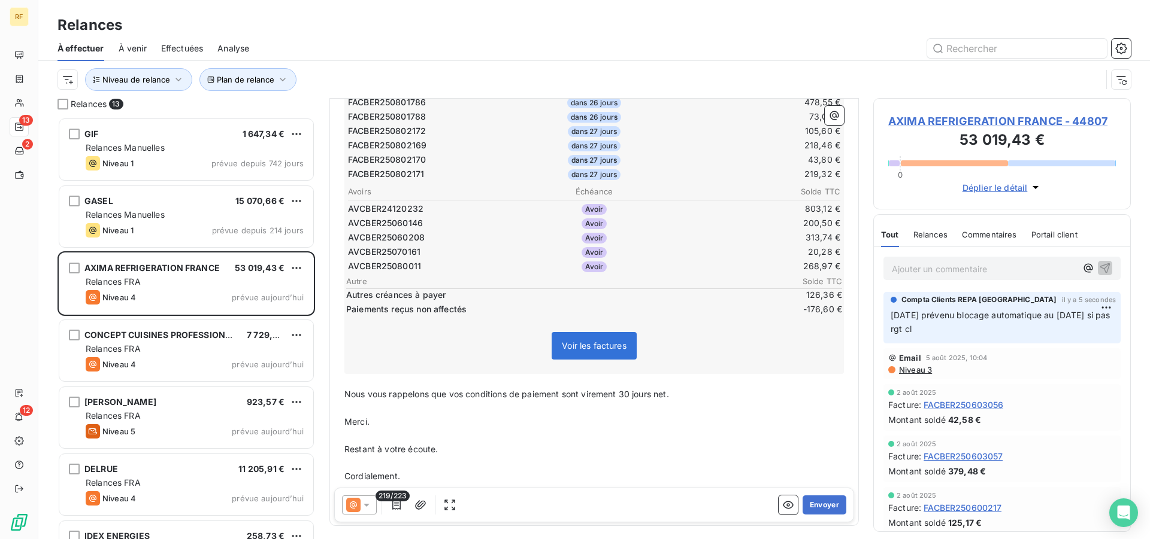
click at [705, 388] on p "Nous vous rappelons que vos conditions de paiement sont virement 30 jours net." at bounding box center [593, 395] width 499 height 14
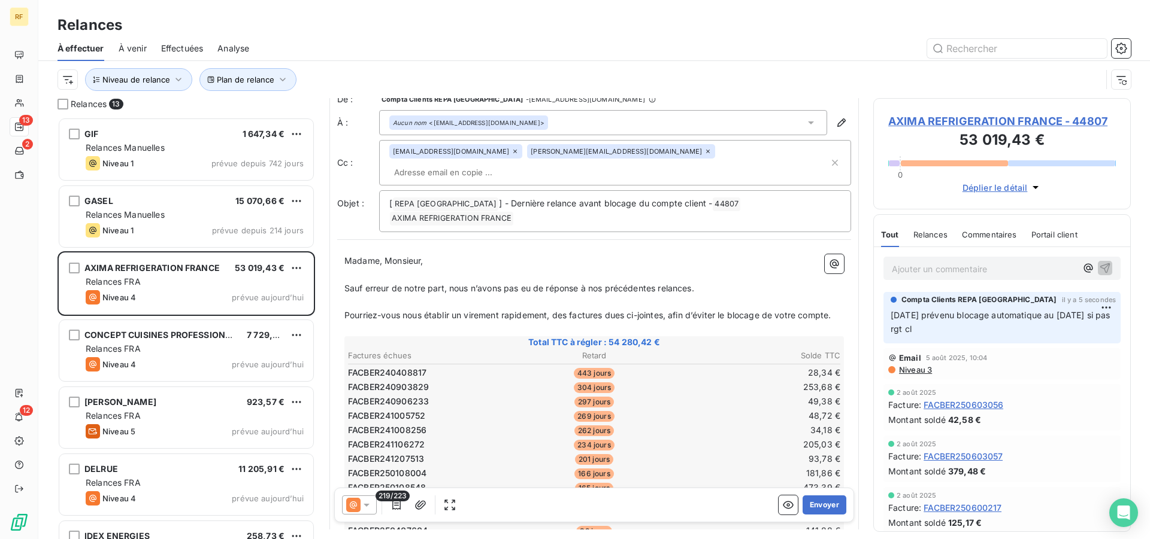
scroll to position [0, 0]
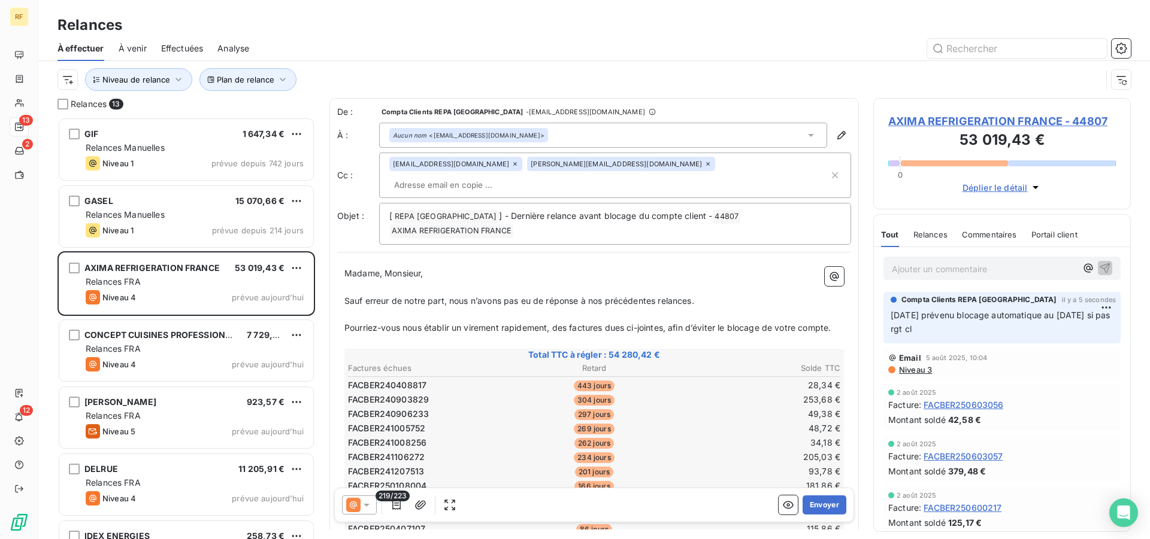
click at [375, 323] on span "Pourriez-vous nous établir un virement rapidement, des factures dues ci-jointes…" at bounding box center [587, 328] width 486 height 10
click at [456, 322] on p "Pourriez-vous nous établir un virement rapidement, des factures dues ci-jointes…" at bounding box center [593, 329] width 499 height 14
click at [619, 322] on p "Pourriez-vous nous établir un virement rapidement, des factures dues ci-jointes…" at bounding box center [593, 329] width 499 height 14
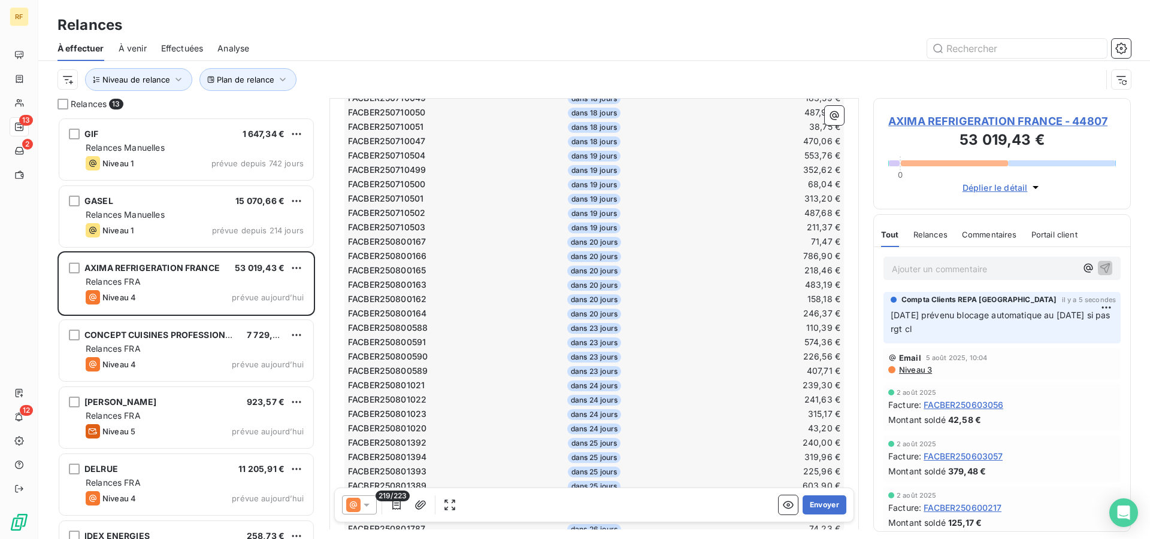
scroll to position [3320, 0]
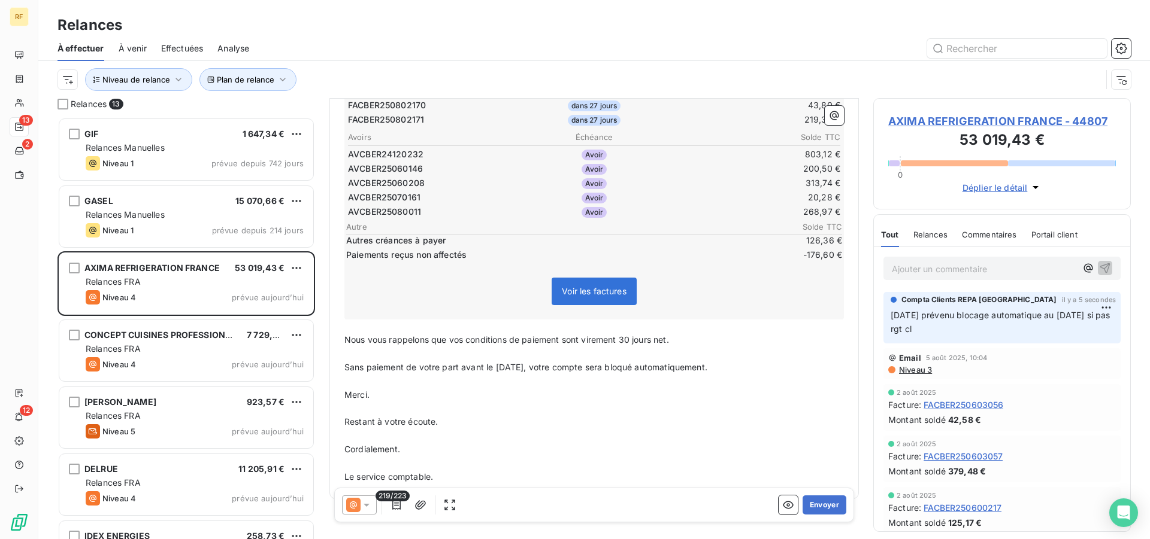
click at [621, 416] on p "Restant à votre écoute." at bounding box center [593, 423] width 499 height 14
click at [823, 507] on button "Envoyer" at bounding box center [824, 505] width 44 height 19
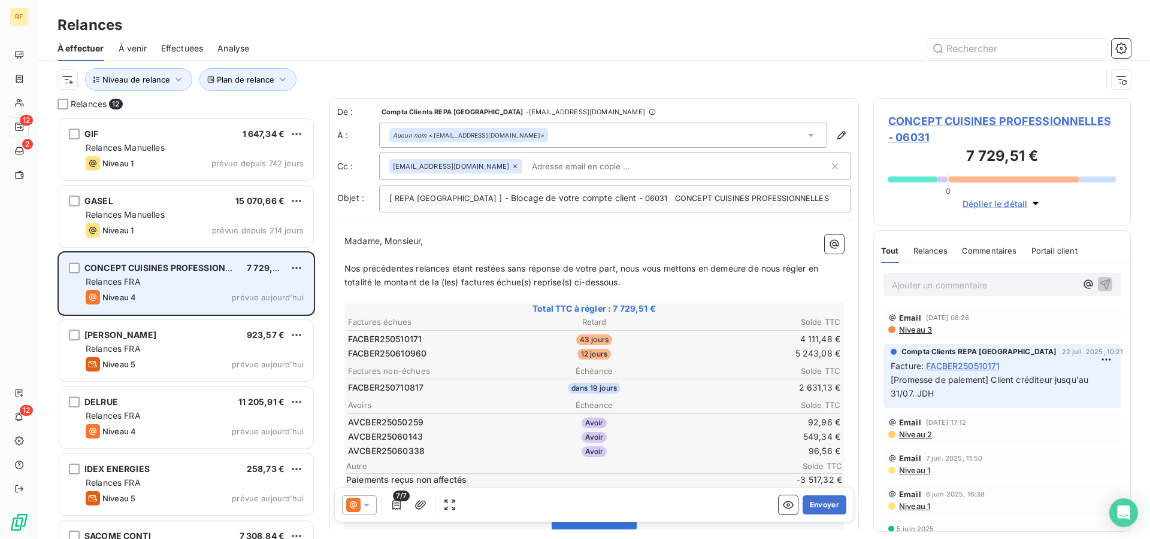
click at [180, 272] on span "CONCEPT CUISINES PROFESSIONNELLES" at bounding box center [171, 268] width 174 height 10
click at [190, 291] on div "Niveau 4 prévue aujourd’hui" at bounding box center [195, 297] width 218 height 14
click at [162, 290] on div "Niveau 4 prévue aujourd’hui" at bounding box center [195, 297] width 218 height 14
click at [140, 270] on span "CONCEPT CUISINES PROFESSIONNELLES" at bounding box center [171, 268] width 174 height 10
click at [169, 282] on div "Relances FRA" at bounding box center [195, 282] width 218 height 12
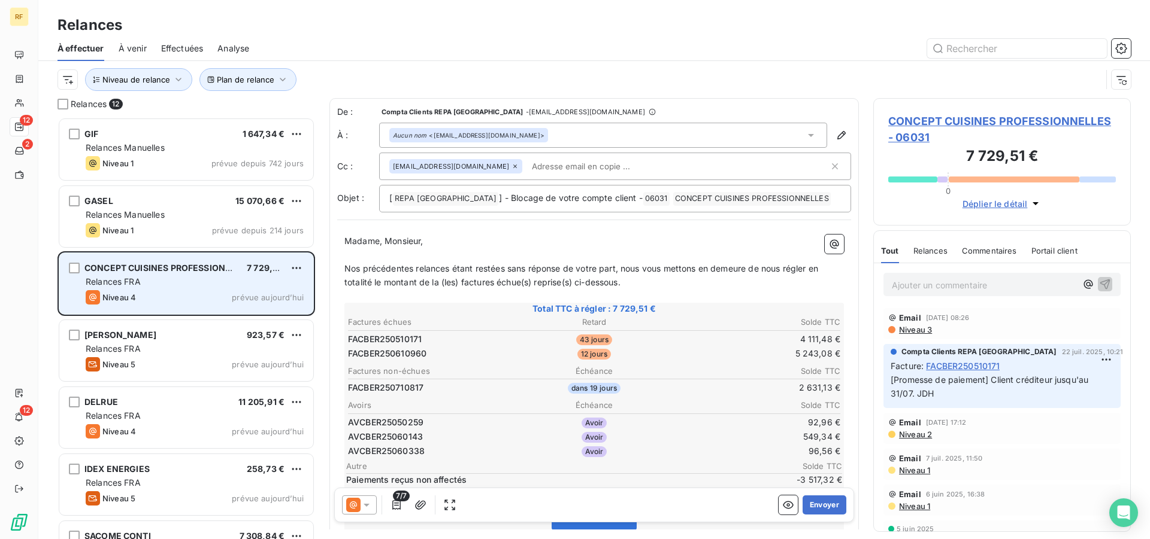
click at [172, 281] on div "Relances FRA" at bounding box center [195, 282] width 218 height 12
click at [226, 289] on div "CONCEPT CUISINES PROFESSIONNELLES 7 729,51 € Relances FRA Niveau 4 prévue aujou…" at bounding box center [186, 283] width 254 height 61
click at [226, 291] on div "CONCEPT CUISINES PROFESSIONNELLES 7 729,51 € Relances FRA Niveau 4 prévue aujou…" at bounding box center [186, 283] width 254 height 61
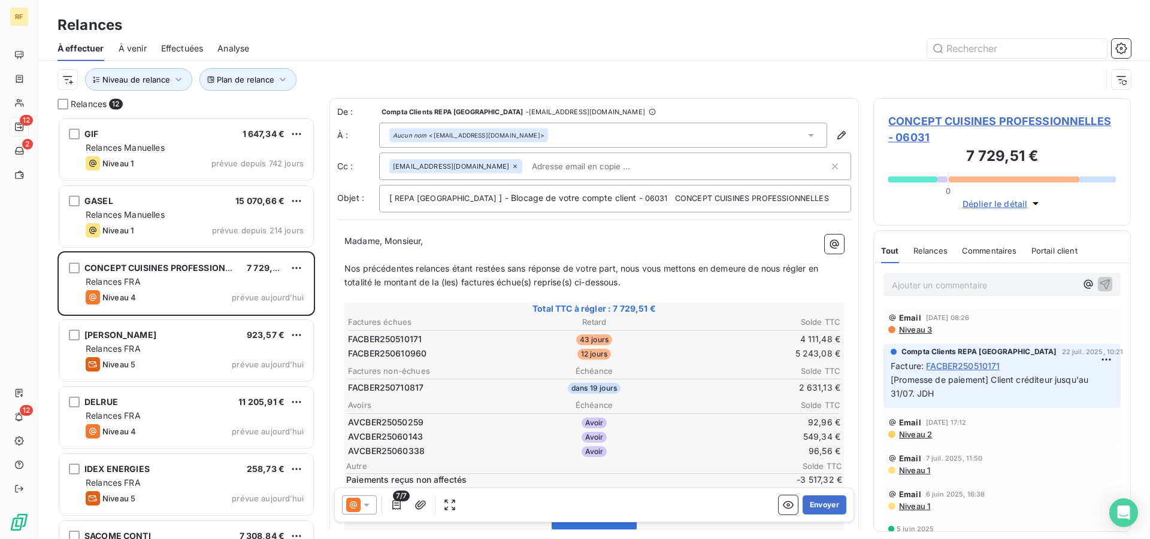
click at [908, 328] on span "Niveau 3" at bounding box center [914, 330] width 34 height 10
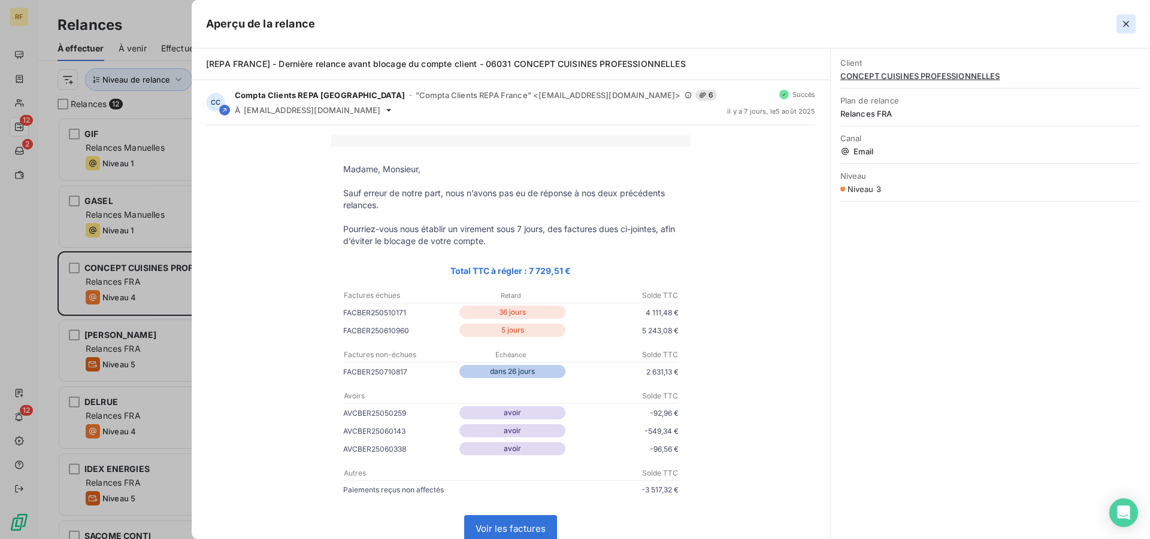
click at [1128, 18] on icon "button" at bounding box center [1126, 24] width 12 height 12
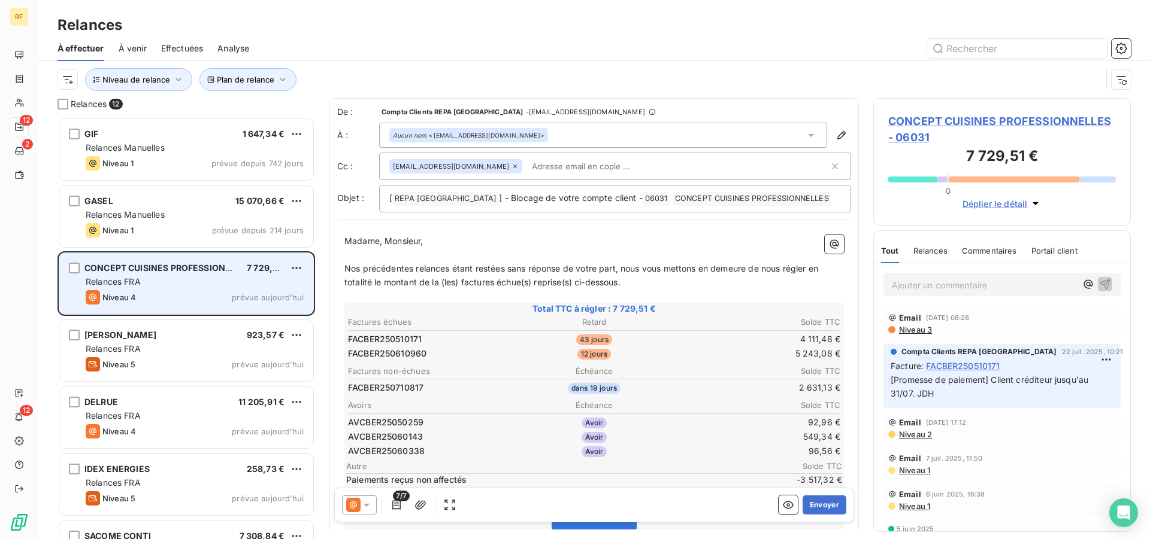
click at [190, 293] on div "Niveau 4 prévue aujourd’hui" at bounding box center [195, 297] width 218 height 14
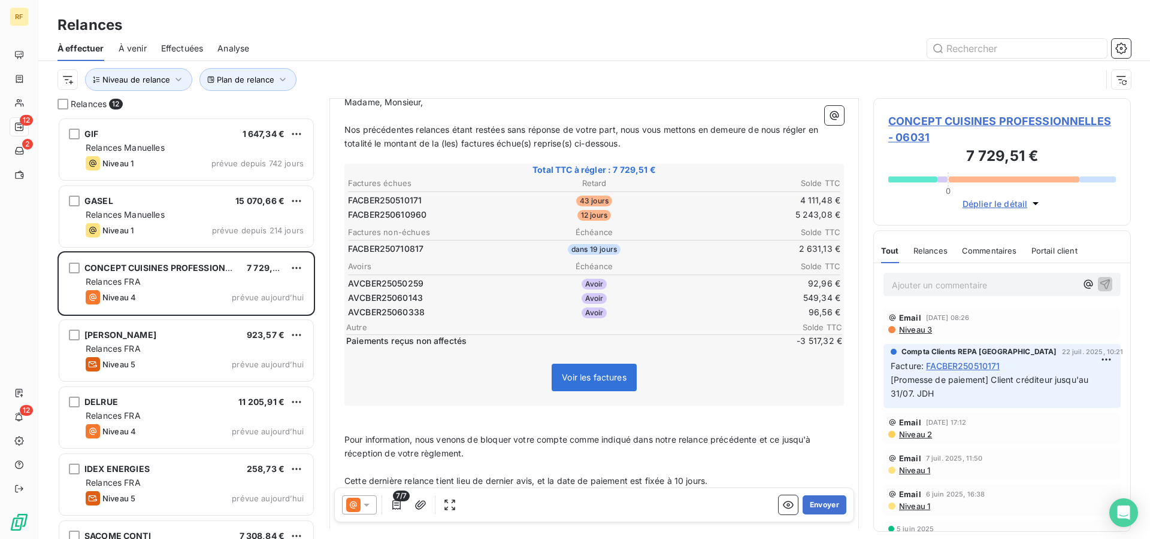
scroll to position [184, 0]
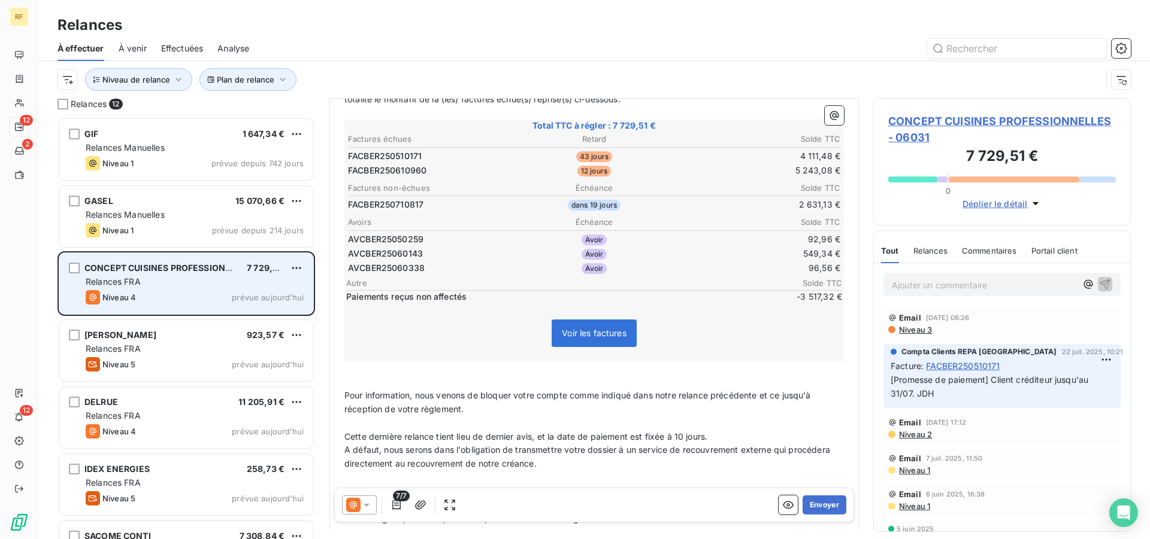
click at [169, 286] on div "Relances FRA" at bounding box center [195, 282] width 218 height 12
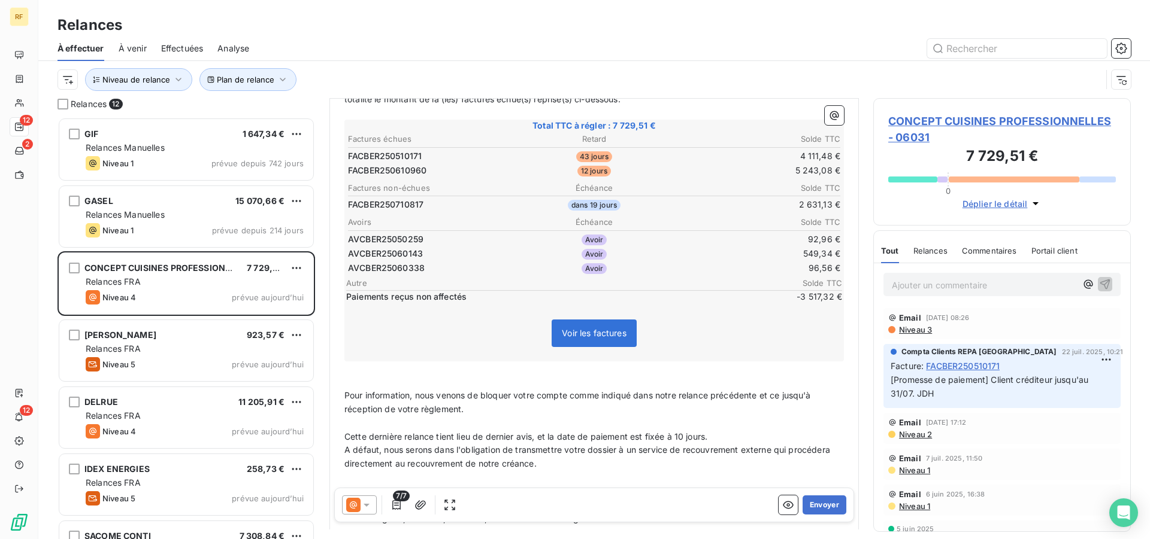
click at [929, 332] on span "Niveau 3" at bounding box center [914, 330] width 34 height 10
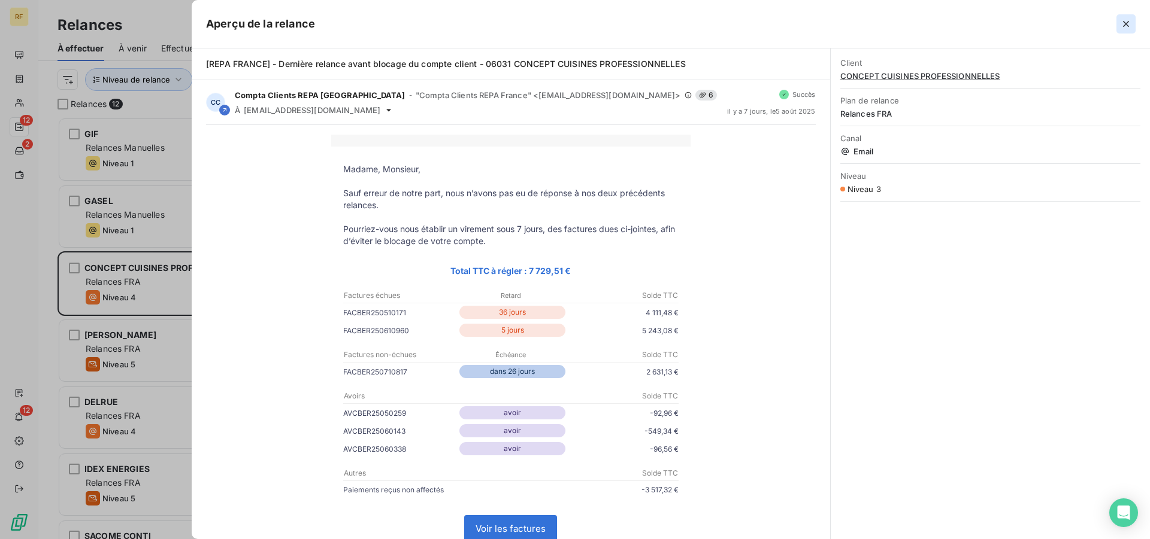
click at [1128, 26] on icon "button" at bounding box center [1126, 24] width 6 height 6
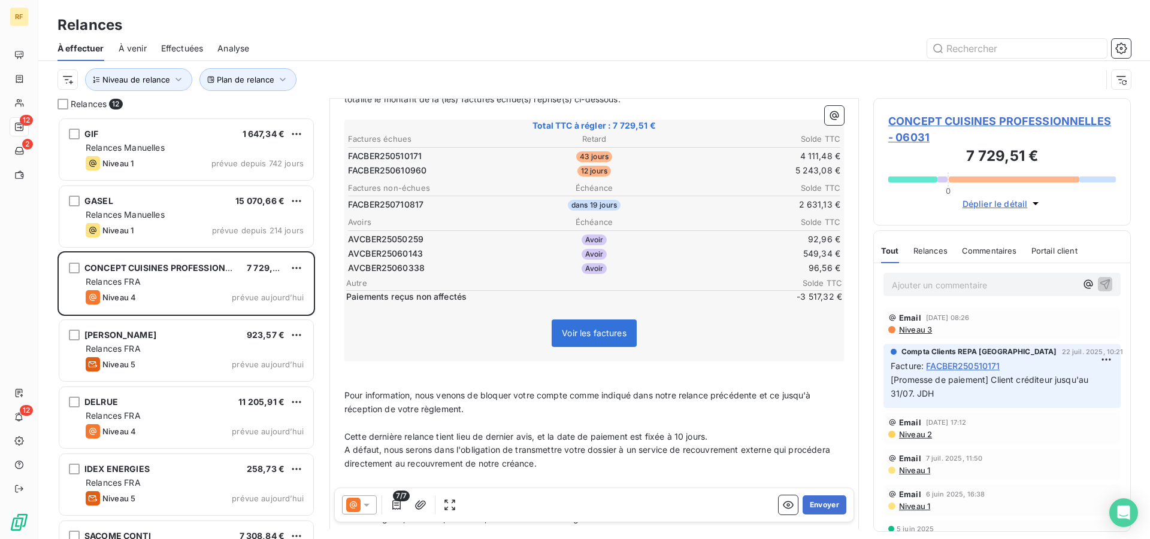
scroll to position [0, 0]
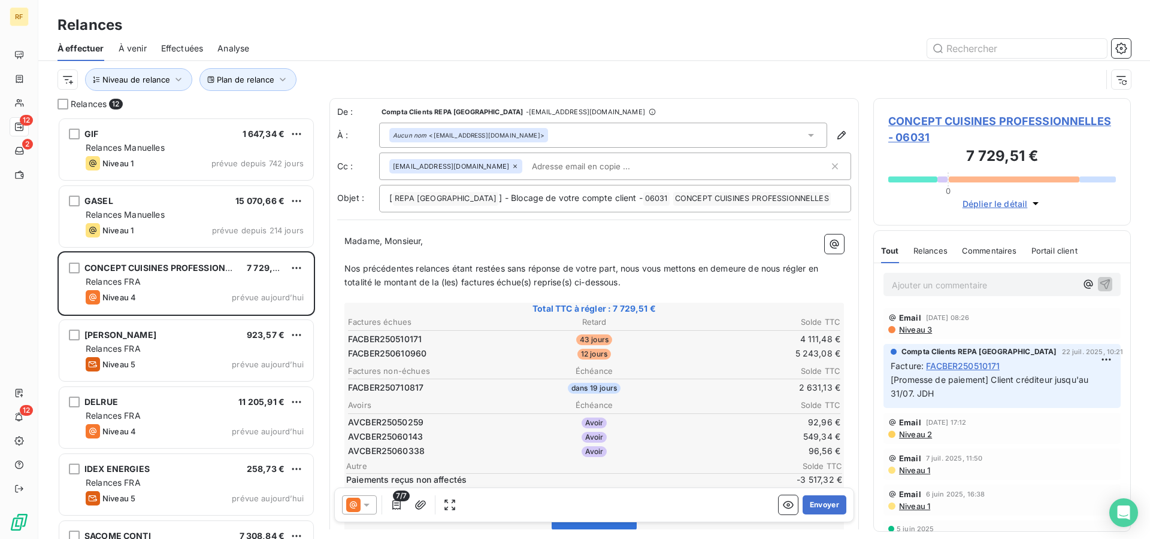
click at [917, 336] on div "Email 5 août 2025, 08:26 Niveau 3" at bounding box center [1001, 323] width 237 height 31
click at [918, 326] on span "Niveau 3" at bounding box center [914, 330] width 34 height 10
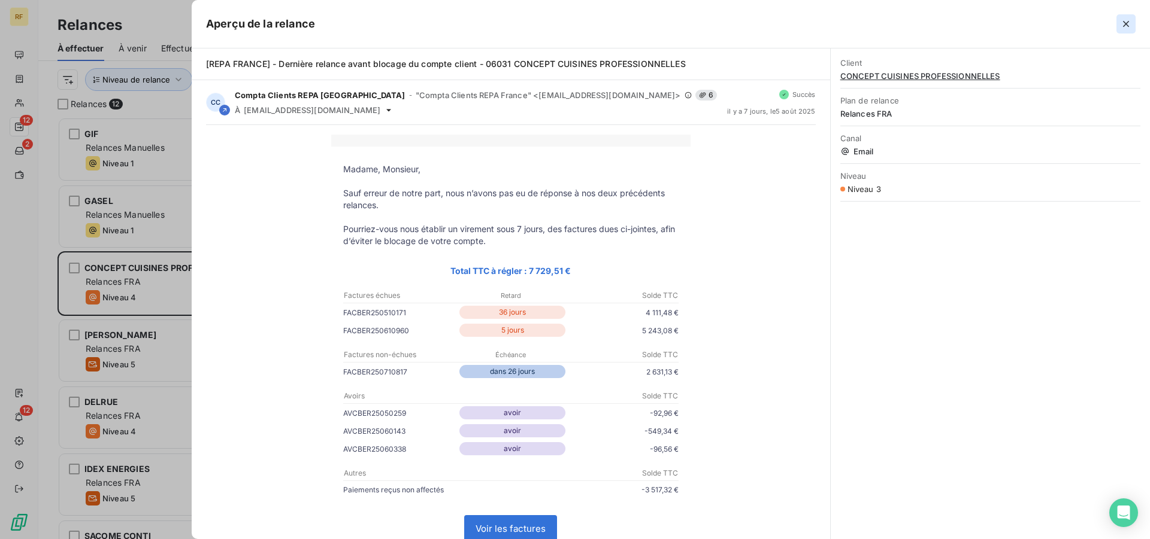
click at [1128, 25] on icon "button" at bounding box center [1126, 24] width 12 height 12
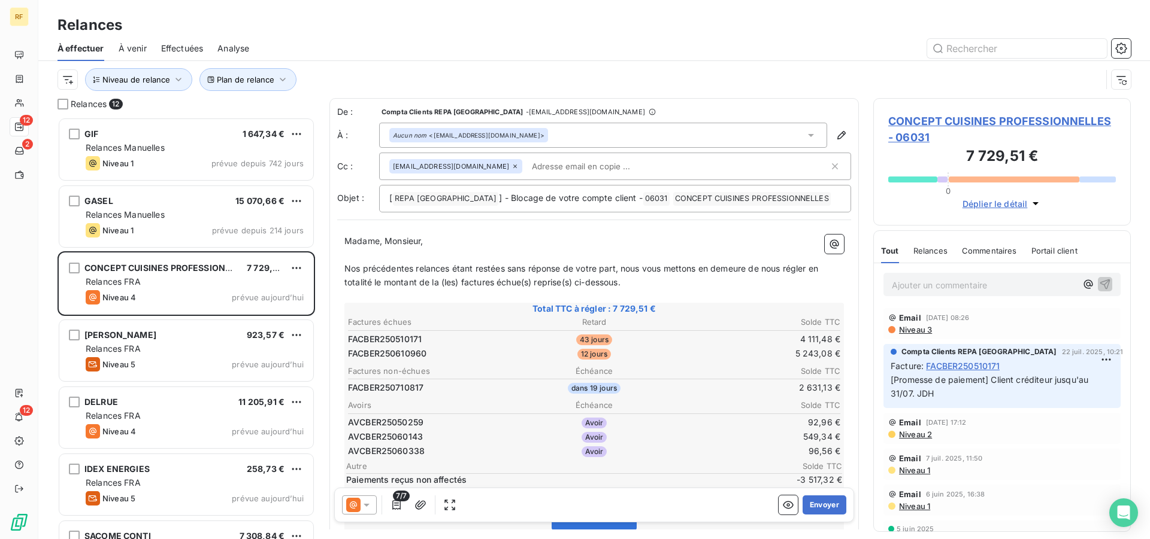
click at [916, 433] on span "Niveau 2" at bounding box center [914, 435] width 34 height 10
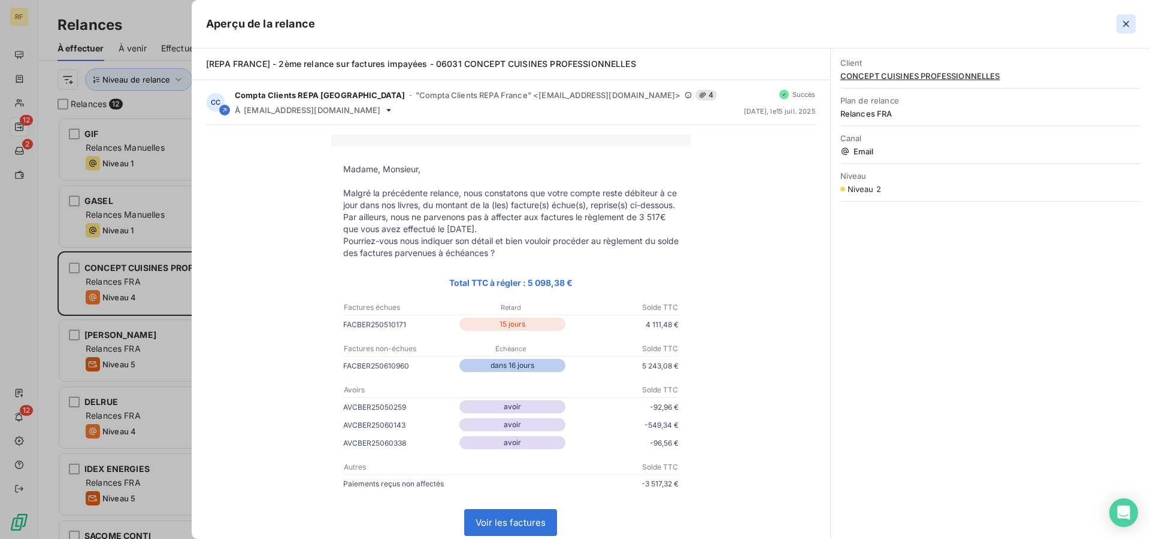
click at [1126, 26] on icon "button" at bounding box center [1126, 24] width 12 height 12
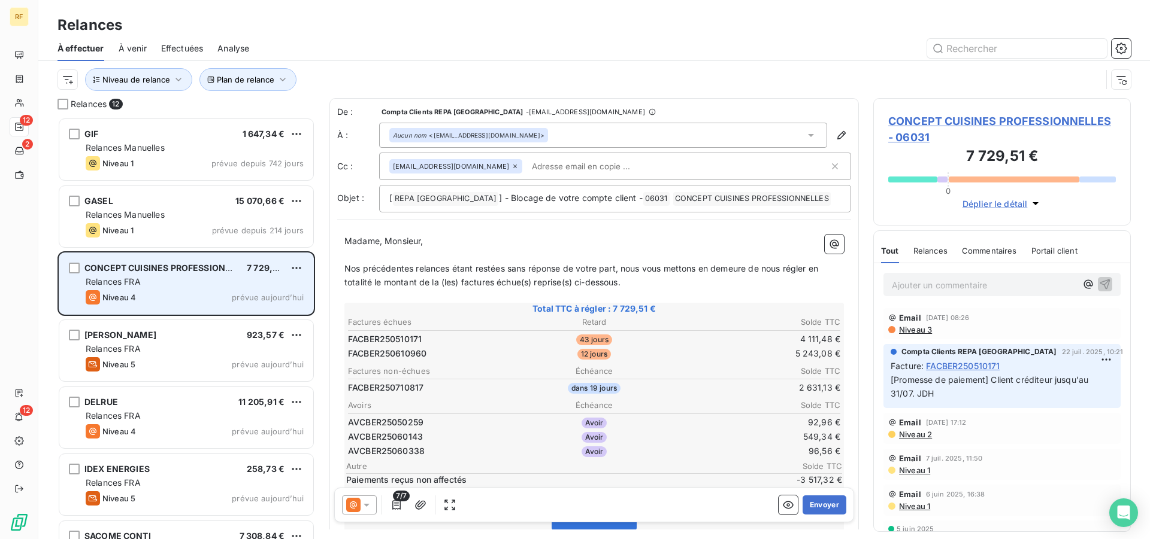
click at [218, 299] on div "Niveau 4 prévue aujourd’hui" at bounding box center [195, 297] width 218 height 14
click at [216, 299] on div "Niveau 4 prévue aujourd’hui" at bounding box center [195, 297] width 218 height 14
click at [184, 271] on span "CONCEPT CUISINES PROFESSIONNELLES" at bounding box center [171, 268] width 174 height 10
click at [162, 295] on div "Niveau 4 prévue aujourd’hui" at bounding box center [195, 297] width 218 height 14
click at [148, 296] on div "Niveau 4 prévue aujourd’hui" at bounding box center [195, 297] width 218 height 14
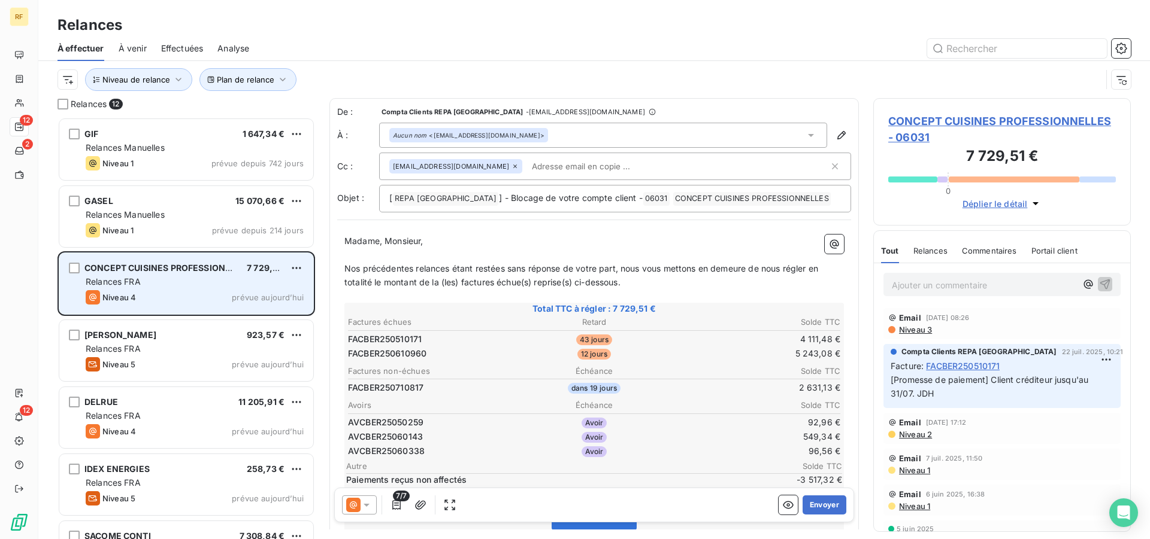
click at [141, 298] on div "Niveau 4 prévue aujourd’hui" at bounding box center [195, 297] width 218 height 14
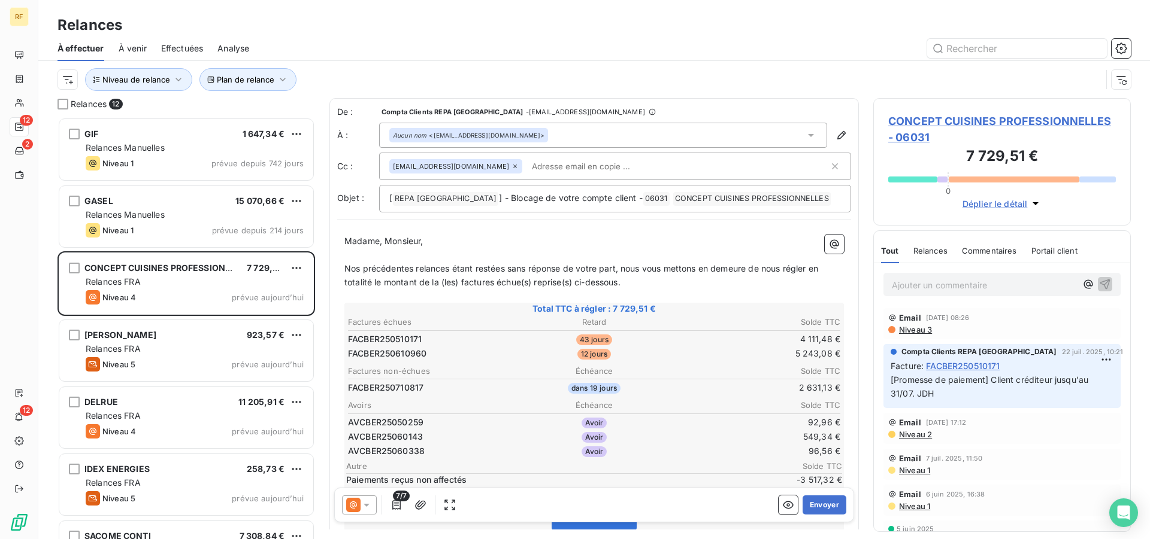
click at [624, 161] on input "text" at bounding box center [596, 166] width 138 height 18
paste input "sav@conceptcuisines.com"
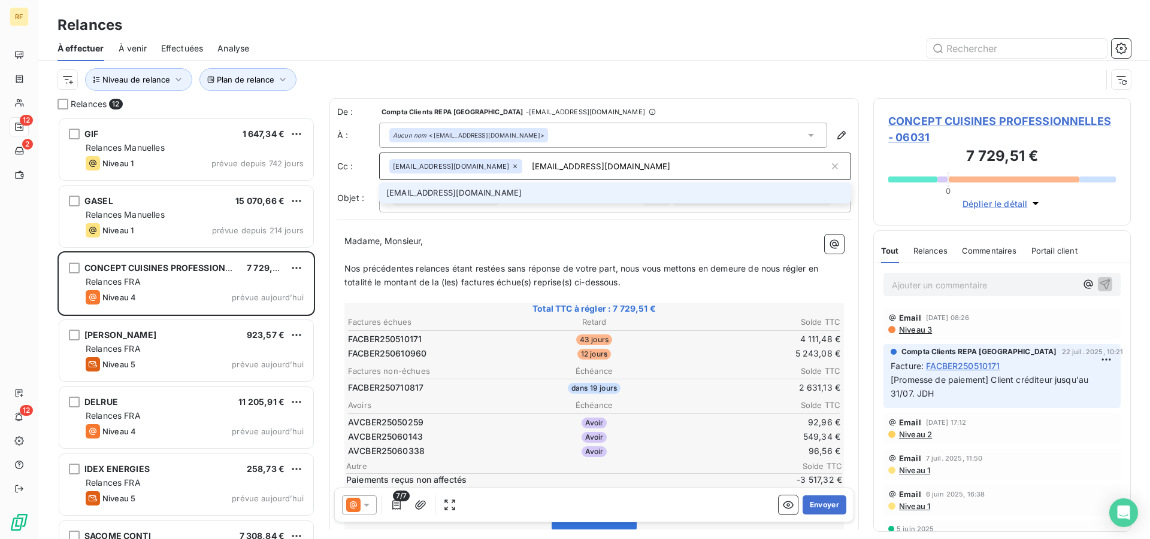
type input "sav@conceptcuisines.com"
click at [460, 195] on li "sav@conceptcuisines.com" at bounding box center [615, 193] width 472 height 21
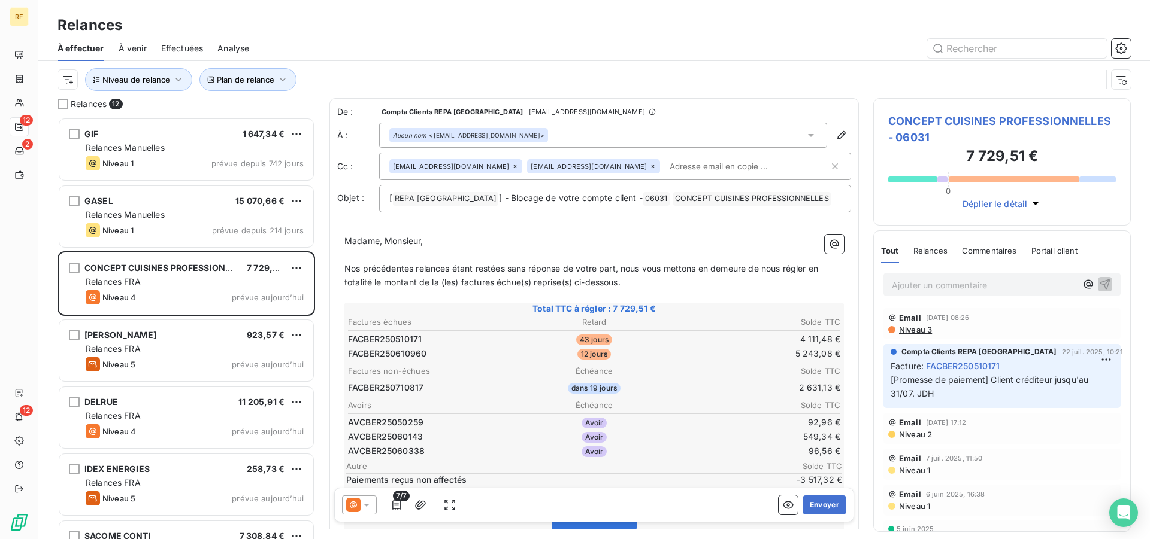
click at [372, 510] on div at bounding box center [359, 505] width 35 height 19
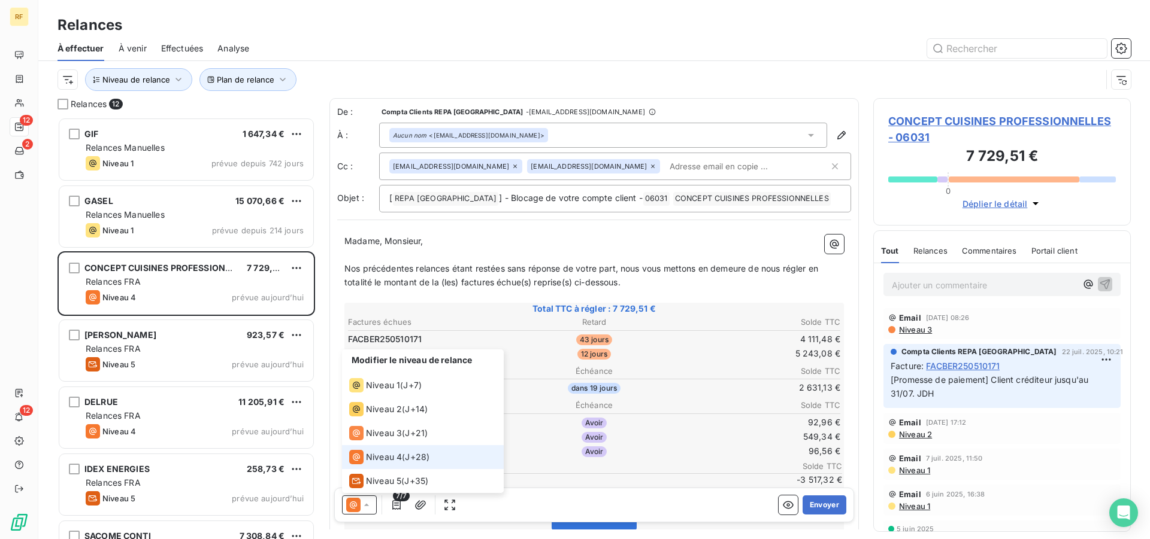
click at [372, 510] on icon at bounding box center [366, 505] width 12 height 12
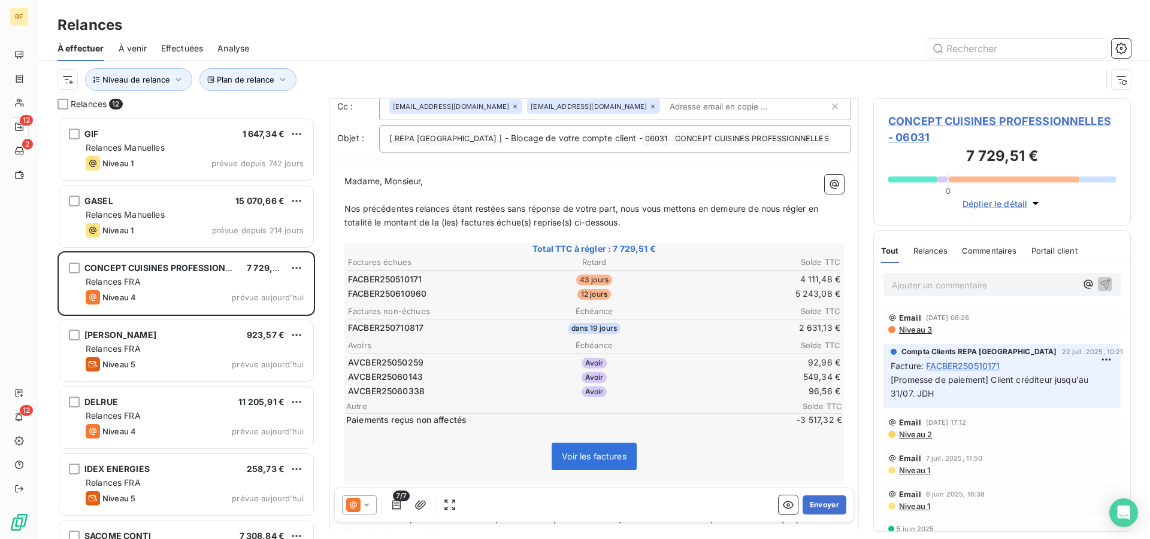
scroll to position [123, 0]
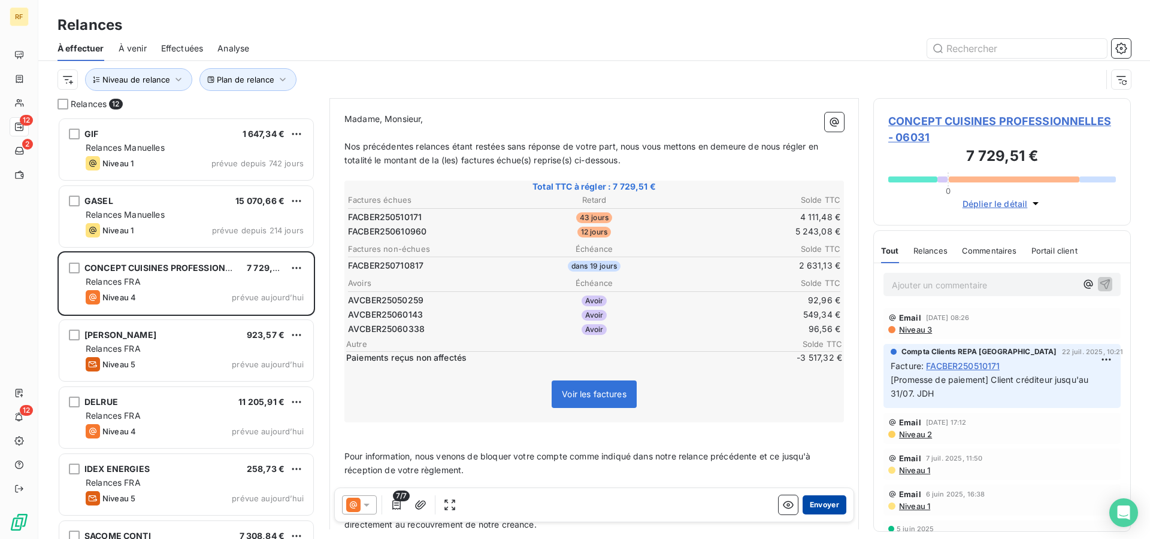
click at [813, 502] on button "Envoyer" at bounding box center [824, 505] width 44 height 19
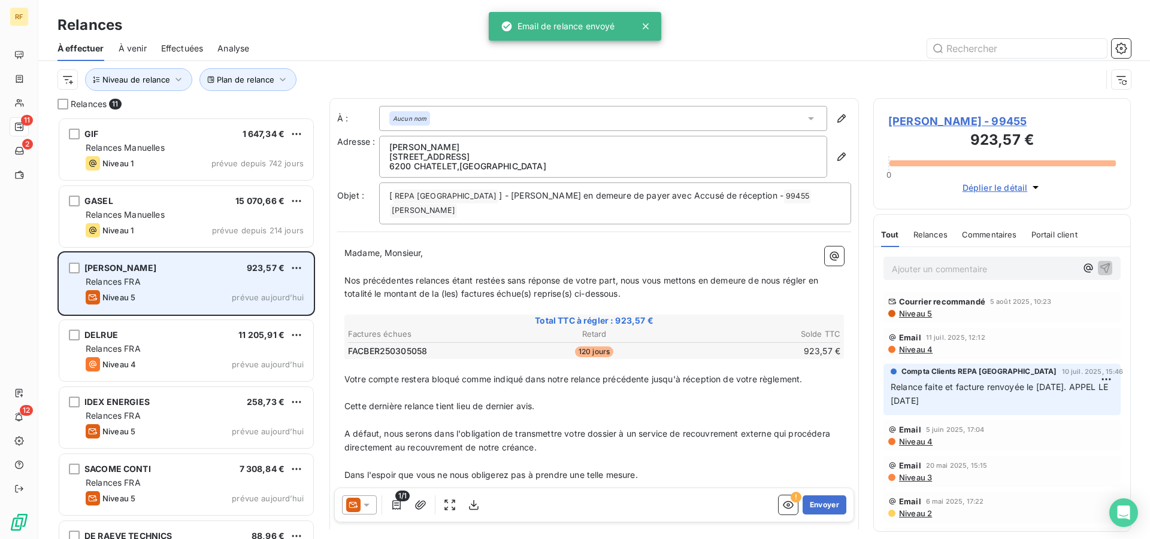
click at [190, 280] on div "Relances FRA" at bounding box center [195, 282] width 218 height 12
click at [199, 277] on div "Relances FRA" at bounding box center [195, 282] width 218 height 12
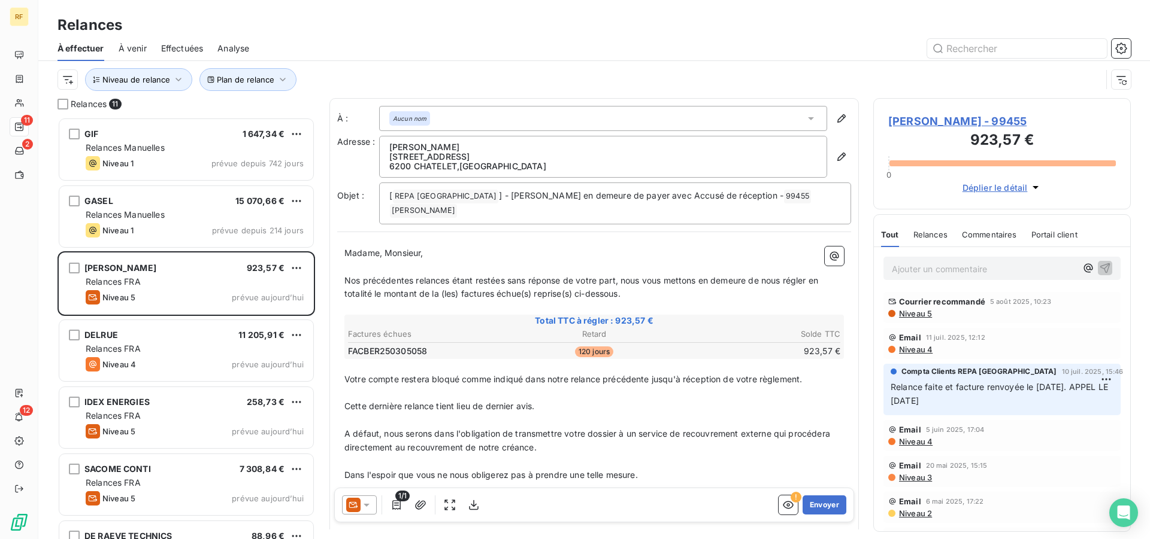
click at [1006, 267] on p "Ajouter un commentaire ﻿" at bounding box center [983, 269] width 184 height 15
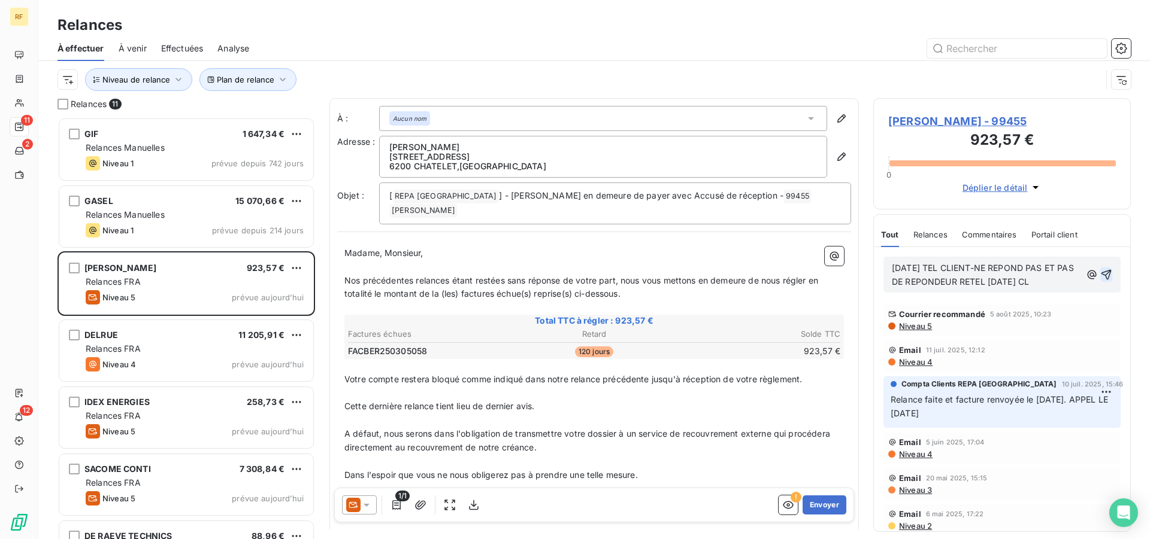
click at [1100, 269] on icon "button" at bounding box center [1106, 275] width 12 height 12
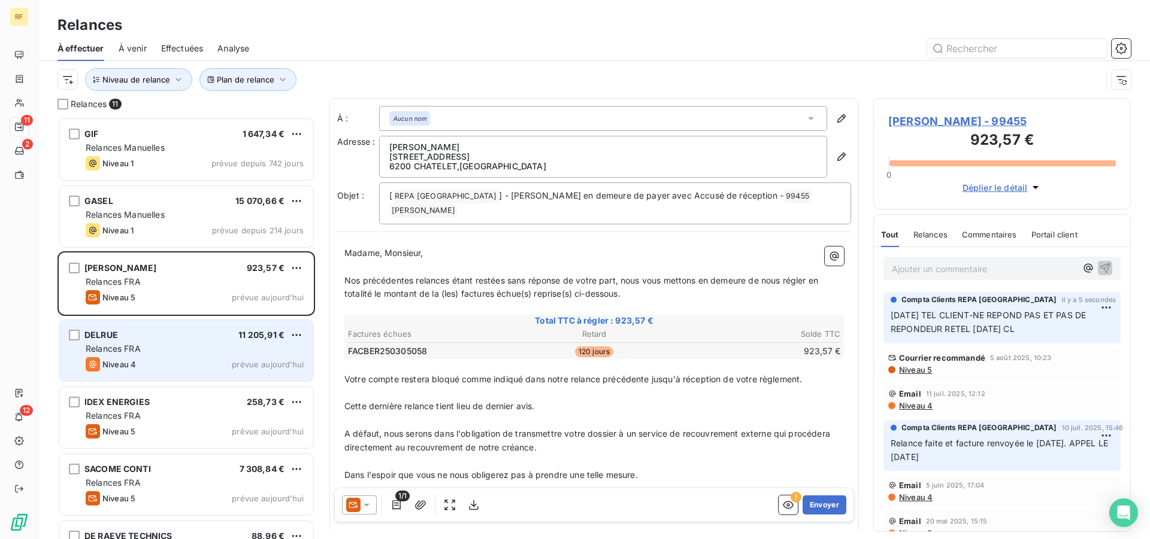
click at [180, 359] on div "Niveau 4 prévue aujourd’hui" at bounding box center [195, 364] width 218 height 14
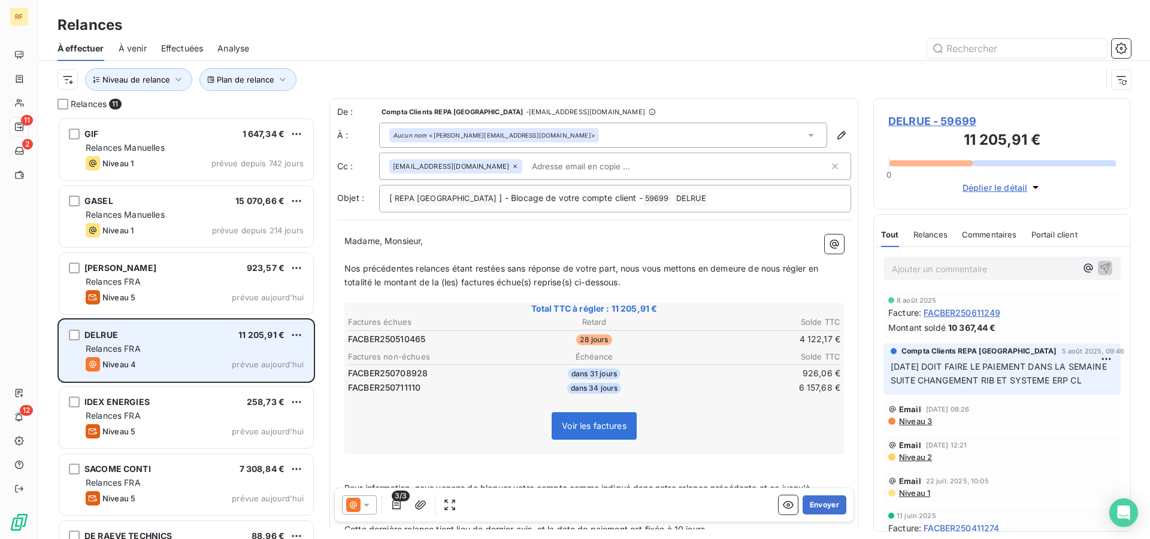
click at [175, 360] on div "Niveau 4 prévue aujourd’hui" at bounding box center [195, 364] width 218 height 14
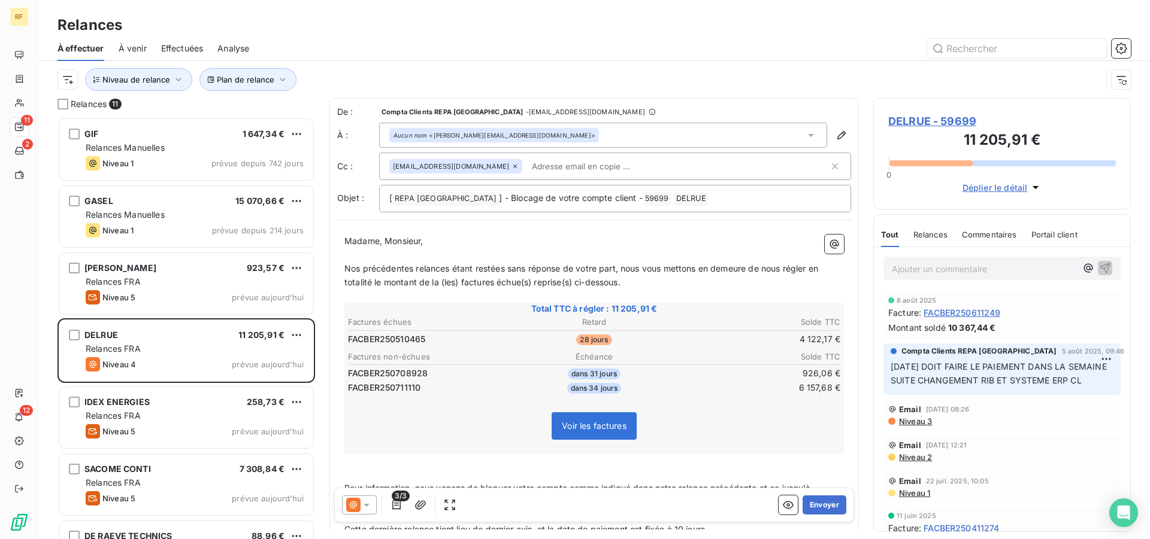
click at [953, 274] on p "Ajouter un commentaire ﻿" at bounding box center [983, 269] width 184 height 15
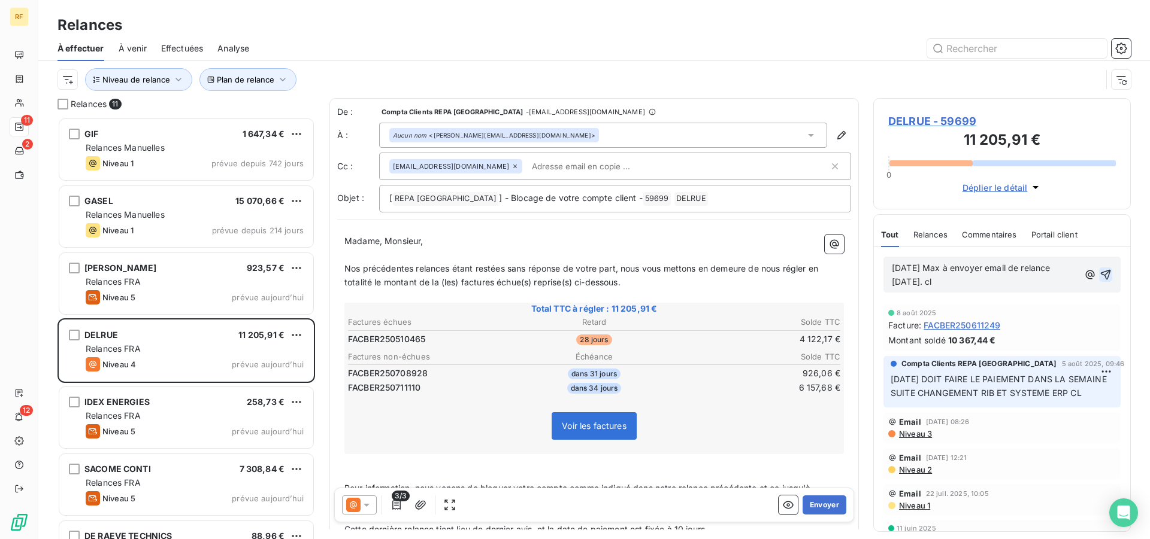
click at [1100, 272] on icon "button" at bounding box center [1105, 275] width 10 height 10
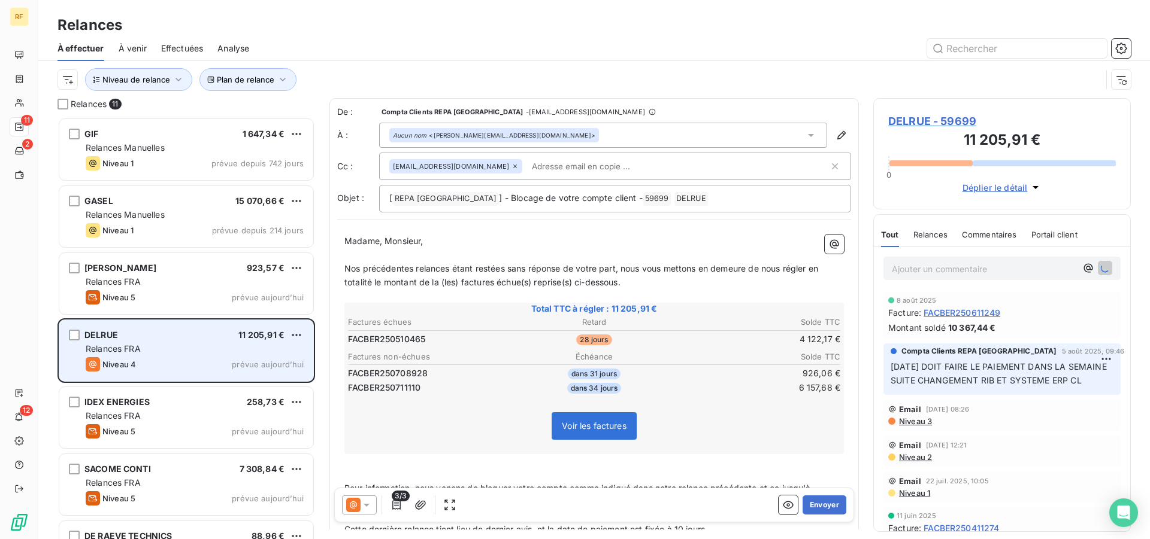
click at [148, 358] on div "Niveau 4 prévue aujourd’hui" at bounding box center [195, 364] width 218 height 14
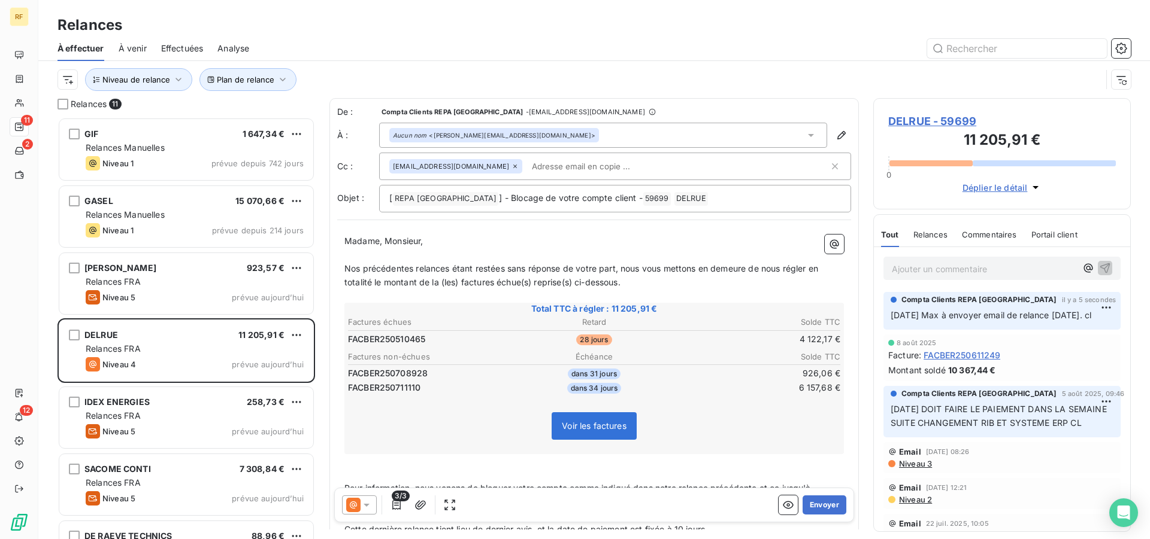
click at [1073, 319] on span "12/08/25 Max à envoyer email de relance hier. cl" at bounding box center [990, 315] width 201 height 10
click at [1075, 316] on span "12/08/25 Max à envoyer email de relance hier. cl" at bounding box center [990, 315] width 201 height 10
click at [1089, 311] on html "RF 11 2 12 Relances À effectuer À venir Effectuées Analyse Plan de relance Nive…" at bounding box center [575, 269] width 1150 height 539
click at [1076, 339] on div "Editer" at bounding box center [1066, 334] width 67 height 19
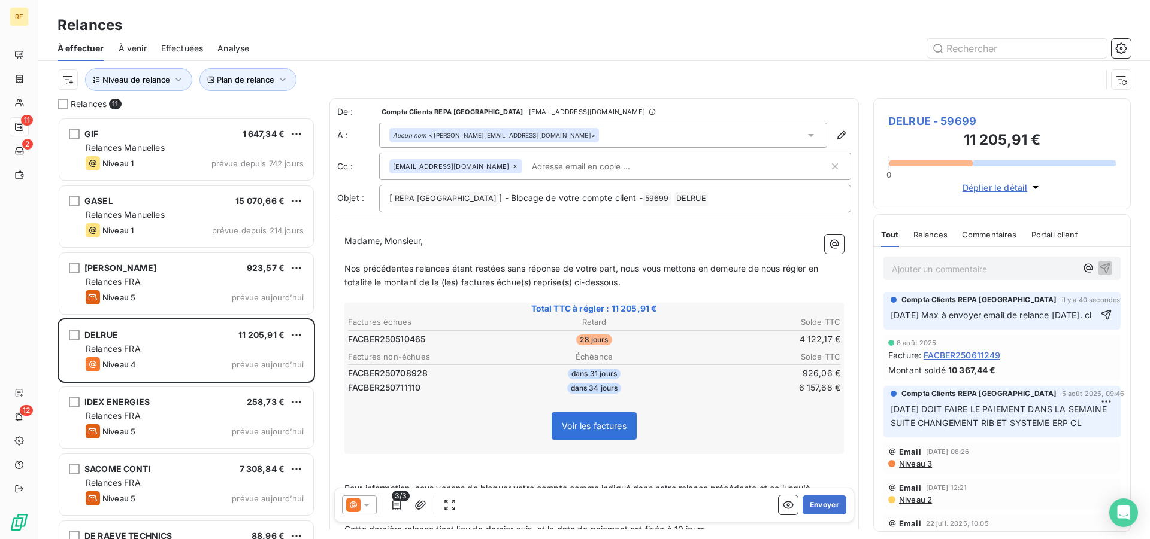
click at [1079, 316] on span "12/08/25 Max à envoyer email de relance hier. cl" at bounding box center [990, 315] width 201 height 10
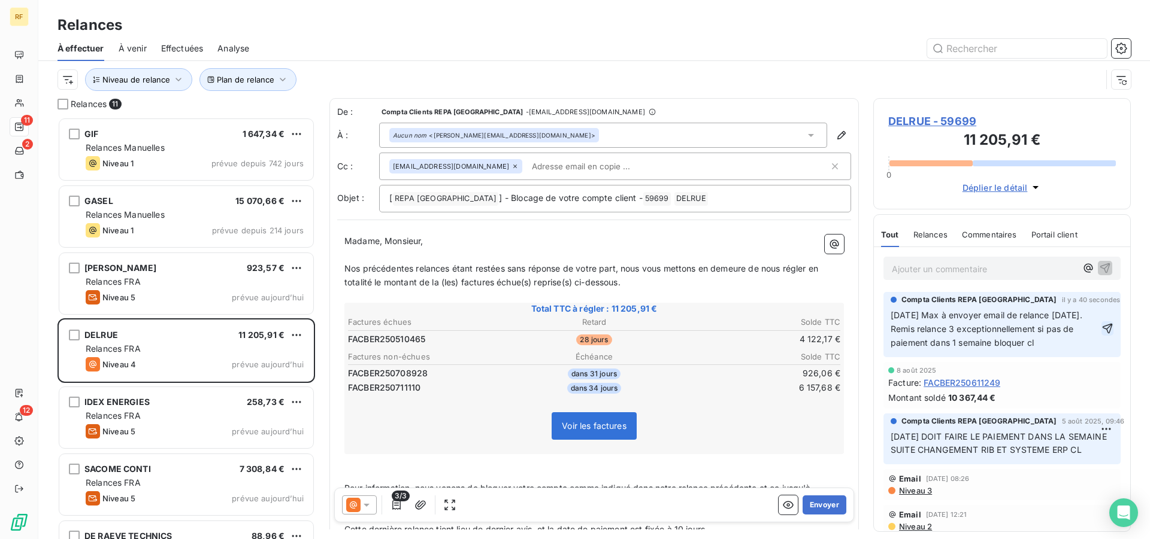
click at [1101, 330] on icon "button" at bounding box center [1107, 329] width 12 height 12
click at [369, 507] on icon at bounding box center [366, 505] width 12 height 12
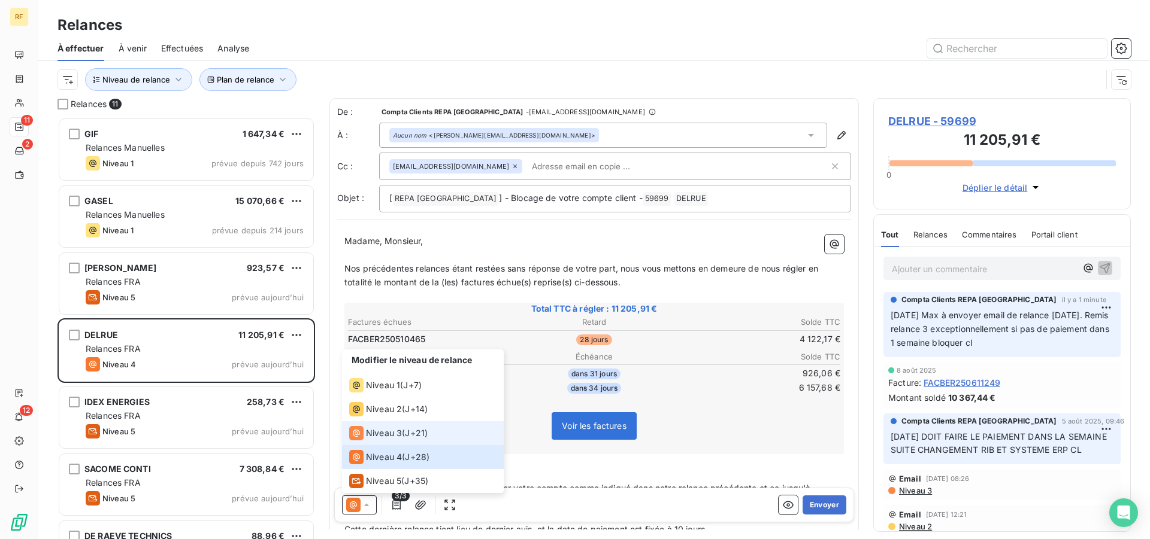
click at [378, 435] on span "Niveau 3" at bounding box center [384, 433] width 36 height 12
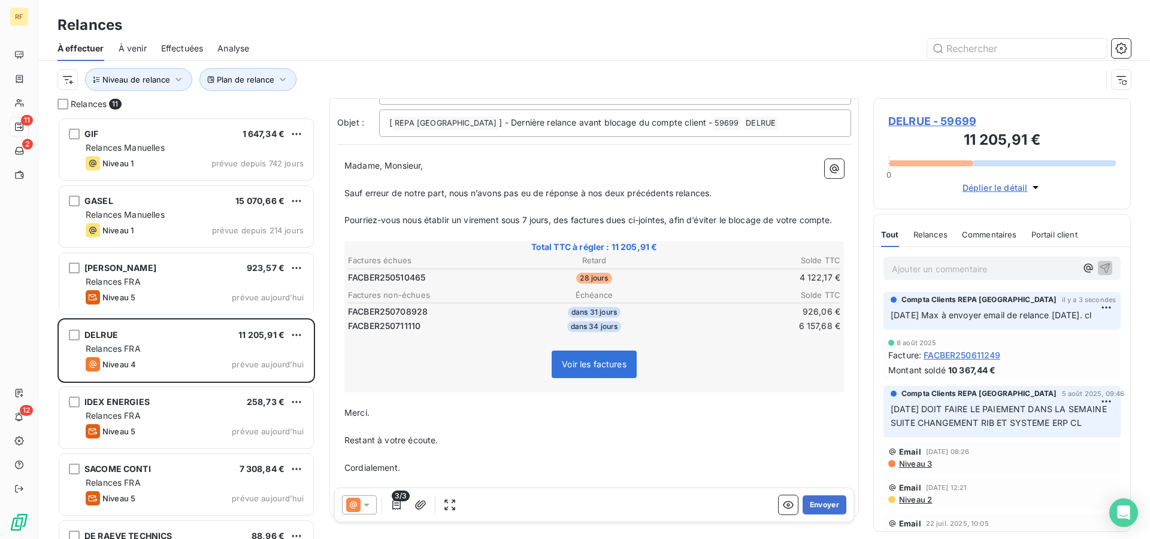
scroll to position [126, 0]
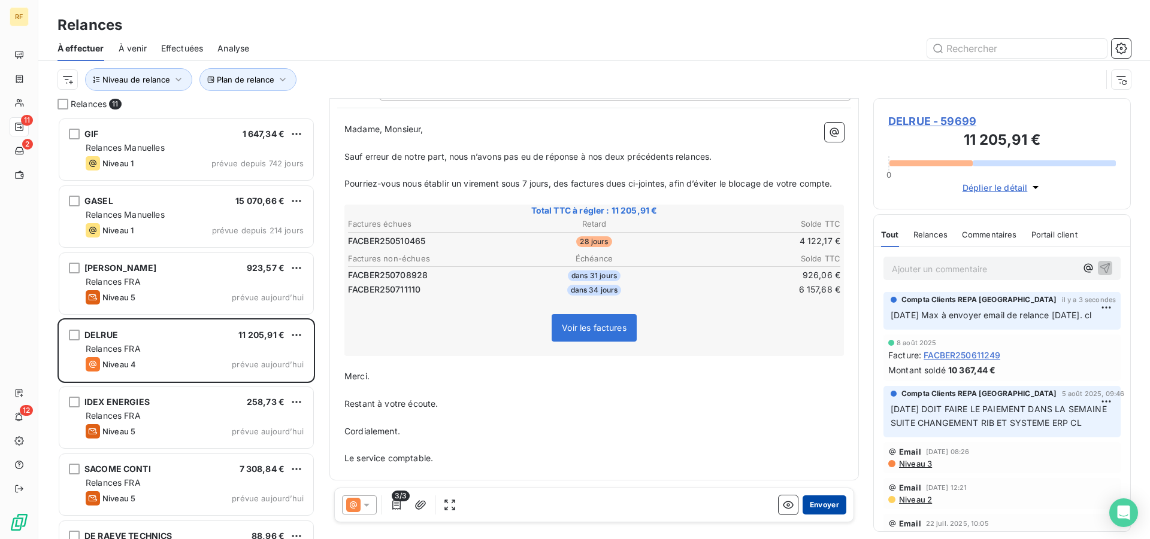
click at [814, 511] on button "Envoyer" at bounding box center [824, 505] width 44 height 19
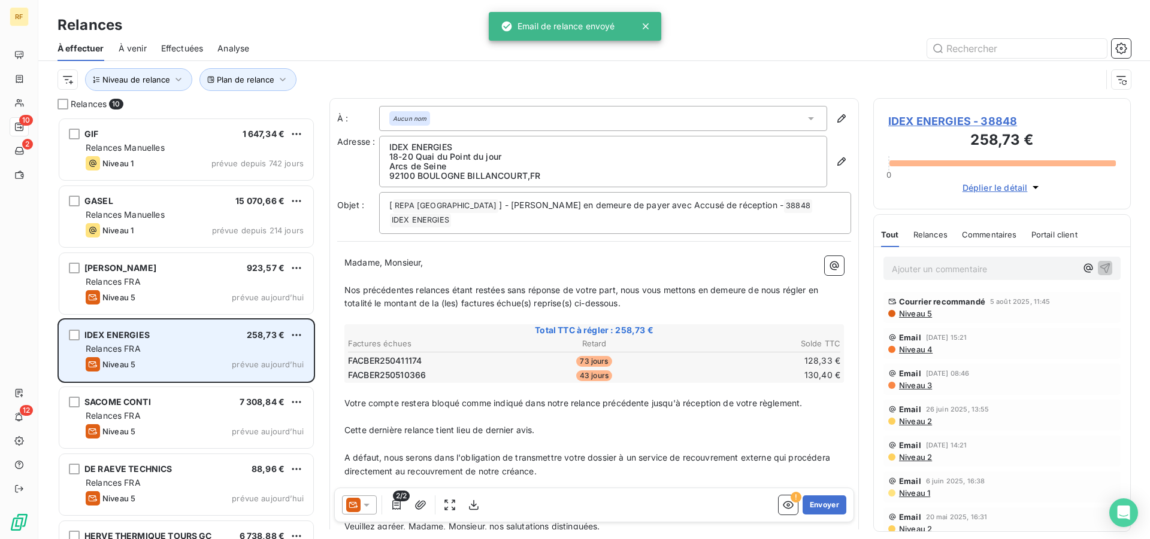
click at [176, 362] on div "Niveau 5 prévue aujourd’hui" at bounding box center [195, 364] width 218 height 14
click at [150, 336] on div "IDEX ENERGIES 258,73 €" at bounding box center [195, 335] width 218 height 11
click at [208, 341] on div "IDEX ENERGIES 258,73 € Relances FRA Niveau 5 prévue aujourd’hui" at bounding box center [186, 350] width 254 height 61
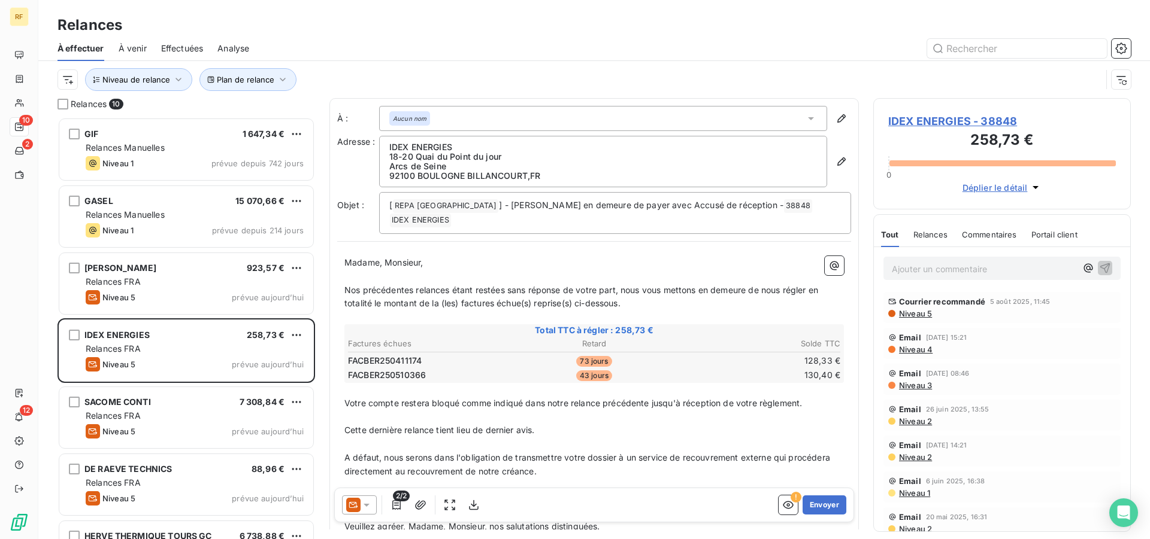
click at [931, 268] on p "Ajouter un commentaire ﻿" at bounding box center [983, 269] width 184 height 15
click at [992, 268] on p "tel 12/08/25" at bounding box center [983, 269] width 184 height 14
click at [923, 318] on div "Courrier recommandé 5 août 2025, 11:45 Niveau 5" at bounding box center [1001, 306] width 237 height 31
click at [924, 315] on span "Niveau 5" at bounding box center [914, 313] width 34 height 10
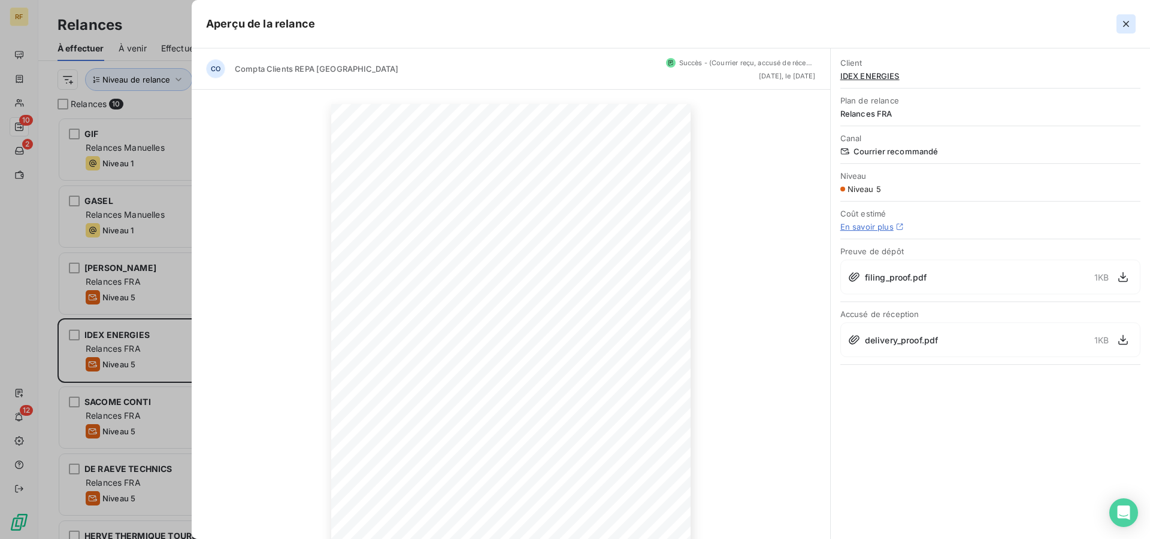
click at [1118, 28] on button "button" at bounding box center [1125, 23] width 19 height 19
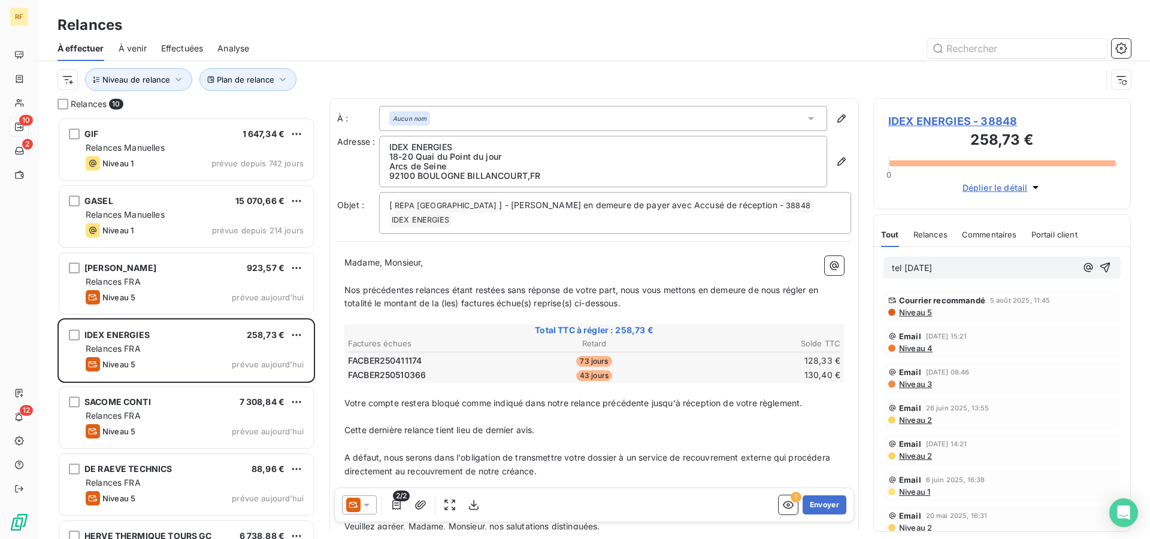
click at [925, 351] on span "Niveau 4" at bounding box center [914, 349] width 35 height 10
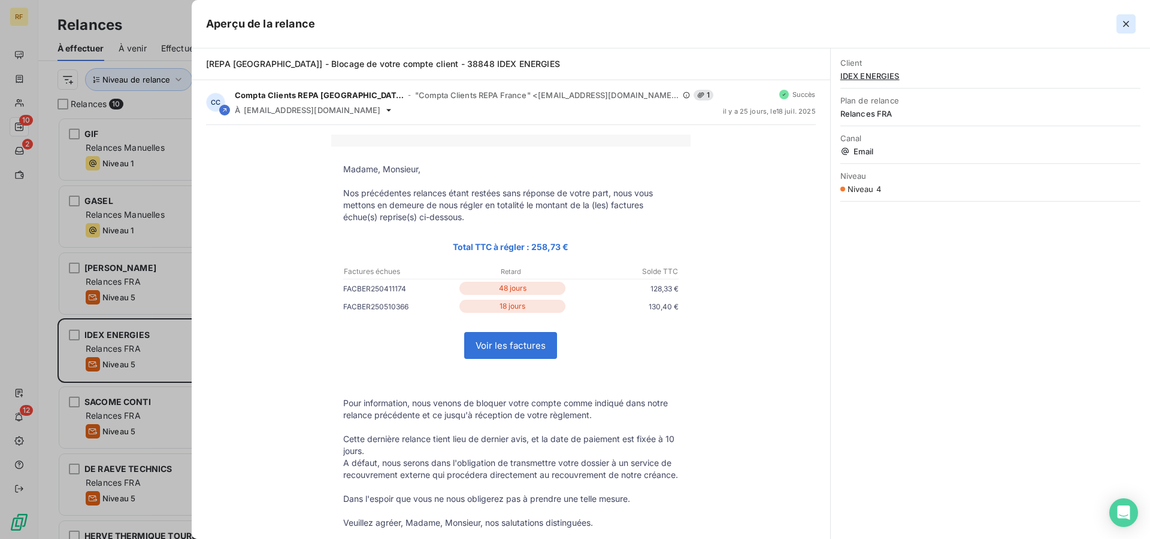
click at [1128, 27] on icon "button" at bounding box center [1126, 24] width 12 height 12
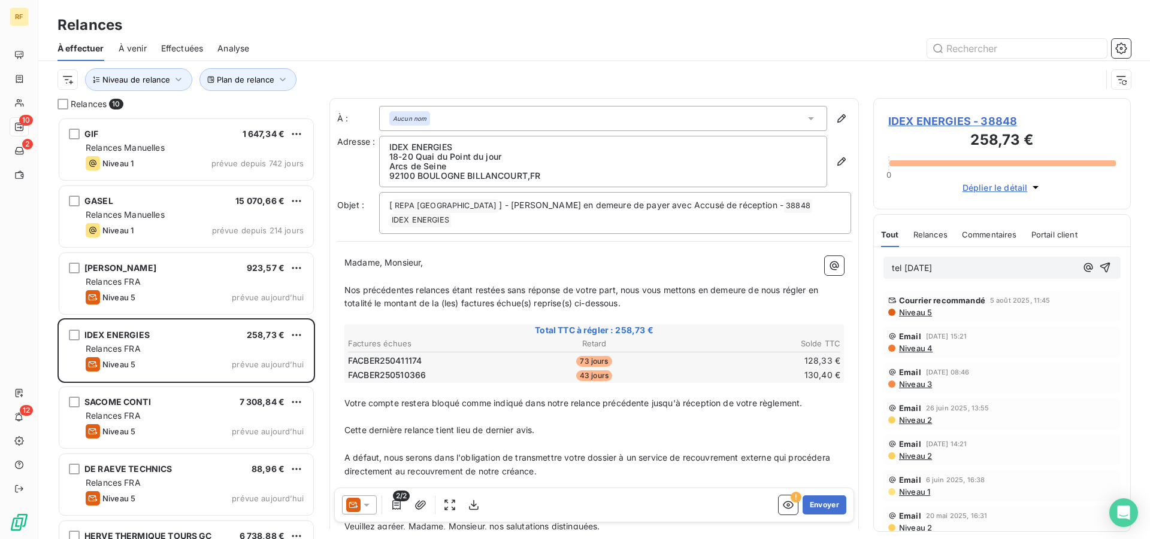
click at [964, 268] on p "tel 12/08/25" at bounding box center [983, 269] width 184 height 14
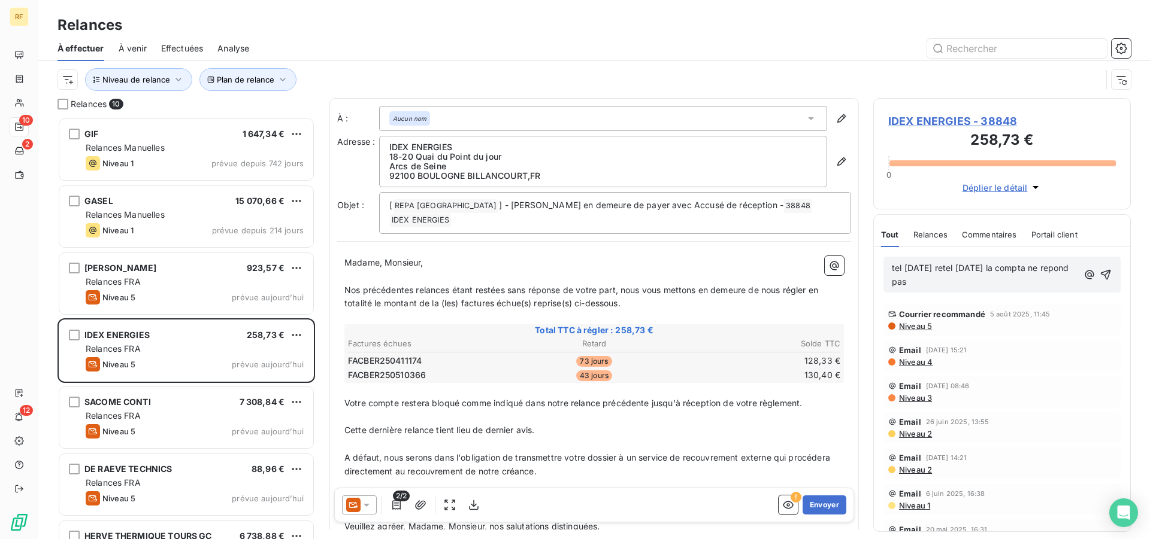
click at [913, 285] on span "tel 12/08/25 retel demain la compta ne repond pas" at bounding box center [981, 275] width 180 height 24
click at [947, 271] on span "tel 12/08/25 retel demain la compta ne répond pas" at bounding box center [981, 275] width 180 height 24
click at [1099, 274] on icon "button" at bounding box center [1105, 275] width 12 height 12
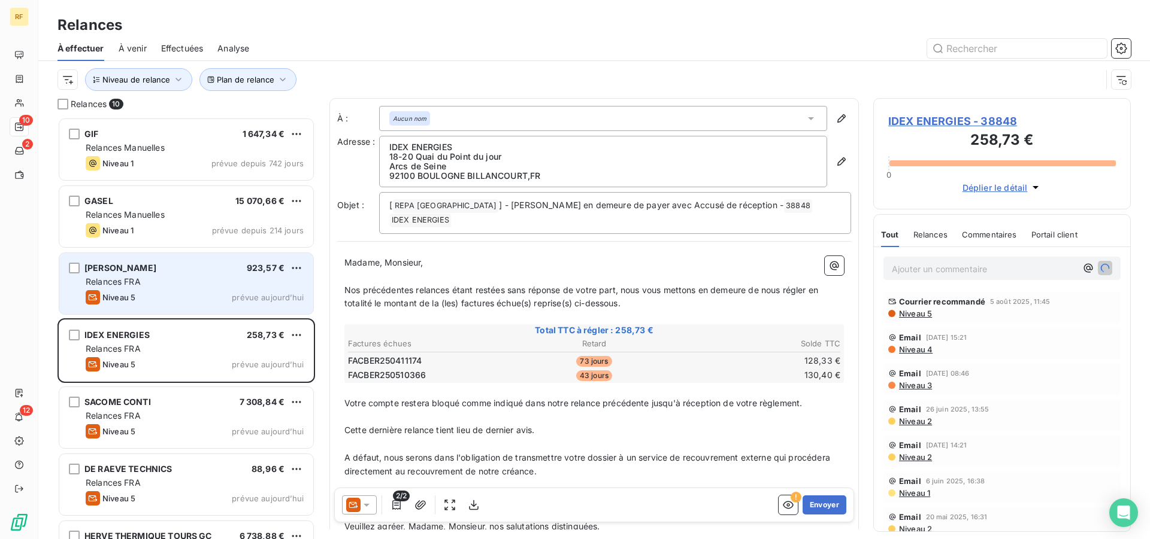
click at [145, 289] on div "DE IULIIS BRUNO 923,57 € Relances FRA Niveau 5 prévue aujourd’hui" at bounding box center [186, 283] width 254 height 61
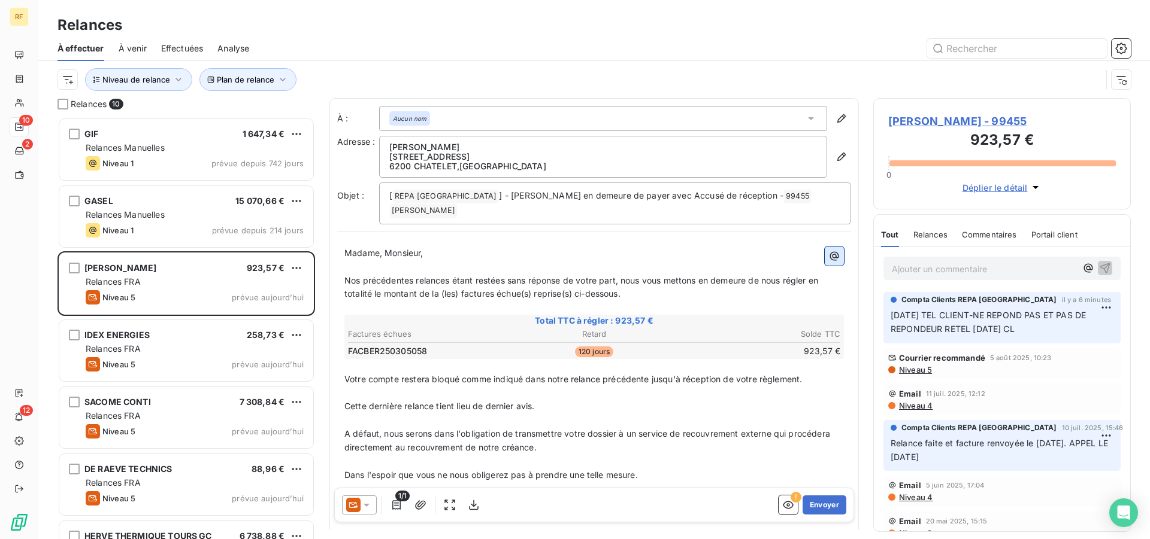
click at [828, 250] on icon "button" at bounding box center [834, 256] width 12 height 12
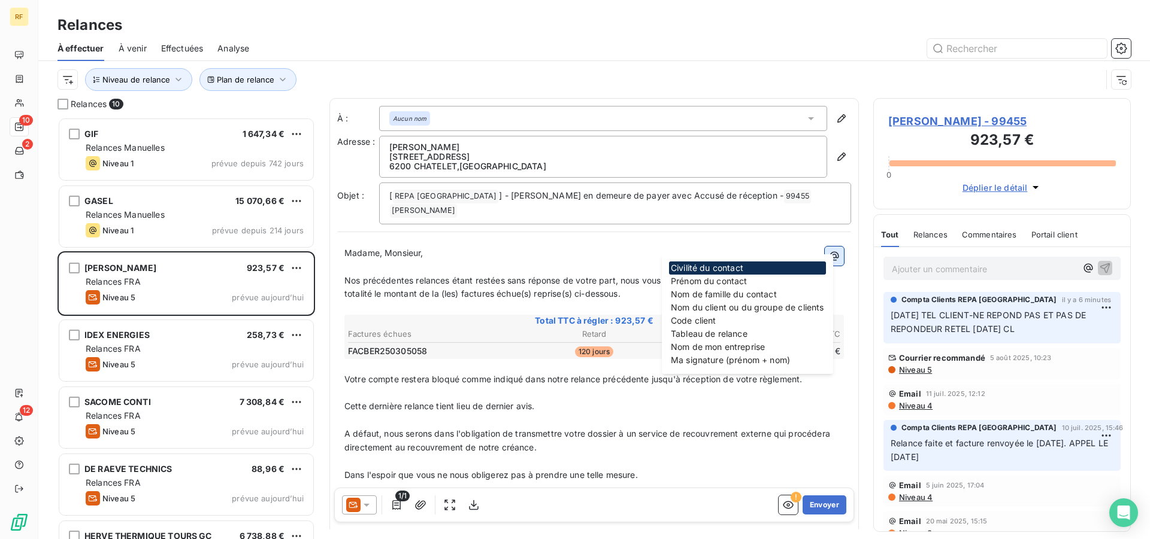
click at [830, 251] on icon "button" at bounding box center [834, 255] width 9 height 9
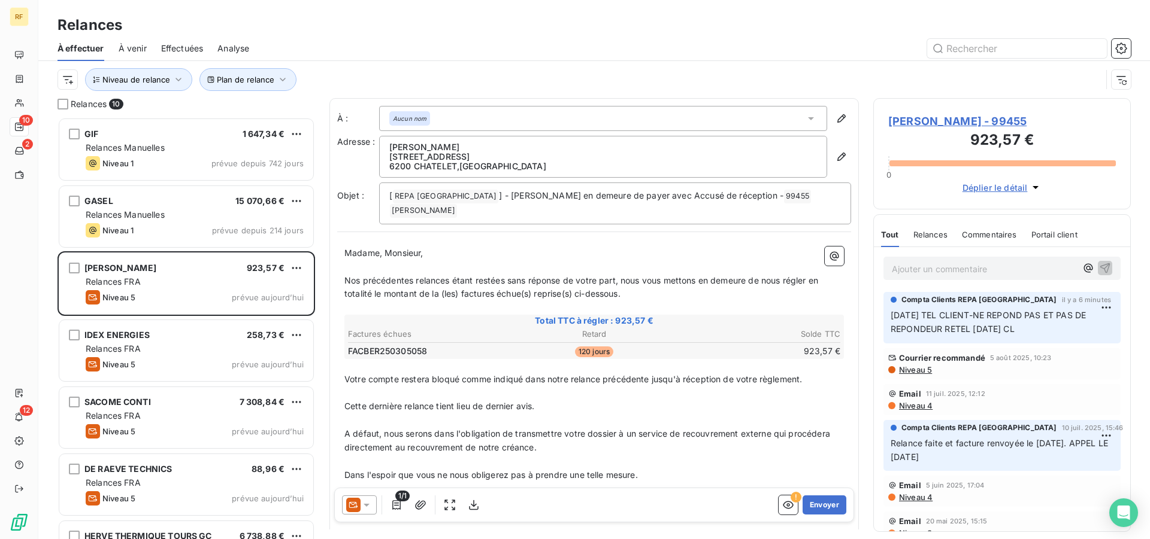
click at [905, 119] on span "DE IULIIS BRUNO - 99455" at bounding box center [1002, 121] width 228 height 16
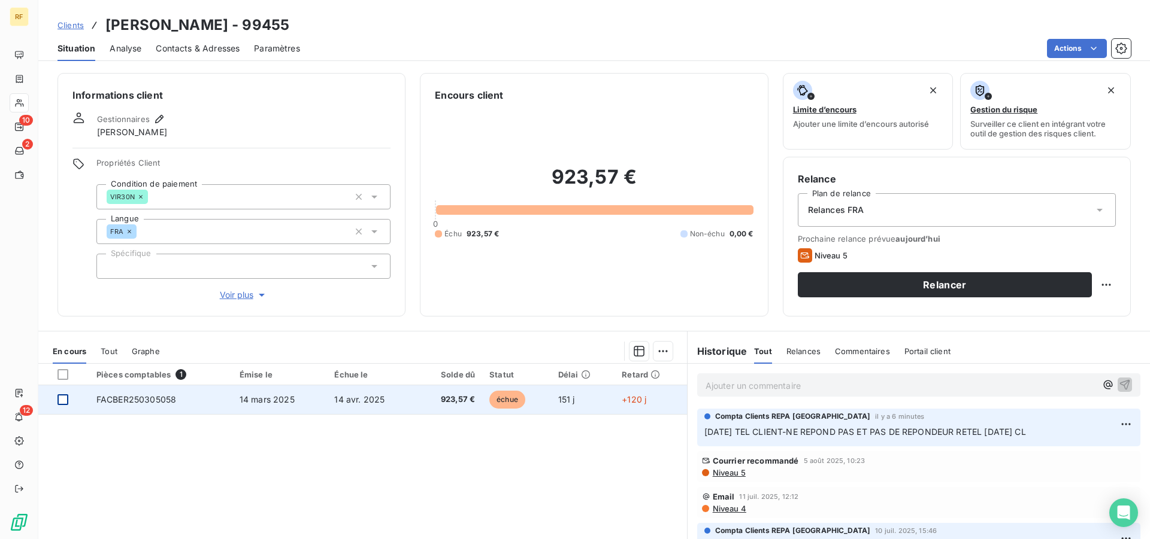
click at [62, 400] on div at bounding box center [62, 400] width 11 height 11
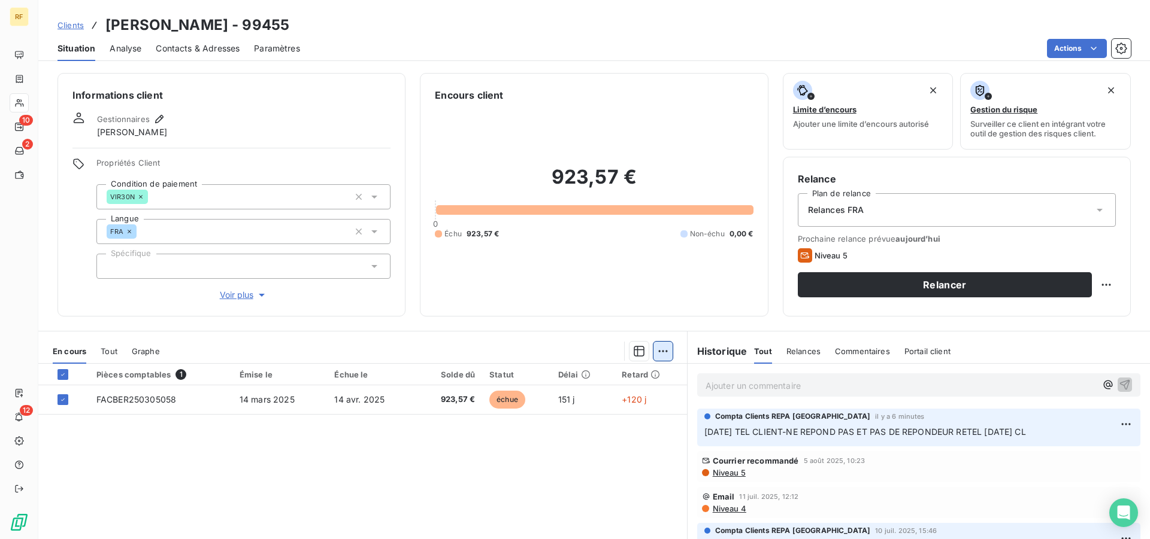
click at [653, 356] on html "RF 10 2 12 Clients DE IULIIS BRUNO - 99455 Situation Analyse Contacts & Adresse…" at bounding box center [575, 269] width 1150 height 539
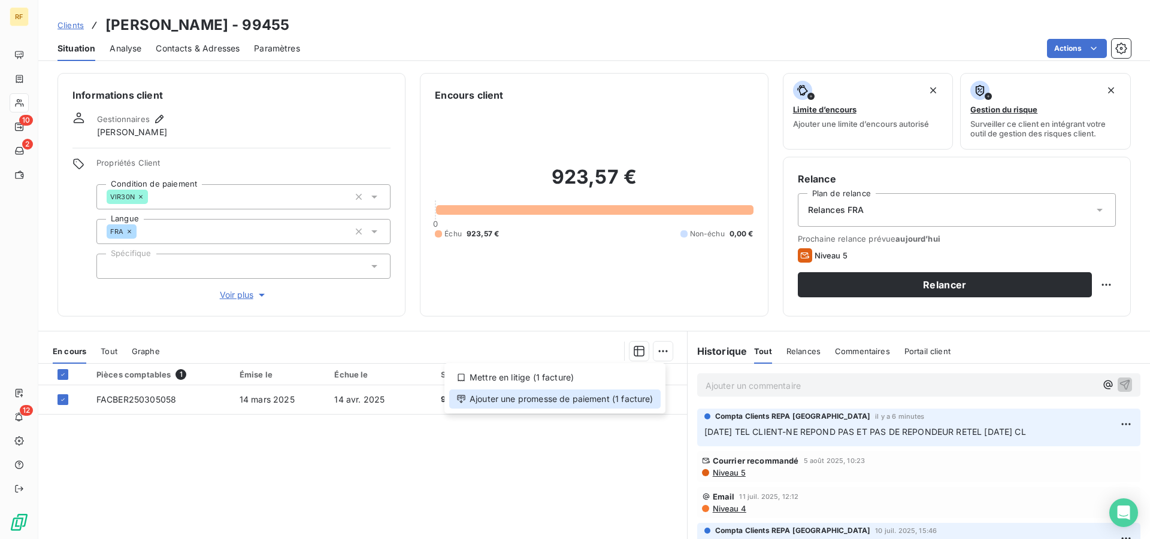
click at [624, 399] on div "Ajouter une promesse de paiement (1 facture)" at bounding box center [554, 399] width 211 height 19
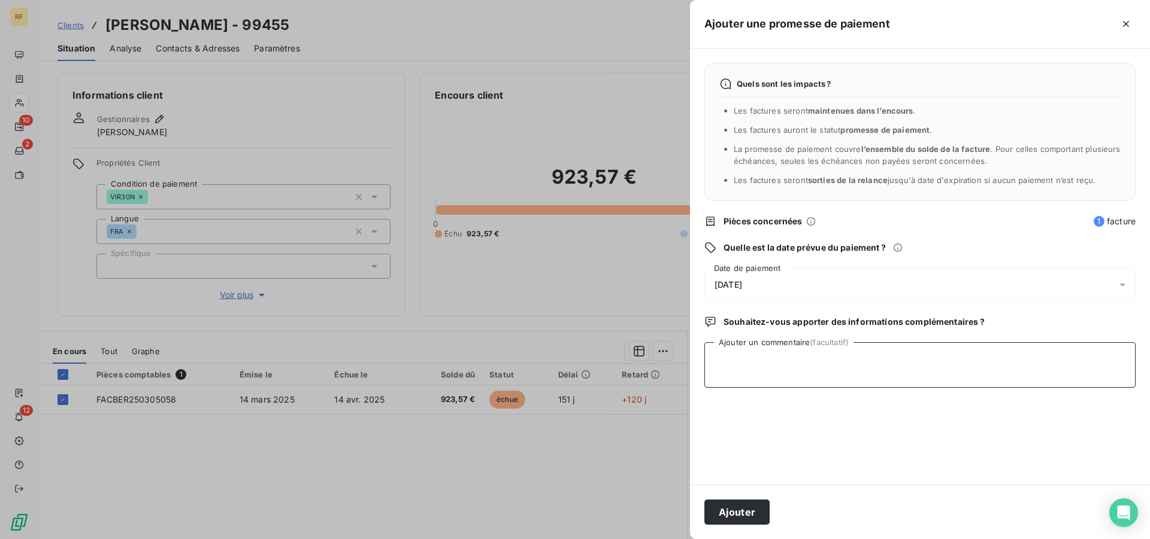
click at [791, 370] on textarea "Ajouter un commentaire (facultatif)" at bounding box center [919, 365] width 431 height 46
type textarea "retel cl"
click at [734, 510] on button "Ajouter" at bounding box center [736, 512] width 65 height 25
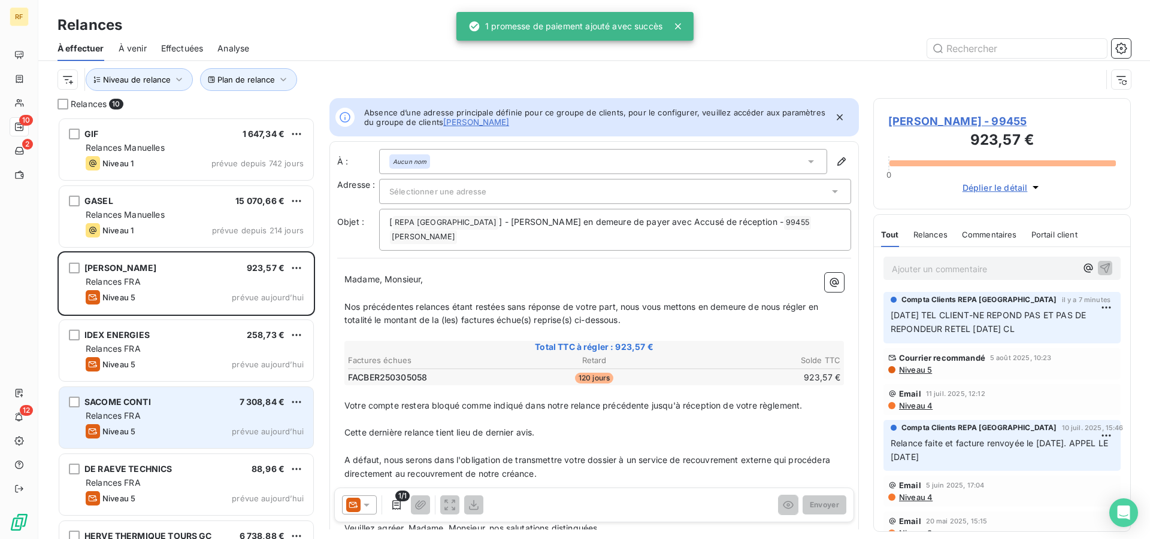
scroll to position [412, 247]
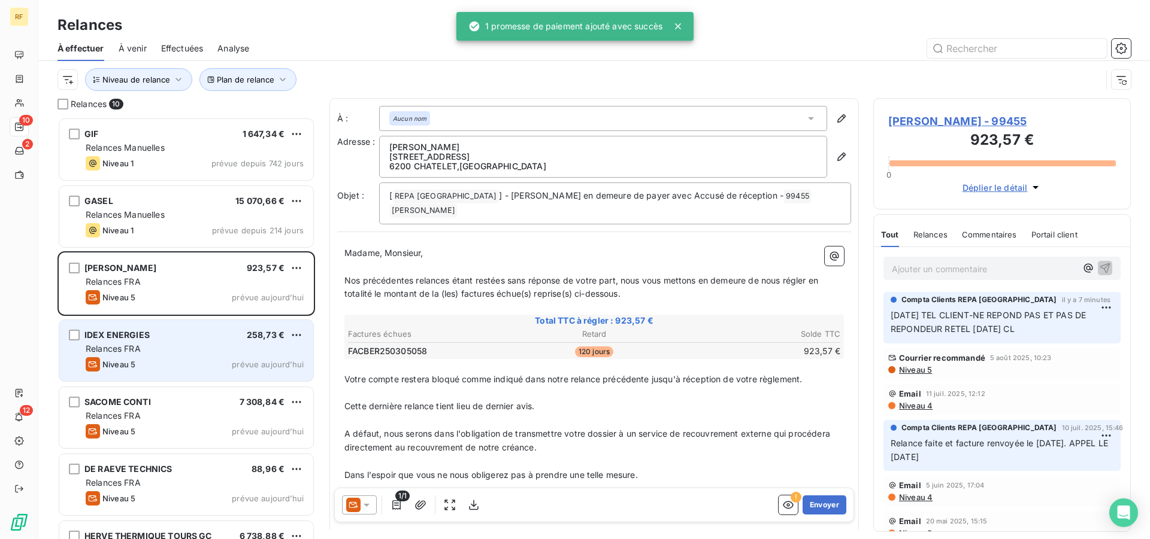
click at [196, 354] on div "Relances FRA" at bounding box center [195, 349] width 218 height 12
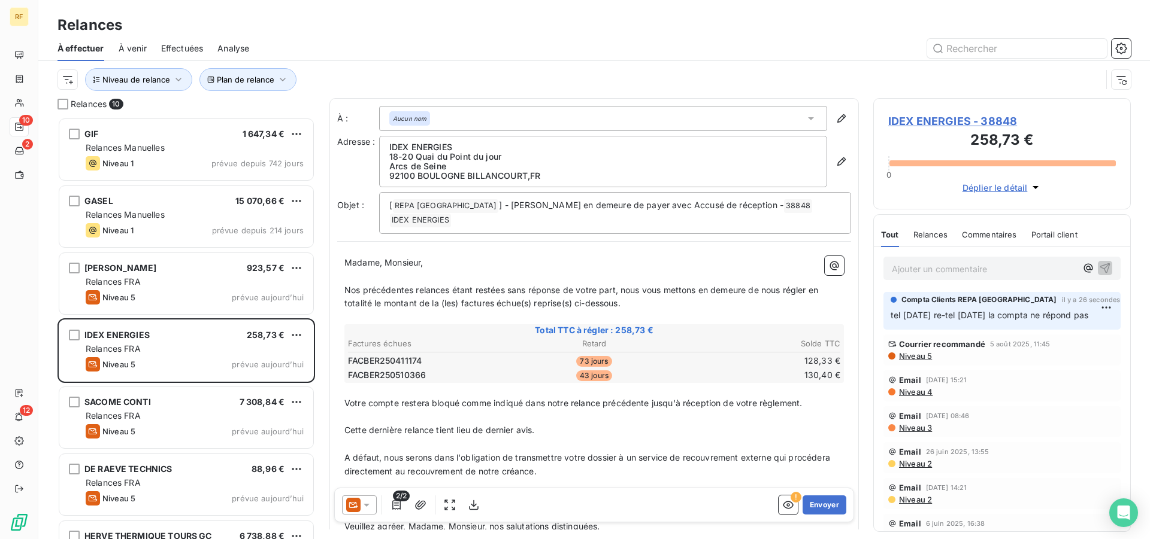
click at [969, 123] on span "IDEX ENERGIES - 38848" at bounding box center [1002, 121] width 228 height 16
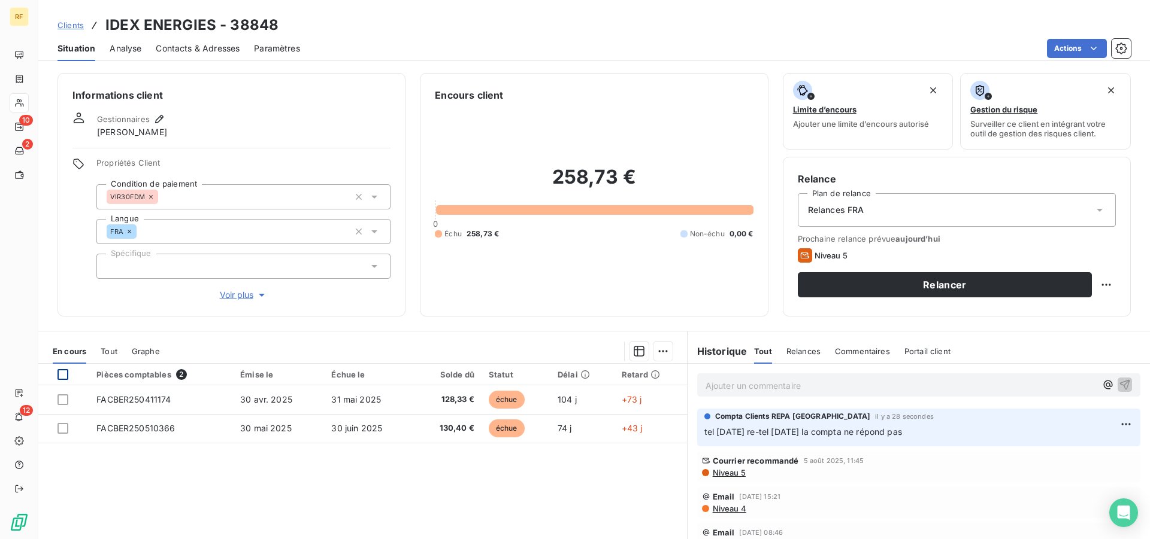
click at [63, 374] on div at bounding box center [62, 374] width 11 height 11
click at [661, 353] on html "RF 10 2 12 Clients IDEX ENERGIES - 38848 Situation Analyse Contacts & Adresses …" at bounding box center [575, 269] width 1150 height 539
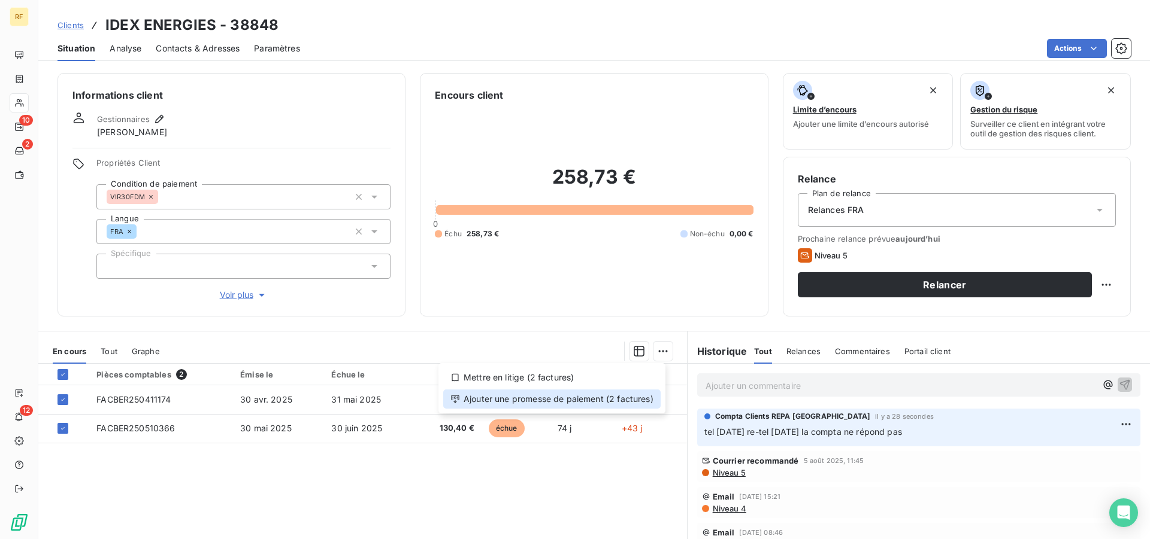
click at [595, 404] on div "Ajouter une promesse de paiement (2 factures)" at bounding box center [551, 399] width 217 height 19
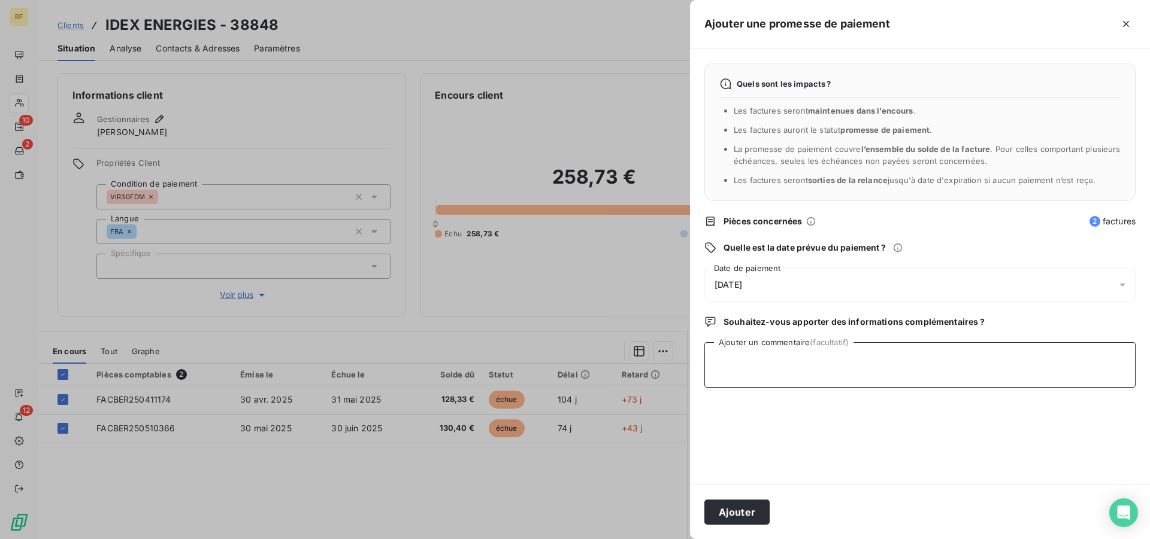
click at [813, 383] on textarea "Ajouter un commentaire (facultatif)" at bounding box center [919, 365] width 431 height 46
type textarea "retel cl"
click at [727, 506] on button "Ajouter" at bounding box center [736, 512] width 65 height 25
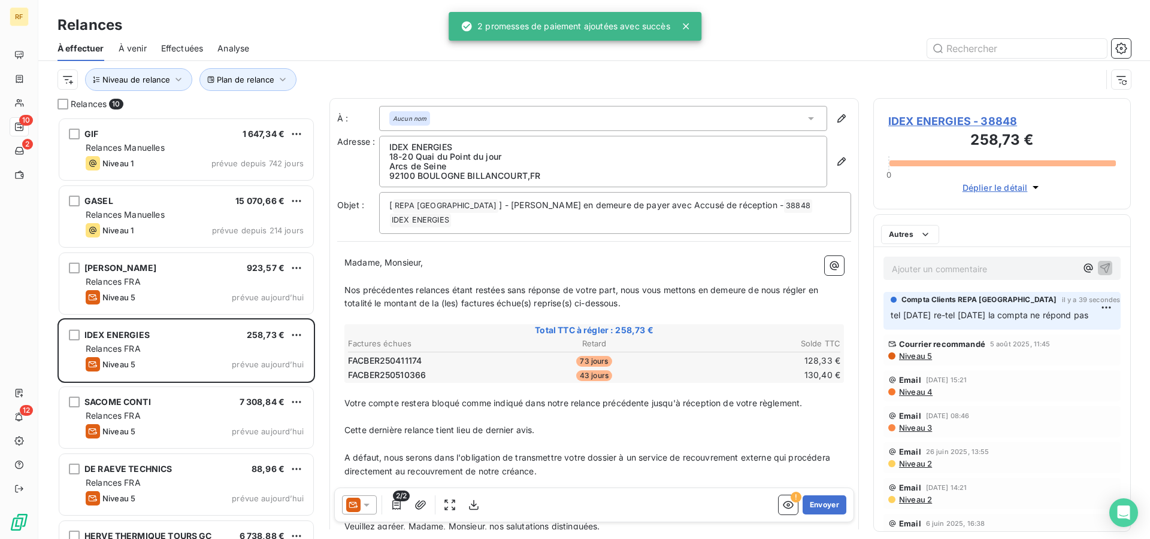
scroll to position [412, 247]
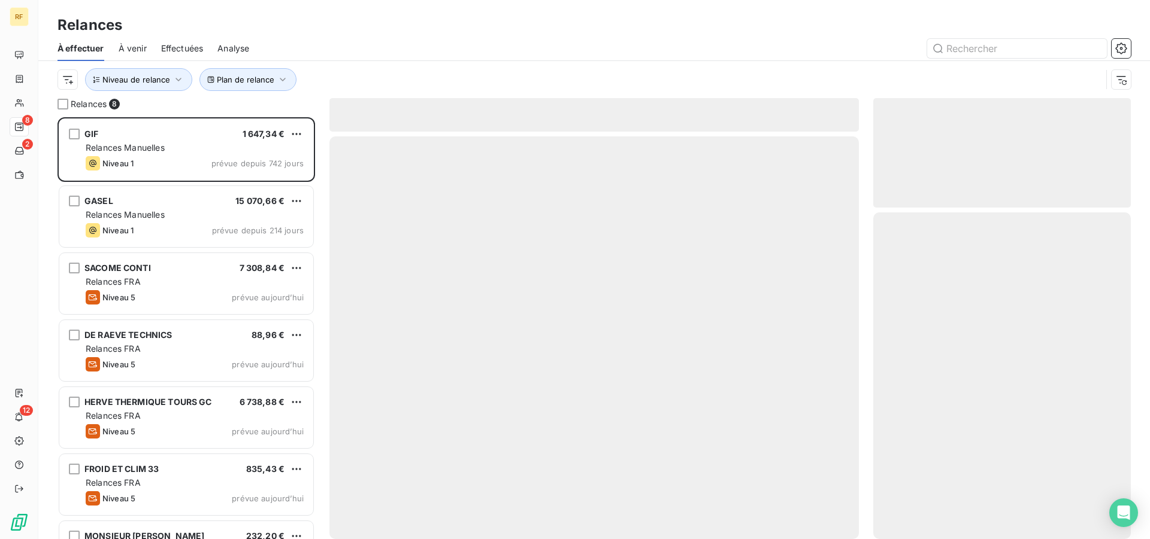
scroll to position [412, 247]
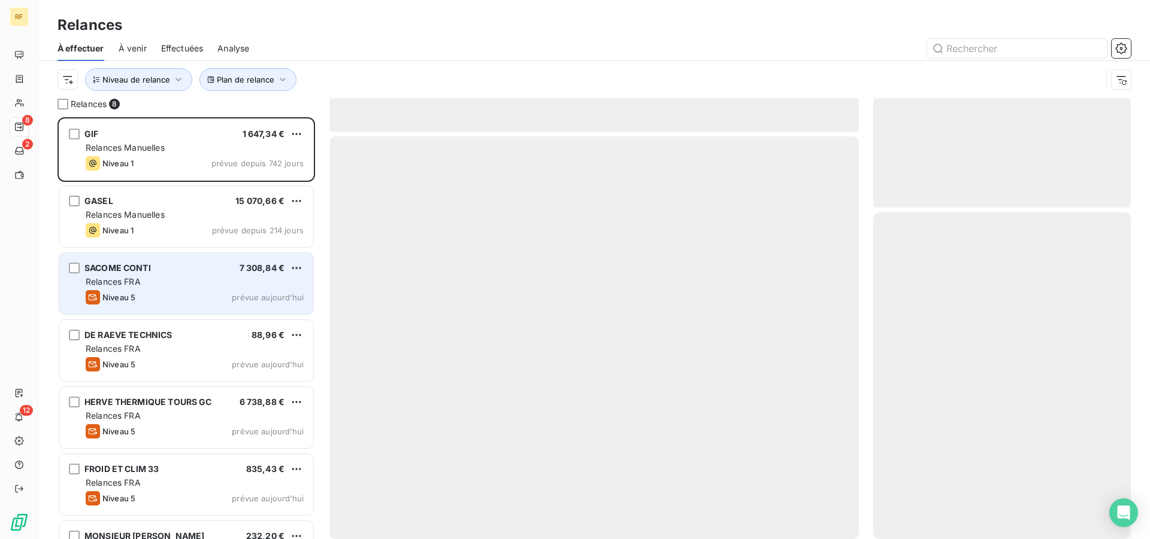
click at [183, 287] on div "Relances FRA" at bounding box center [195, 282] width 218 height 12
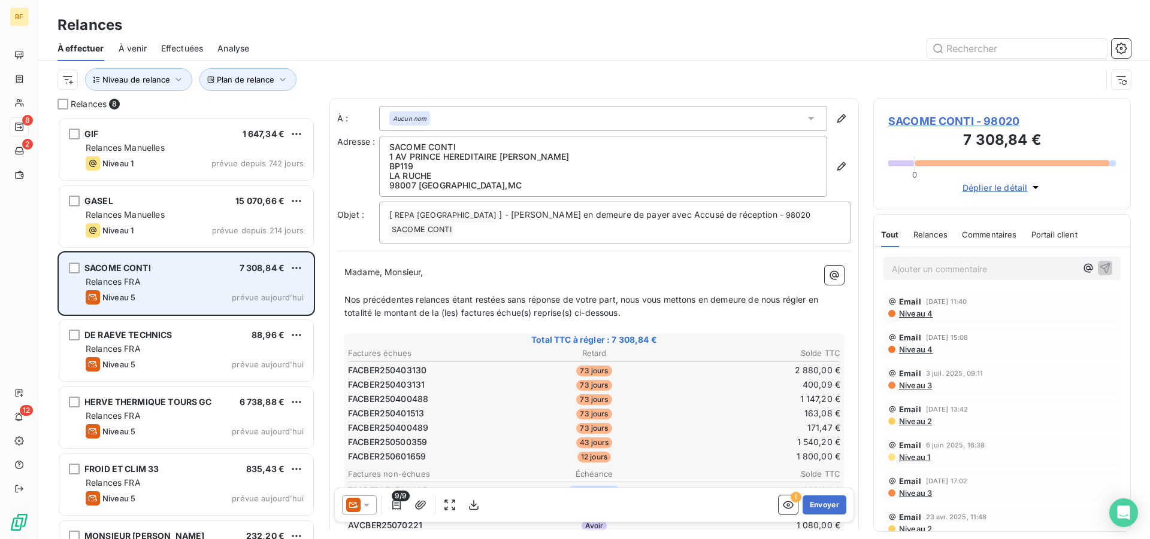
click at [183, 287] on div "Relances FRA" at bounding box center [195, 282] width 218 height 12
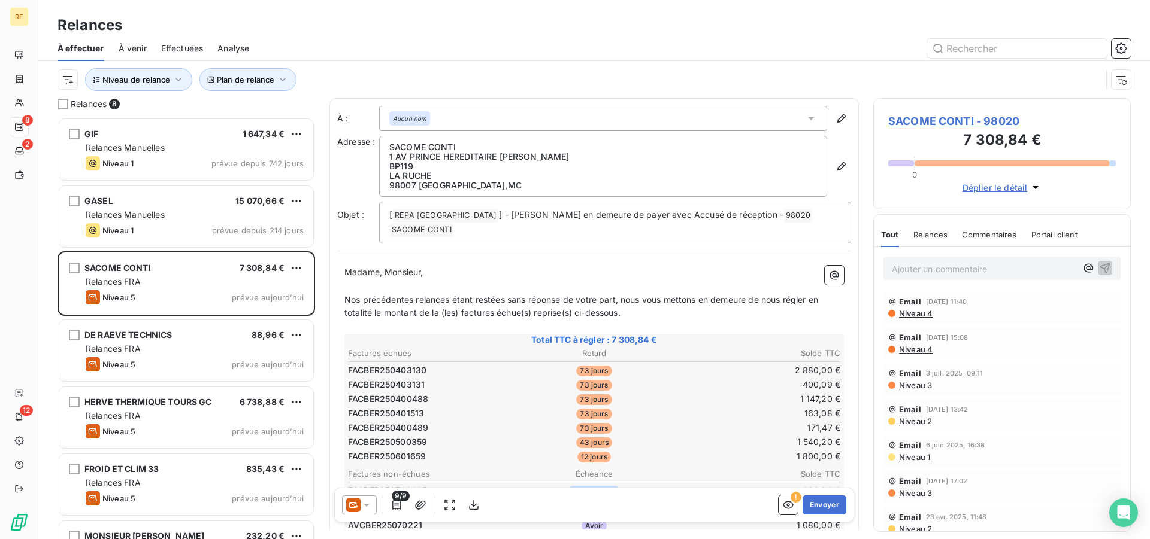
click at [924, 314] on span "Niveau 4" at bounding box center [914, 314] width 35 height 10
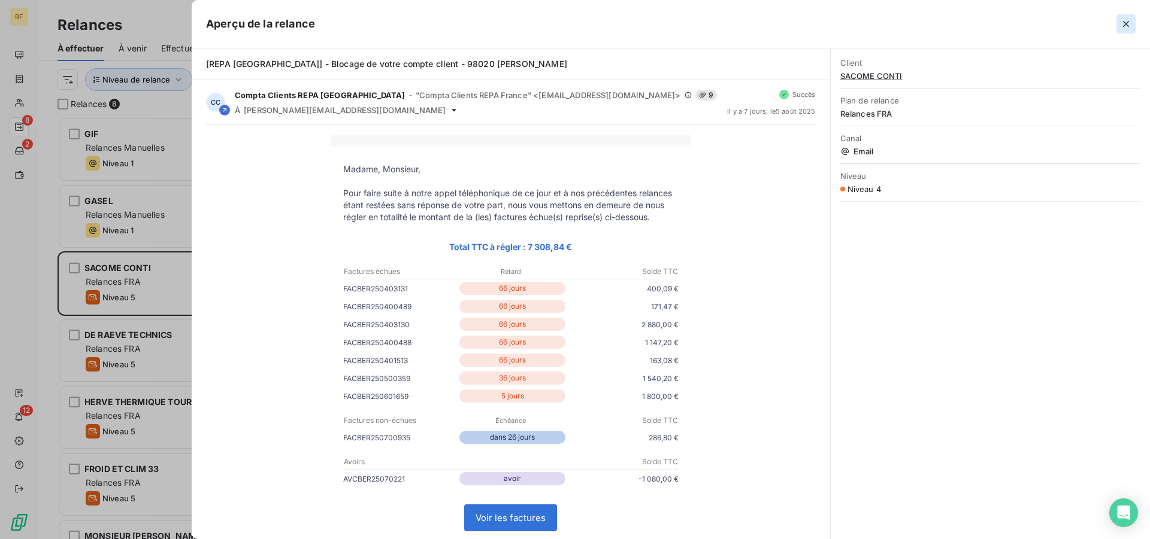
click at [1121, 23] on icon "button" at bounding box center [1126, 24] width 12 height 12
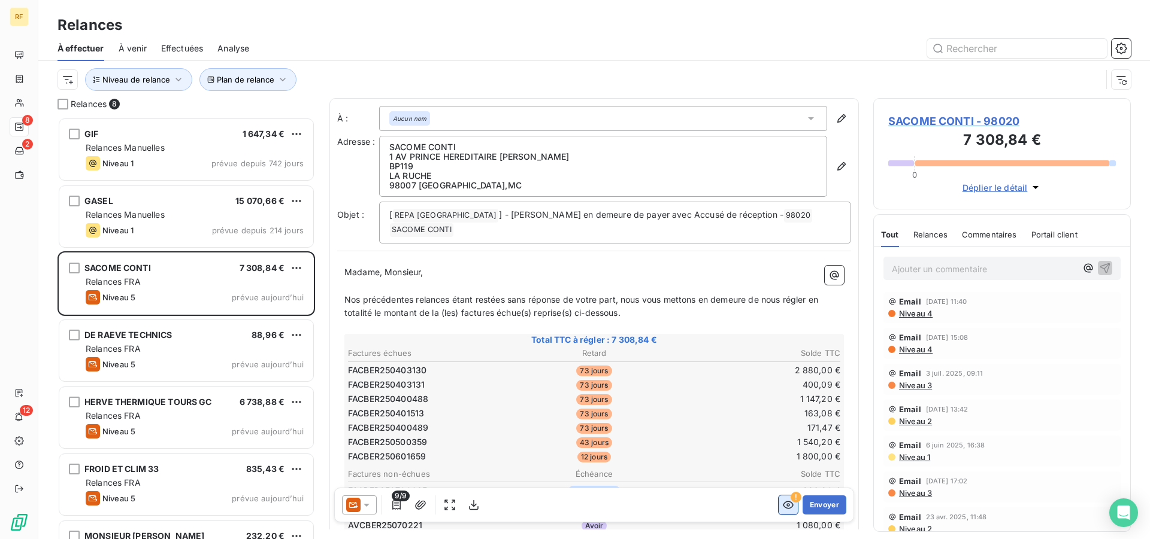
click at [782, 507] on icon "button" at bounding box center [788, 505] width 12 height 12
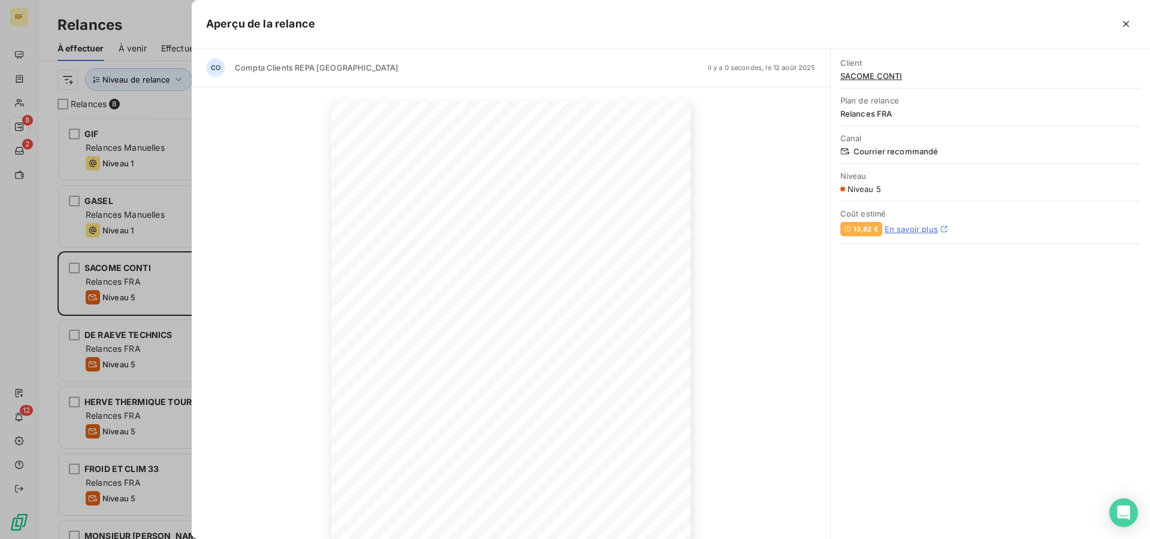
click at [794, 277] on div "[DATE] Objet : [REPA FRANCE] - Mise en demeure de payer avec Accusé de réceptio…" at bounding box center [511, 355] width 638 height 537
click at [1126, 23] on icon "button" at bounding box center [1126, 24] width 6 height 6
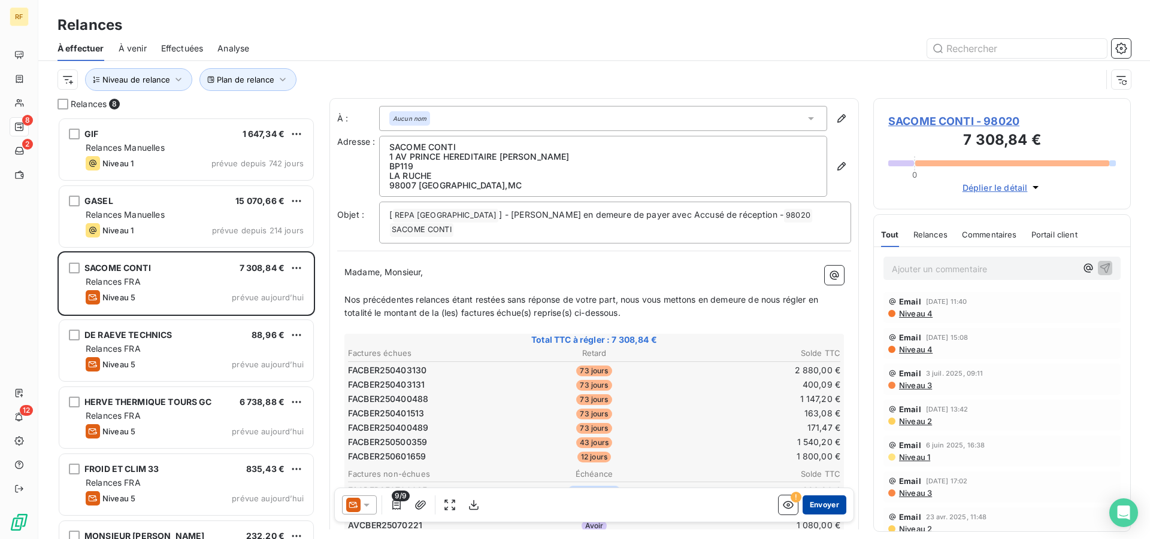
click at [815, 510] on button "Envoyer" at bounding box center [824, 505] width 44 height 19
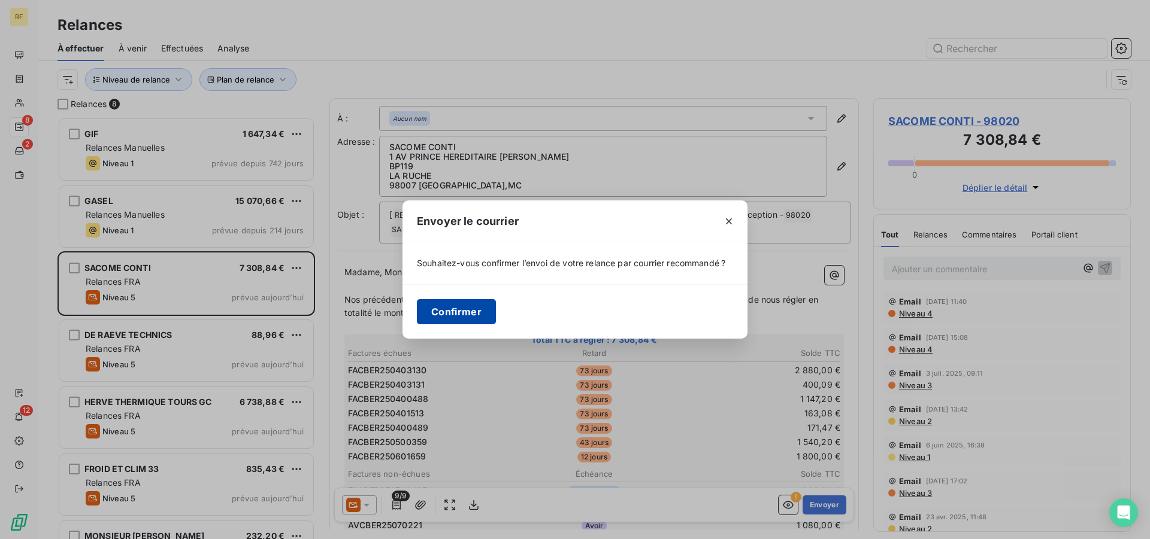
click at [439, 307] on button "Confirmer" at bounding box center [456, 311] width 79 height 25
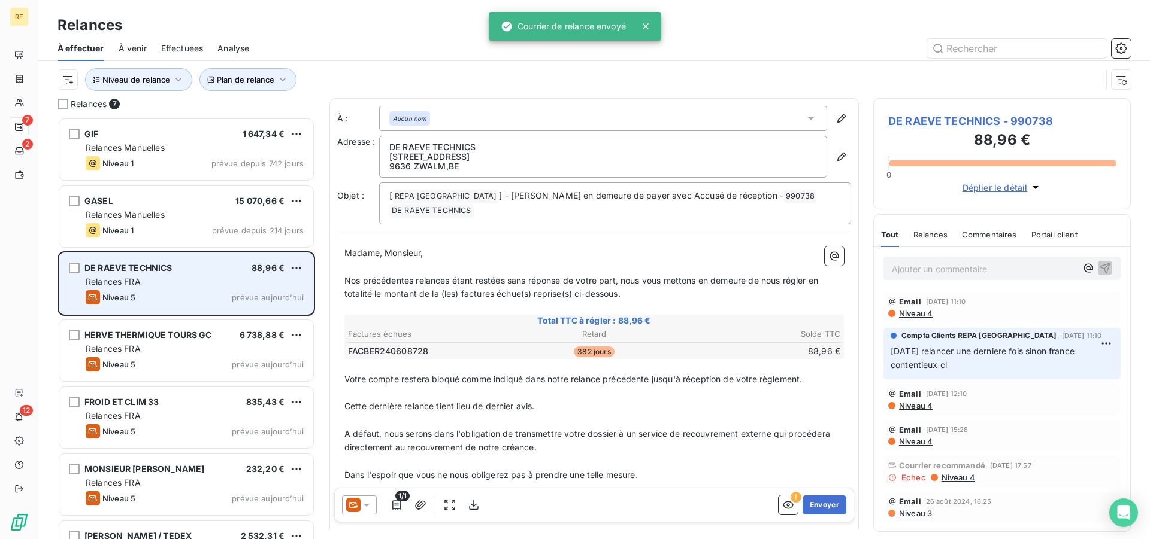
click at [145, 291] on div "Niveau 5 prévue aujourd’hui" at bounding box center [195, 297] width 218 height 14
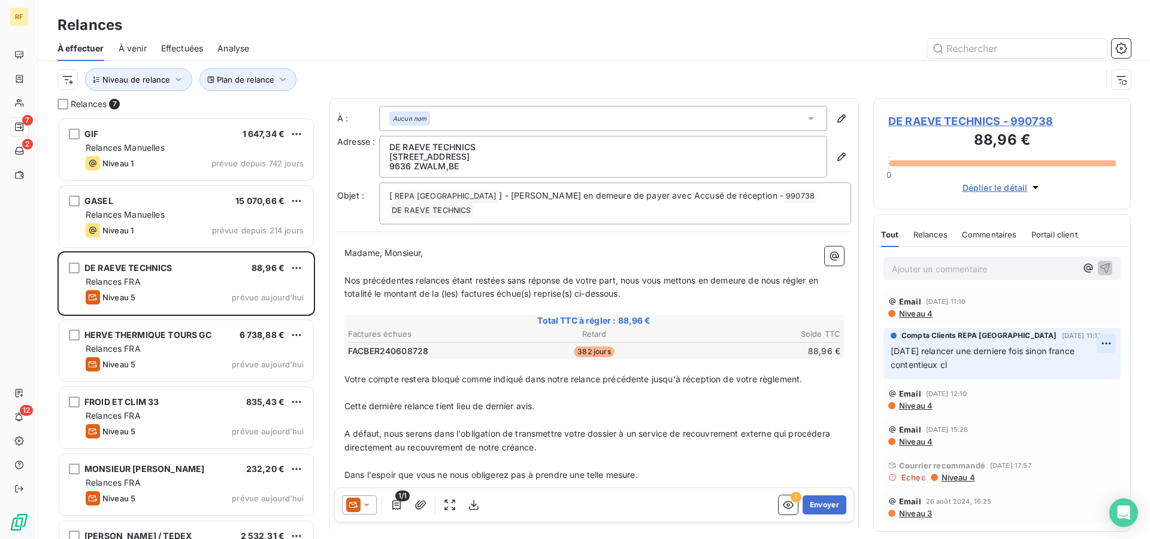
click at [1096, 343] on html "RF 7 2 12 Relances À effectuer À venir Effectuées Analyse Plan de relance Nivea…" at bounding box center [575, 269] width 1150 height 539
click at [1073, 396] on div "Supprimer" at bounding box center [1066, 392] width 67 height 19
click at [947, 271] on p "Ajouter un commentaire ﻿" at bounding box center [983, 269] width 184 height 15
click at [1100, 344] on html "RF 7 2 12 Relances À effectuer À venir Effectuées Analyse Plan de relance Nivea…" at bounding box center [575, 269] width 1150 height 539
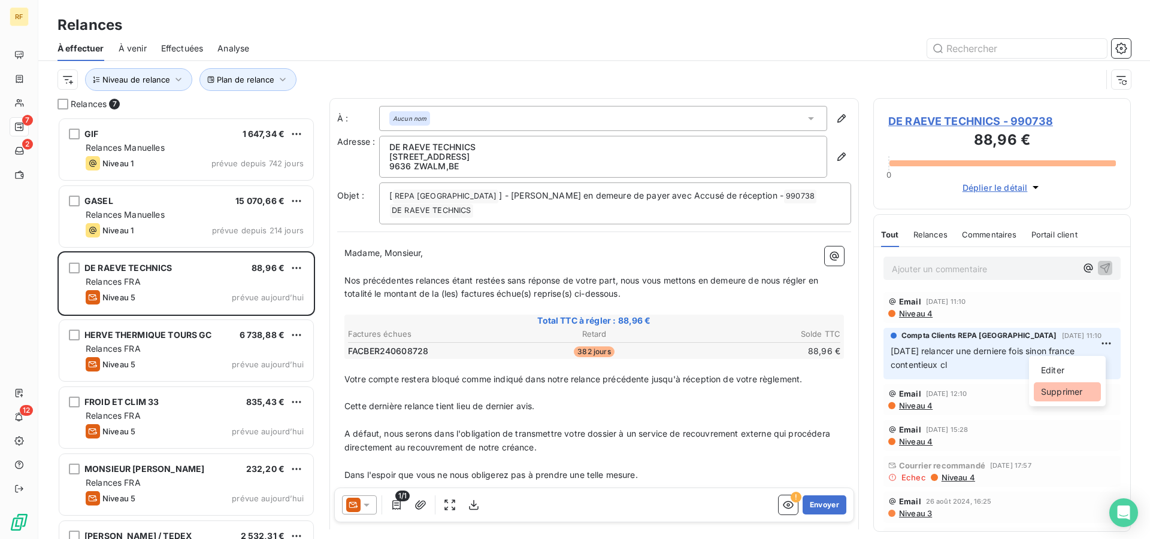
click at [1068, 397] on div "Supprimer" at bounding box center [1066, 392] width 67 height 19
click at [917, 268] on p "Ajouter un commentaire ﻿" at bounding box center [983, 269] width 184 height 15
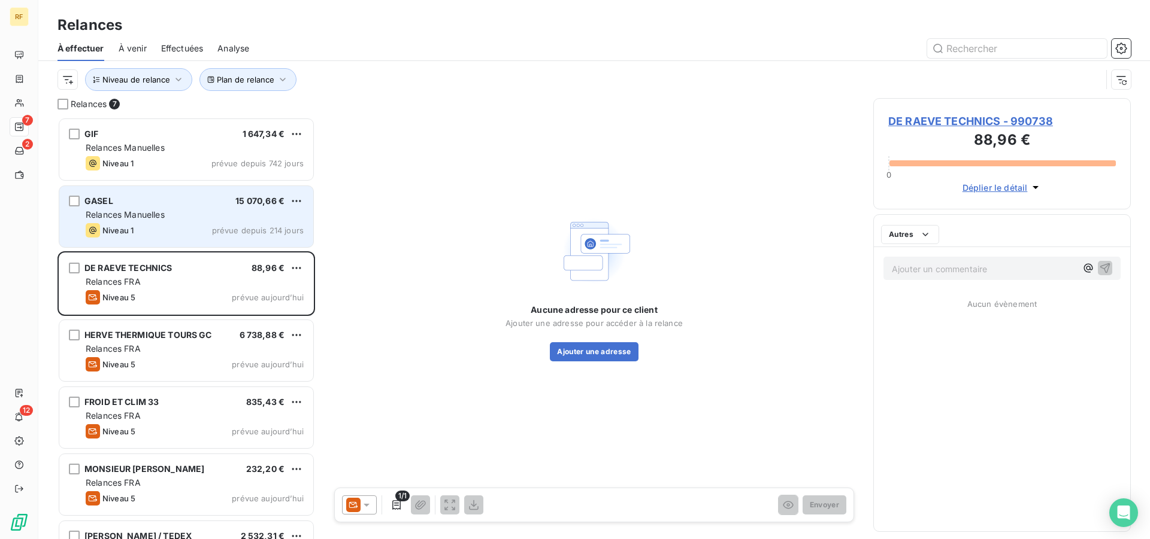
scroll to position [412, 247]
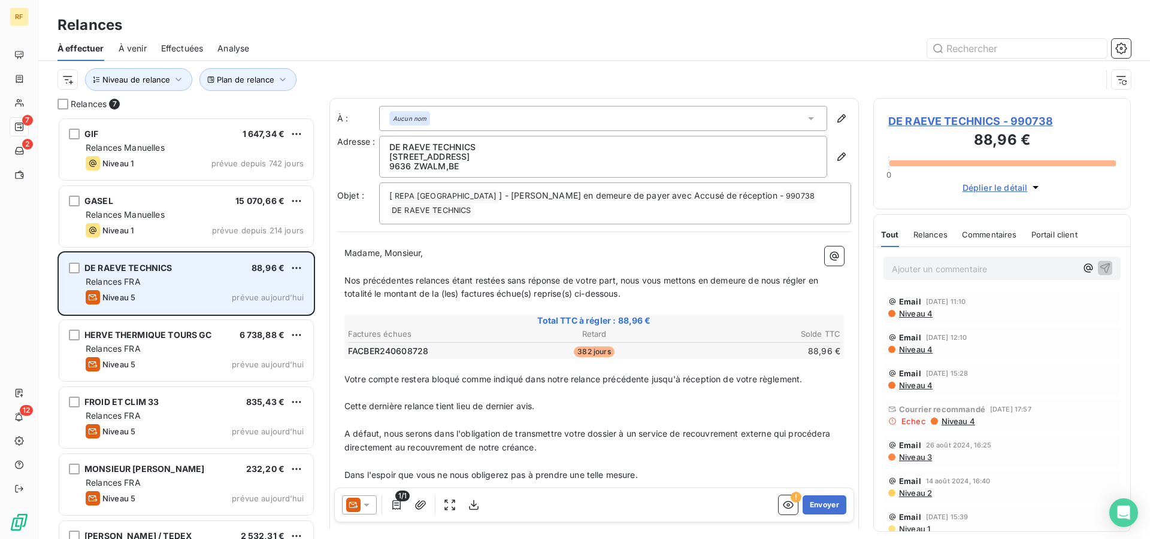
click at [158, 283] on div "Relances FRA" at bounding box center [195, 282] width 218 height 12
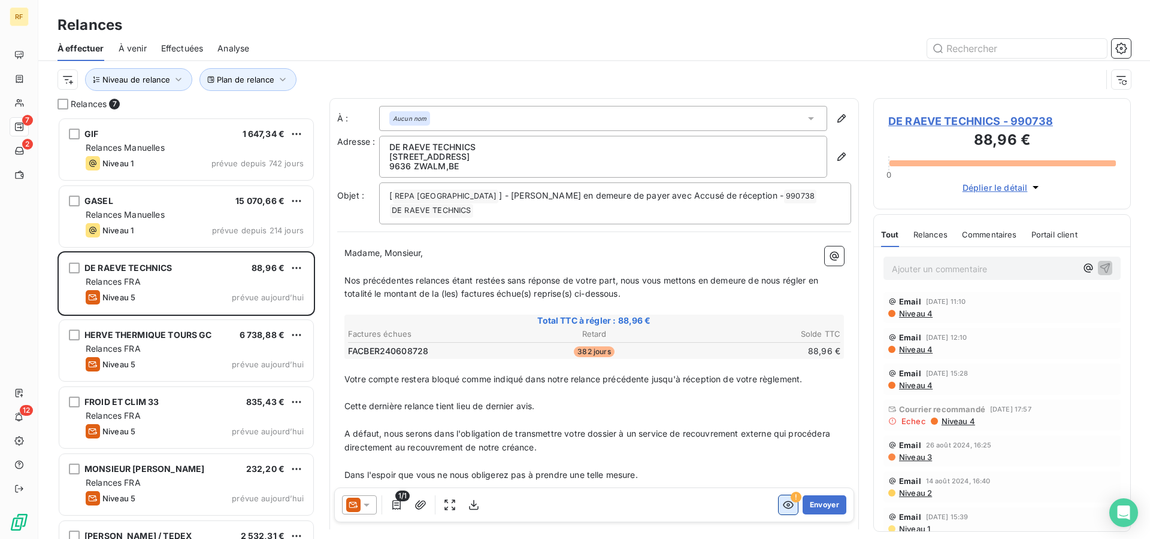
click at [782, 508] on icon "button" at bounding box center [788, 505] width 12 height 12
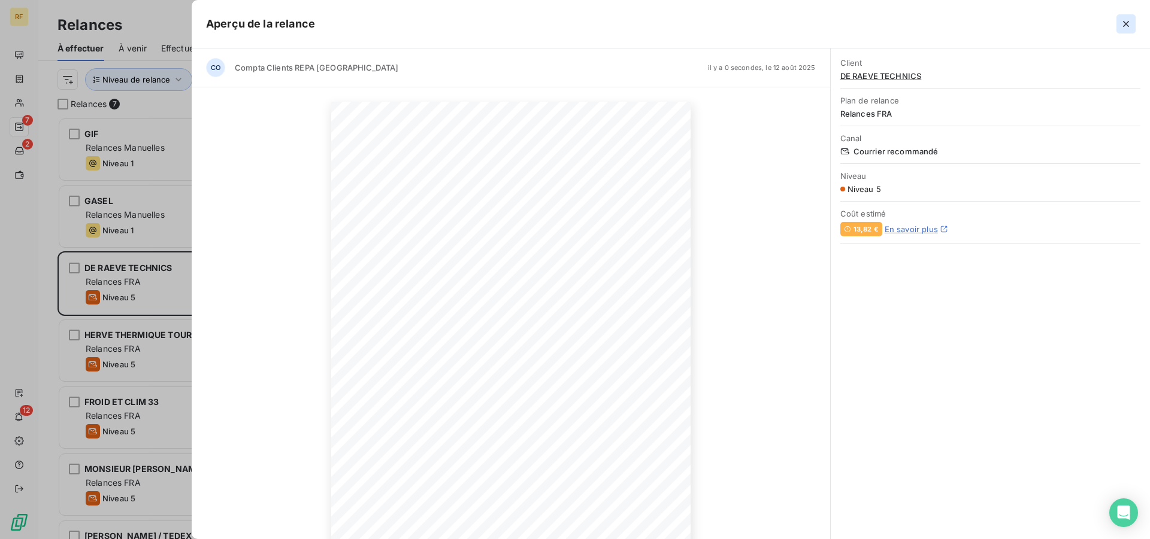
click at [1127, 19] on icon "button" at bounding box center [1126, 24] width 12 height 12
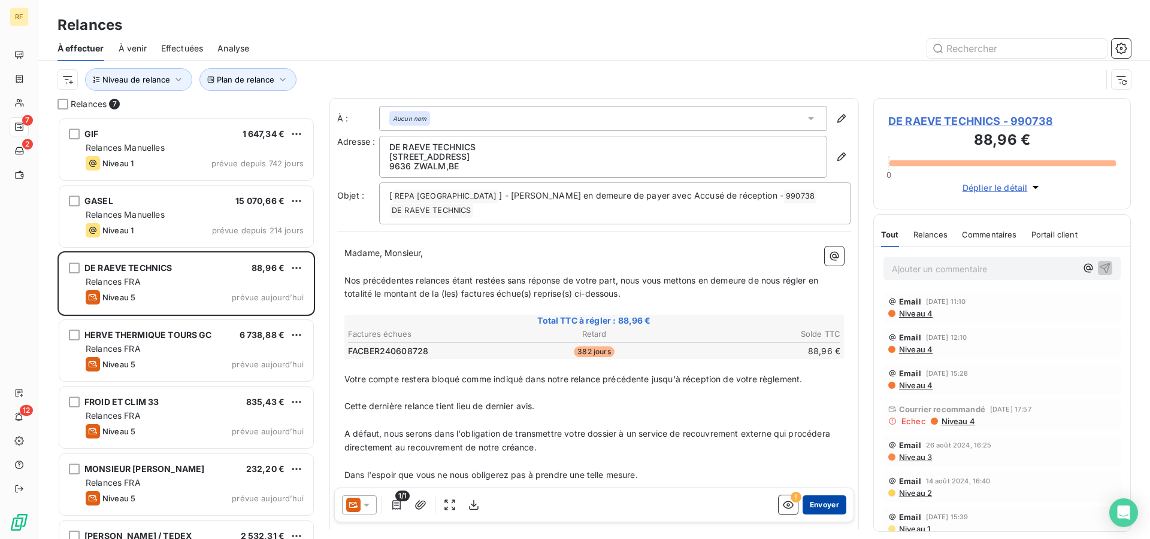
click at [814, 503] on button "Envoyer" at bounding box center [824, 505] width 44 height 19
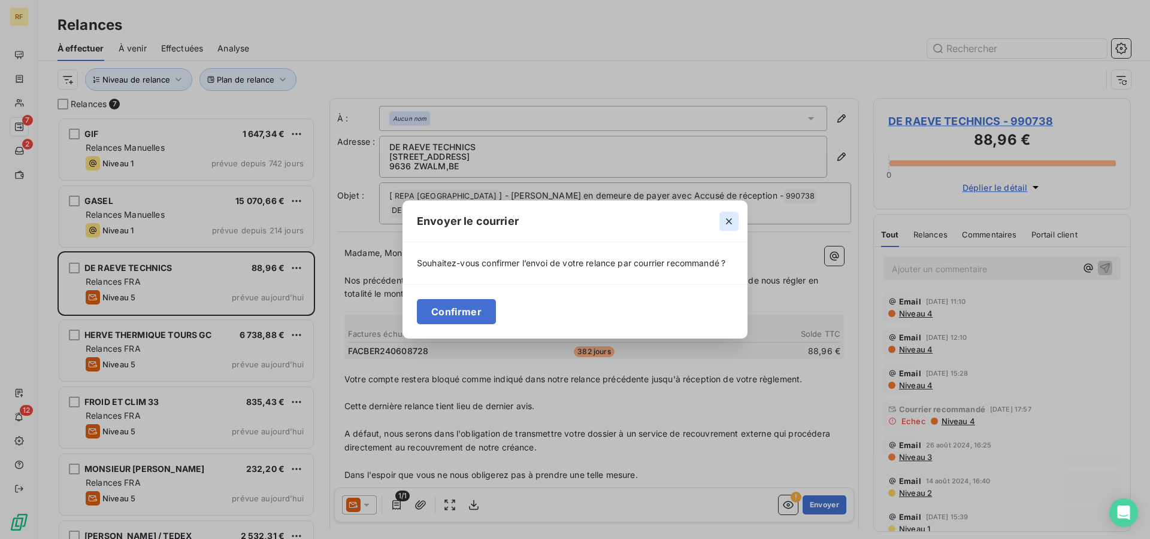
click at [730, 220] on icon "button" at bounding box center [729, 222] width 6 height 6
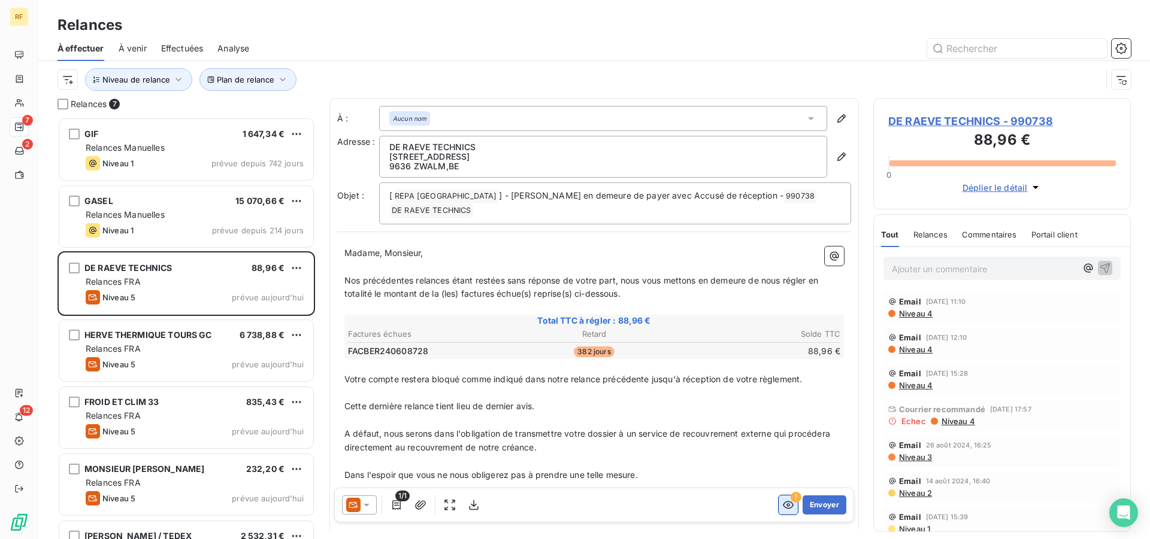
click at [782, 504] on icon "button" at bounding box center [788, 505] width 12 height 12
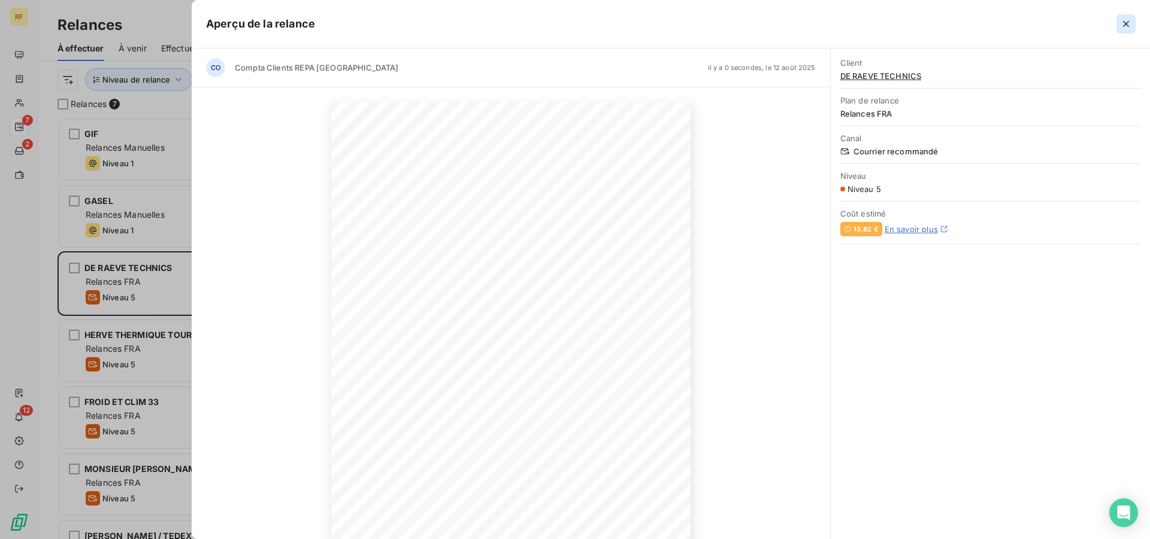
click at [1133, 22] on button "button" at bounding box center [1125, 23] width 19 height 19
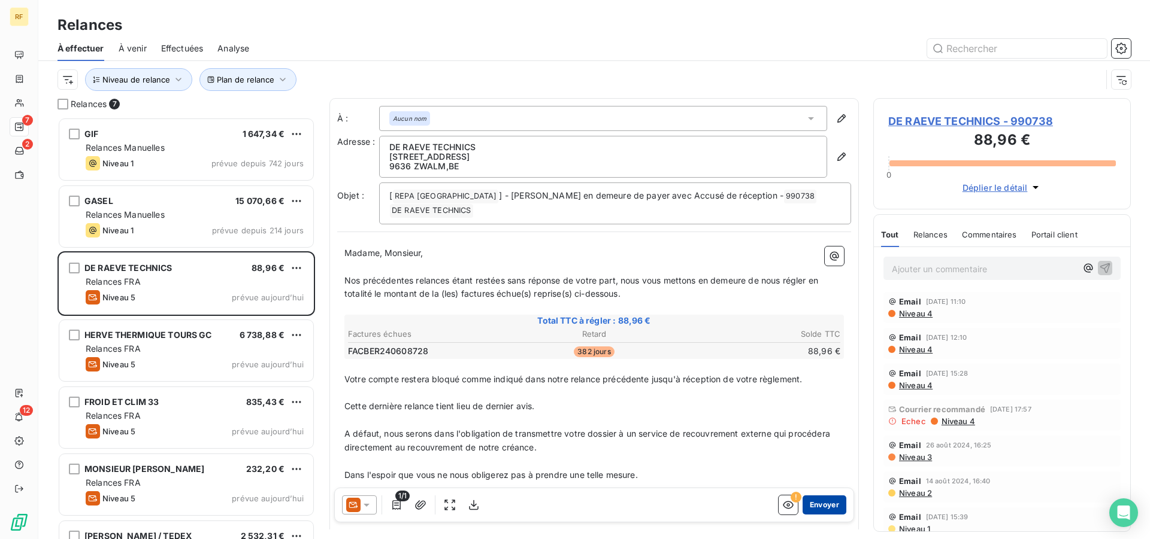
click at [820, 498] on button "Envoyer" at bounding box center [824, 505] width 44 height 19
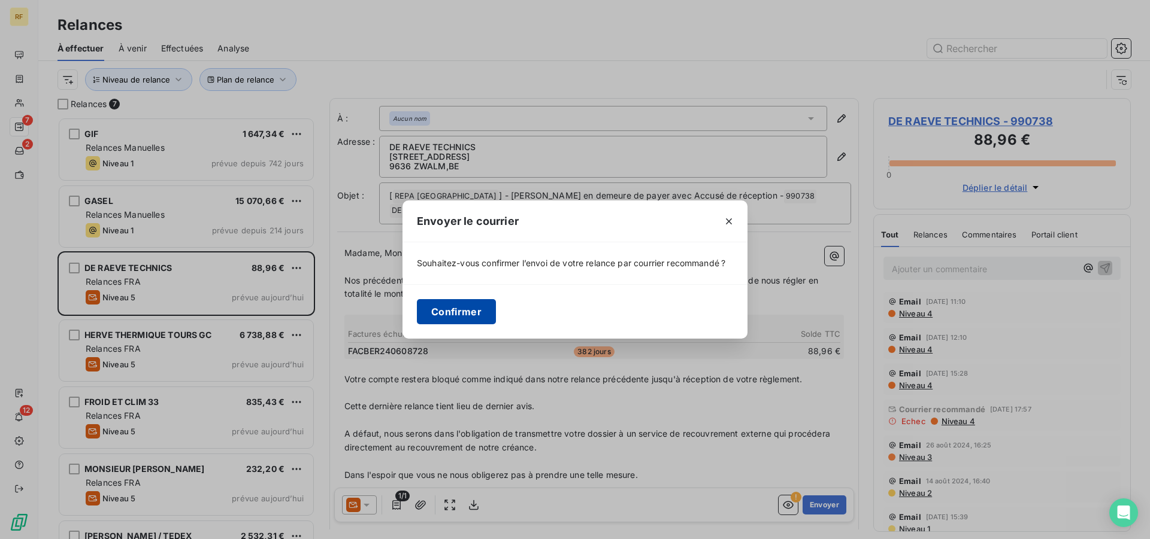
click at [471, 314] on button "Confirmer" at bounding box center [456, 311] width 79 height 25
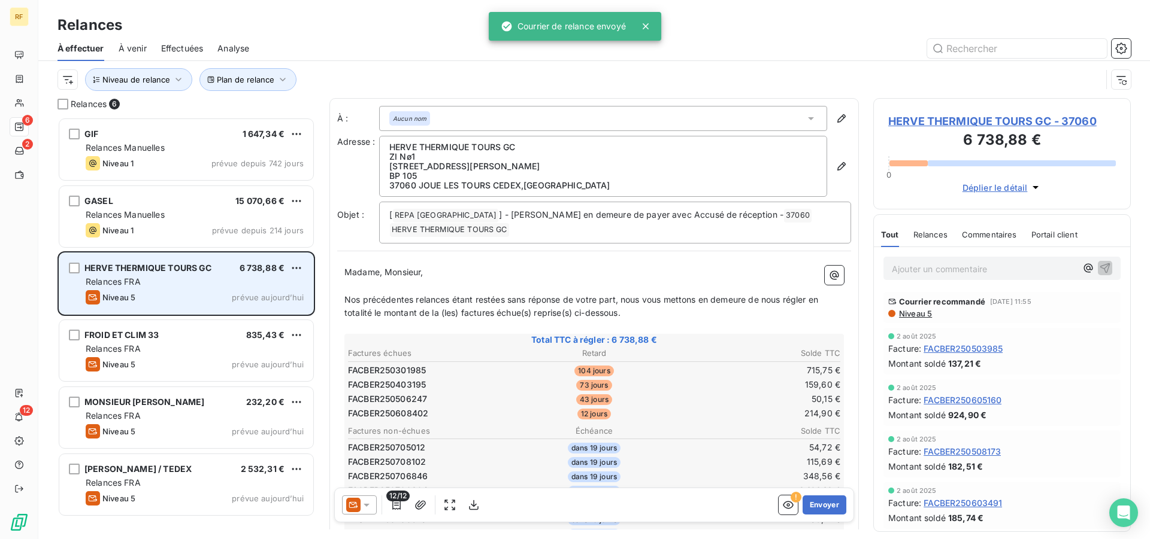
click at [175, 281] on div "Relances FRA" at bounding box center [195, 282] width 218 height 12
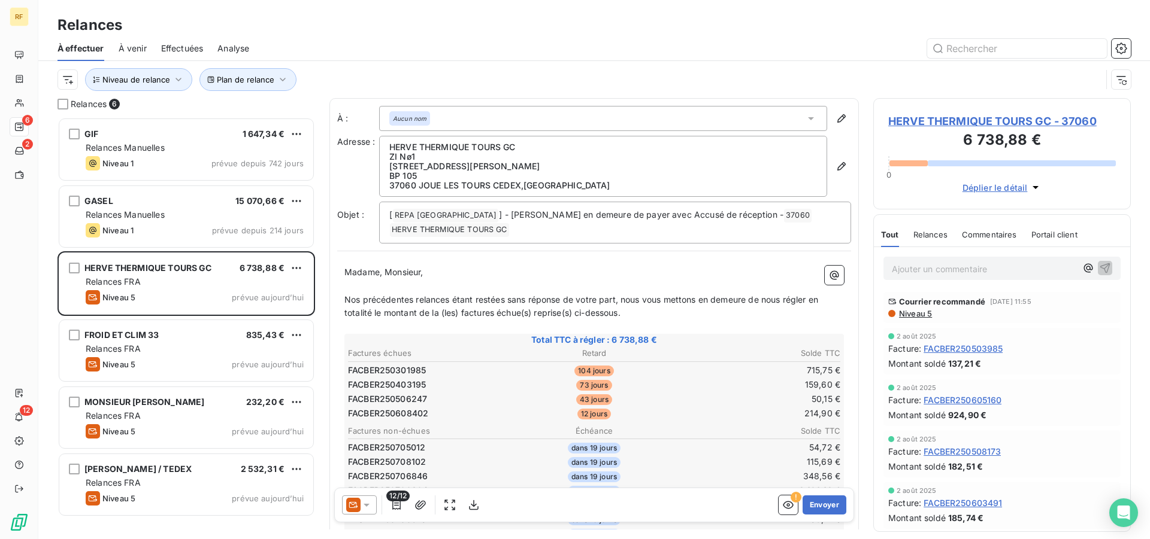
click at [923, 317] on span "Niveau 5" at bounding box center [914, 314] width 34 height 10
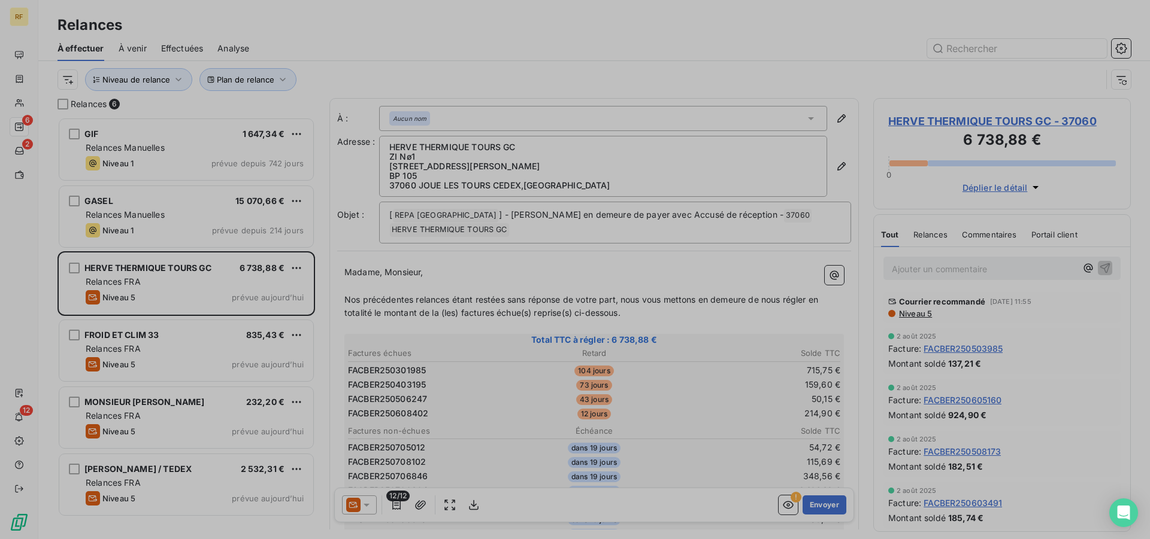
scroll to position [412, 247]
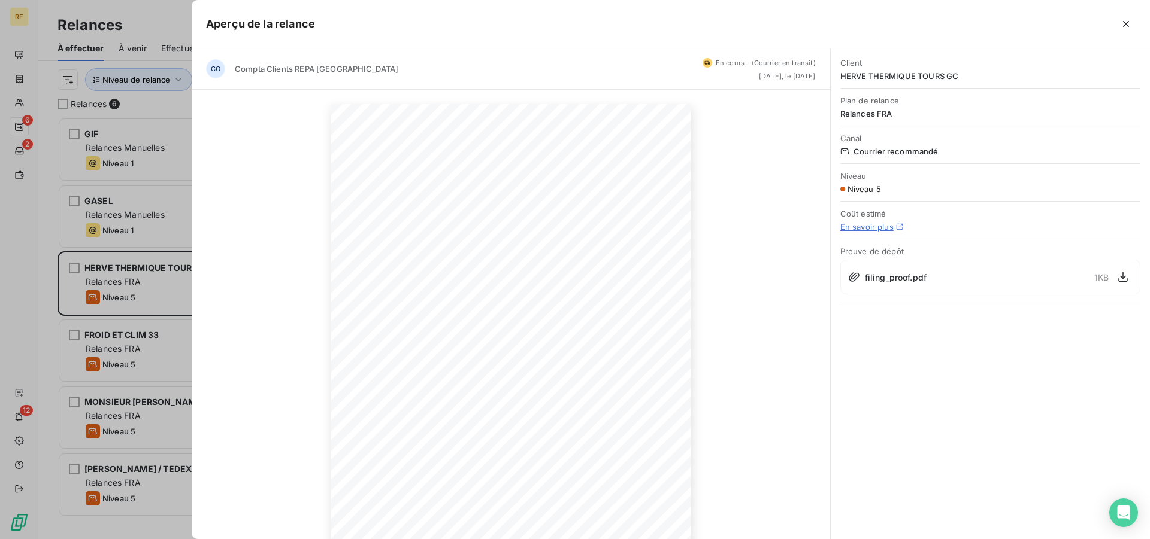
click at [688, 310] on div "5 août 2025 Objet : [REPA FRANCE] - Mise en demeure de payer avec Accusé de réc…" at bounding box center [511, 358] width 638 height 537
click at [1125, 22] on icon "button" at bounding box center [1126, 24] width 12 height 12
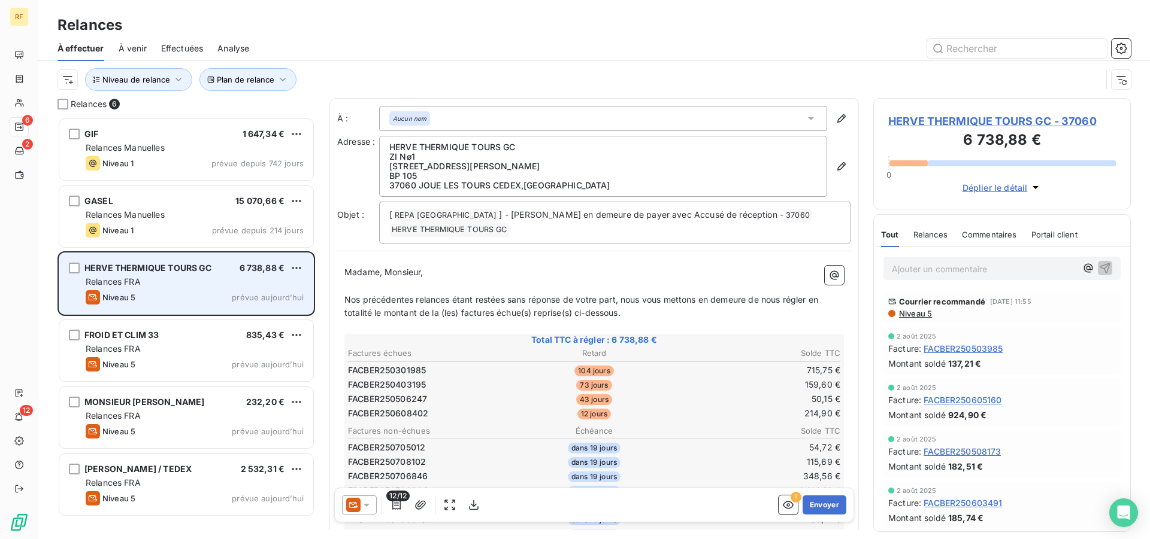
click at [185, 297] on div "Niveau 5 prévue aujourd’hui" at bounding box center [195, 297] width 218 height 14
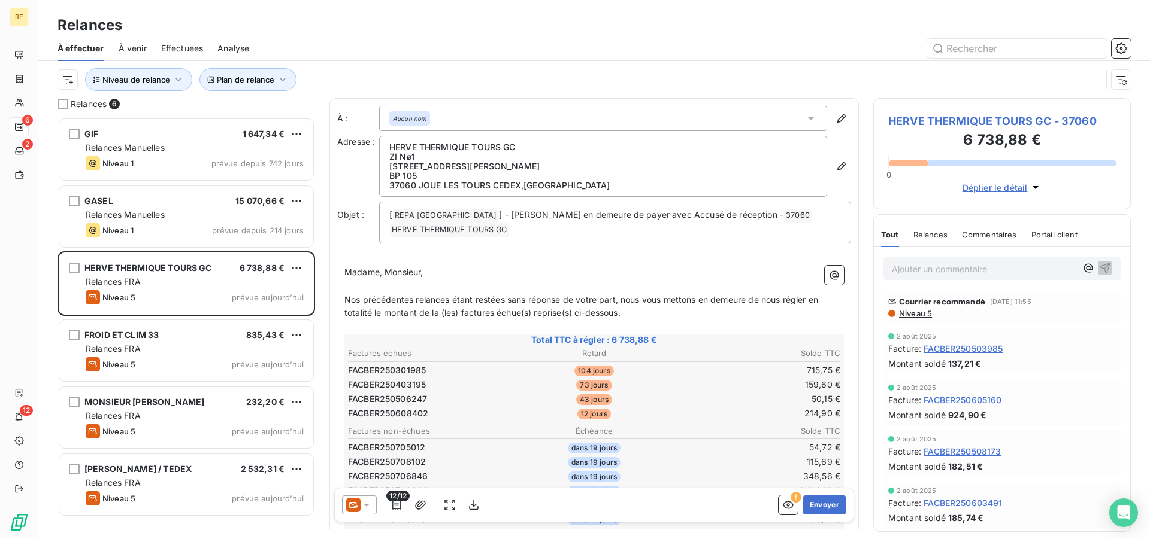
click at [968, 274] on p "Ajouter un commentaire ﻿" at bounding box center [983, 269] width 184 height 15
click at [998, 271] on p "Tel 12/08/25" at bounding box center [983, 269] width 184 height 14
click at [1010, 270] on p "Tel 12/08/25" at bounding box center [983, 269] width 184 height 14
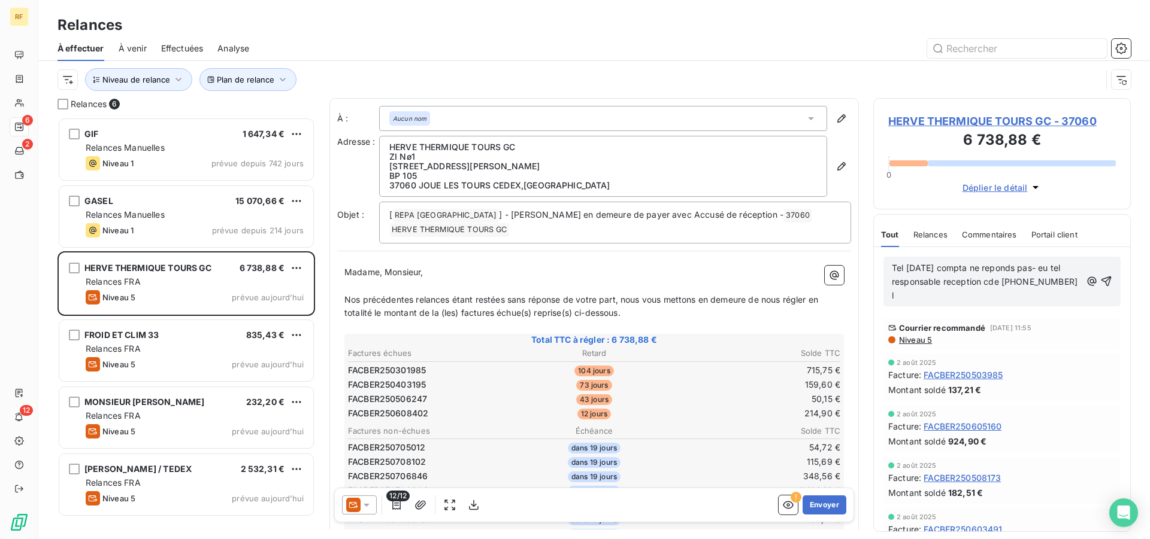
click at [931, 302] on p "Tel 12/08/25 compta ne reponds pas- eu tel responsable reception cde 06-87-69-6…" at bounding box center [985, 282] width 189 height 41
click at [938, 298] on p "Tel 12/08/25 compta ne reponds pas- eu tel responsable reception cde 06-87-69-6…" at bounding box center [985, 282] width 189 height 41
click at [1100, 283] on icon "button" at bounding box center [1106, 281] width 12 height 12
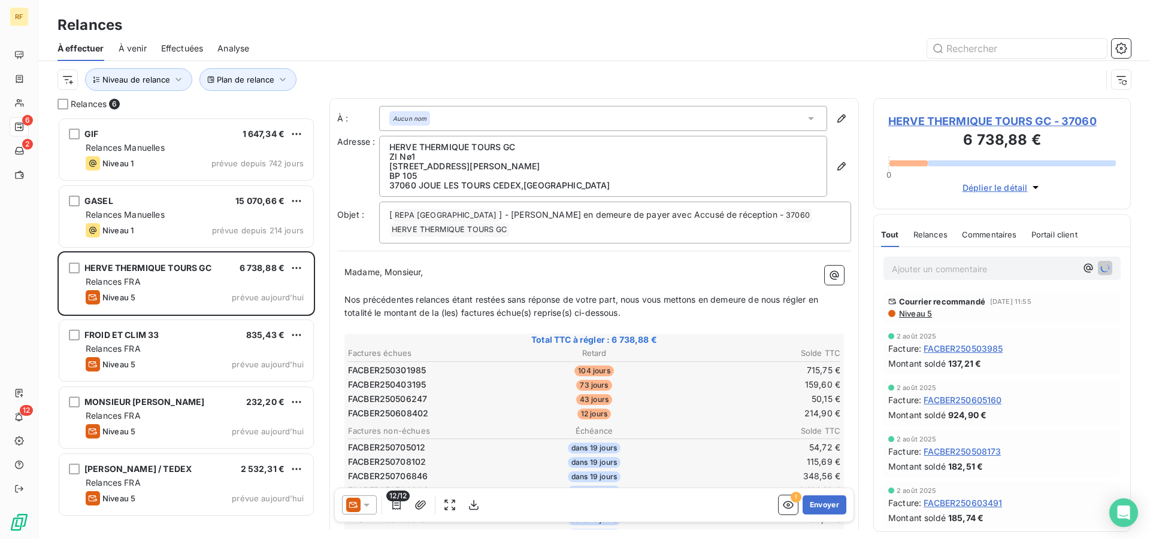
click at [896, 123] on span "HERVE THERMIQUE TOURS GC - 37060" at bounding box center [1002, 121] width 228 height 16
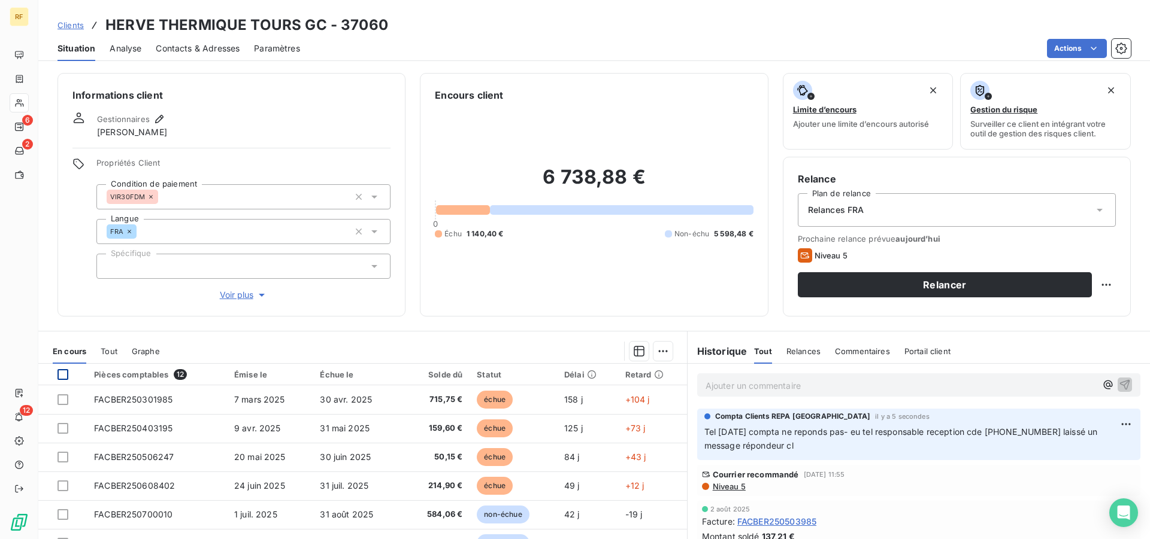
click at [63, 377] on div at bounding box center [62, 374] width 11 height 11
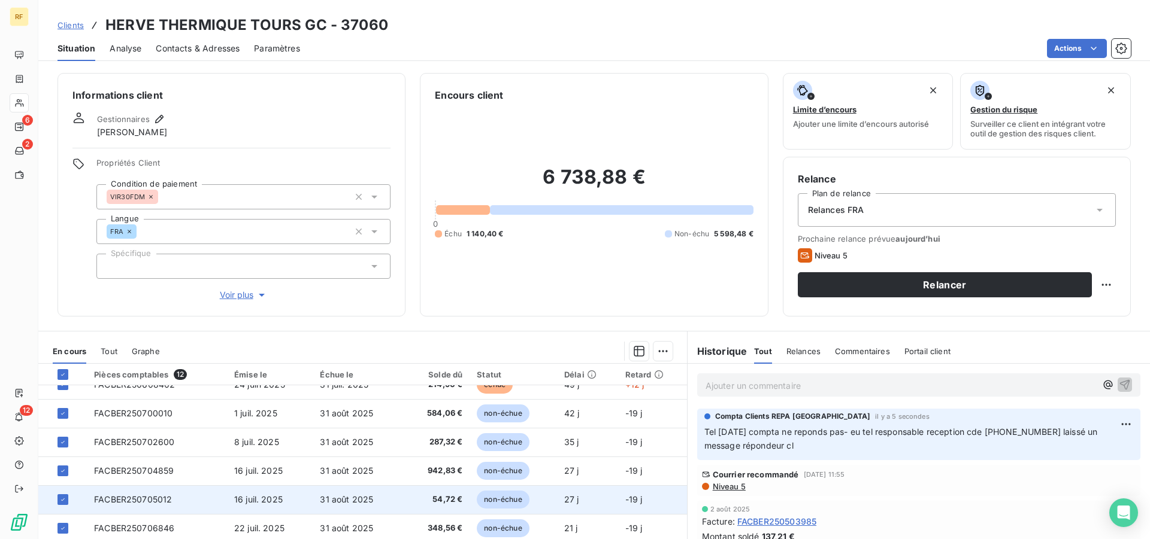
scroll to position [75, 0]
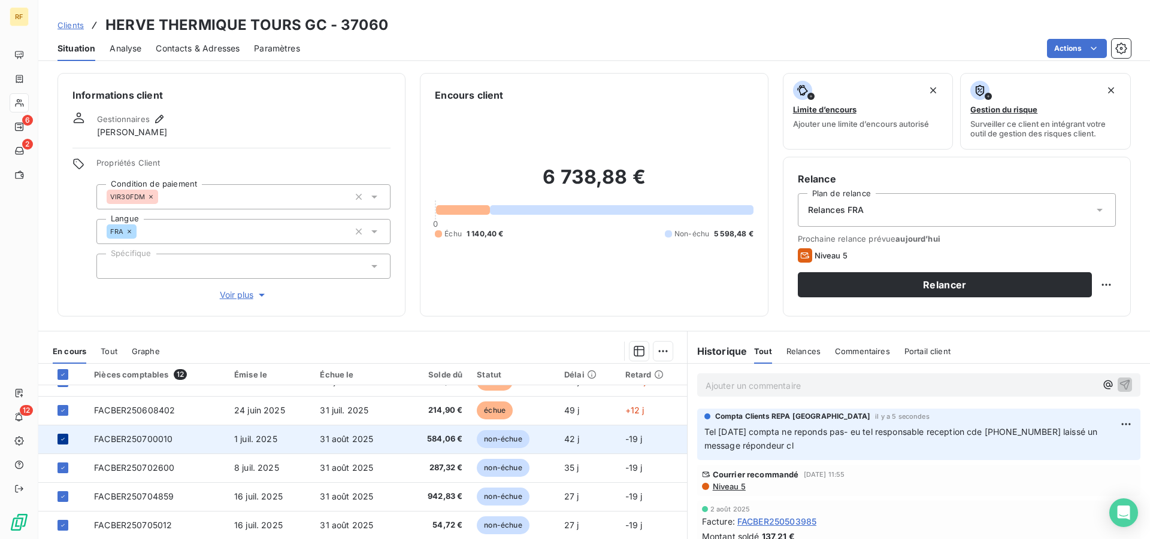
click at [61, 439] on icon at bounding box center [62, 439] width 7 height 7
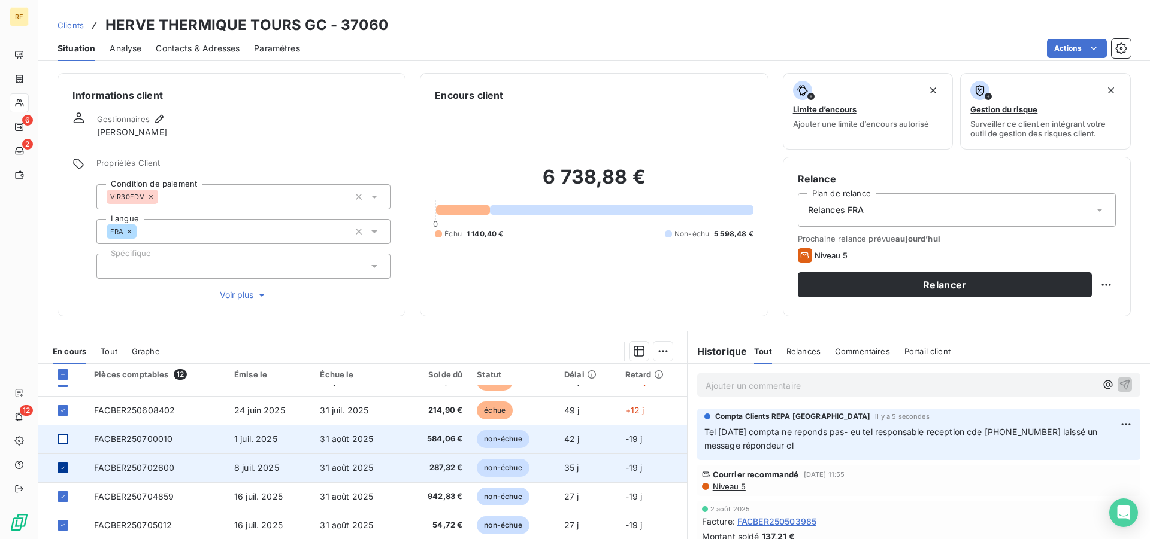
click at [60, 466] on icon at bounding box center [62, 468] width 7 height 7
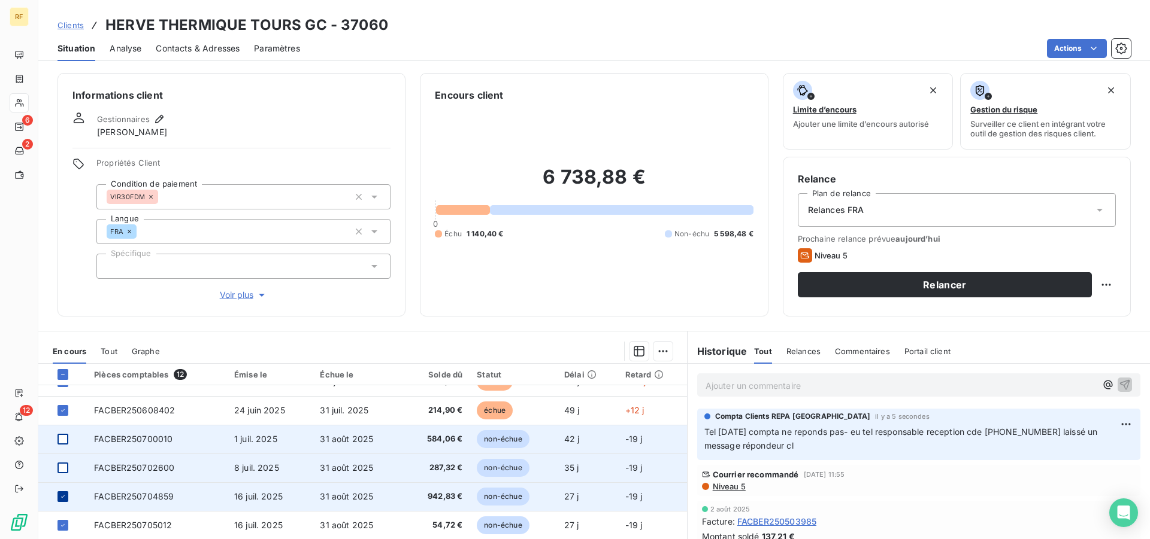
click at [62, 499] on icon at bounding box center [62, 496] width 7 height 7
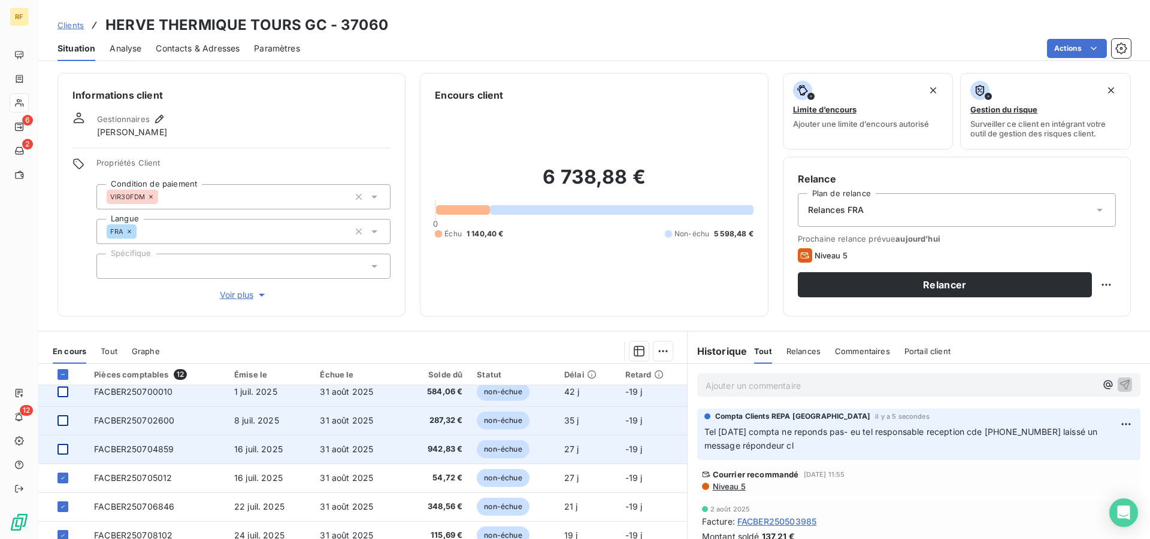
scroll to position [137, 0]
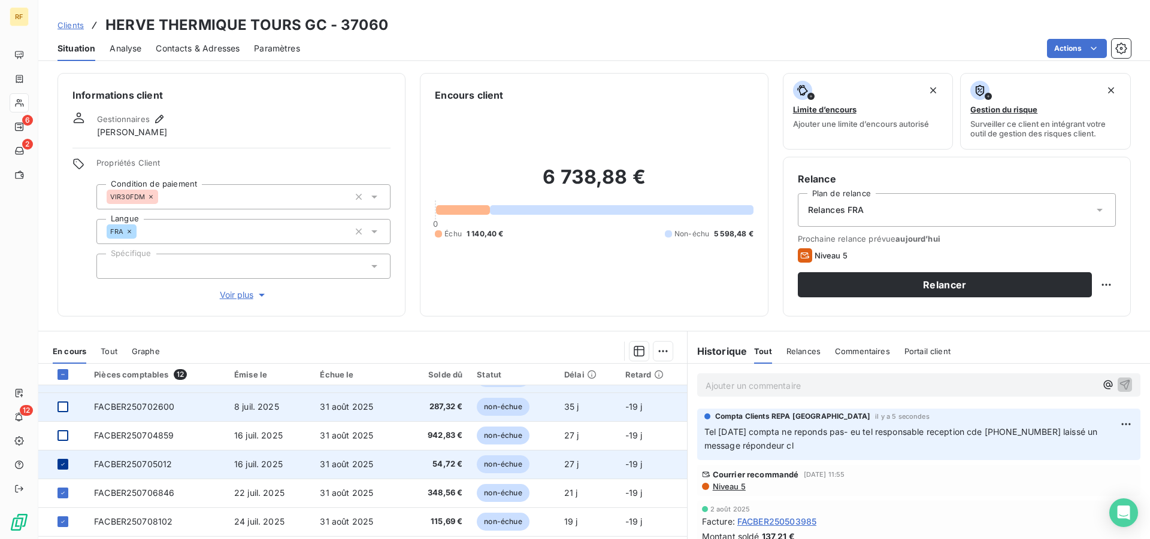
click at [61, 464] on icon at bounding box center [62, 464] width 7 height 7
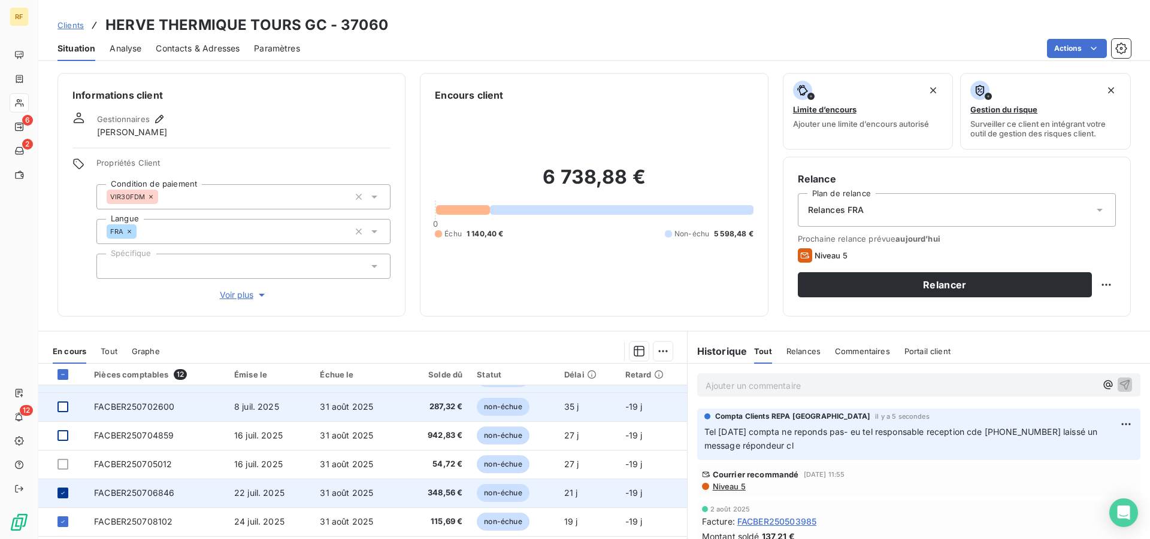
click at [62, 492] on icon at bounding box center [62, 493] width 7 height 7
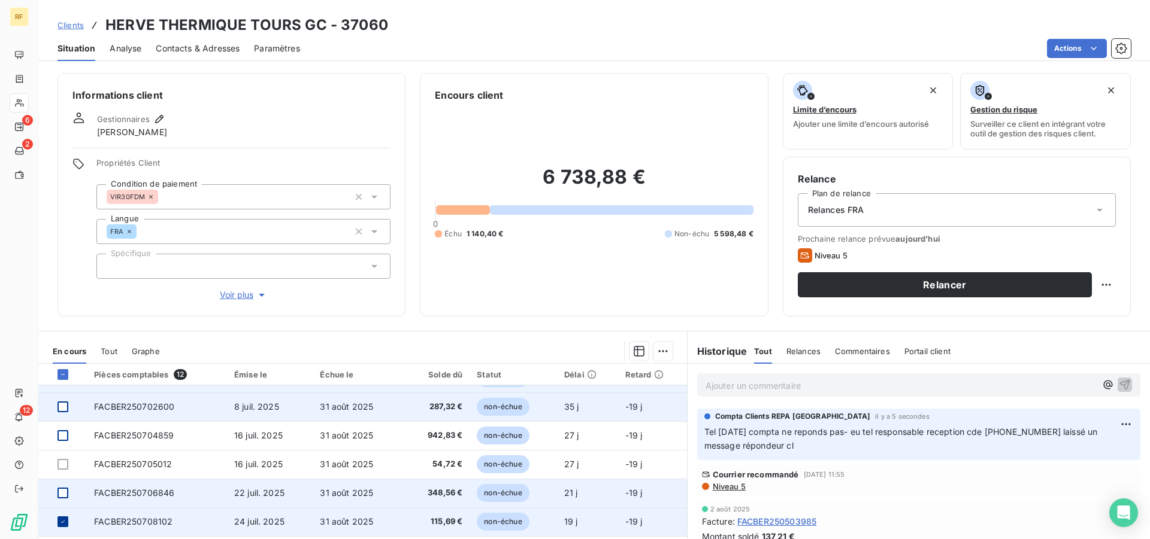
click at [64, 521] on icon at bounding box center [63, 522] width 4 height 2
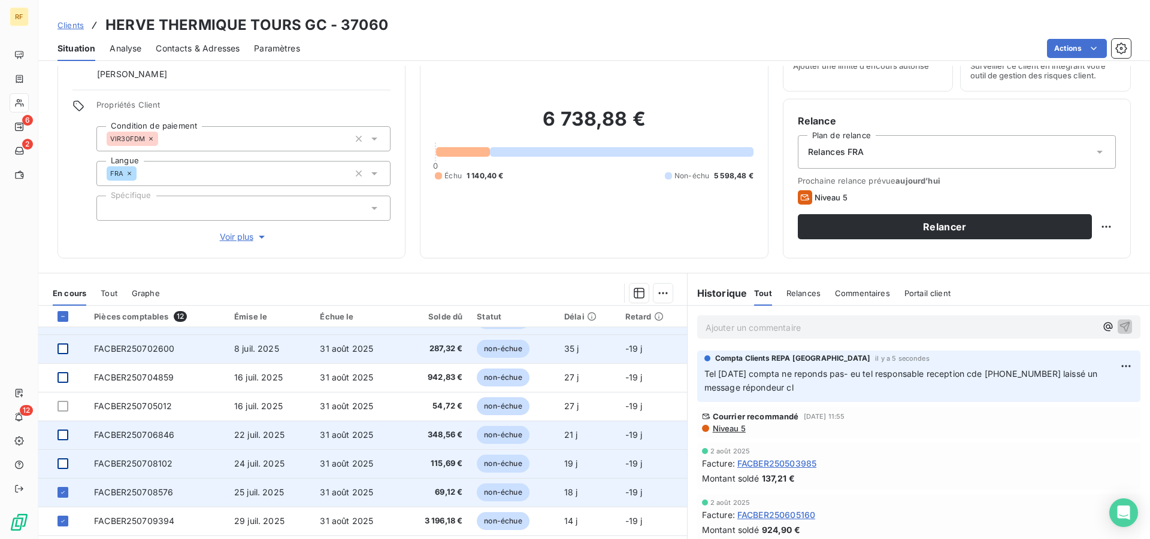
scroll to position [91, 0]
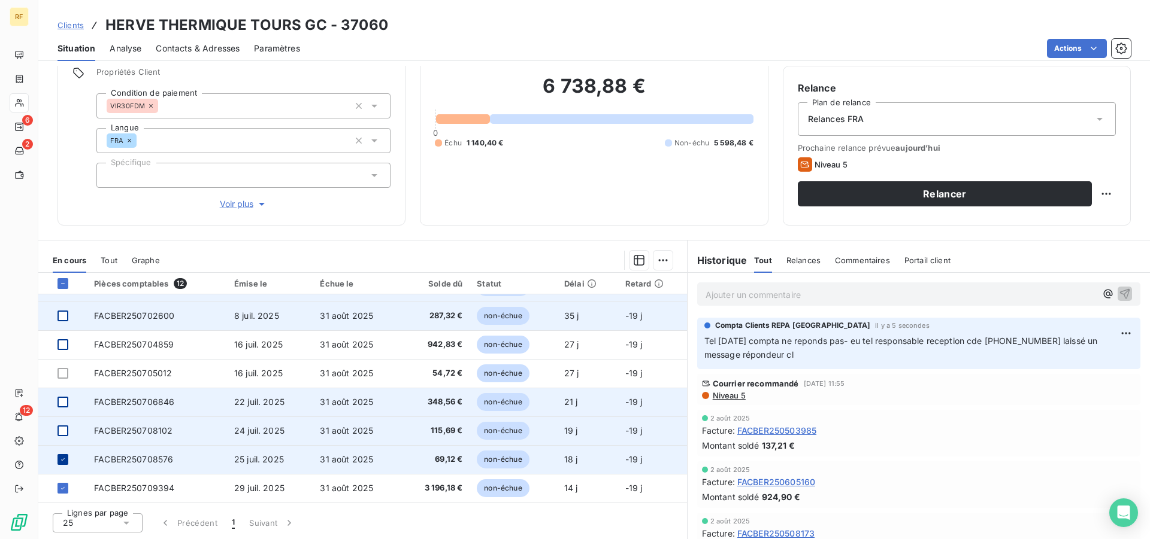
click at [60, 462] on icon at bounding box center [62, 459] width 7 height 7
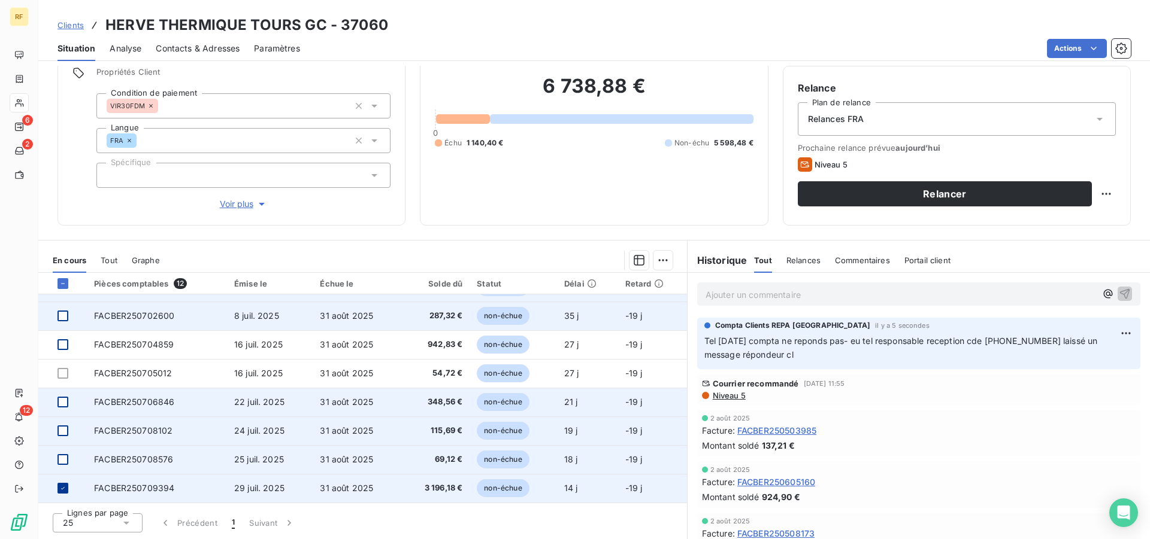
click at [62, 487] on icon at bounding box center [62, 488] width 7 height 7
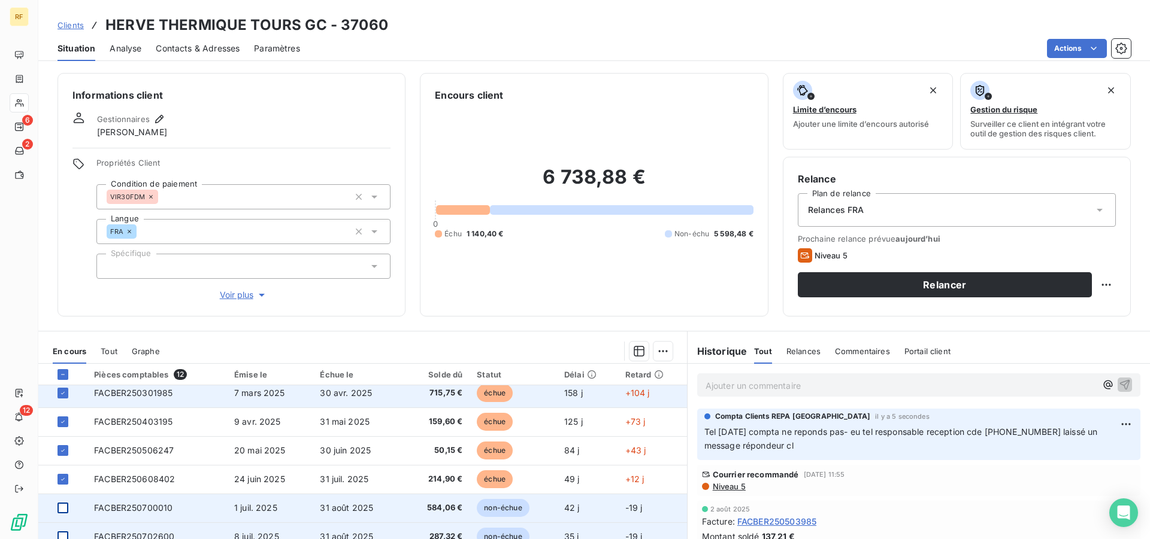
scroll to position [0, 0]
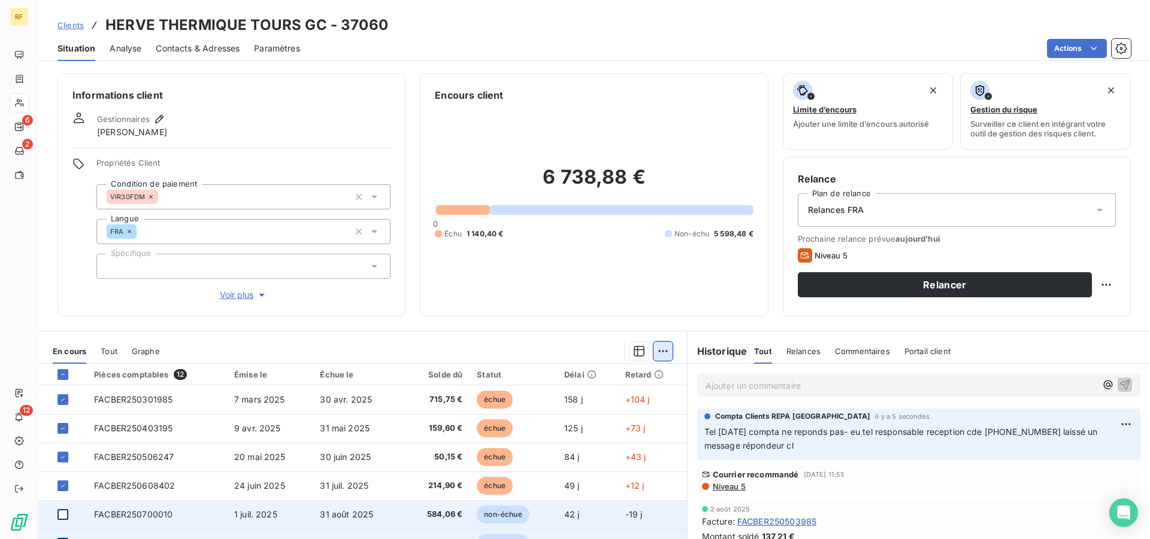
click at [660, 352] on html "RF 6 2 12 Clients HERVE THERMIQUE TOURS GC - 37060 Situation Analyse Contacts &…" at bounding box center [575, 269] width 1150 height 539
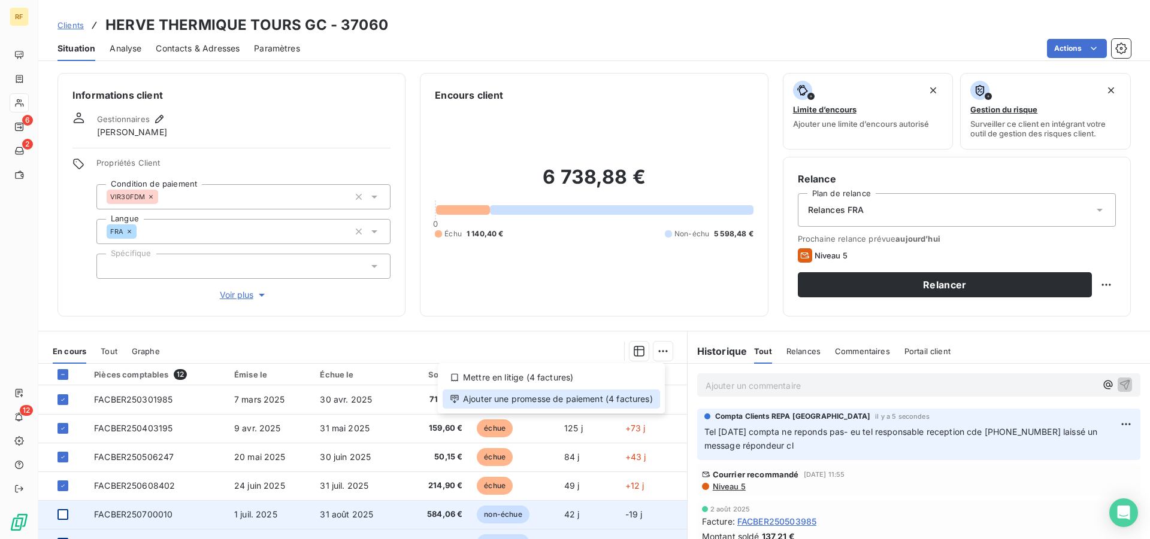
click at [636, 400] on div "Ajouter une promesse de paiement (4 factures)" at bounding box center [550, 399] width 217 height 19
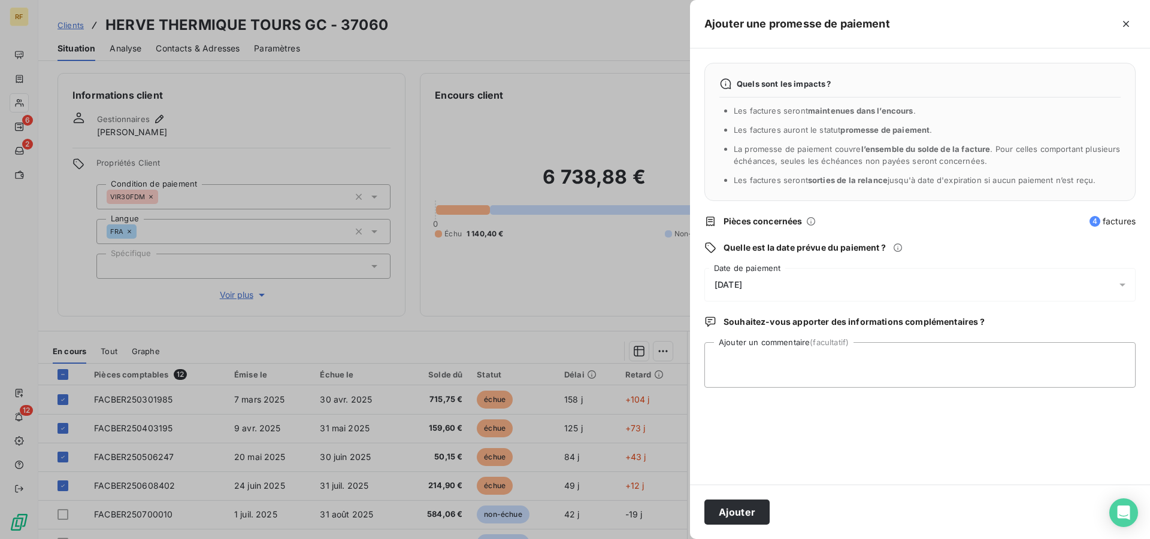
click at [742, 285] on span "13/08/2025" at bounding box center [728, 285] width 28 height 10
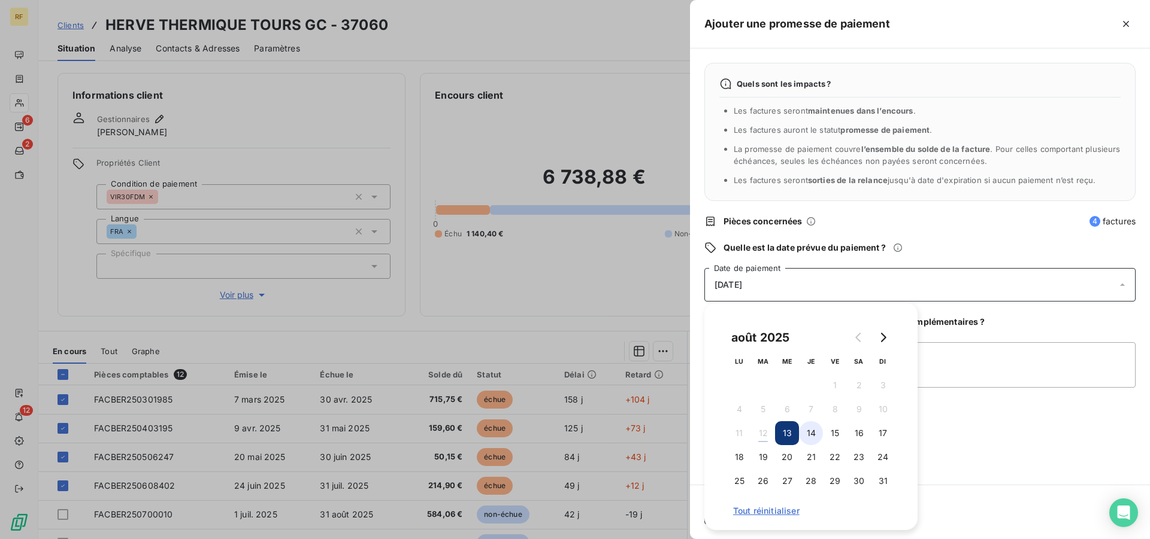
click at [811, 429] on button "14" at bounding box center [811, 433] width 24 height 24
click at [936, 362] on textarea "Ajouter un commentaire (facultatif)" at bounding box center [919, 365] width 431 height 46
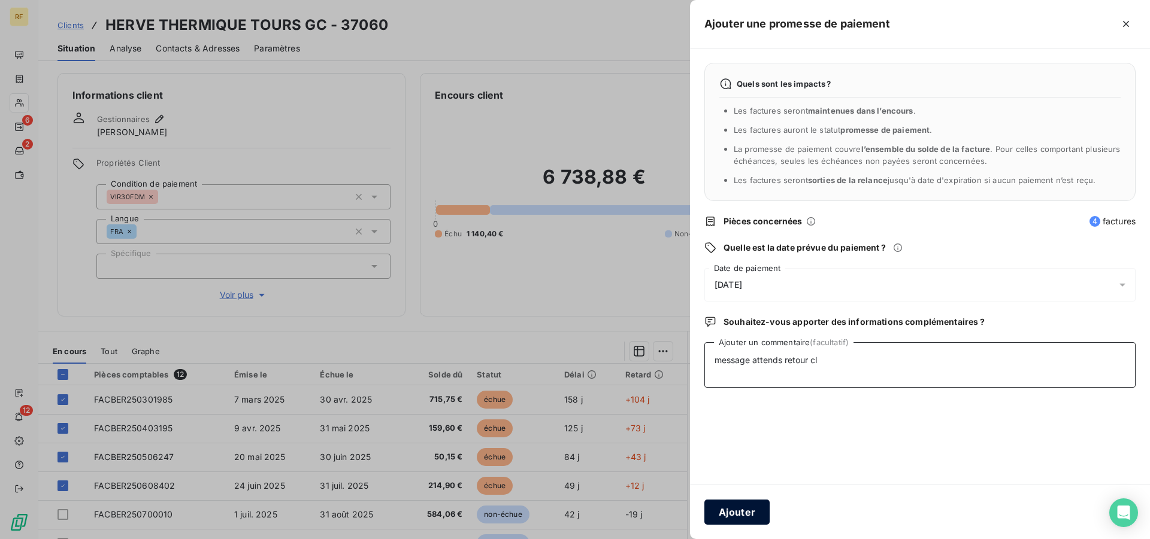
type textarea "message attends retour cl"
click at [756, 512] on button "Ajouter" at bounding box center [736, 512] width 65 height 25
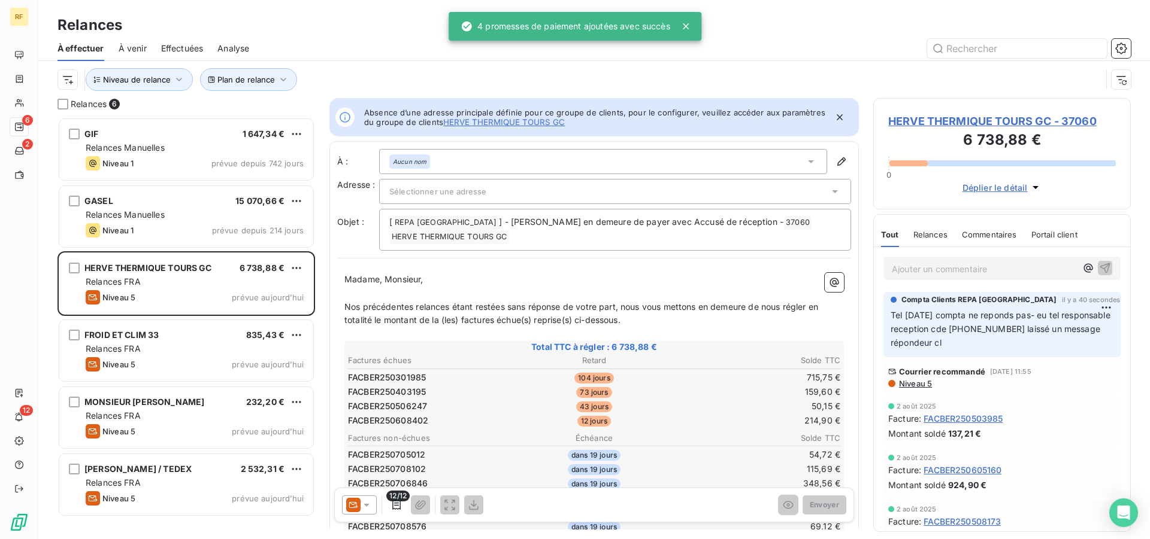
scroll to position [412, 247]
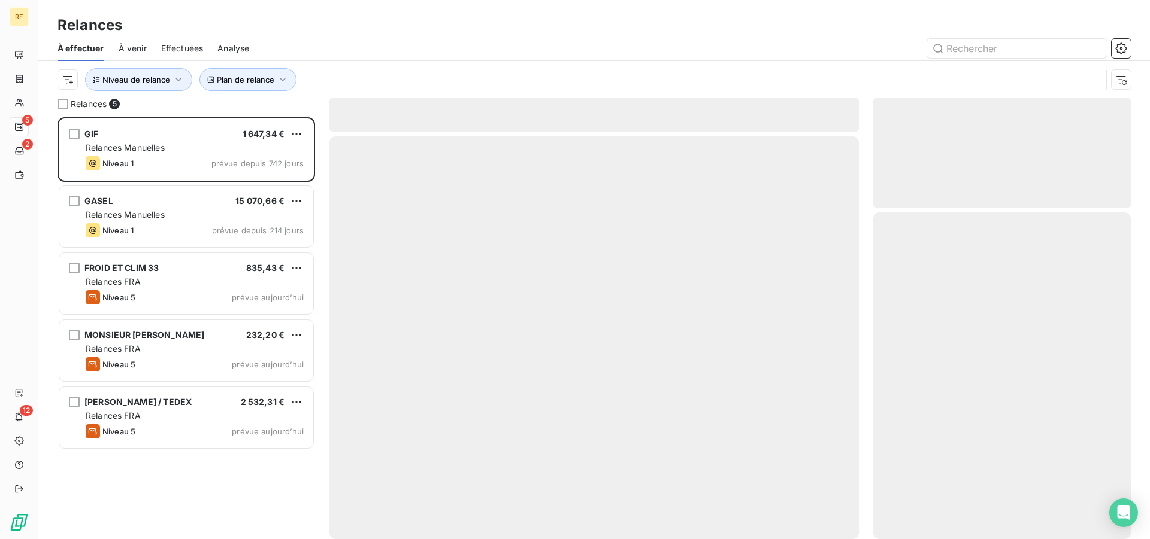
scroll to position [412, 247]
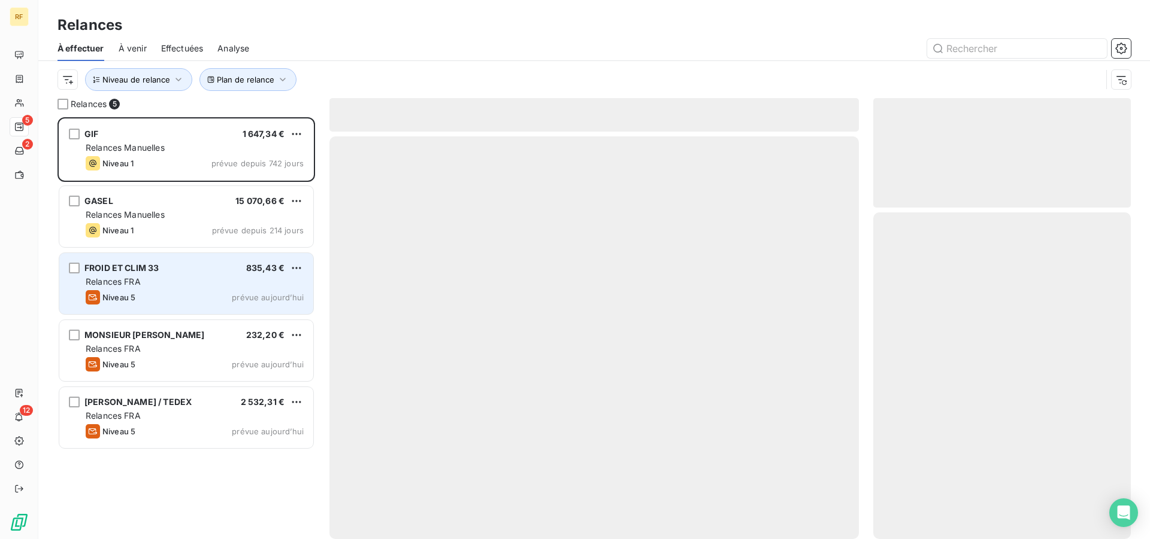
click at [180, 277] on div "Relances FRA" at bounding box center [195, 282] width 218 height 12
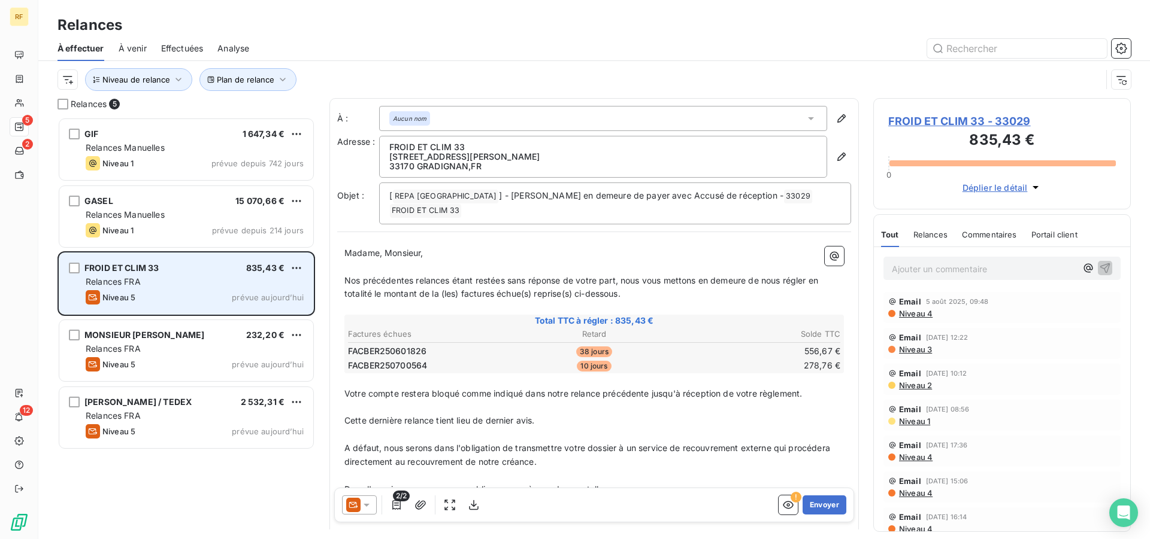
click at [177, 278] on div "Relances FRA" at bounding box center [195, 282] width 218 height 12
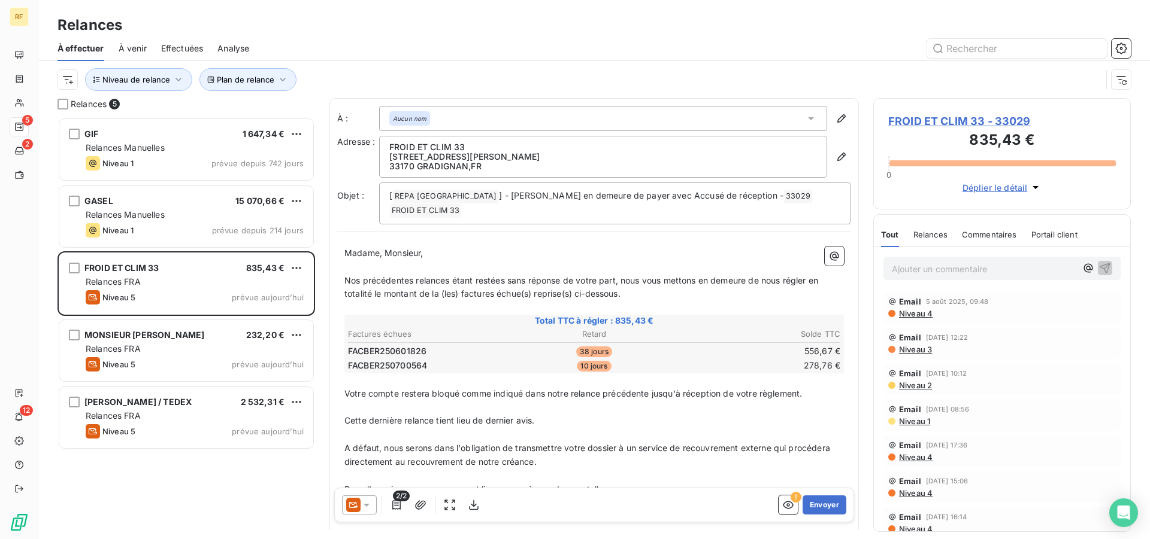
click at [956, 119] on span "FROID ET CLIM 33 - 33029" at bounding box center [1002, 121] width 228 height 16
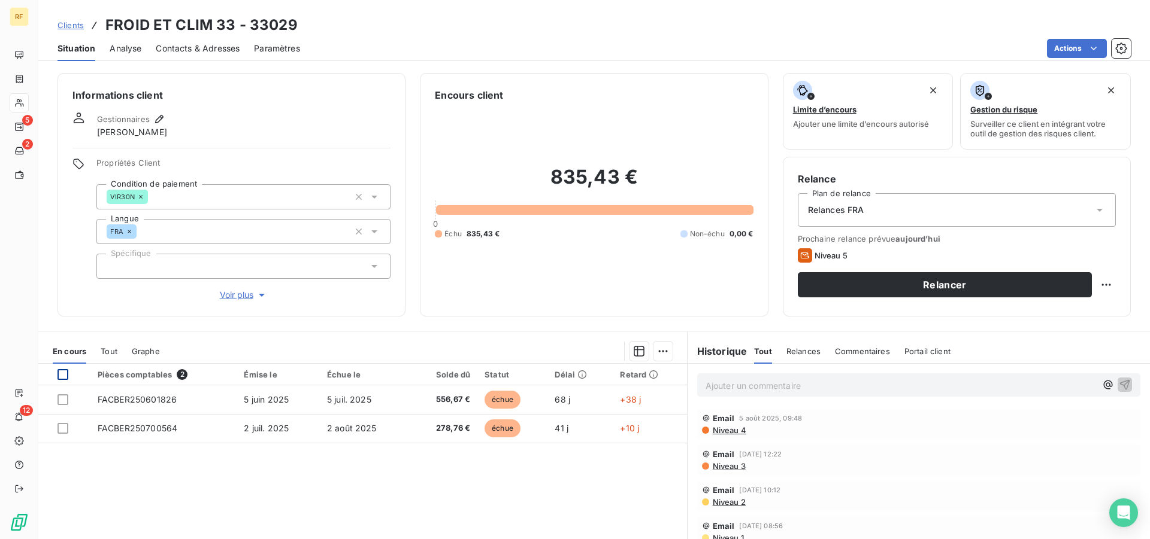
click at [63, 377] on div at bounding box center [62, 374] width 11 height 11
click at [658, 356] on html "RF 5 2 12 Clients FROID ET CLIM 33 - 33029 Situation Analyse Contacts & Adresse…" at bounding box center [575, 269] width 1150 height 539
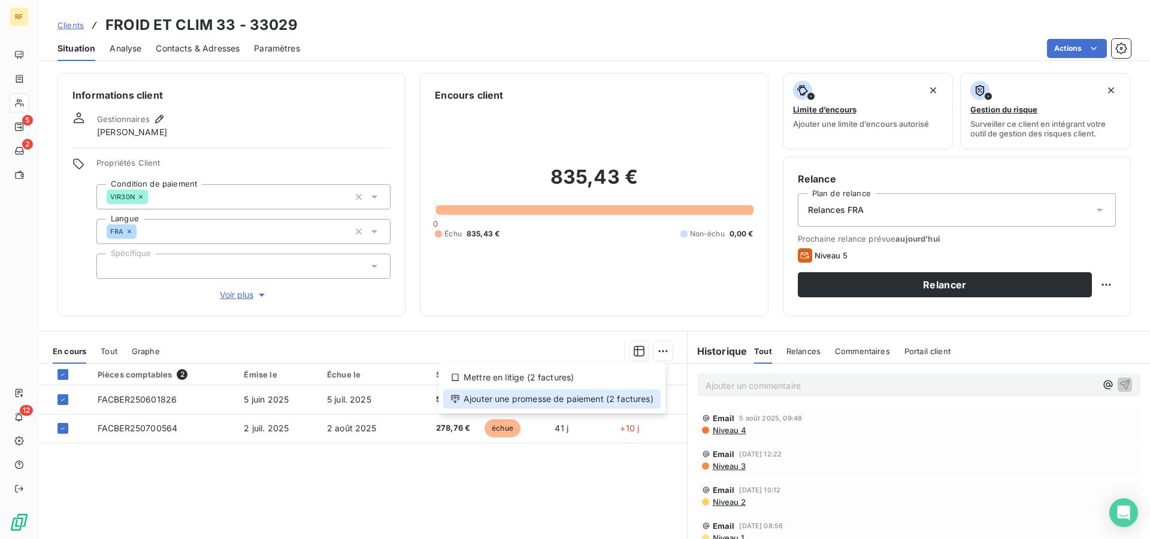
click at [629, 401] on div "Ajouter une promesse de paiement (2 factures)" at bounding box center [551, 399] width 217 height 19
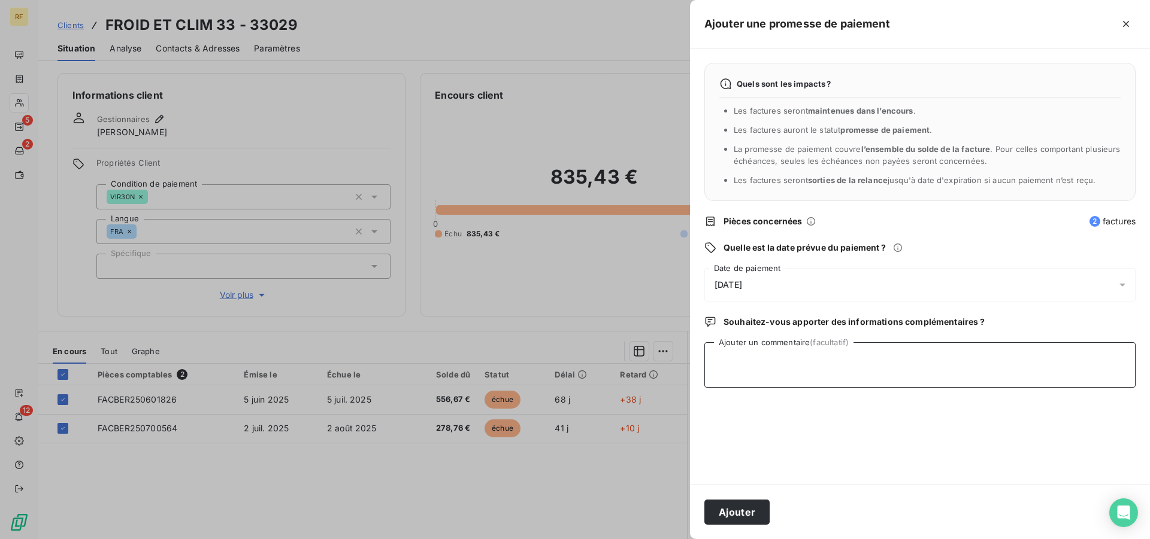
click at [765, 366] on textarea "Ajouter un commentaire (facultatif)" at bounding box center [919, 365] width 431 height 46
type textarea "payer ce jour cl"
click at [748, 512] on button "Ajouter" at bounding box center [736, 512] width 65 height 25
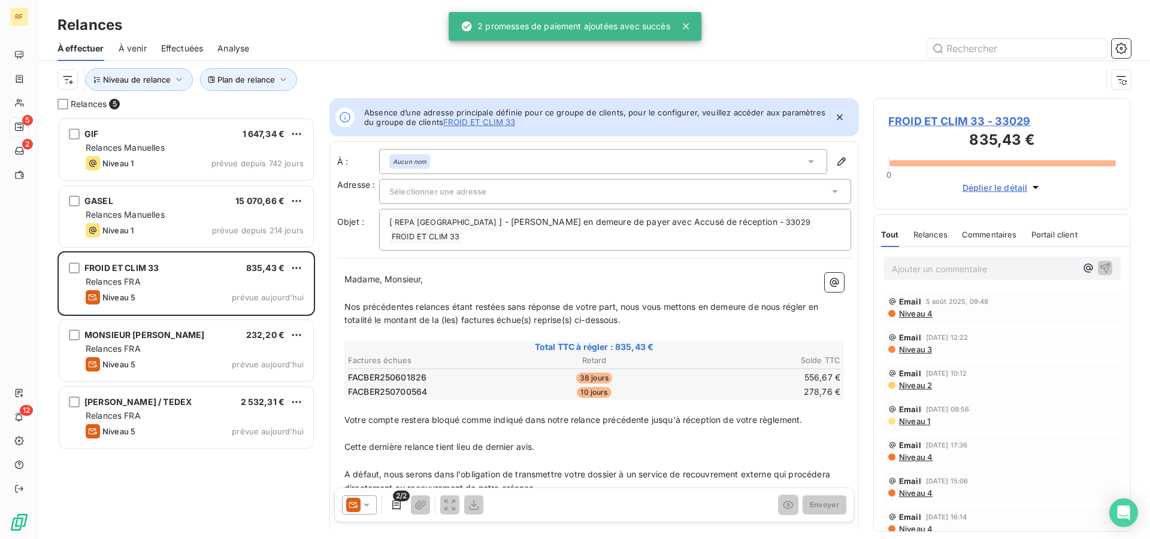
scroll to position [412, 247]
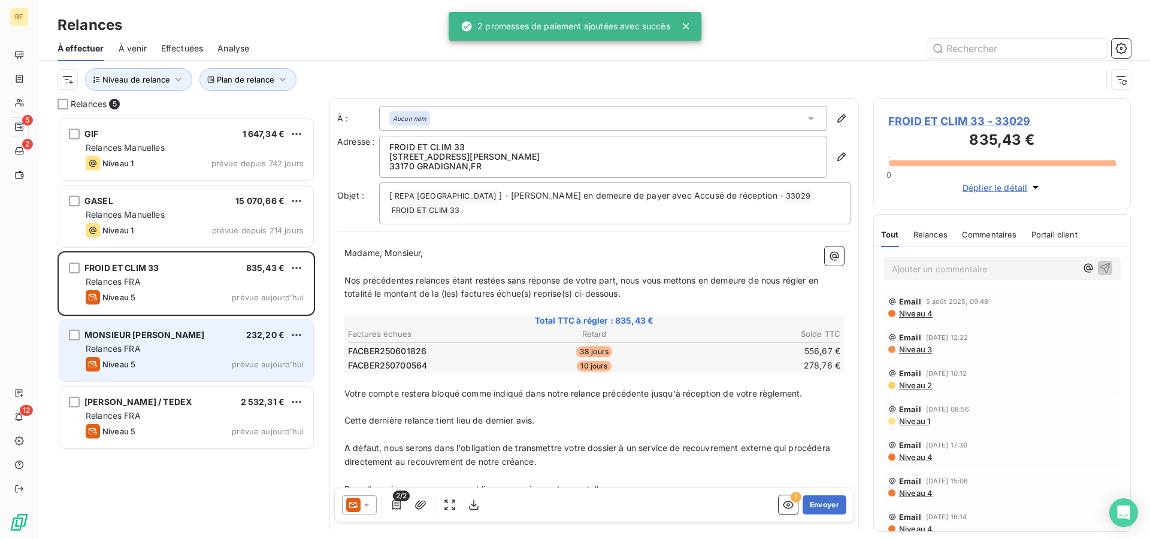
click at [156, 350] on div "Relances FRA" at bounding box center [195, 349] width 218 height 12
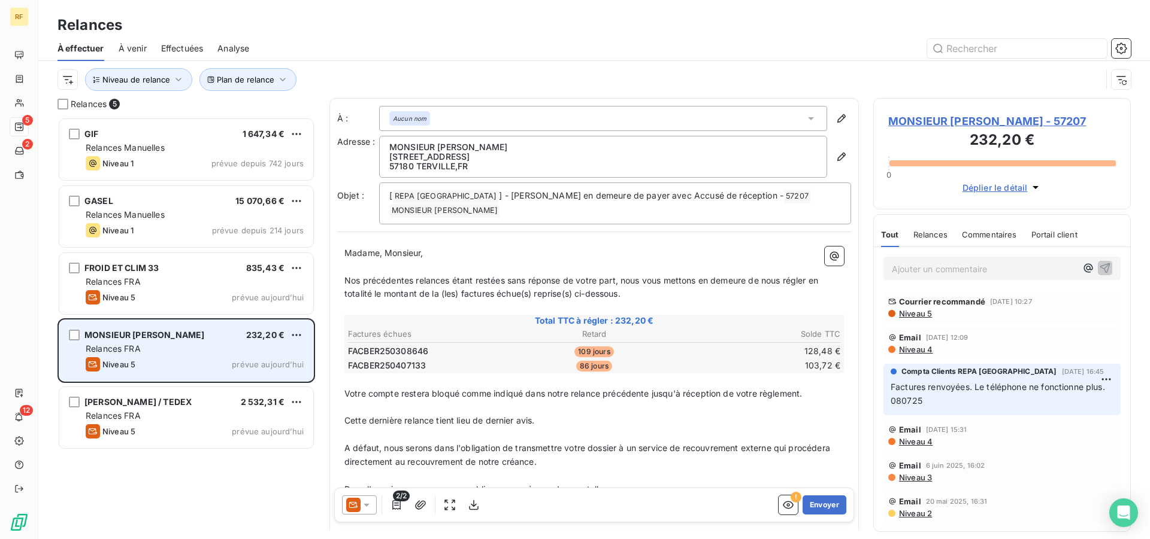
click at [156, 351] on div "Relances FRA" at bounding box center [195, 349] width 218 height 12
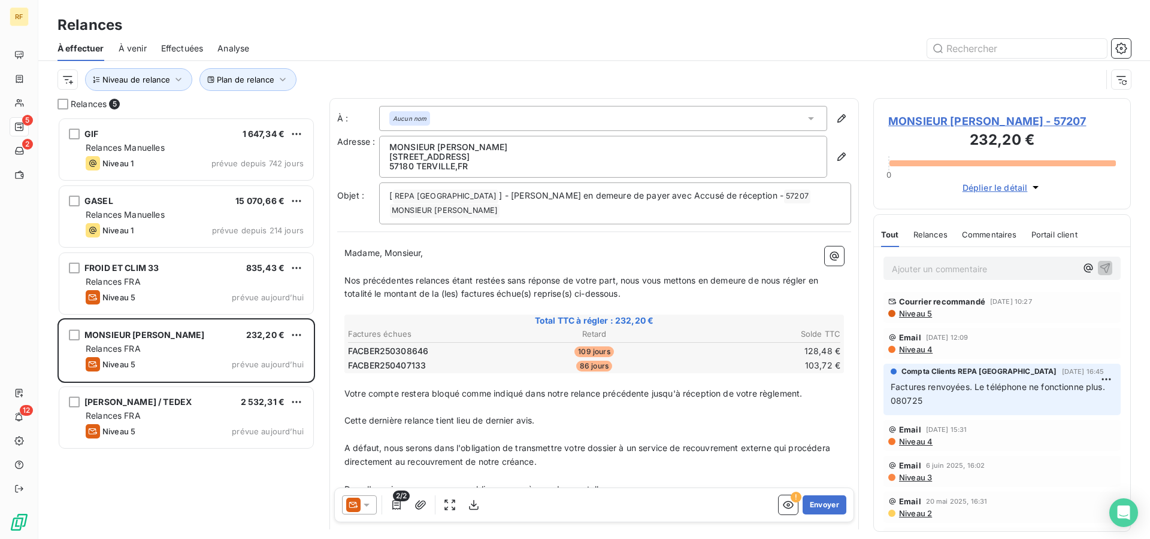
click at [927, 317] on span "Niveau 5" at bounding box center [914, 314] width 34 height 10
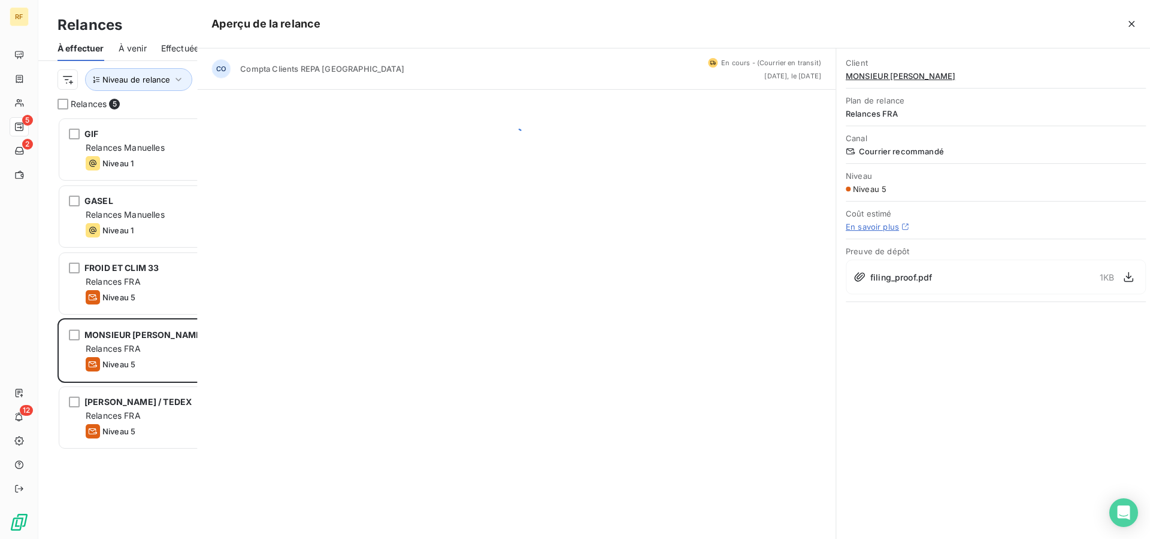
scroll to position [412, 247]
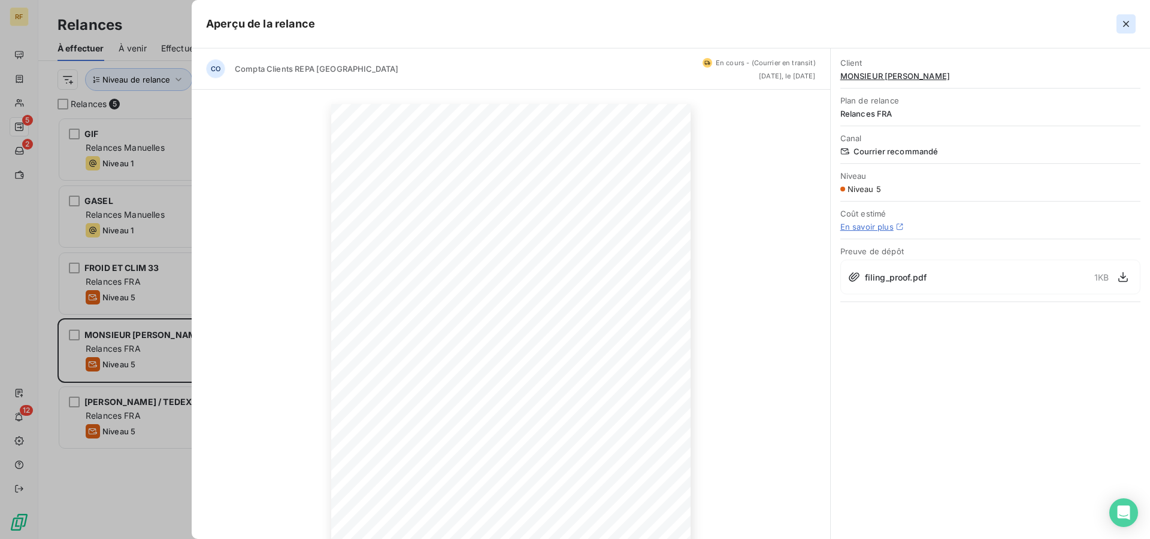
click at [1131, 26] on icon "button" at bounding box center [1126, 24] width 12 height 12
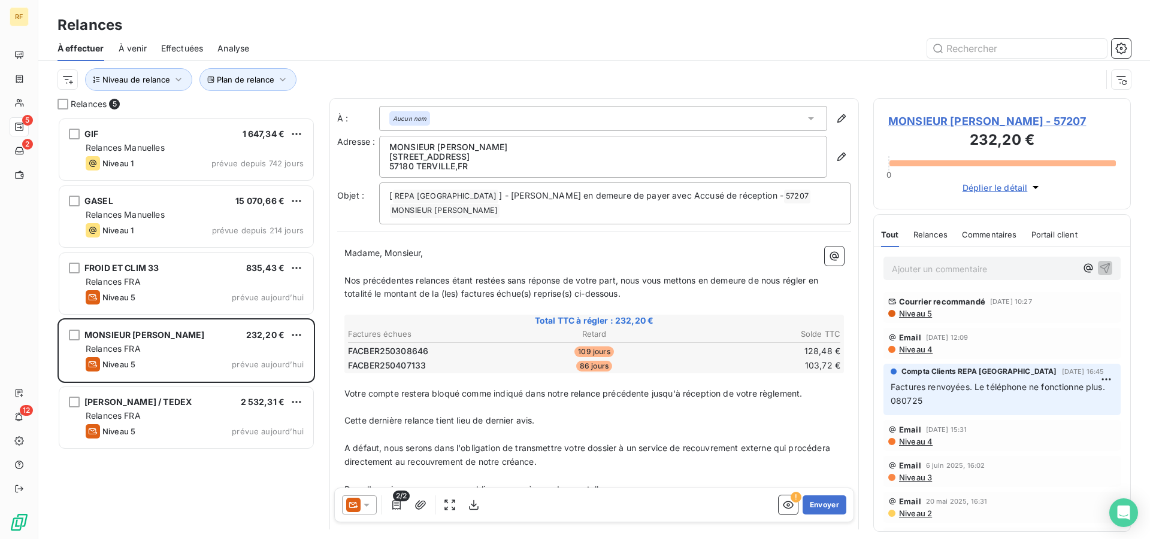
click at [982, 265] on p "Ajouter un commentaire ﻿" at bounding box center [983, 269] width 184 height 15
click at [976, 269] on p "[DATE] tel" at bounding box center [983, 269] width 184 height 14
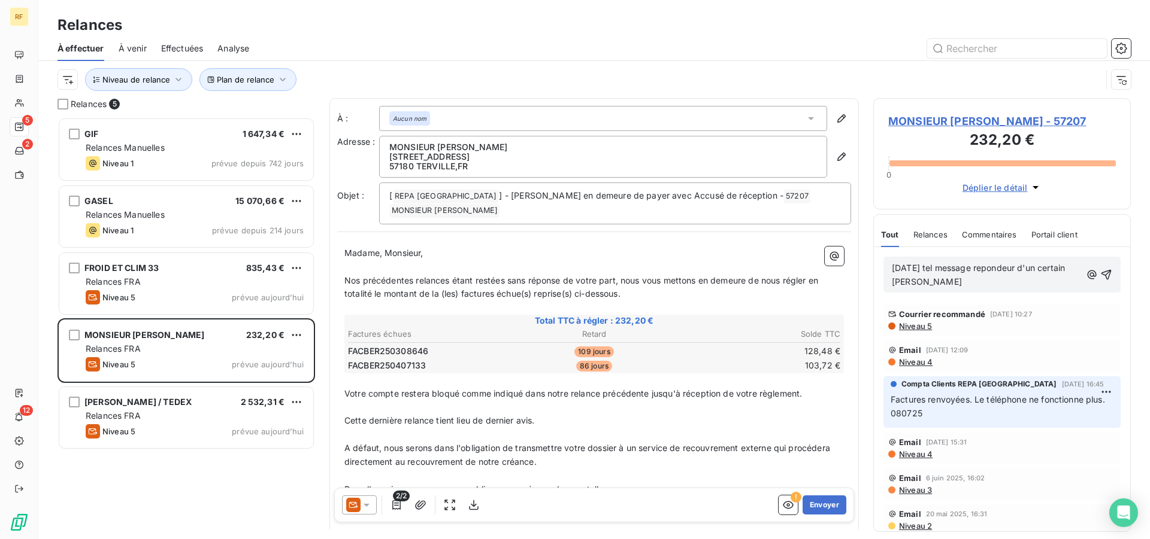
click at [1004, 270] on span "[DATE] tel message repondeur d'un certain [PERSON_NAME]" at bounding box center [978, 275] width 175 height 24
click at [948, 283] on span "[DATE] tel message répondeur d'un certain [PERSON_NAME]" at bounding box center [978, 275] width 175 height 24
click at [997, 283] on p "[DATE] tel message répondeur d'un certain [PERSON_NAME]" at bounding box center [985, 276] width 189 height 28
click at [1101, 279] on icon "button" at bounding box center [1106, 275] width 10 height 10
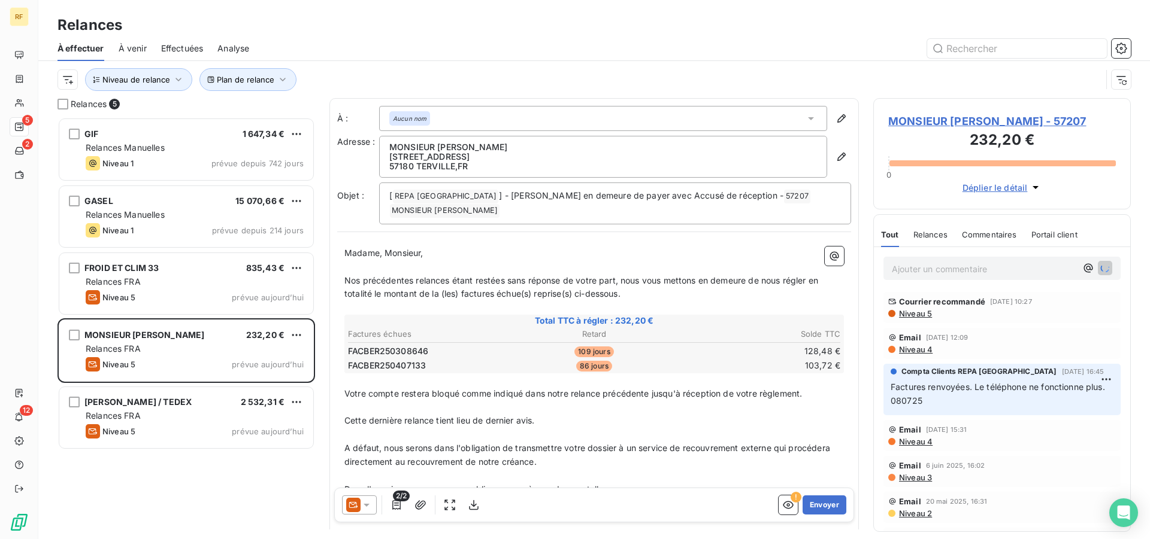
click at [950, 124] on span "MONSIEUR [PERSON_NAME] - 57207" at bounding box center [1002, 121] width 228 height 16
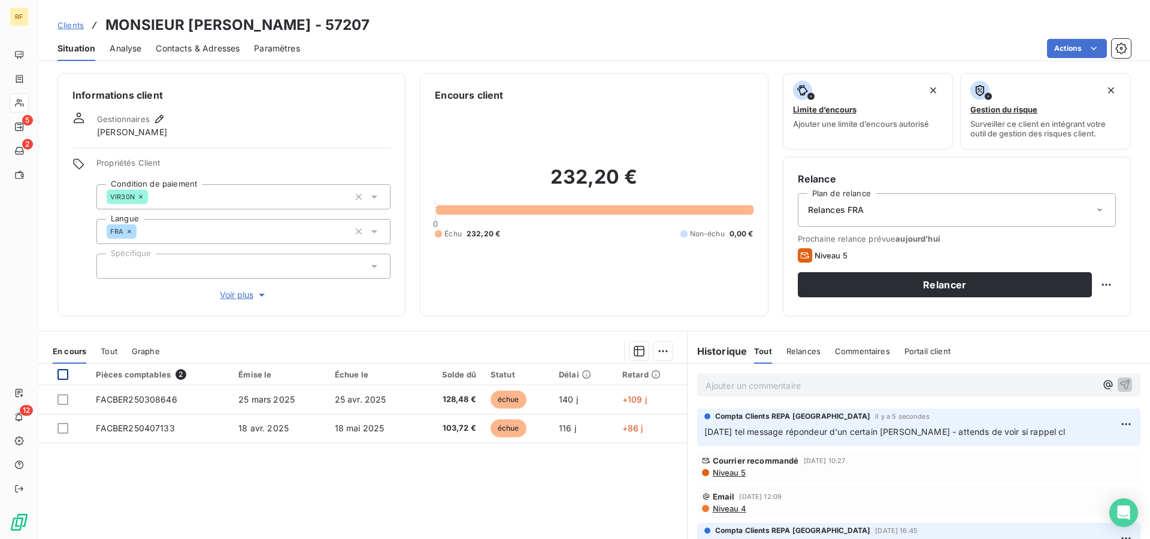
click at [65, 377] on div at bounding box center [62, 374] width 11 height 11
click at [657, 350] on html "RF 5 2 12 Clients MONSIEUR [PERSON_NAME] - 57207 Situation Analyse Contacts & A…" at bounding box center [575, 269] width 1150 height 539
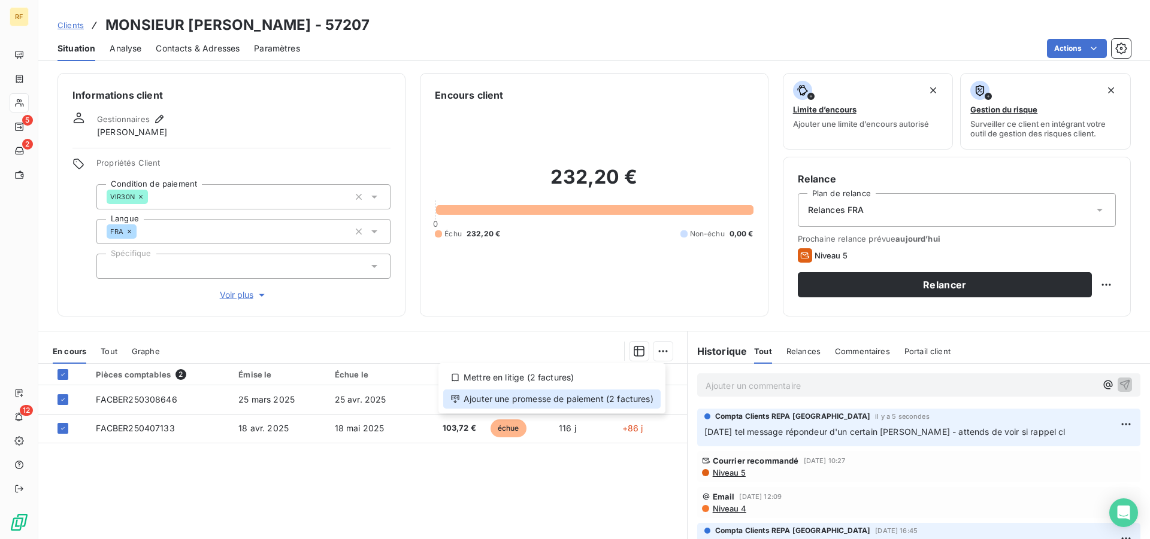
click at [635, 400] on div "Ajouter une promesse de paiement (2 factures)" at bounding box center [551, 399] width 217 height 19
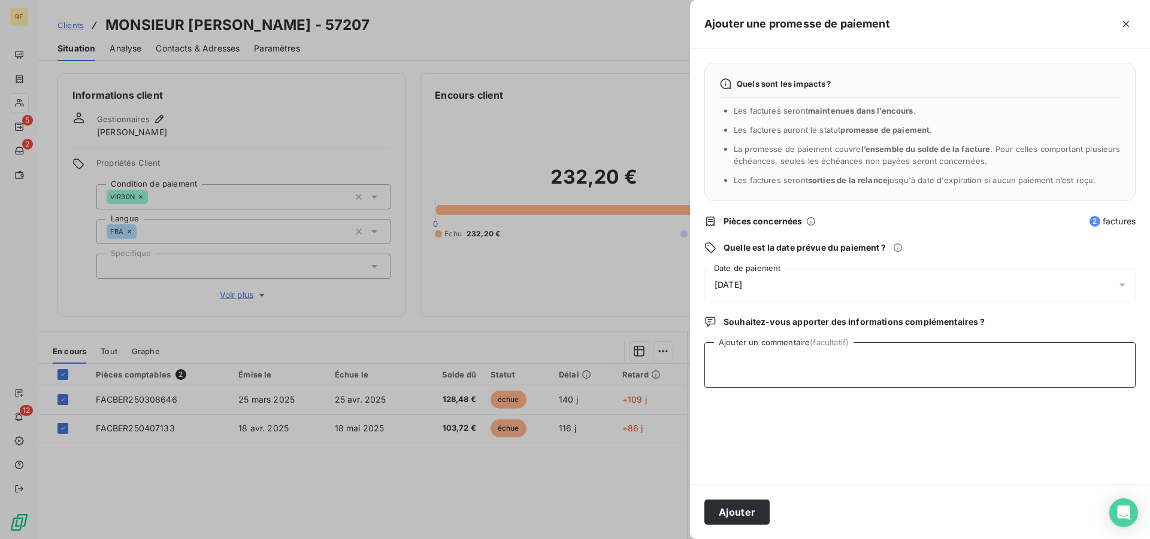
click at [813, 373] on textarea "Ajouter un commentaire (facultatif)" at bounding box center [919, 365] width 431 height 46
type textarea "attends reponse cl"
click at [738, 283] on span "[DATE]" at bounding box center [728, 285] width 28 height 10
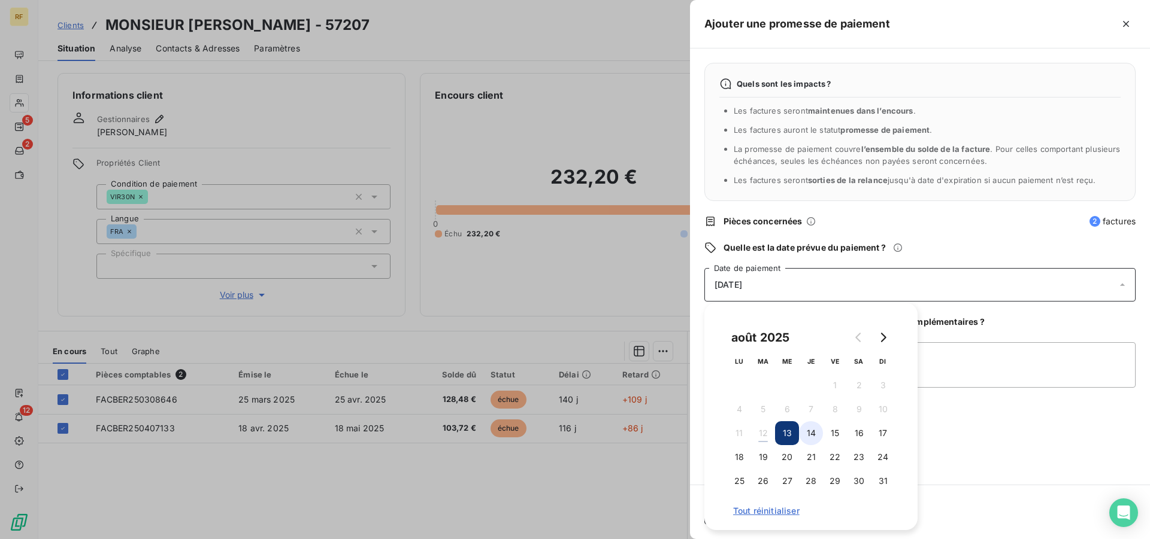
click at [813, 440] on button "14" at bounding box center [811, 433] width 24 height 24
click at [1021, 365] on textarea "attends reponse cl" at bounding box center [919, 365] width 431 height 46
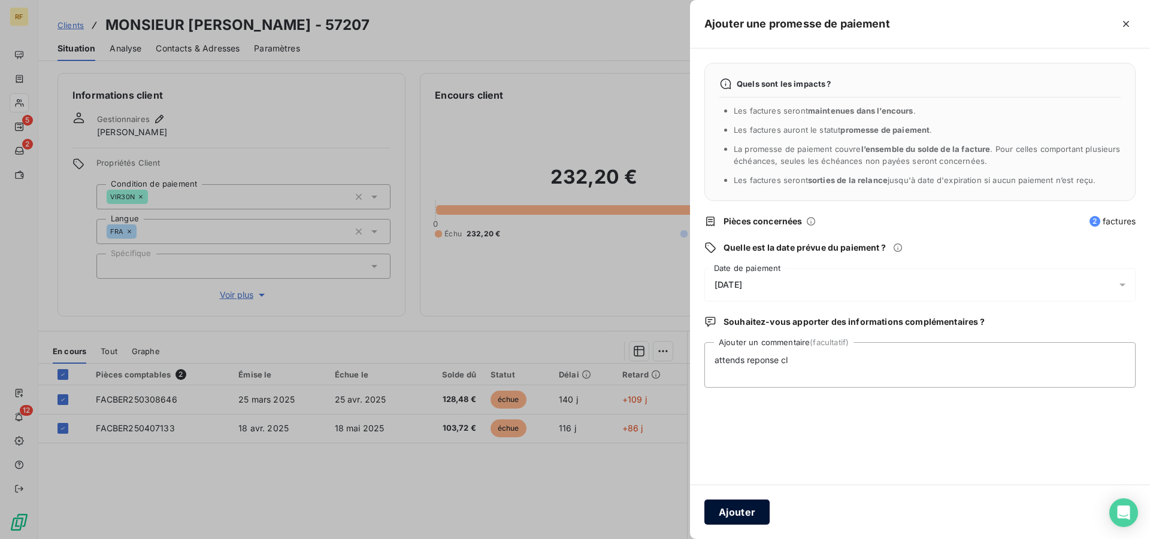
click at [764, 510] on button "Ajouter" at bounding box center [736, 512] width 65 height 25
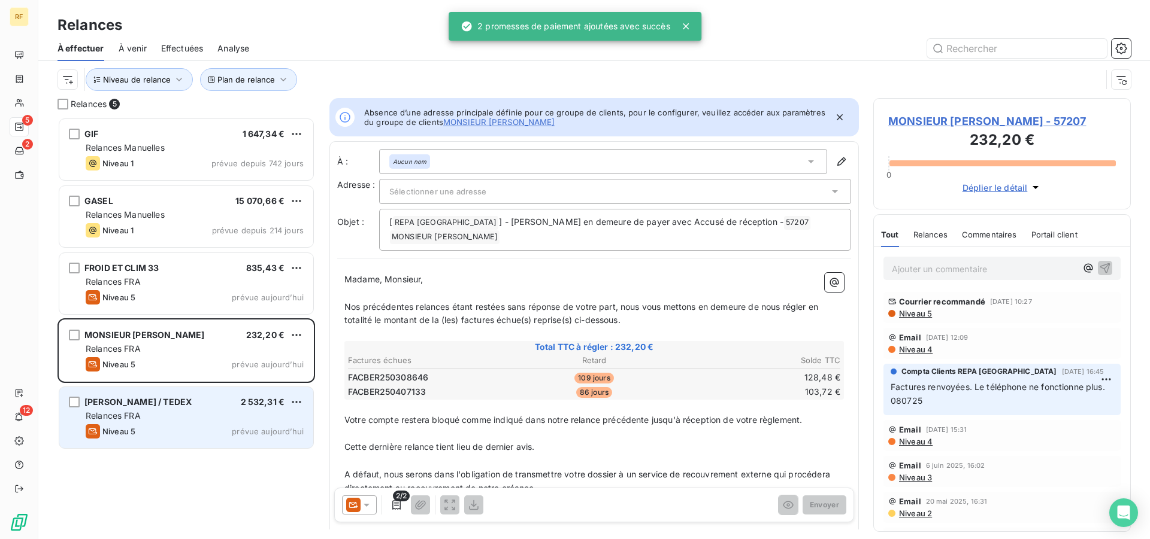
scroll to position [412, 247]
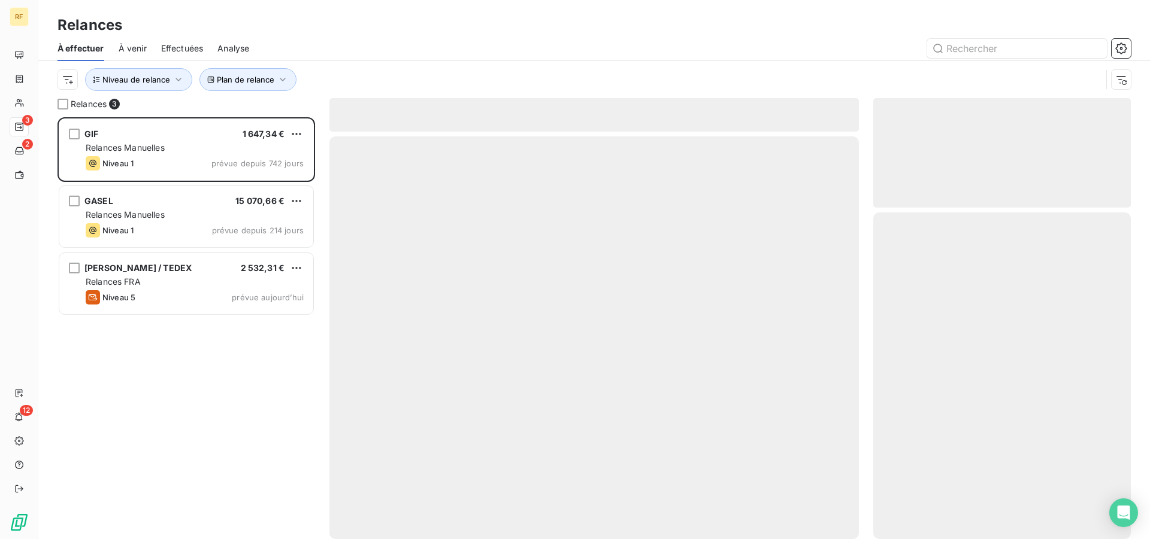
scroll to position [412, 247]
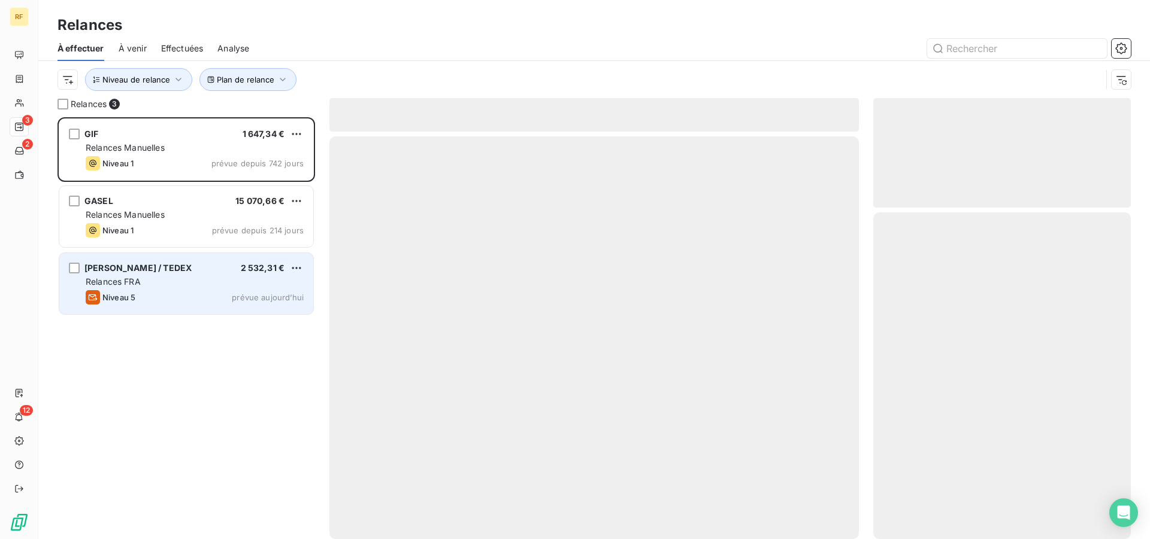
click at [198, 284] on div "Relances FRA" at bounding box center [195, 282] width 218 height 12
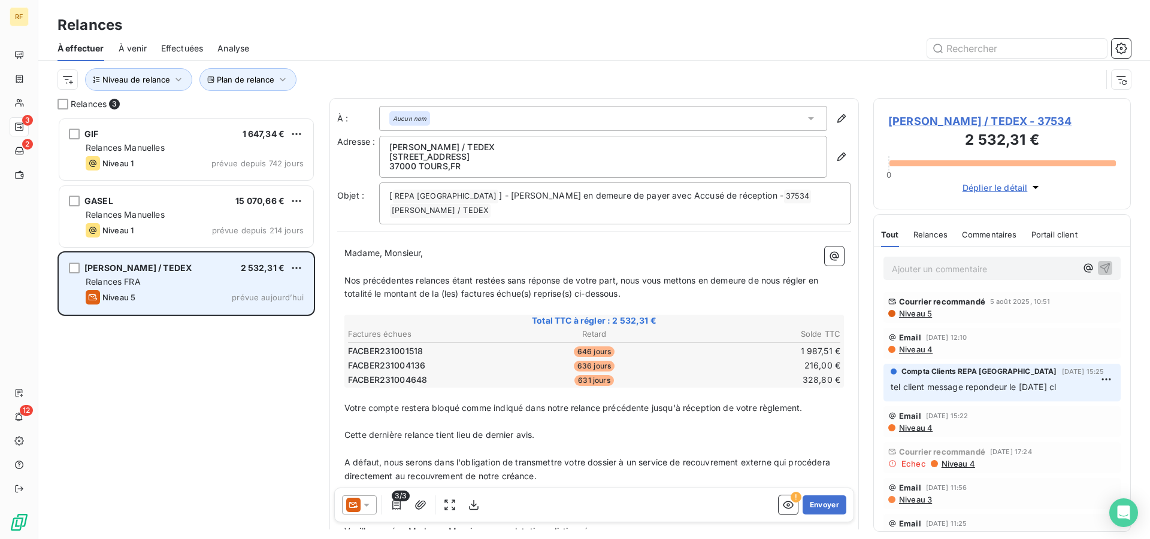
click at [237, 299] on span "prévue aujourd’hui" at bounding box center [268, 298] width 72 height 10
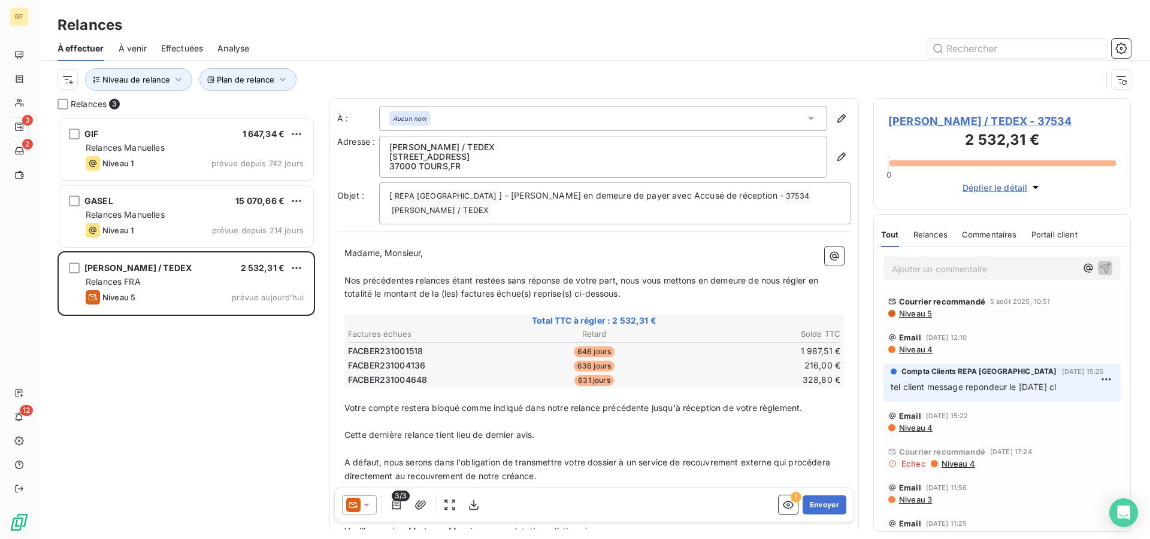
click at [945, 271] on p "Ajouter un commentaire ﻿" at bounding box center [983, 269] width 184 height 15
click at [1099, 267] on icon "button" at bounding box center [1105, 268] width 12 height 12
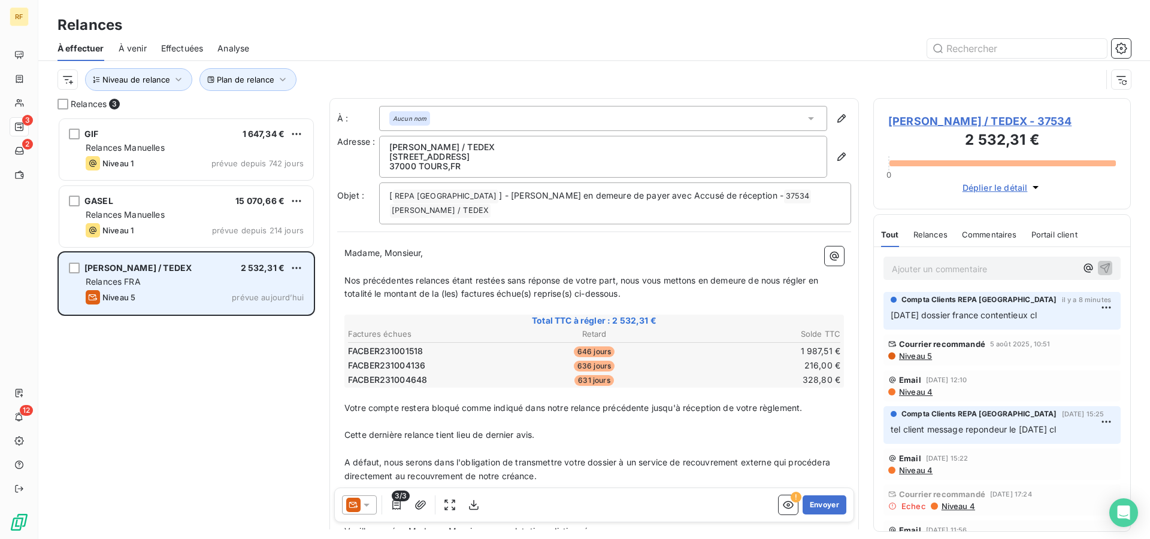
click at [226, 287] on div "Relances FRA" at bounding box center [195, 282] width 218 height 12
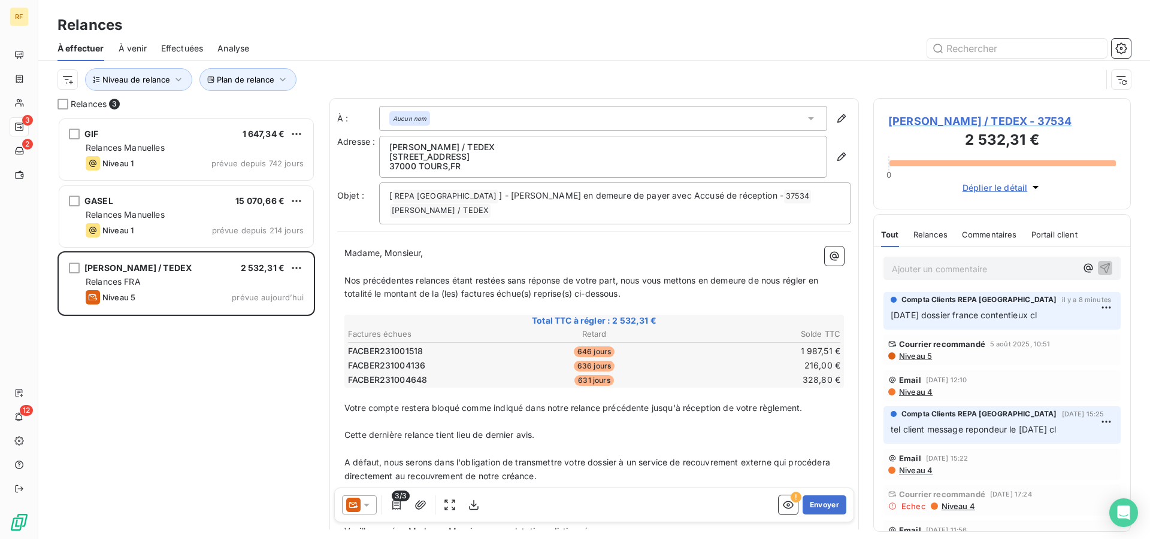
click at [929, 121] on span "[PERSON_NAME] / TEDEX - 37534" at bounding box center [1002, 121] width 228 height 16
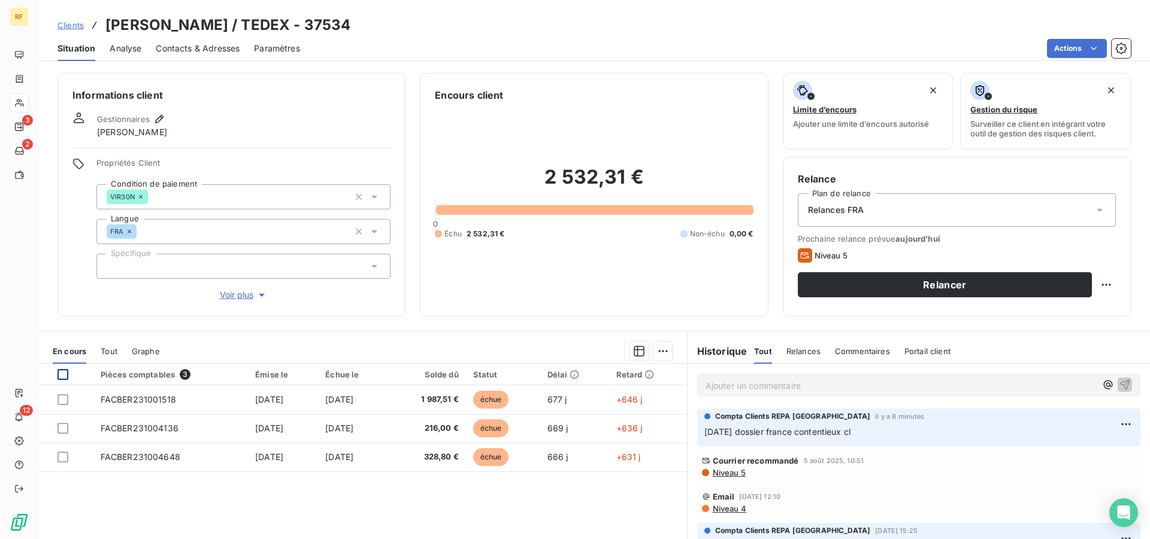
click at [63, 377] on div at bounding box center [62, 374] width 11 height 11
click at [662, 351] on html "RF 3 2 12 Clients [PERSON_NAME] / TEDEX - 37534 Situation Analyse Contacts & Ad…" at bounding box center [575, 269] width 1150 height 539
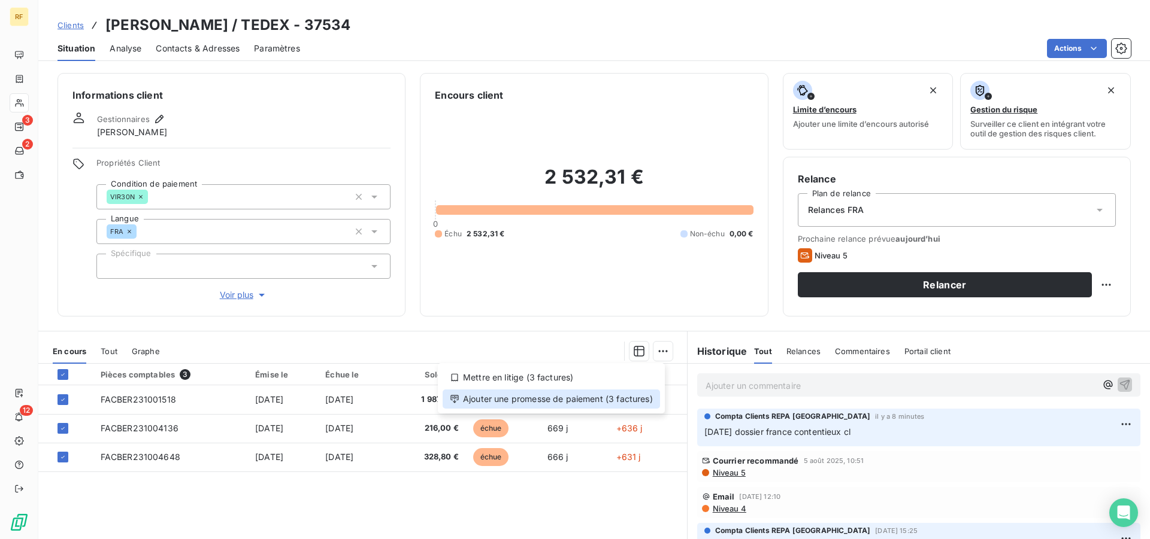
click at [624, 402] on div "Ajouter une promesse de paiement (3 factures)" at bounding box center [550, 399] width 217 height 19
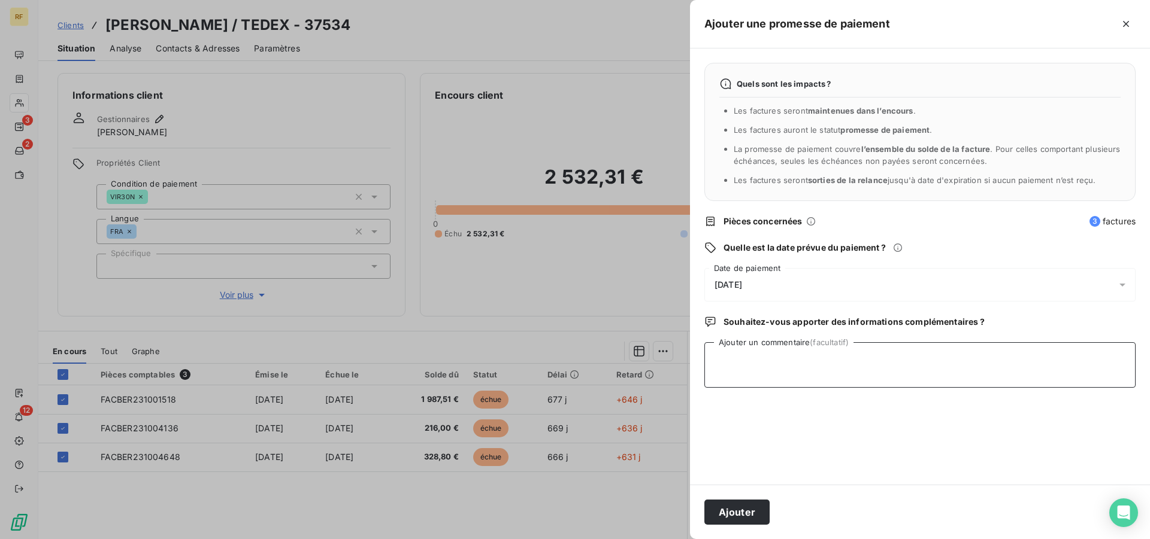
click at [781, 363] on textarea "Ajouter un commentaire (facultatif)" at bounding box center [919, 365] width 431 height 46
click at [850, 362] on textarea "DOSSIER FRANCE CONTENTIEUX LE [DATE] CL" at bounding box center [919, 365] width 431 height 46
type textarea "DOSSIER FRANCE CONTENTIEUX - 416 LE [DATE] CL"
click at [721, 511] on button "Ajouter" at bounding box center [736, 512] width 65 height 25
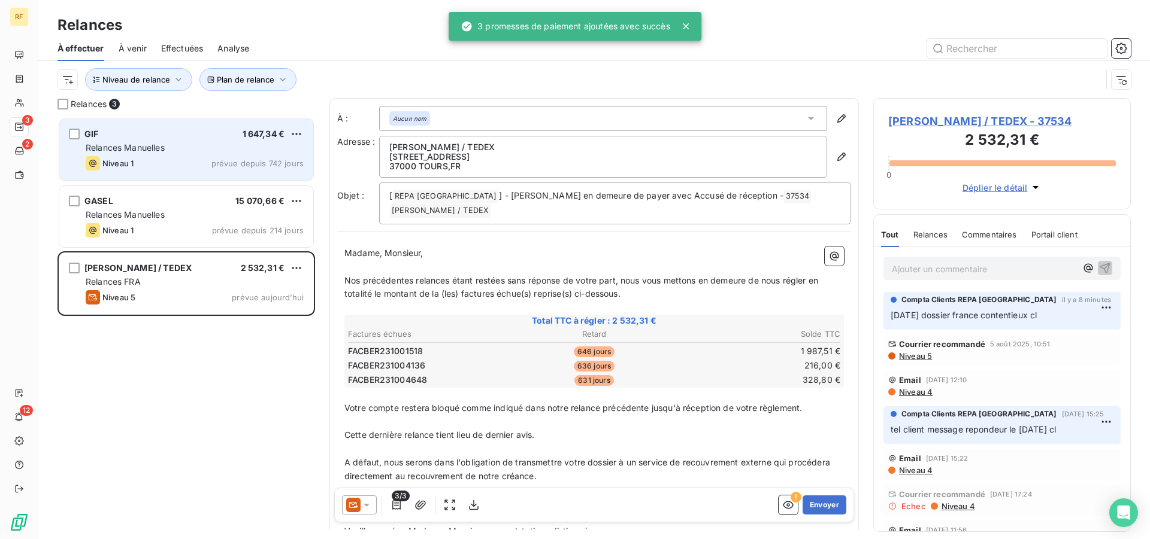
scroll to position [412, 247]
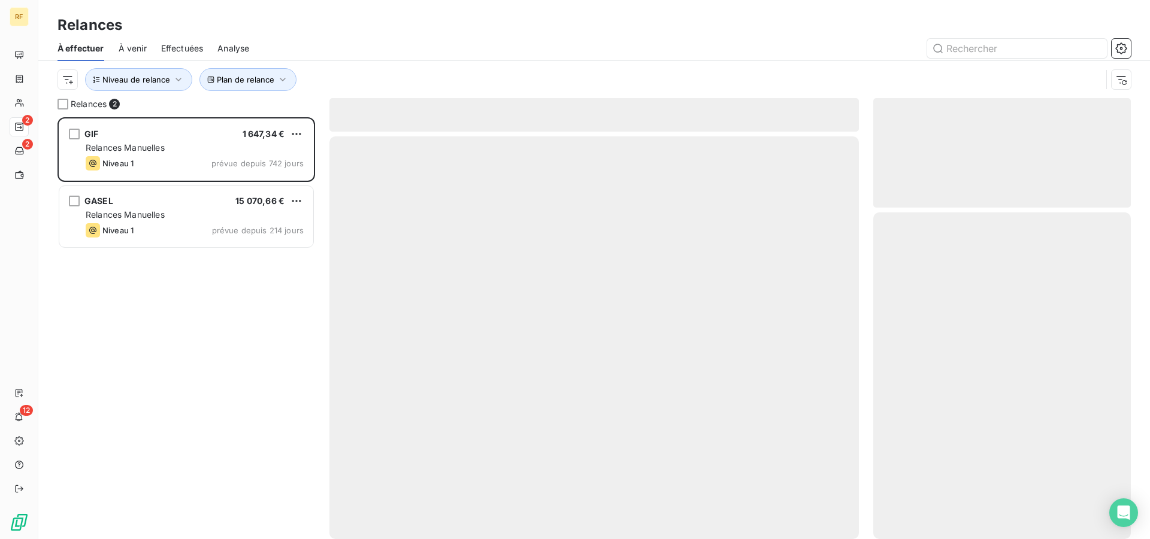
scroll to position [412, 247]
click at [238, 83] on span "Plan de relance" at bounding box center [245, 80] width 57 height 10
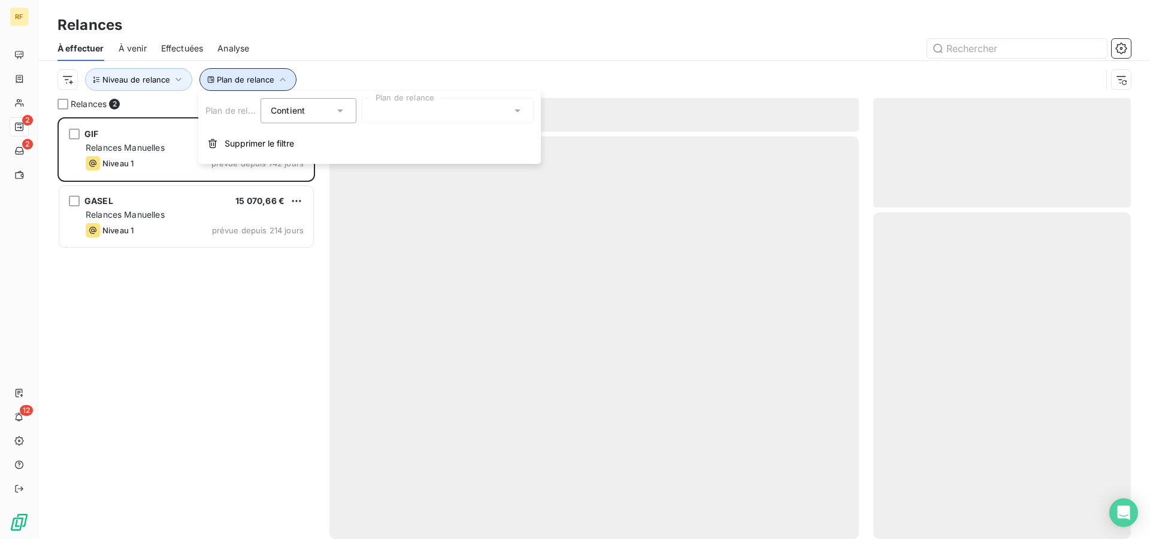
click at [238, 83] on span "Plan de relance" at bounding box center [245, 80] width 57 height 10
